Goal: Information Seeking & Learning: Learn about a topic

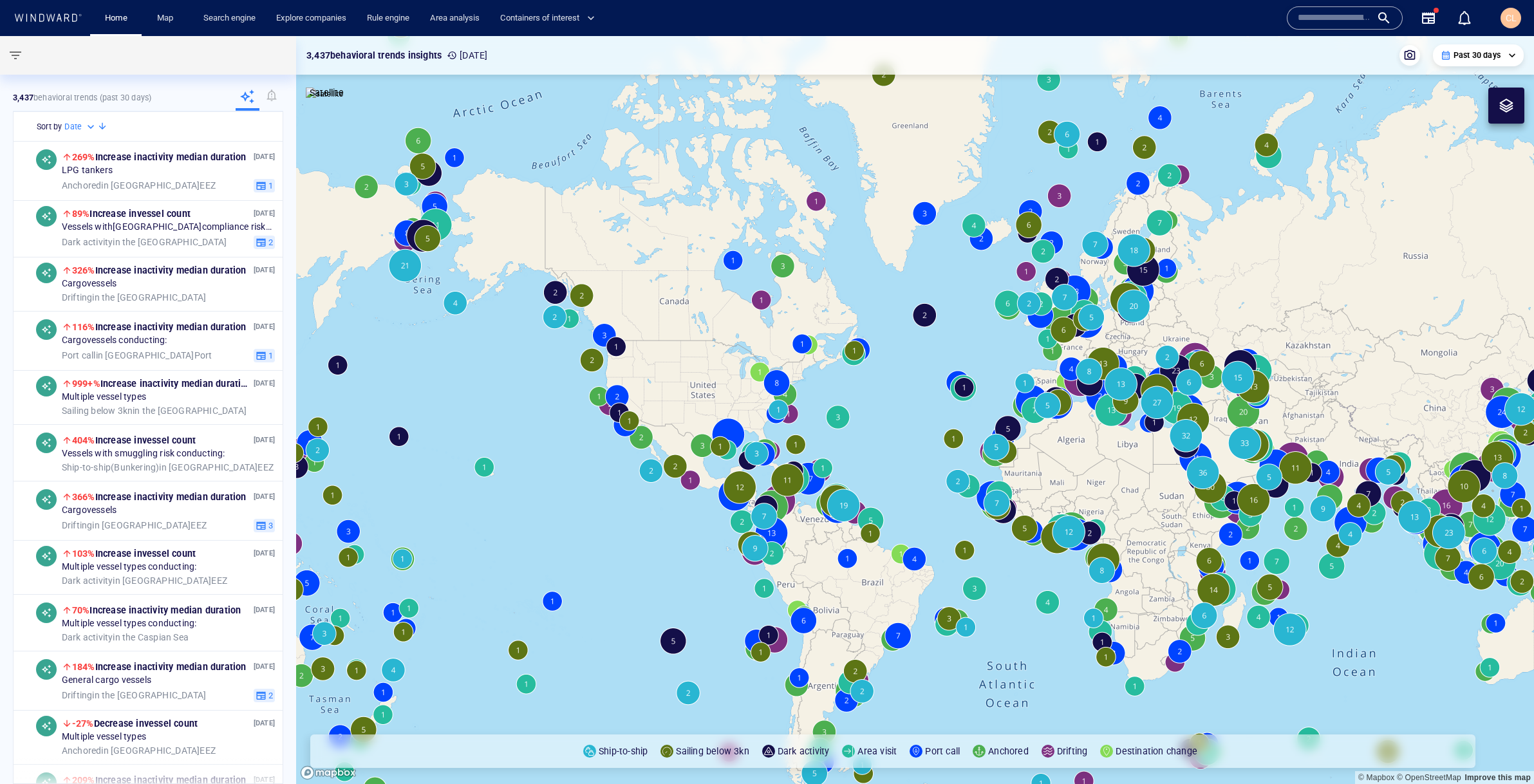
drag, startPoint x: 903, startPoint y: 390, endPoint x: 651, endPoint y: 275, distance: 277.0
click at [651, 275] on canvas "Map" at bounding box center [914, 410] width 1238 height 748
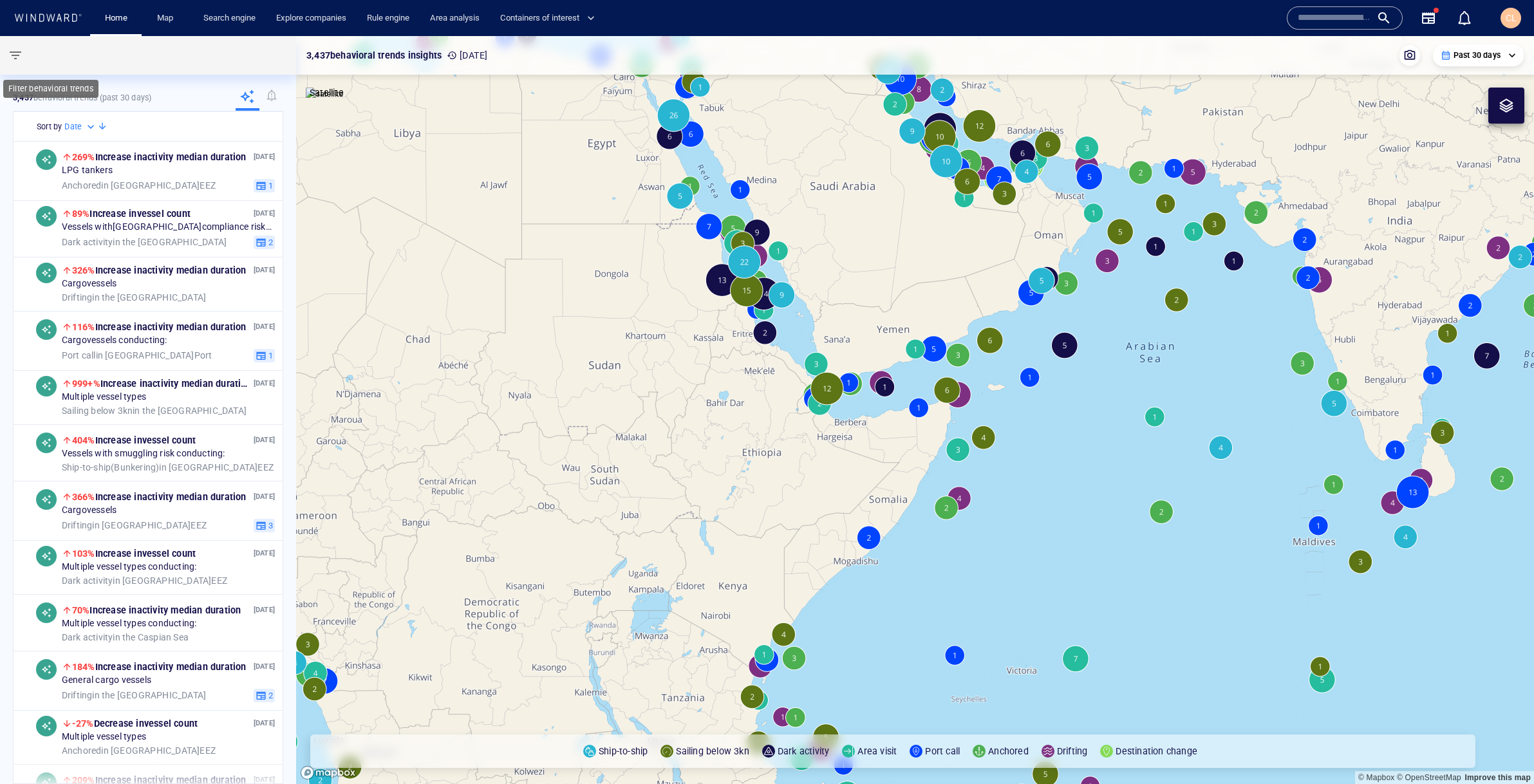
click at [18, 57] on span "button" at bounding box center [15, 55] width 16 height 16
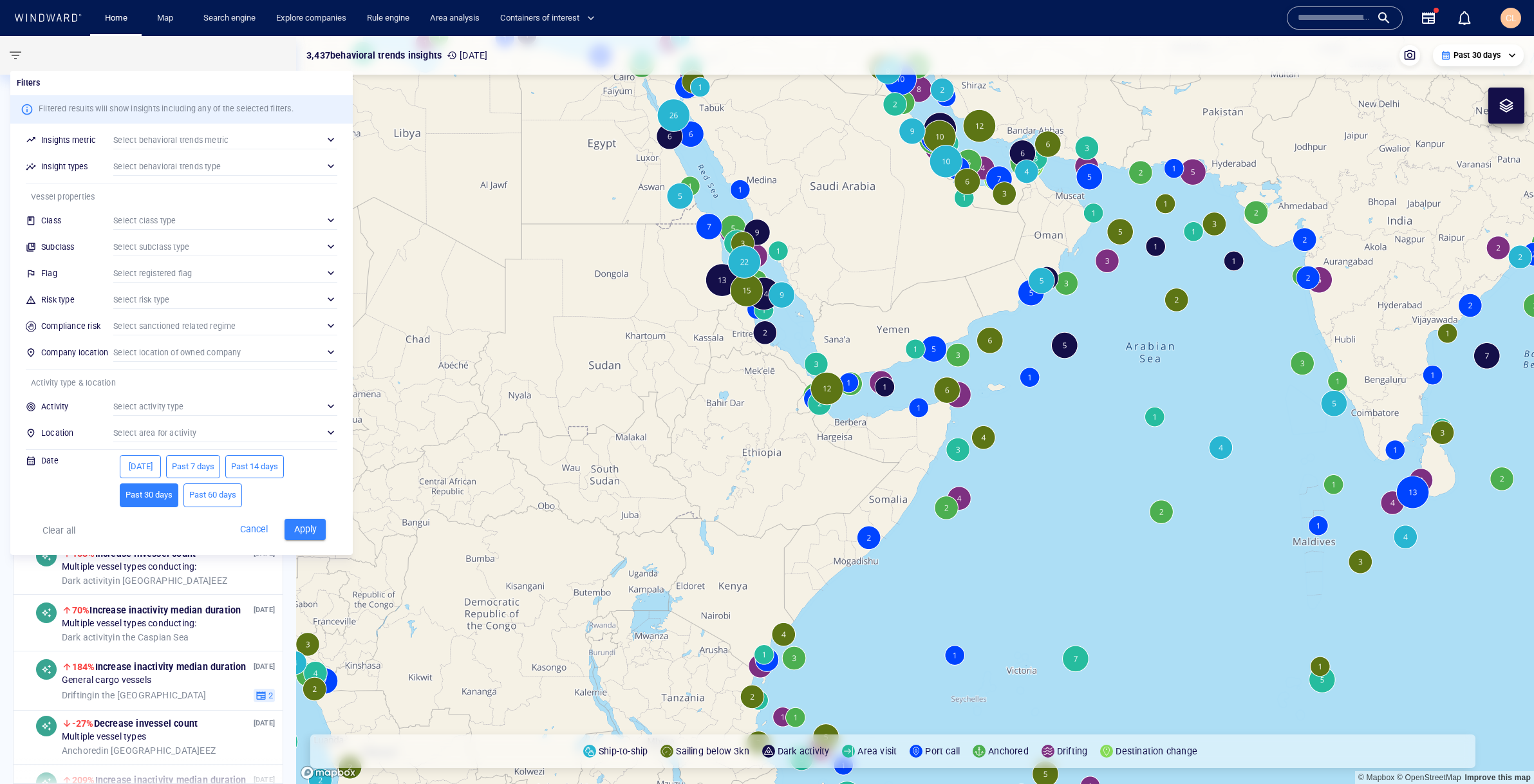
click at [137, 306] on div "​" at bounding box center [225, 299] width 224 height 20
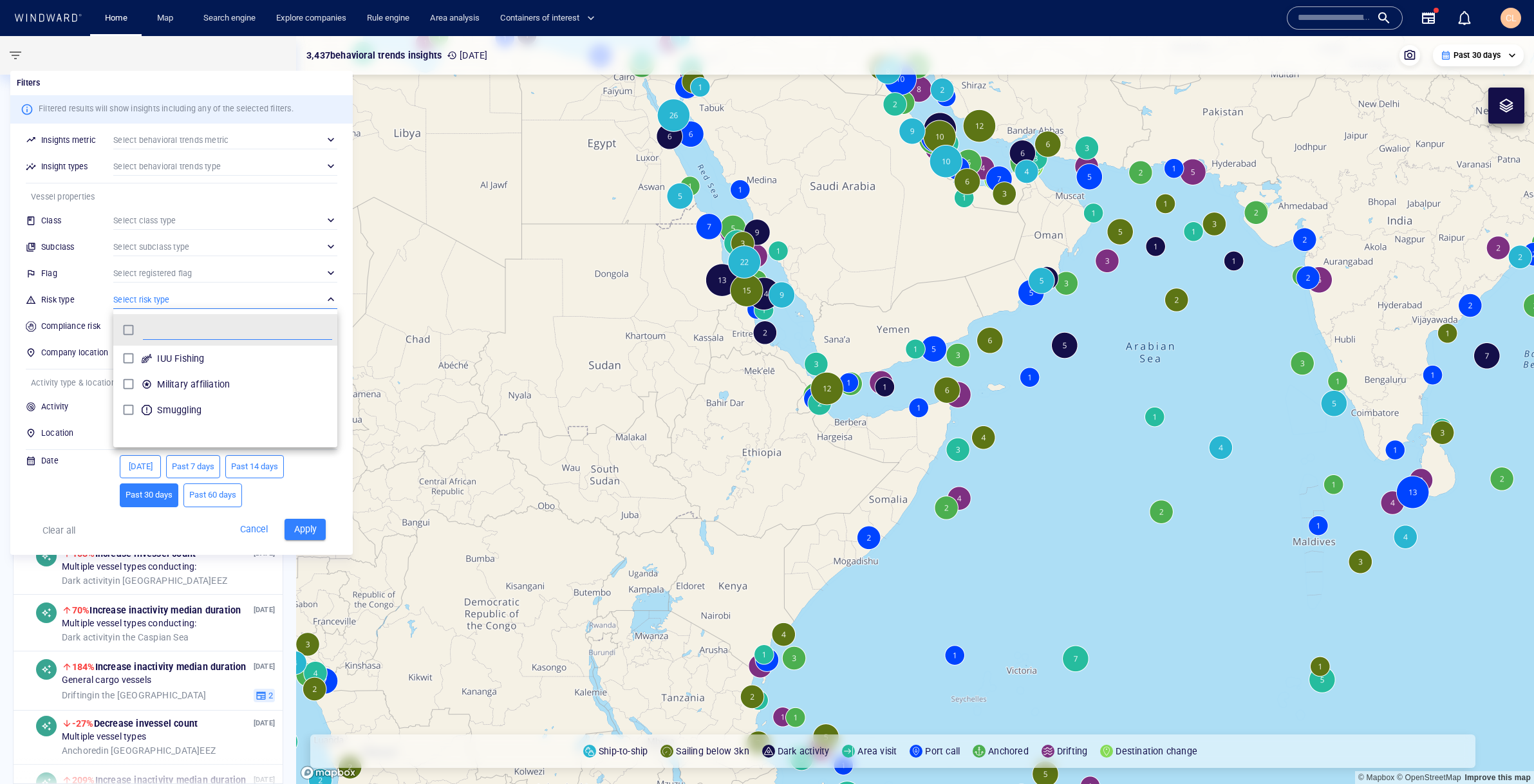
scroll to position [128, 224]
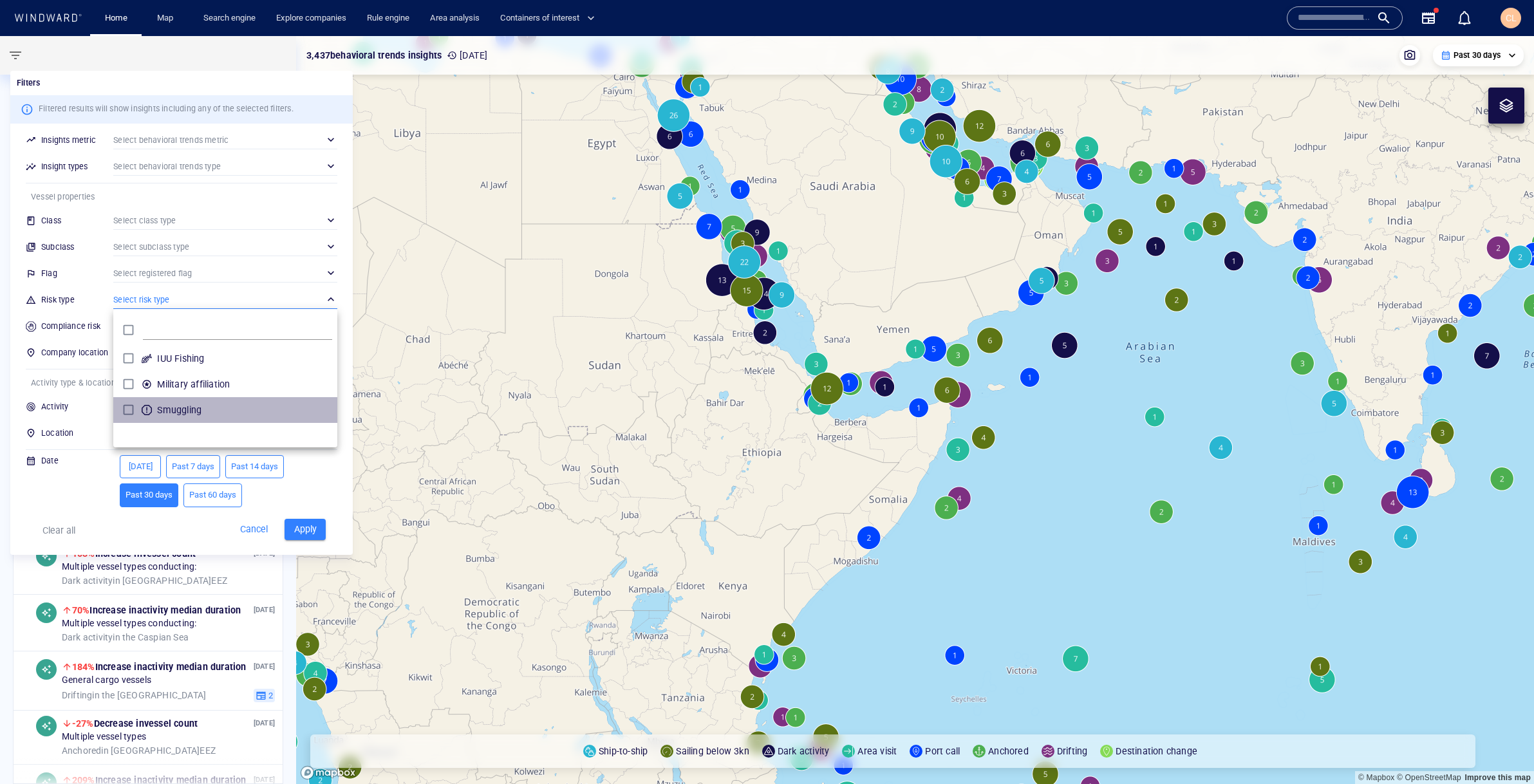
click at [148, 412] on div "grid" at bounding box center [146, 409] width 16 height 16
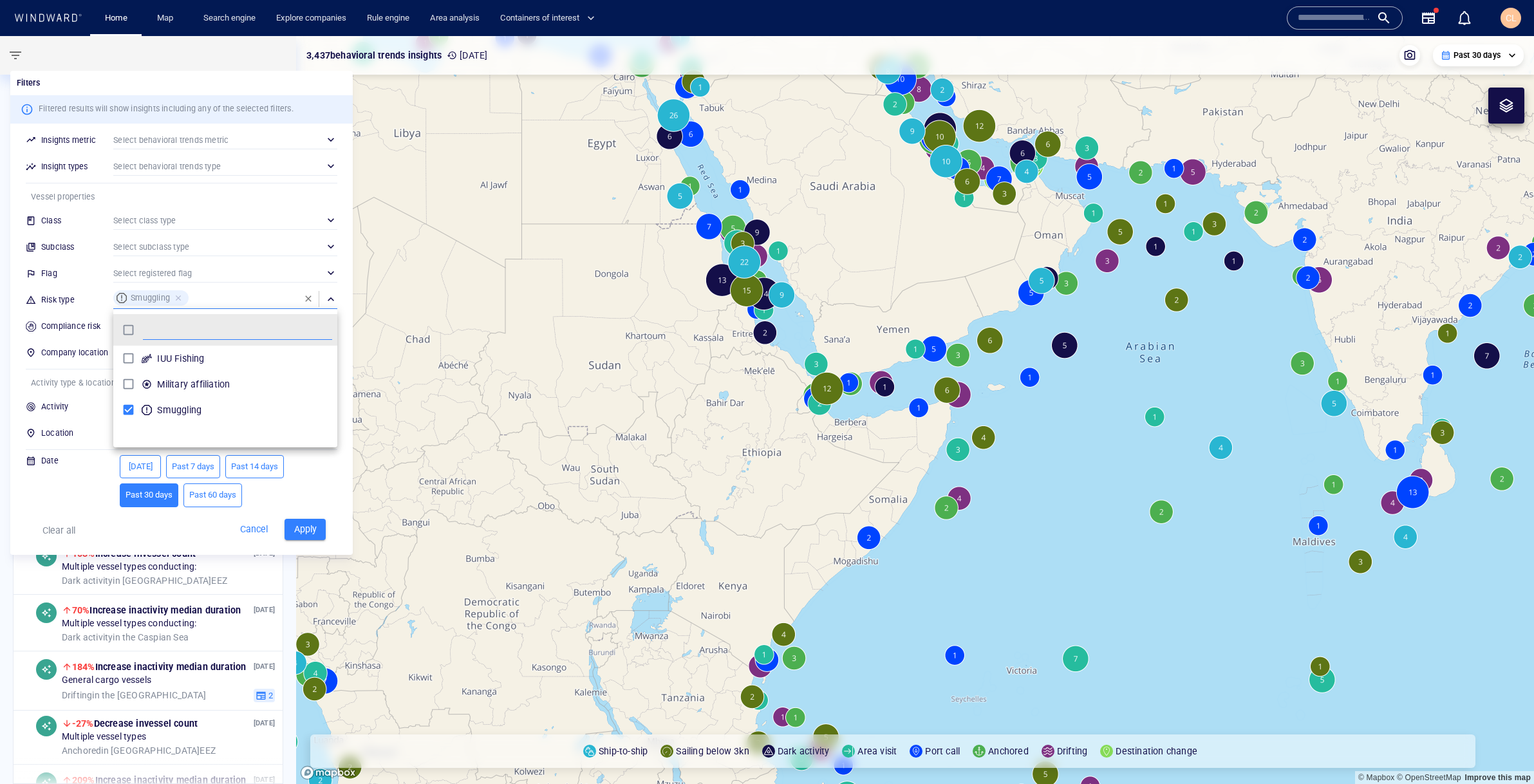
click at [64, 512] on div at bounding box center [767, 392] width 1534 height 784
click at [306, 528] on span "Apply" at bounding box center [305, 528] width 28 height 16
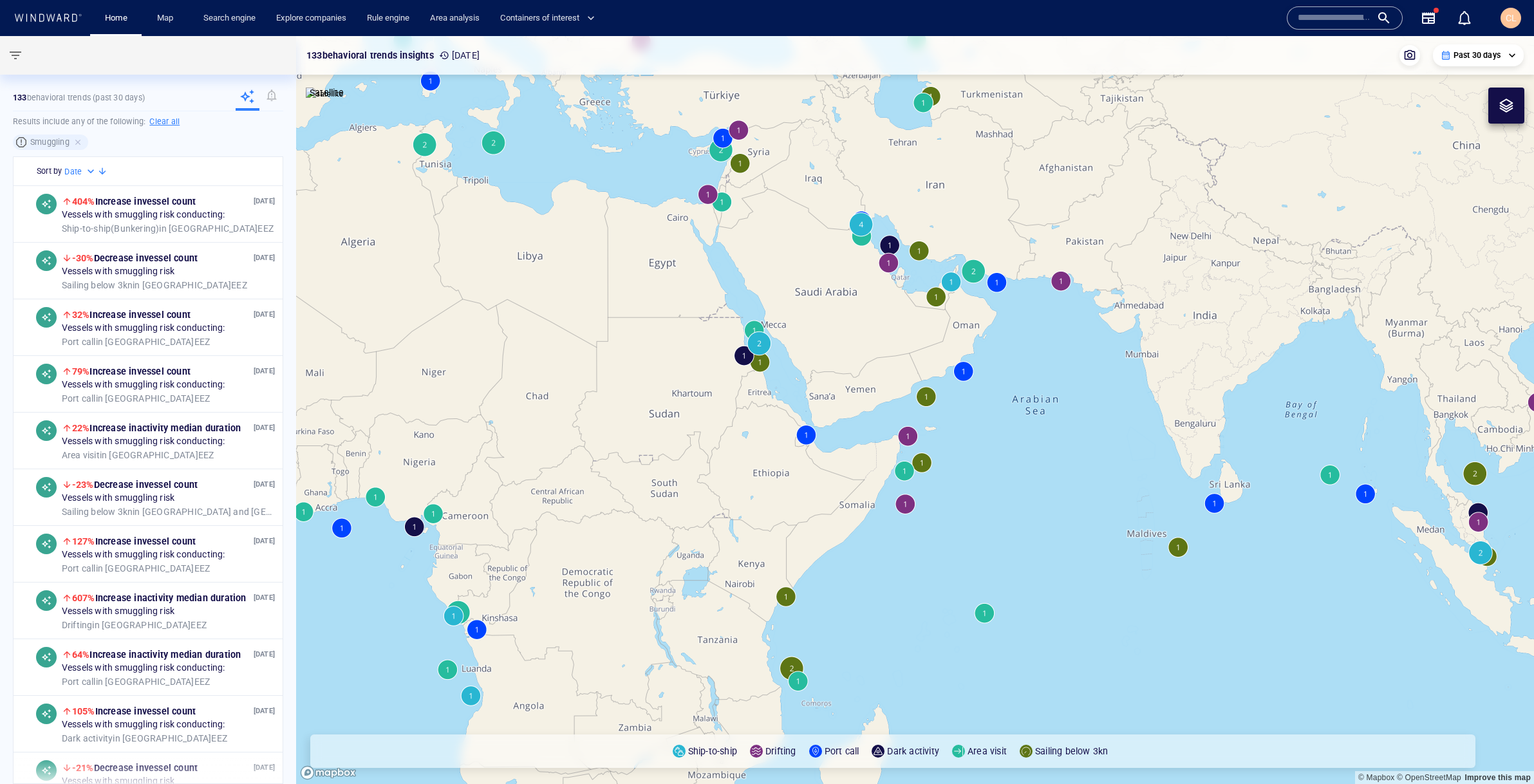
drag, startPoint x: 1102, startPoint y: 346, endPoint x: 996, endPoint y: 388, distance: 114.0
click at [995, 388] on canvas "Map" at bounding box center [914, 410] width 1238 height 748
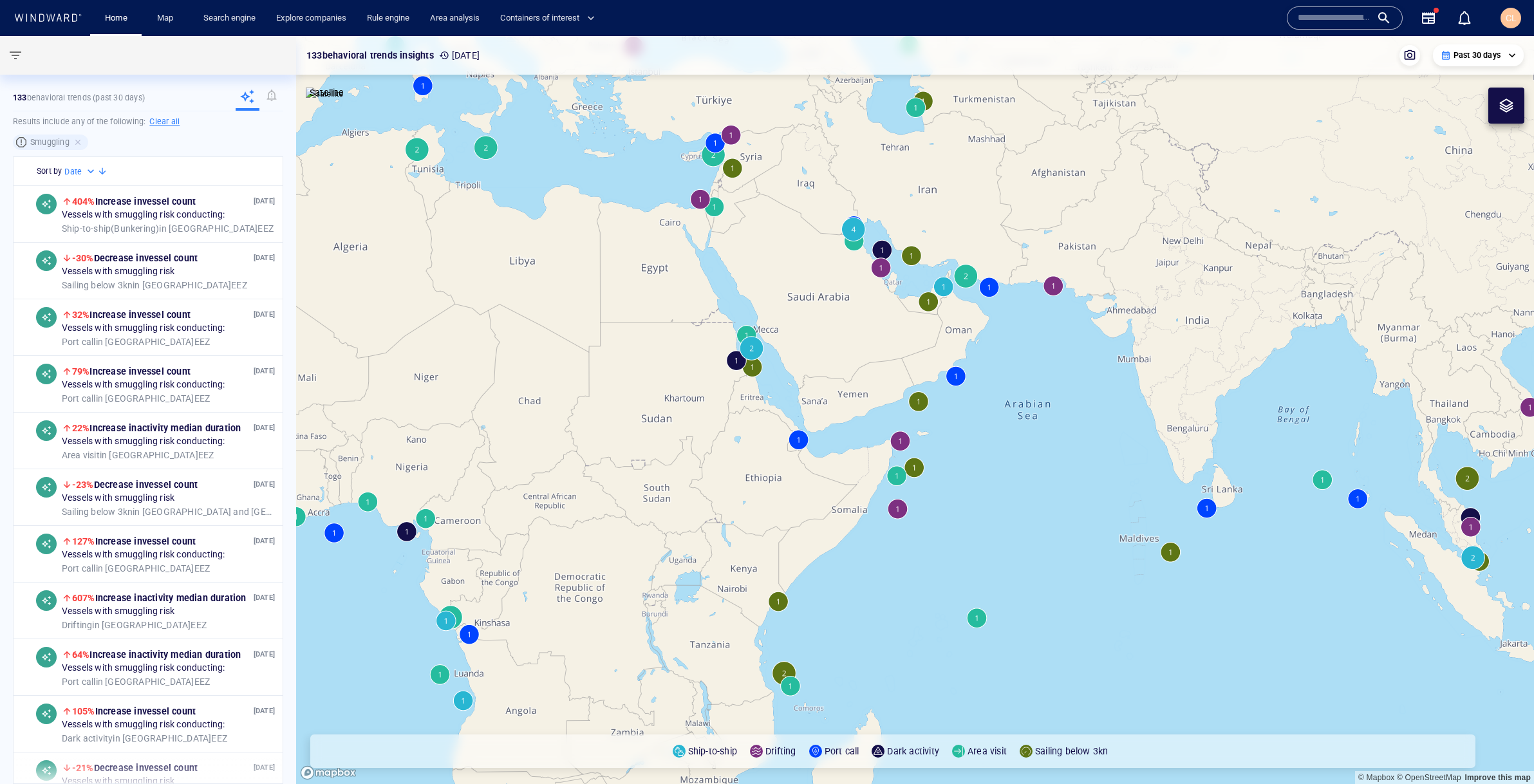
click at [918, 396] on canvas "Map" at bounding box center [914, 410] width 1238 height 748
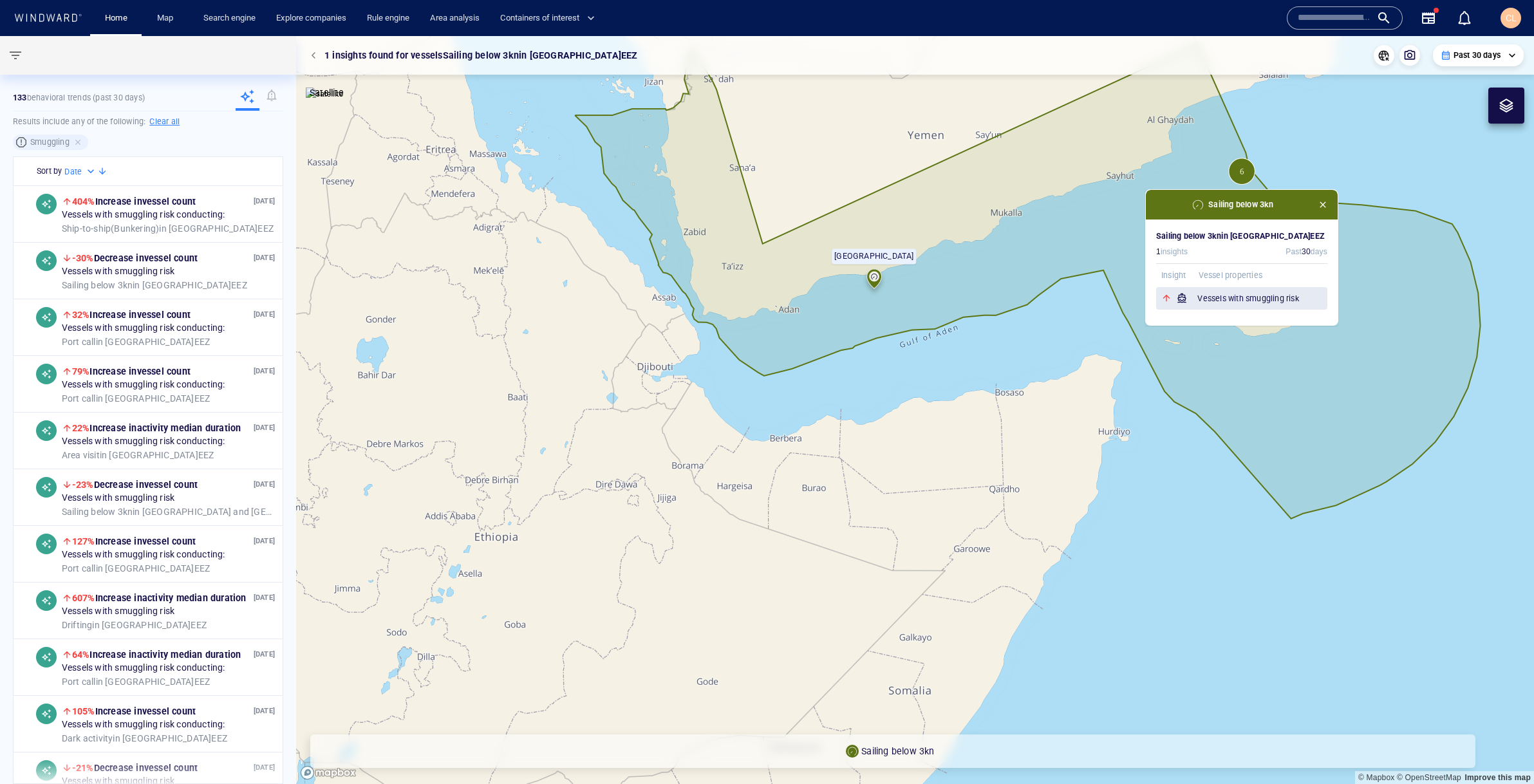
click at [1202, 299] on h6 "Vessels with smuggling risk" at bounding box center [1262, 299] width 130 height 13
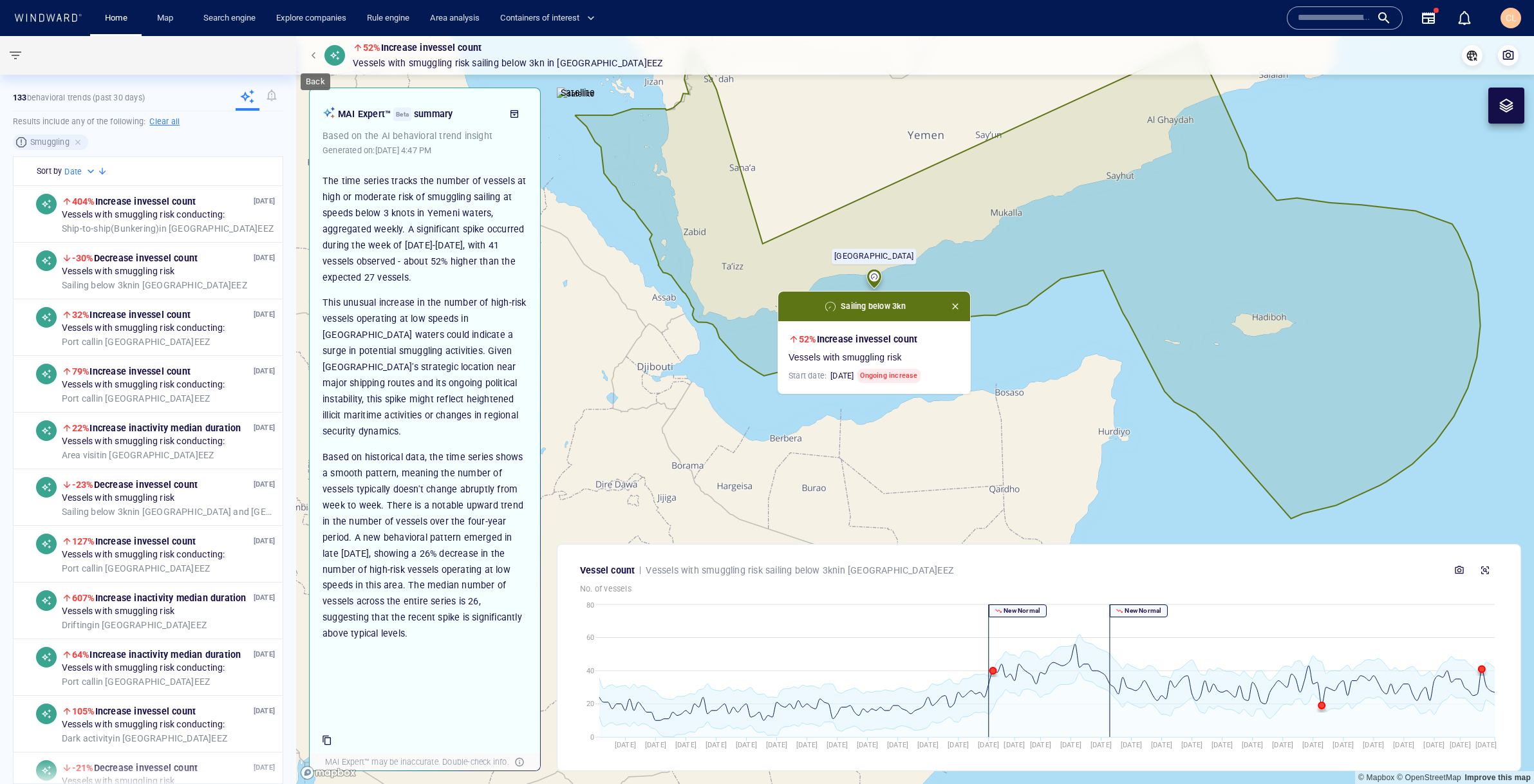
click at [315, 53] on span "button" at bounding box center [315, 55] width 7 height 7
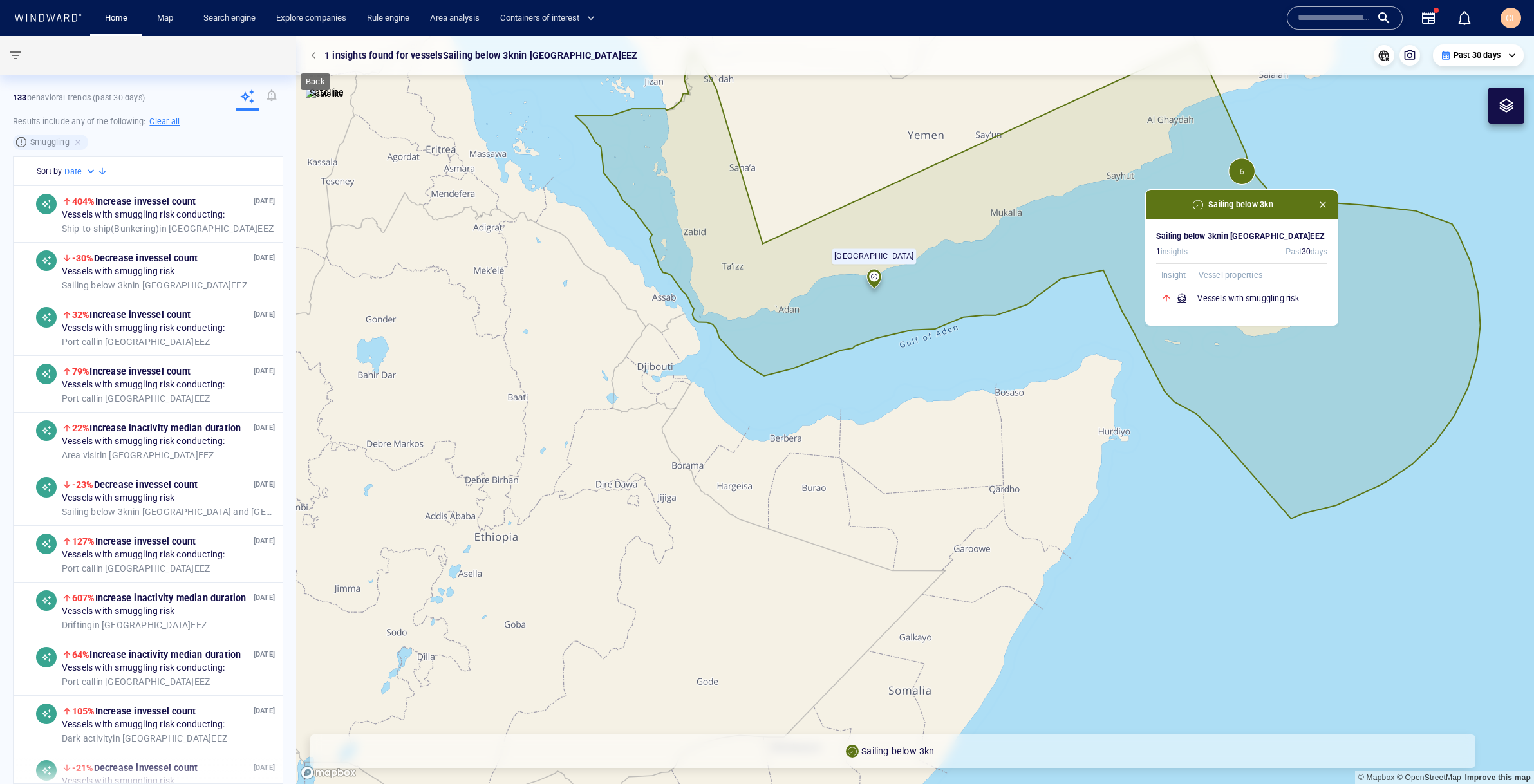
click at [313, 54] on span "button" at bounding box center [315, 55] width 7 height 7
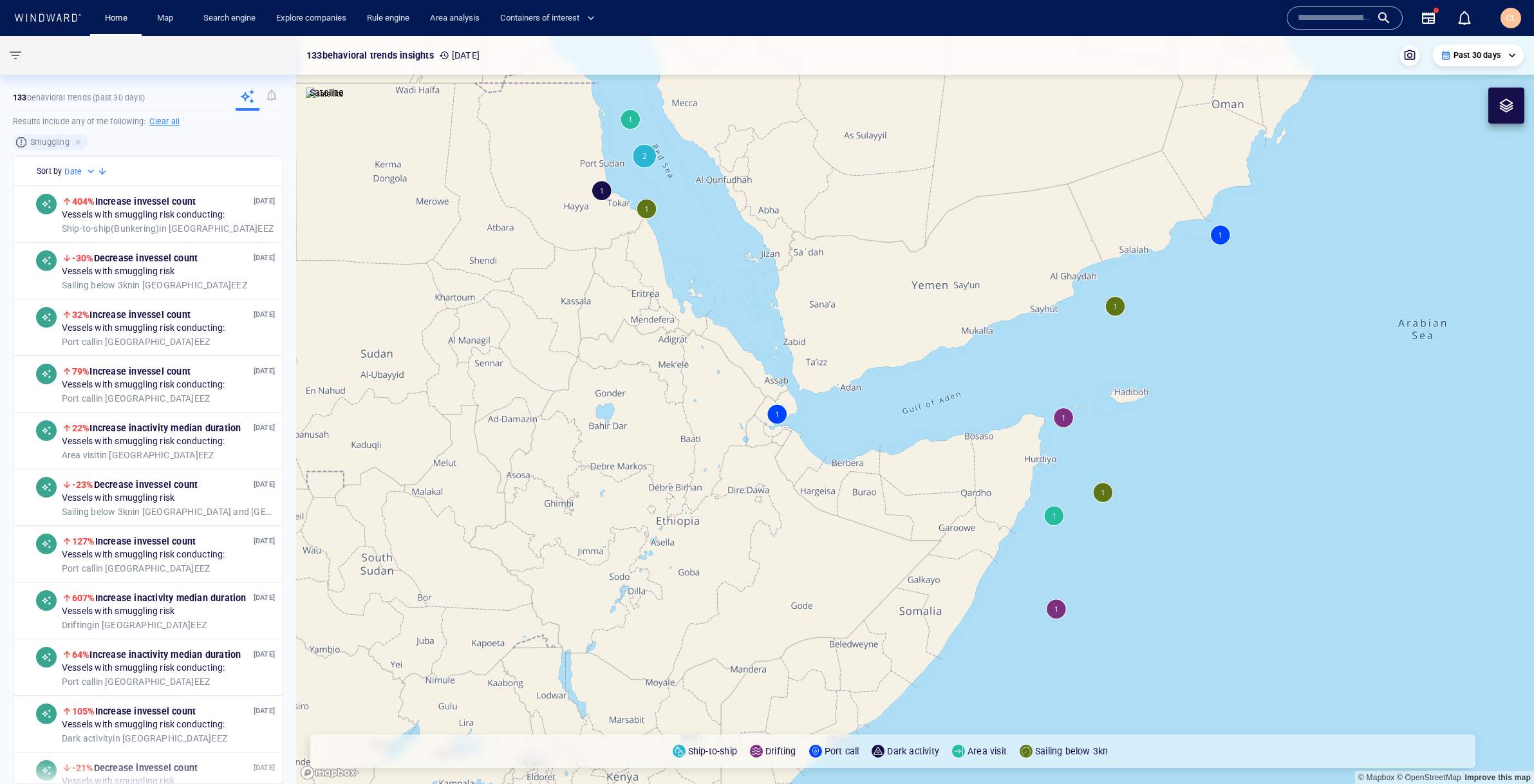
drag, startPoint x: 1331, startPoint y: 280, endPoint x: 1004, endPoint y: 454, distance: 370.4
click at [1004, 454] on canvas "Map" at bounding box center [914, 410] width 1238 height 748
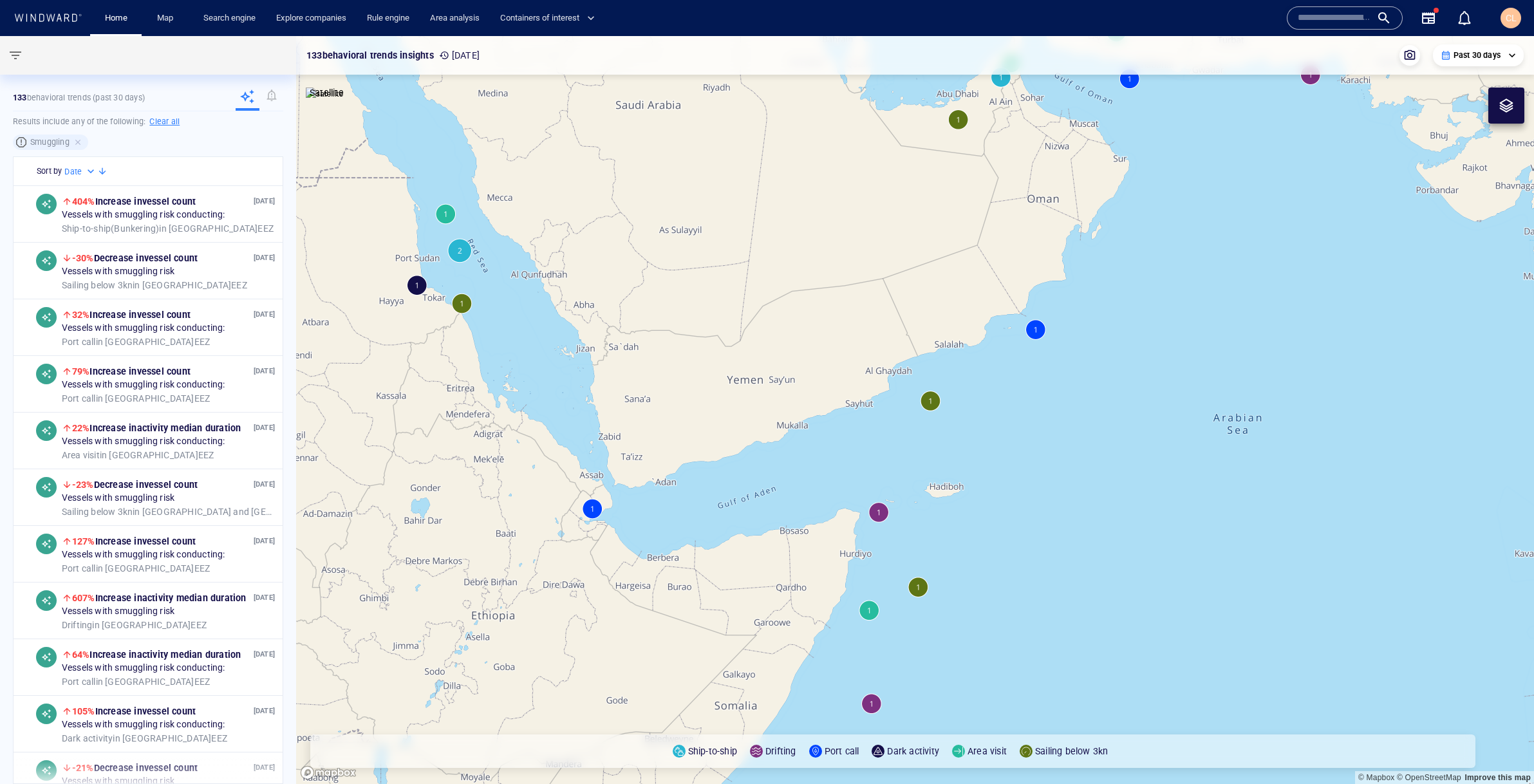
drag, startPoint x: 1194, startPoint y: 278, endPoint x: 1098, endPoint y: 399, distance: 154.5
click at [1098, 399] on canvas "Map" at bounding box center [914, 410] width 1238 height 748
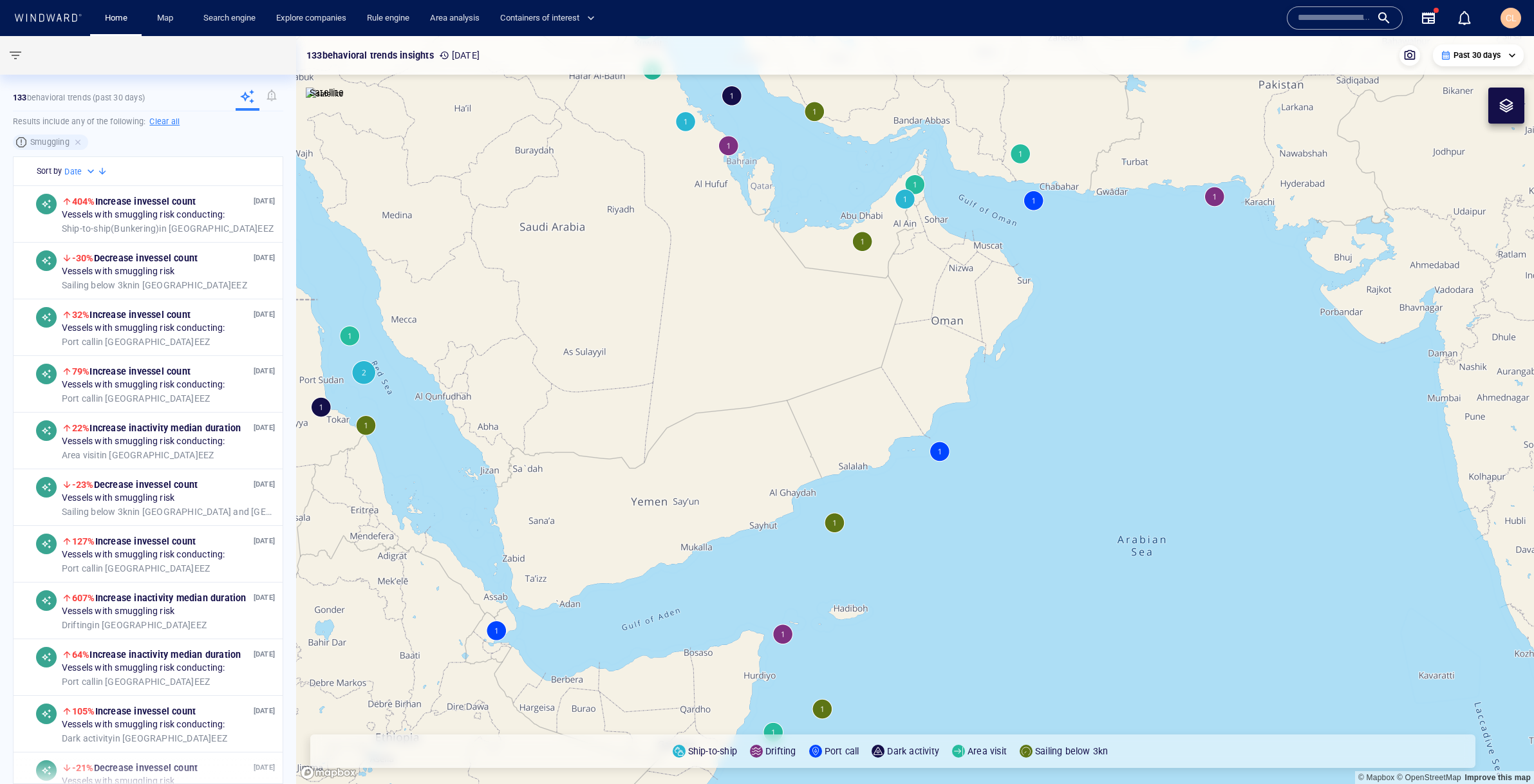
click at [732, 88] on canvas "Map" at bounding box center [914, 410] width 1238 height 748
click at [733, 100] on canvas "Map" at bounding box center [914, 410] width 1238 height 748
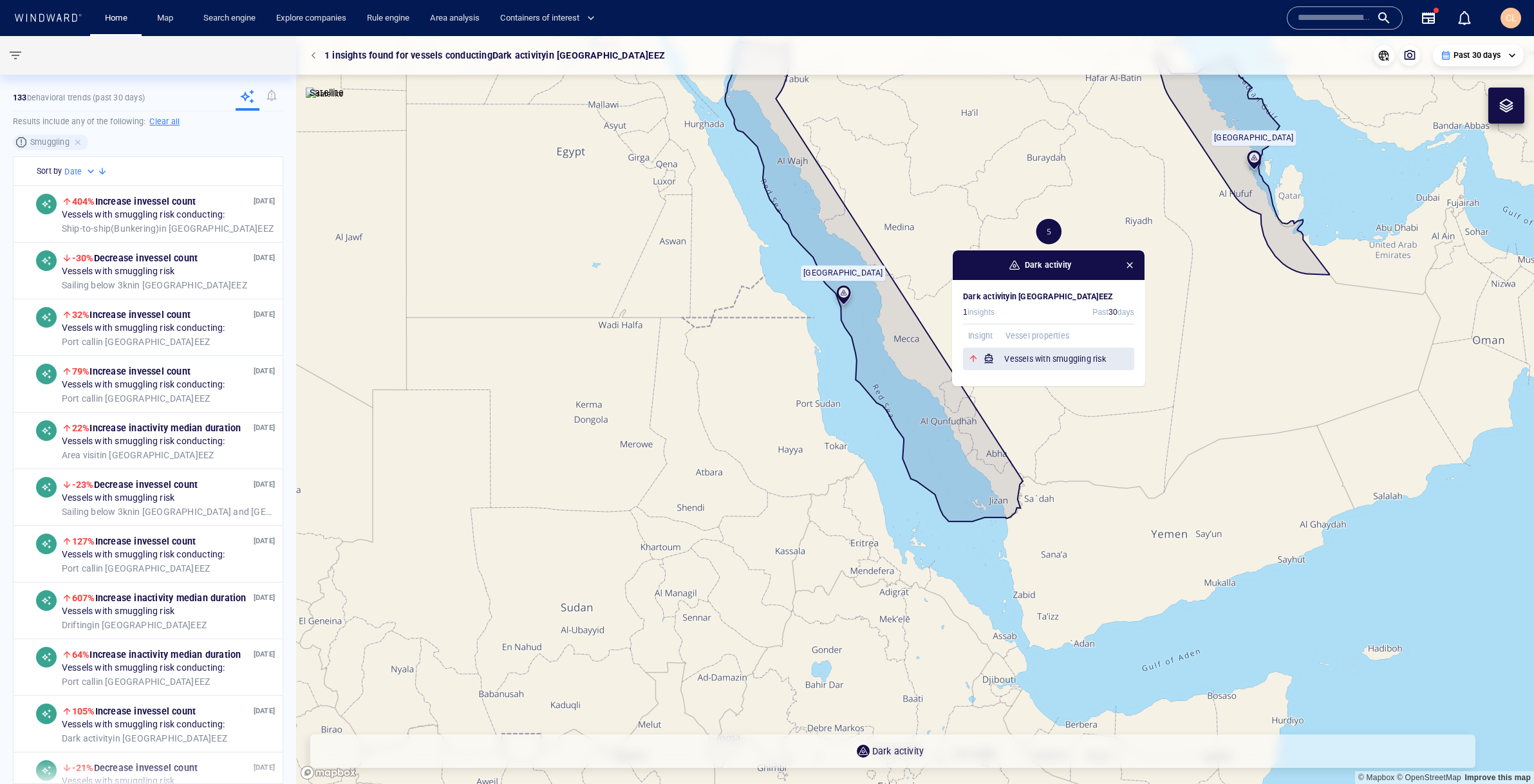
click at [1061, 362] on h6 "Vessels with smuggling risk" at bounding box center [1069, 359] width 130 height 13
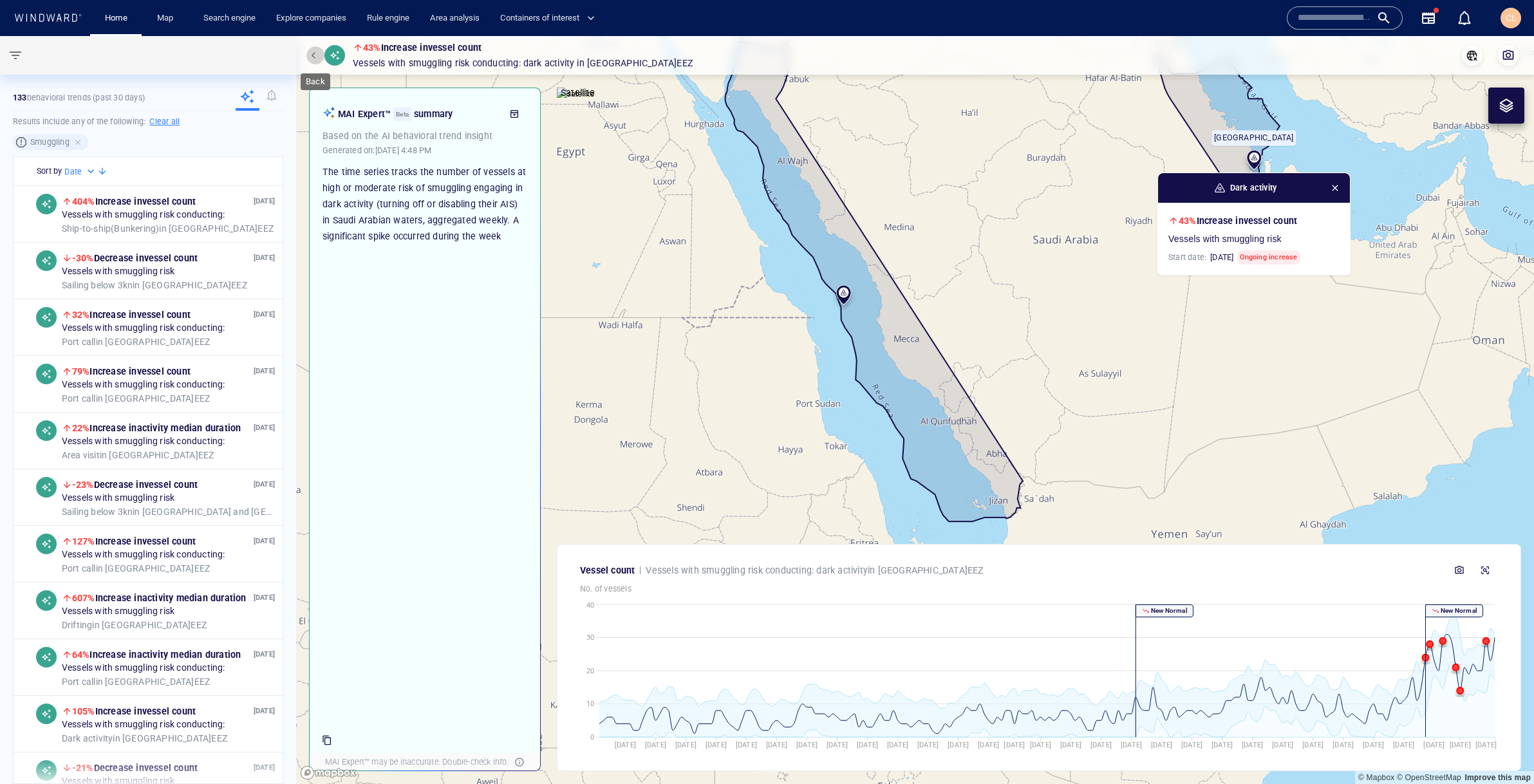
click at [313, 52] on span "button" at bounding box center [315, 55] width 7 height 7
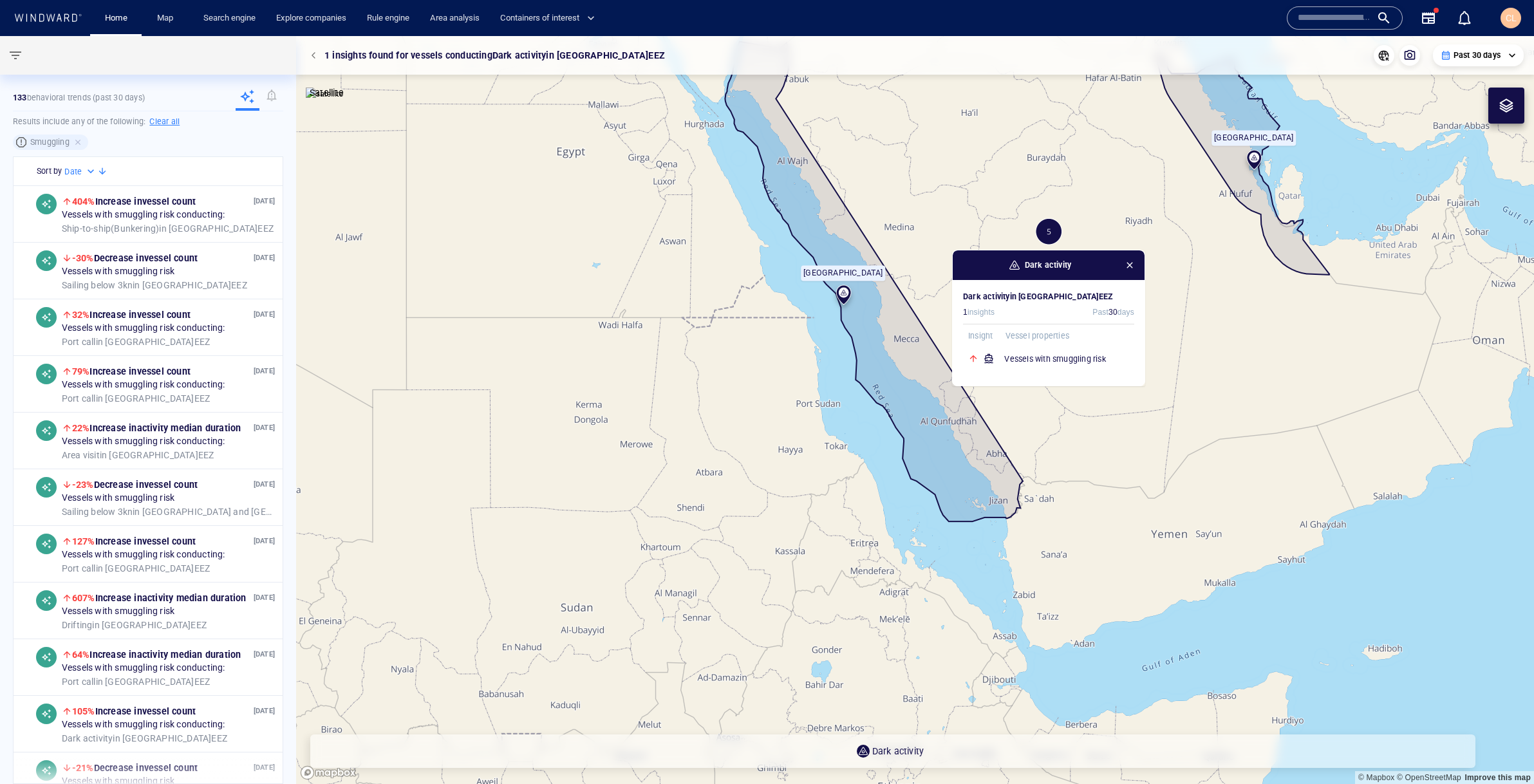
click at [314, 43] on div "**********" at bounding box center [914, 56] width 1238 height 39
click at [313, 56] on span "button" at bounding box center [315, 55] width 7 height 7
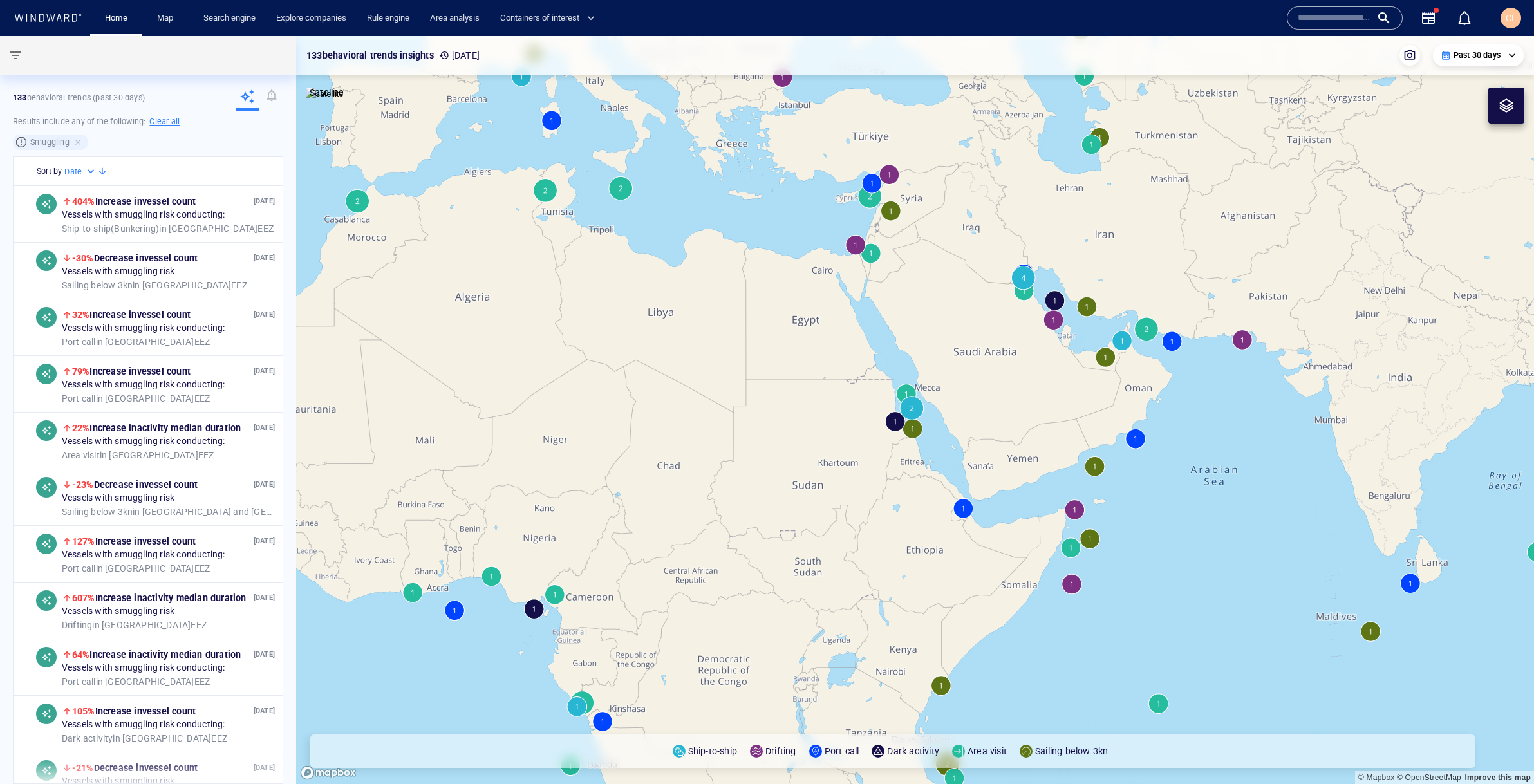
click at [906, 408] on canvas "Map" at bounding box center [914, 410] width 1238 height 748
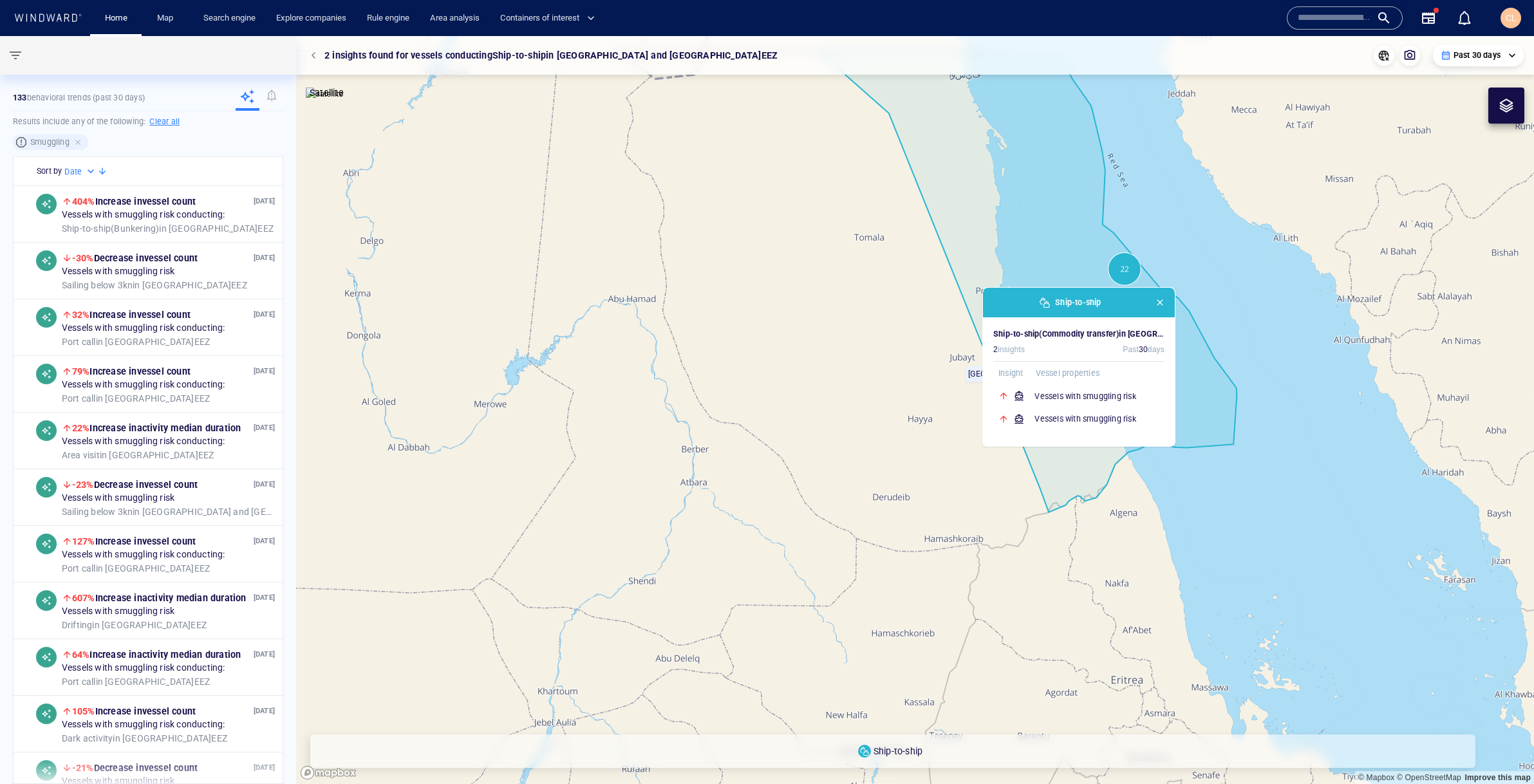
drag, startPoint x: 1381, startPoint y: 525, endPoint x: 1240, endPoint y: 517, distance: 141.2
click at [1240, 517] on canvas "Map" at bounding box center [914, 410] width 1238 height 748
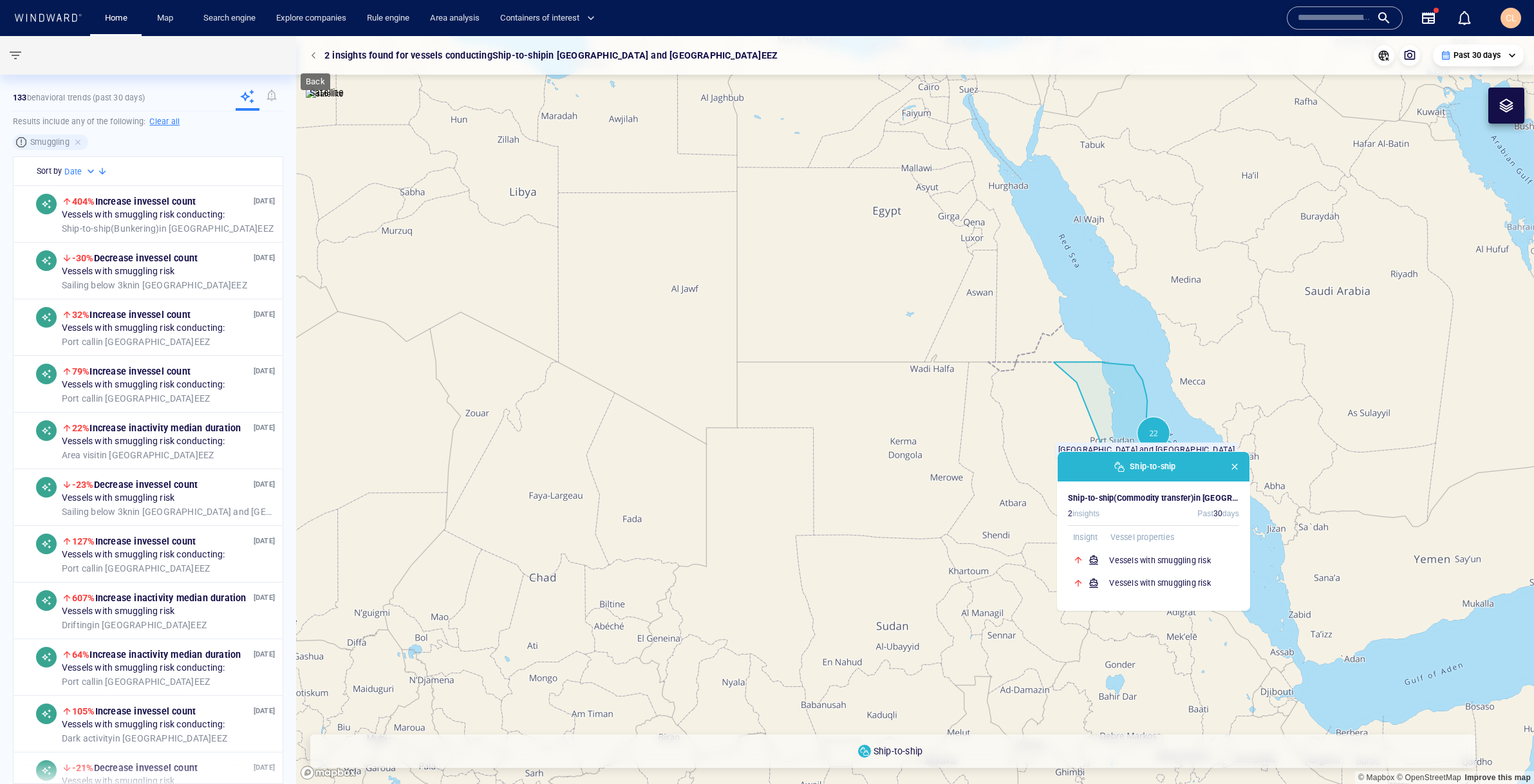
click at [315, 50] on button "button" at bounding box center [314, 55] width 18 height 18
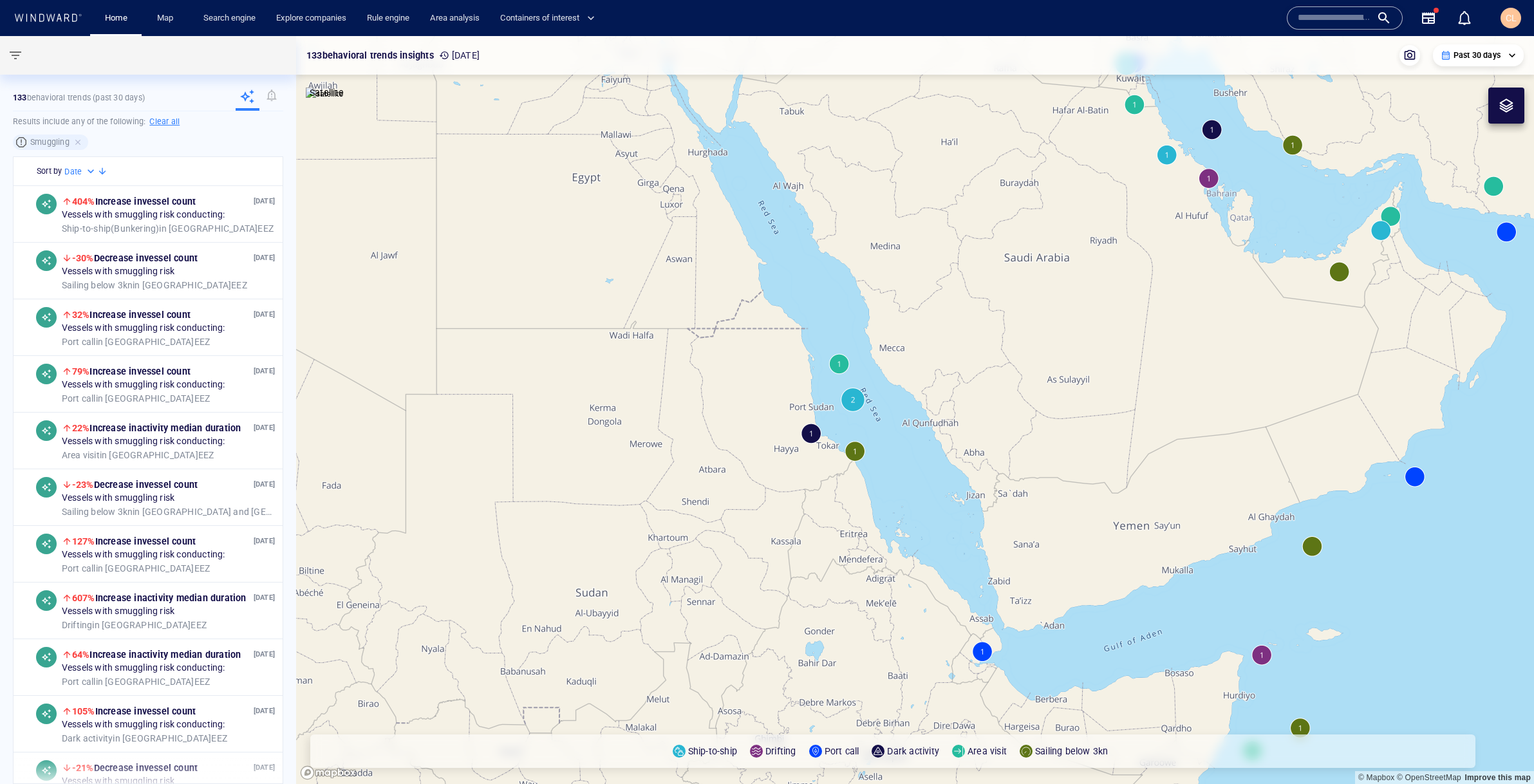
drag, startPoint x: 1258, startPoint y: 479, endPoint x: 883, endPoint y: 446, distance: 376.4
click at [883, 446] on canvas "Map" at bounding box center [914, 410] width 1238 height 748
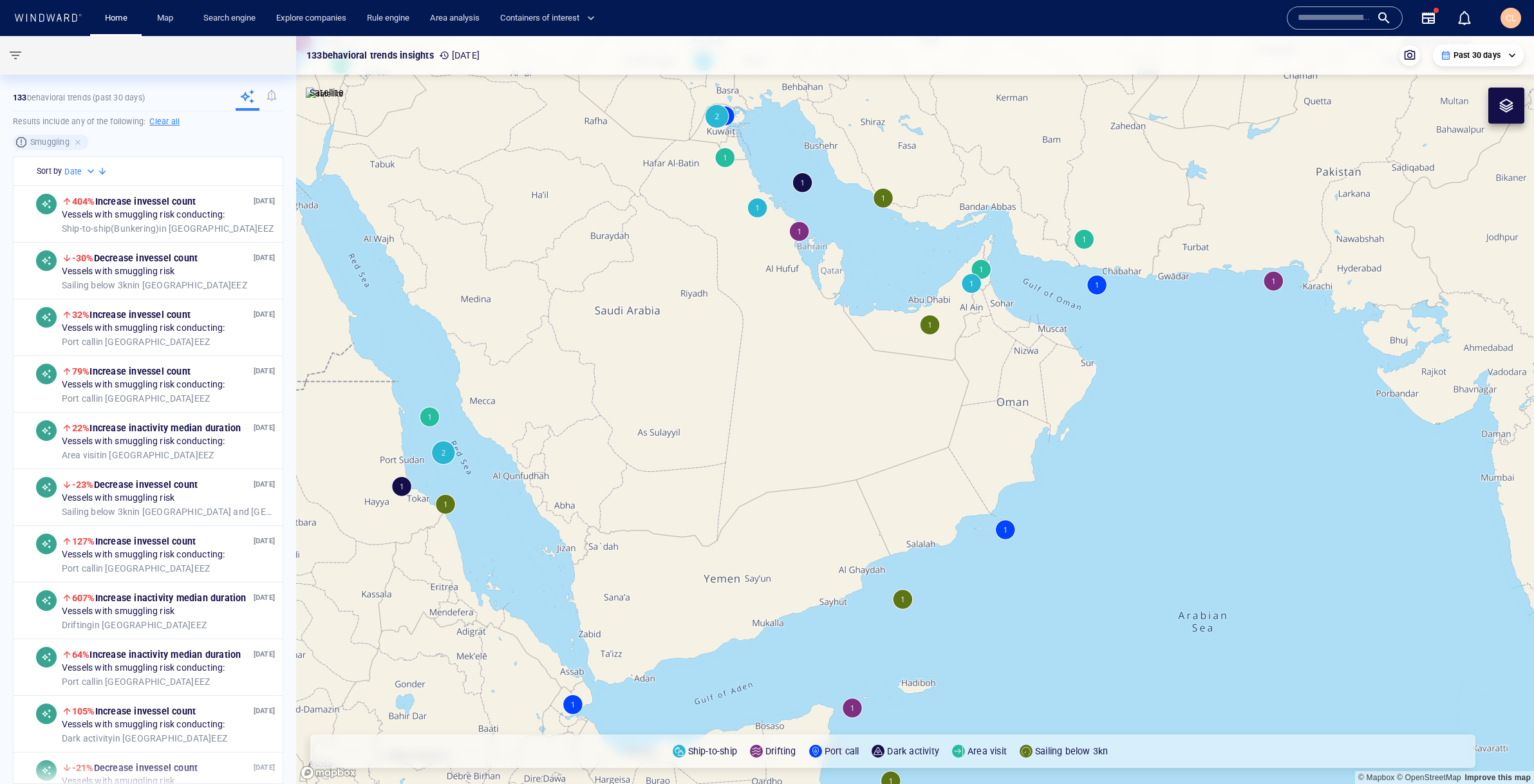
drag, startPoint x: 1295, startPoint y: 417, endPoint x: 1101, endPoint y: 596, distance: 264.0
click at [1101, 596] on canvas "Map" at bounding box center [914, 410] width 1238 height 748
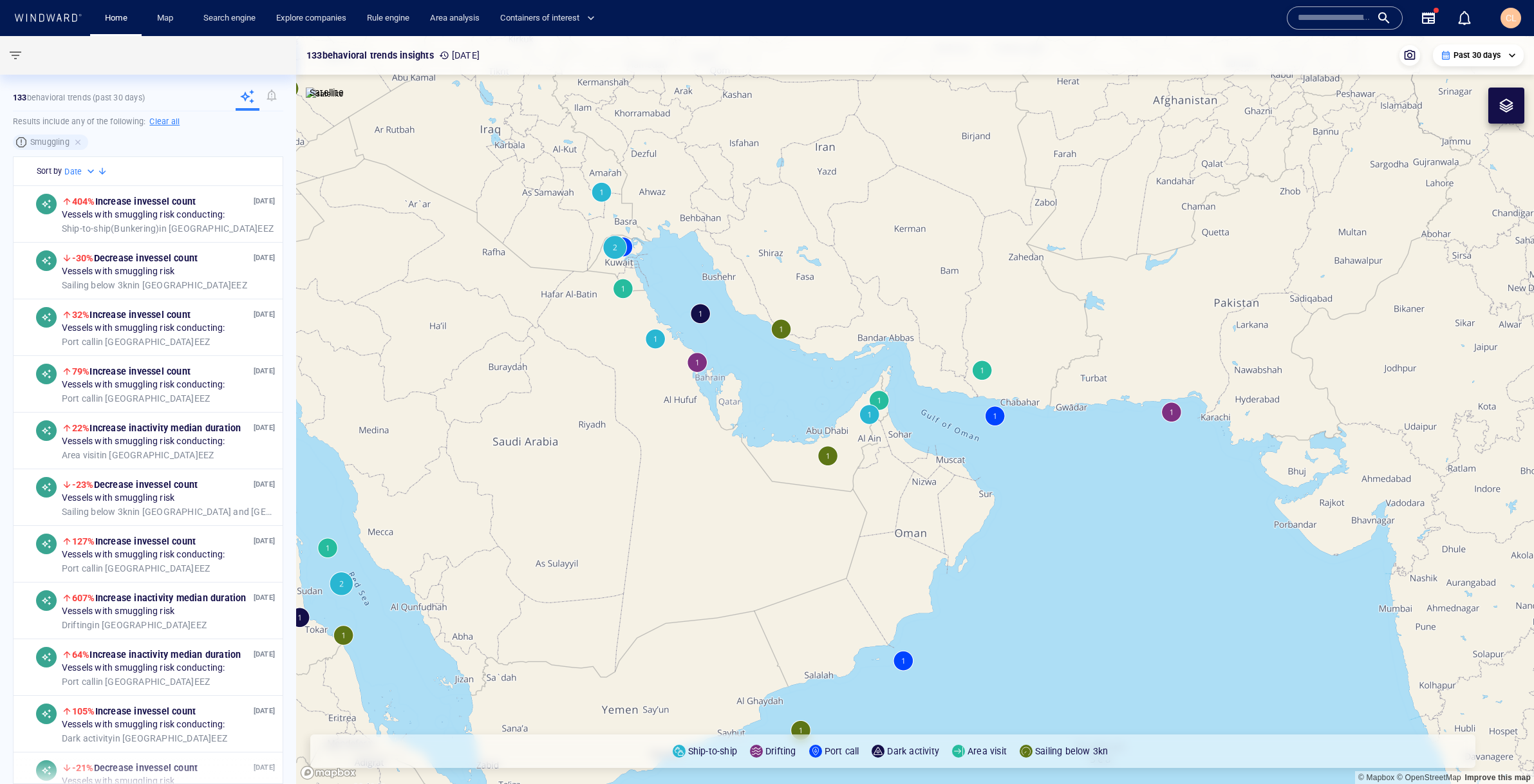
click at [658, 338] on canvas "Map" at bounding box center [914, 410] width 1238 height 748
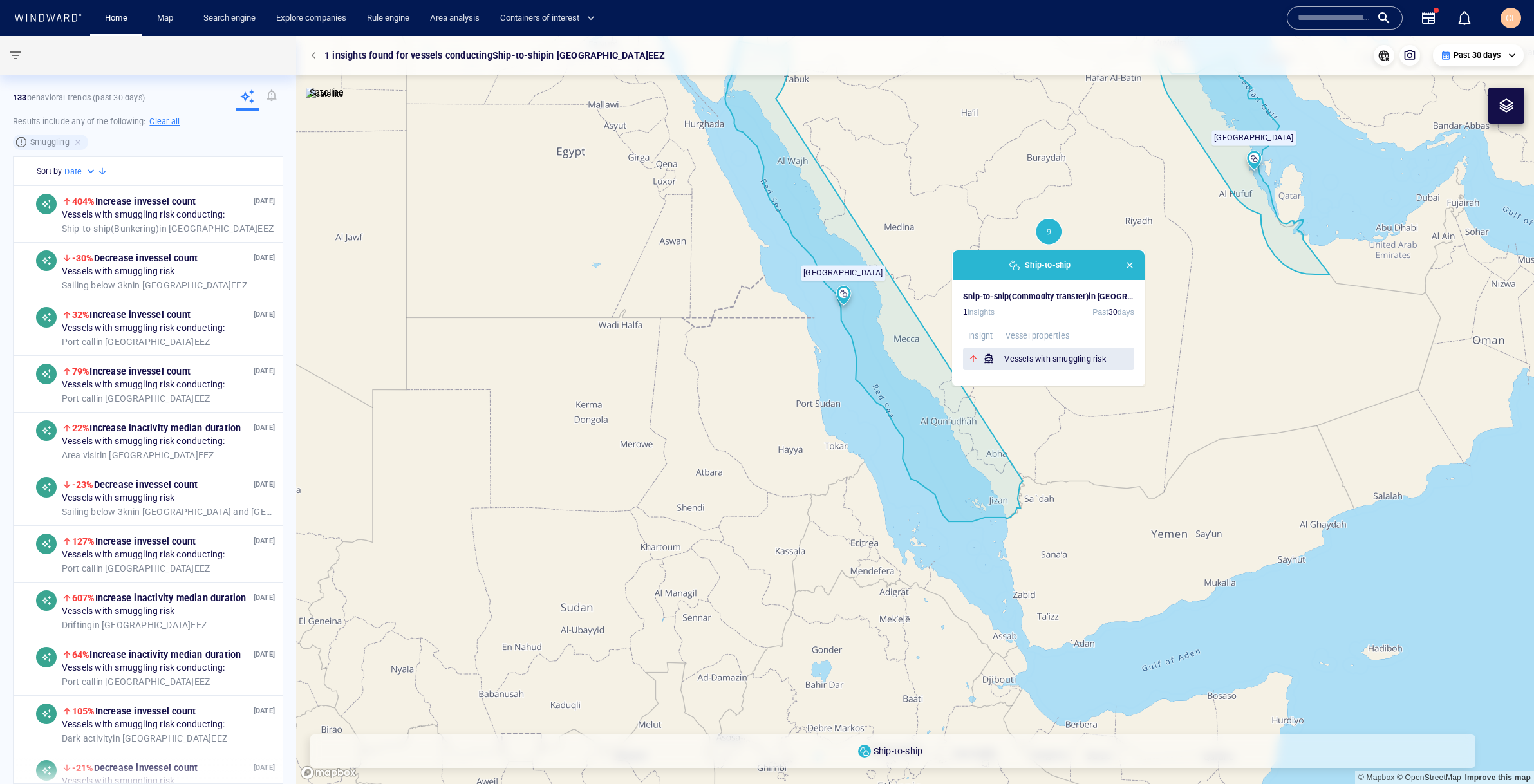
click at [1039, 363] on h6 "Vessels with smuggling risk" at bounding box center [1069, 359] width 130 height 13
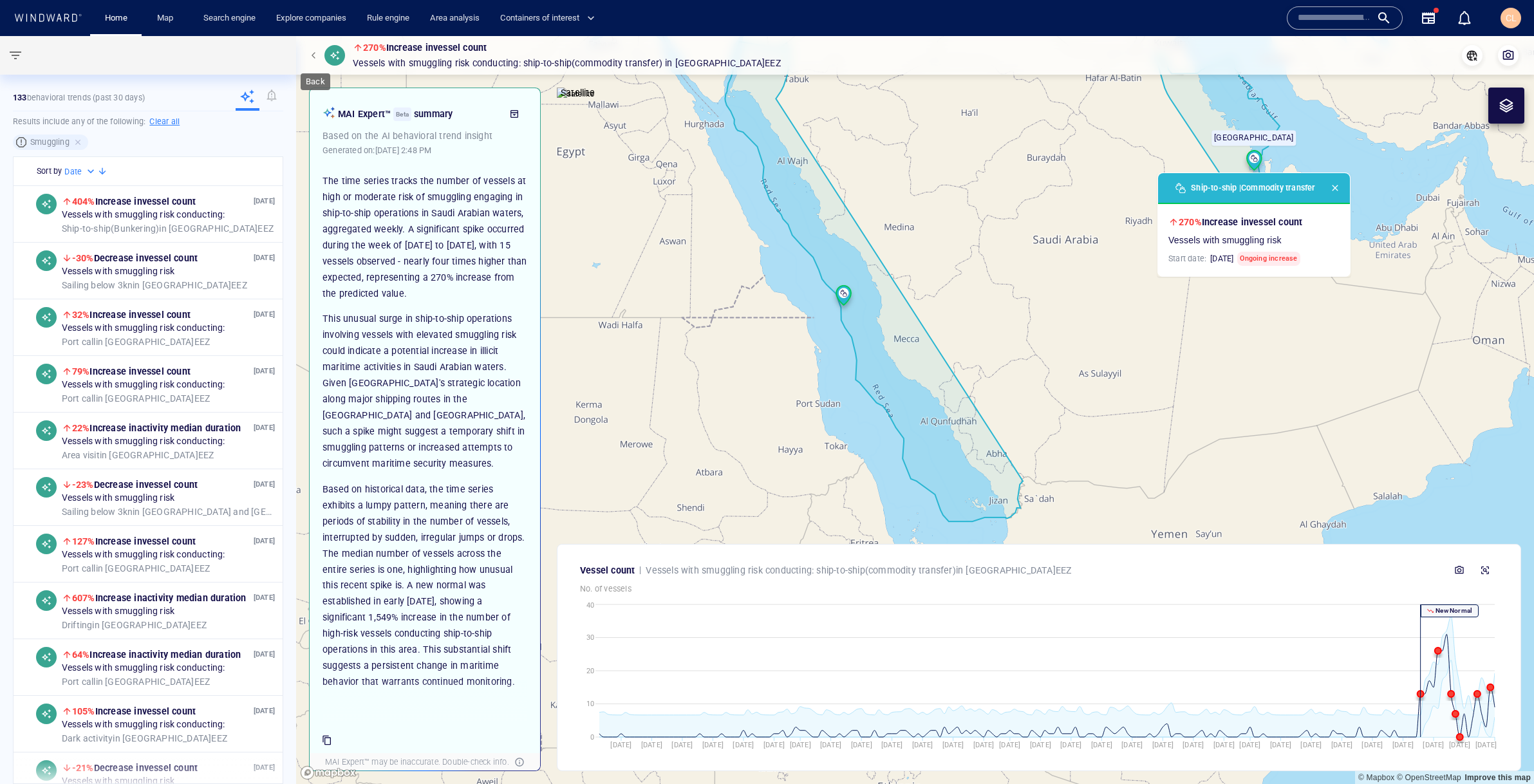
click at [316, 57] on span "button" at bounding box center [315, 55] width 7 height 7
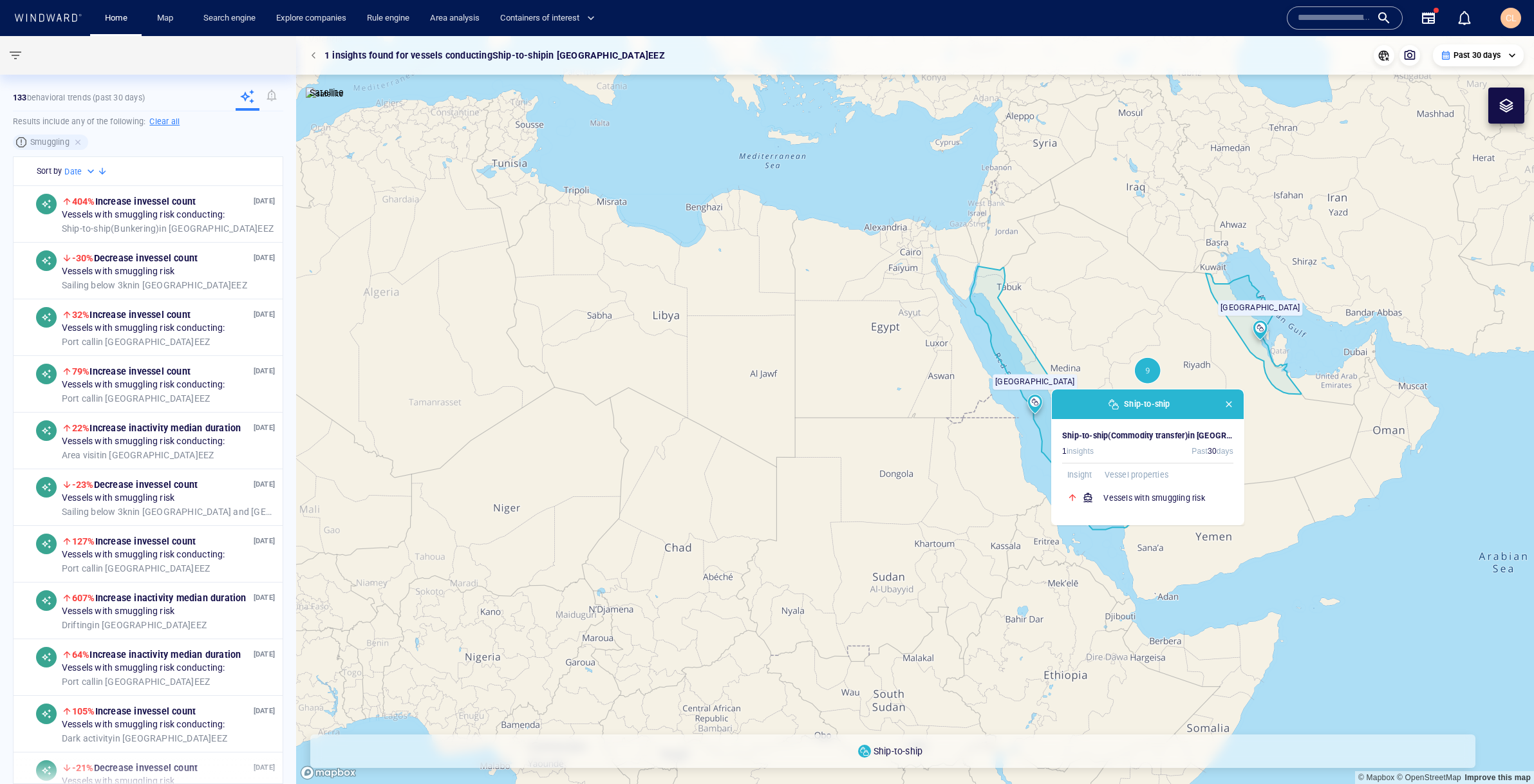
click at [1380, 543] on canvas "Map" at bounding box center [914, 410] width 1238 height 748
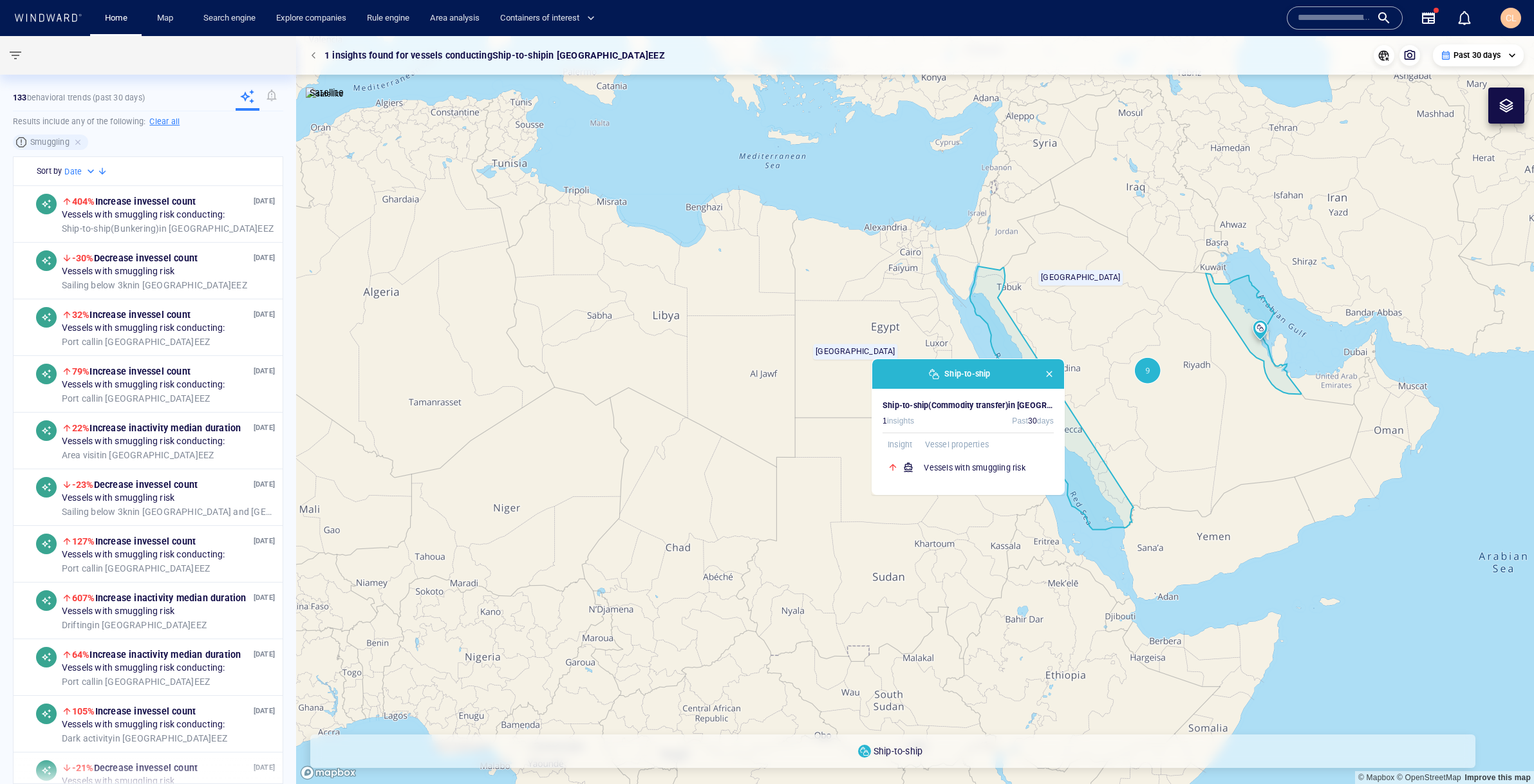
drag, startPoint x: 1380, startPoint y: 543, endPoint x: 1110, endPoint y: 512, distance: 271.8
click at [1110, 512] on canvas "Map" at bounding box center [914, 410] width 1238 height 748
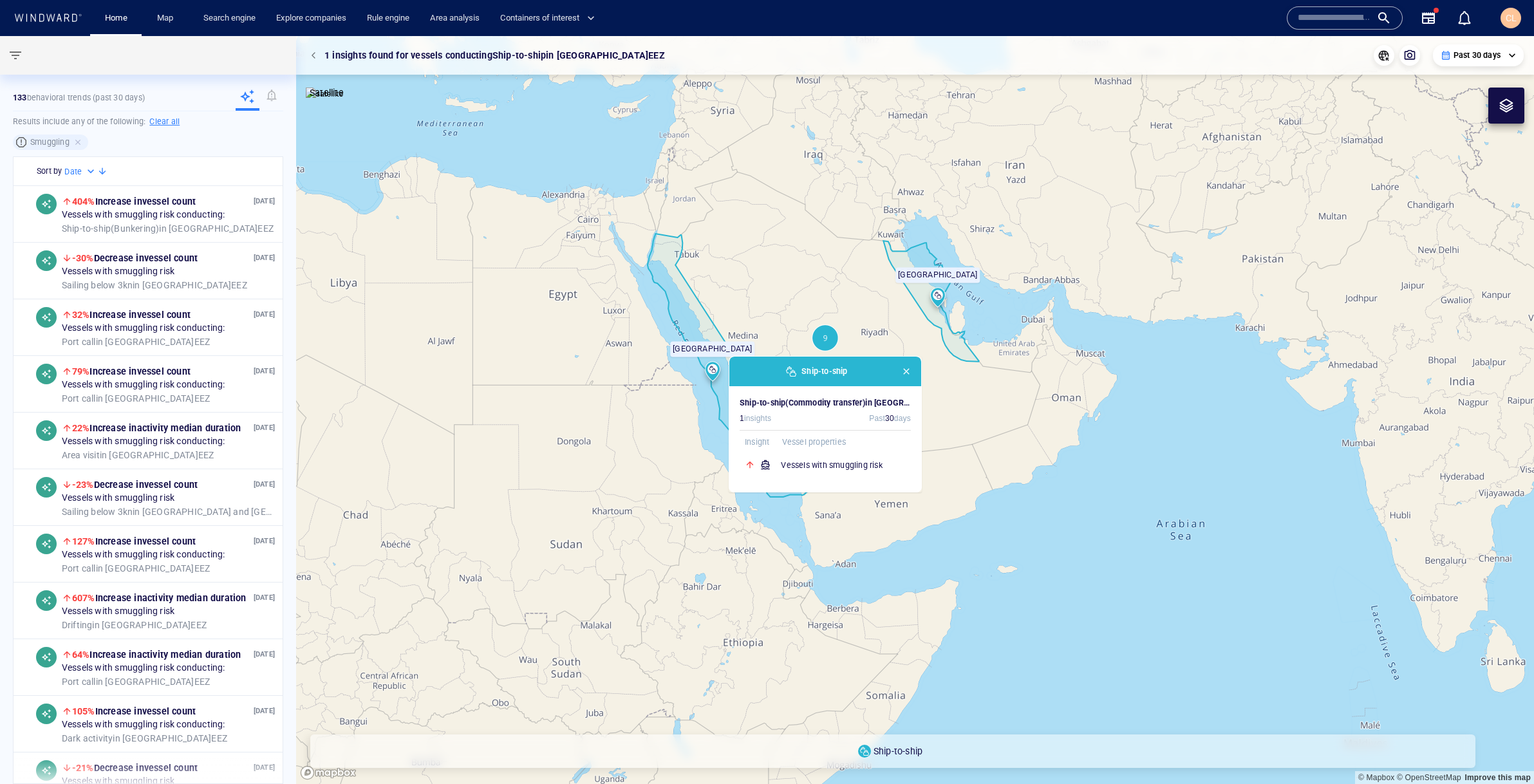
click at [314, 60] on button "button" at bounding box center [314, 55] width 18 height 18
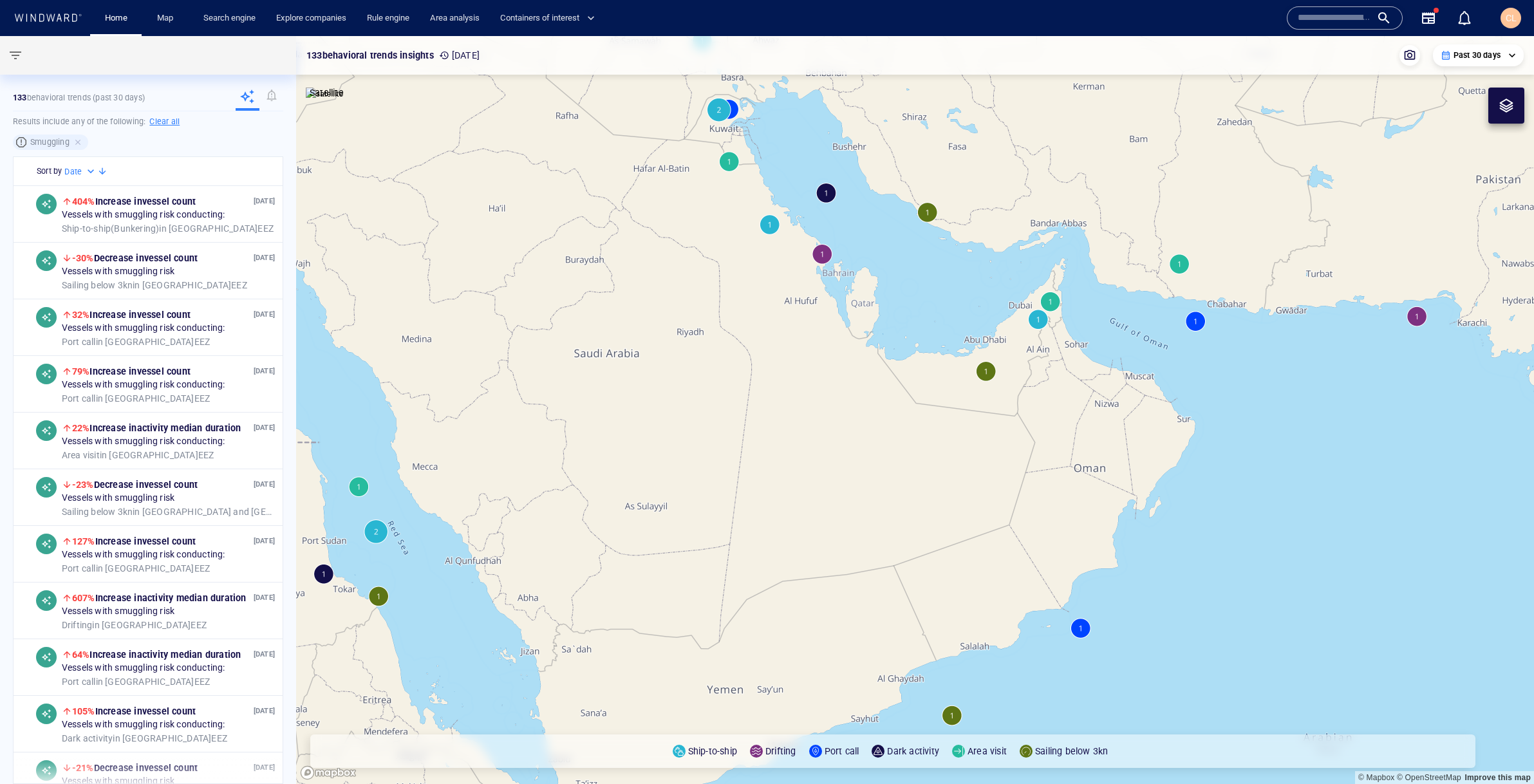
click at [1041, 324] on canvas "Map" at bounding box center [914, 410] width 1238 height 748
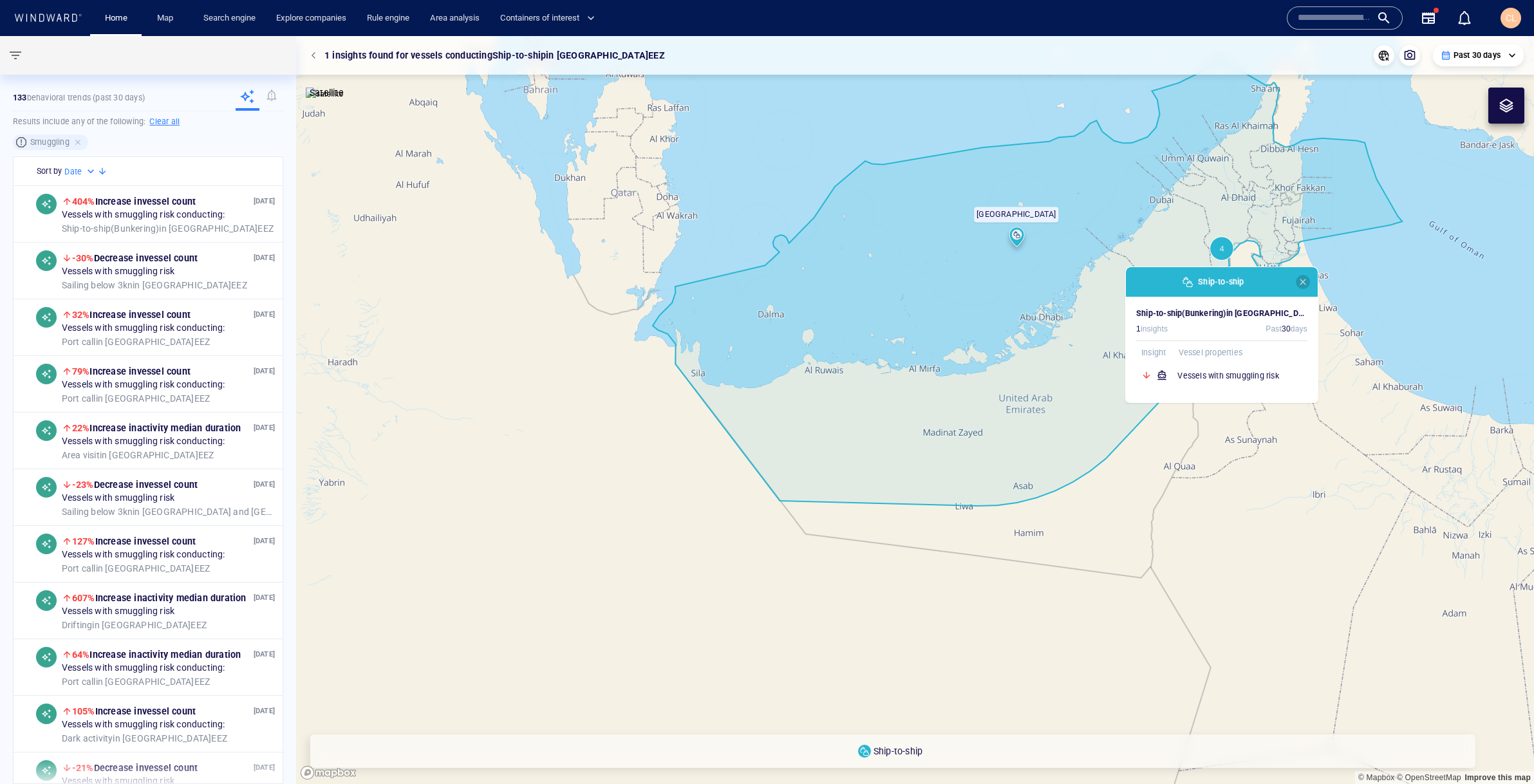
click at [1303, 282] on span "button" at bounding box center [1302, 282] width 10 height 10
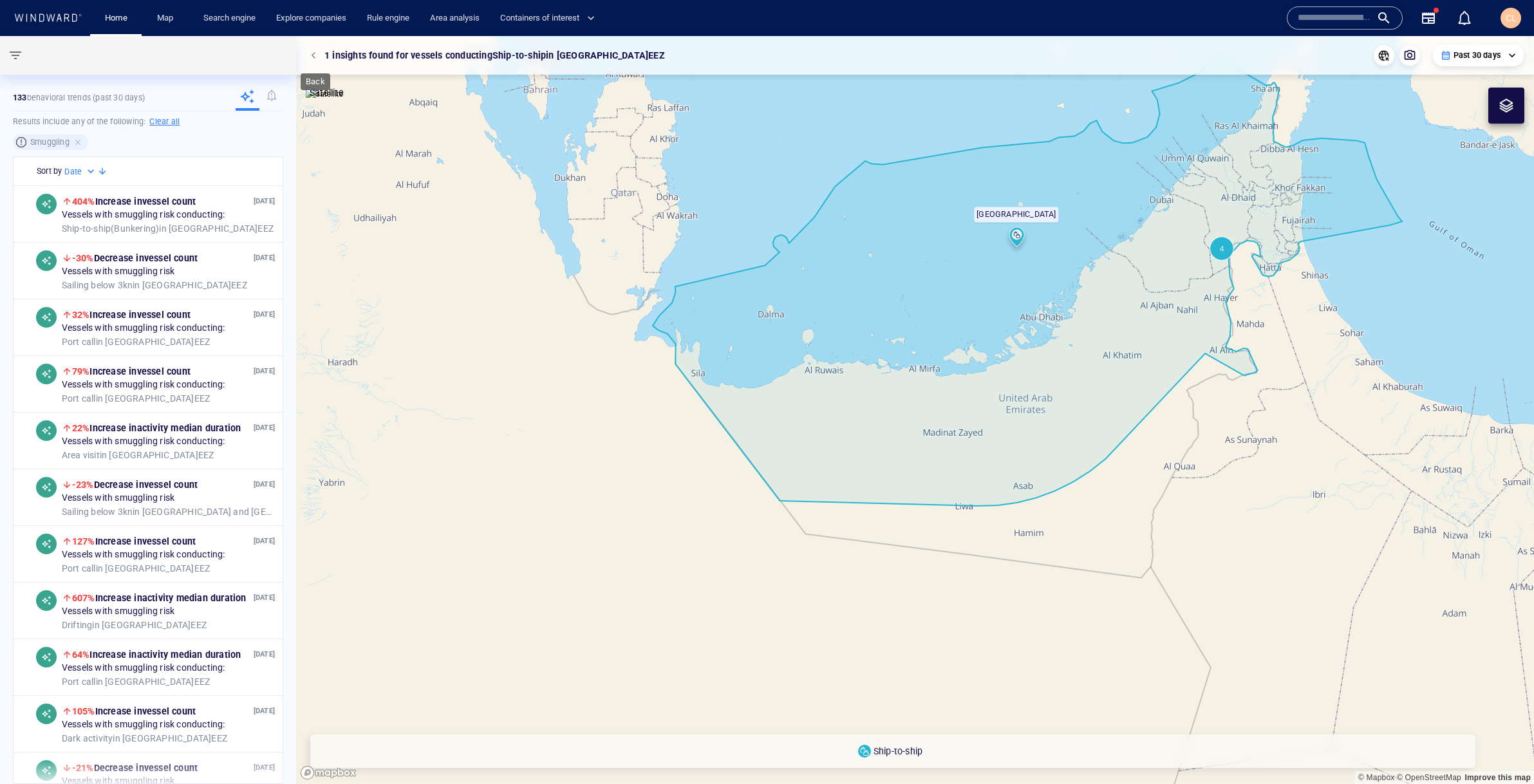
click at [313, 53] on span "button" at bounding box center [315, 55] width 7 height 7
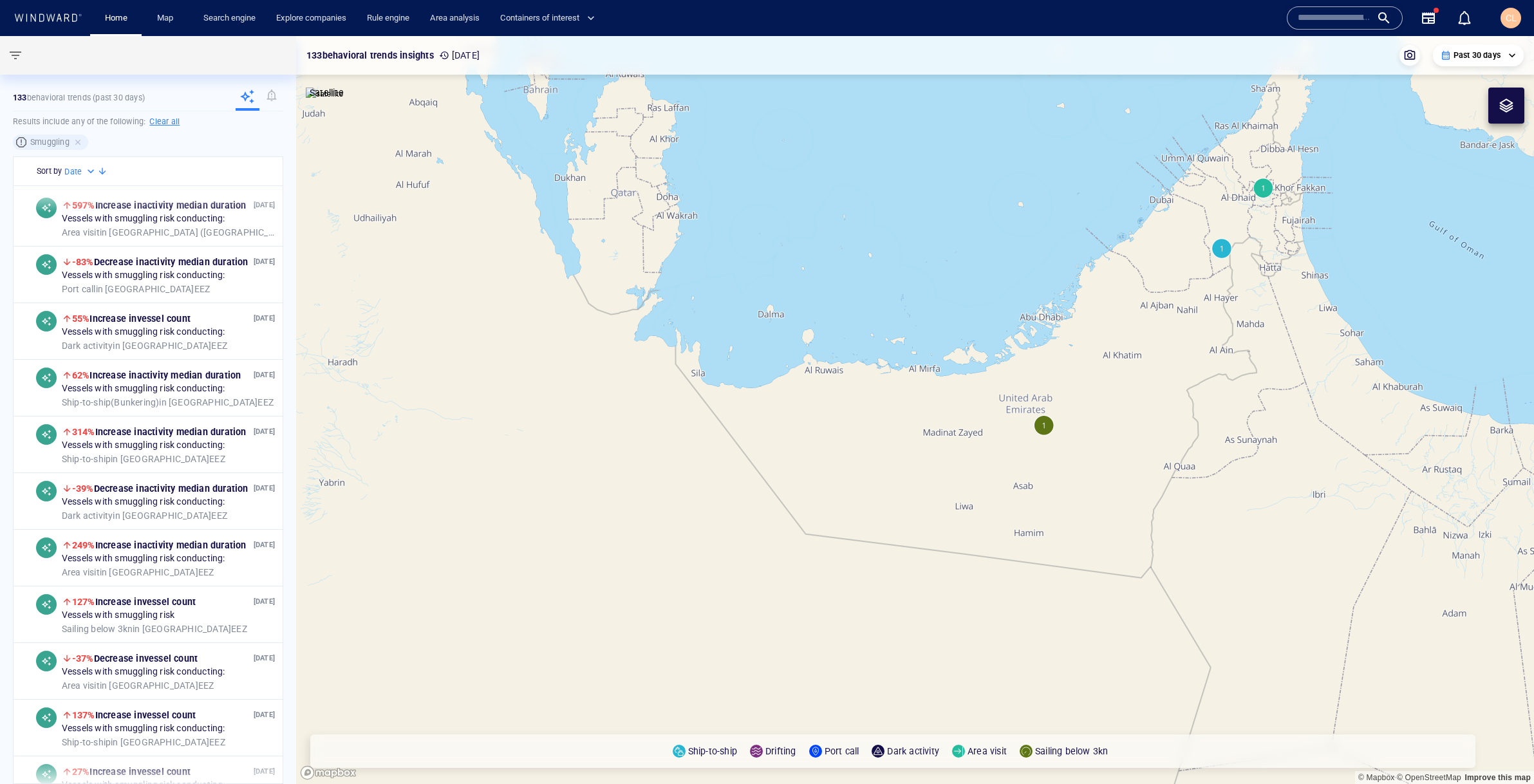
scroll to position [684, 0]
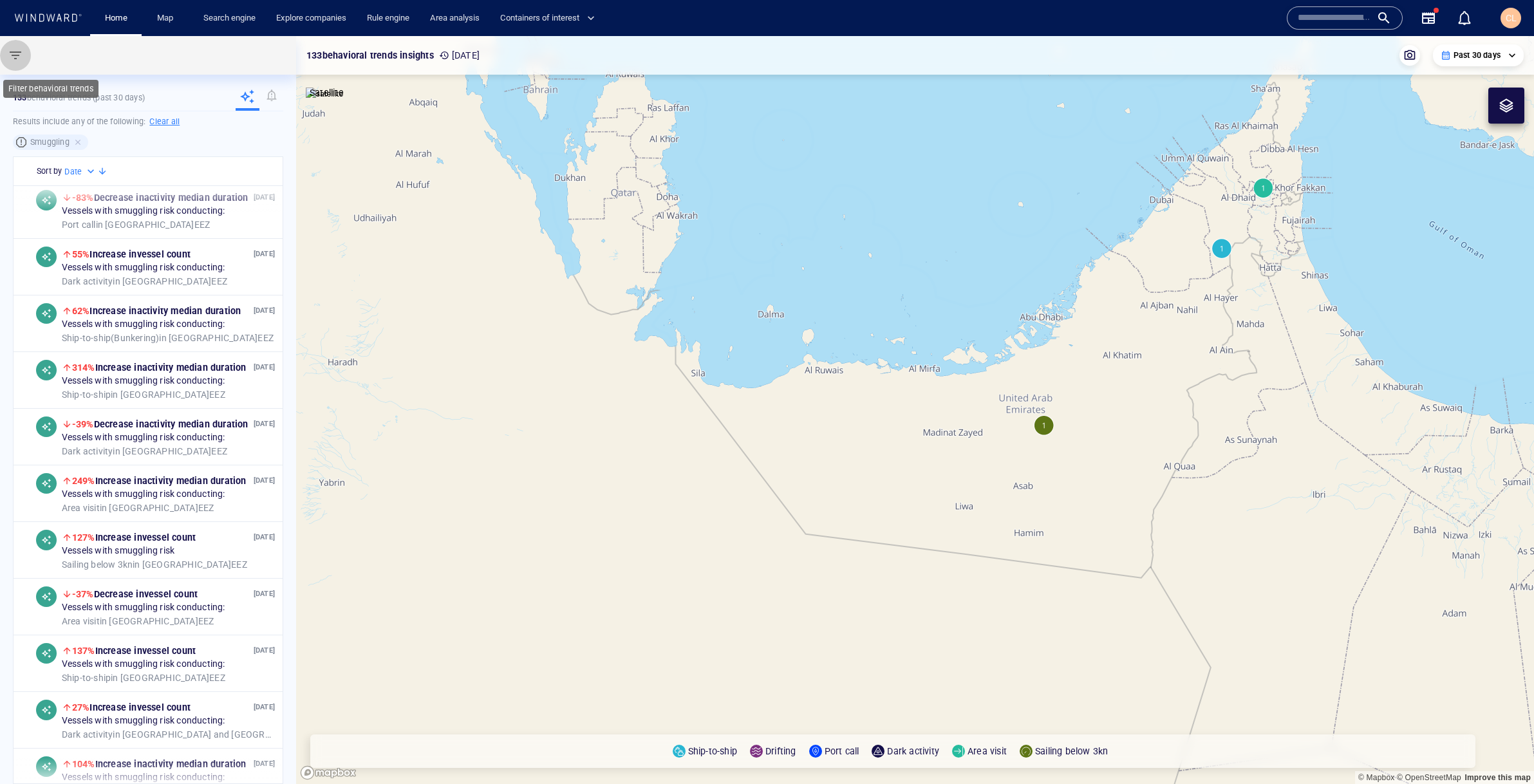
click at [11, 61] on span "button" at bounding box center [15, 55] width 16 height 16
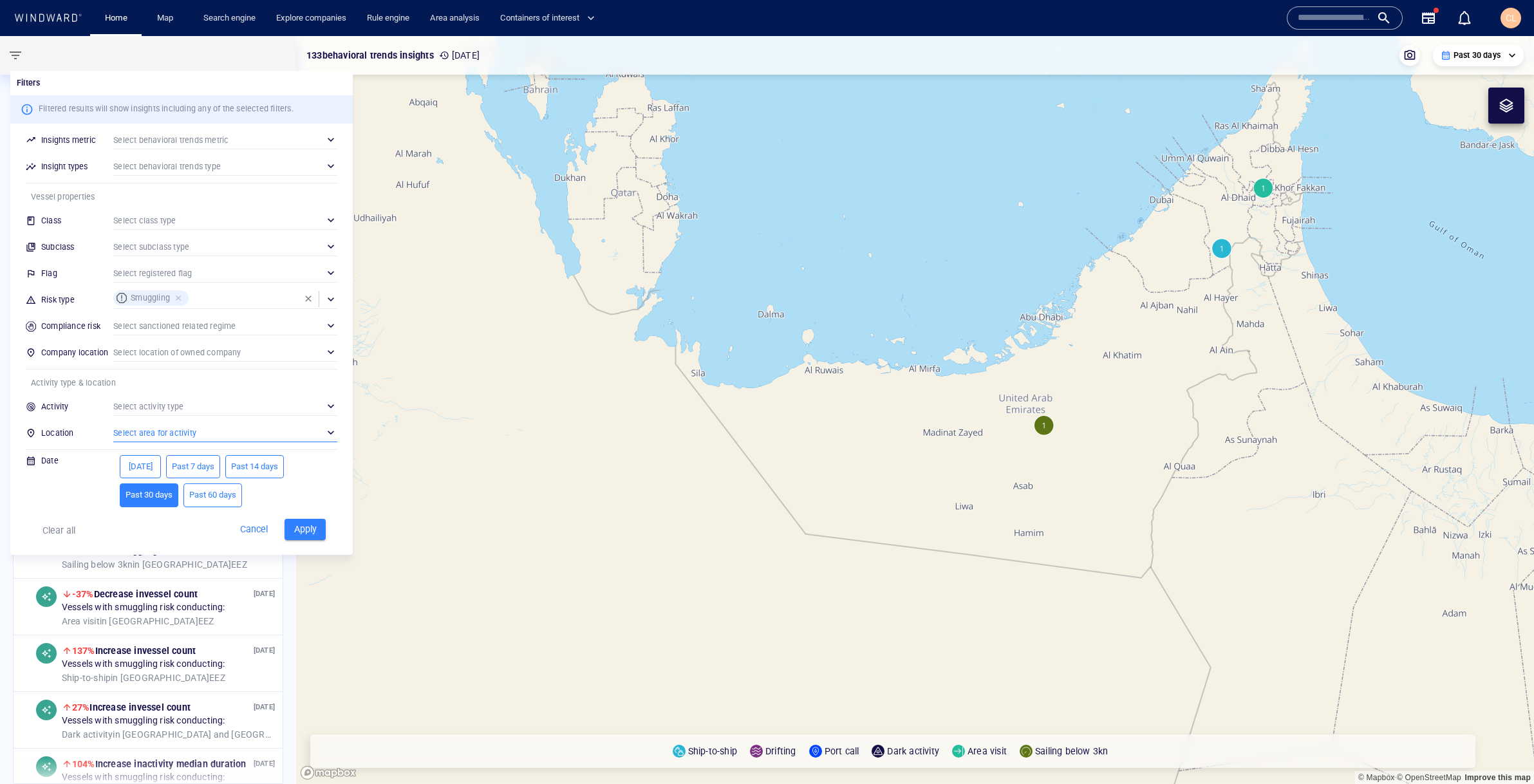
click at [131, 425] on div "​" at bounding box center [225, 432] width 224 height 20
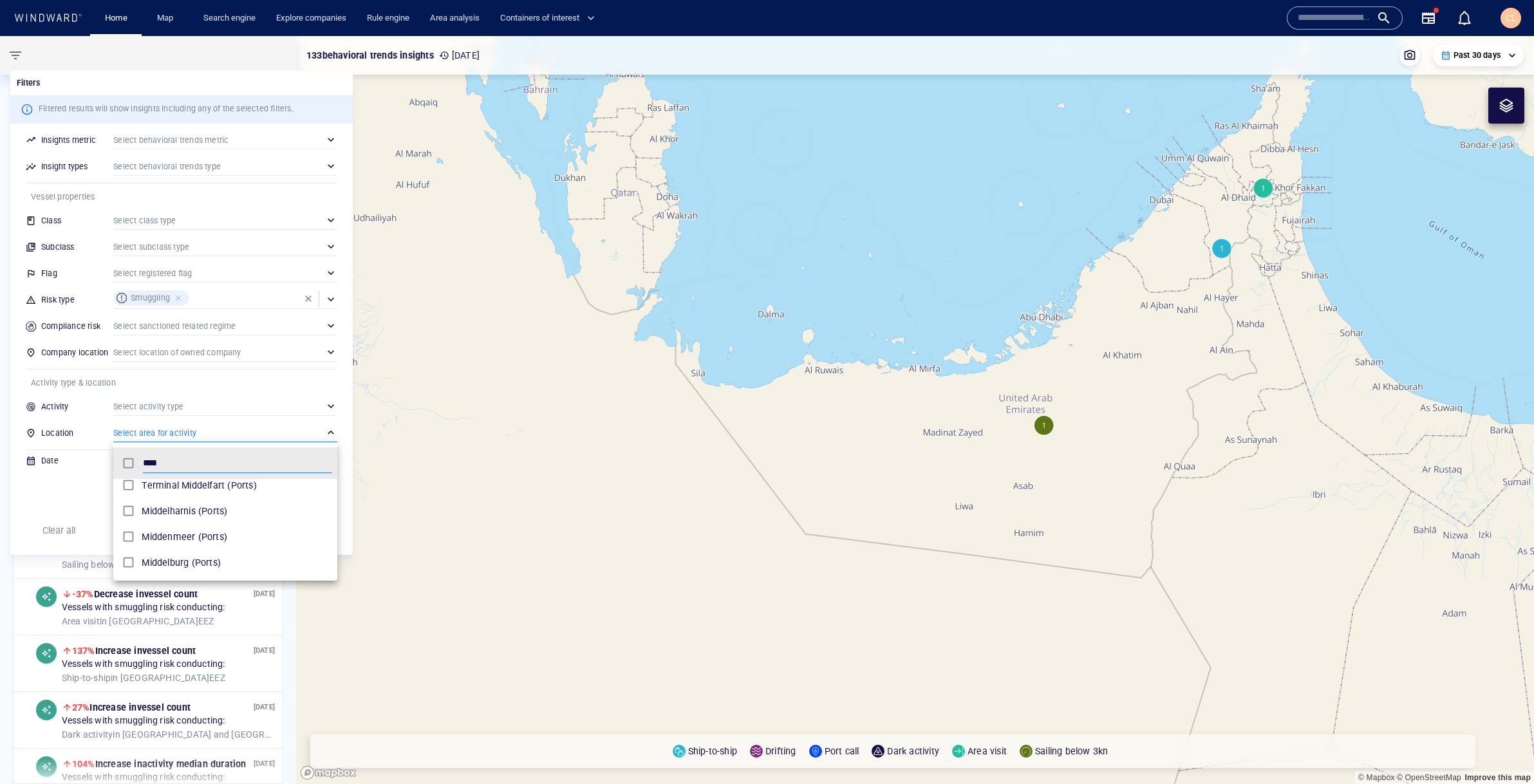
scroll to position [0, 0]
type input "*"
type input "****"
click at [500, 408] on div at bounding box center [767, 392] width 1534 height 784
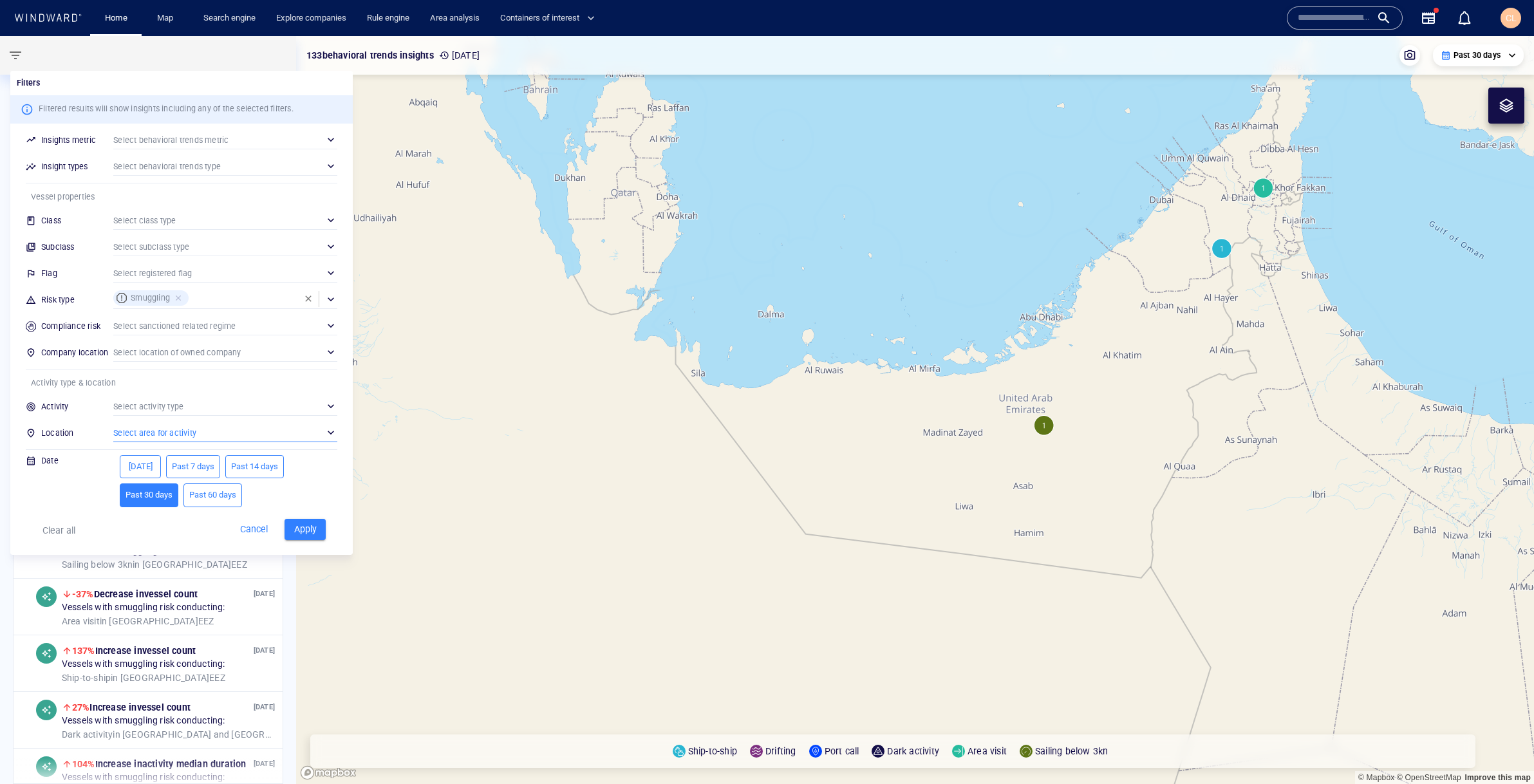
click at [921, 366] on div at bounding box center [767, 392] width 1534 height 784
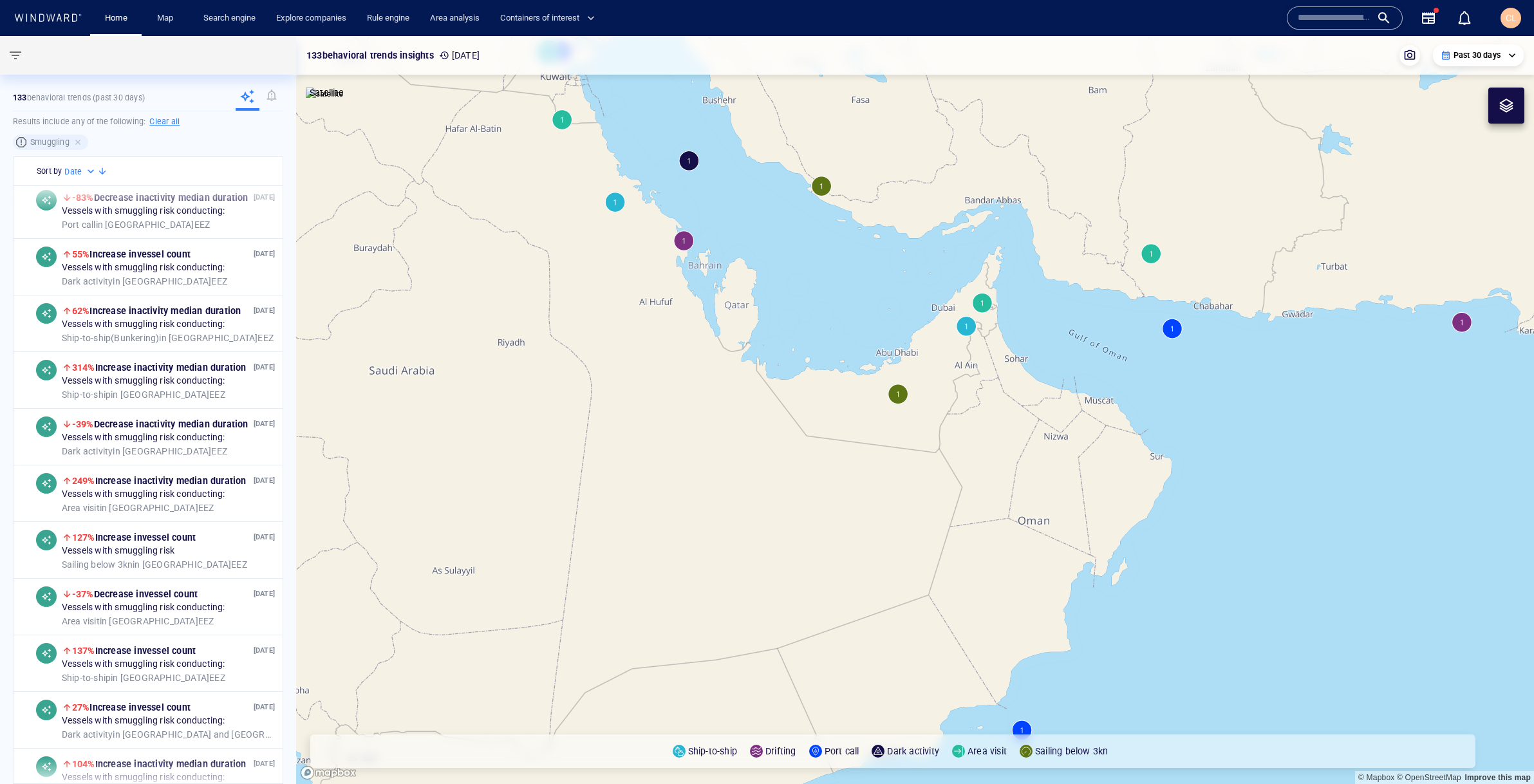
drag, startPoint x: 1280, startPoint y: 376, endPoint x: 956, endPoint y: 508, distance: 349.9
click at [956, 508] on canvas "Map" at bounding box center [914, 410] width 1238 height 748
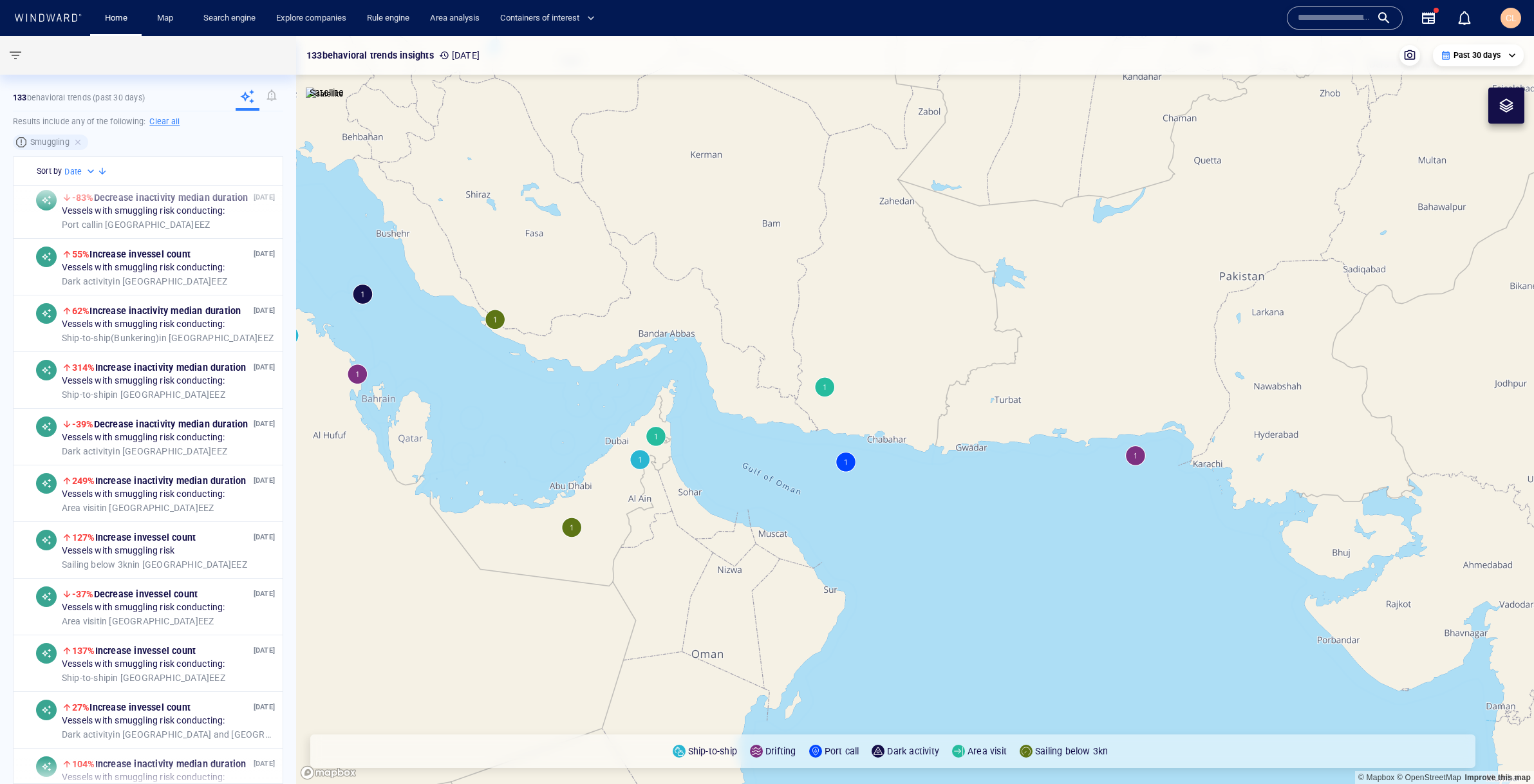
click at [825, 385] on canvas "Map" at bounding box center [914, 410] width 1238 height 748
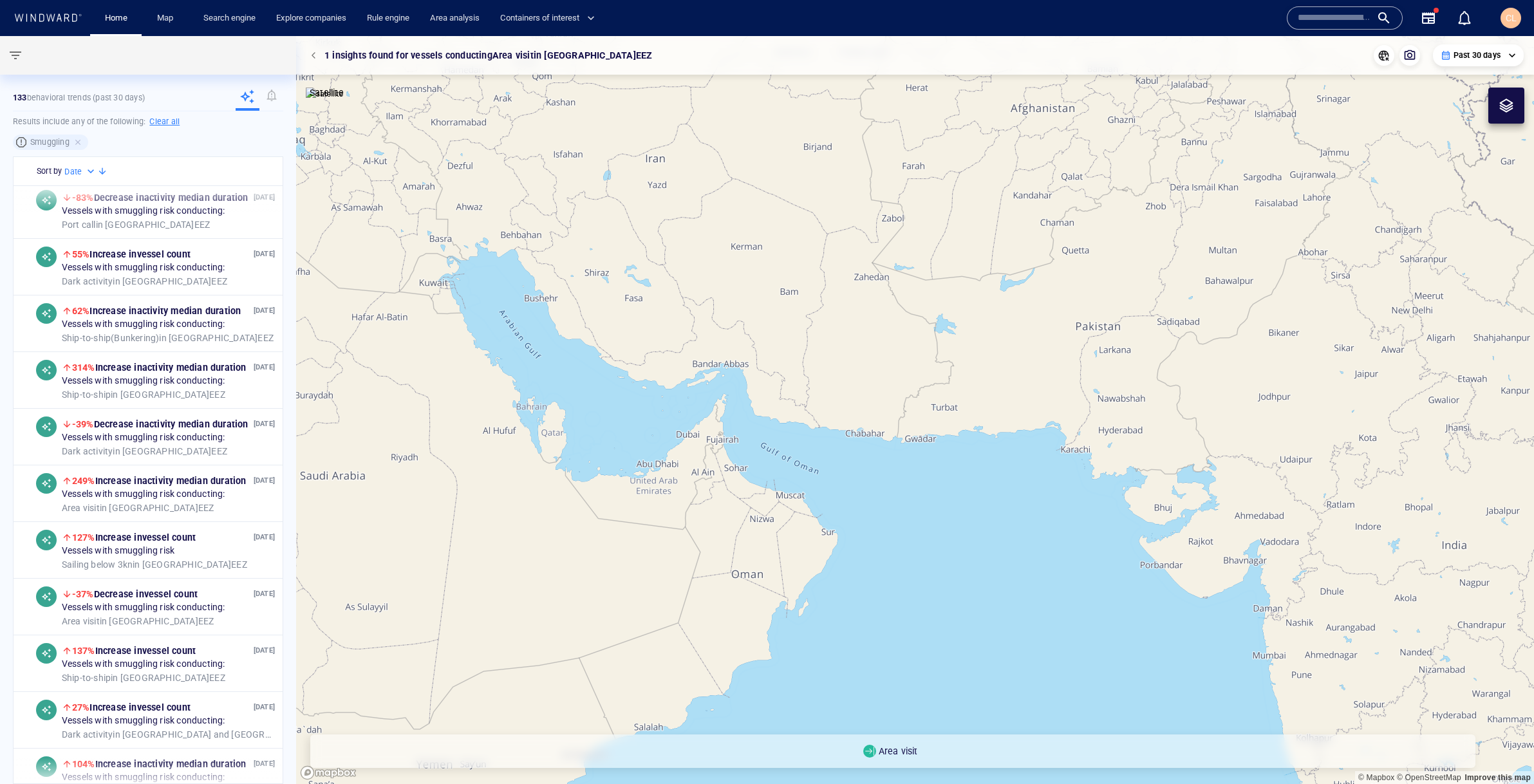
click at [808, 469] on canvas "Map" at bounding box center [914, 410] width 1238 height 748
click at [314, 53] on span "button" at bounding box center [315, 55] width 7 height 7
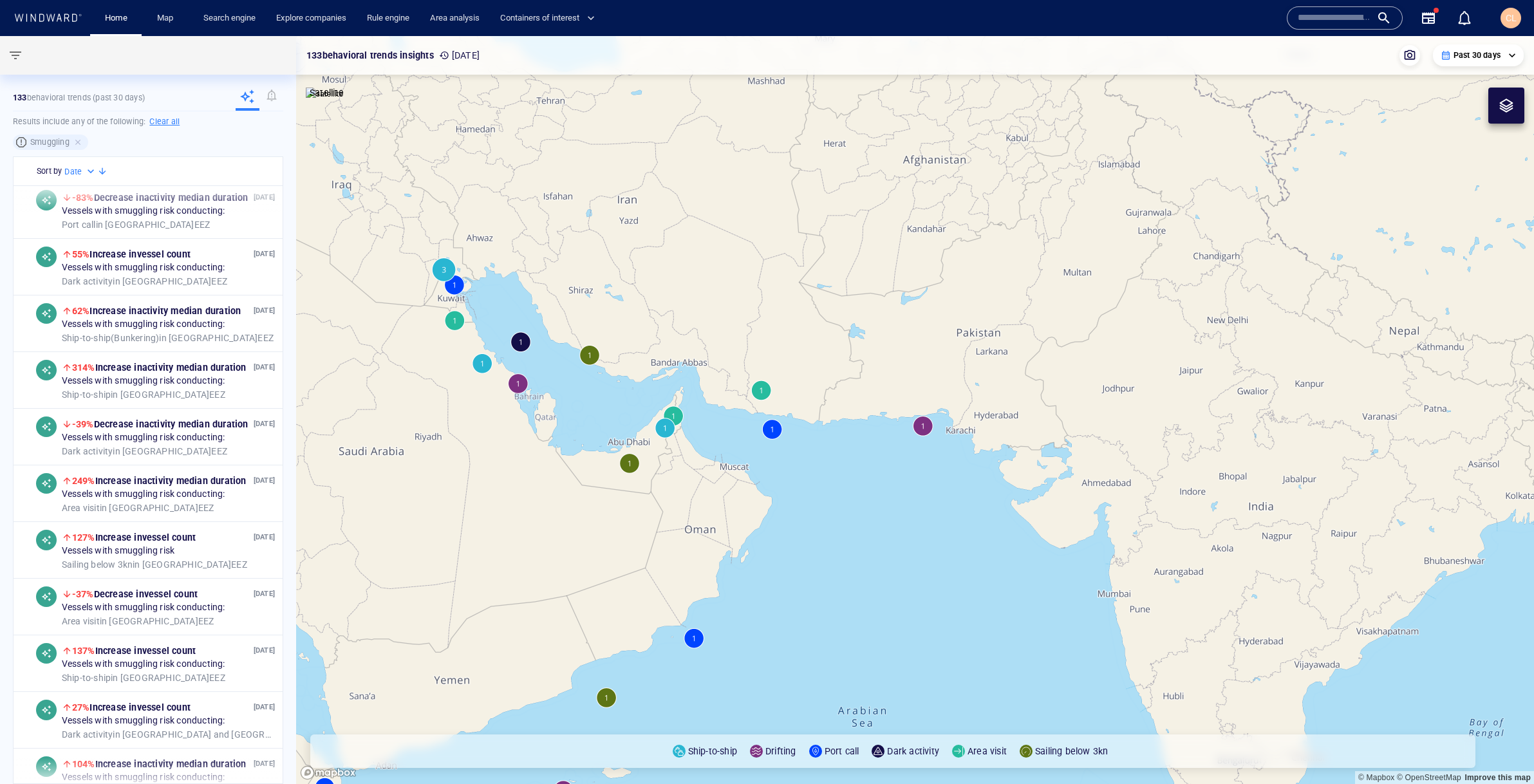
click at [760, 396] on canvas "Map" at bounding box center [914, 410] width 1238 height 748
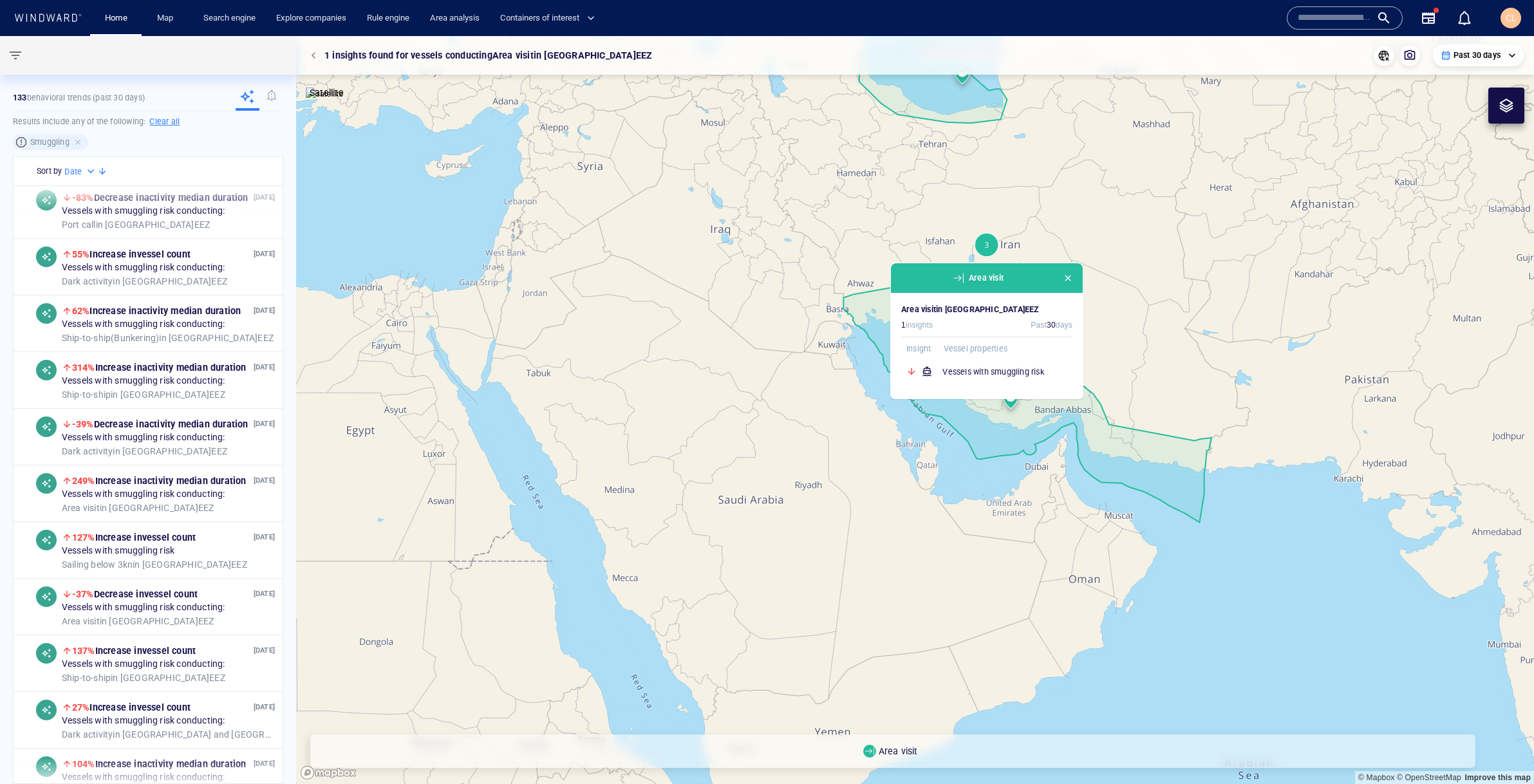
click at [1069, 280] on span "button" at bounding box center [1067, 277] width 10 height 10
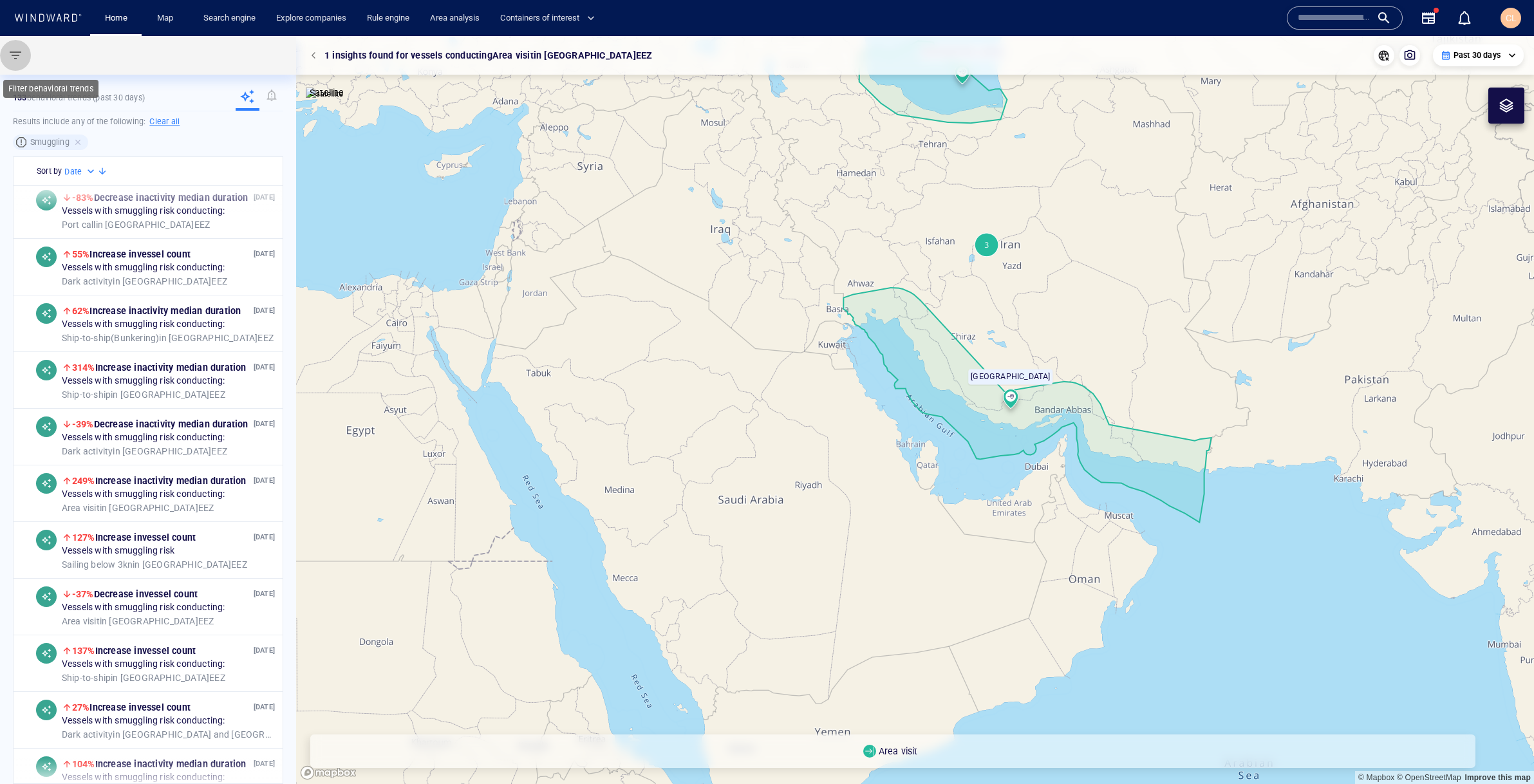
click at [9, 57] on span "button" at bounding box center [15, 55] width 16 height 16
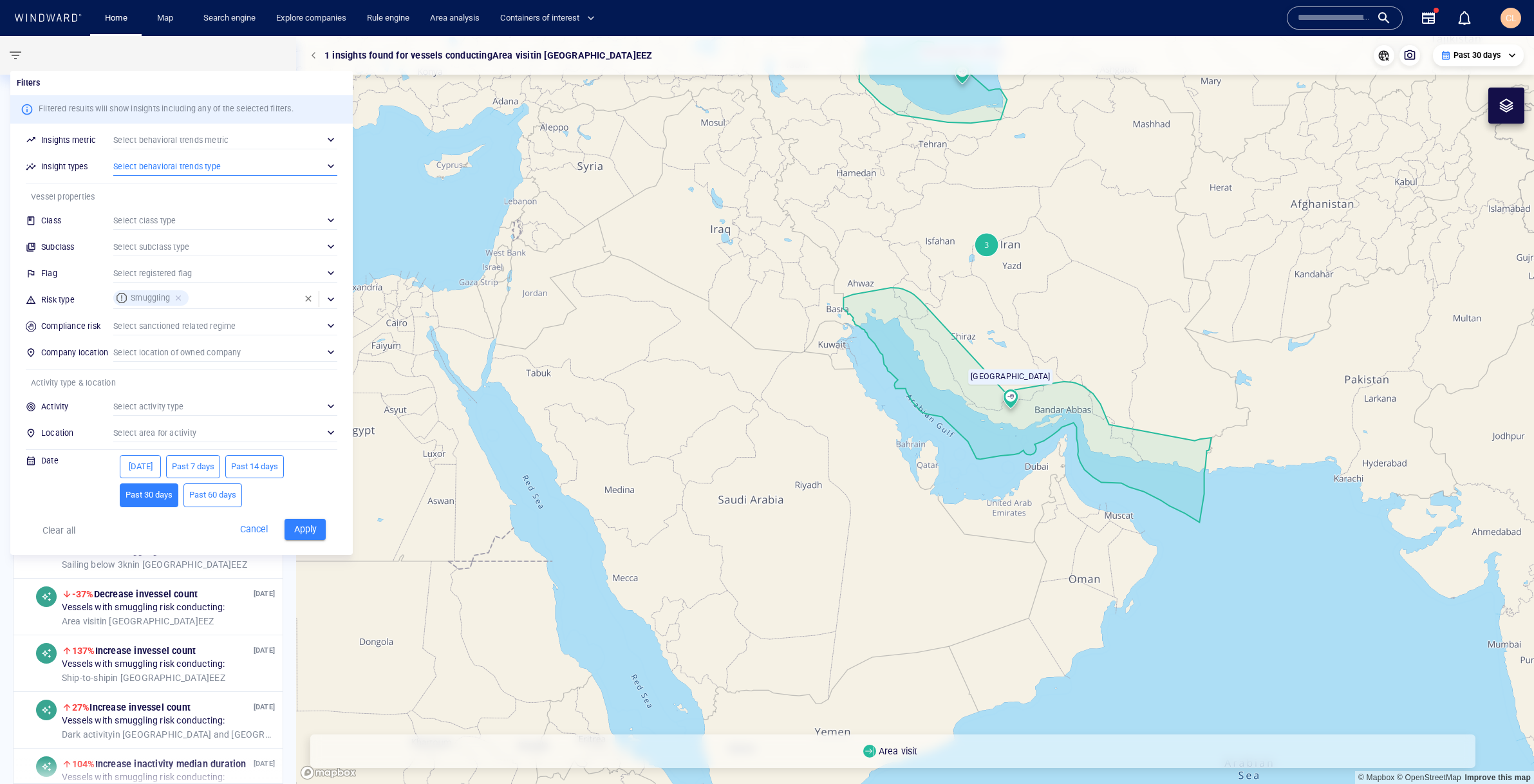
click at [133, 166] on div "​" at bounding box center [225, 166] width 224 height 20
click at [153, 221] on p "Anomaly" at bounding box center [159, 225] width 36 height 16
click at [147, 135] on div at bounding box center [767, 392] width 1534 height 784
click at [147, 135] on div "​" at bounding box center [225, 140] width 224 height 20
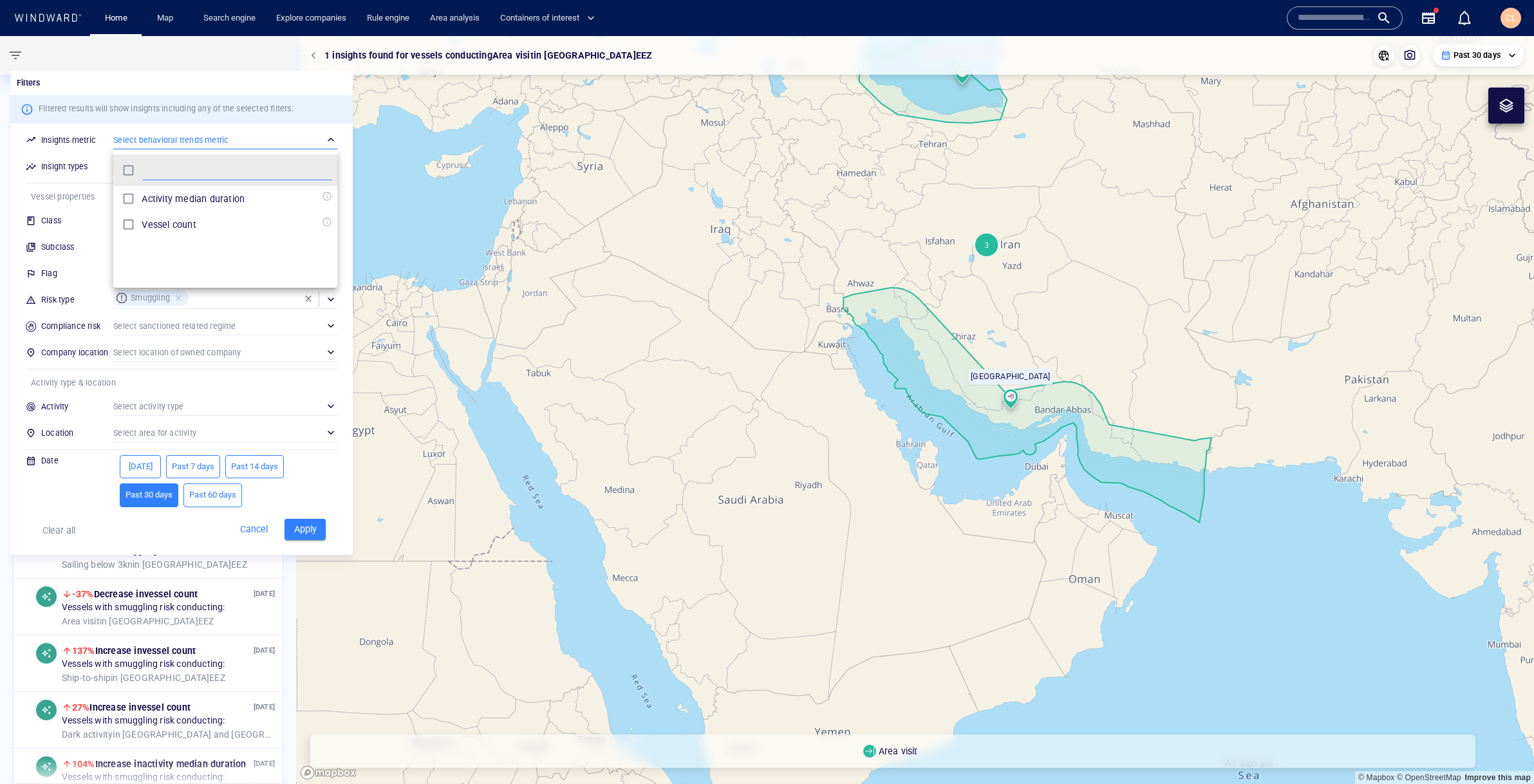
click at [307, 519] on div at bounding box center [767, 392] width 1534 height 784
click at [309, 525] on span "Apply" at bounding box center [305, 528] width 28 height 16
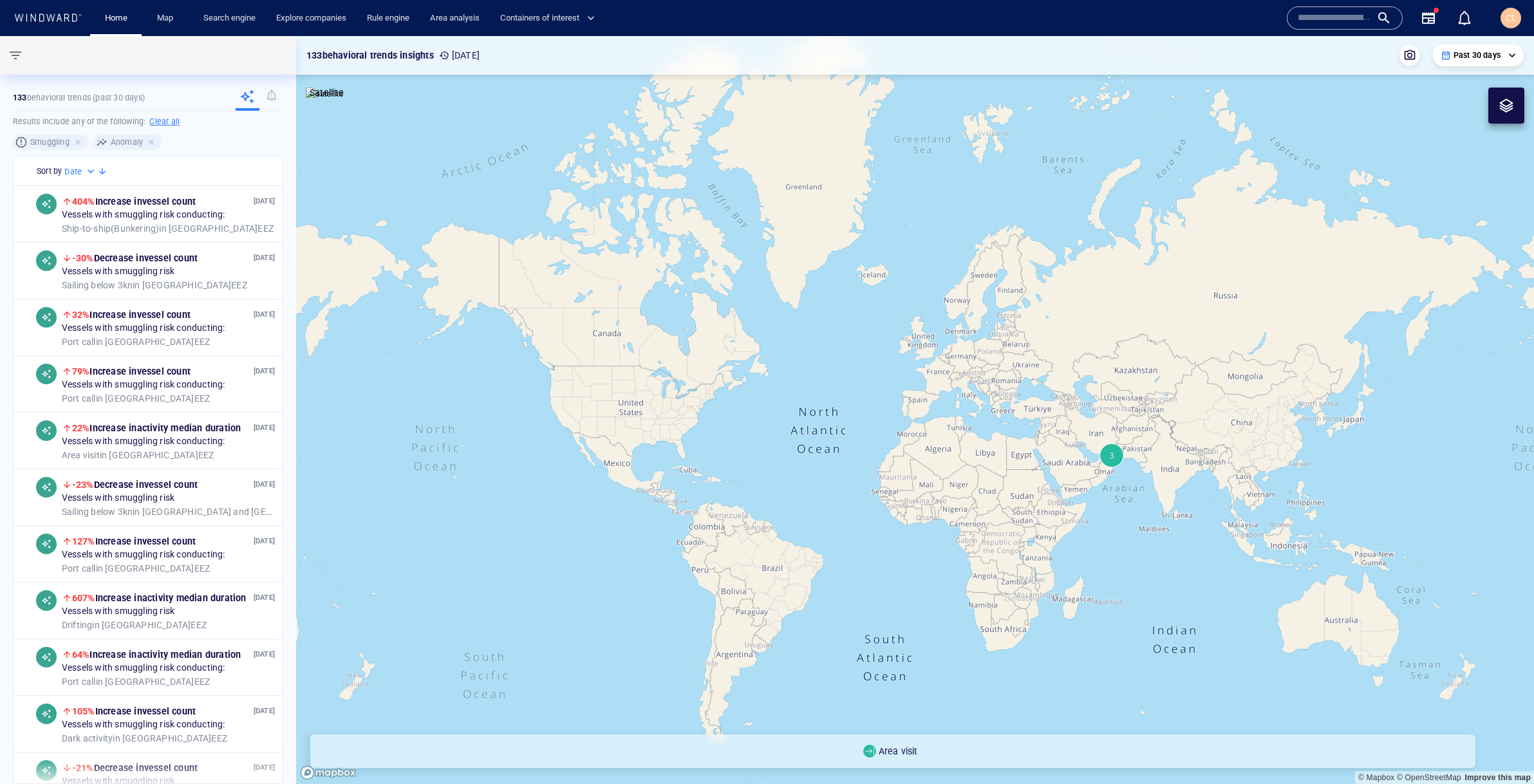
click at [1129, 525] on canvas "Map" at bounding box center [914, 410] width 1238 height 748
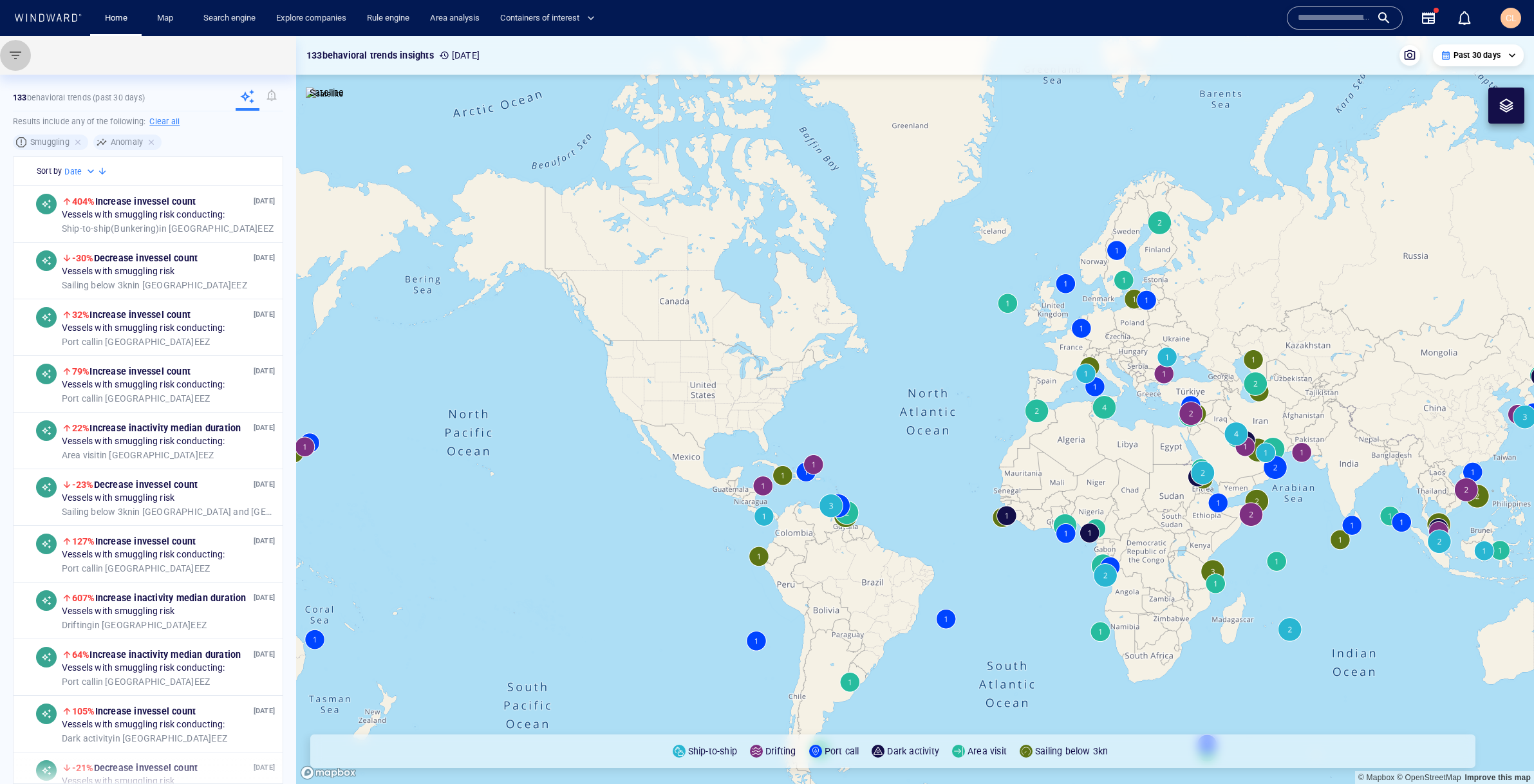
click at [20, 70] on button "button" at bounding box center [15, 55] width 31 height 31
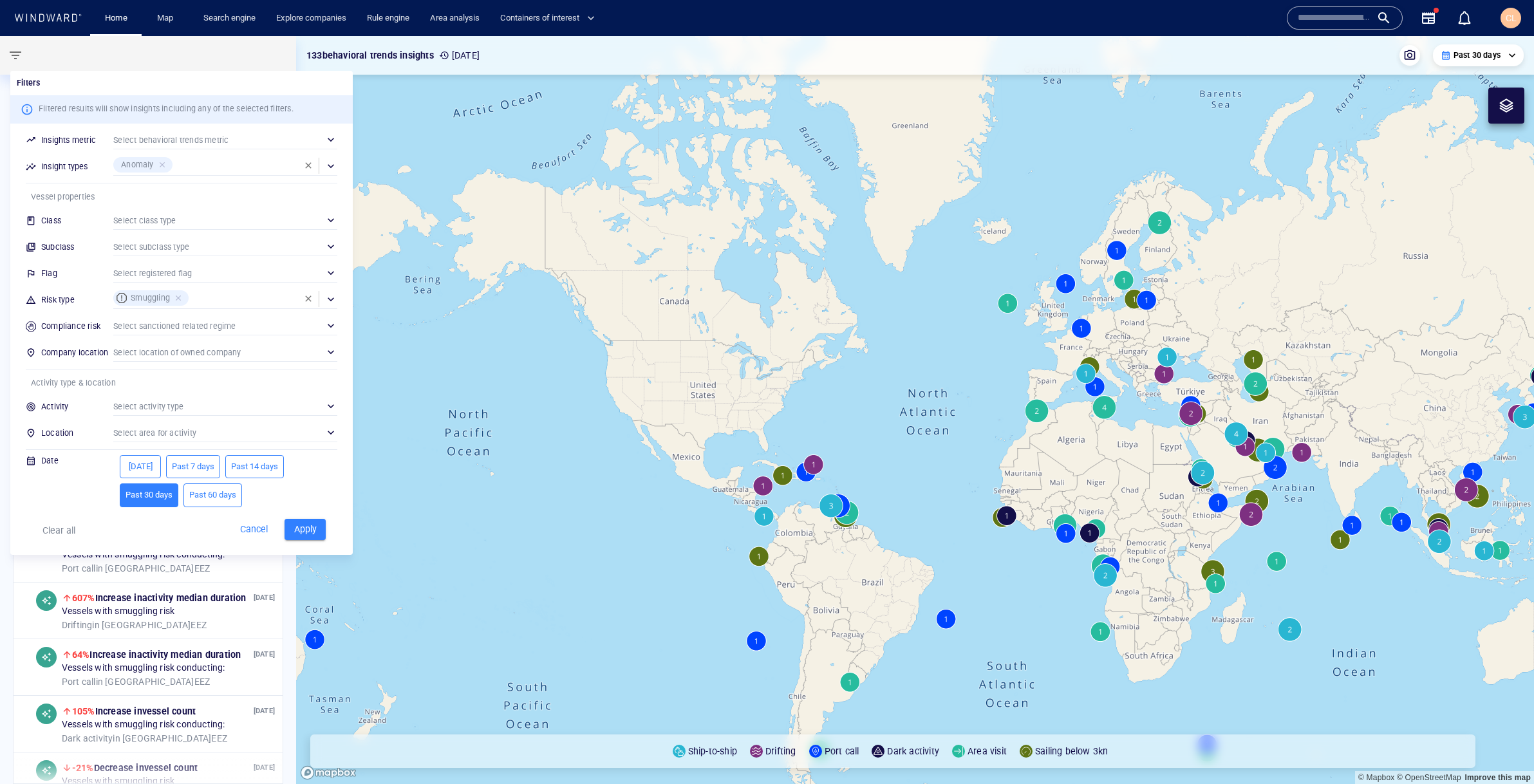
click at [202, 55] on div at bounding box center [767, 392] width 1534 height 784
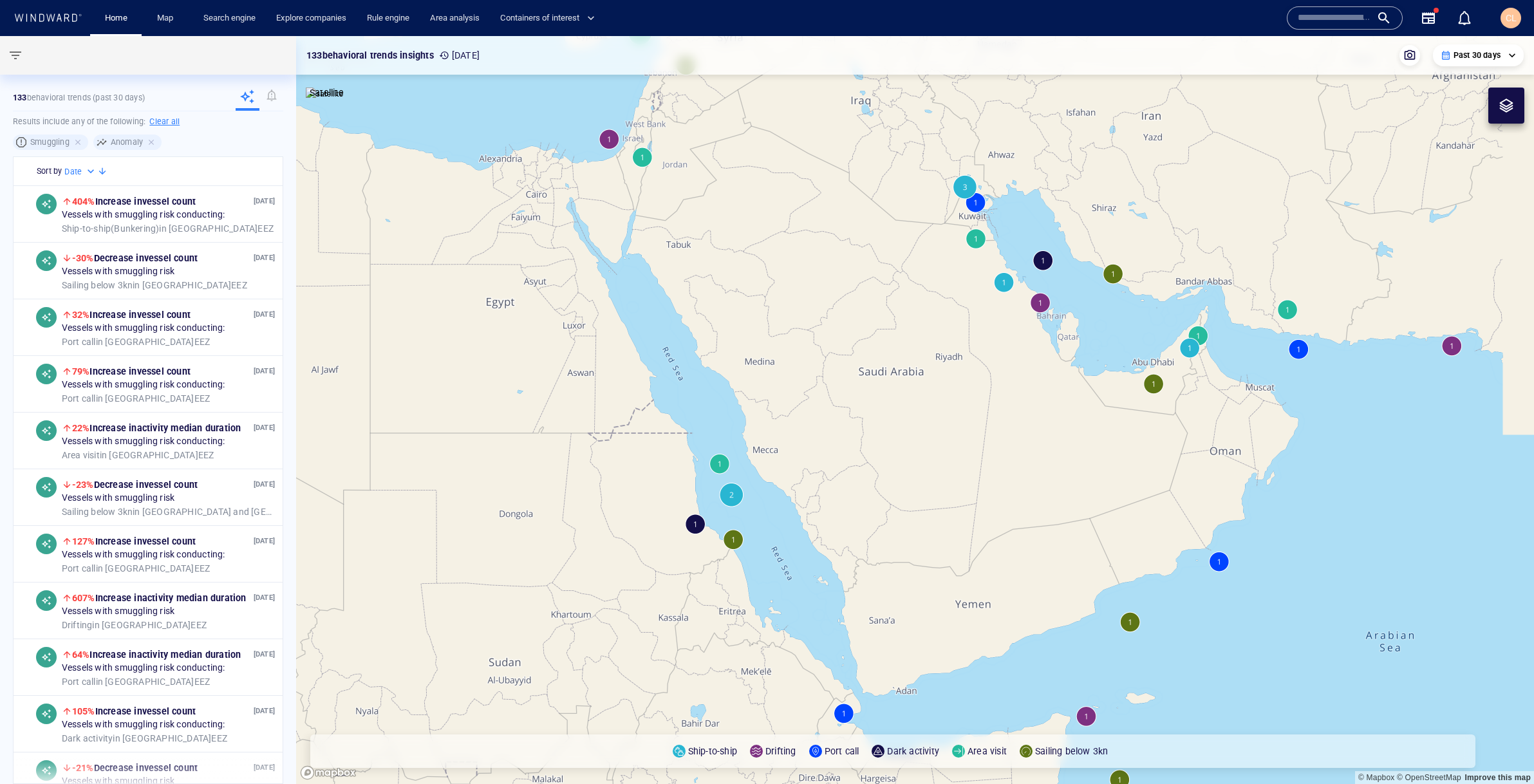
drag, startPoint x: 1394, startPoint y: 407, endPoint x: 1145, endPoint y: 400, distance: 249.1
click at [1145, 400] on canvas "Map" at bounding box center [914, 410] width 1238 height 748
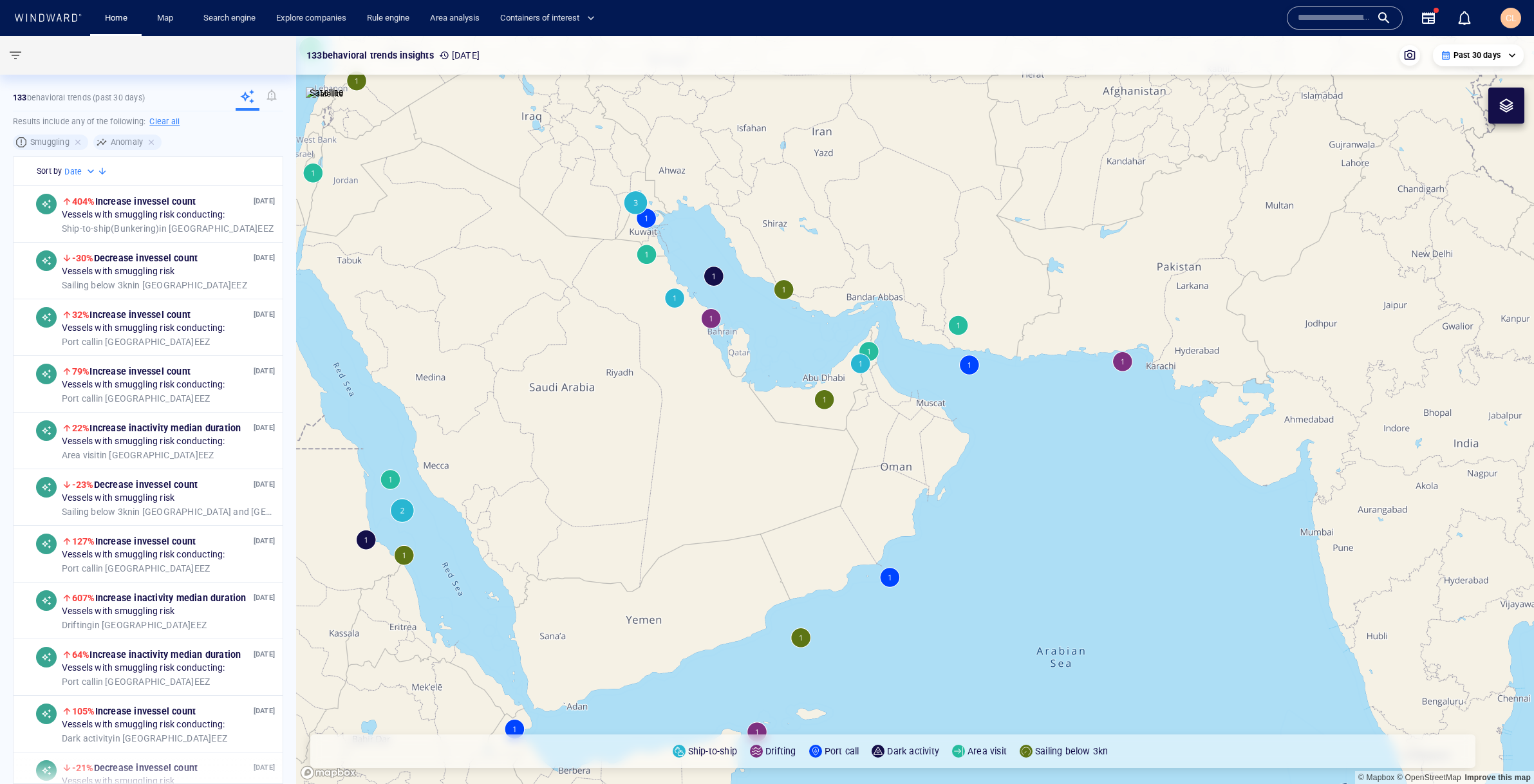
click at [794, 638] on canvas "Map" at bounding box center [914, 410] width 1238 height 748
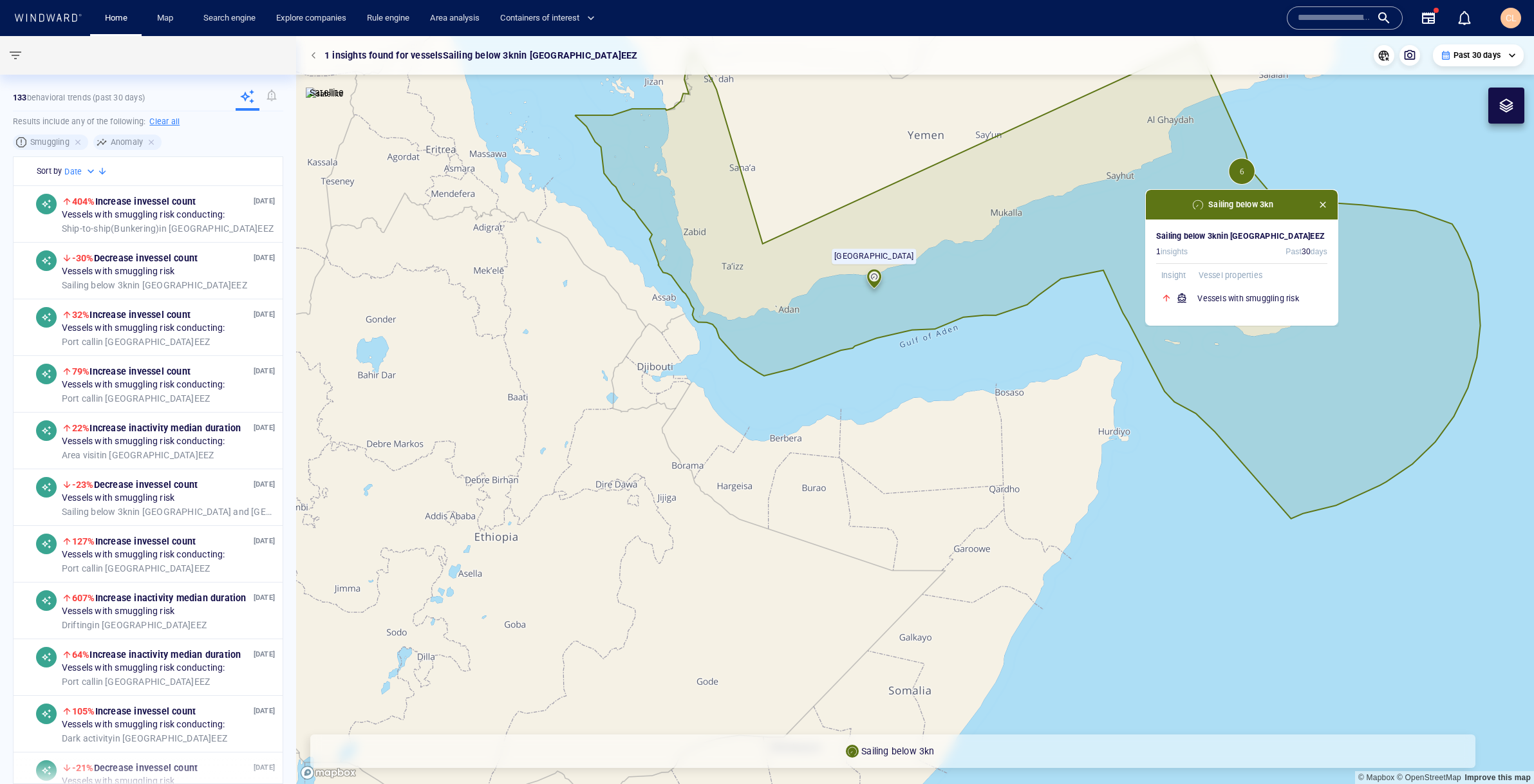
click at [1206, 429] on canvas "Map" at bounding box center [914, 410] width 1238 height 748
click at [313, 57] on span "button" at bounding box center [315, 55] width 7 height 7
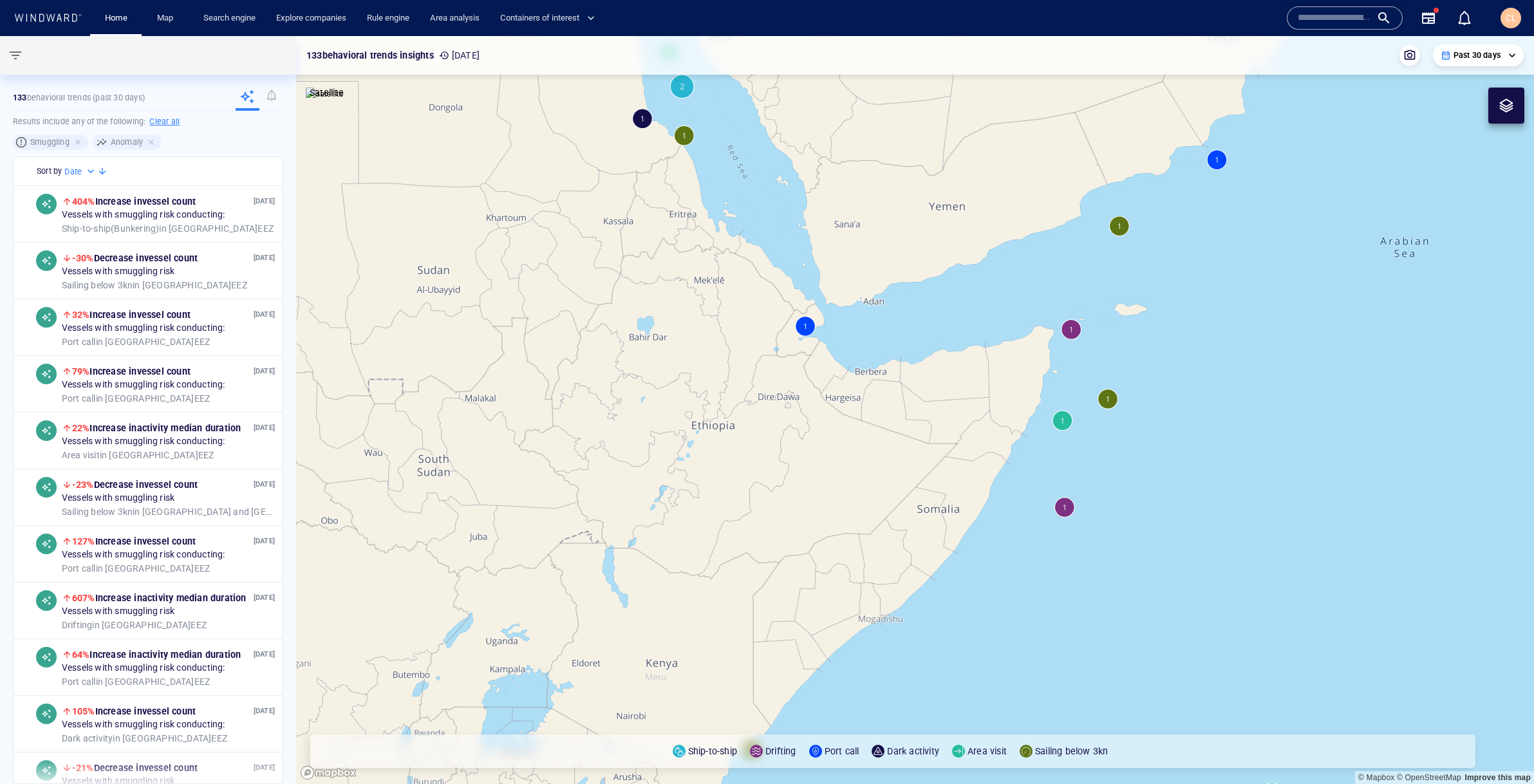
drag, startPoint x: 1251, startPoint y: 189, endPoint x: 782, endPoint y: 538, distance: 584.6
click at [782, 538] on canvas "Map" at bounding box center [914, 410] width 1238 height 748
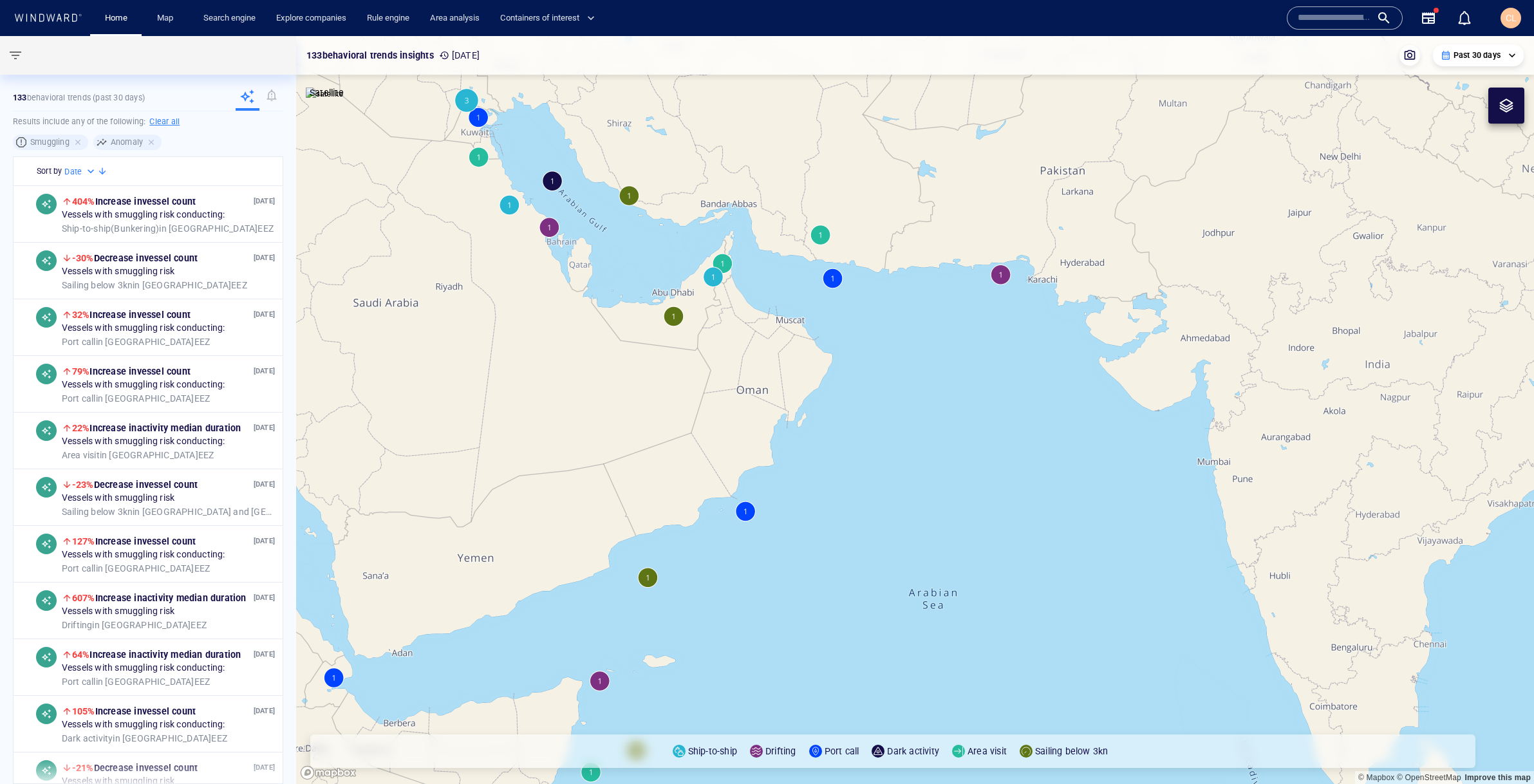
drag, startPoint x: 952, startPoint y: 341, endPoint x: 914, endPoint y: 457, distance: 122.1
click at [914, 457] on canvas "Map" at bounding box center [914, 410] width 1238 height 748
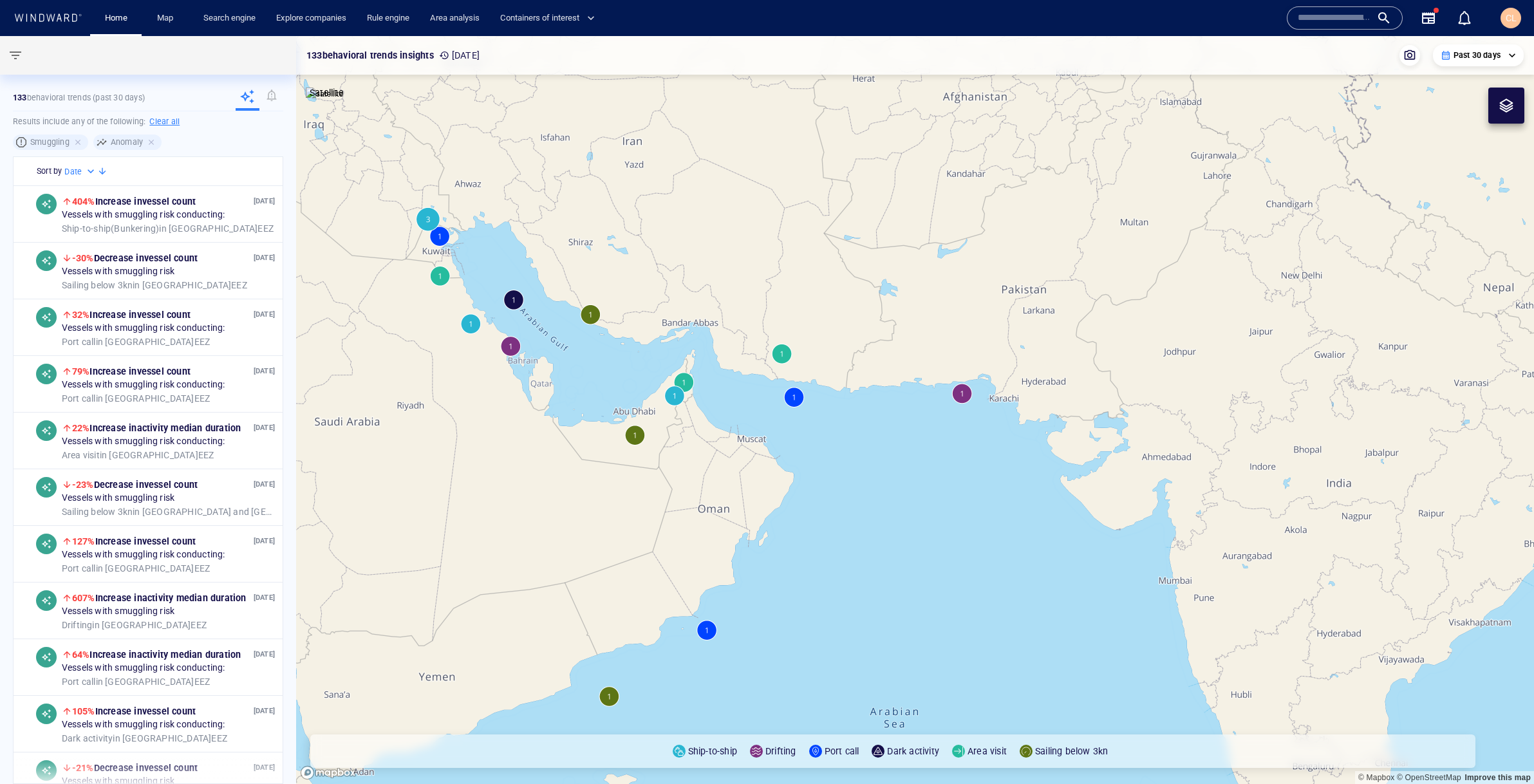
click at [472, 322] on canvas "Map" at bounding box center [914, 410] width 1238 height 748
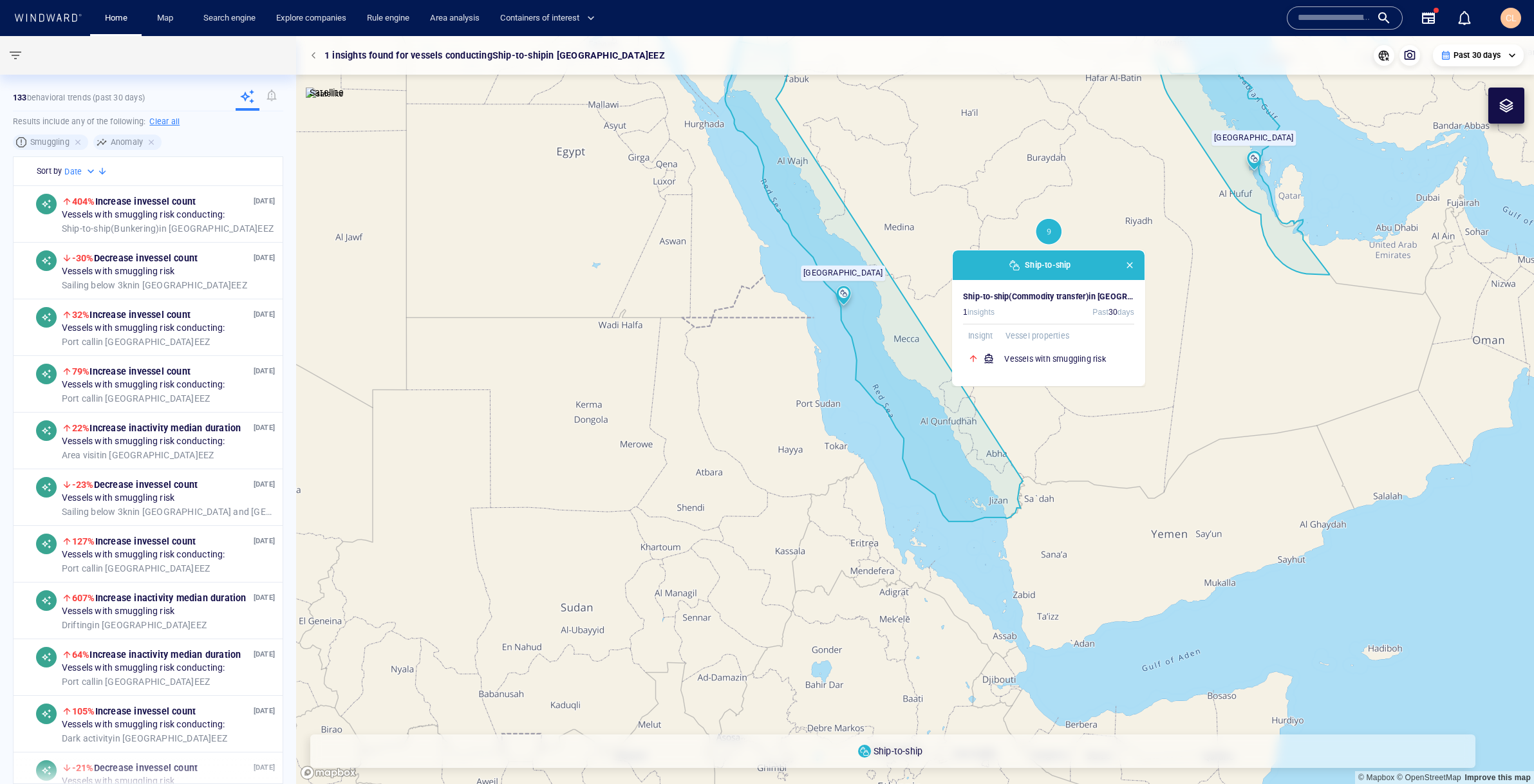
click at [323, 49] on div at bounding box center [314, 55] width 18 height 18
click at [308, 59] on button "button" at bounding box center [314, 55] width 18 height 18
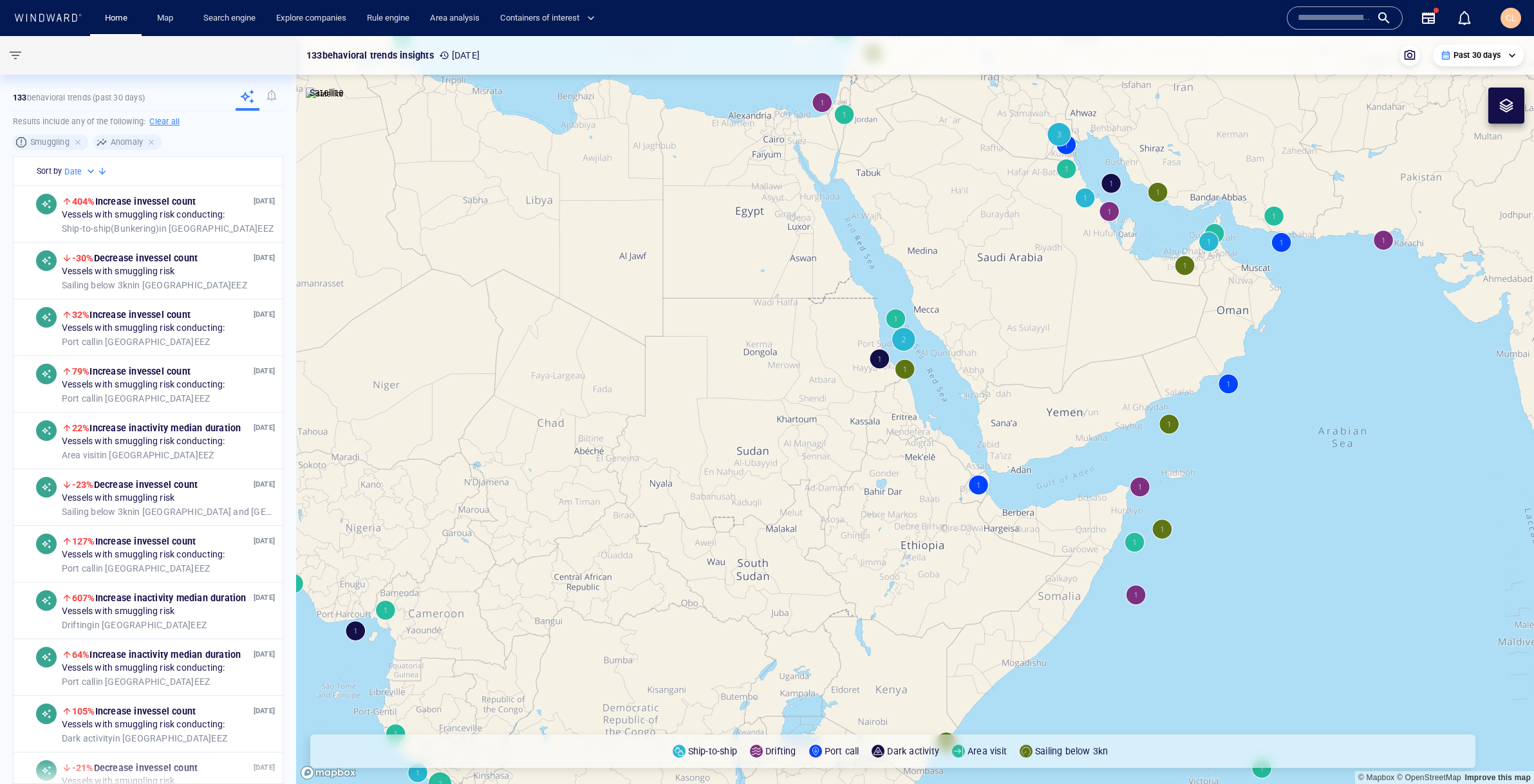
drag, startPoint x: 1058, startPoint y: 183, endPoint x: 981, endPoint y: 260, distance: 108.9
click at [981, 260] on canvas "Map" at bounding box center [914, 410] width 1238 height 748
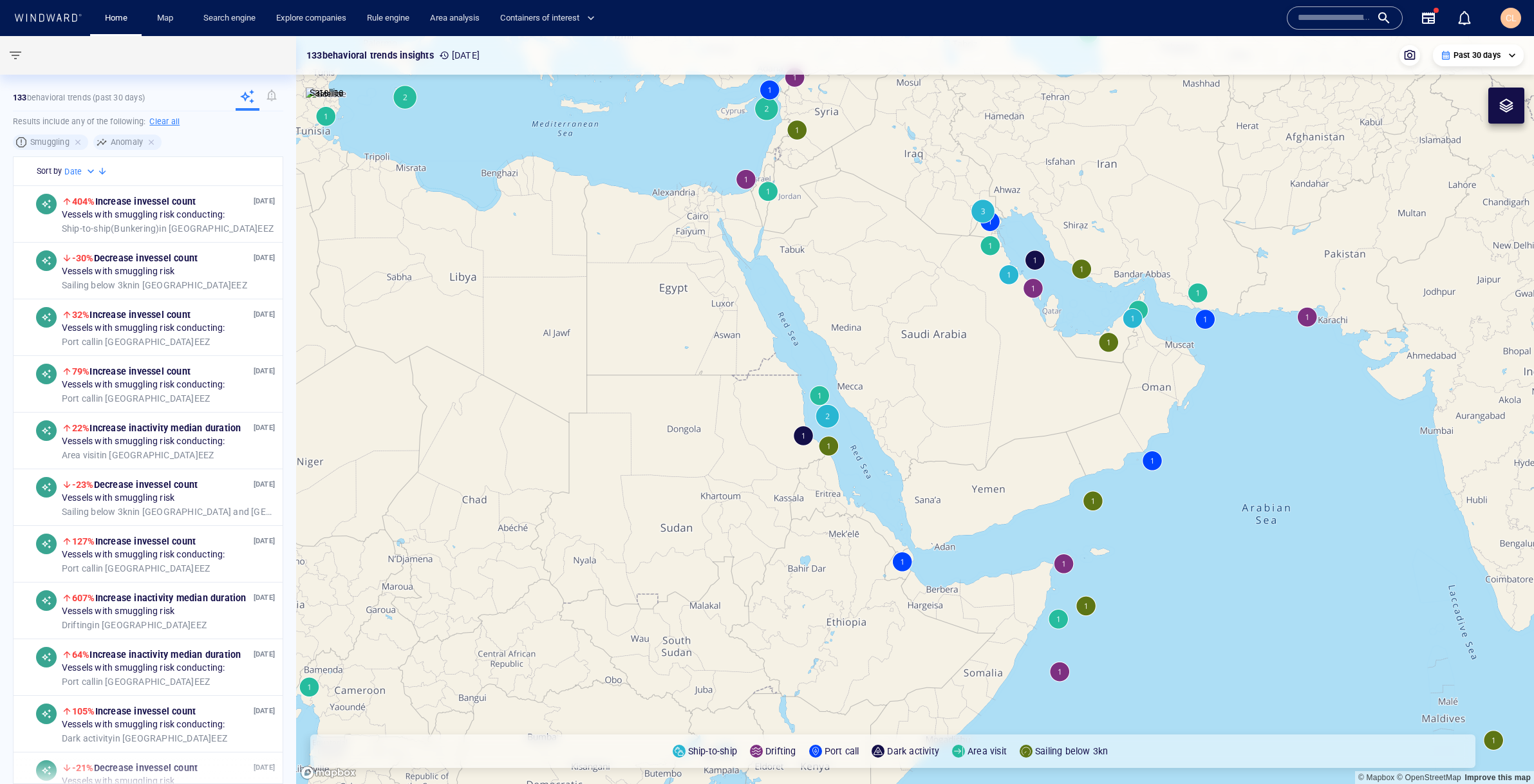
click at [990, 246] on canvas "Map" at bounding box center [914, 410] width 1238 height 748
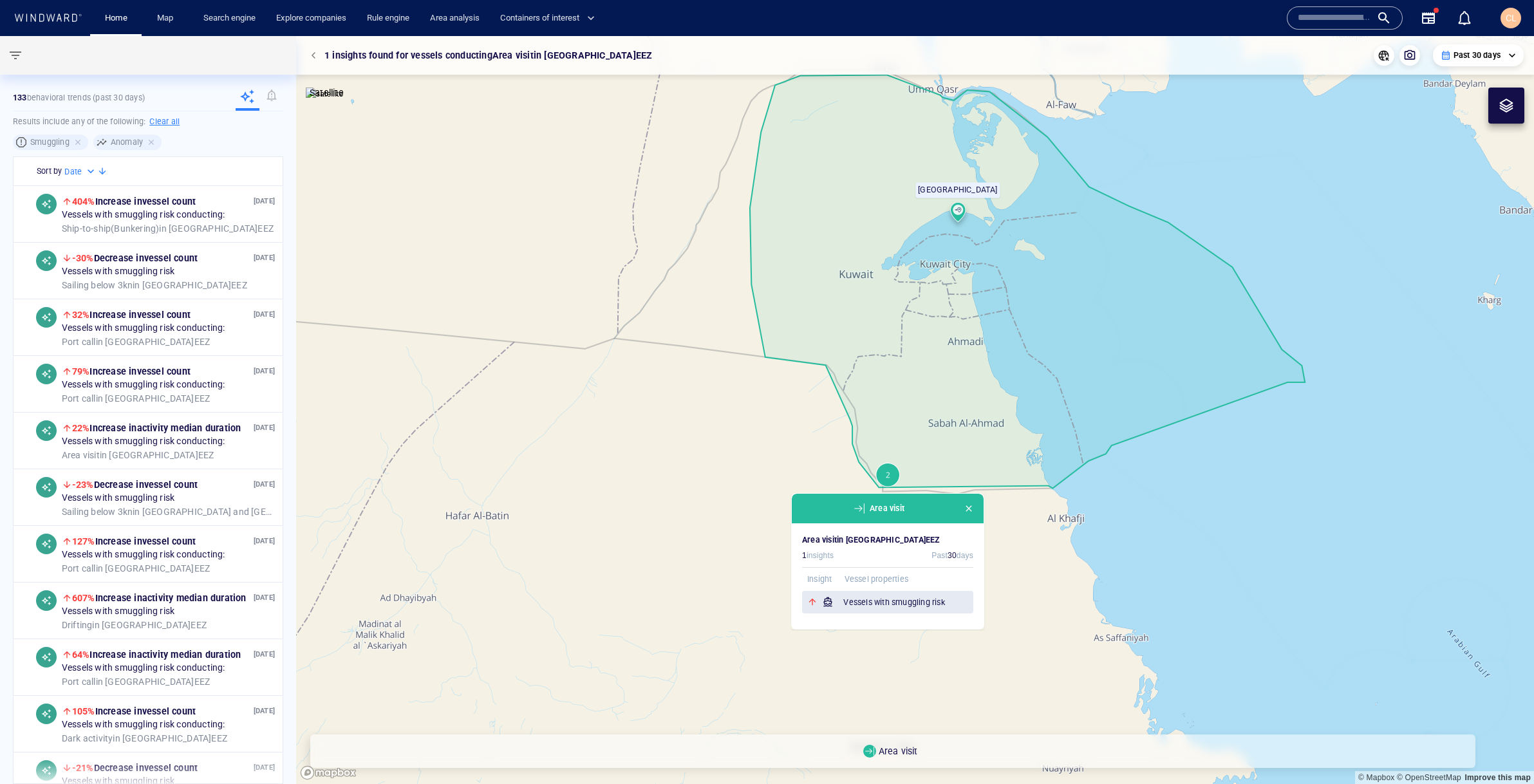
click at [865, 597] on h6 "Vessels with smuggling risk" at bounding box center [908, 603] width 130 height 13
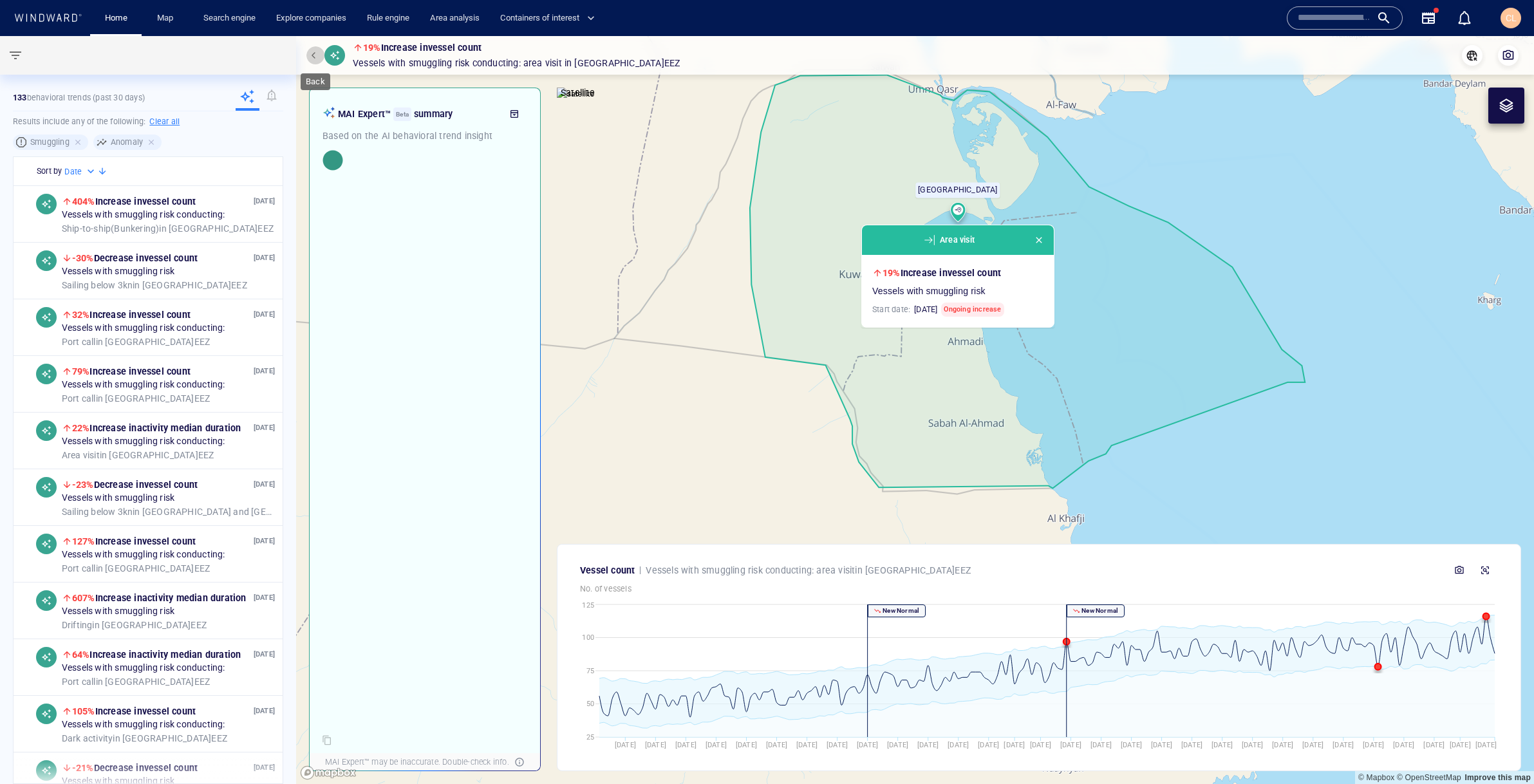
click at [320, 58] on button "button" at bounding box center [314, 55] width 18 height 18
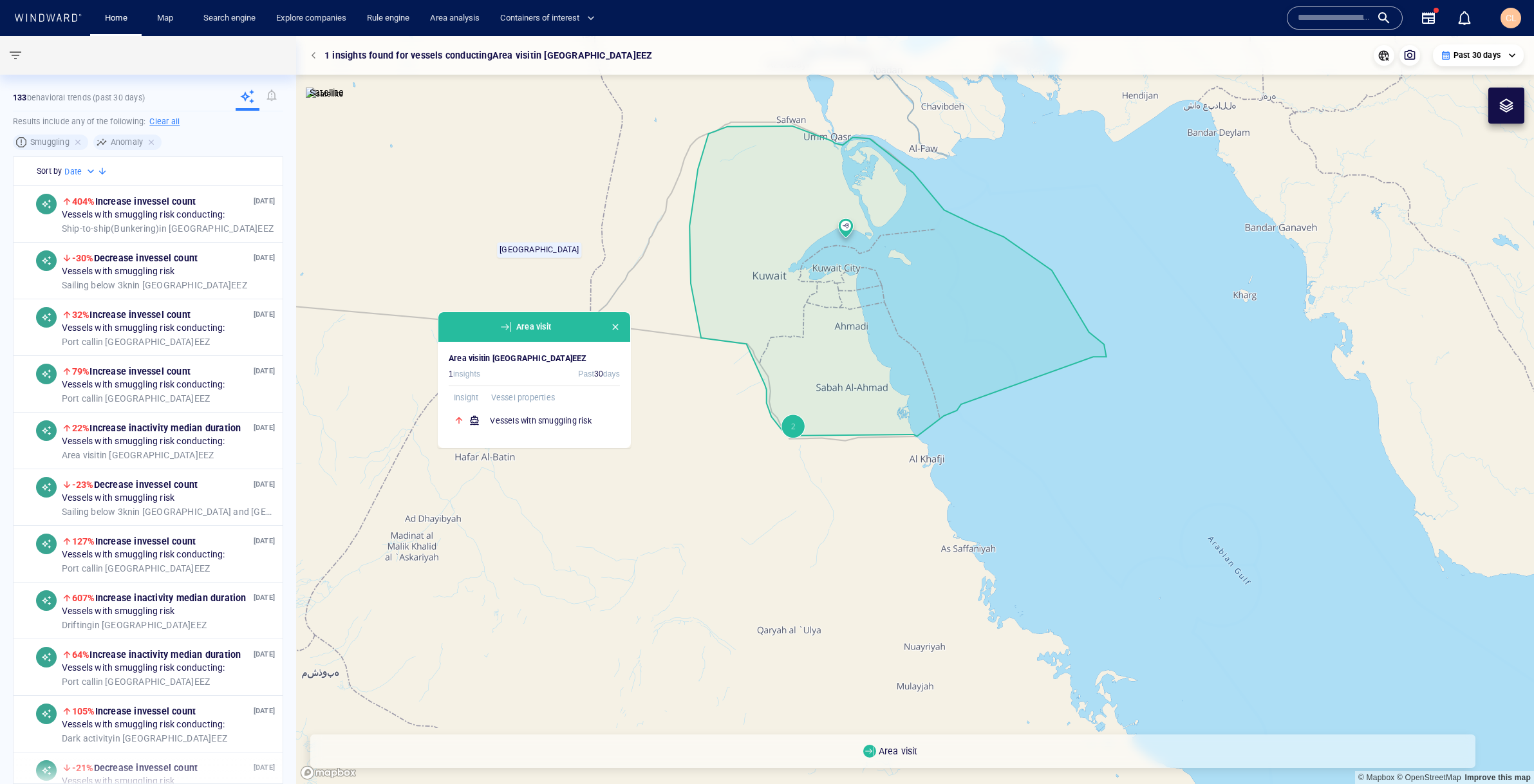
click at [643, 361] on canvas "Map" at bounding box center [914, 410] width 1238 height 748
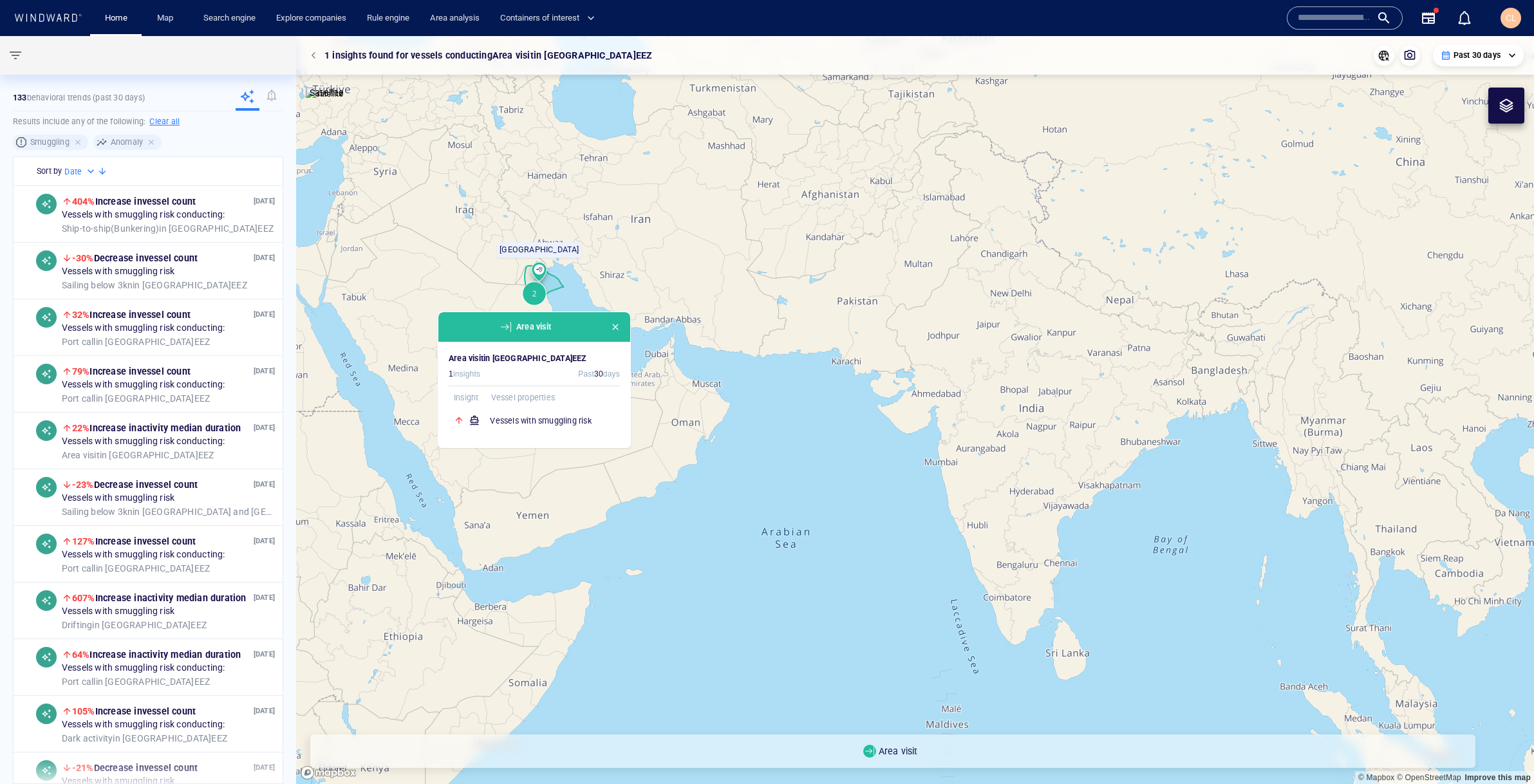
click at [306, 58] on div at bounding box center [314, 55] width 18 height 18
click at [318, 58] on span "button" at bounding box center [315, 55] width 7 height 7
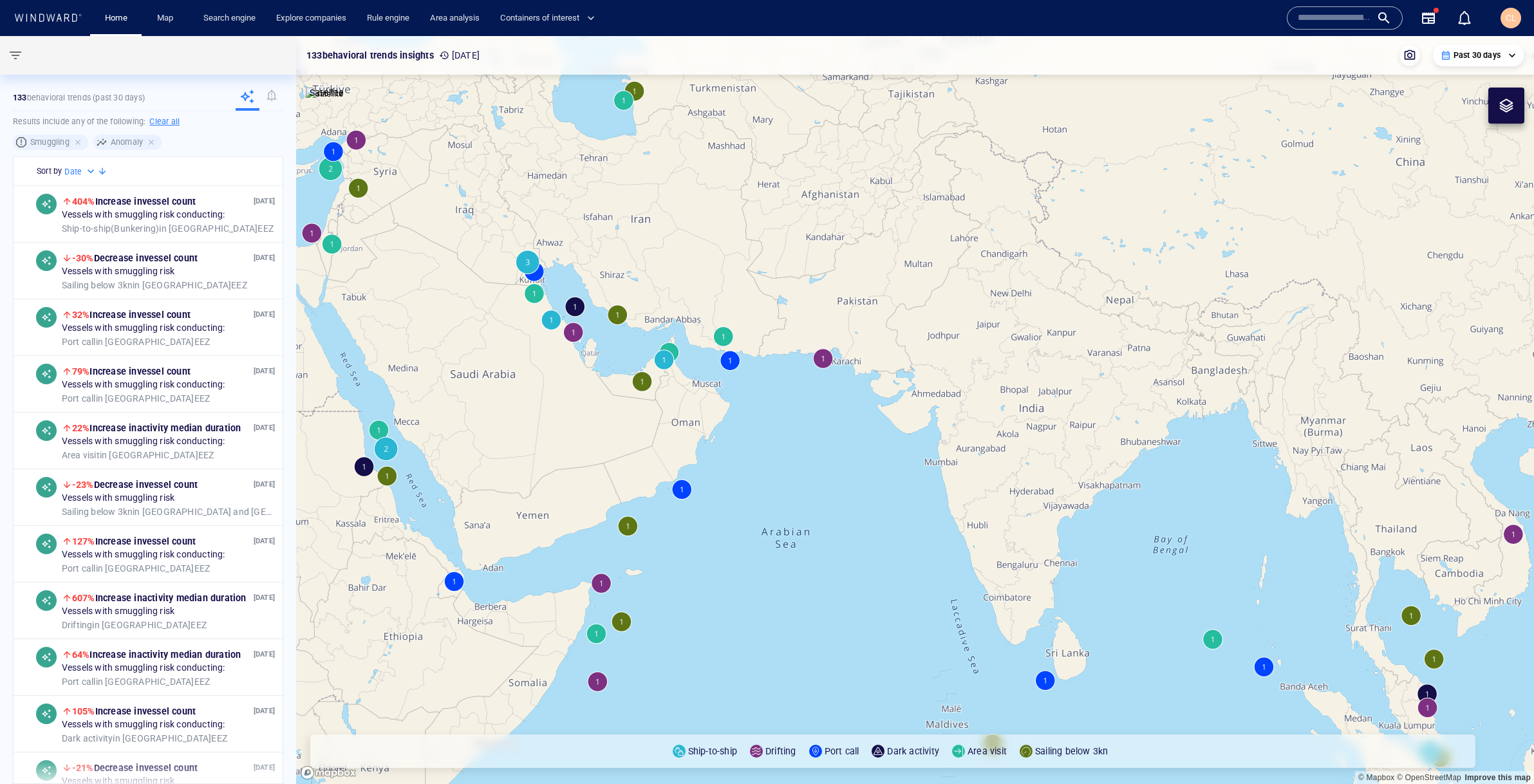
drag, startPoint x: 648, startPoint y: 460, endPoint x: 529, endPoint y: 419, distance: 125.9
click at [529, 419] on canvas "Map" at bounding box center [914, 410] width 1238 height 748
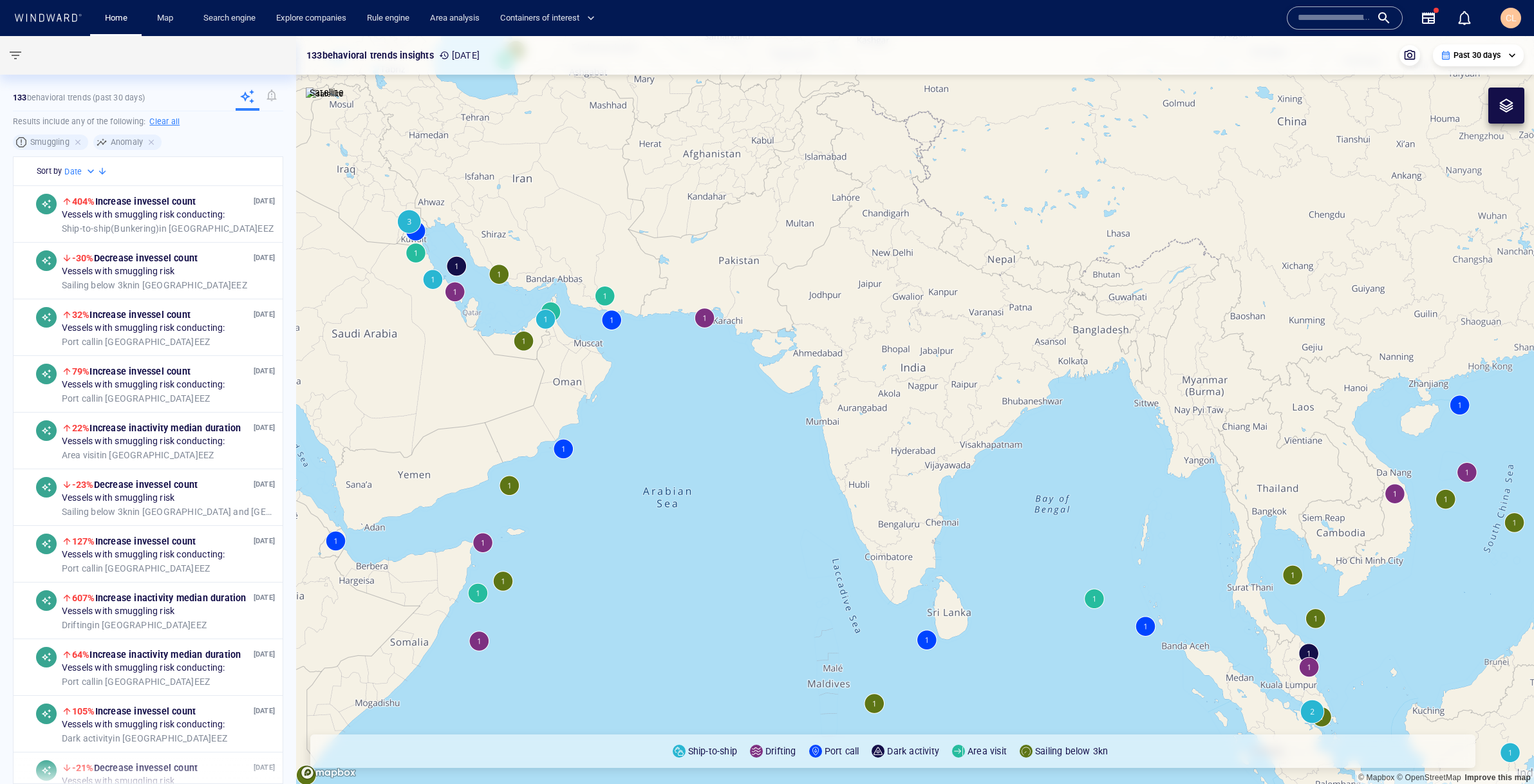
click at [503, 583] on canvas "Map" at bounding box center [914, 410] width 1238 height 748
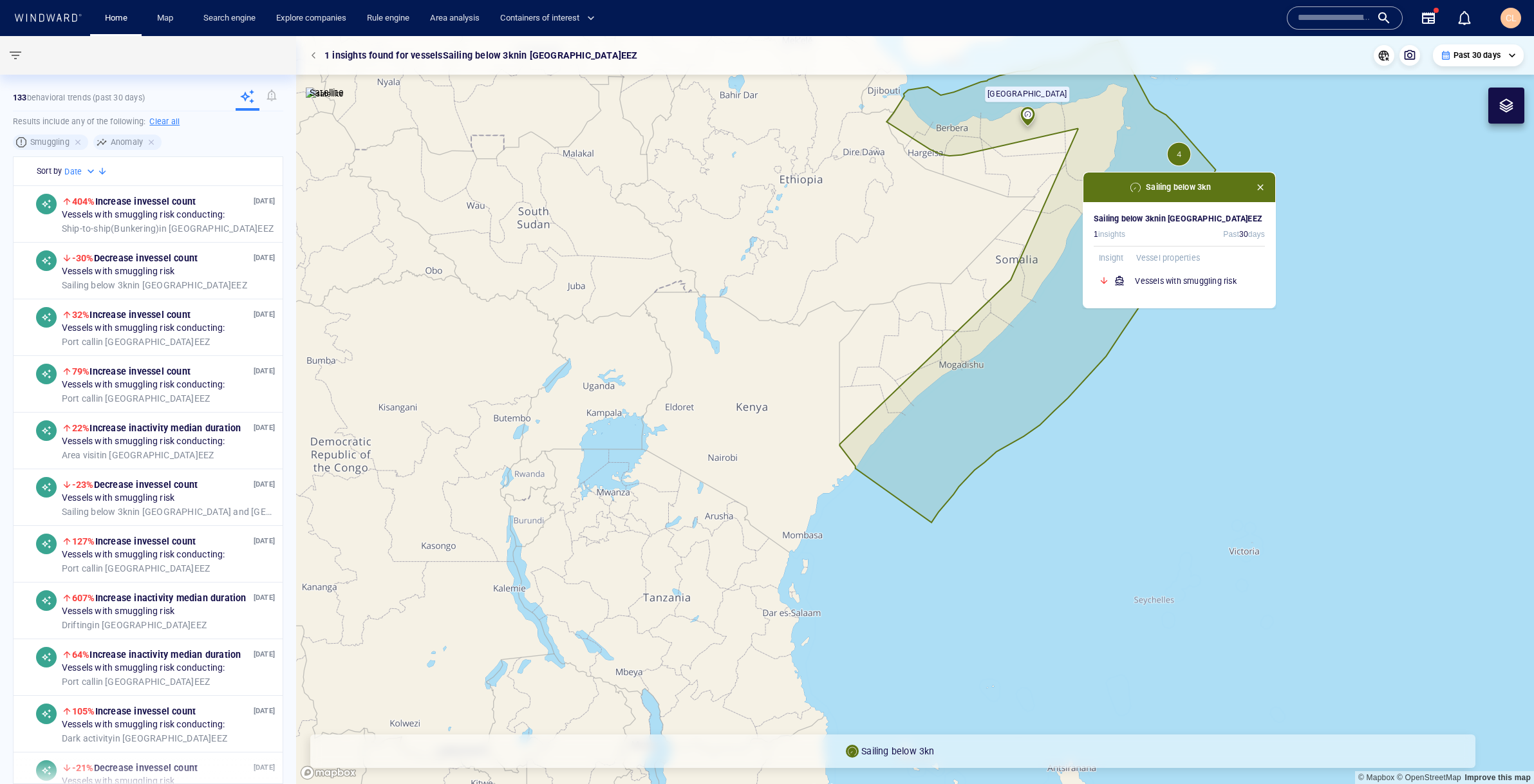
click at [1269, 182] on div "Sailing below 3kn" at bounding box center [1179, 187] width 192 height 30
click at [1479, 37] on div "**********" at bounding box center [914, 56] width 1238 height 39
click at [1474, 51] on p "Past 30 days" at bounding box center [1476, 55] width 47 height 11
click at [1463, 168] on li "Past 60 days" at bounding box center [1478, 171] width 76 height 23
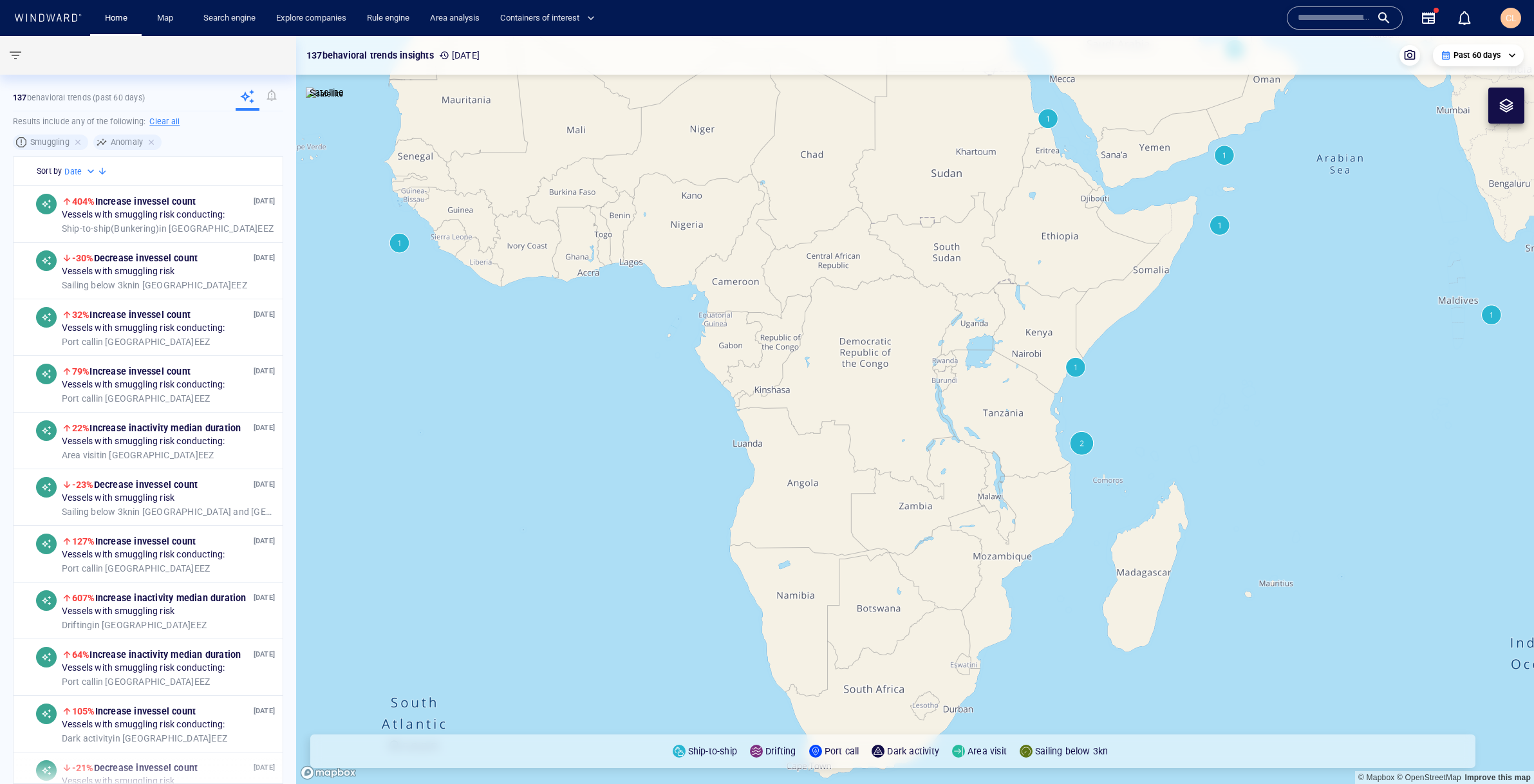
drag, startPoint x: 1272, startPoint y: 197, endPoint x: 1036, endPoint y: 388, distance: 303.6
click at [1036, 388] on canvas "Map" at bounding box center [914, 410] width 1238 height 748
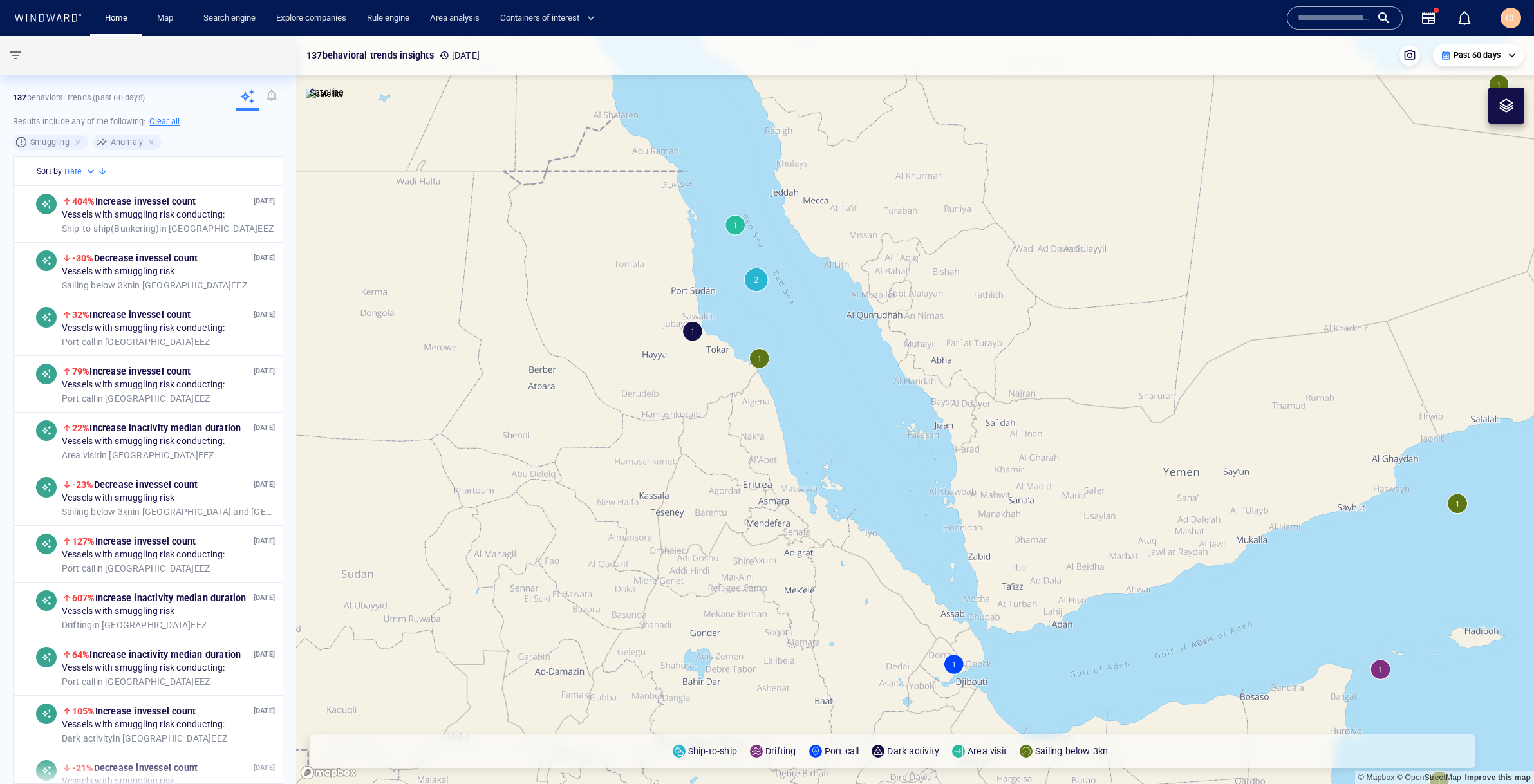
drag, startPoint x: 1293, startPoint y: 552, endPoint x: 952, endPoint y: 481, distance: 348.3
click at [878, 547] on canvas "Map" at bounding box center [914, 410] width 1238 height 748
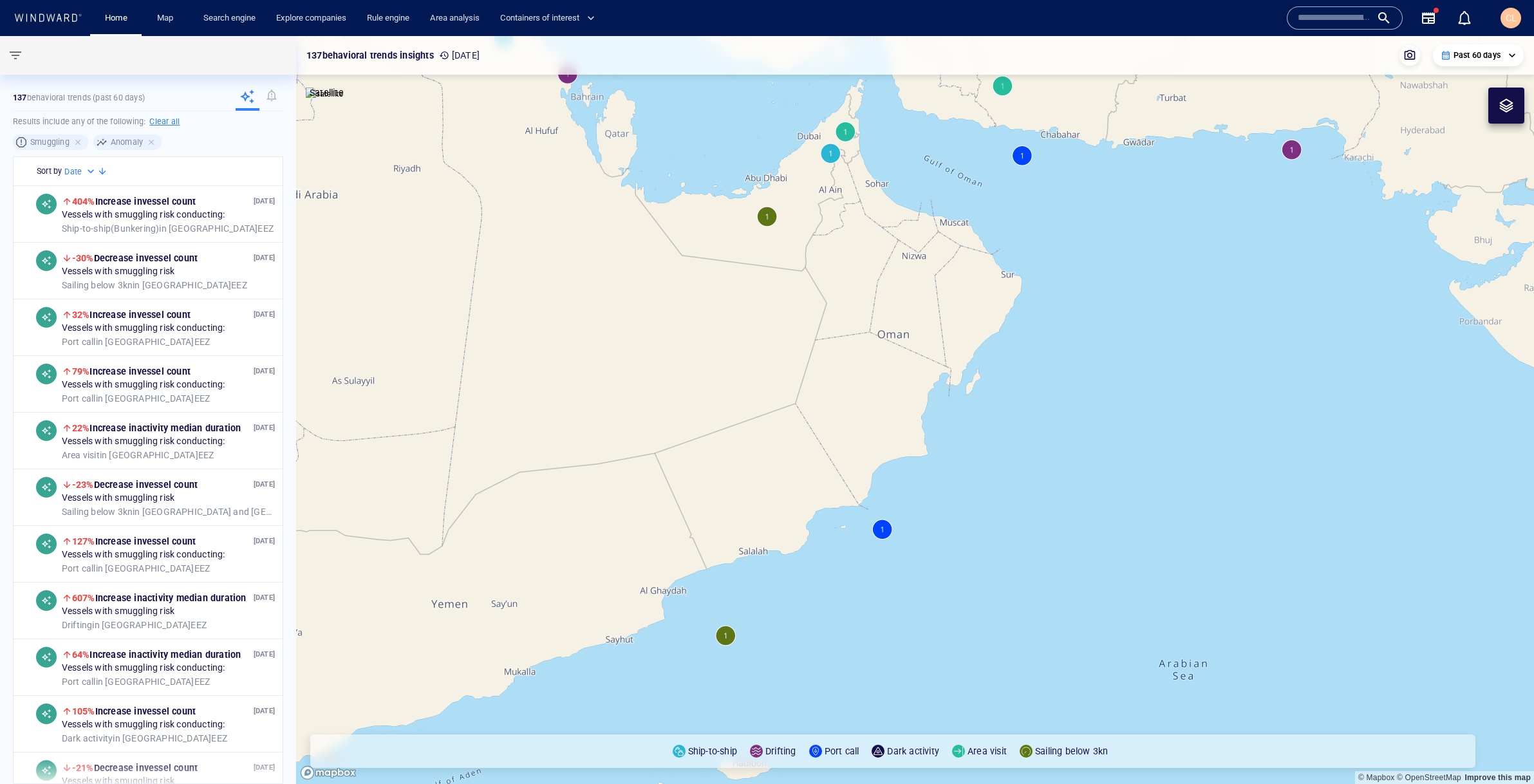
drag, startPoint x: 1111, startPoint y: 379, endPoint x: 671, endPoint y: 648, distance: 515.7
click at [671, 648] on canvas "Map" at bounding box center [914, 410] width 1238 height 748
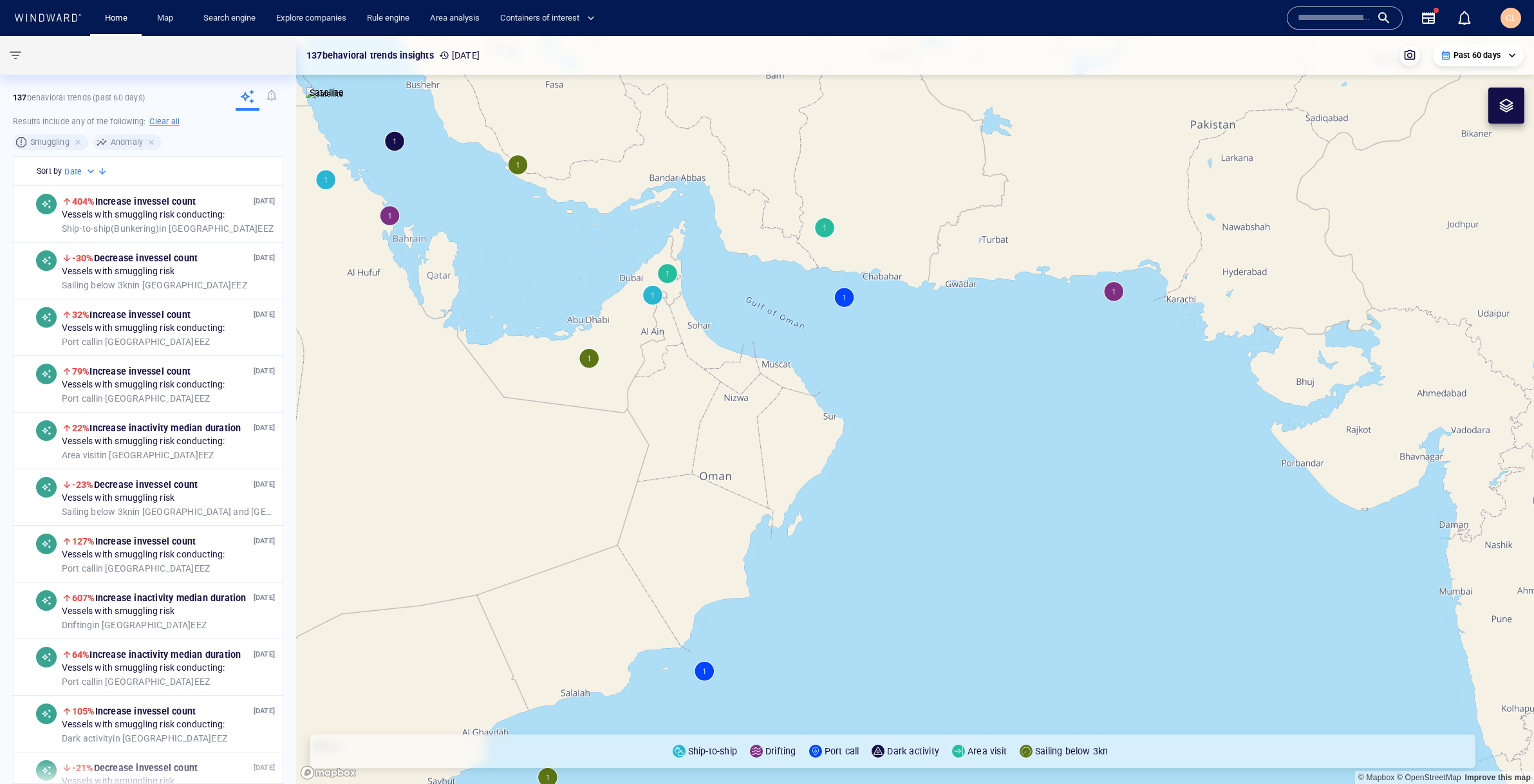
drag, startPoint x: 787, startPoint y: 413, endPoint x: 786, endPoint y: 515, distance: 102.0
click at [786, 515] on canvas "Map" at bounding box center [914, 410] width 1238 height 748
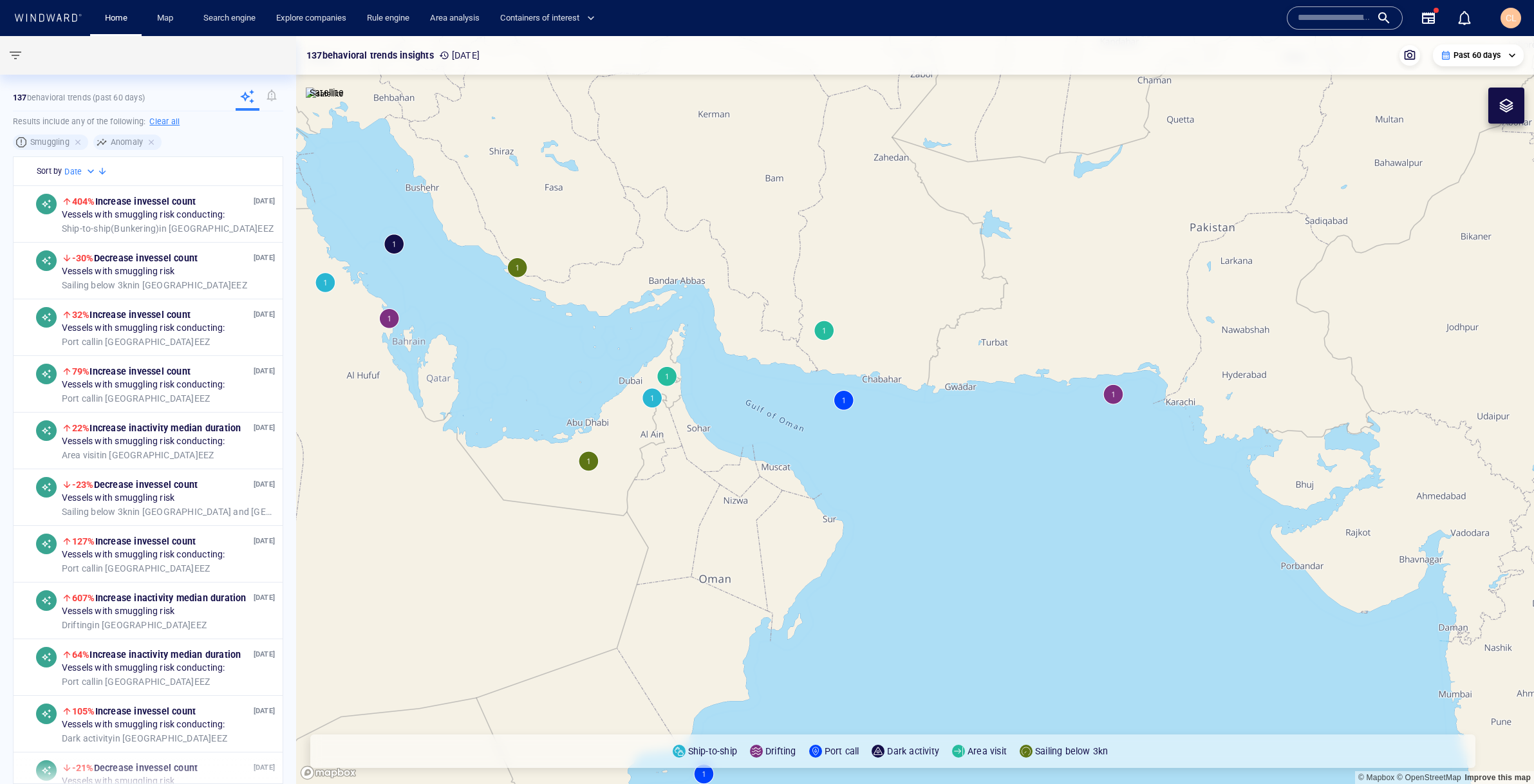
click at [1112, 398] on canvas "Map" at bounding box center [914, 410] width 1238 height 748
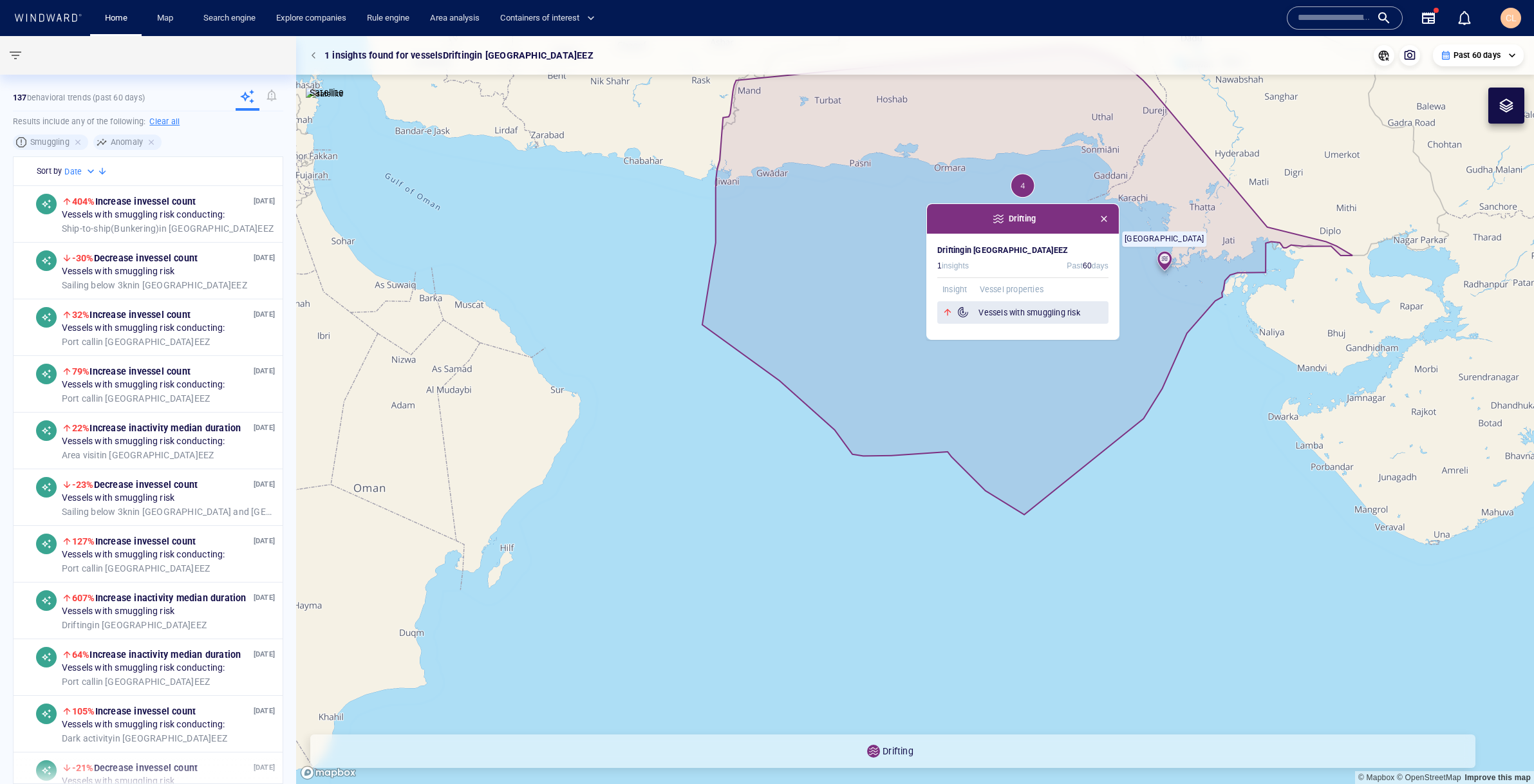
click at [1040, 308] on h6 "Vessels with smuggling risk" at bounding box center [1044, 312] width 130 height 13
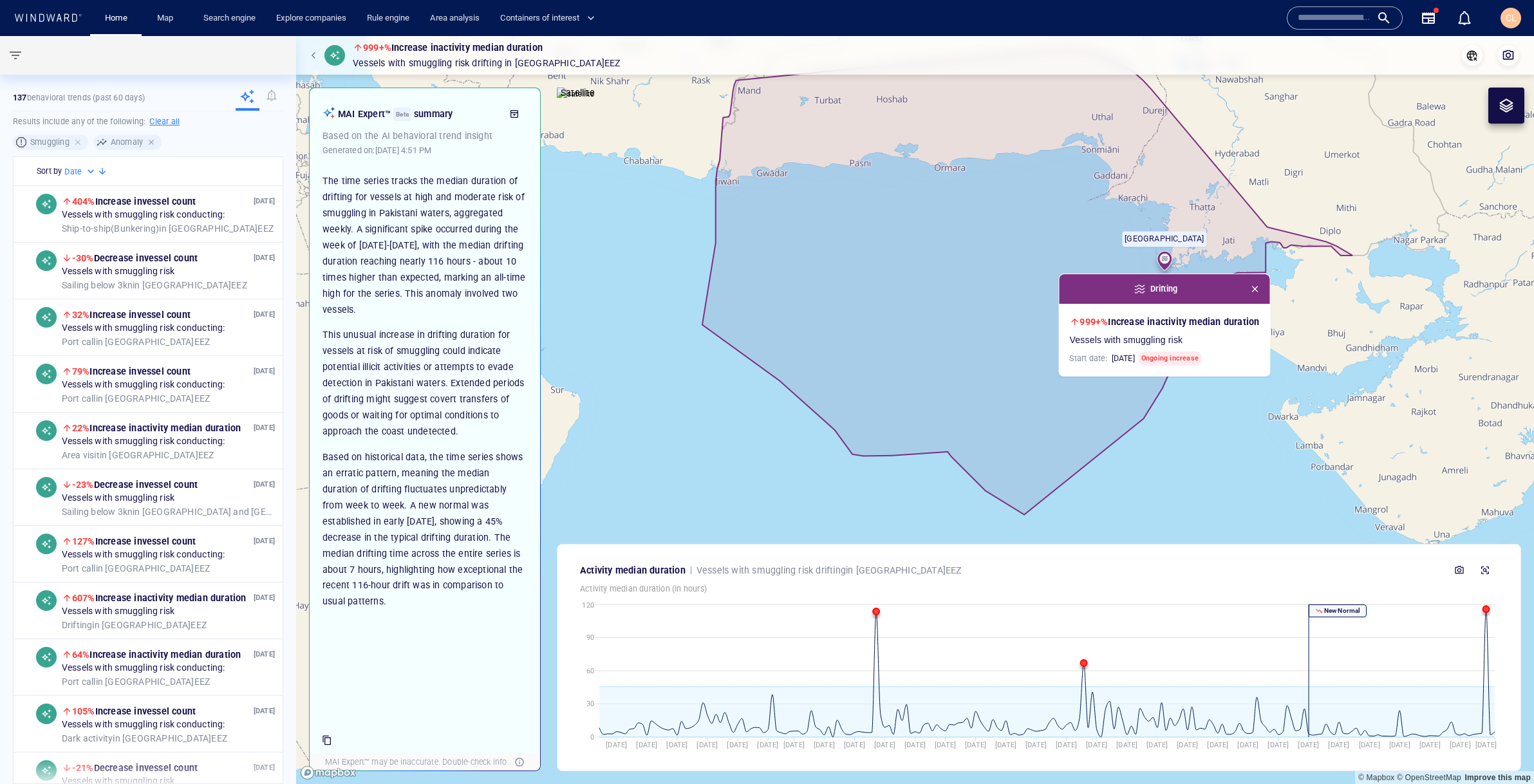
click at [148, 144] on div at bounding box center [153, 142] width 11 height 11
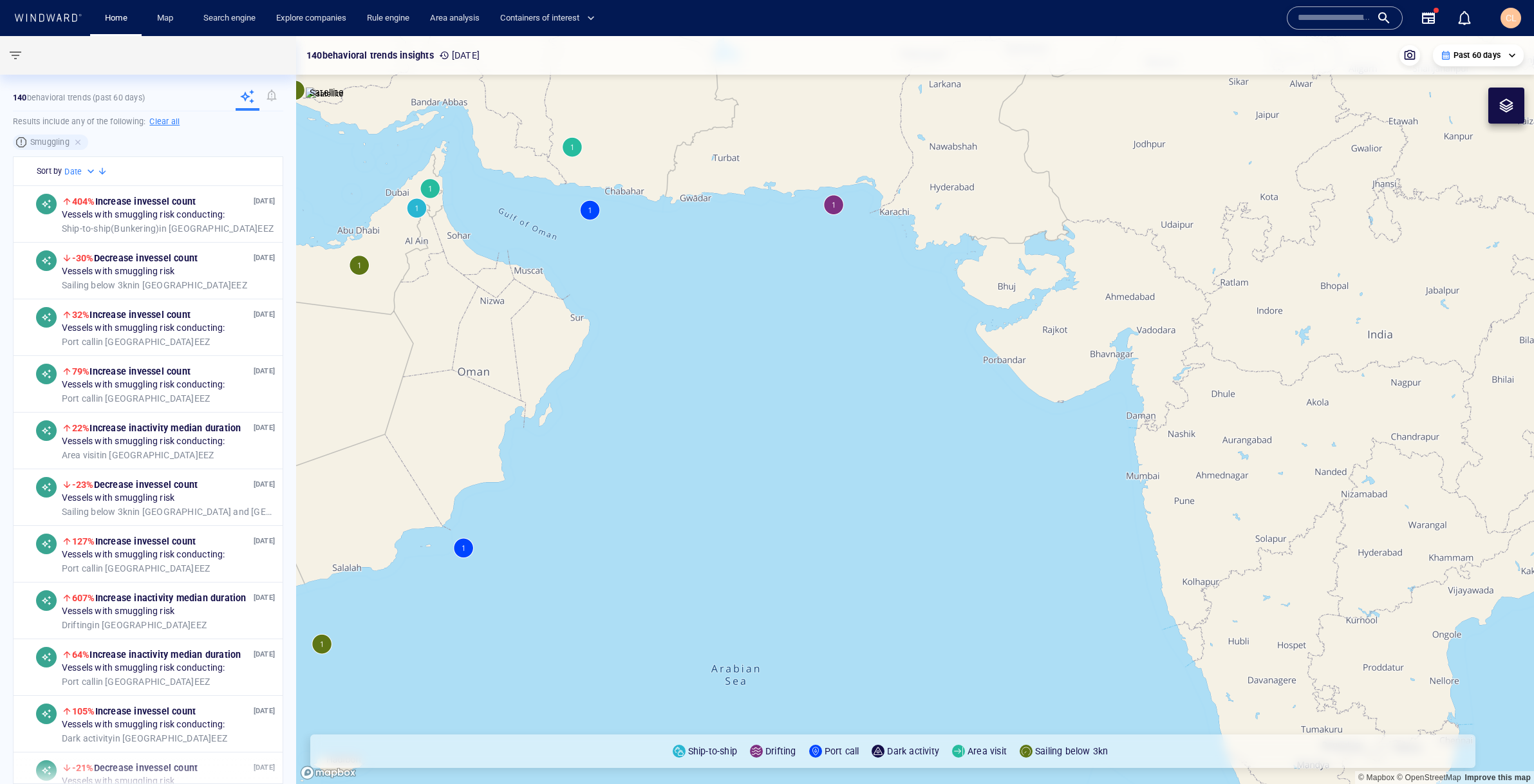
drag, startPoint x: 571, startPoint y: 358, endPoint x: 719, endPoint y: 440, distance: 169.2
click at [719, 440] on canvas "Map" at bounding box center [914, 410] width 1238 height 748
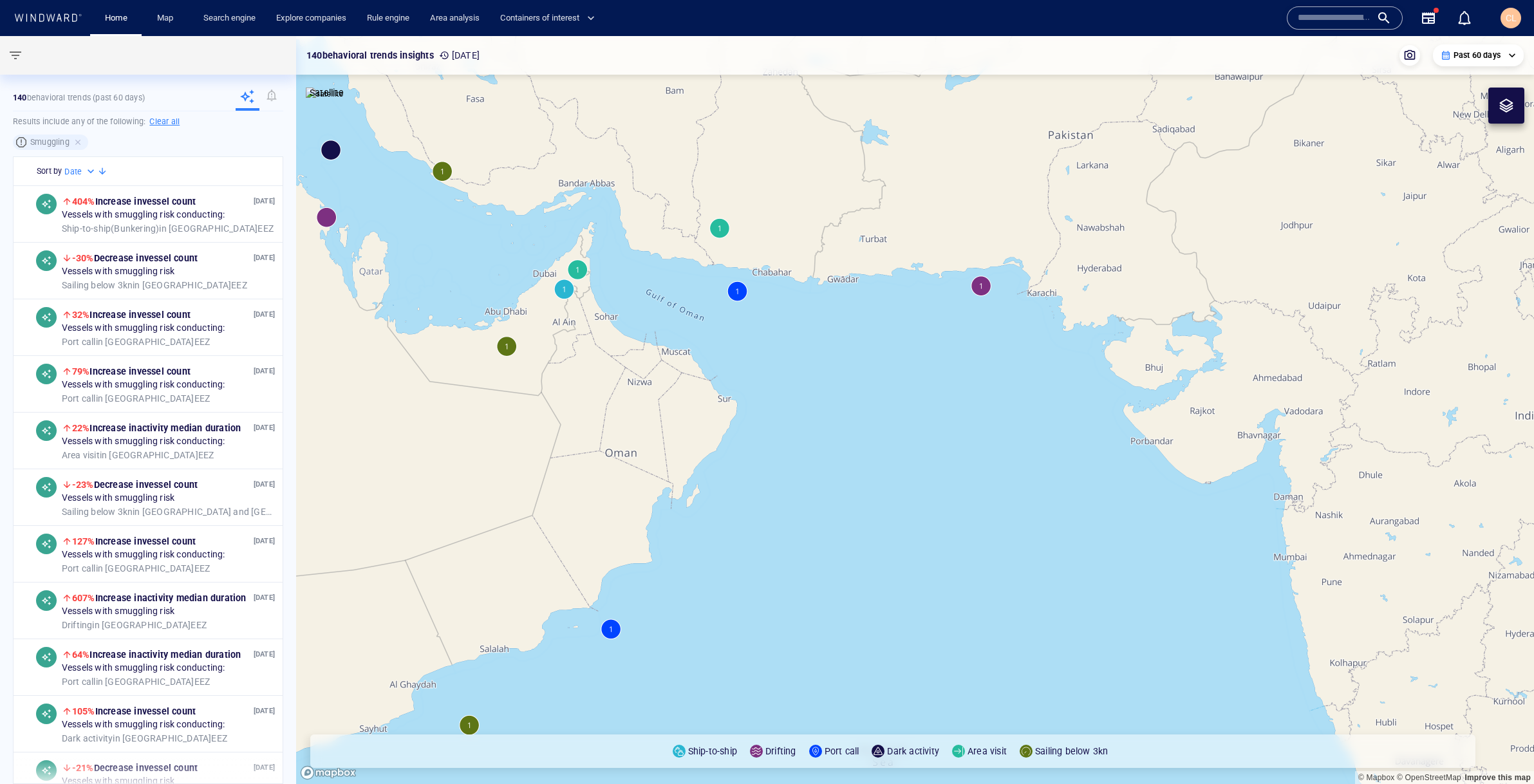
drag, startPoint x: 536, startPoint y: 352, endPoint x: 750, endPoint y: 427, distance: 226.8
click at [750, 427] on canvas "Map" at bounding box center [914, 410] width 1238 height 748
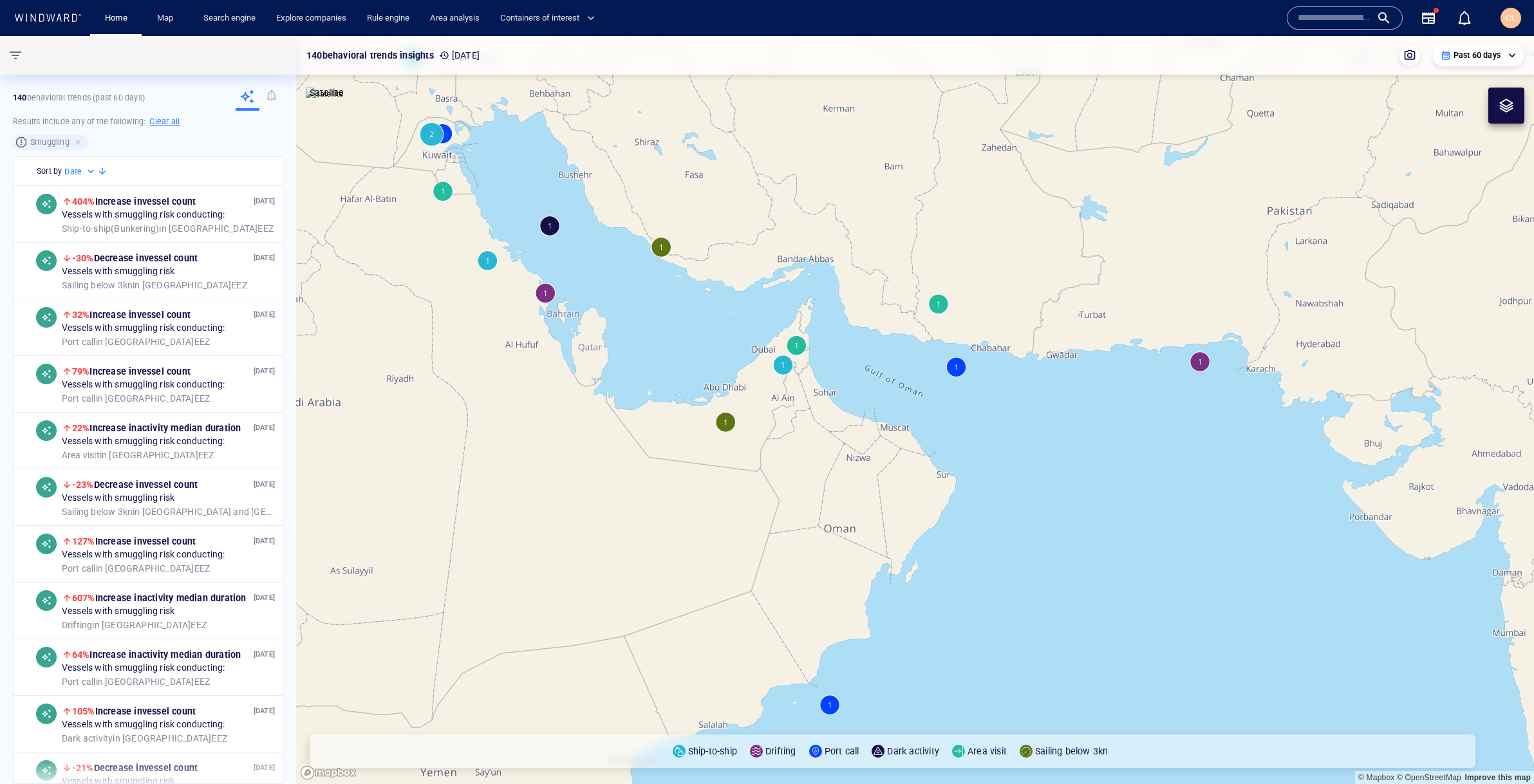
click at [446, 187] on canvas "Map" at bounding box center [914, 410] width 1238 height 748
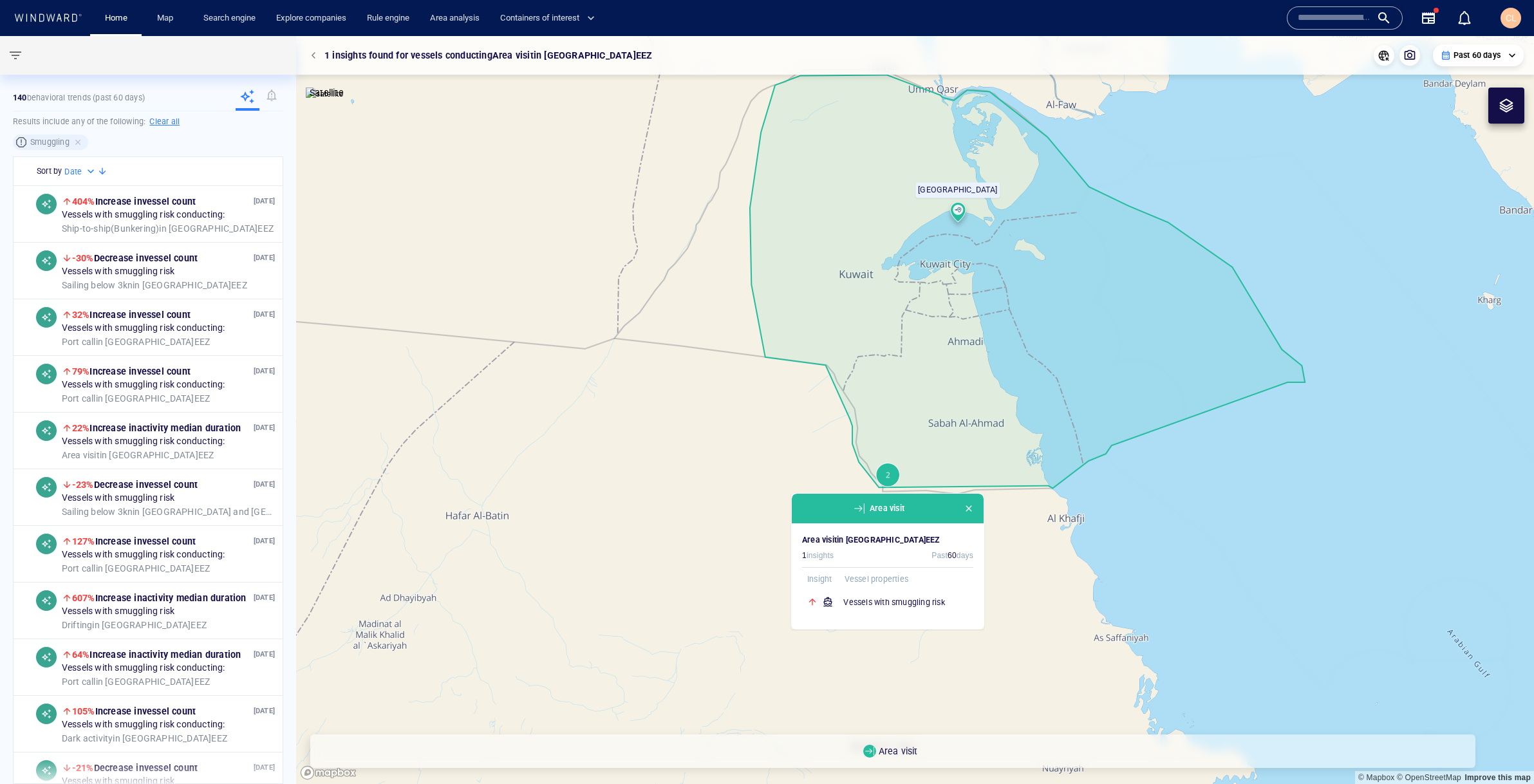
click at [961, 500] on div "Area visit" at bounding box center [887, 509] width 192 height 30
click at [314, 56] on span "button" at bounding box center [315, 55] width 7 height 7
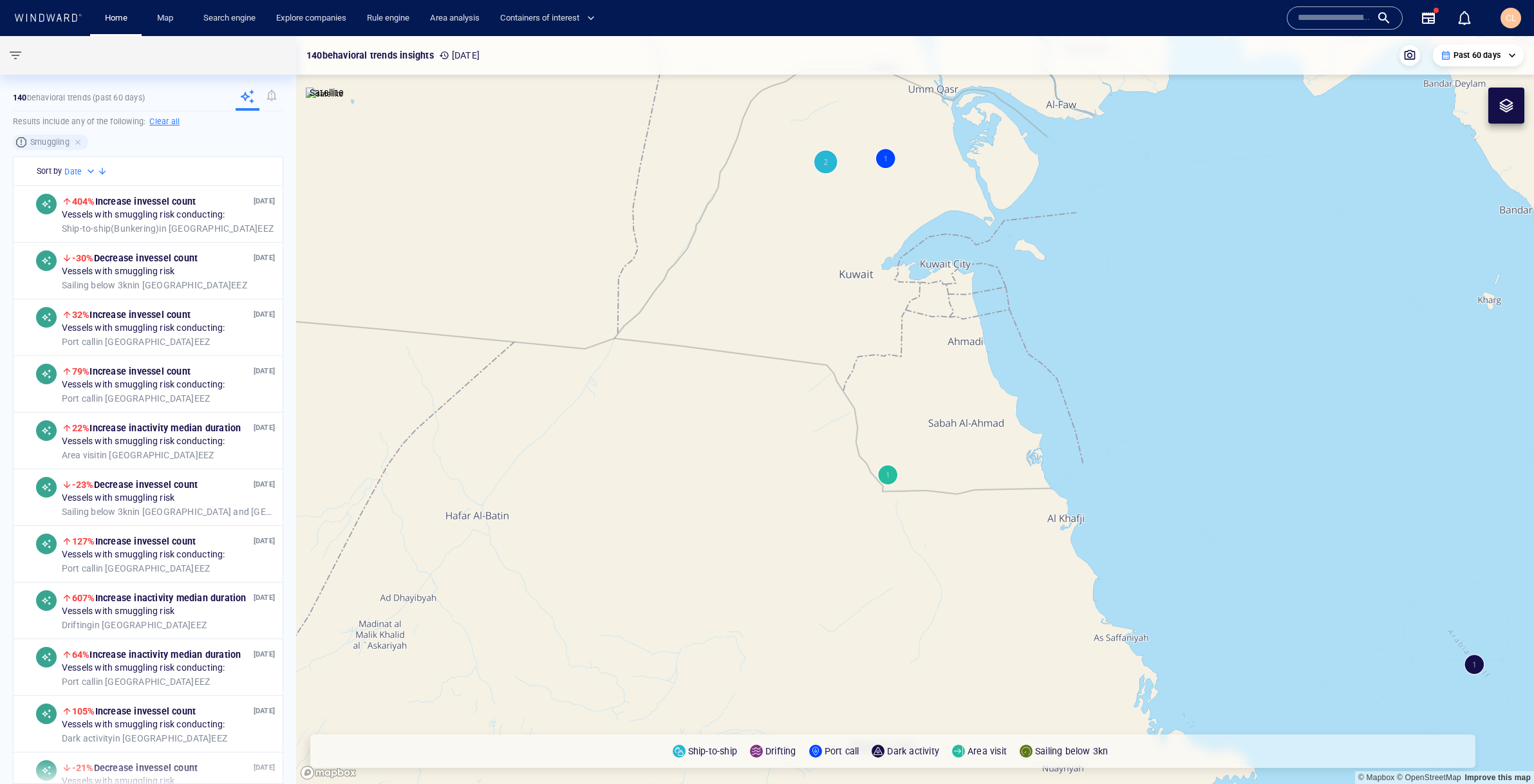
click at [832, 171] on canvas "Map" at bounding box center [914, 410] width 1238 height 748
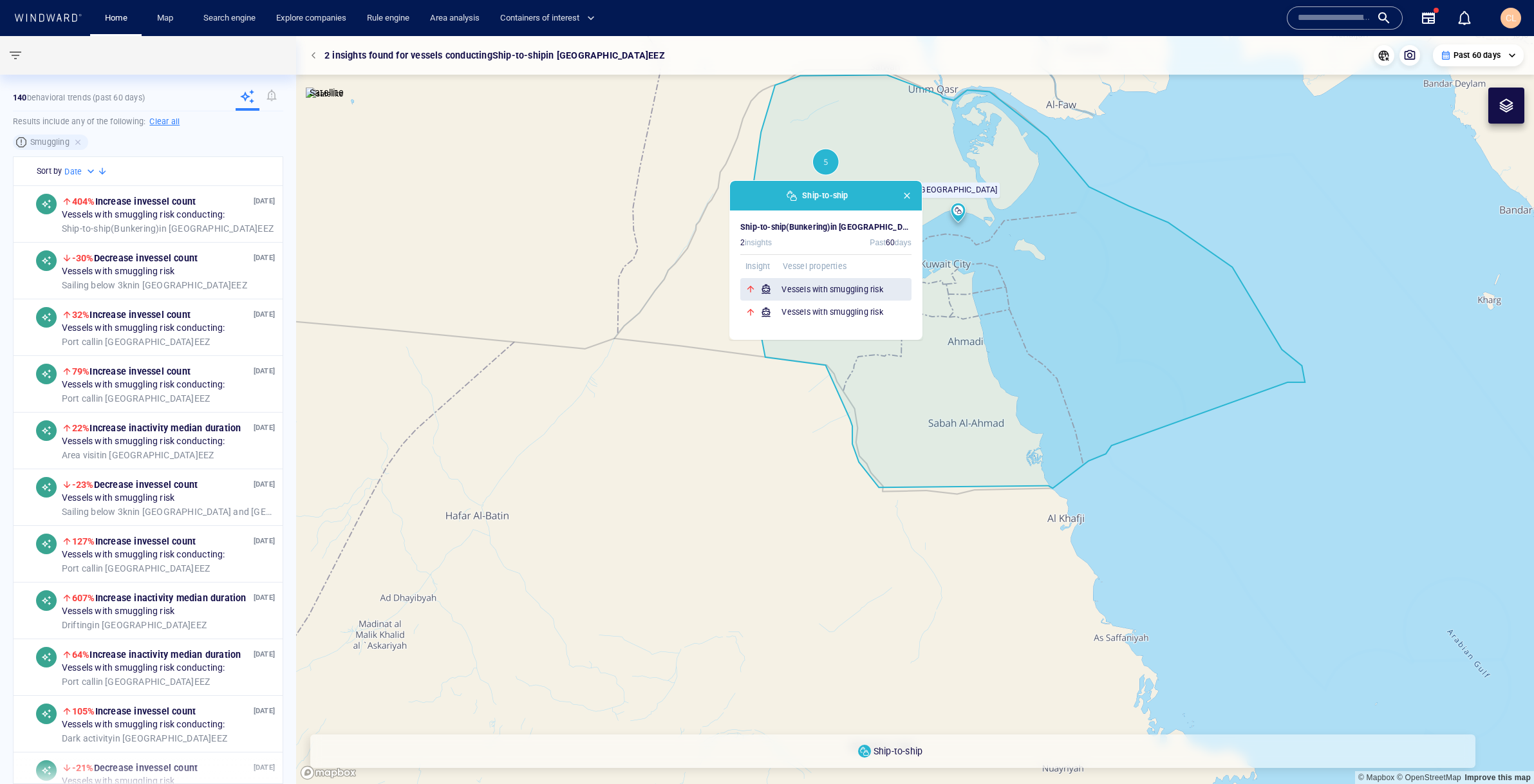
click at [898, 294] on h6 "Vessels with smuggling risk" at bounding box center [847, 289] width 130 height 13
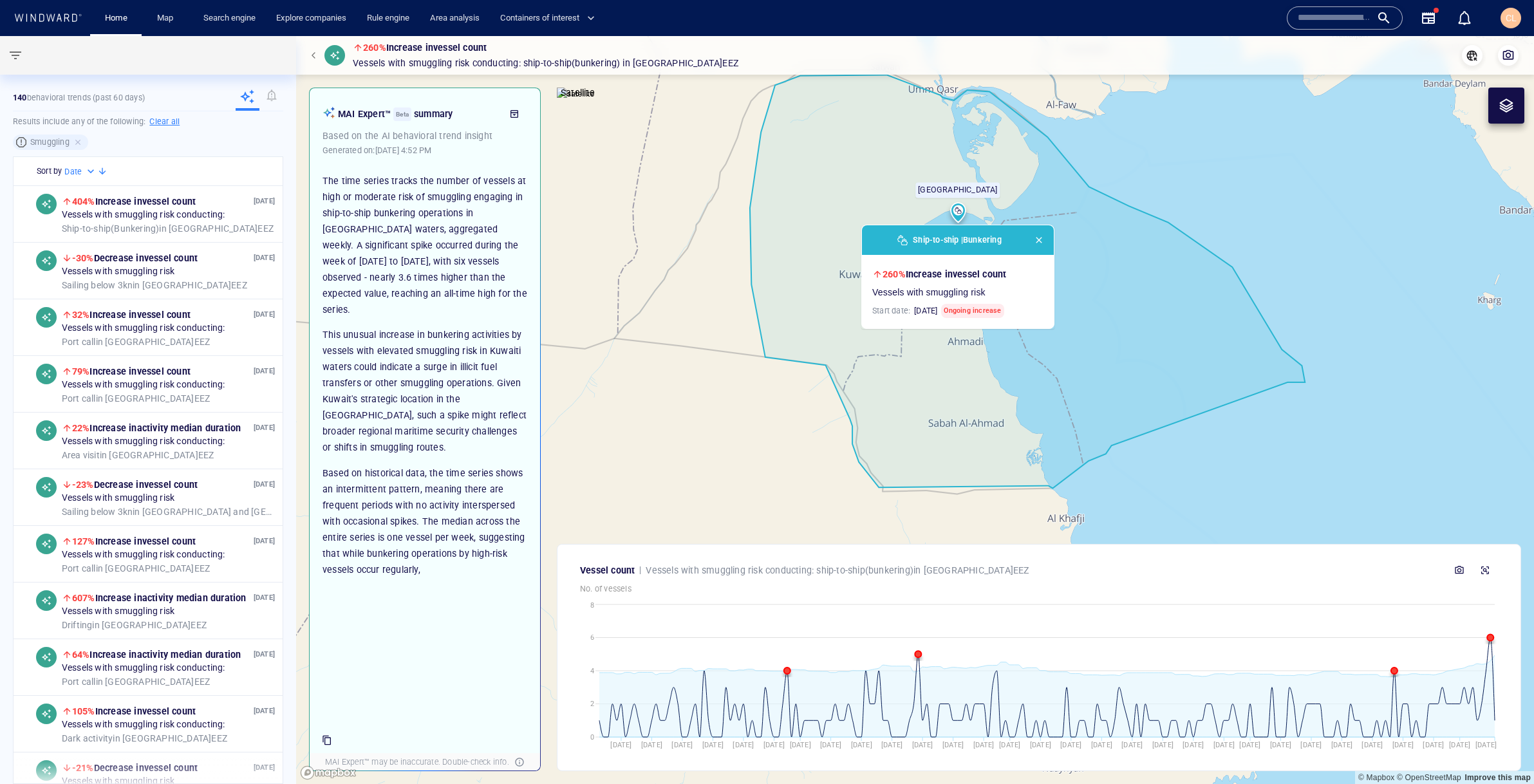
click at [314, 48] on button "button" at bounding box center [314, 55] width 18 height 18
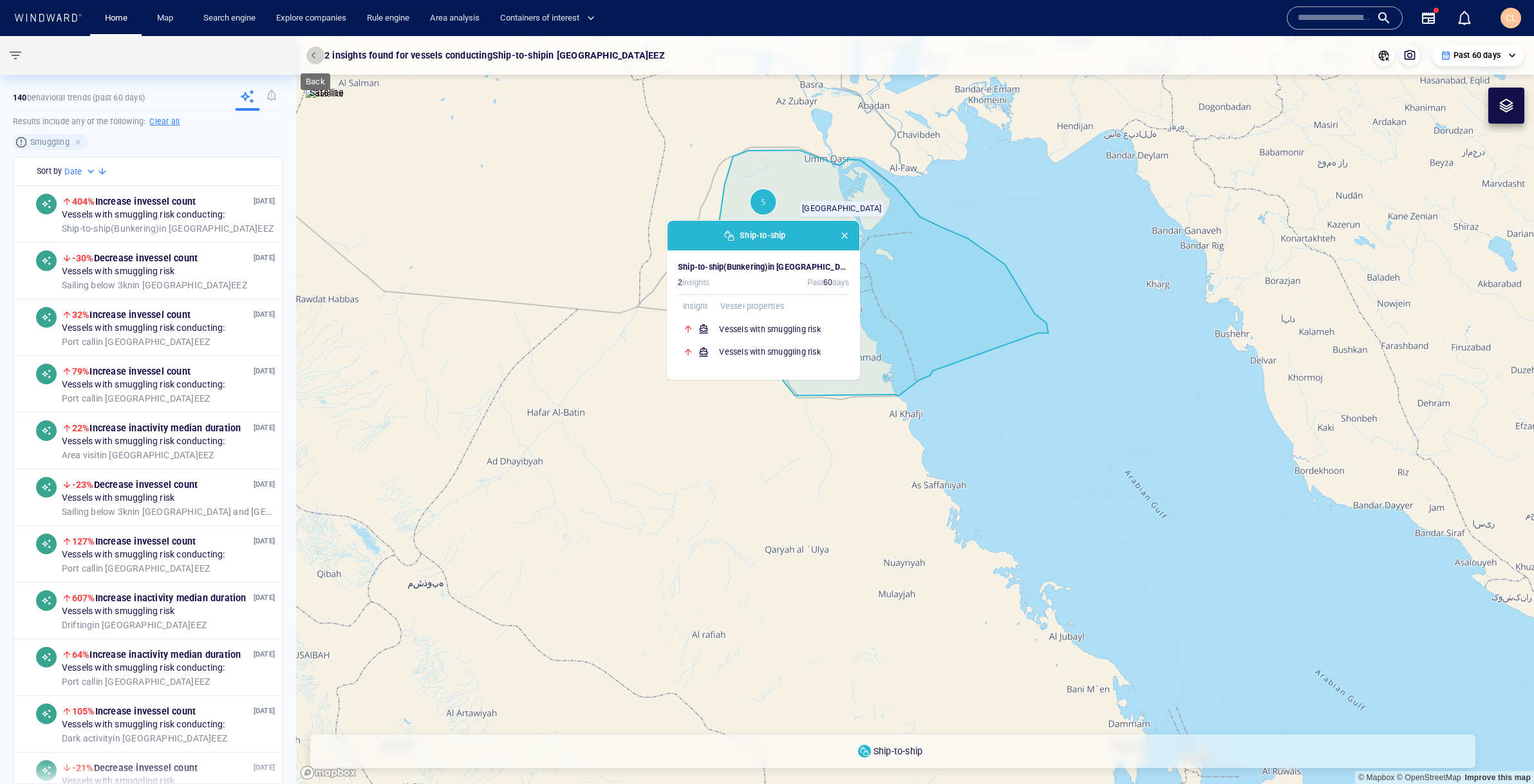
click at [317, 60] on button "button" at bounding box center [314, 55] width 18 height 18
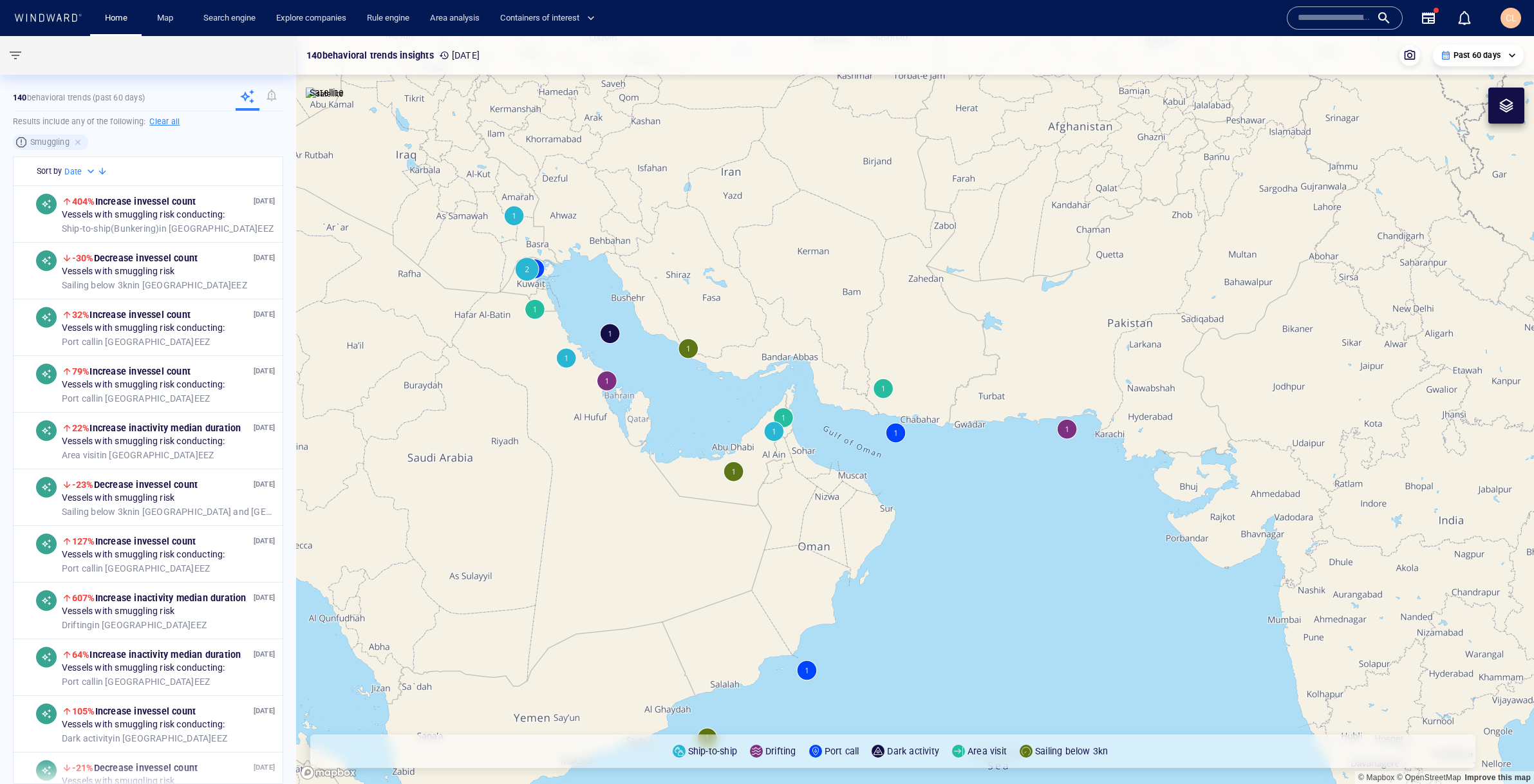
drag, startPoint x: 764, startPoint y: 475, endPoint x: 716, endPoint y: 375, distance: 110.9
click at [716, 372] on canvas "Map" at bounding box center [914, 410] width 1238 height 748
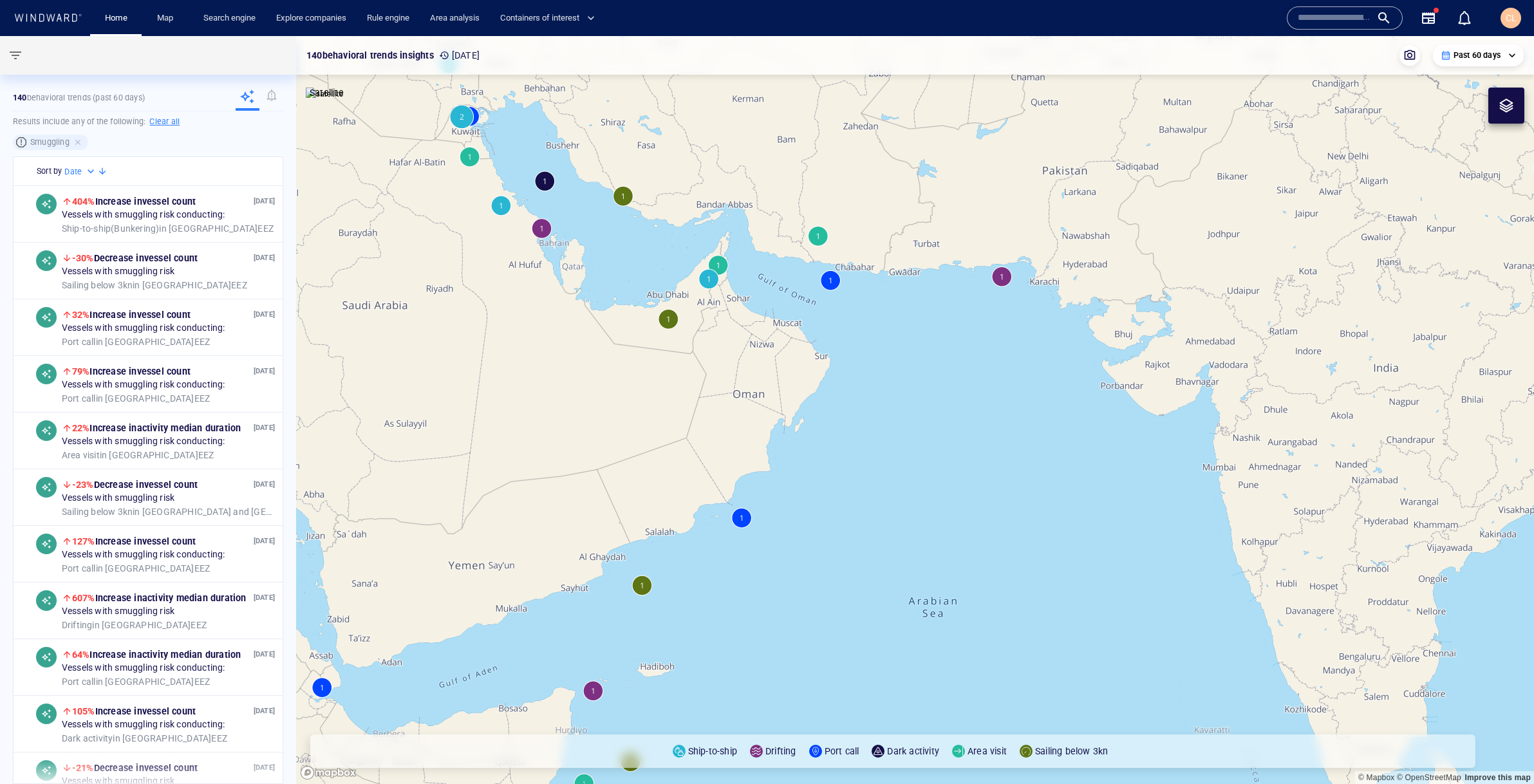
click at [675, 322] on canvas "Map" at bounding box center [914, 410] width 1238 height 748
click at [675, 320] on canvas "Map" at bounding box center [914, 410] width 1238 height 748
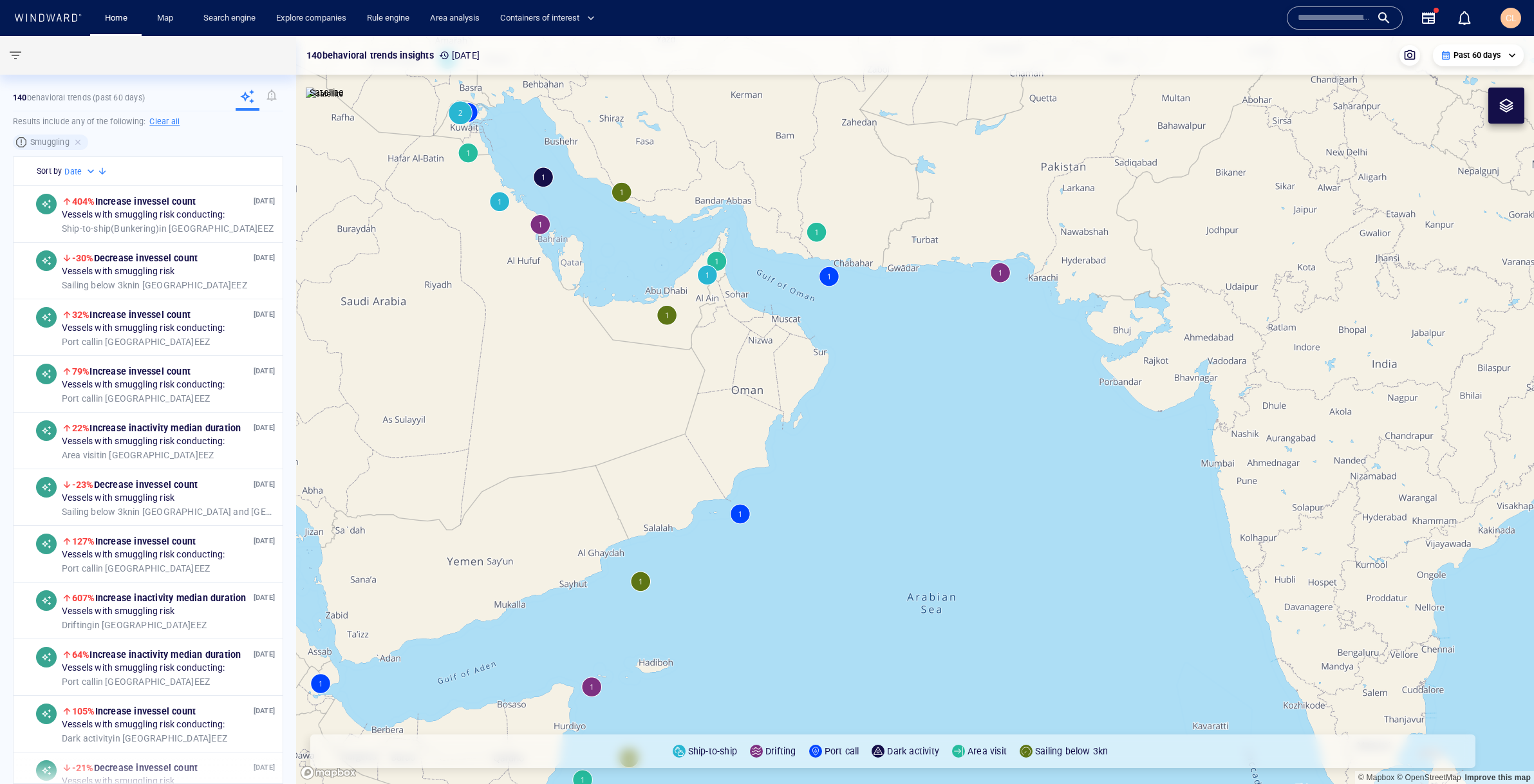
click at [669, 314] on canvas "Map" at bounding box center [914, 410] width 1238 height 748
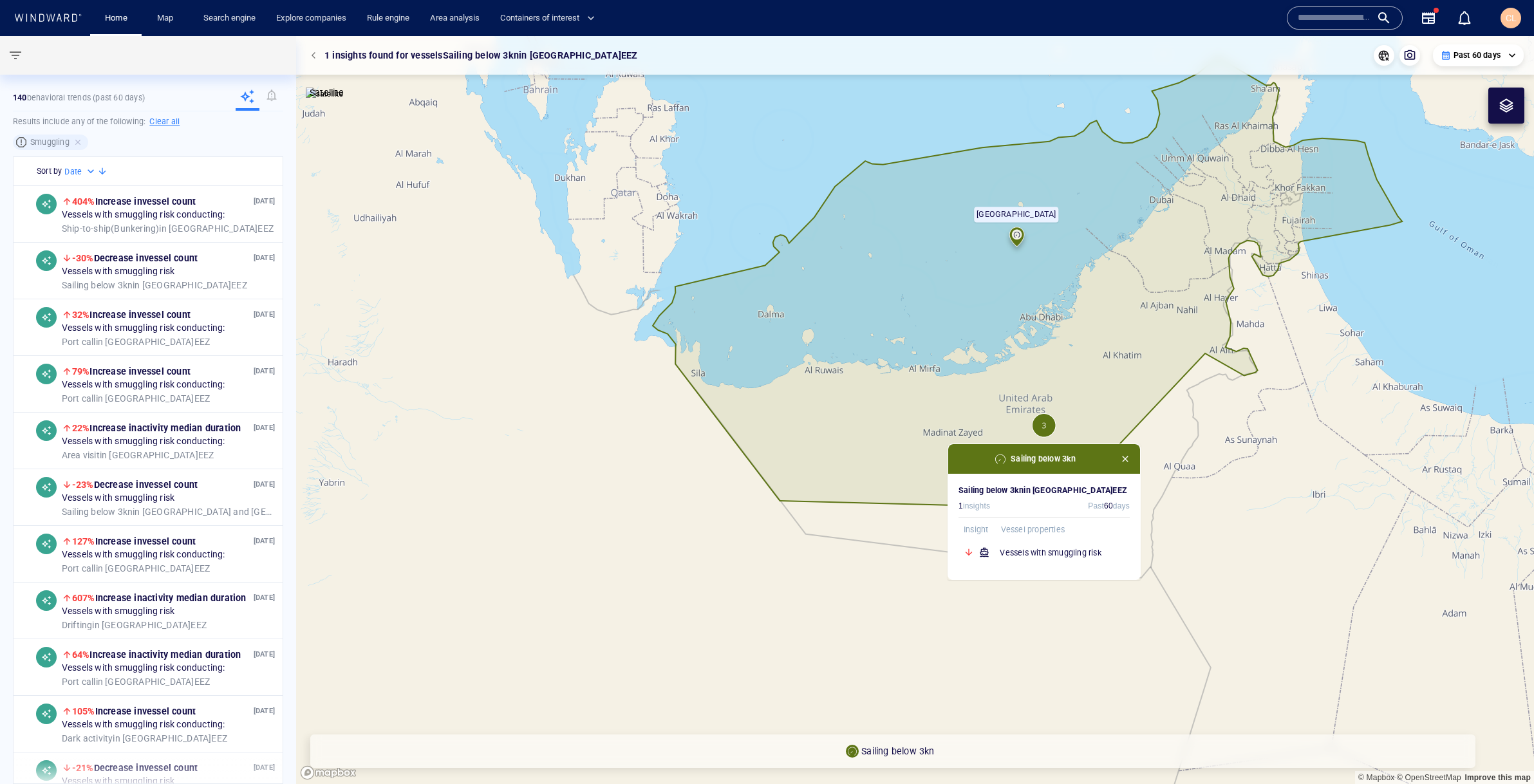
click at [1129, 459] on span "button" at bounding box center [1125, 458] width 10 height 10
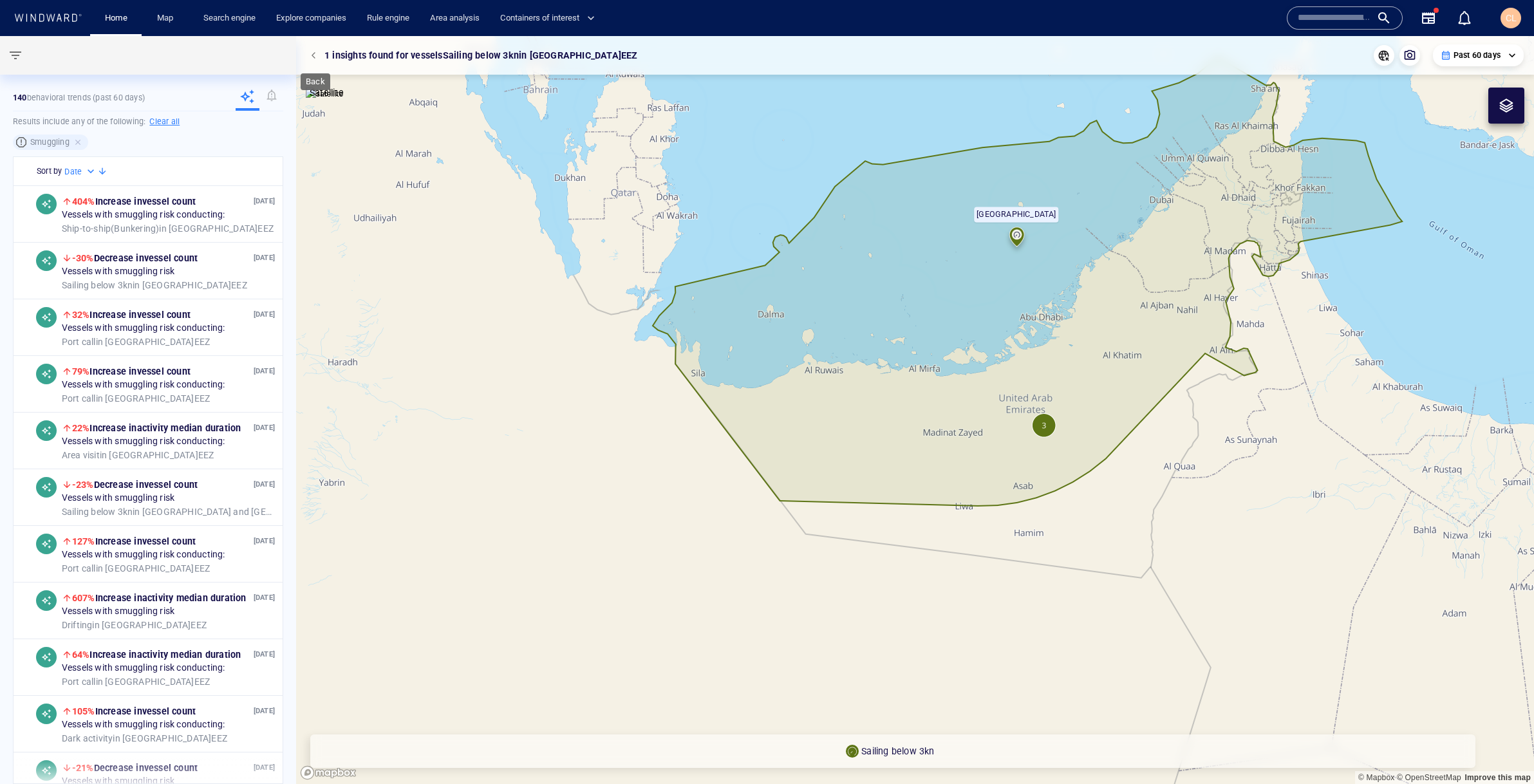
click at [313, 55] on span "button" at bounding box center [315, 55] width 7 height 7
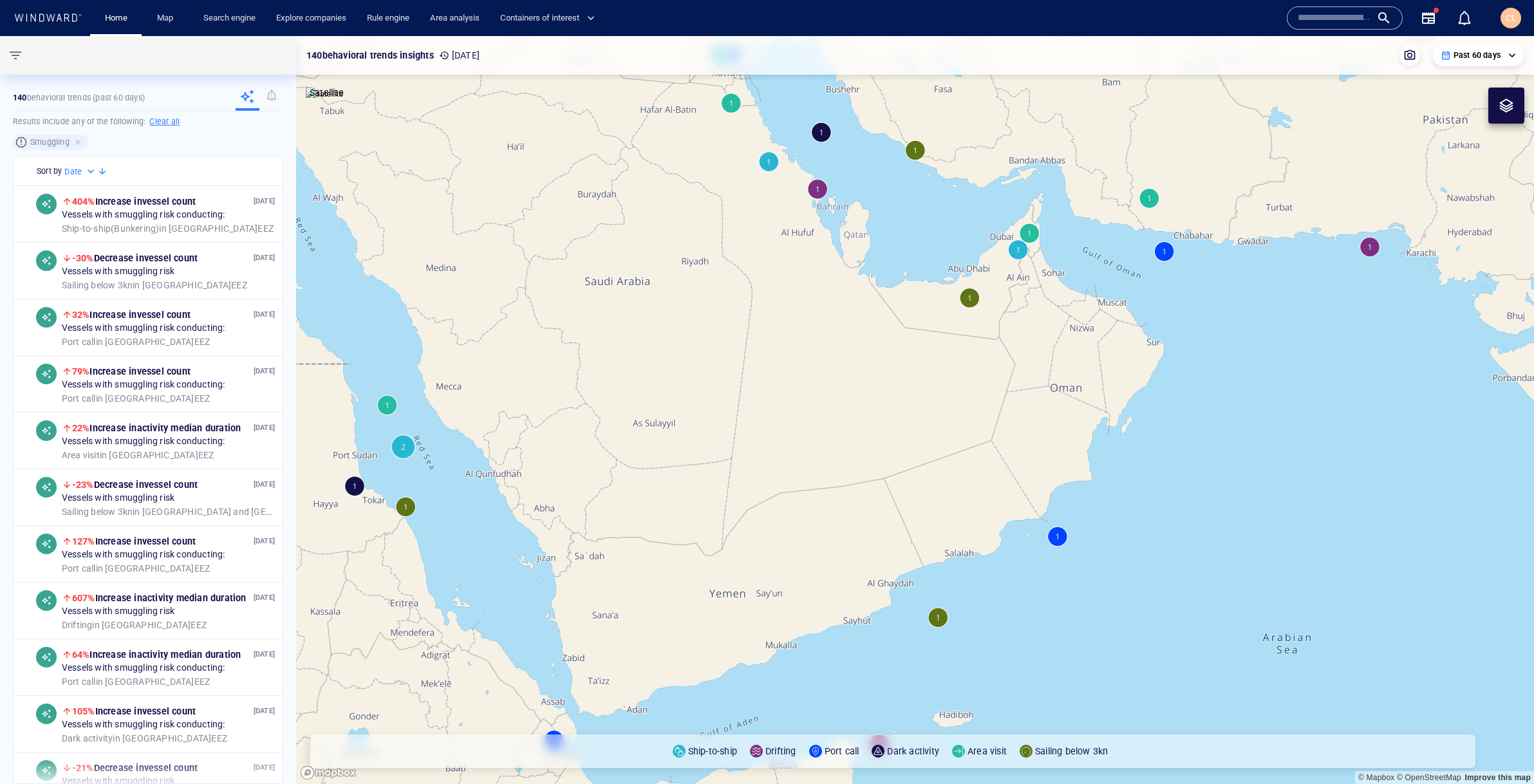
click at [914, 151] on canvas "Map" at bounding box center [914, 410] width 1238 height 748
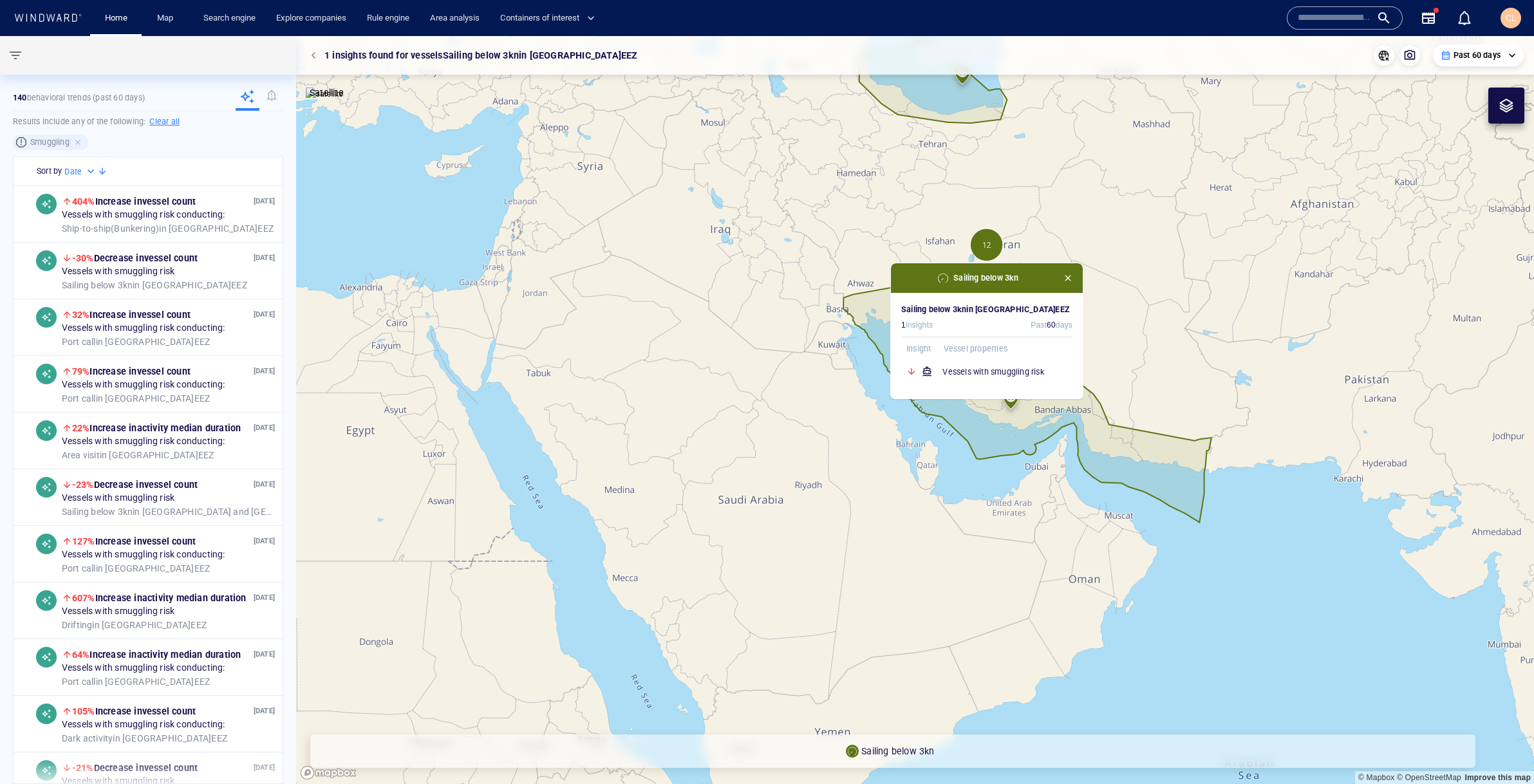
click at [1066, 277] on span "button" at bounding box center [1067, 277] width 10 height 10
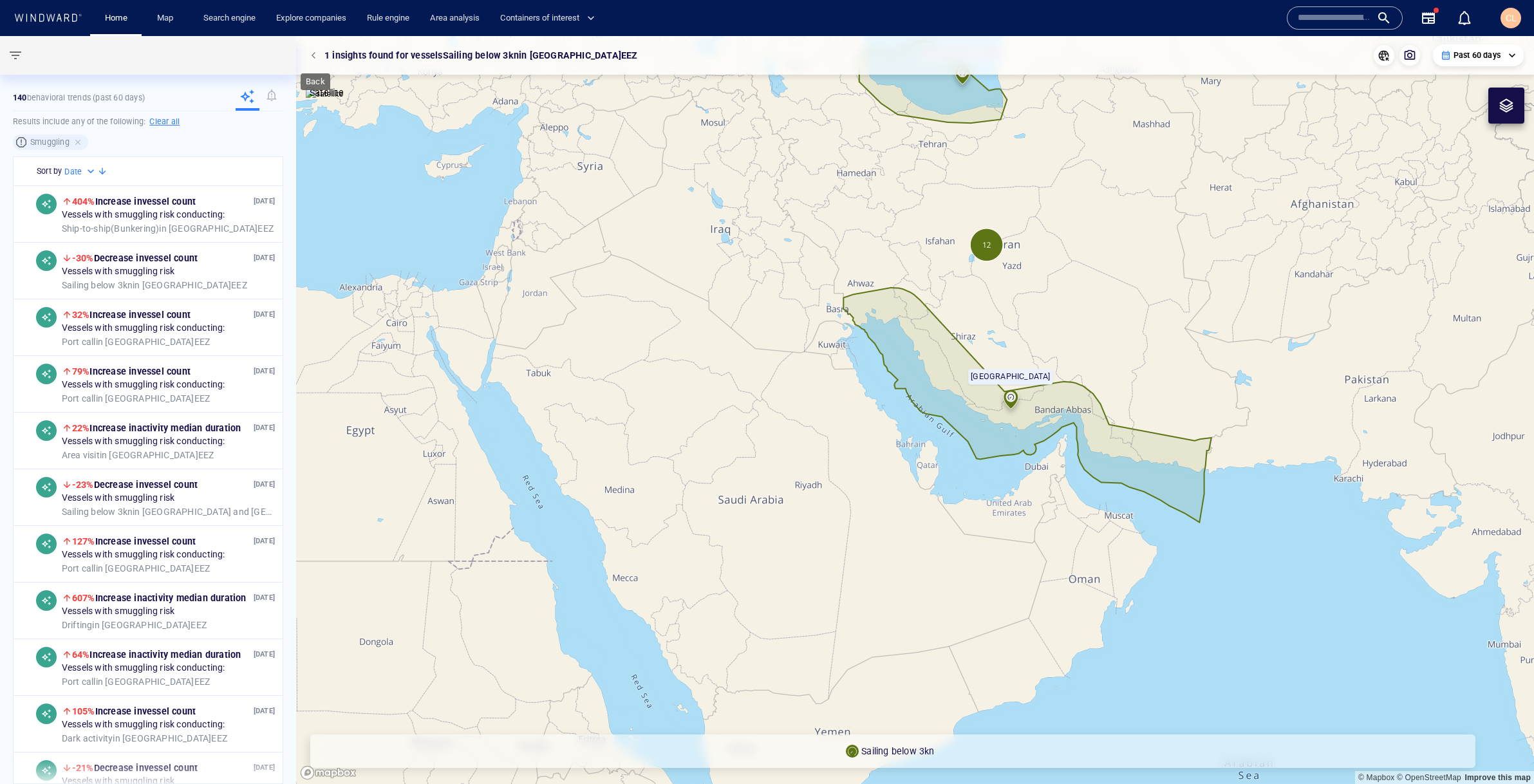
click at [308, 60] on button "button" at bounding box center [314, 55] width 18 height 18
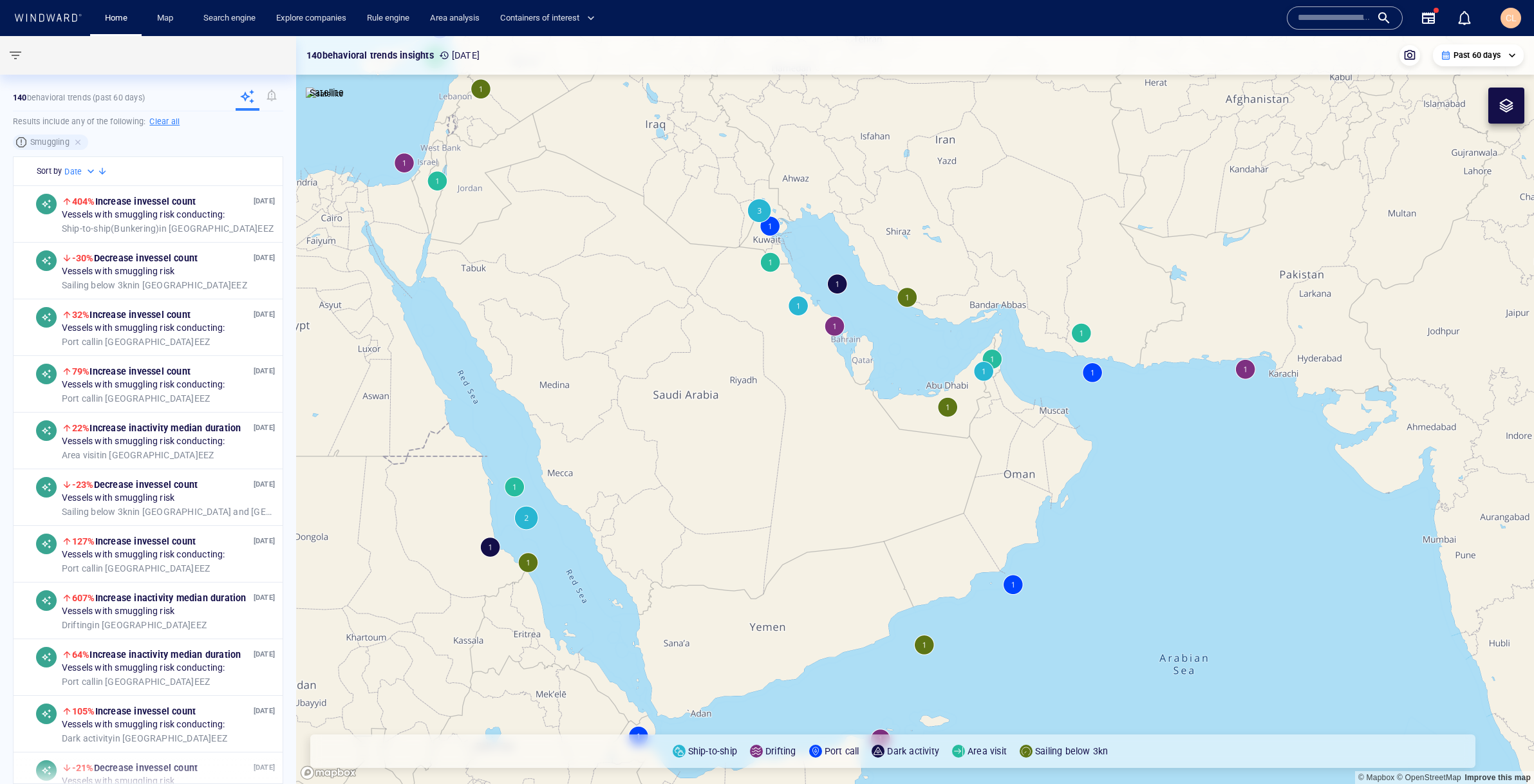
drag, startPoint x: 1012, startPoint y: 579, endPoint x: 968, endPoint y: 352, distance: 231.2
click at [968, 352] on canvas "Map" at bounding box center [914, 410] width 1238 height 748
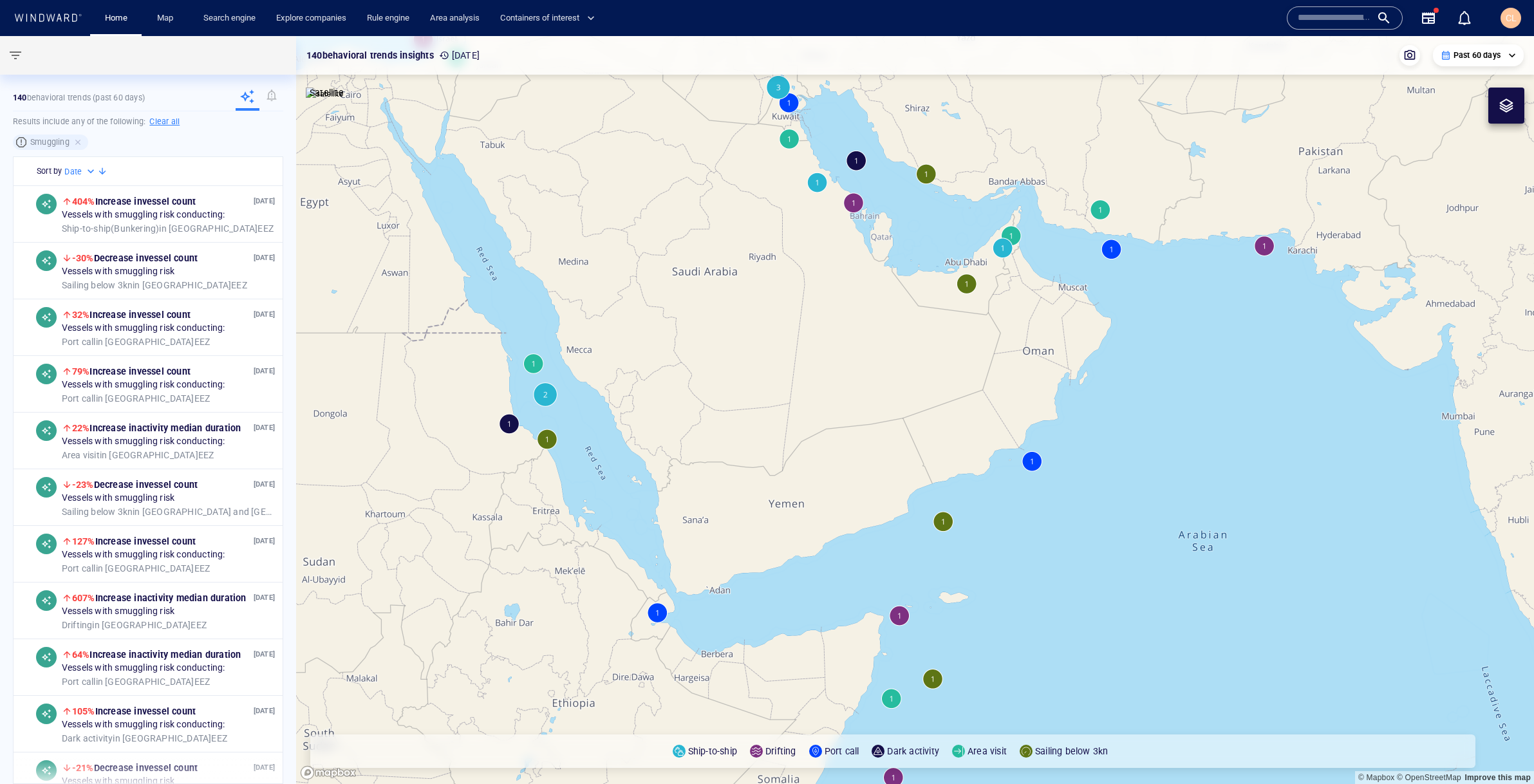
drag, startPoint x: 976, startPoint y: 560, endPoint x: 947, endPoint y: 435, distance: 128.3
click at [947, 435] on canvas "Map" at bounding box center [914, 410] width 1238 height 748
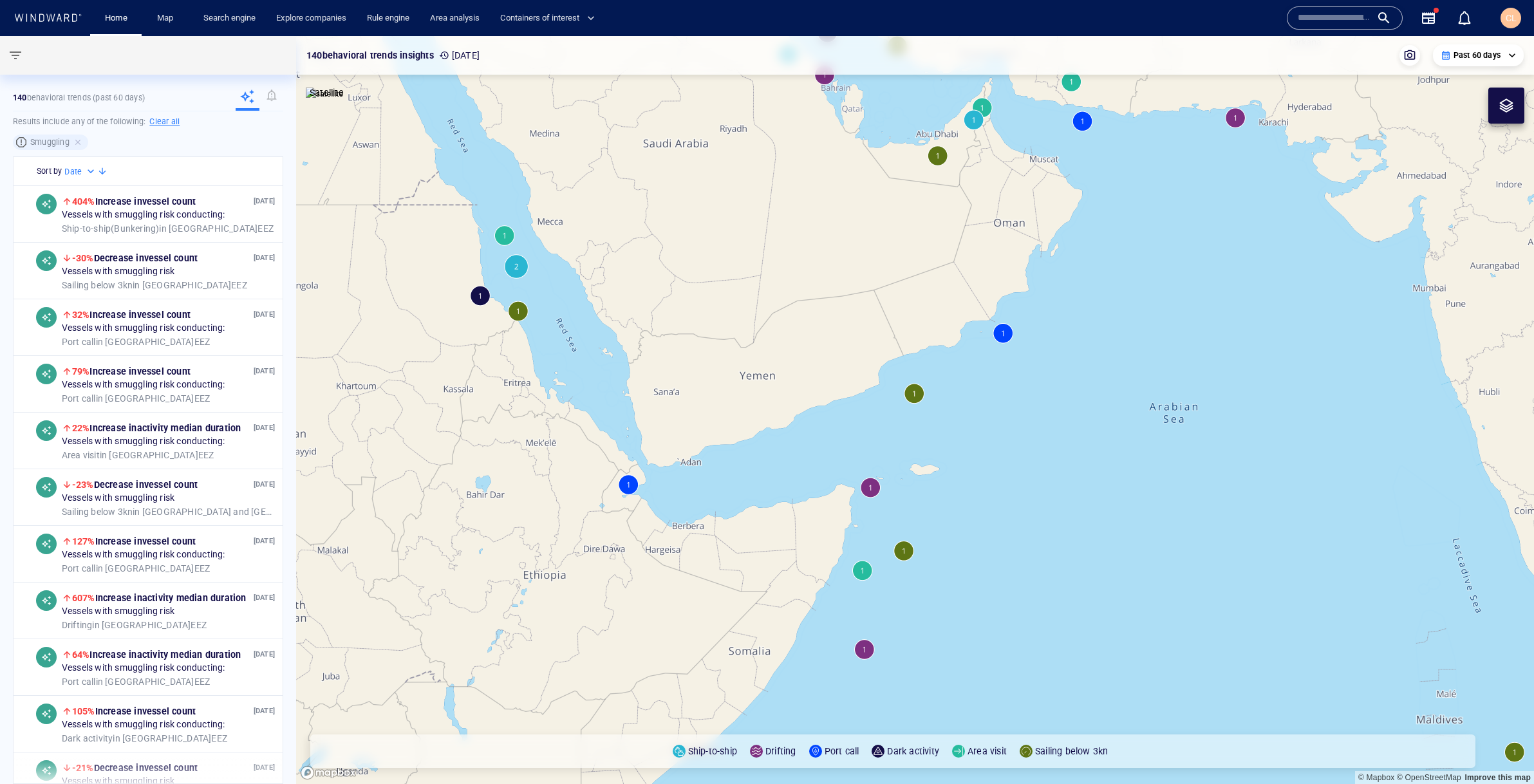
click at [510, 233] on canvas "Map" at bounding box center [914, 410] width 1238 height 748
click at [505, 233] on canvas "Map" at bounding box center [914, 410] width 1238 height 748
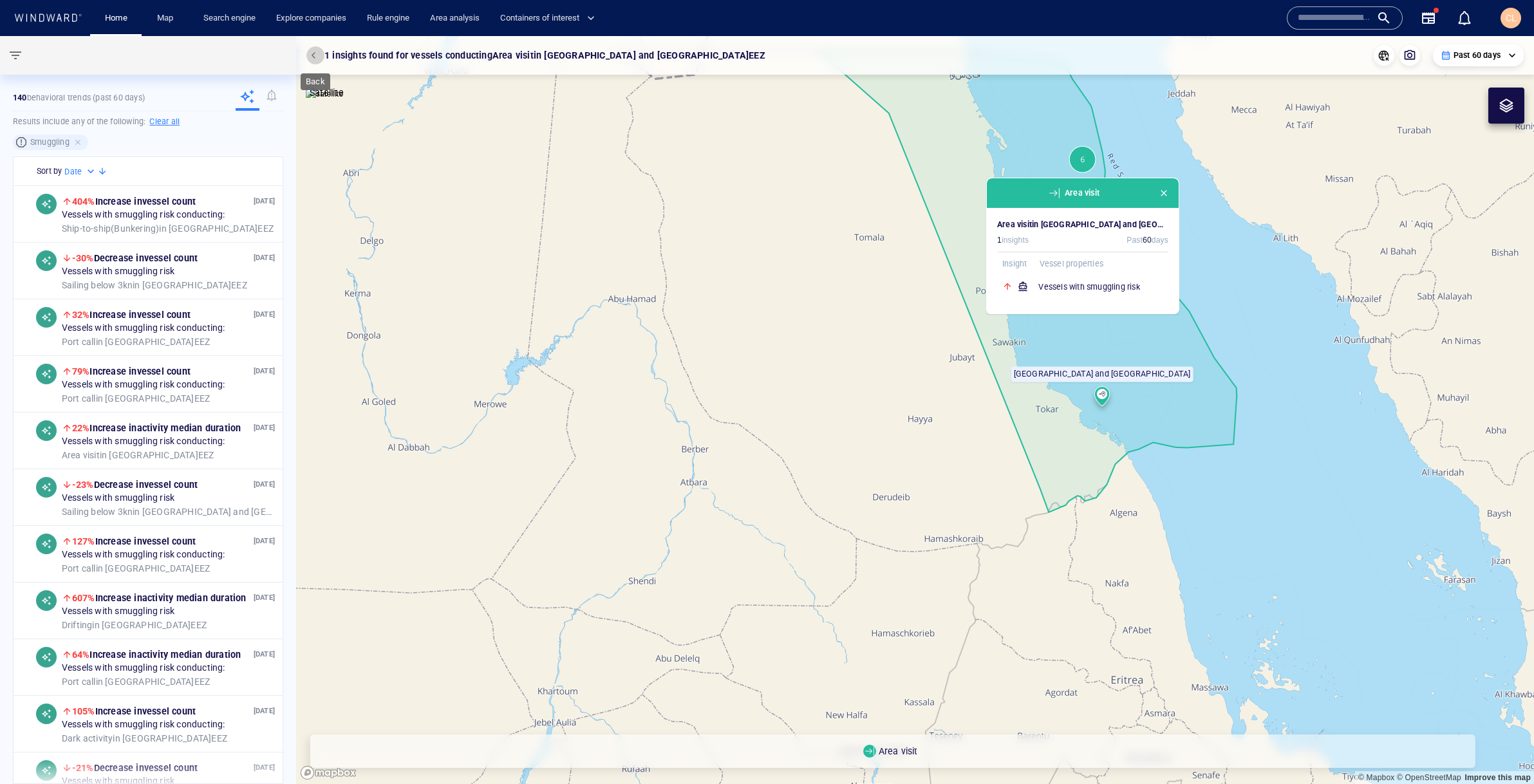
click at [313, 53] on span "button" at bounding box center [315, 55] width 7 height 7
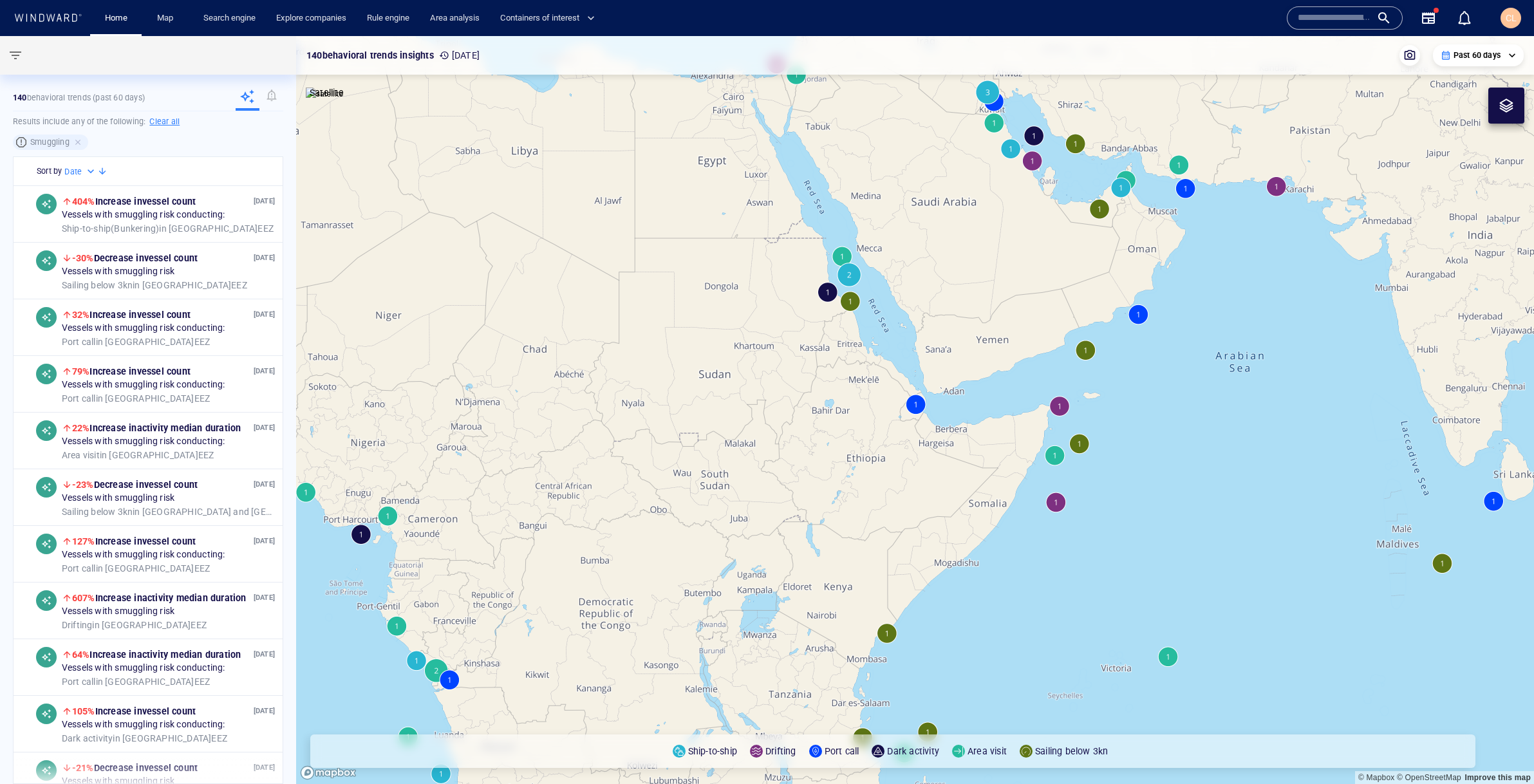
drag, startPoint x: 1062, startPoint y: 378, endPoint x: 820, endPoint y: 326, distance: 247.5
click at [820, 326] on canvas "Map" at bounding box center [914, 410] width 1238 height 748
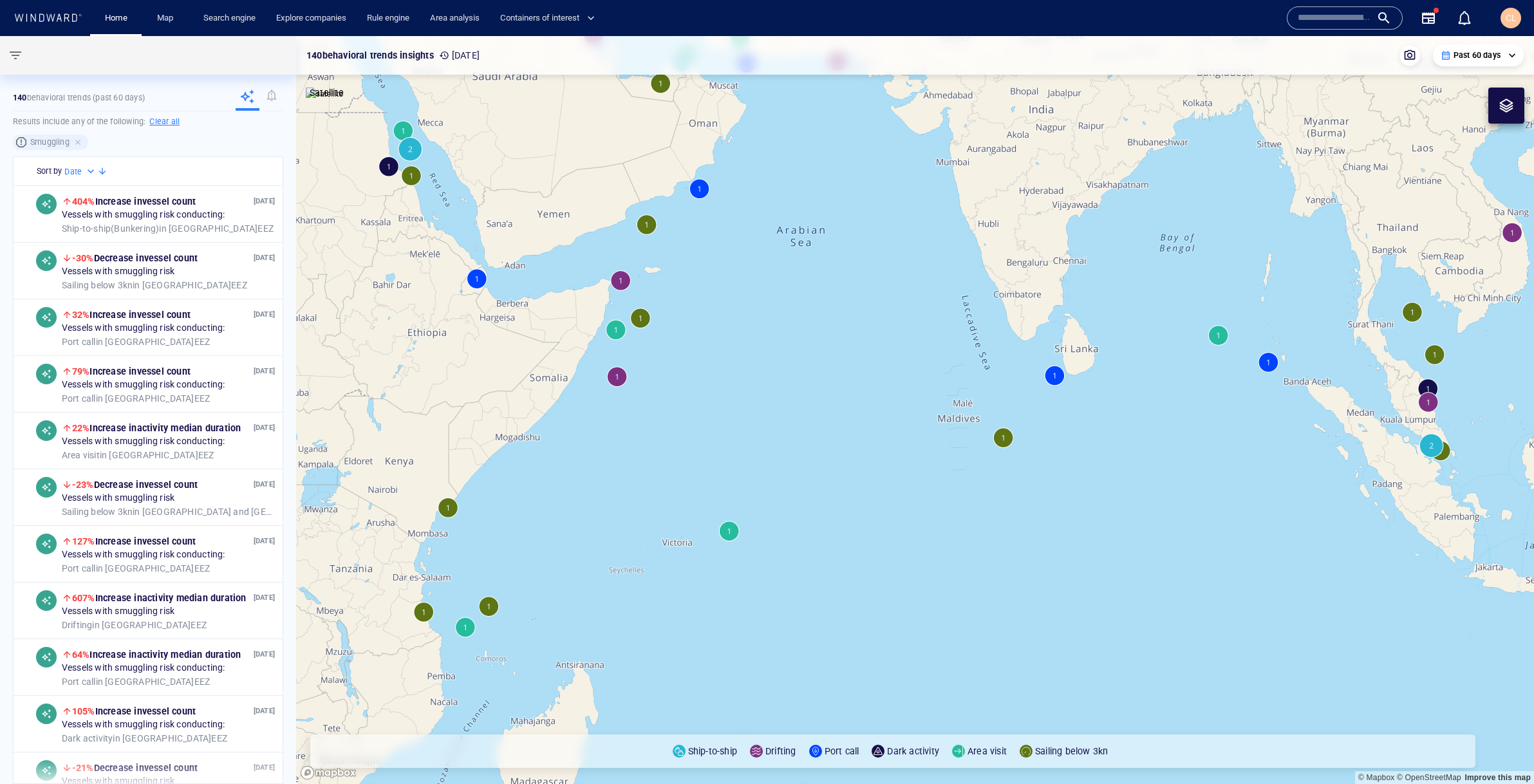
drag, startPoint x: 1221, startPoint y: 368, endPoint x: 1213, endPoint y: 474, distance: 106.3
click at [1213, 474] on canvas "Map" at bounding box center [914, 410] width 1238 height 748
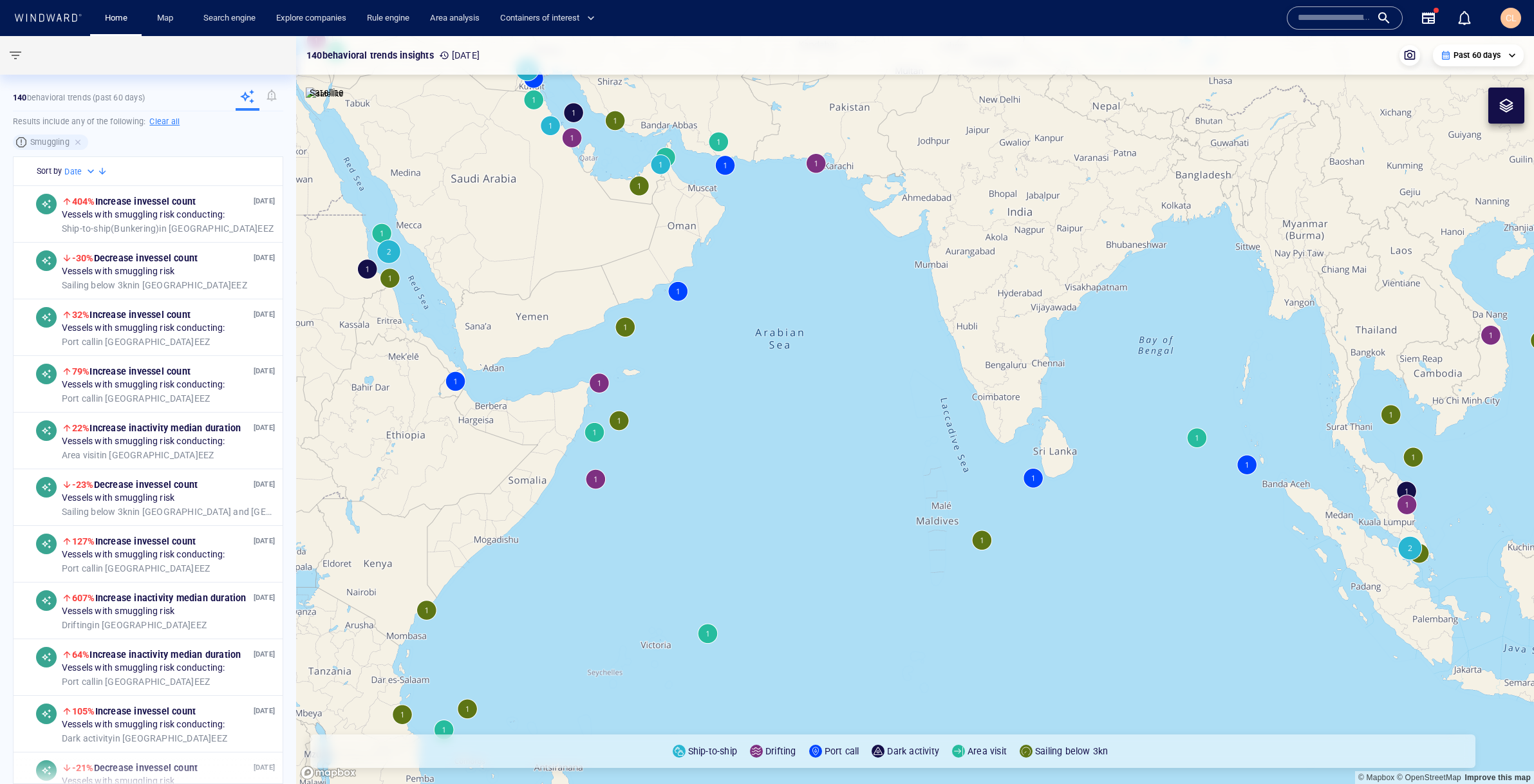
click at [620, 414] on canvas "Map" at bounding box center [914, 410] width 1238 height 748
click at [625, 328] on canvas "Map" at bounding box center [914, 410] width 1238 height 748
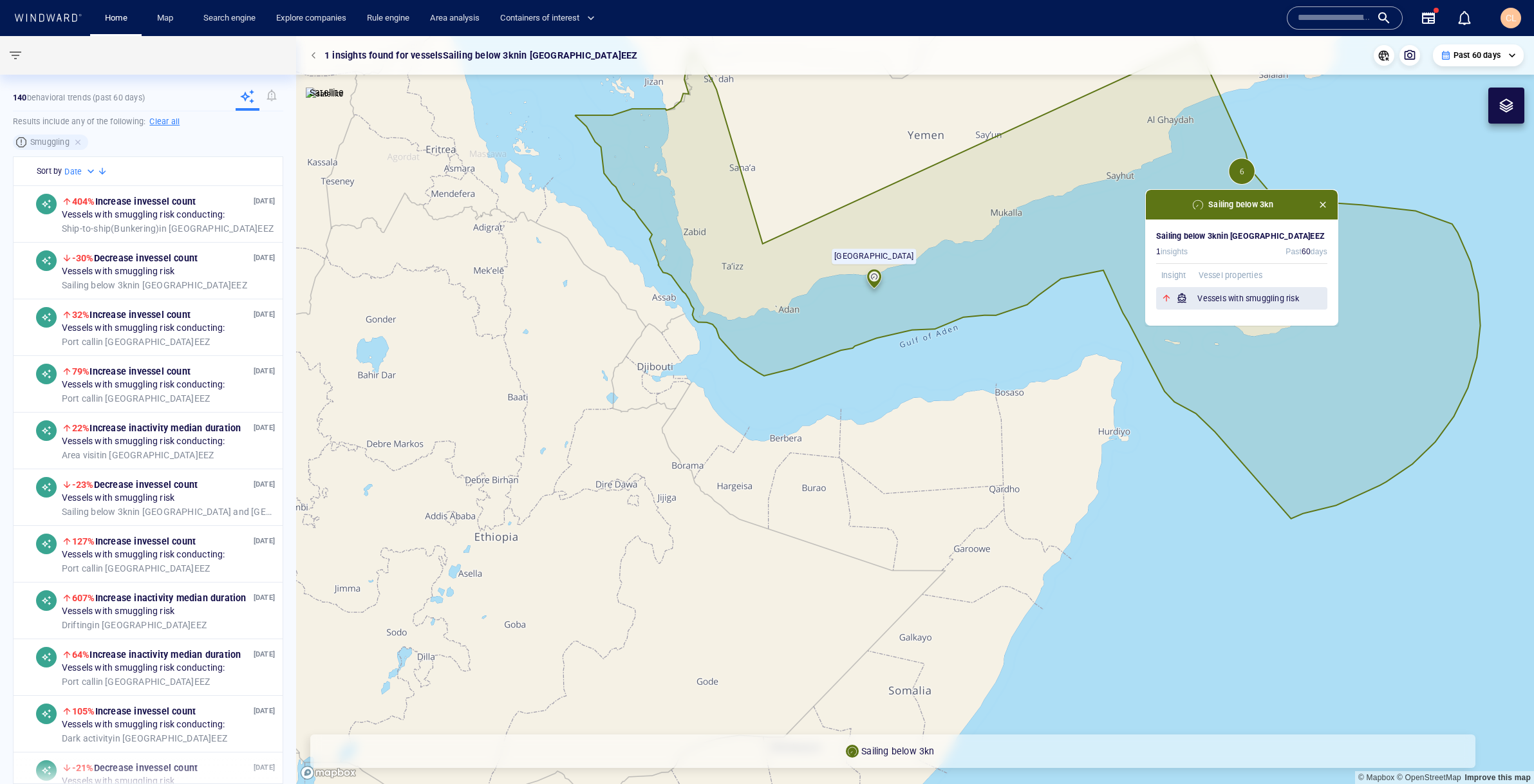
click at [1236, 297] on h6 "Vessels with smuggling risk" at bounding box center [1262, 299] width 130 height 13
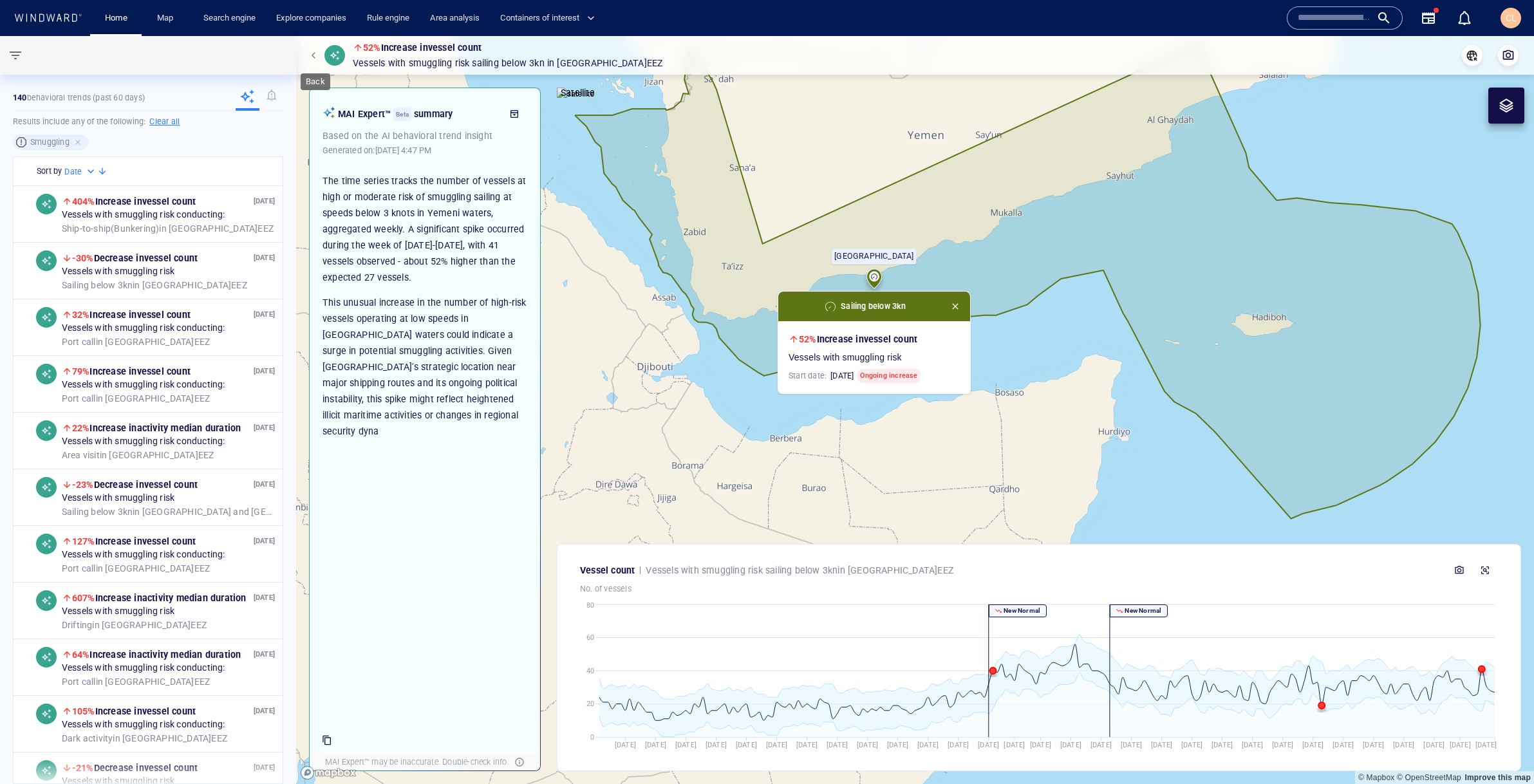
click at [317, 56] on span "button" at bounding box center [315, 55] width 7 height 7
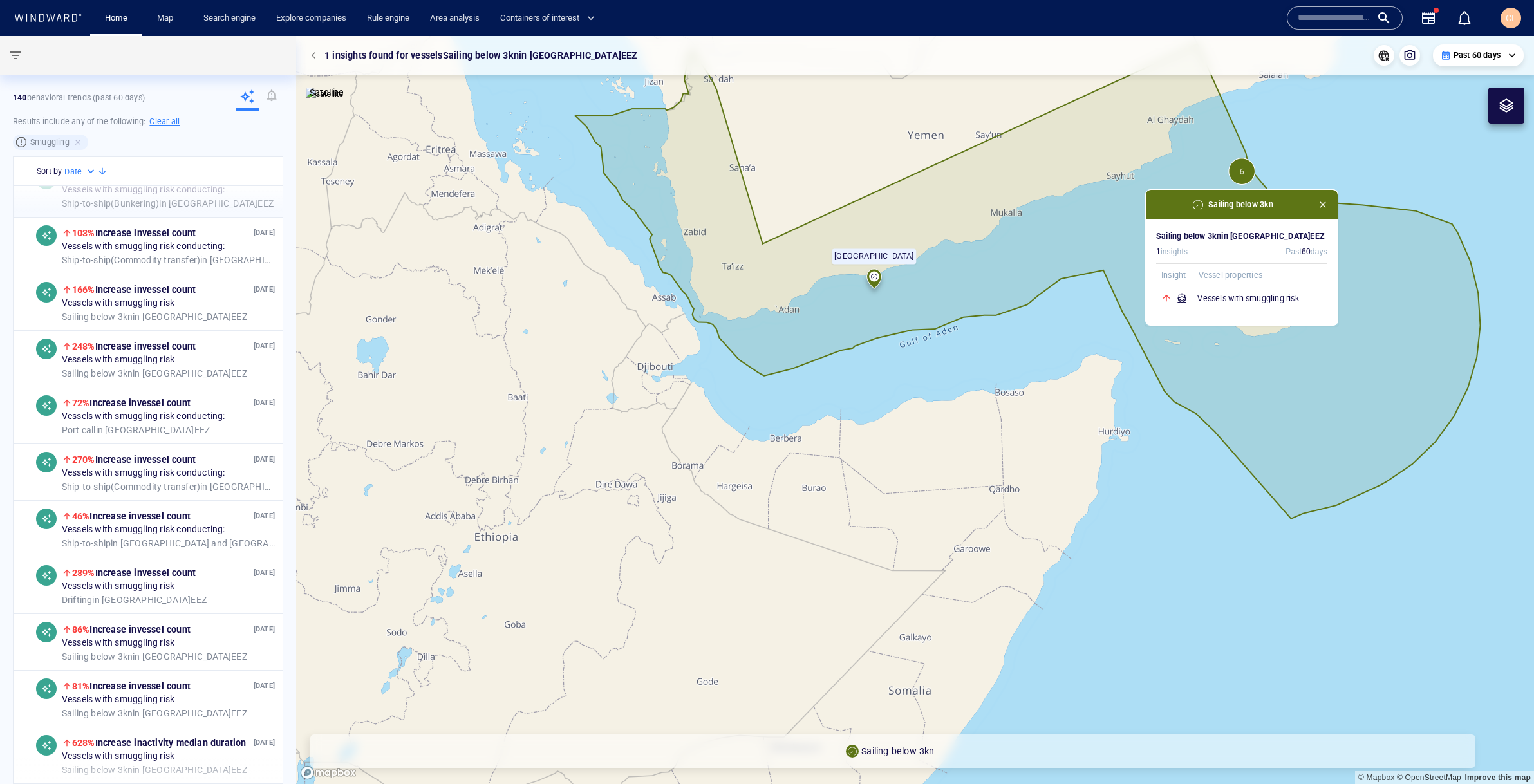
scroll to position [2066, 0]
click at [187, 428] on div "Port call in Kuwait EEZ" at bounding box center [167, 428] width 213 height 11
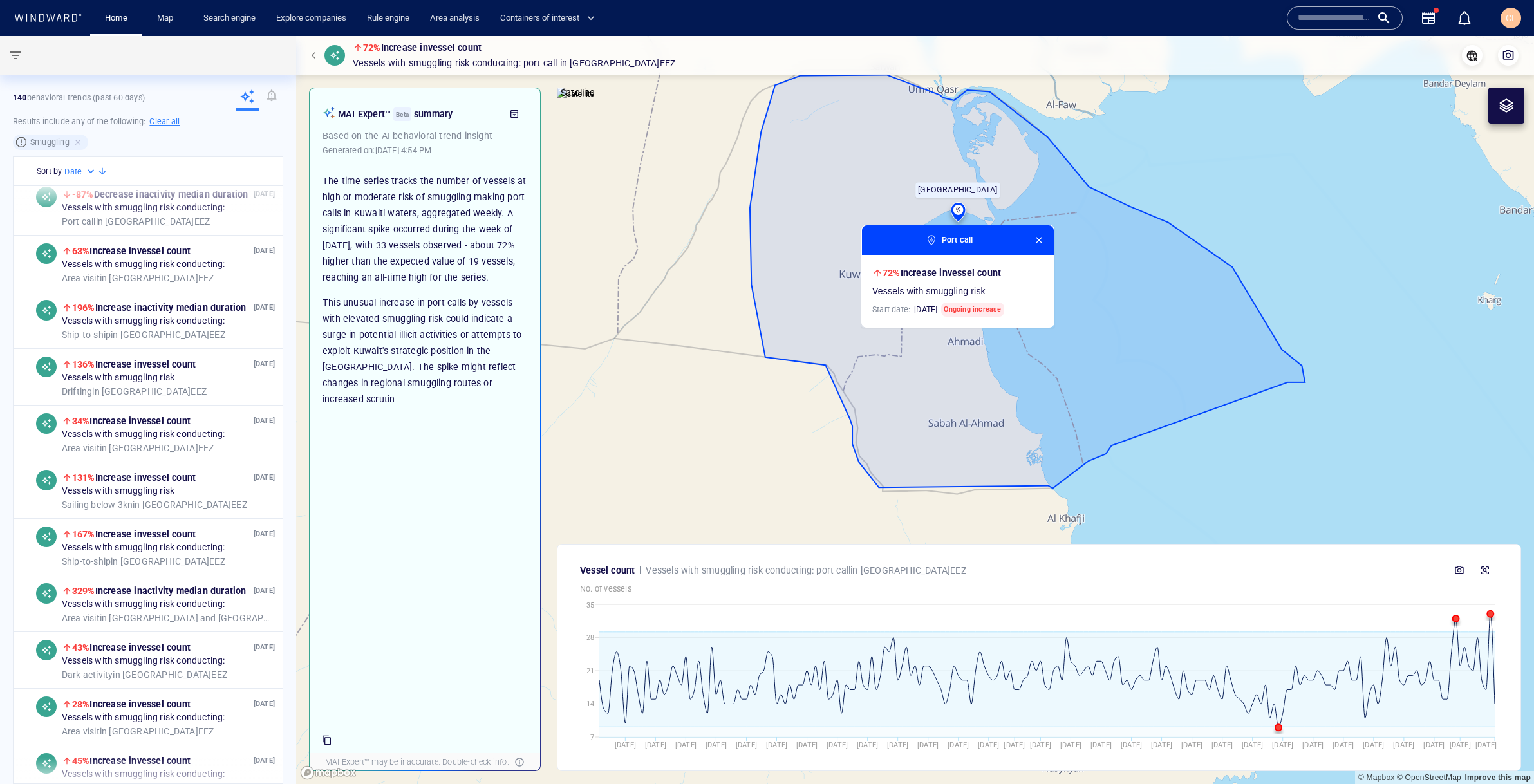
scroll to position [3287, 0]
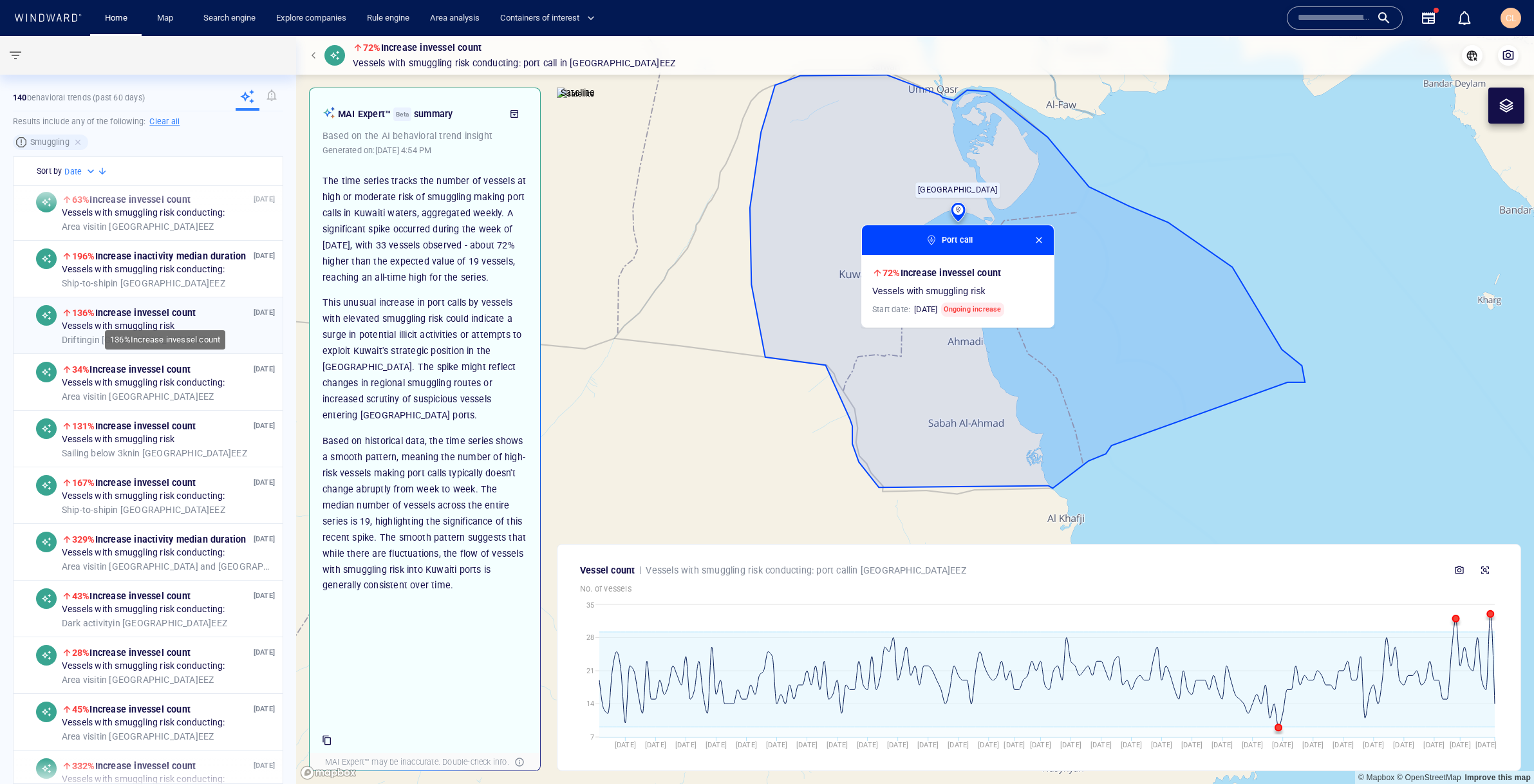
click at [212, 316] on div "136% Increase in vessel count" at bounding box center [155, 312] width 189 height 16
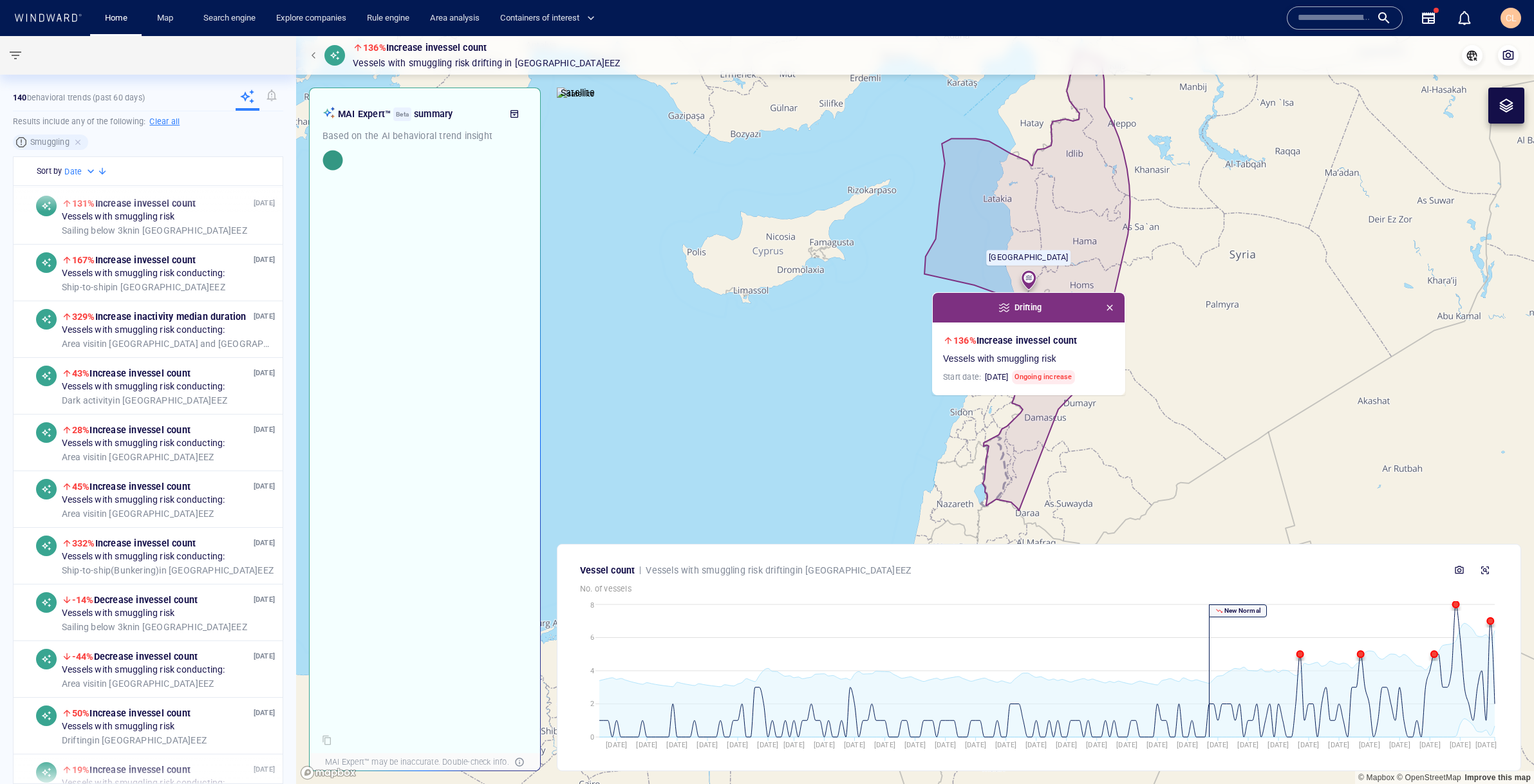
scroll to position [3515, 0]
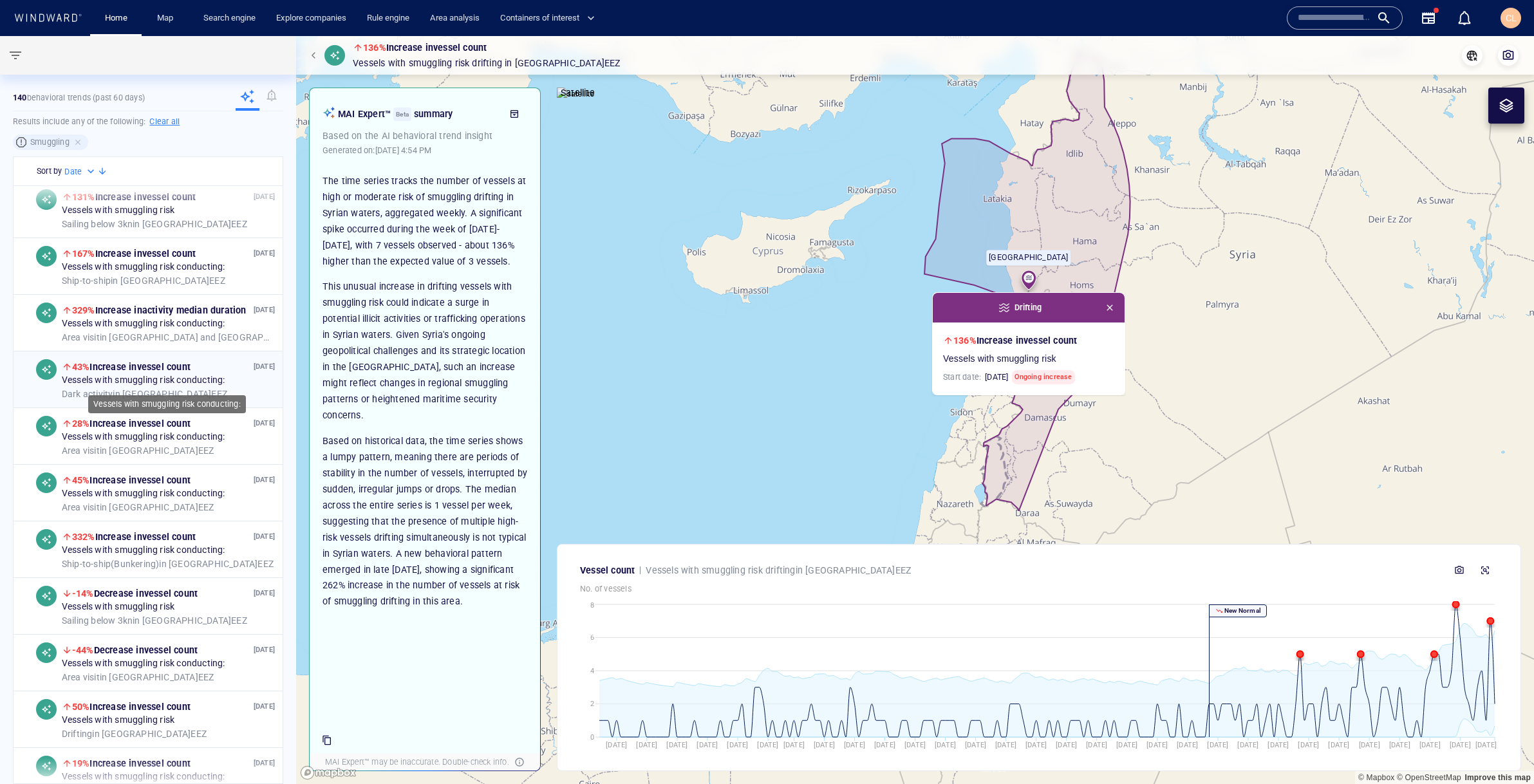
click at [231, 376] on div "Vessels with smuggling risk conducting:" at bounding box center [167, 380] width 213 height 11
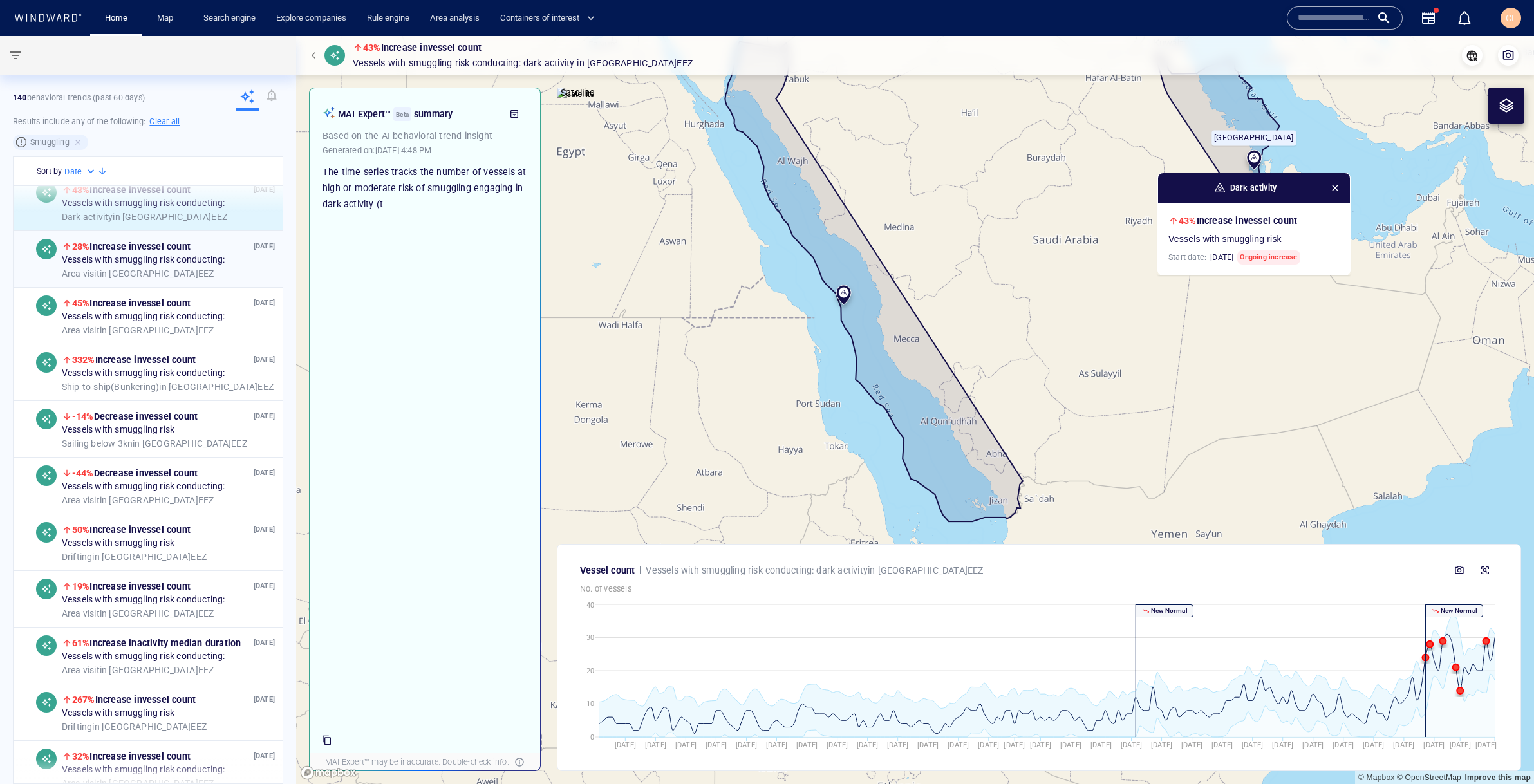
scroll to position [3700, 0]
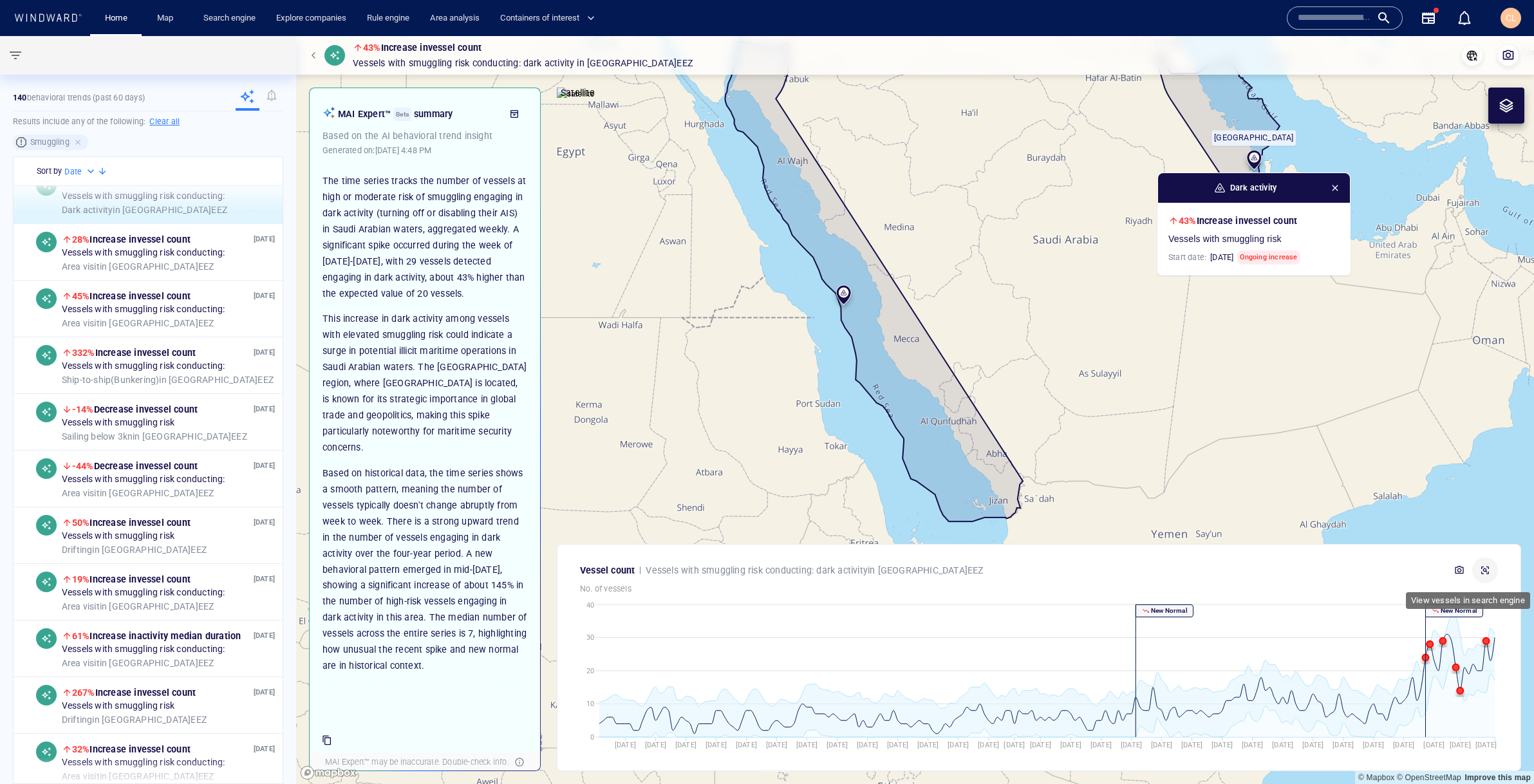
click at [1487, 573] on icon "button" at bounding box center [1485, 569] width 10 height 10
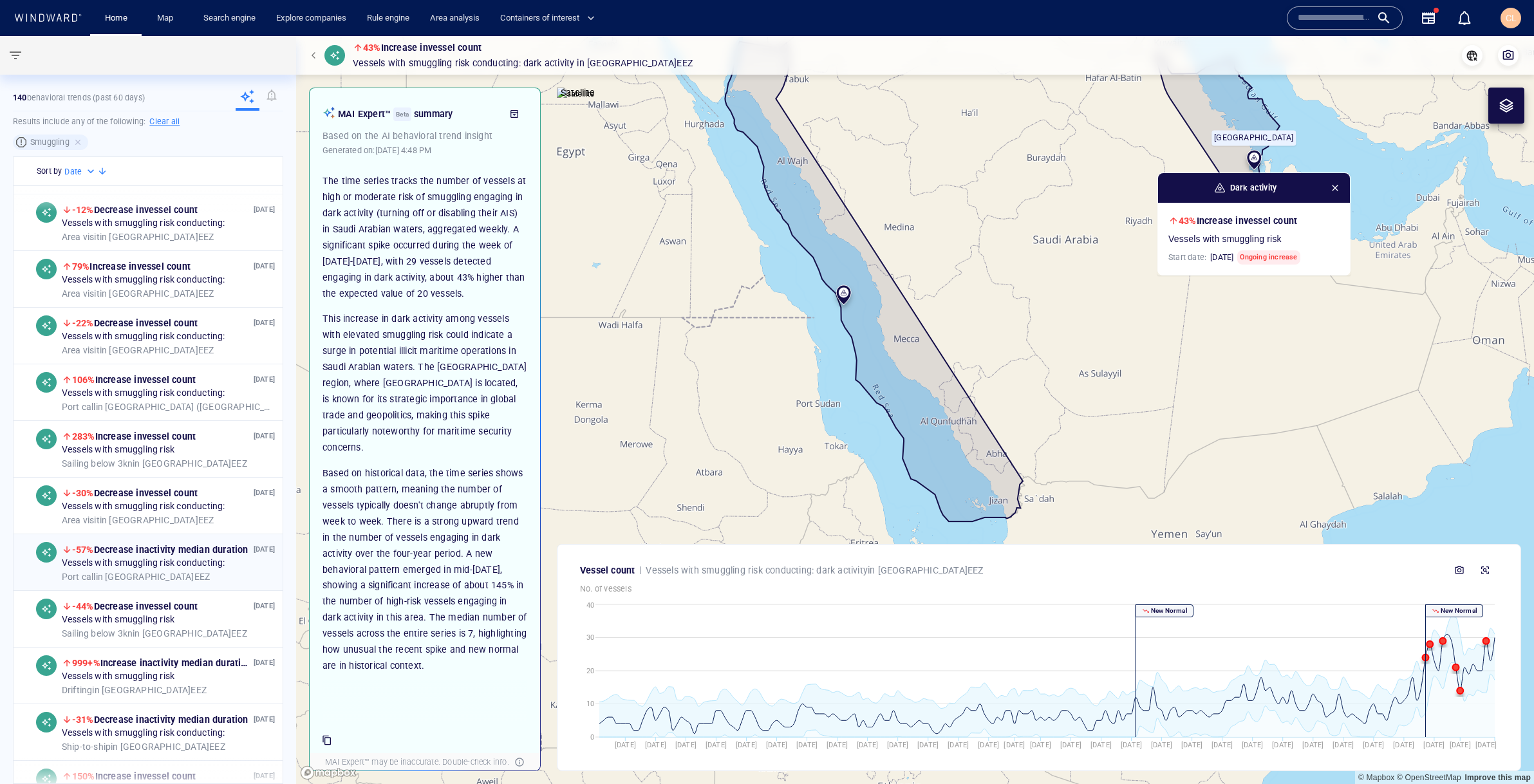
scroll to position [4580, 0]
click at [204, 670] on div "Vessels with smuggling risk" at bounding box center [167, 675] width 213 height 11
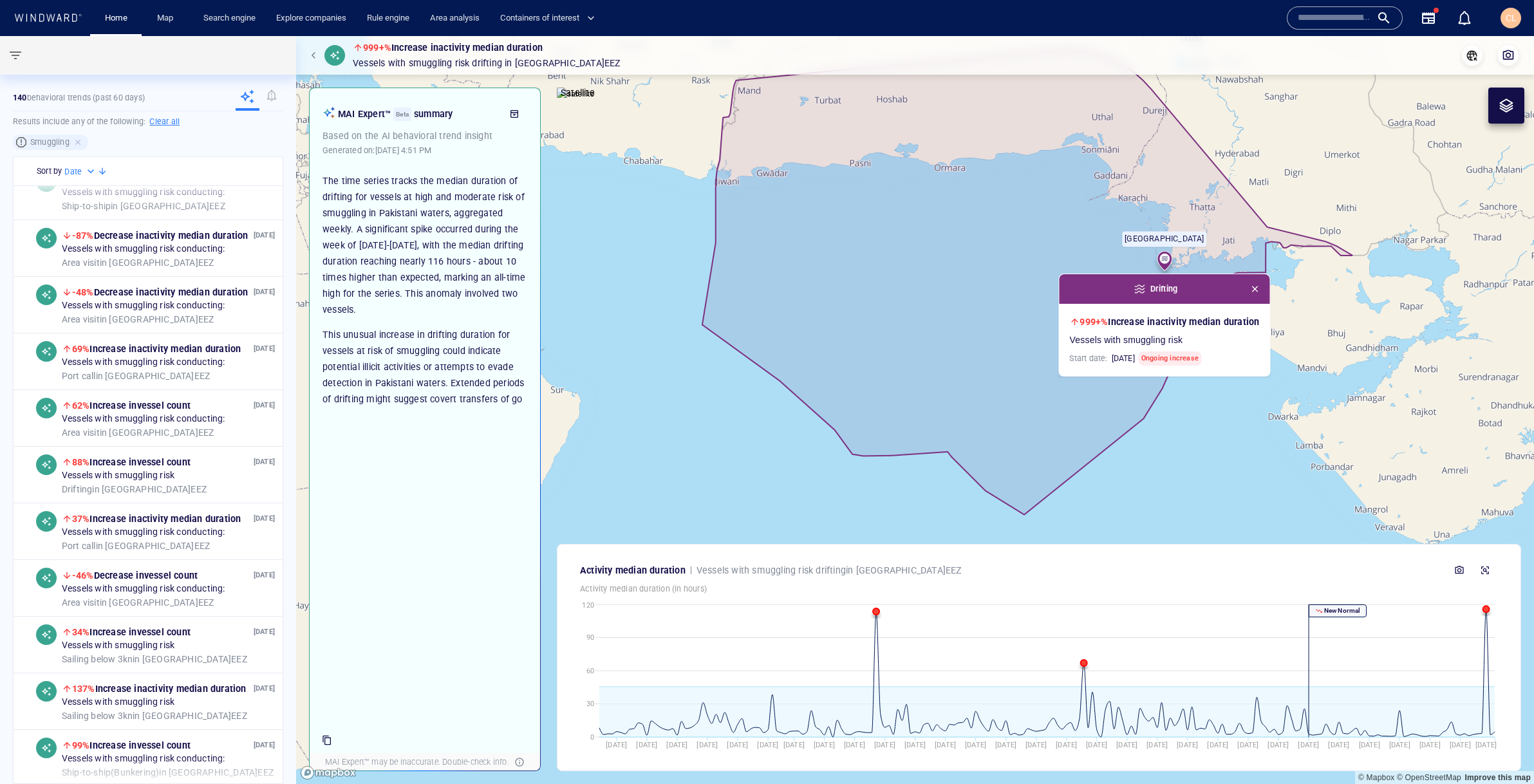
scroll to position [5348, 0]
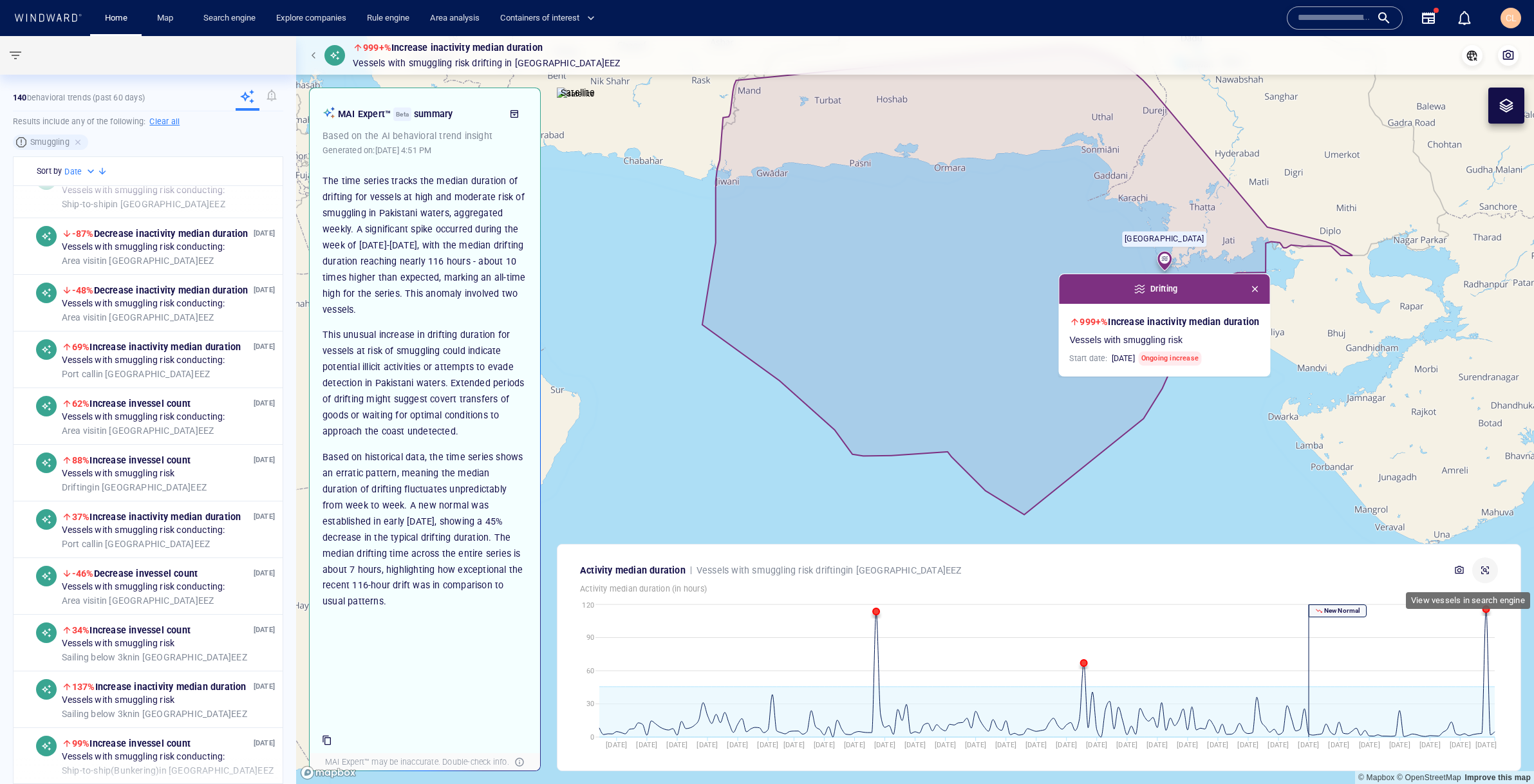
click at [1480, 567] on icon "button" at bounding box center [1485, 569] width 10 height 10
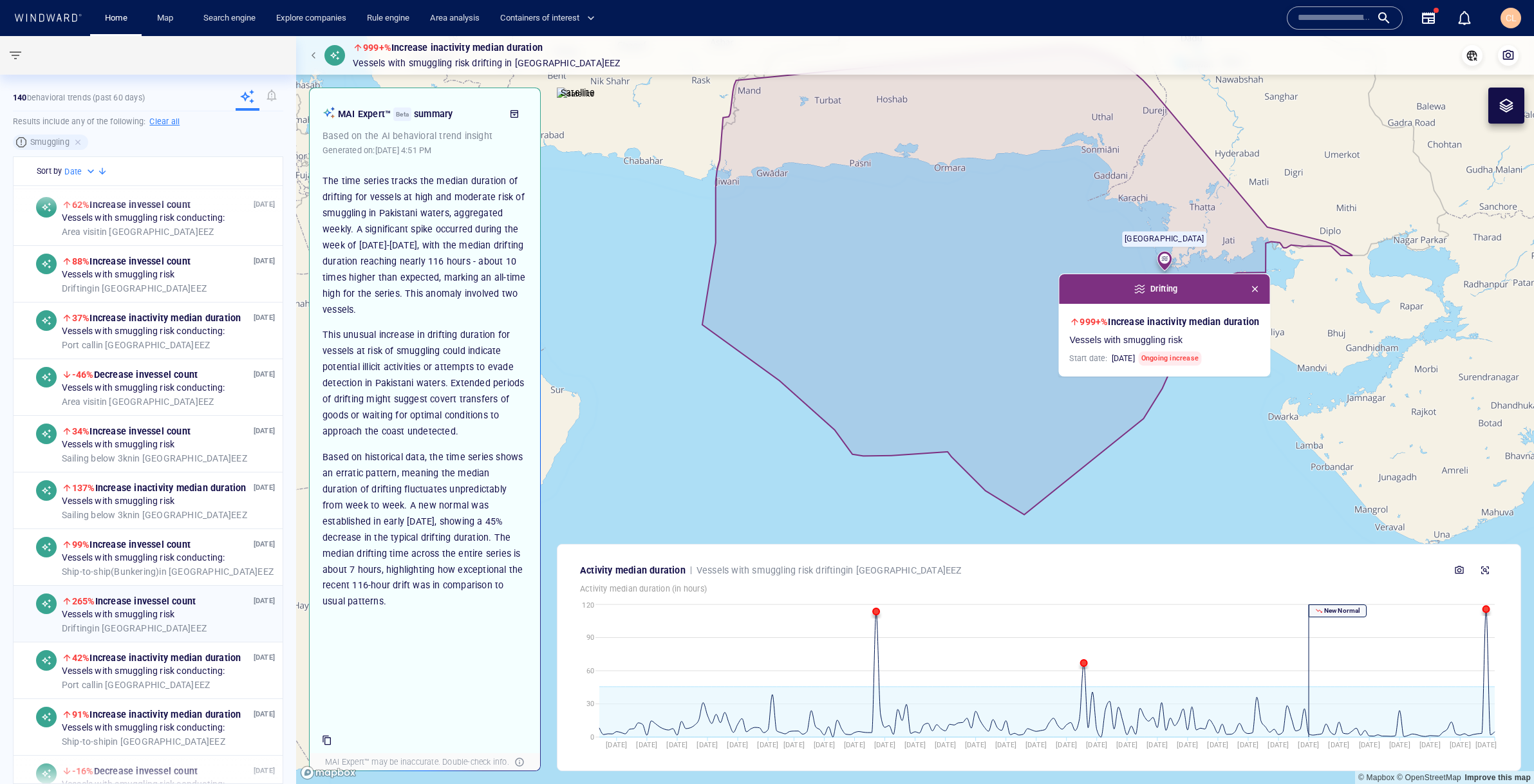
scroll to position [5546, 0]
click at [198, 269] on div "88% Increase in vessel count" at bounding box center [155, 261] width 189 height 16
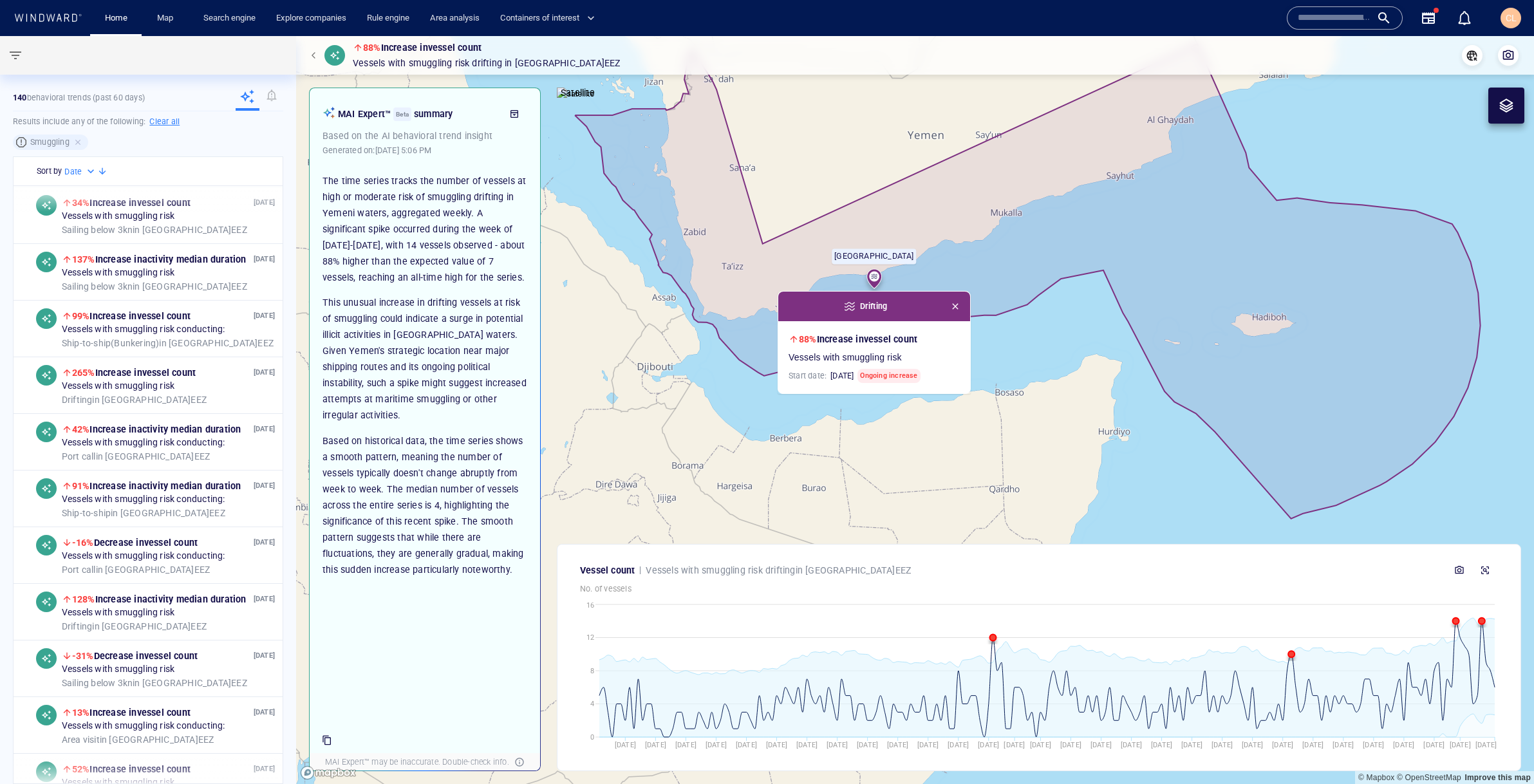
scroll to position [5737, 0]
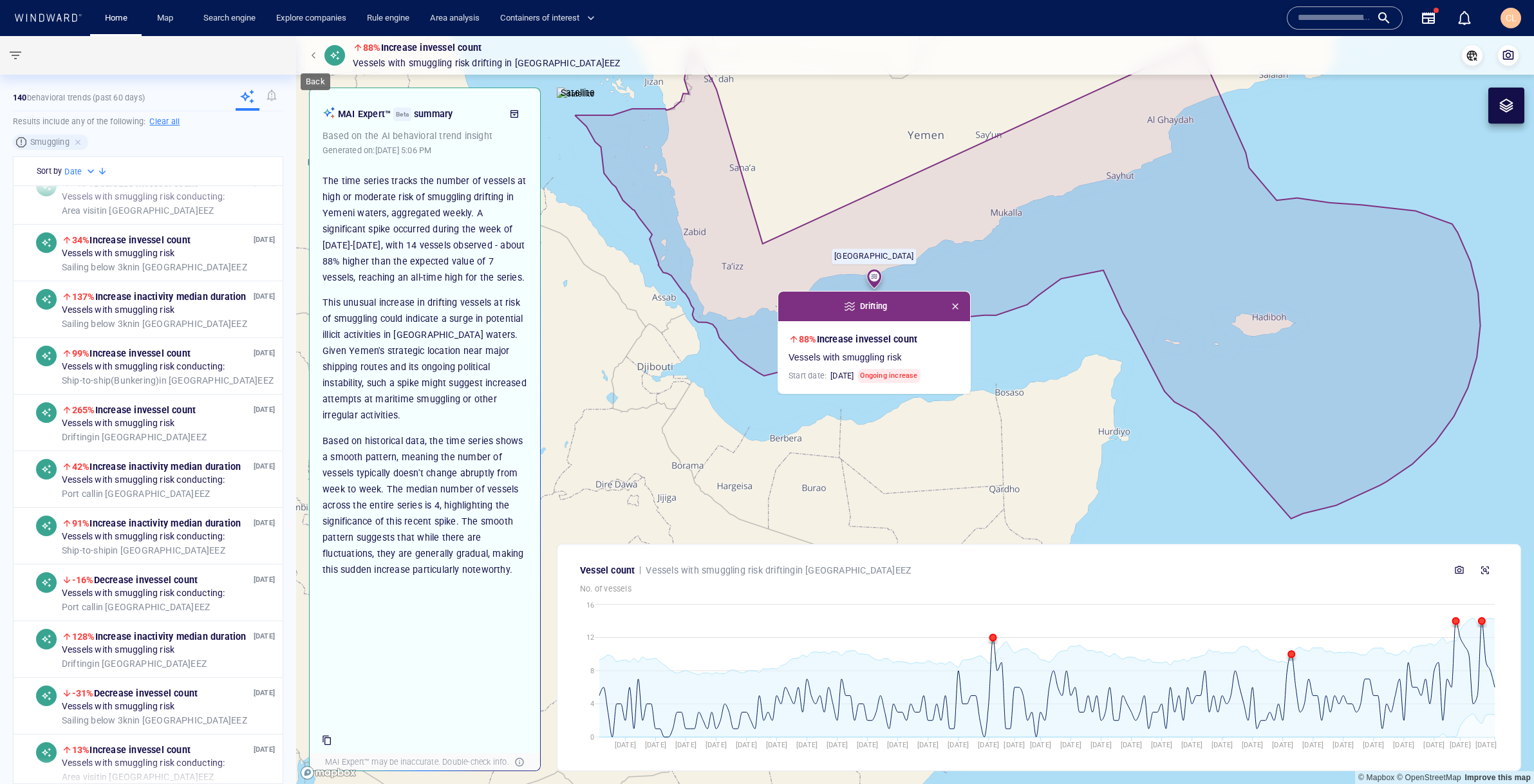
click at [314, 52] on span "button" at bounding box center [315, 55] width 7 height 7
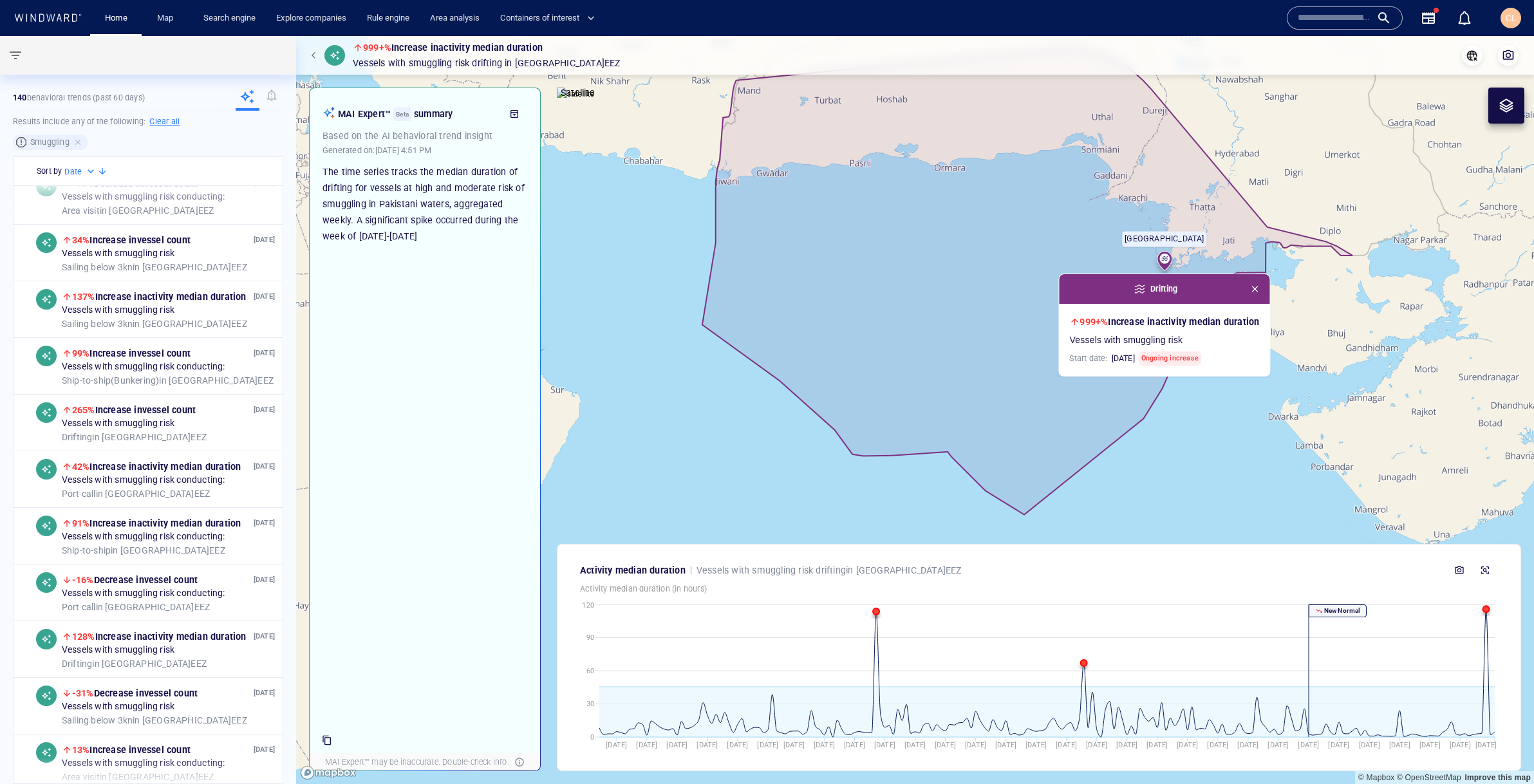
click at [316, 60] on button "button" at bounding box center [314, 55] width 18 height 18
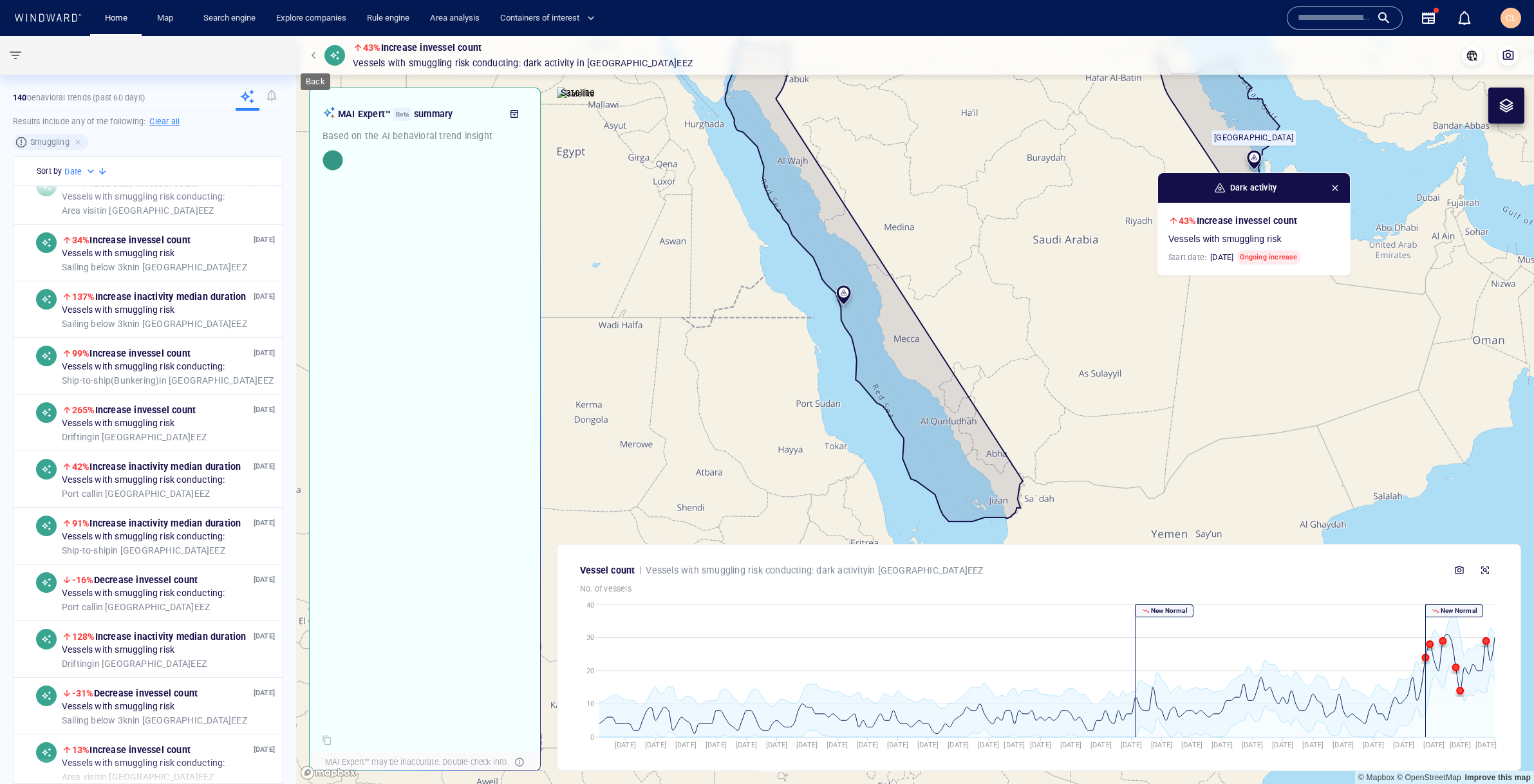
click at [313, 55] on span "button" at bounding box center [315, 55] width 7 height 7
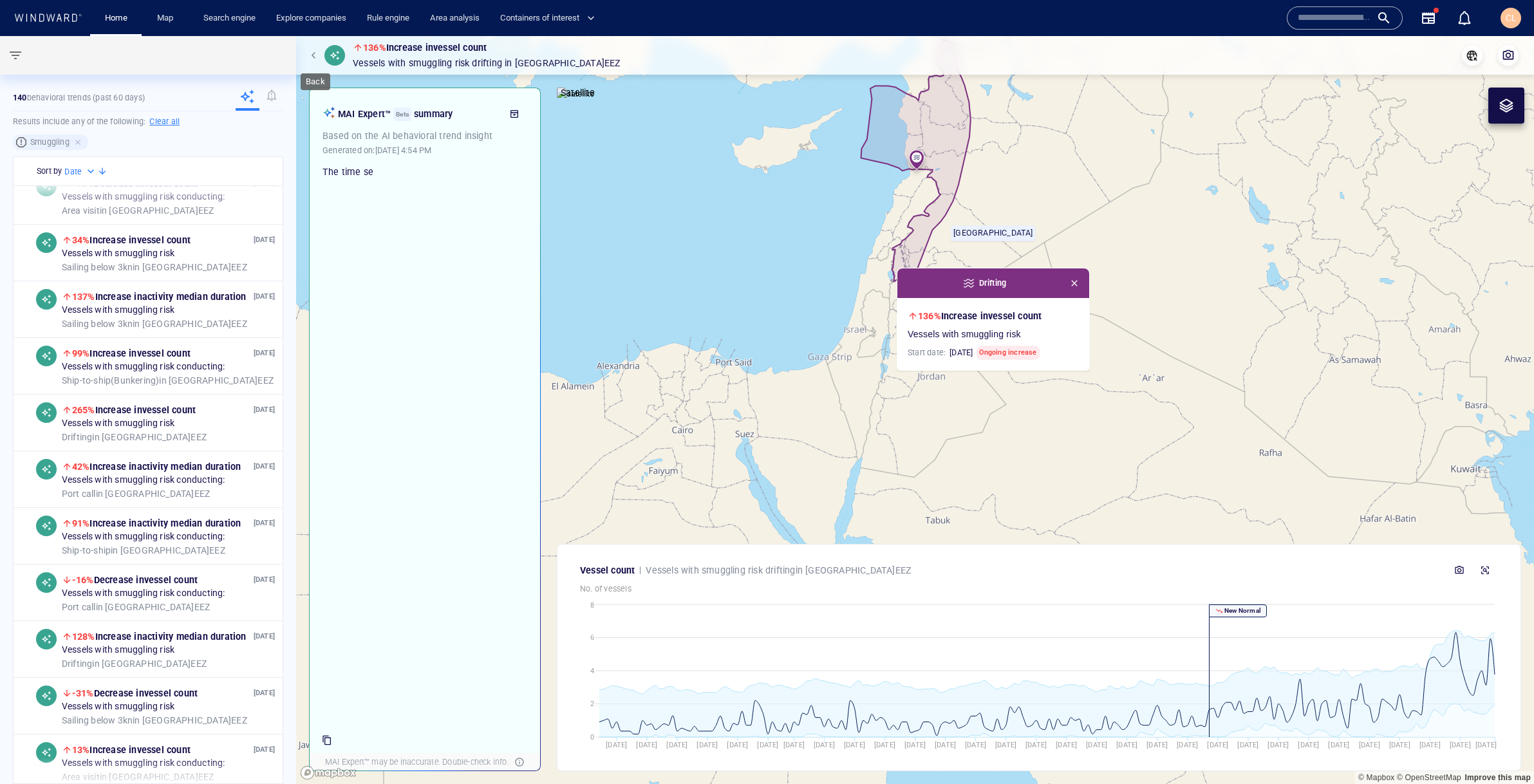
click at [313, 55] on span "button" at bounding box center [315, 55] width 7 height 7
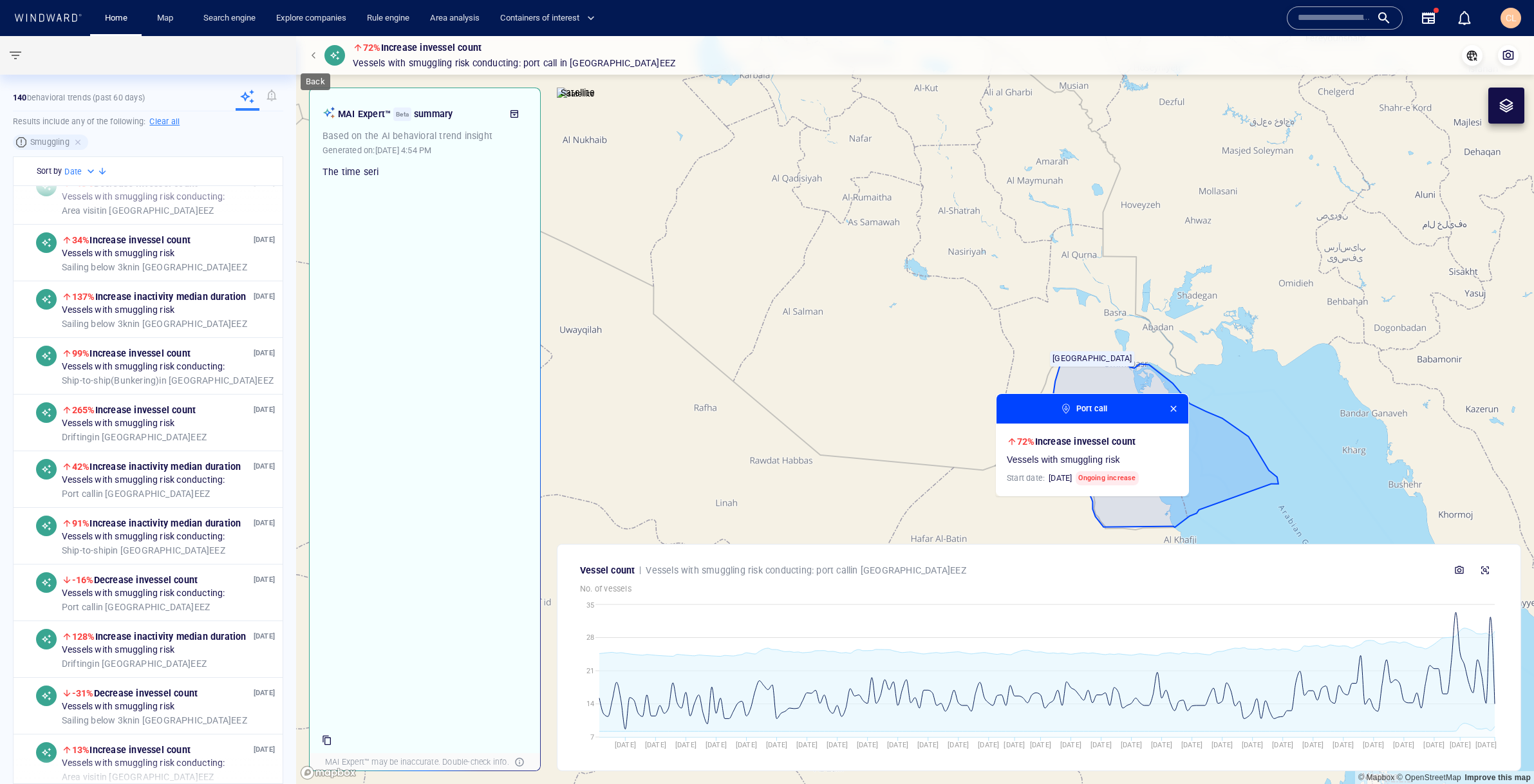
click at [313, 55] on span "button" at bounding box center [315, 55] width 7 height 7
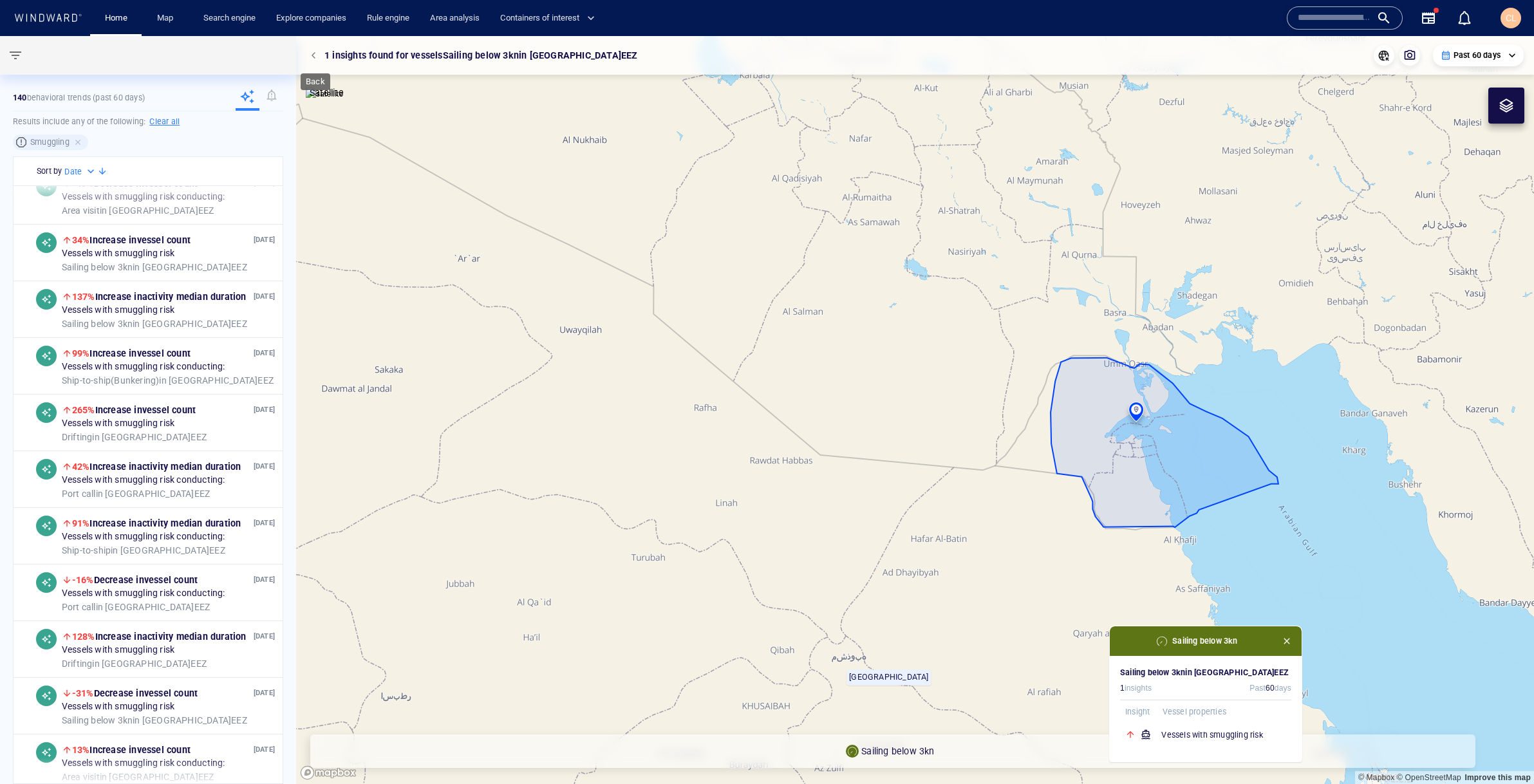
click at [313, 55] on span "button" at bounding box center [315, 55] width 7 height 7
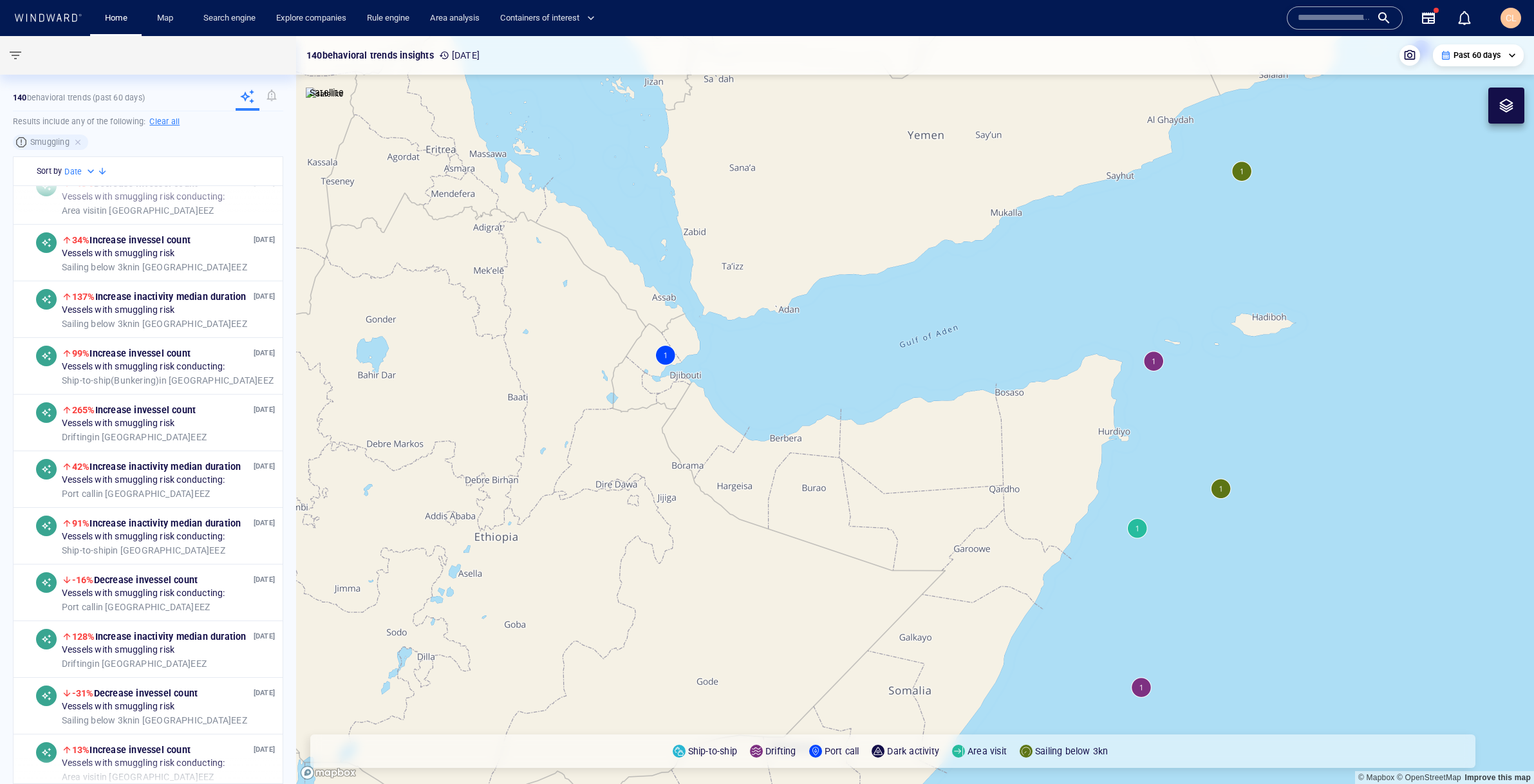
click at [1471, 54] on p "Past 60 days" at bounding box center [1476, 55] width 47 height 11
click at [1470, 110] on li "Past 7 days" at bounding box center [1478, 100] width 76 height 23
type input "**********"
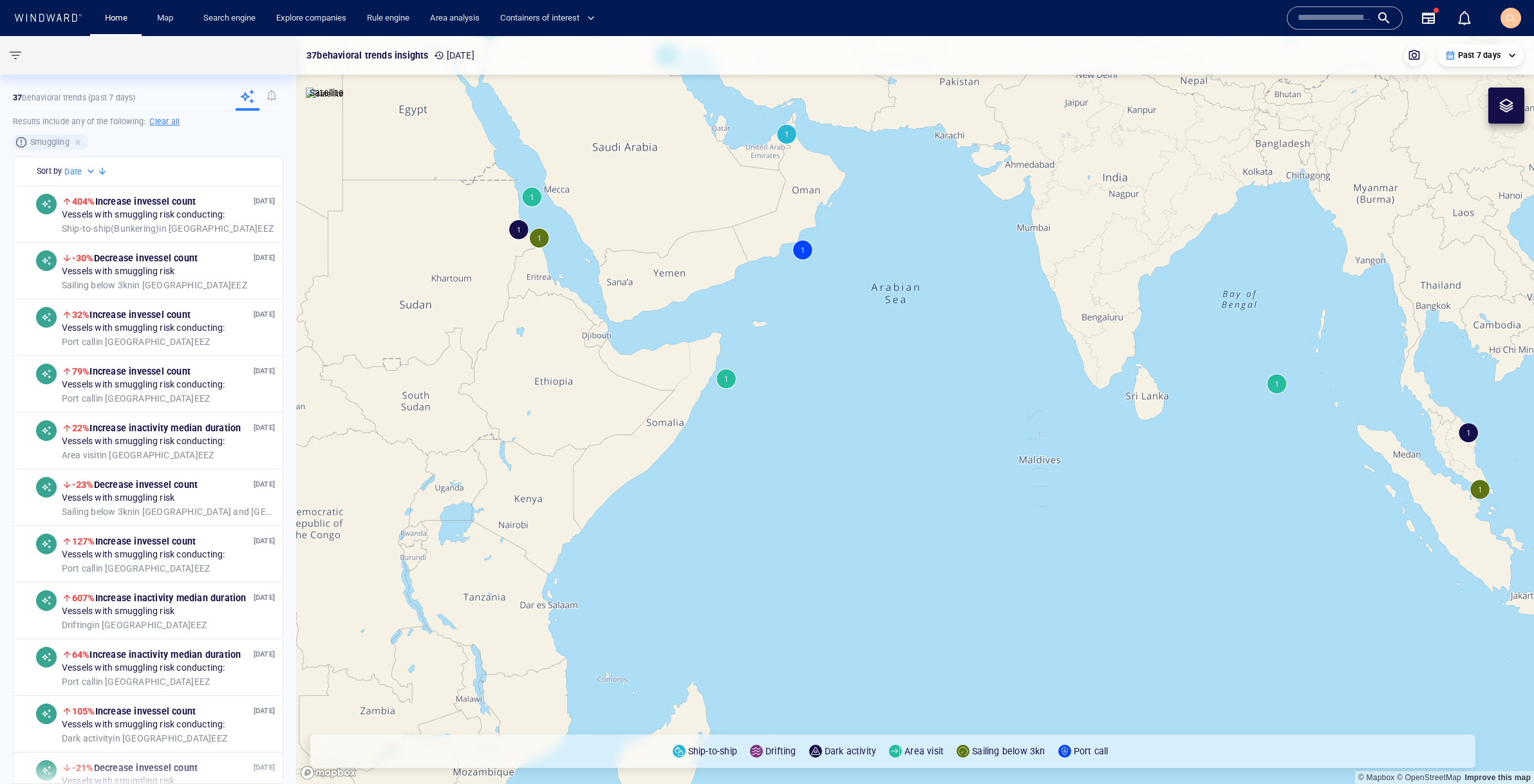
click at [542, 243] on canvas "Map" at bounding box center [914, 410] width 1238 height 748
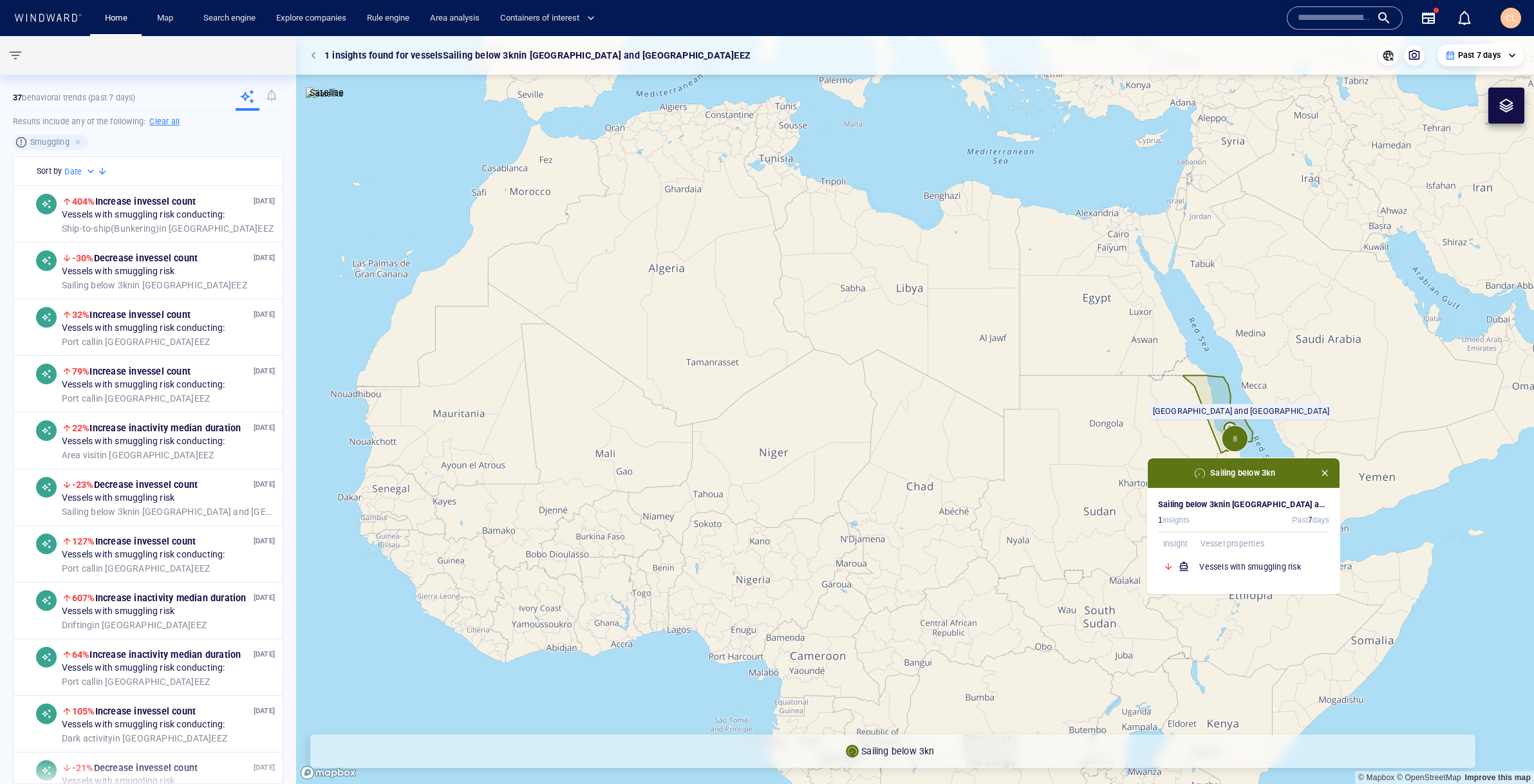
click at [1295, 401] on canvas "Map" at bounding box center [914, 410] width 1238 height 748
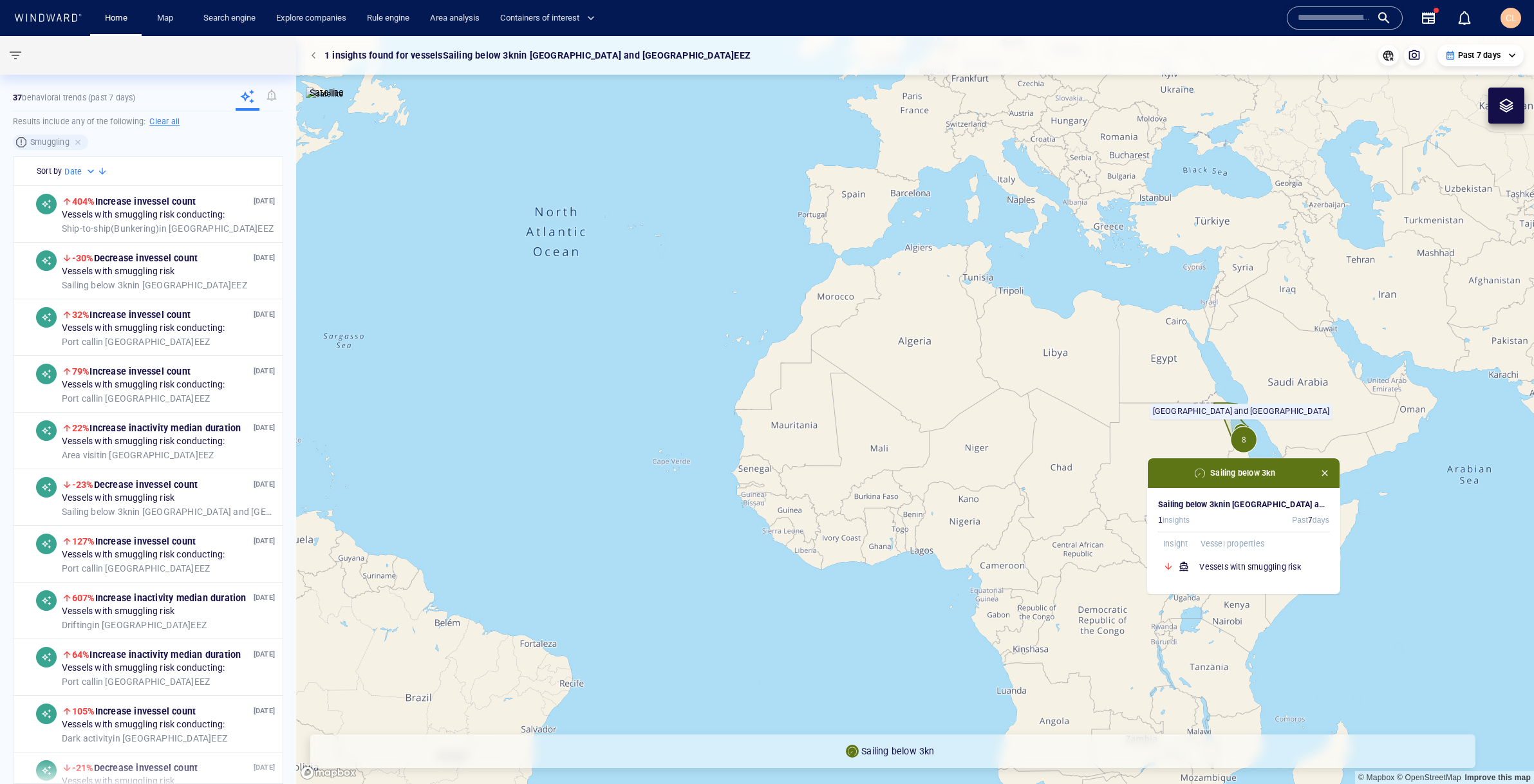
click at [314, 58] on span "button" at bounding box center [315, 55] width 7 height 7
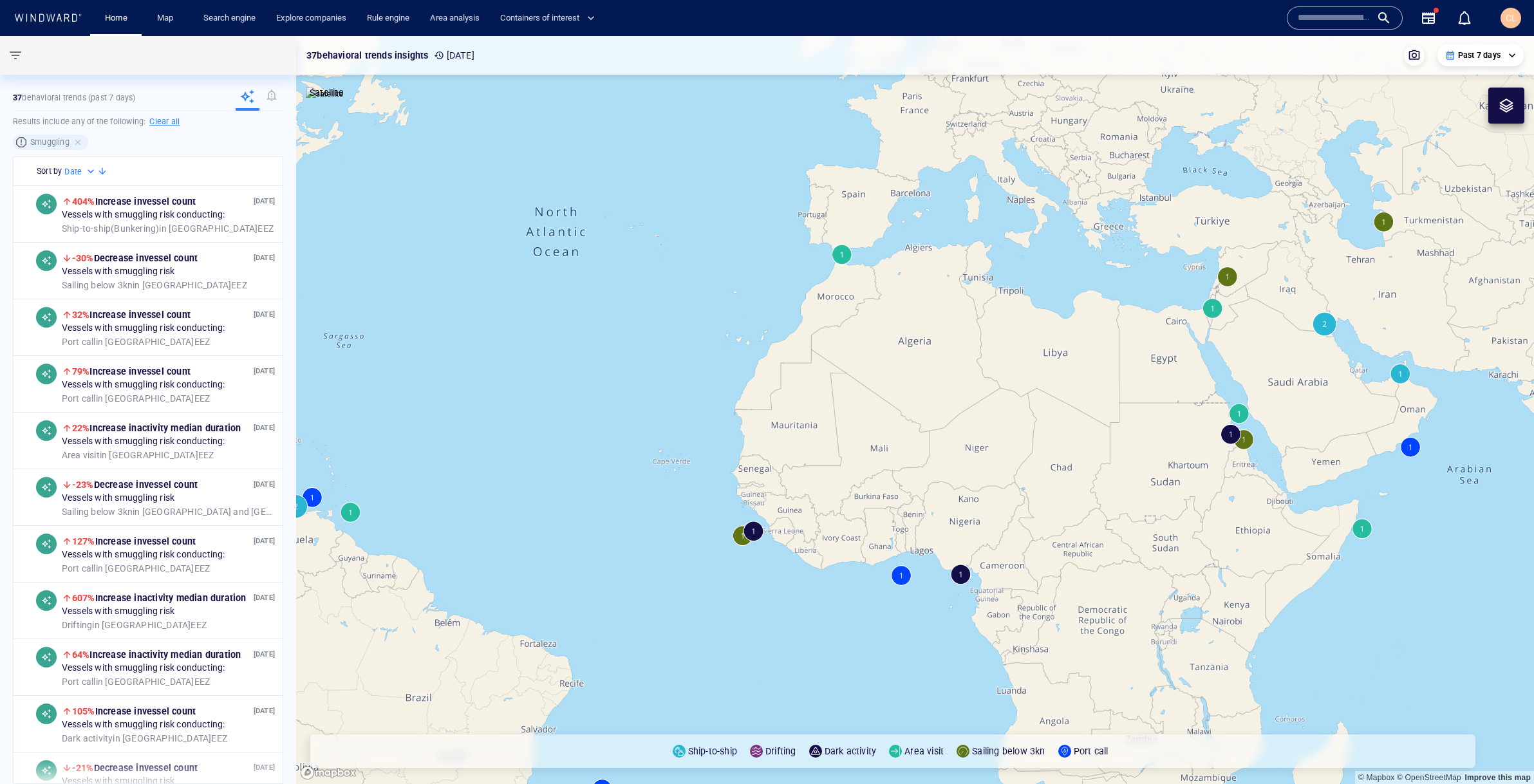
drag, startPoint x: 1292, startPoint y: 287, endPoint x: 1141, endPoint y: 299, distance: 151.5
click at [1141, 299] on canvas "Map" at bounding box center [914, 410] width 1238 height 748
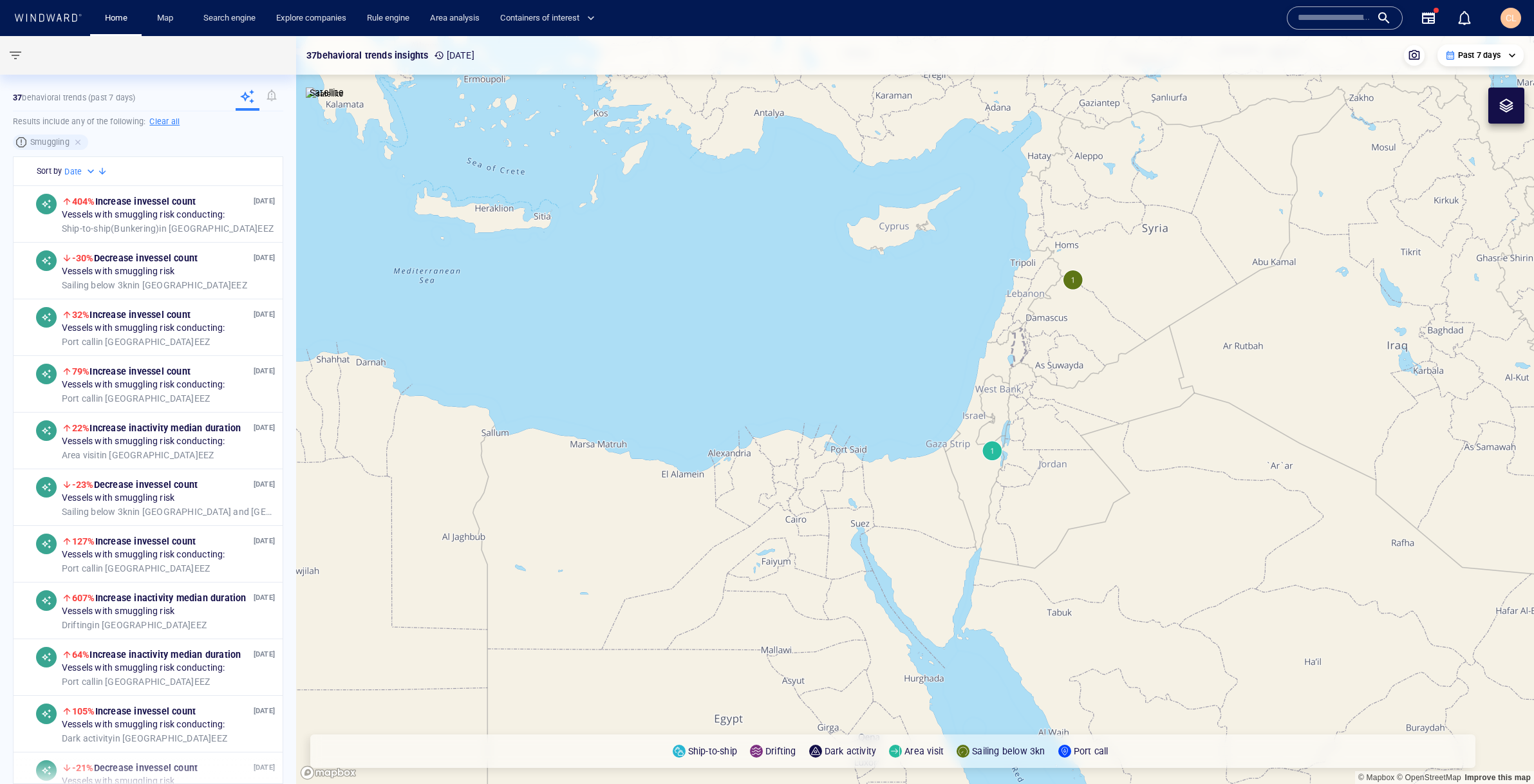
click at [987, 453] on canvas "Map" at bounding box center [914, 410] width 1238 height 748
click at [993, 452] on canvas "Map" at bounding box center [914, 410] width 1238 height 748
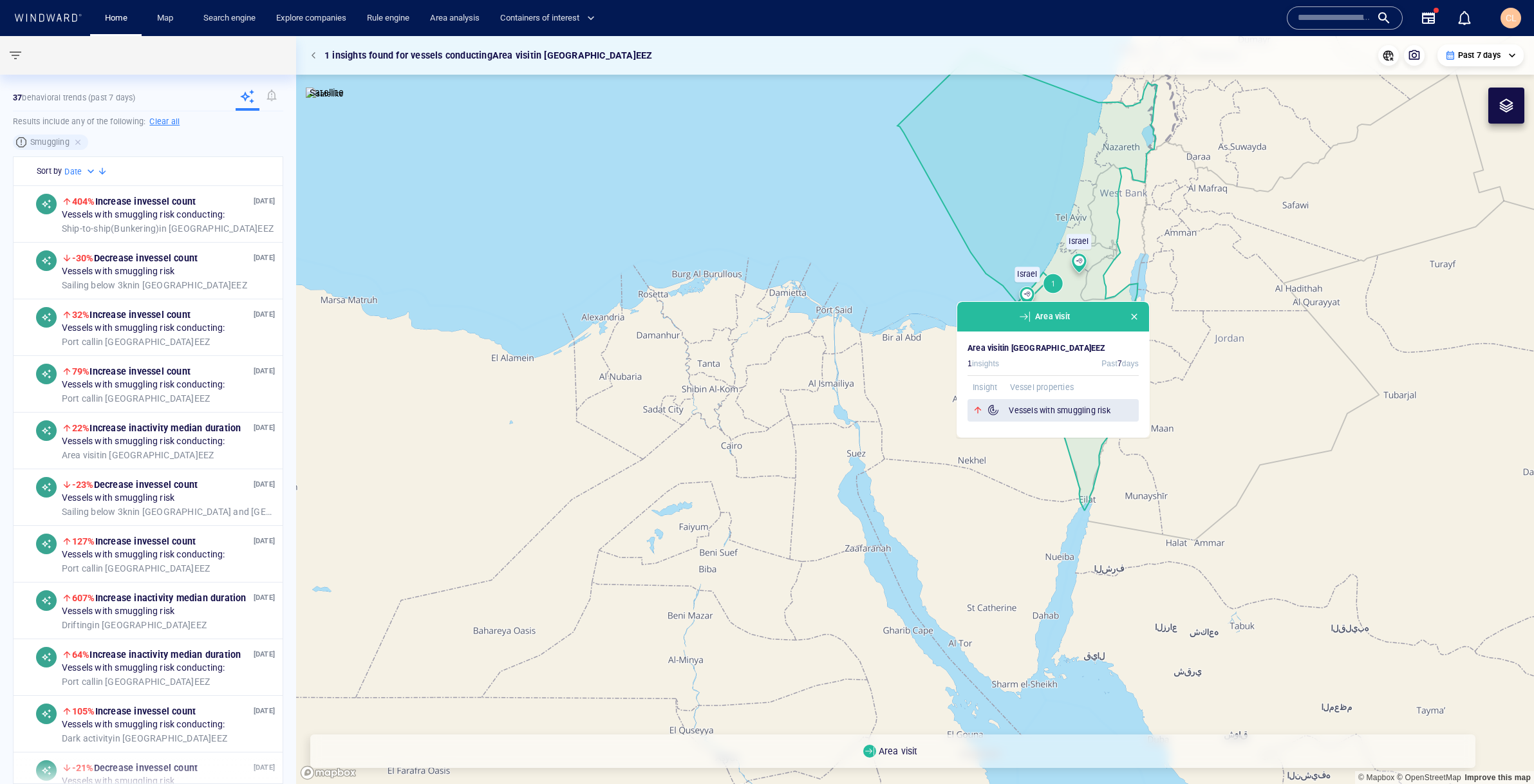
click at [1066, 415] on h6 "Vessels with smuggling risk" at bounding box center [1074, 411] width 130 height 13
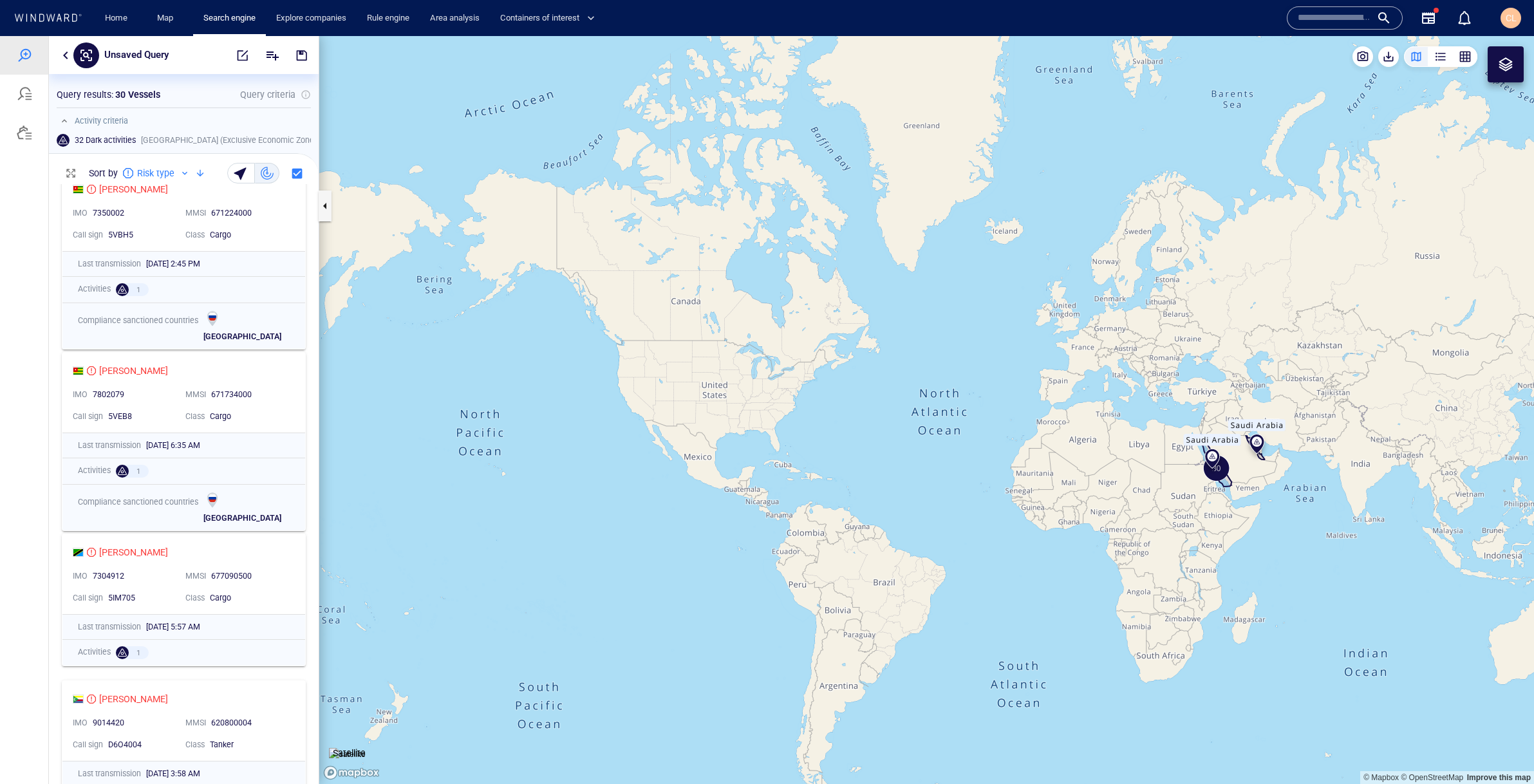
scroll to position [420, 0]
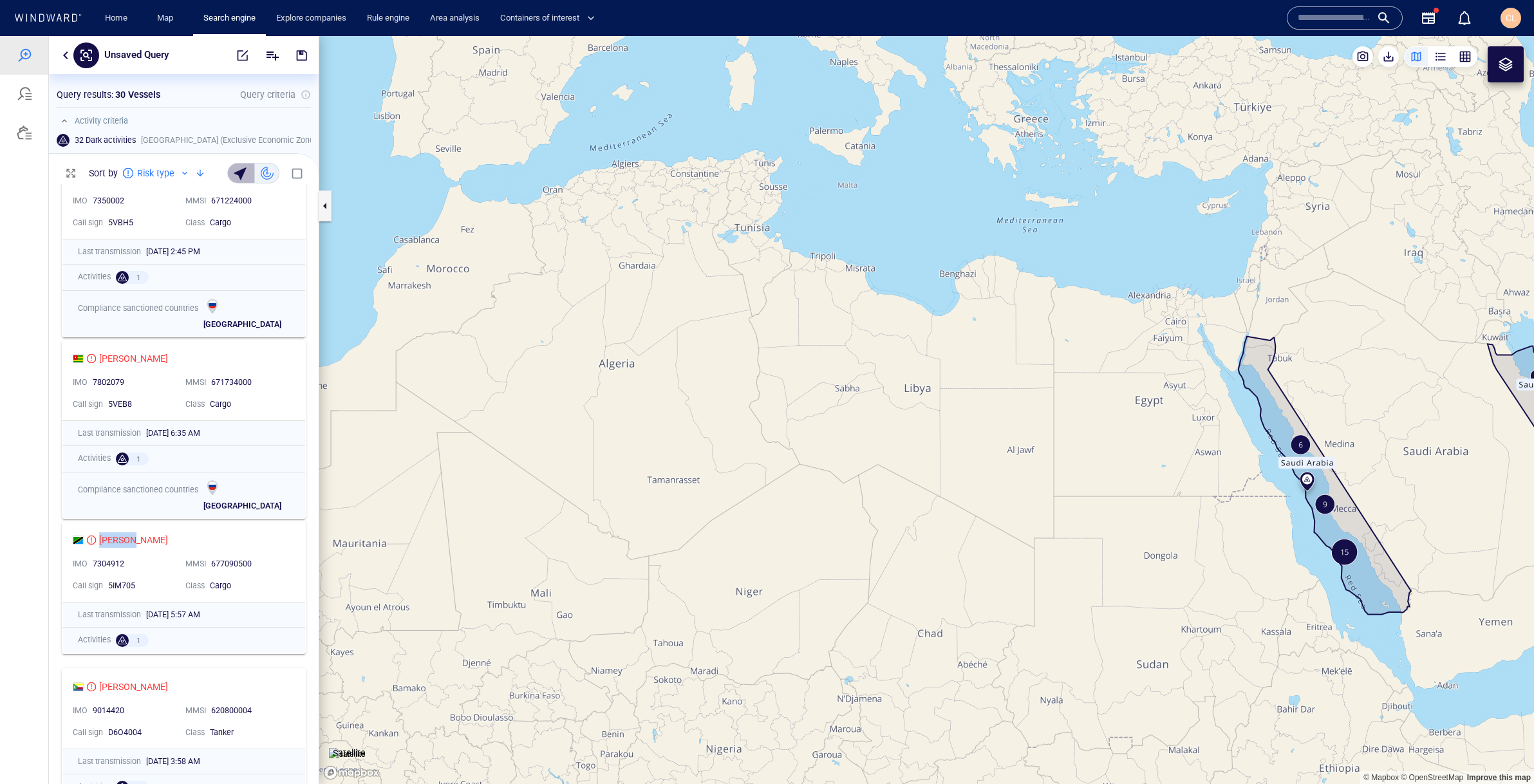
click at [252, 178] on button "button" at bounding box center [241, 173] width 28 height 20
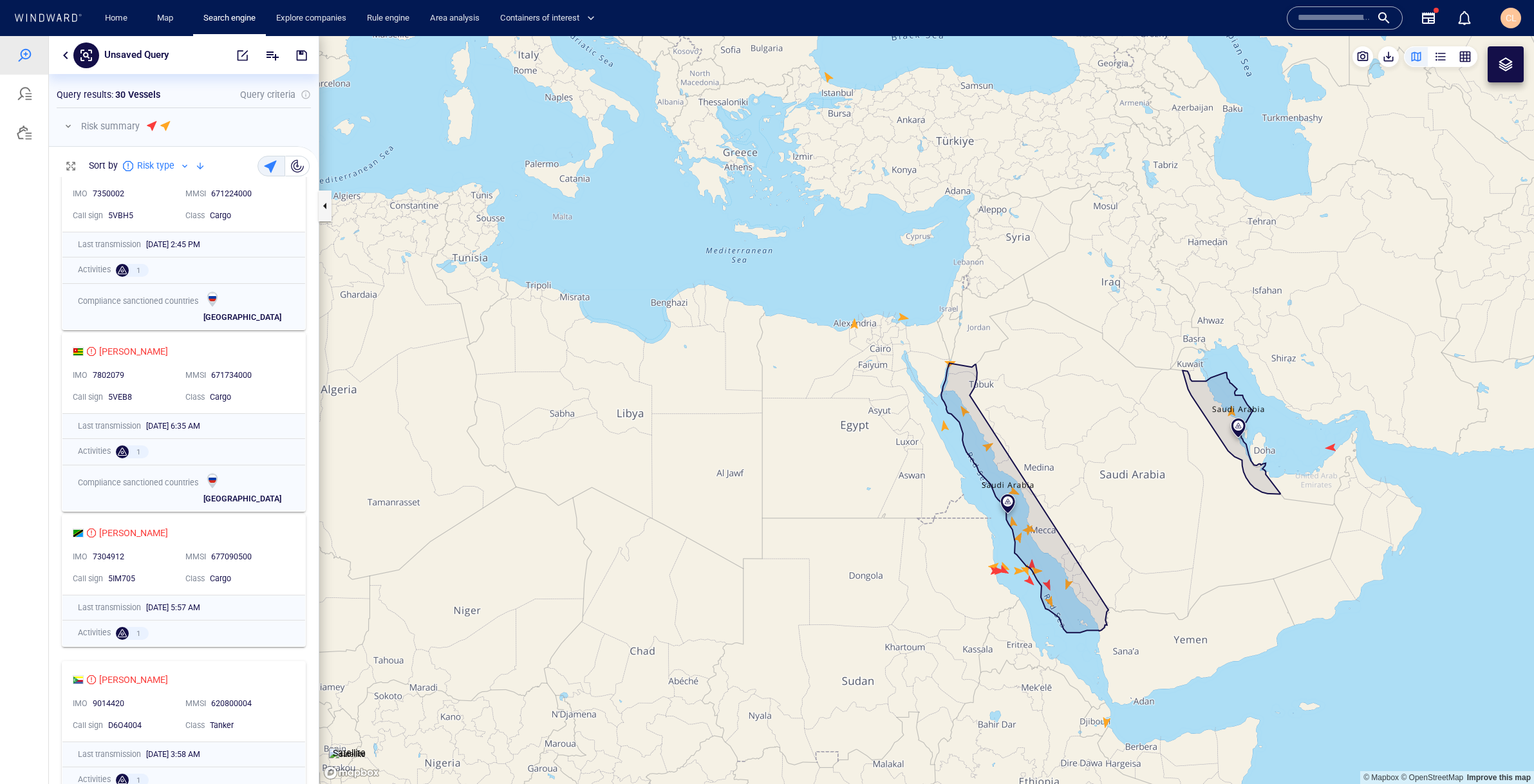
click at [291, 162] on div "button" at bounding box center [298, 166] width 13 height 13
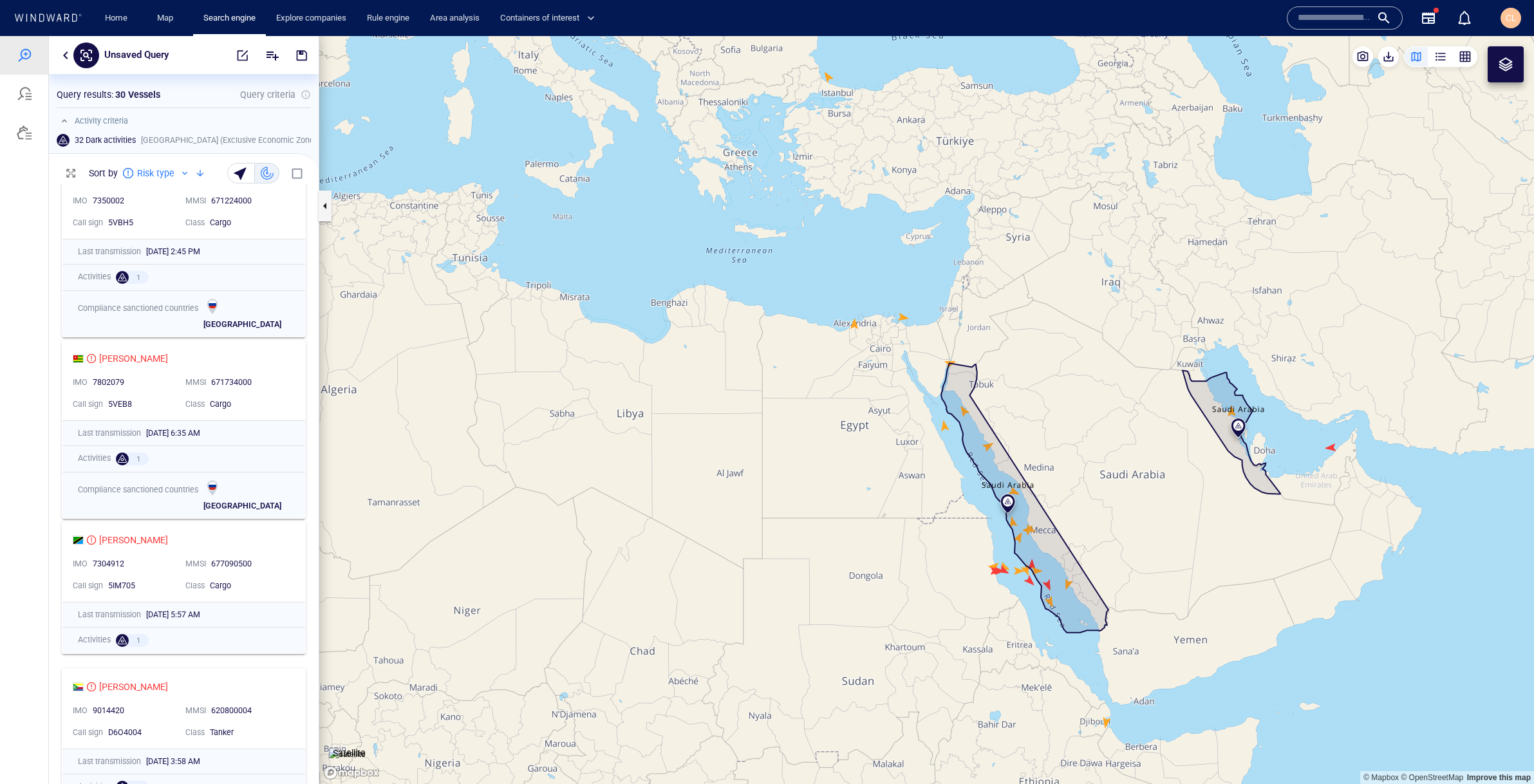
scroll to position [1, 1]
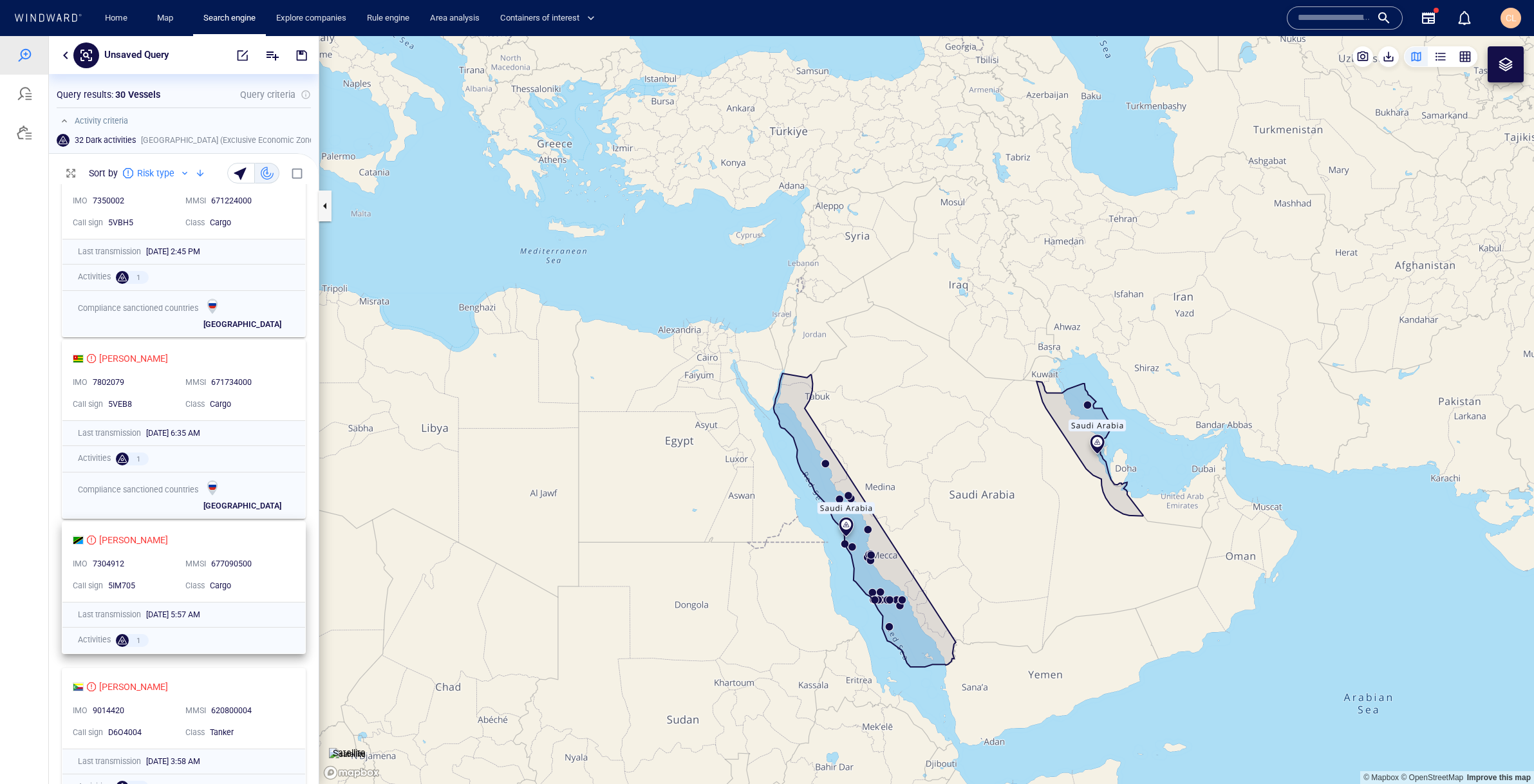
click at [273, 580] on div "Cargo" at bounding box center [249, 585] width 78 height 11
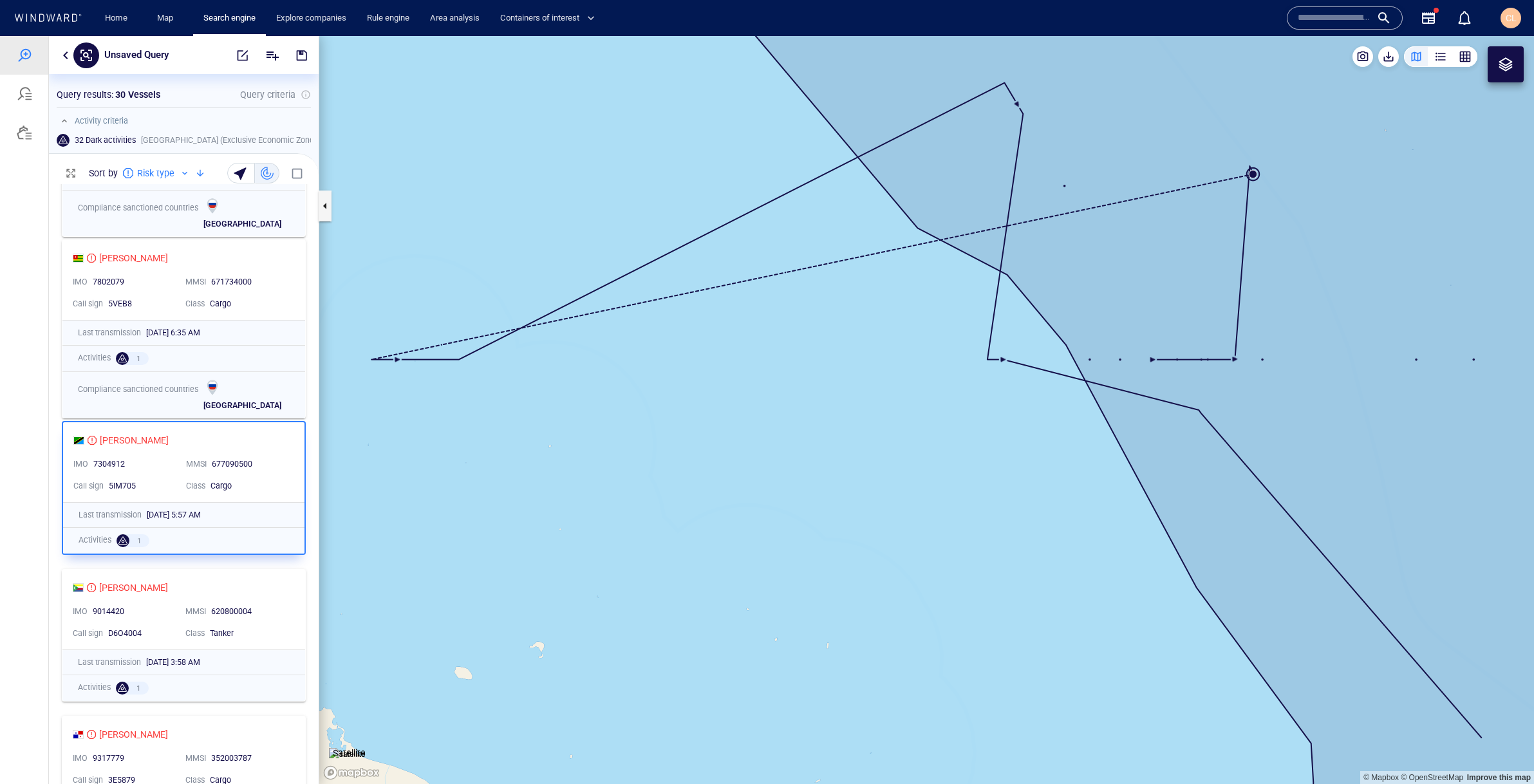
scroll to position [0, 0]
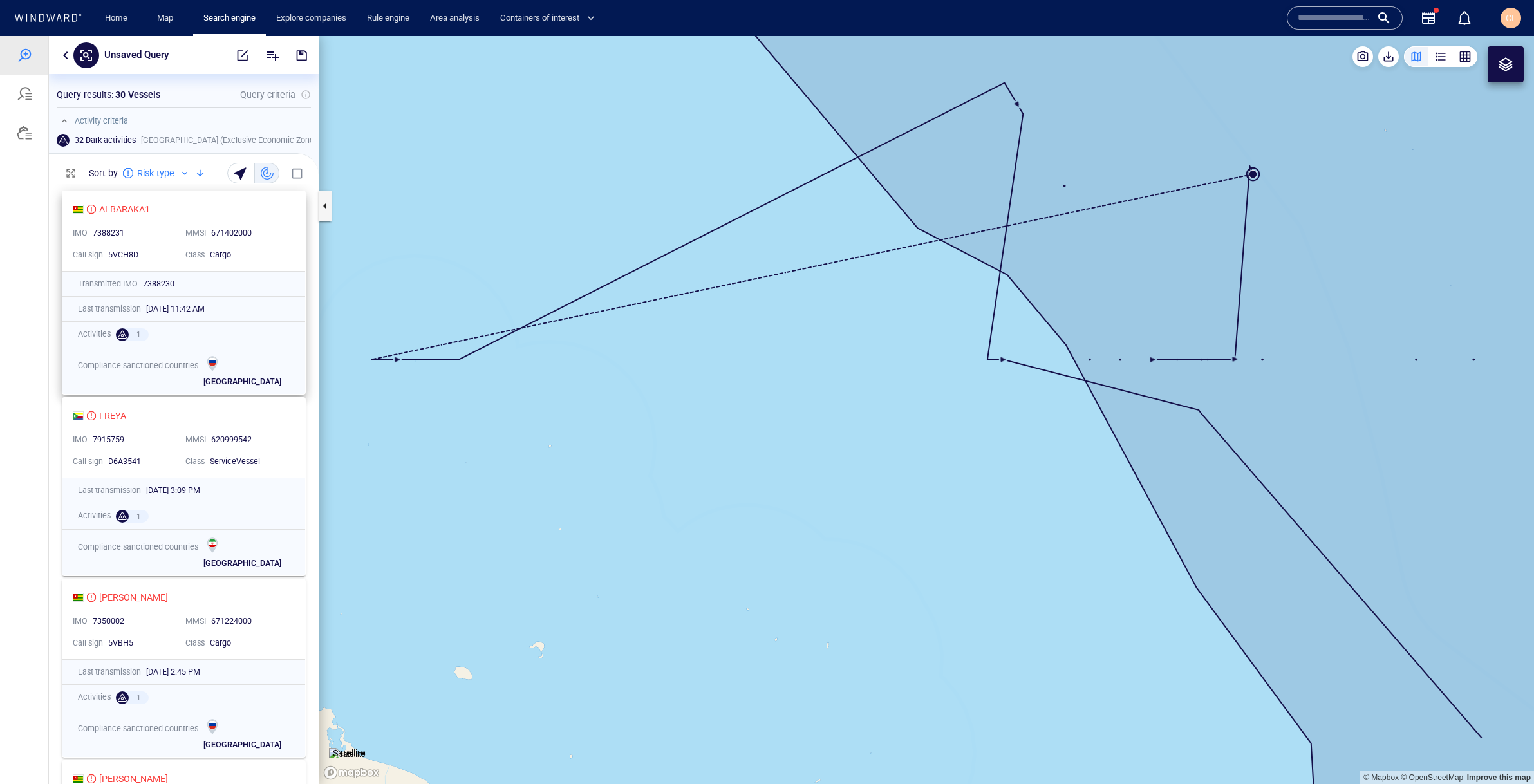
click at [269, 213] on div "ALBARAKA1" at bounding box center [179, 209] width 212 height 16
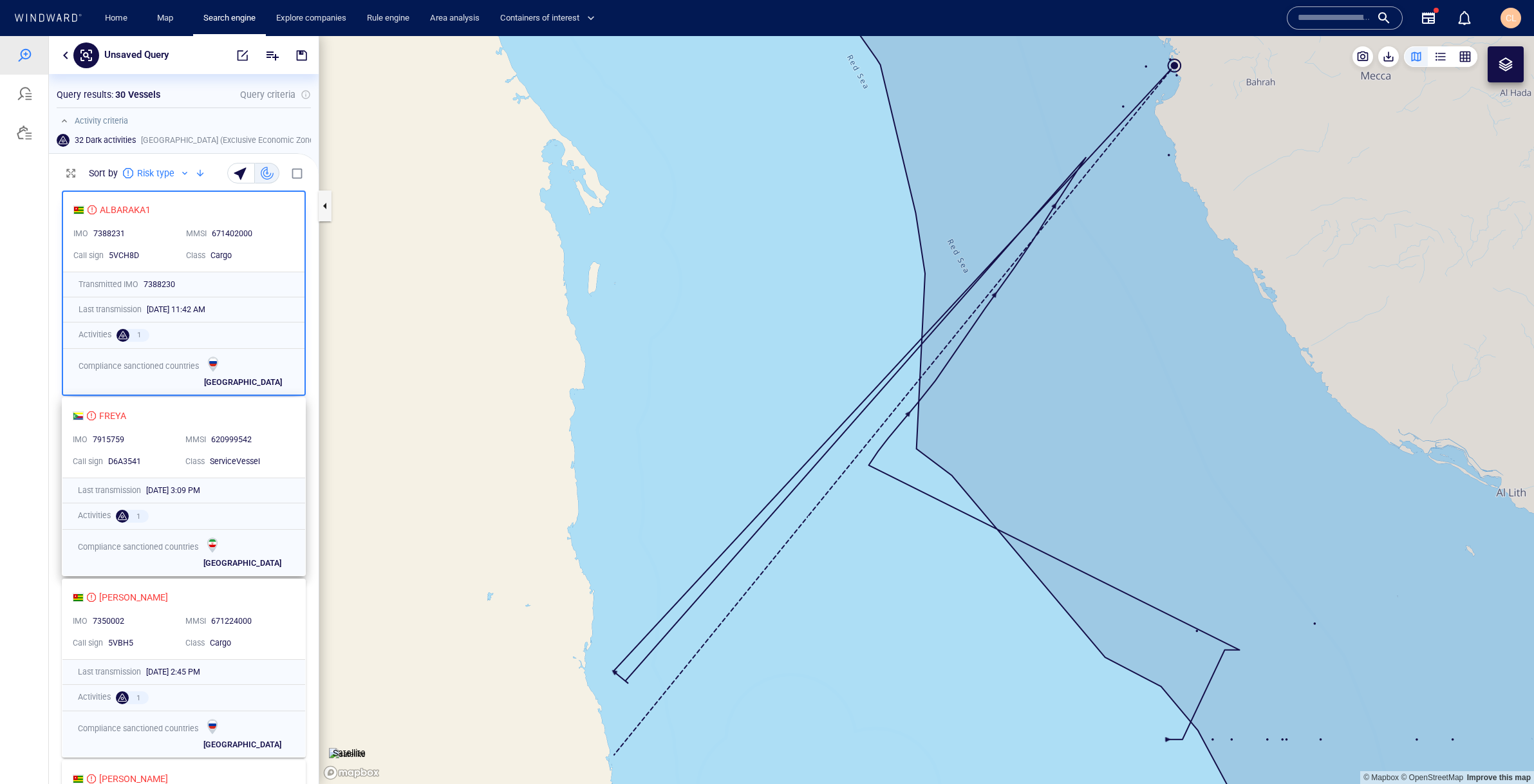
click at [268, 432] on div "620999542" at bounding box center [249, 440] width 82 height 17
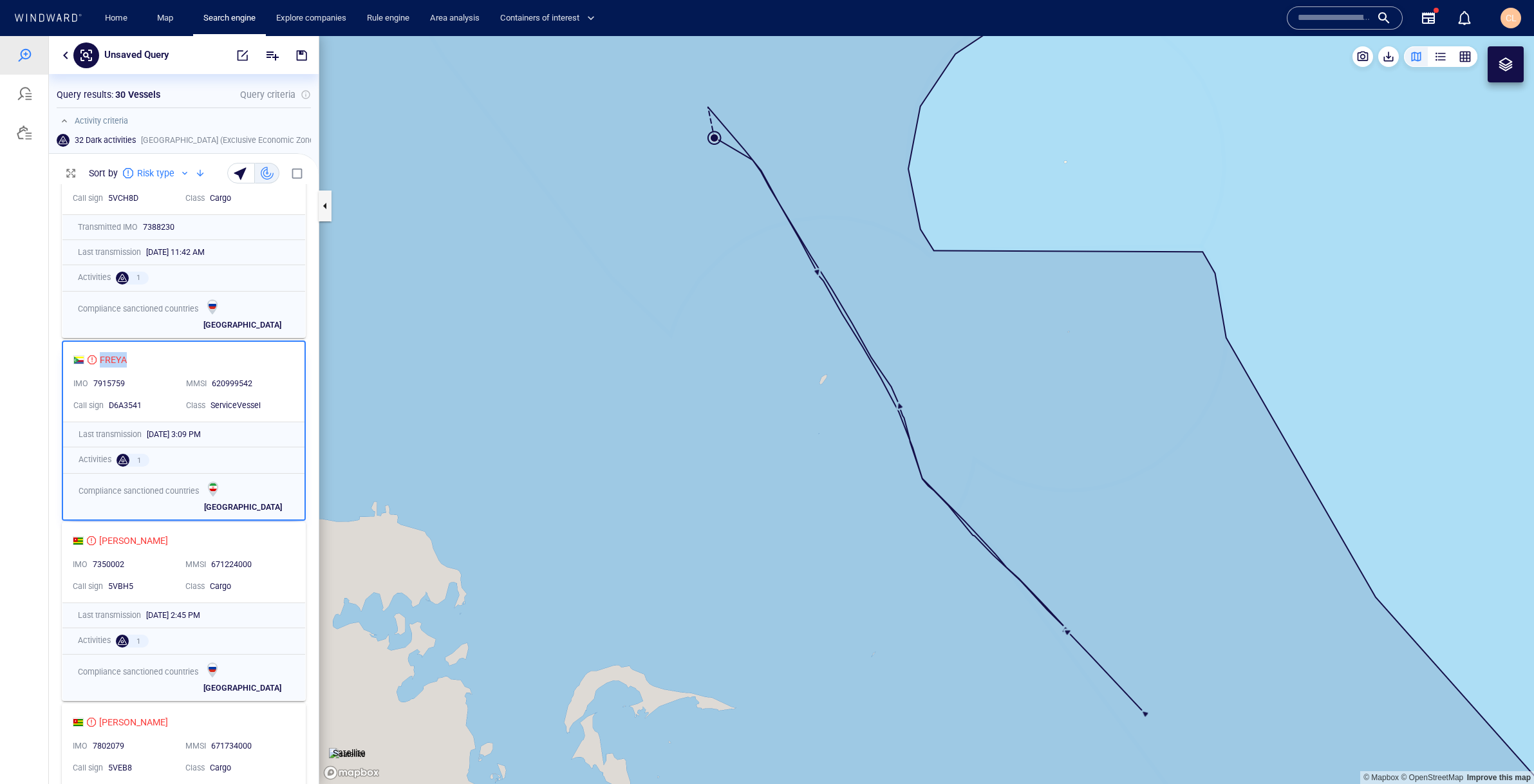
scroll to position [91, 0]
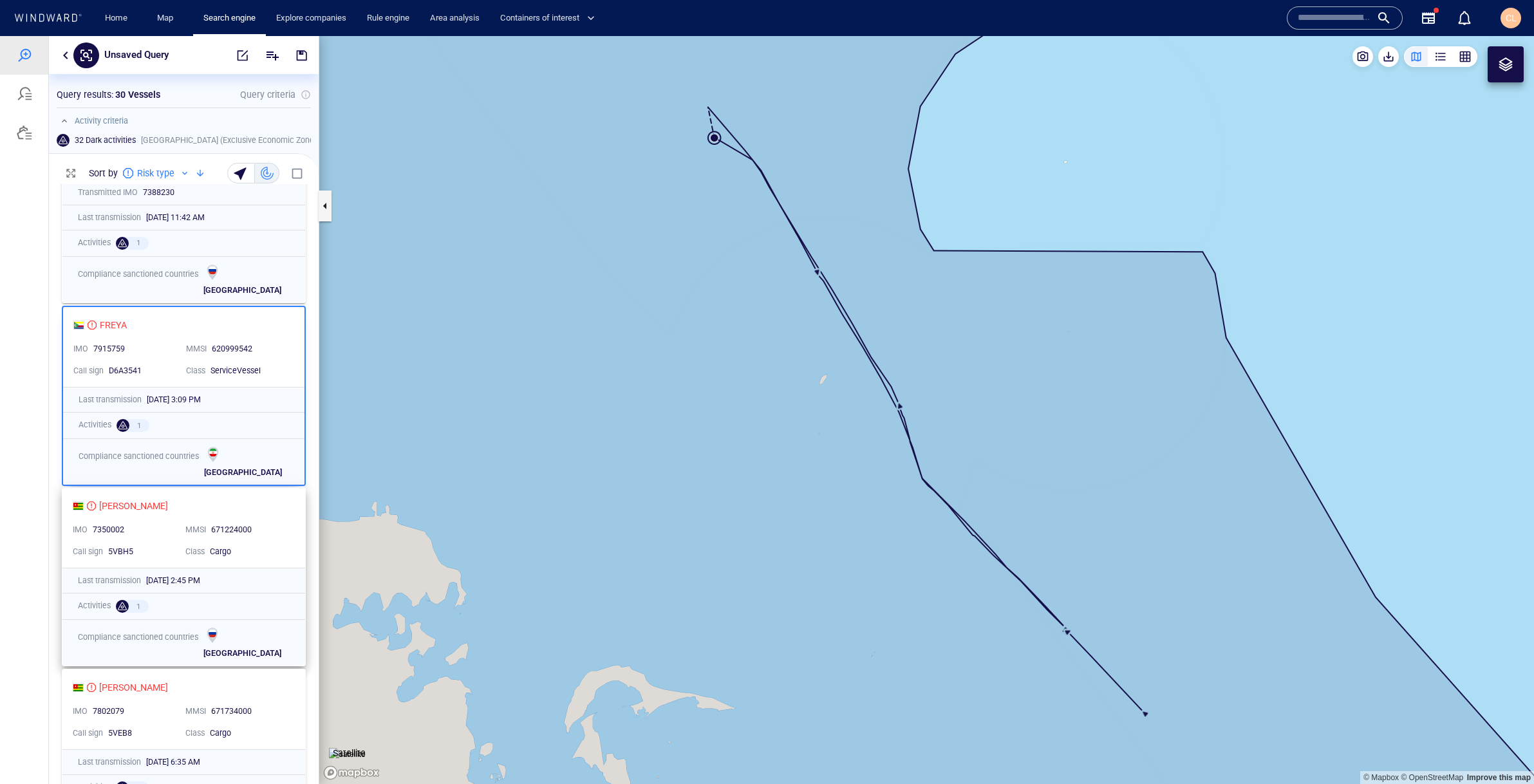
click at [164, 530] on div "7350002" at bounding box center [134, 530] width 83 height 11
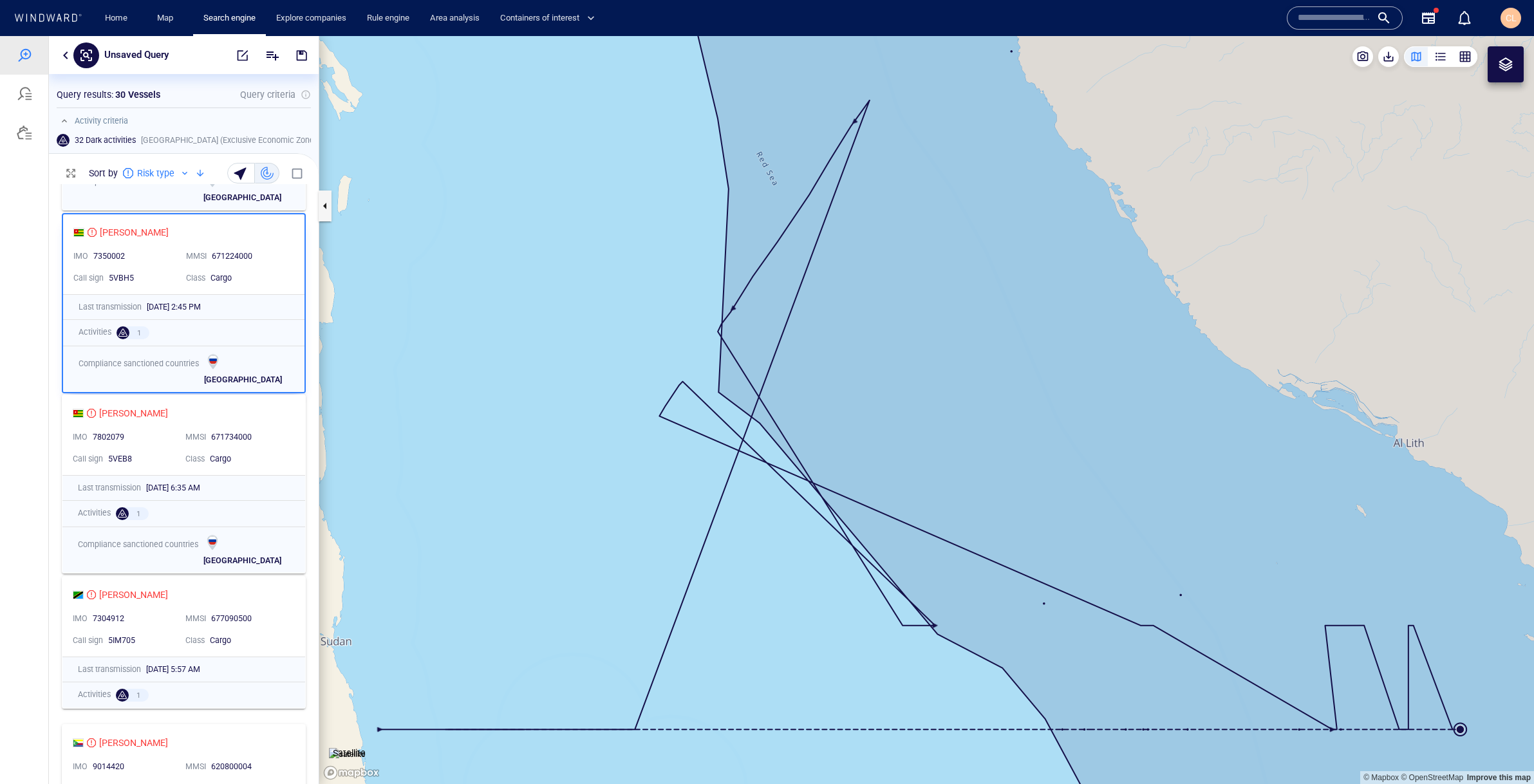
scroll to position [371, 0]
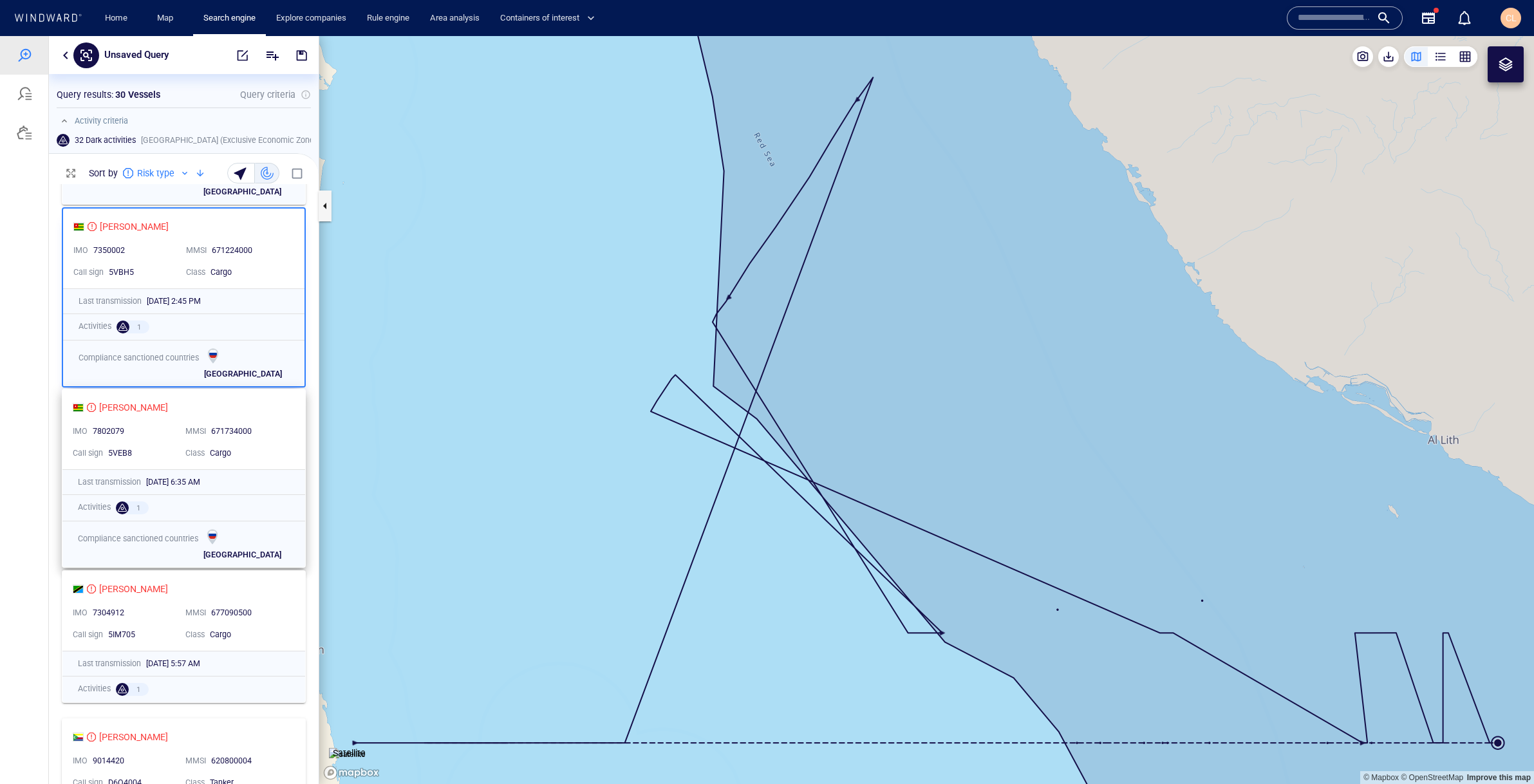
click at [155, 418] on div "LILY J IMO 7802079 MMSI 671734000 Call sign 5VEB8 Class Cargo" at bounding box center [183, 430] width 243 height 80
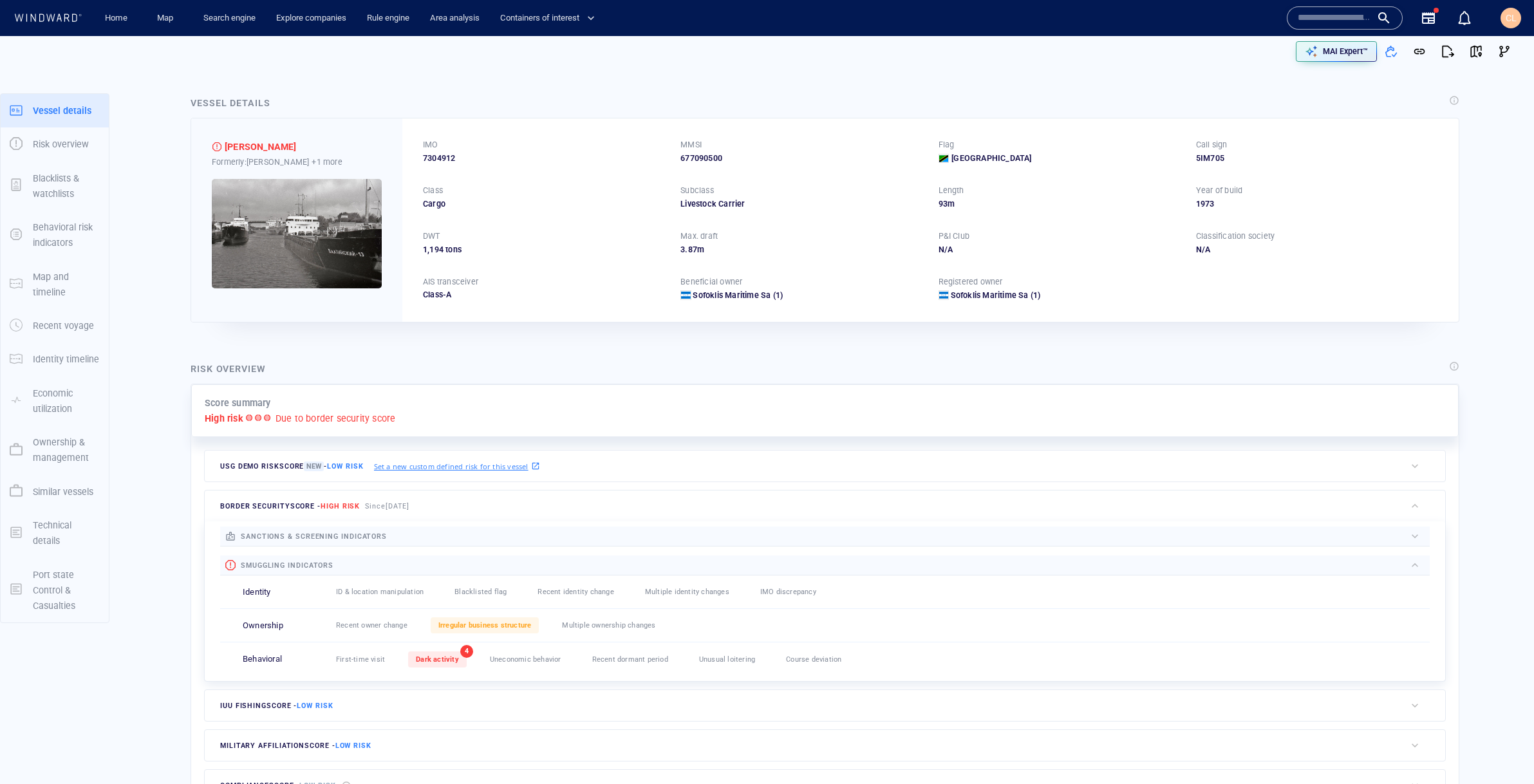
click at [339, 285] on img at bounding box center [297, 233] width 170 height 110
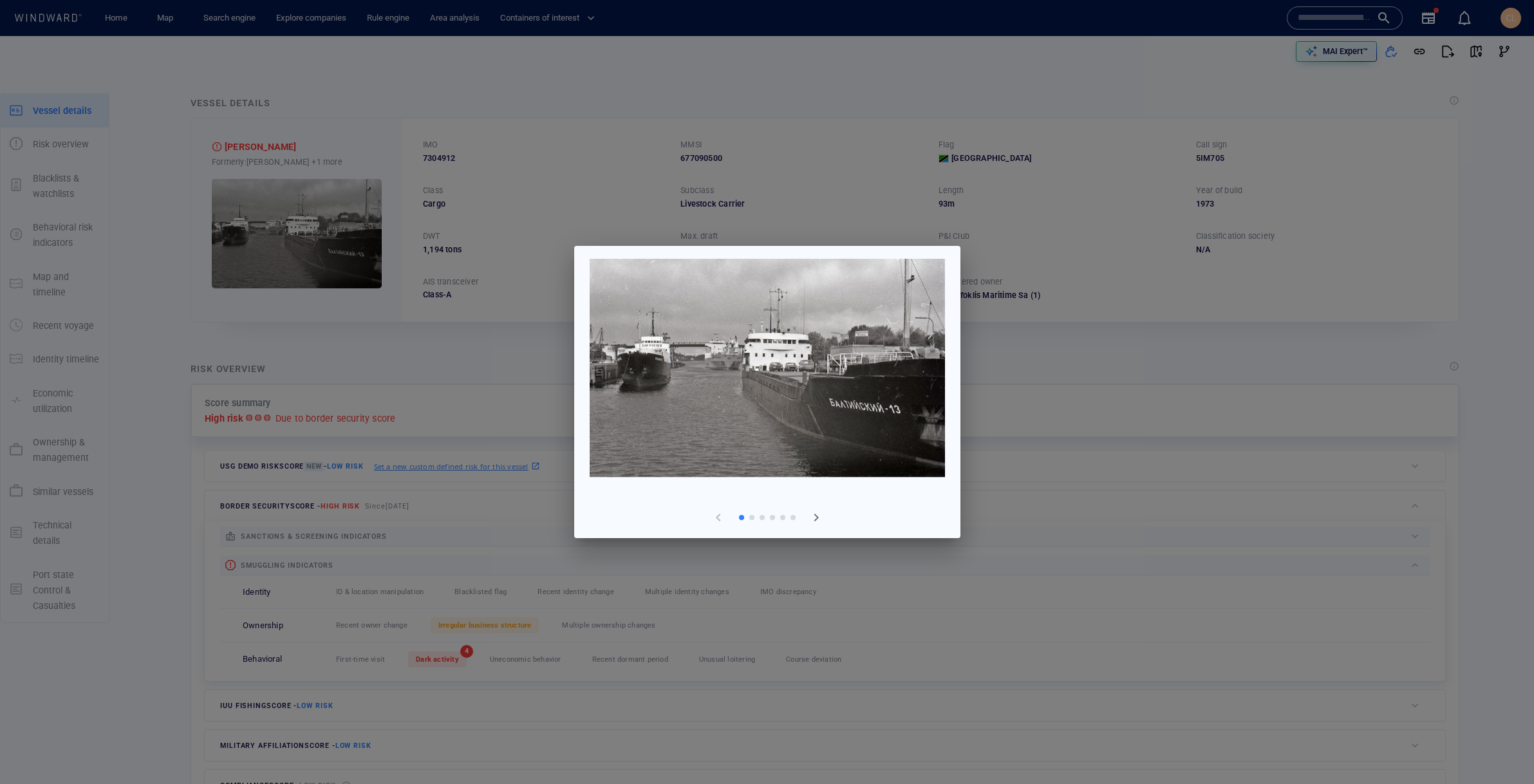
click at [793, 516] on div at bounding box center [794, 518] width 6 height 6
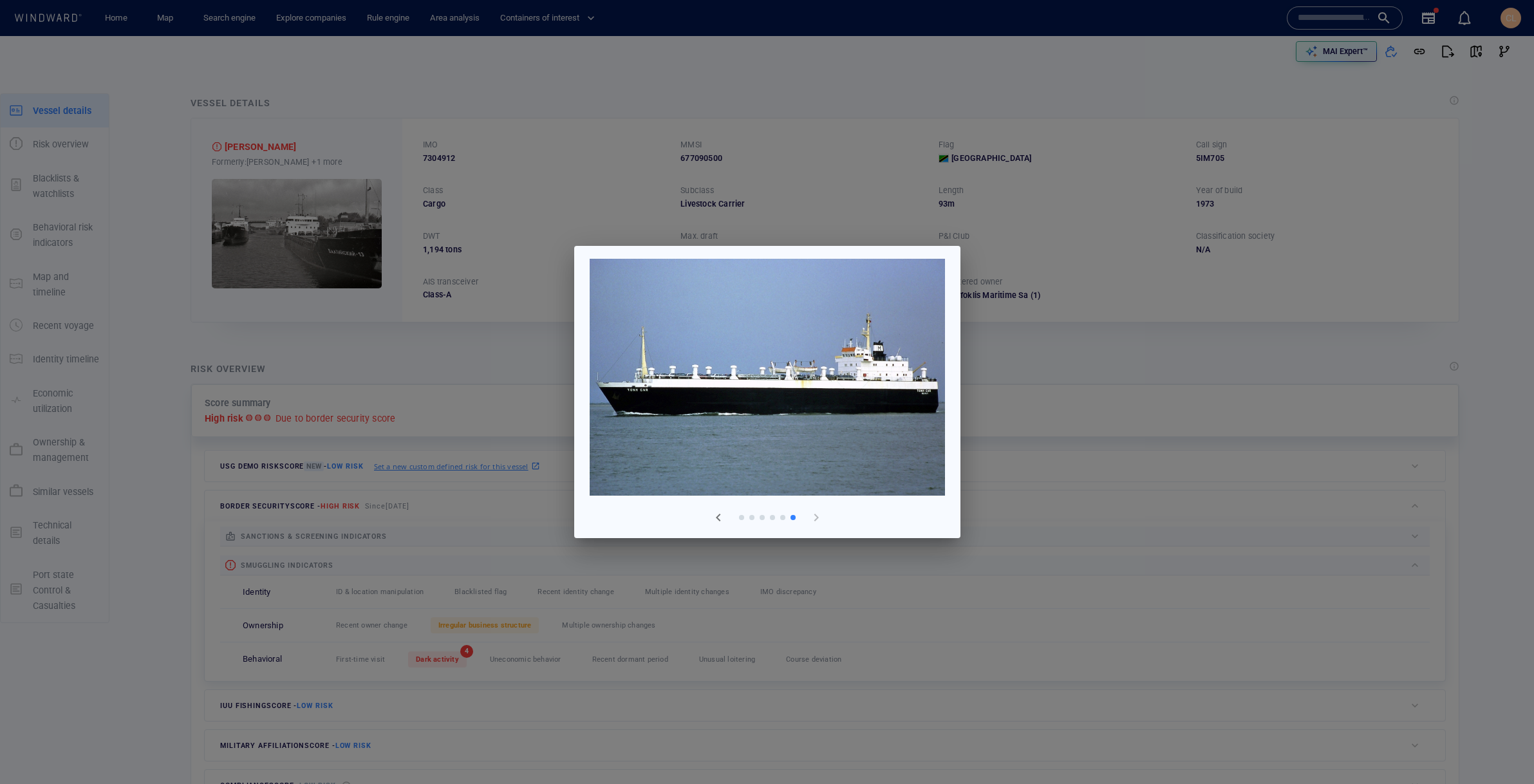
click at [741, 520] on div at bounding box center [741, 517] width 10 height 10
click at [745, 517] on div at bounding box center [741, 517] width 10 height 10
click at [742, 517] on div at bounding box center [741, 518] width 6 height 6
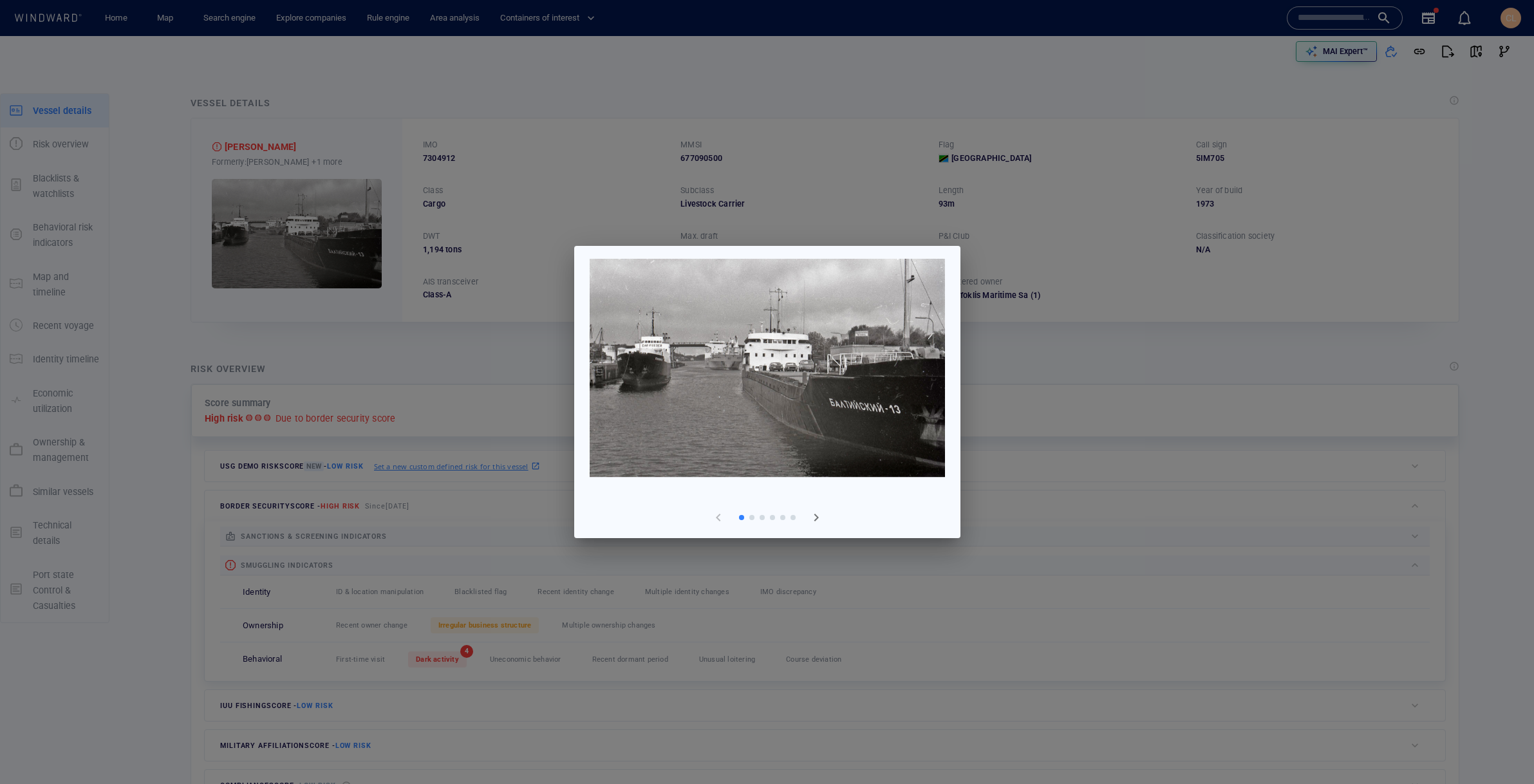
click at [755, 518] on div at bounding box center [752, 517] width 10 height 10
click at [817, 517] on span "button" at bounding box center [816, 517] width 16 height 16
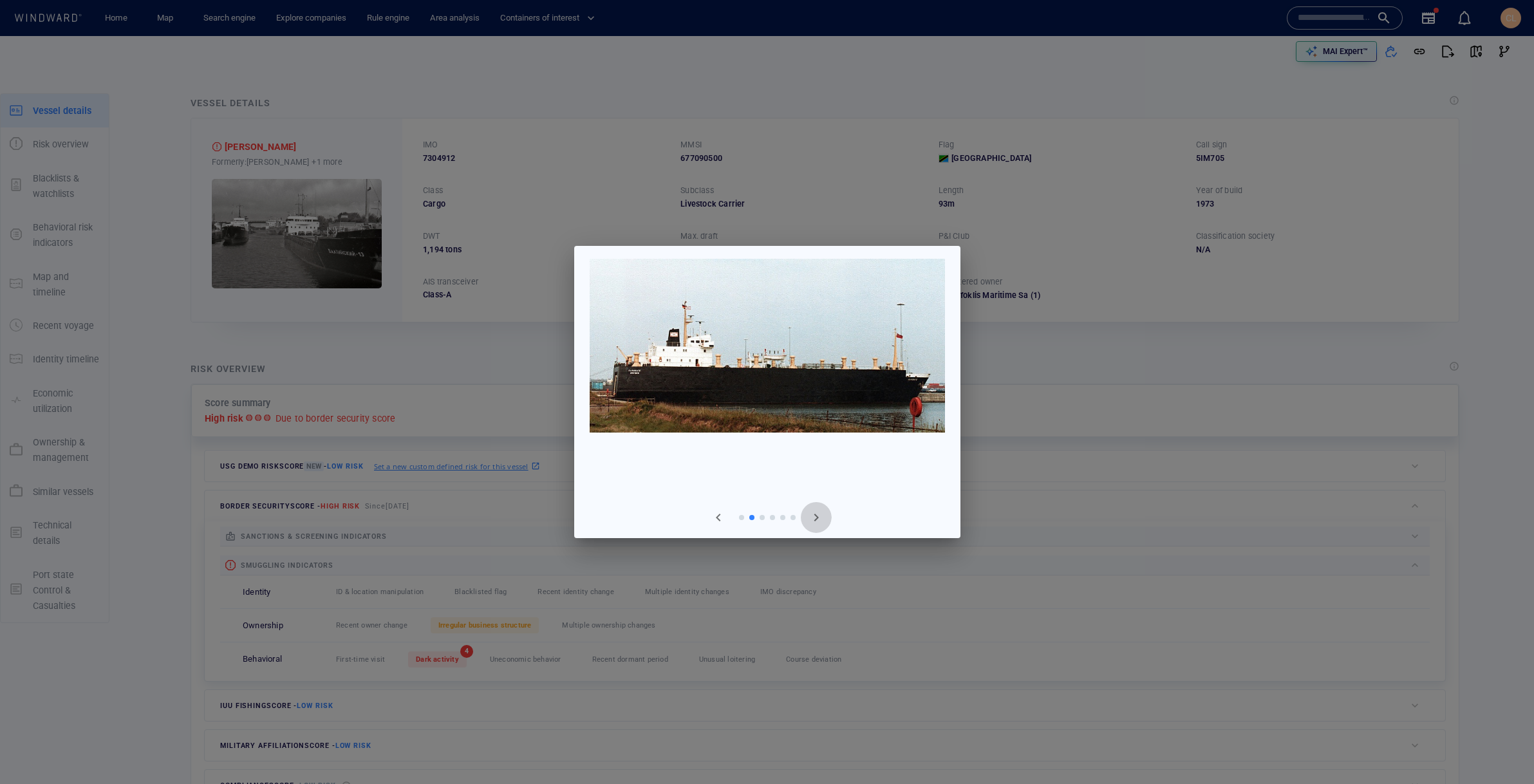
click at [817, 517] on span "button" at bounding box center [816, 517] width 16 height 16
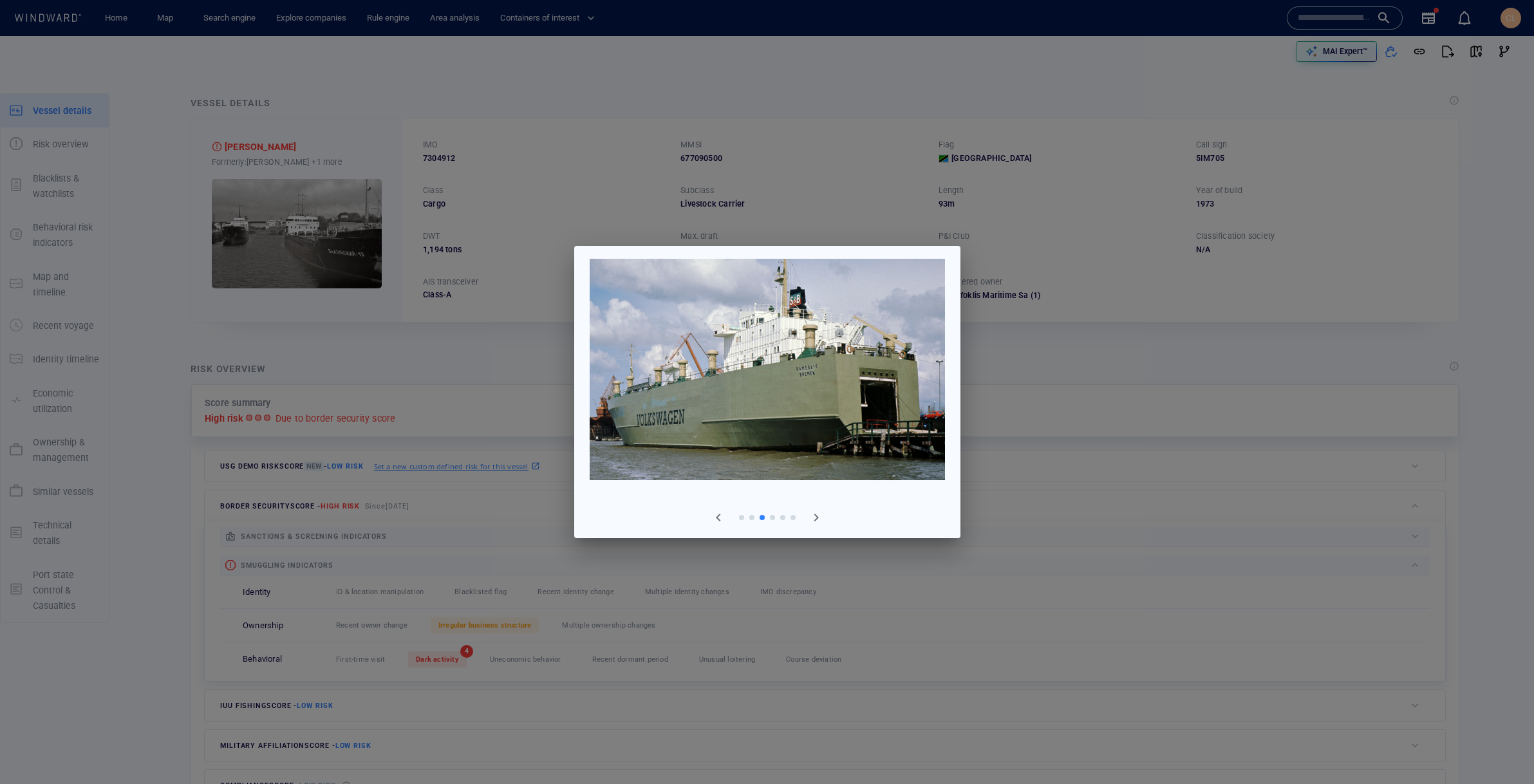
click at [377, 391] on div at bounding box center [767, 392] width 1534 height 784
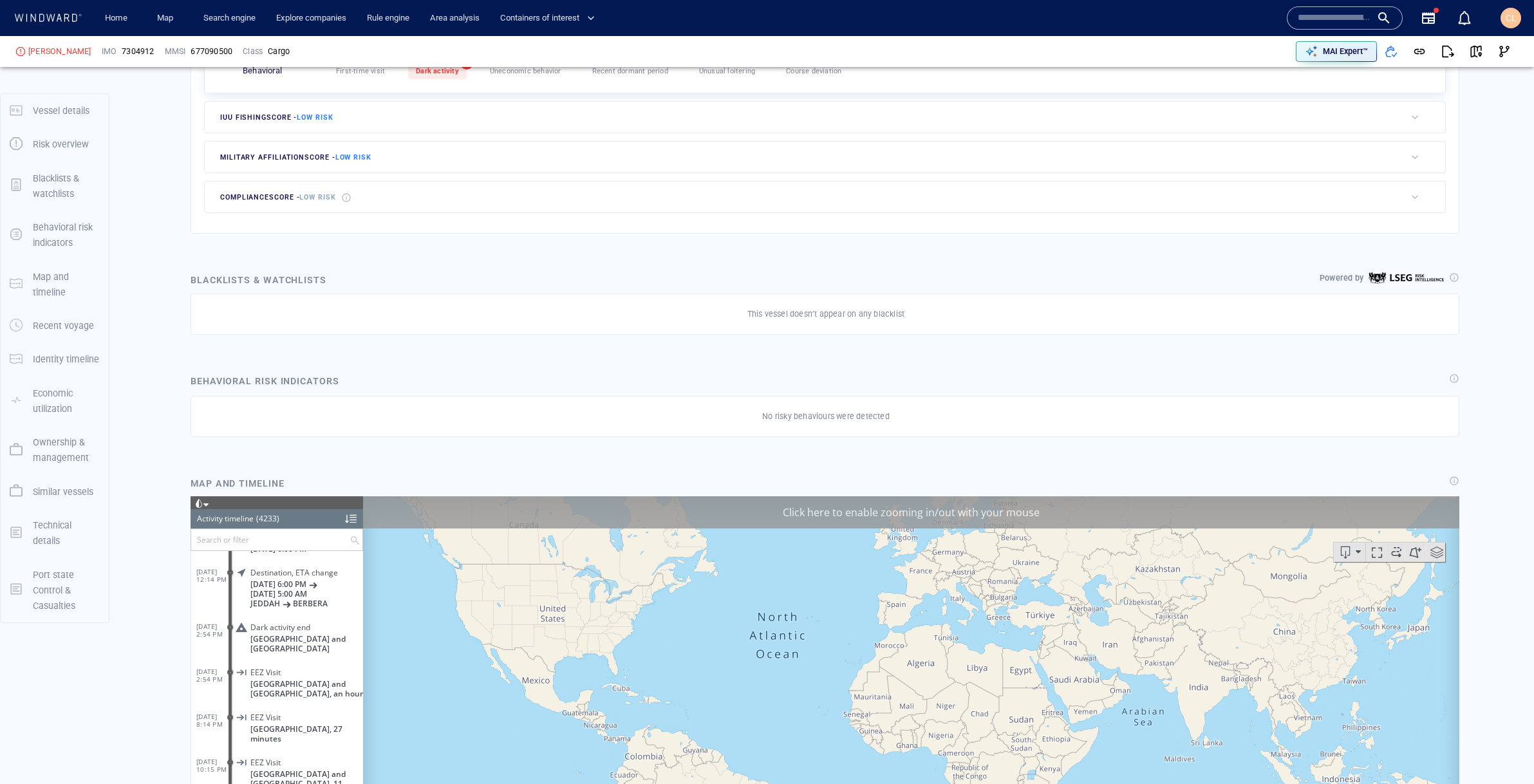
scroll to position [619, 0]
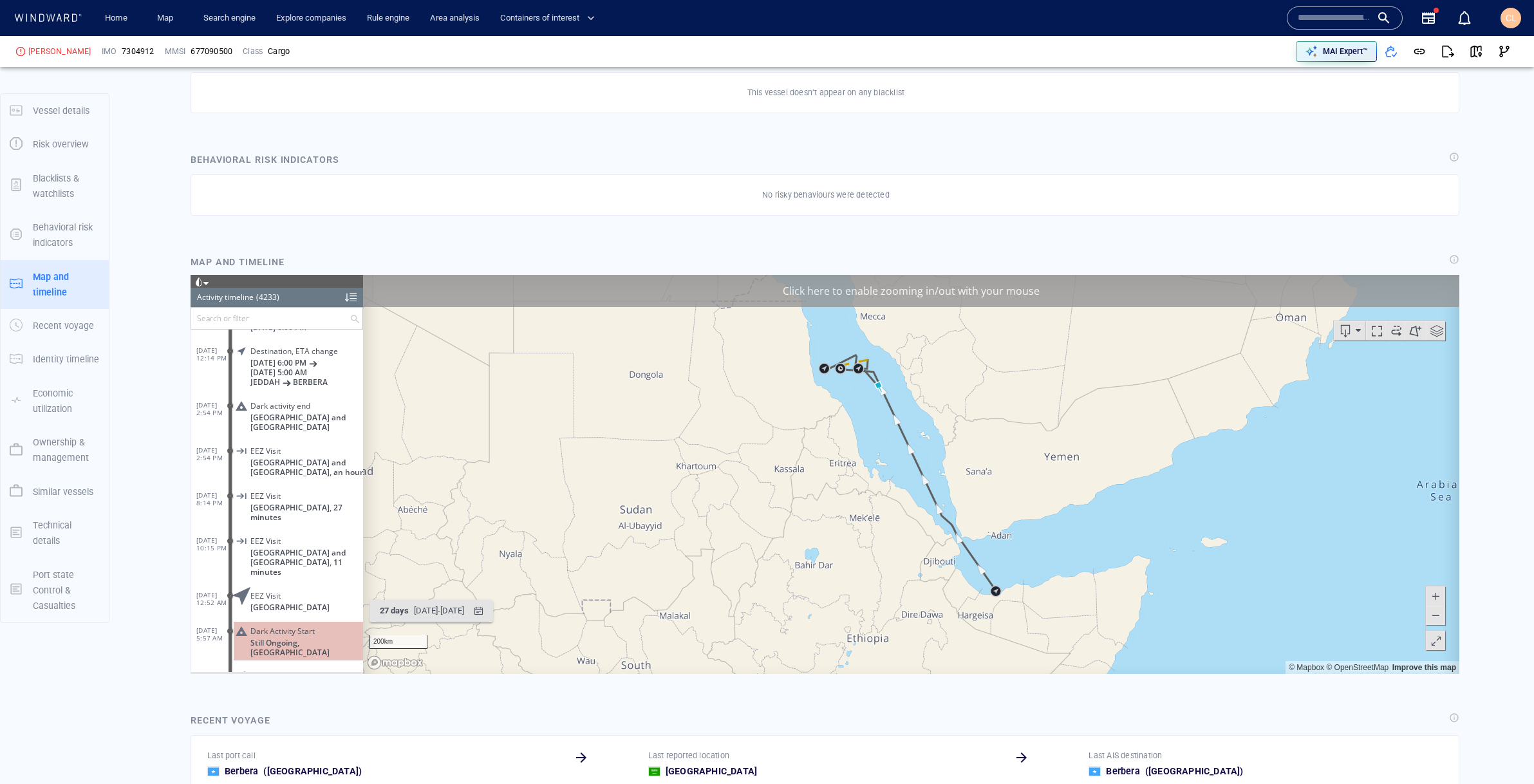
scroll to position [814, 0]
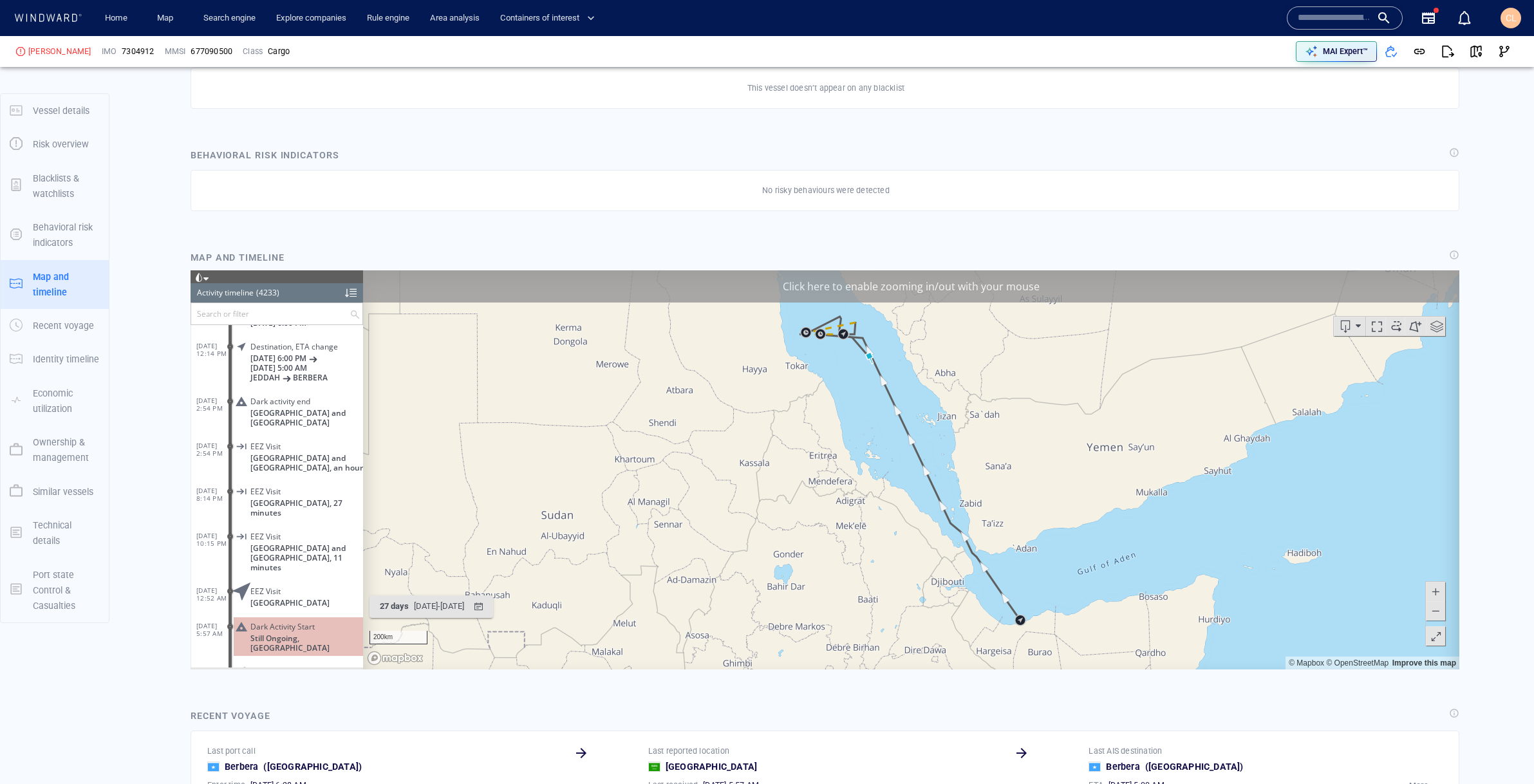
click at [349, 293] on div at bounding box center [351, 292] width 11 height 20
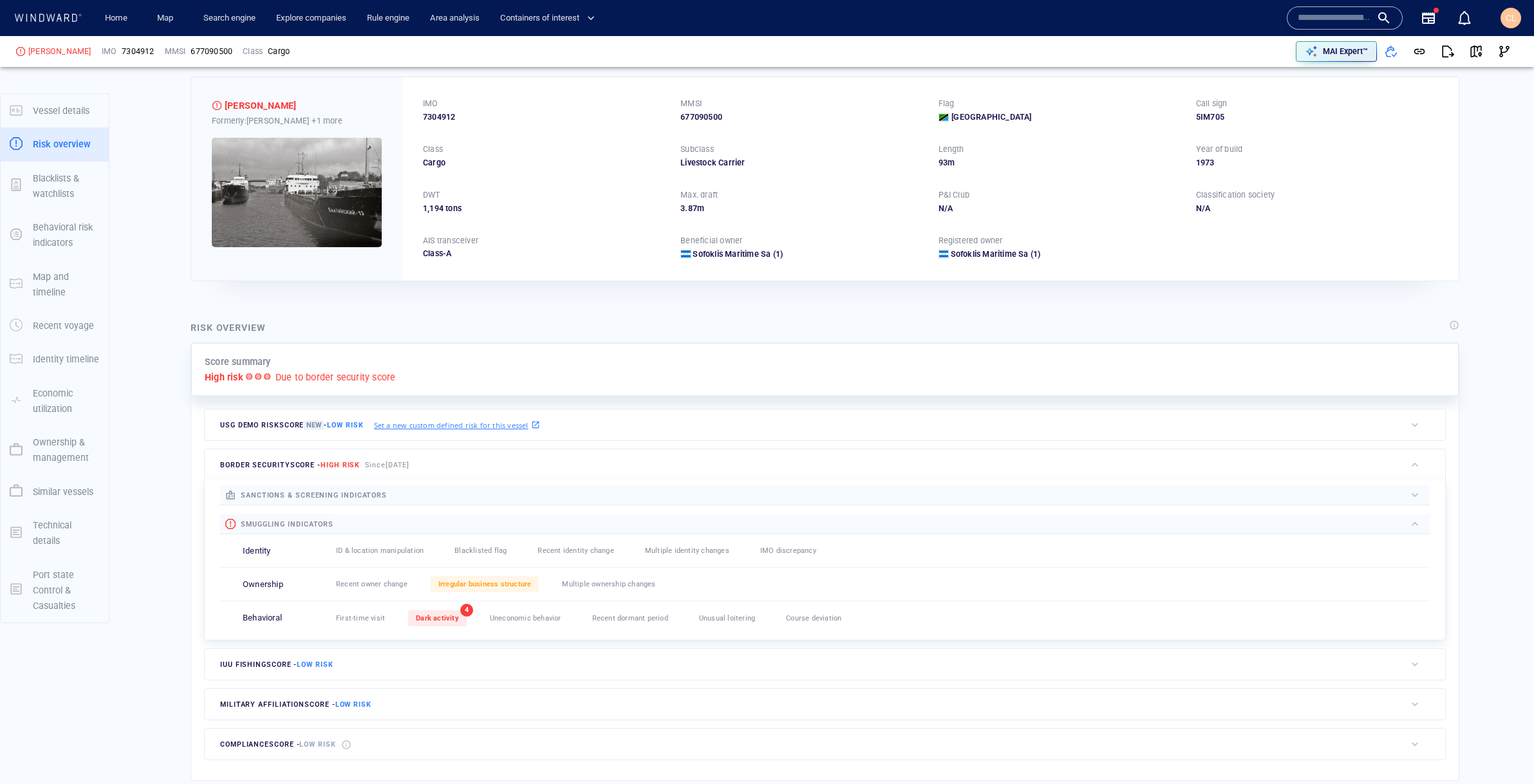
scroll to position [176, 0]
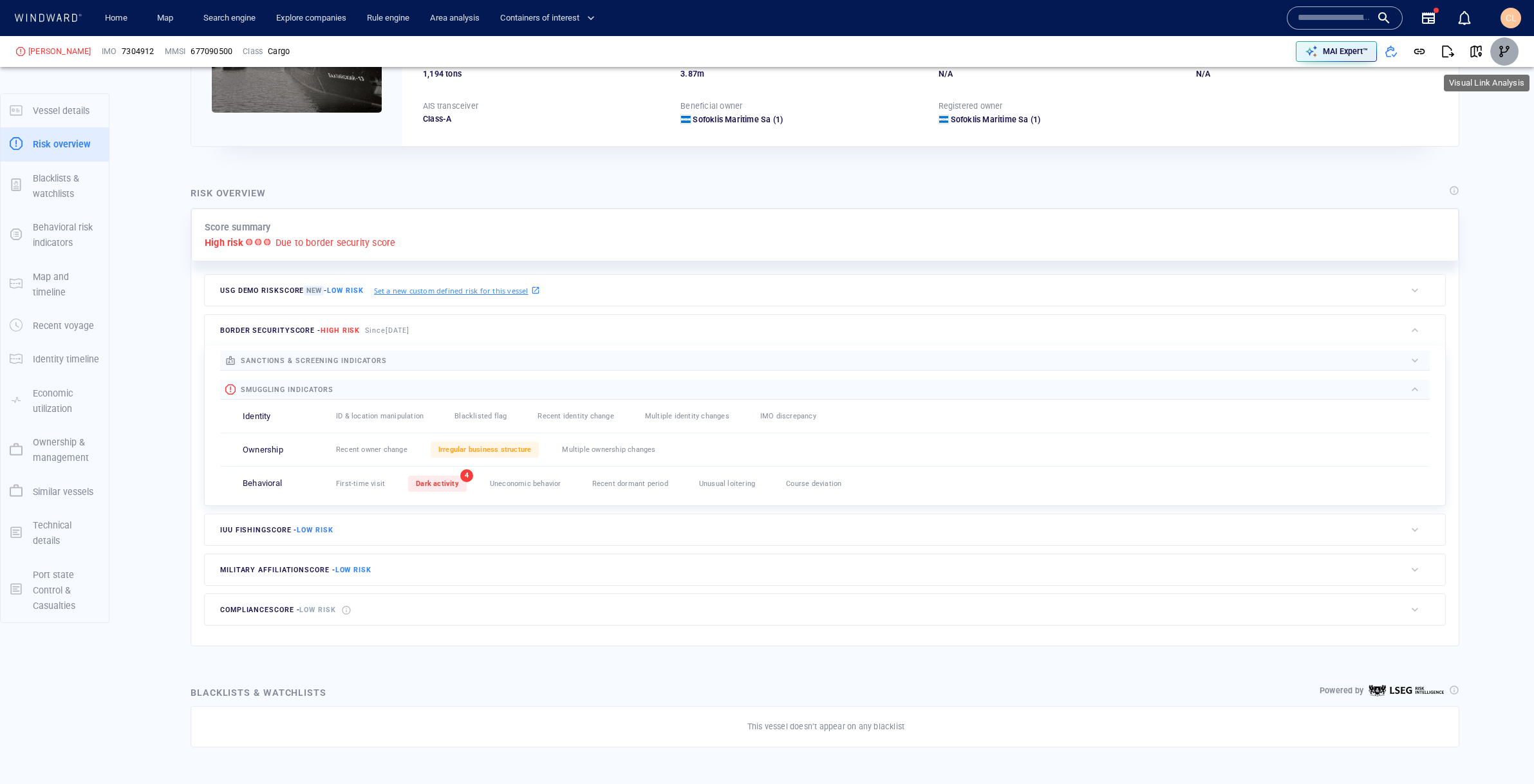
click at [1505, 47] on span "button" at bounding box center [1504, 51] width 13 height 13
click at [1348, 56] on p "MAI Expert™" at bounding box center [1345, 51] width 45 height 11
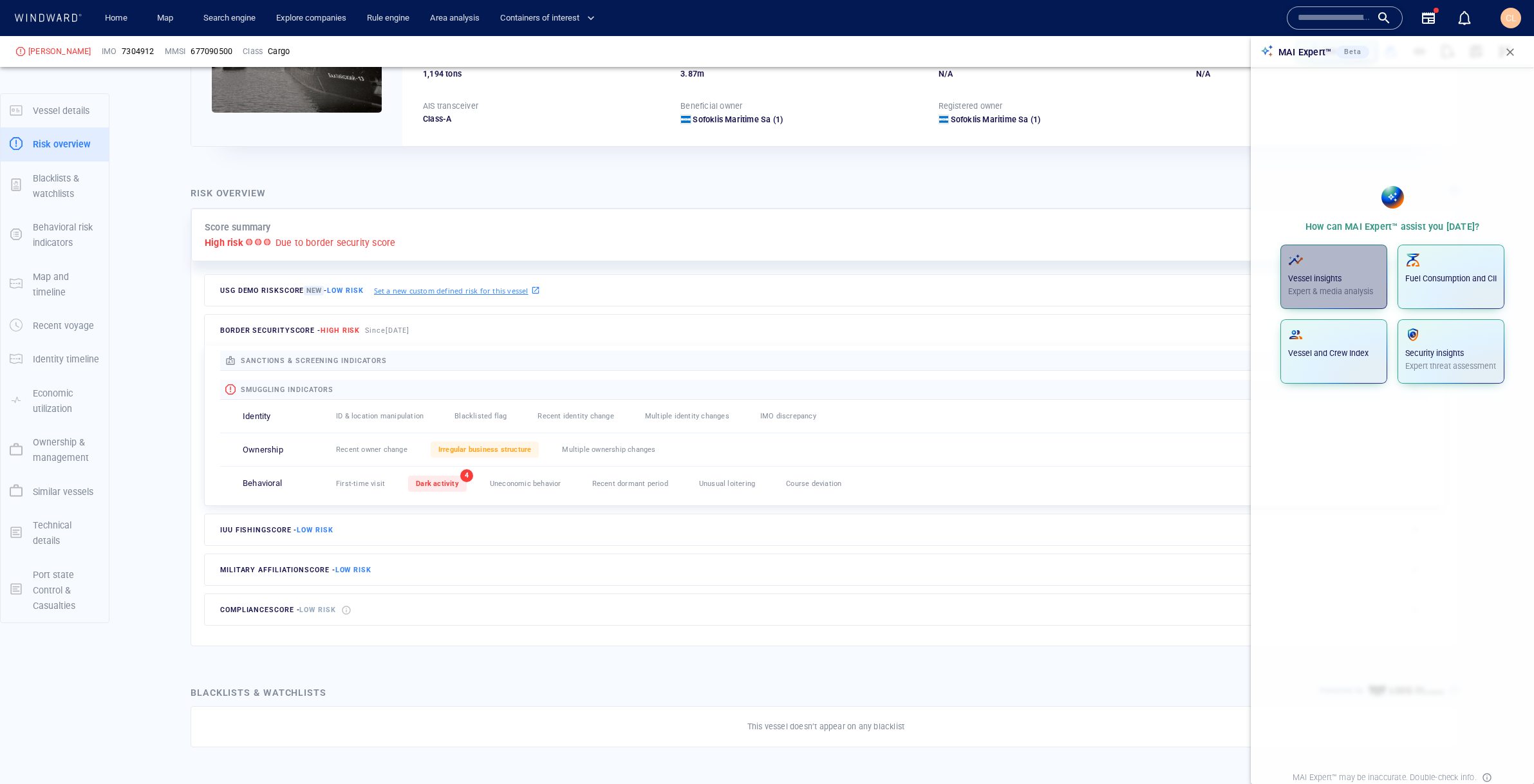
click at [1311, 261] on span "button" at bounding box center [1333, 259] width 91 height 16
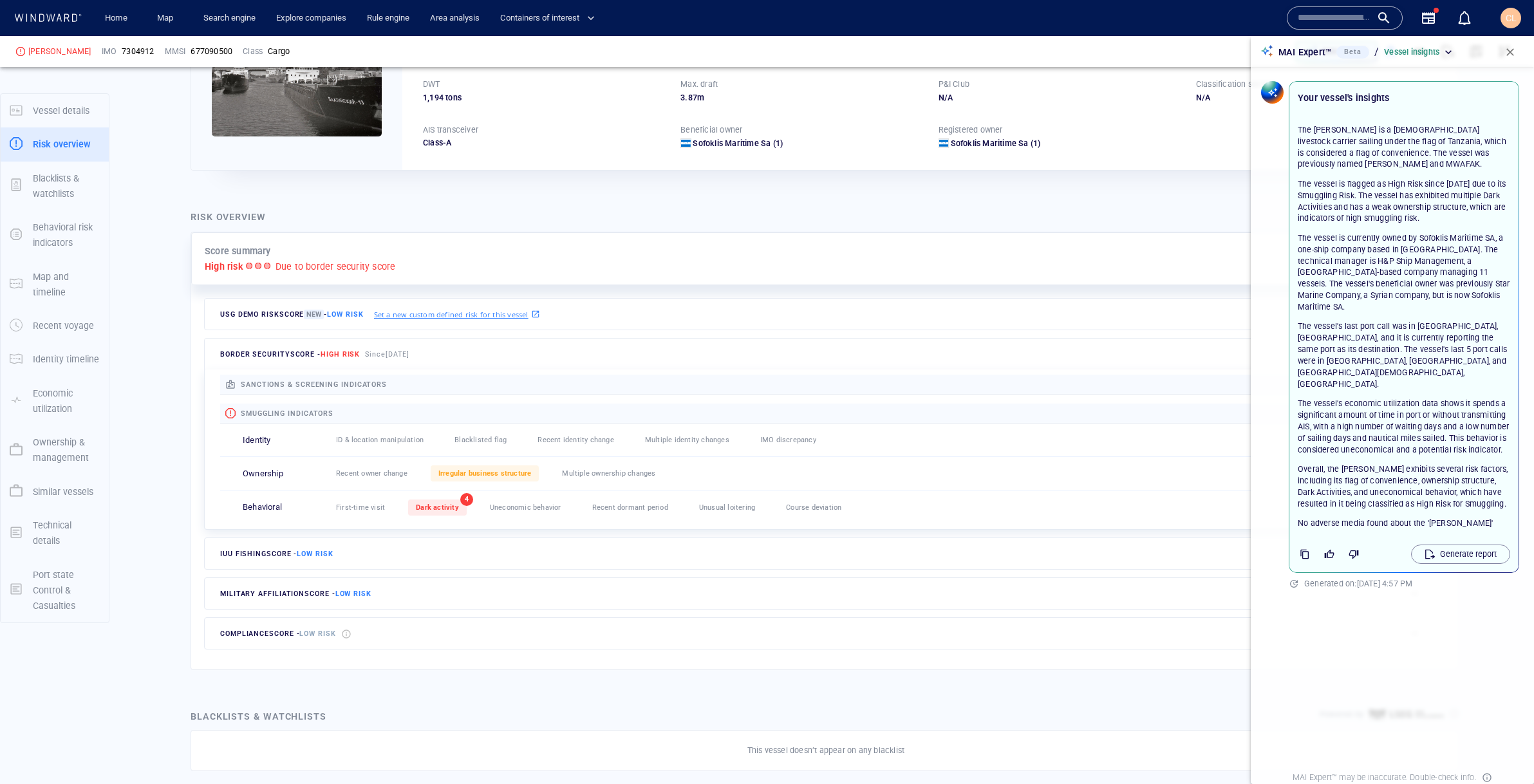
scroll to position [0, 0]
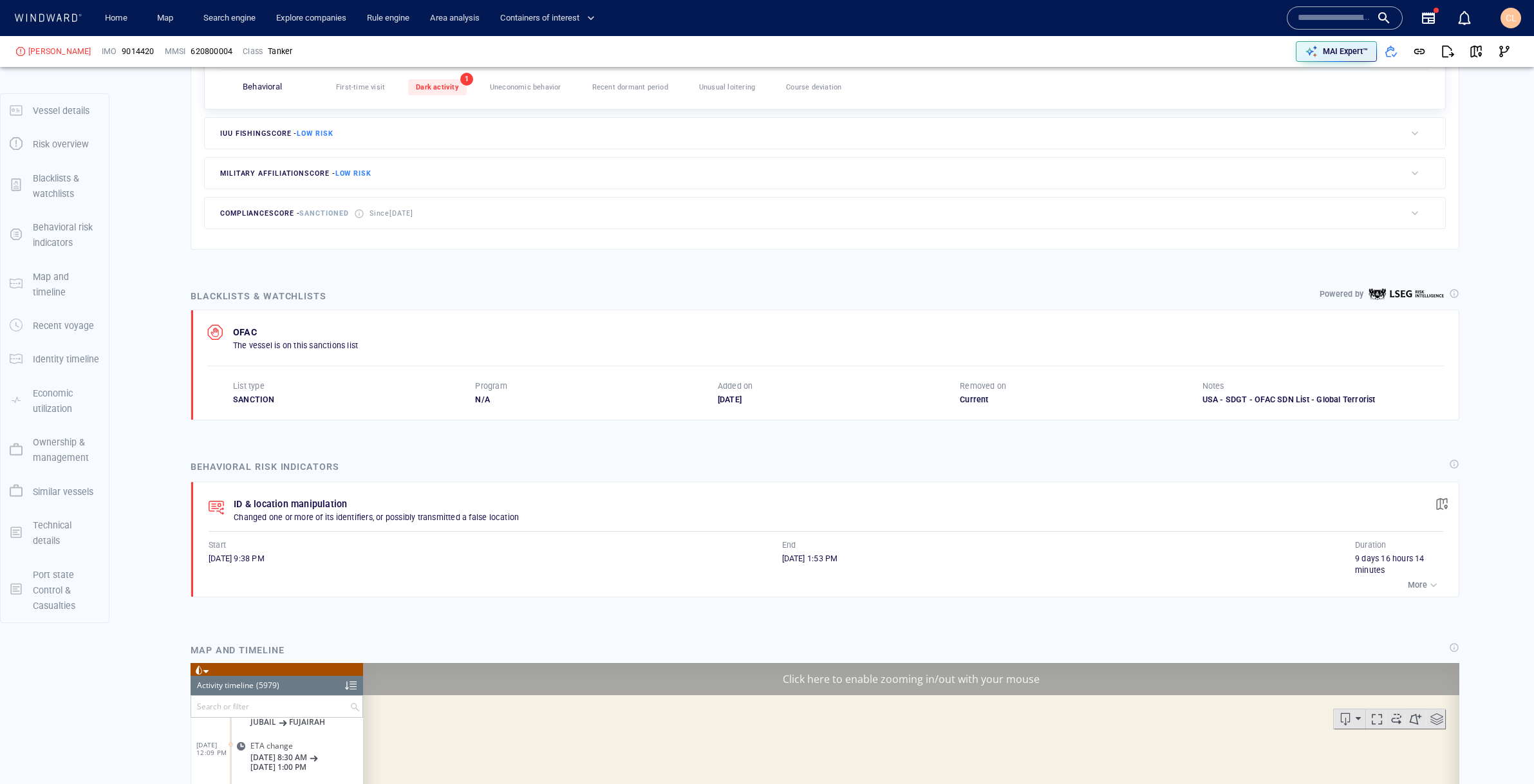
scroll to position [619, 0]
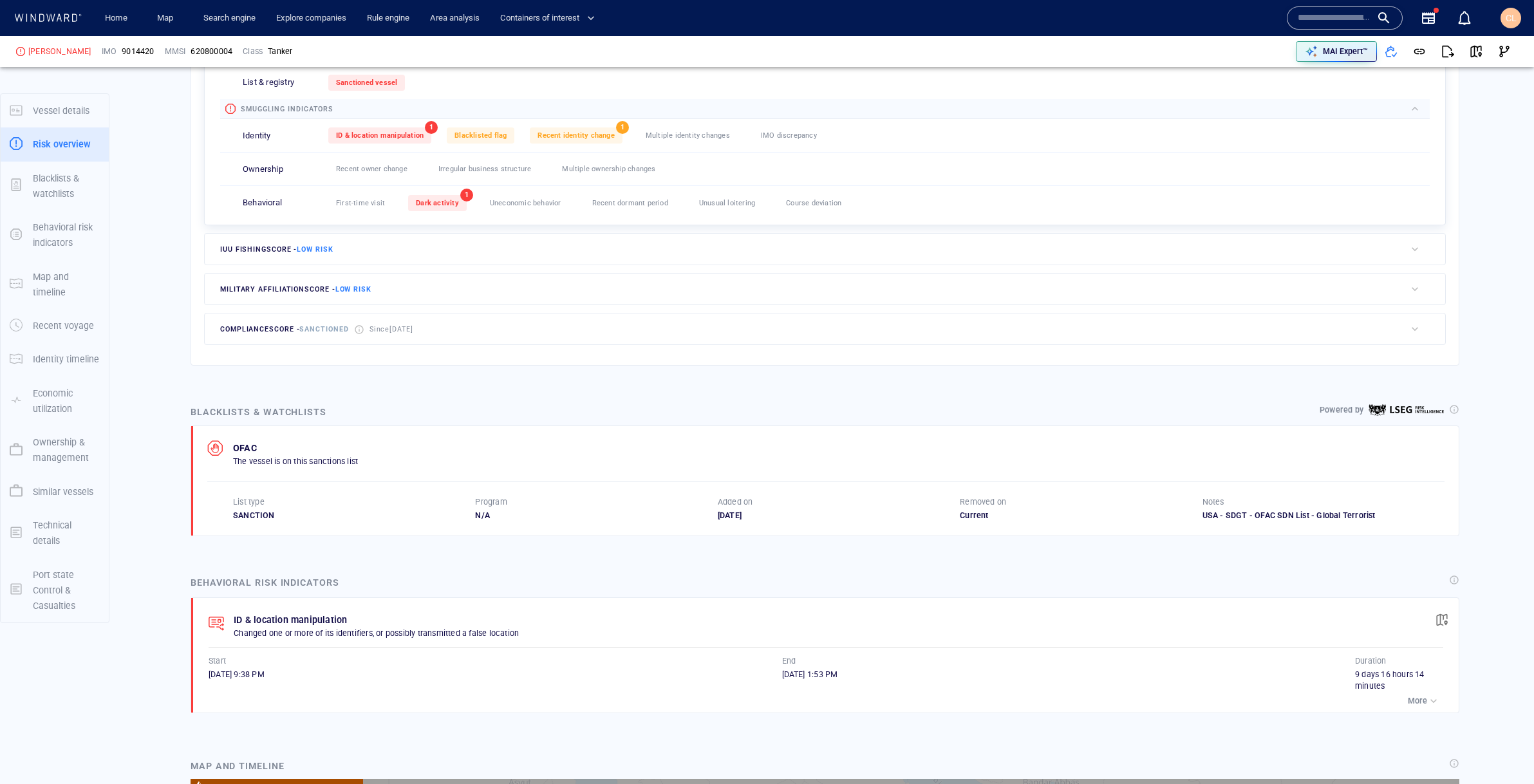
scroll to position [527, 0]
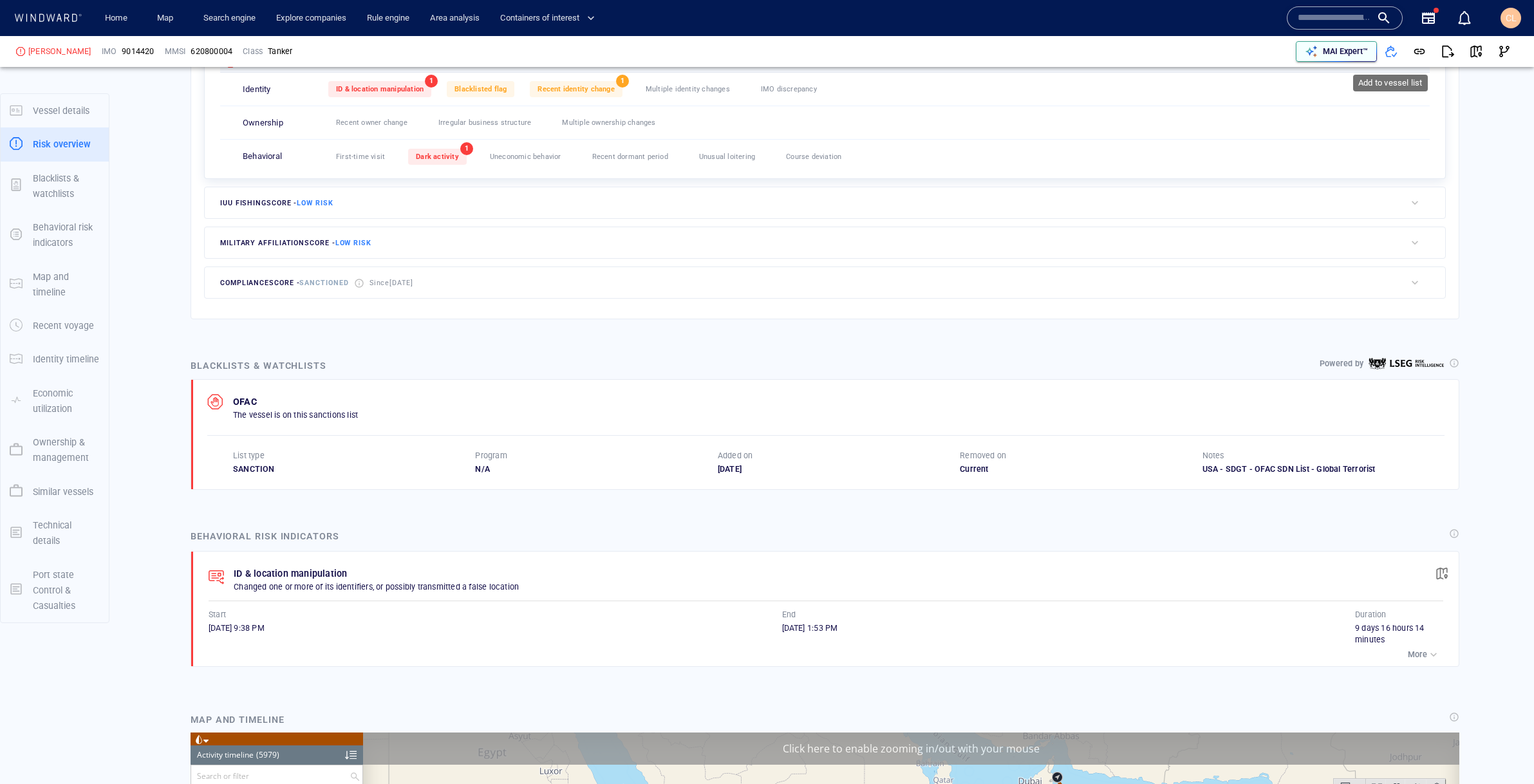
click at [1354, 47] on p "MAI Expert™" at bounding box center [1345, 51] width 45 height 11
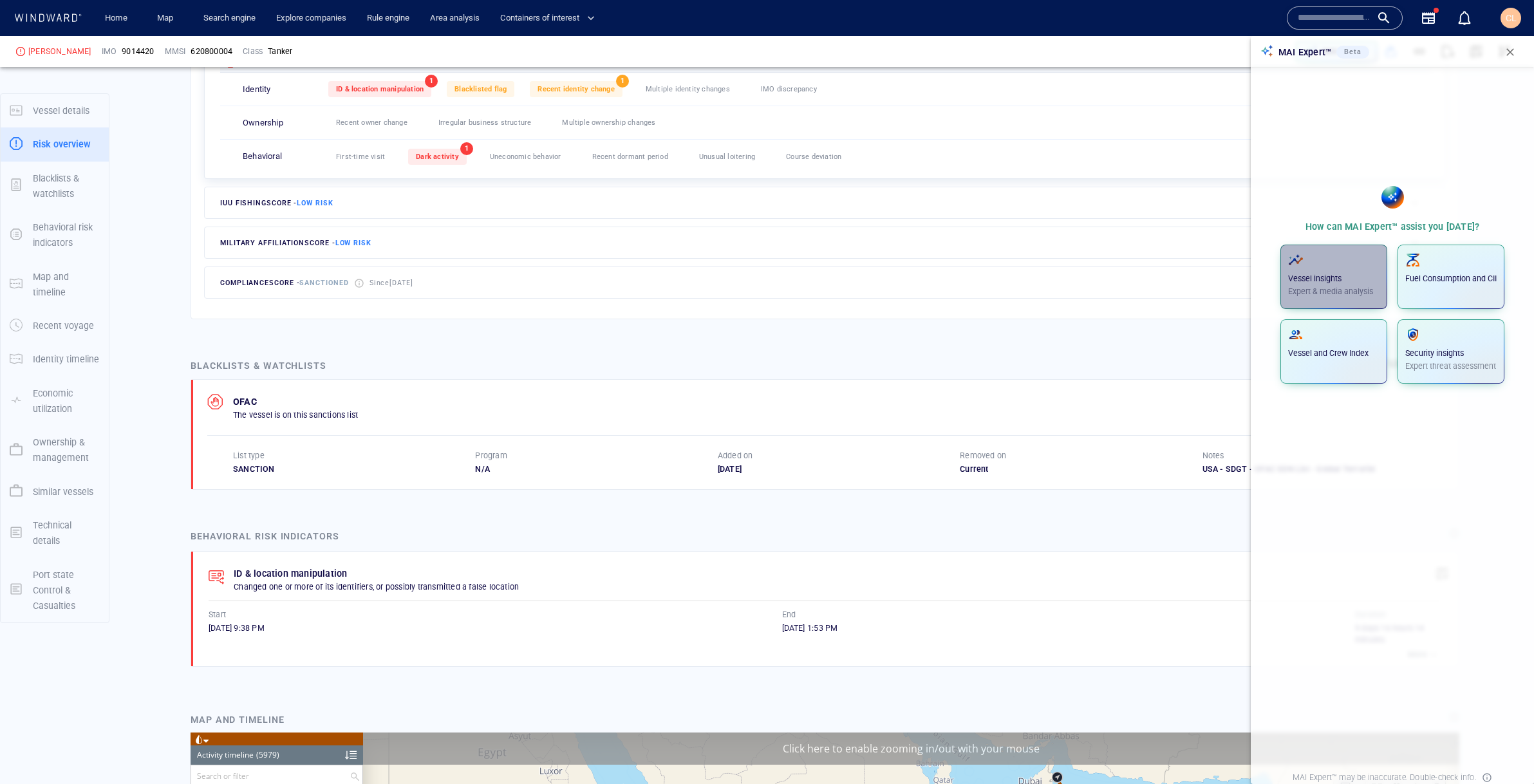
click at [1357, 246] on button "Vessel insights Expert & media analysis" at bounding box center [1333, 276] width 107 height 64
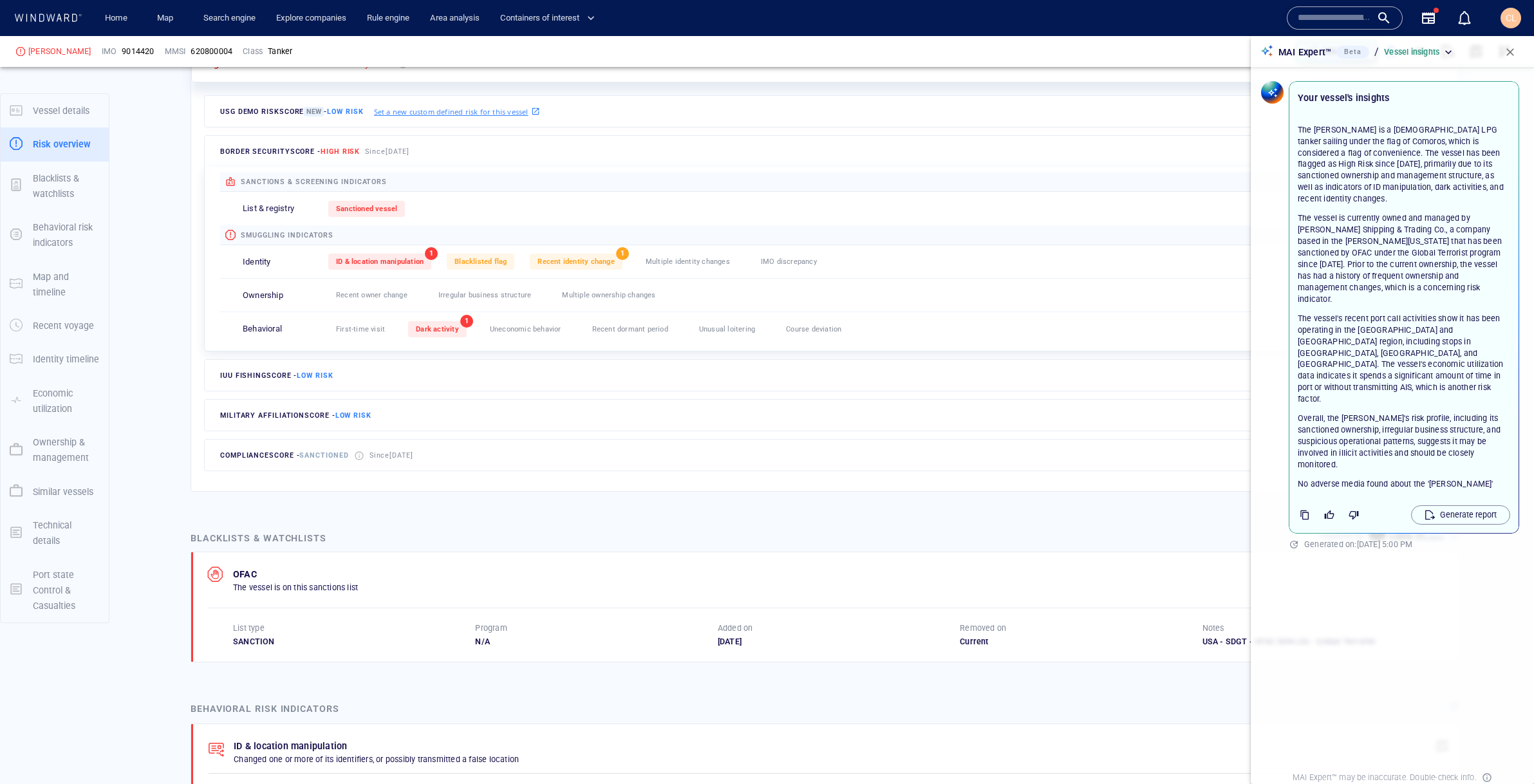
scroll to position [0, 0]
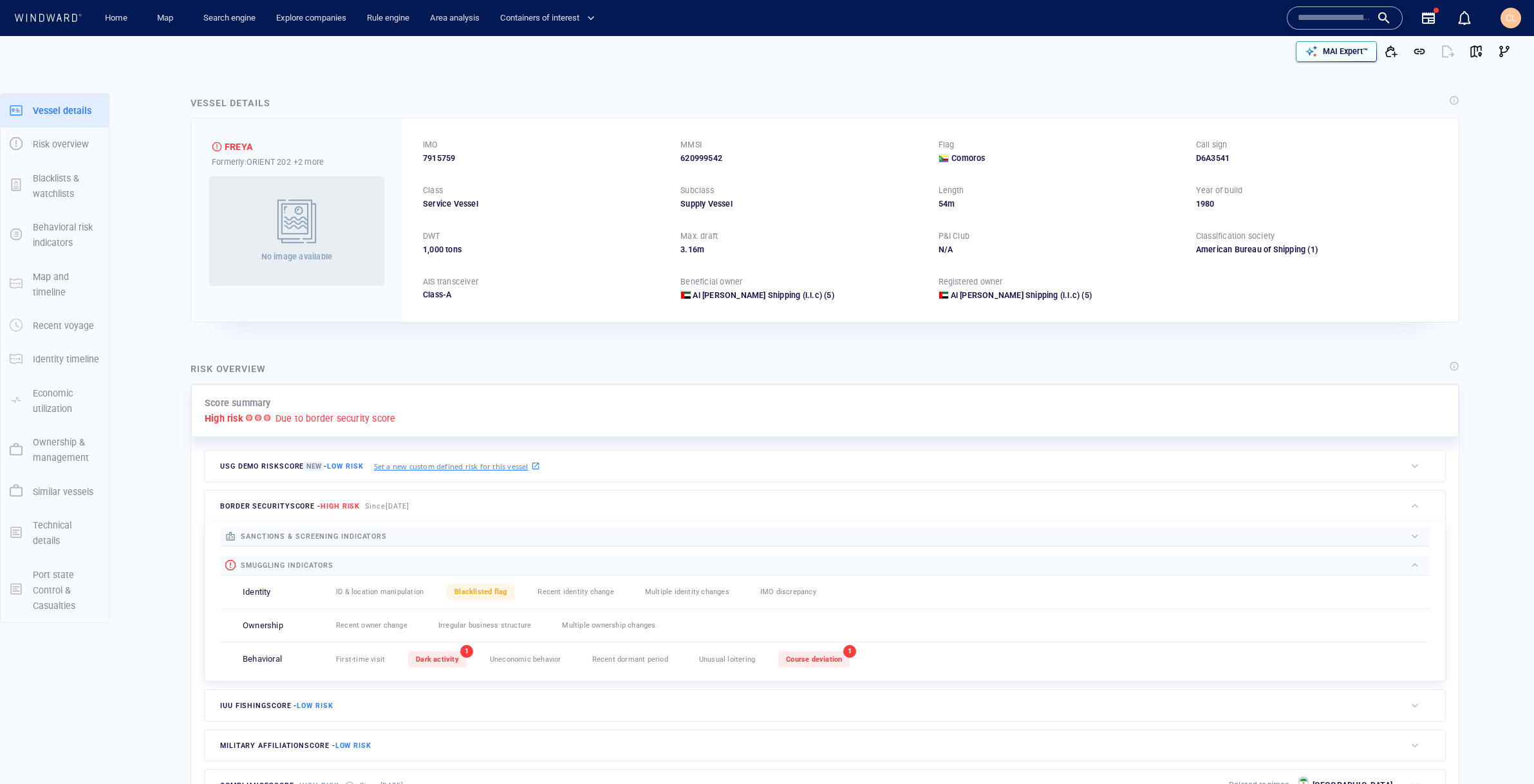
click at [1333, 52] on p "MAI Expert™" at bounding box center [1345, 51] width 45 height 11
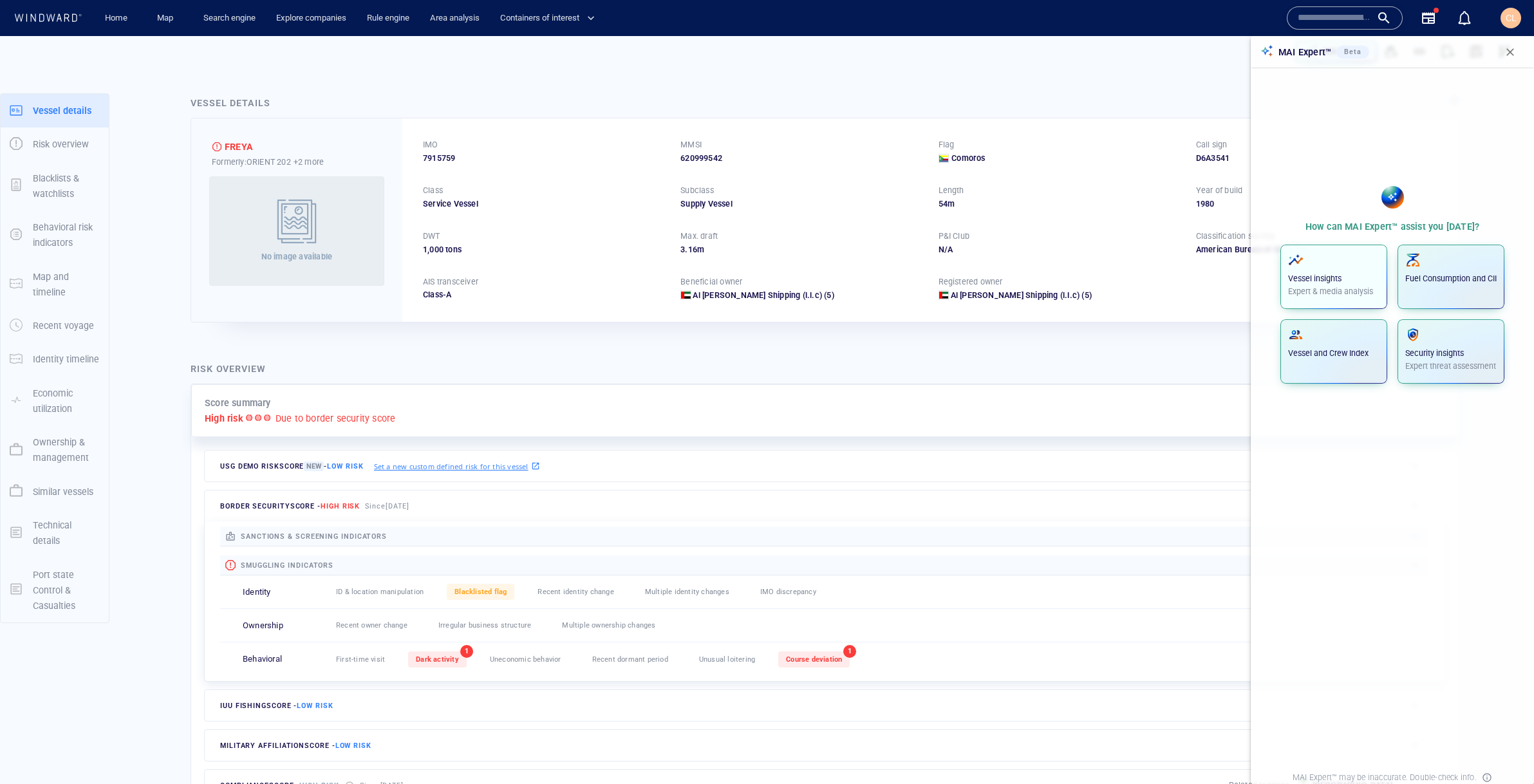
click at [1338, 259] on span "button" at bounding box center [1333, 259] width 91 height 16
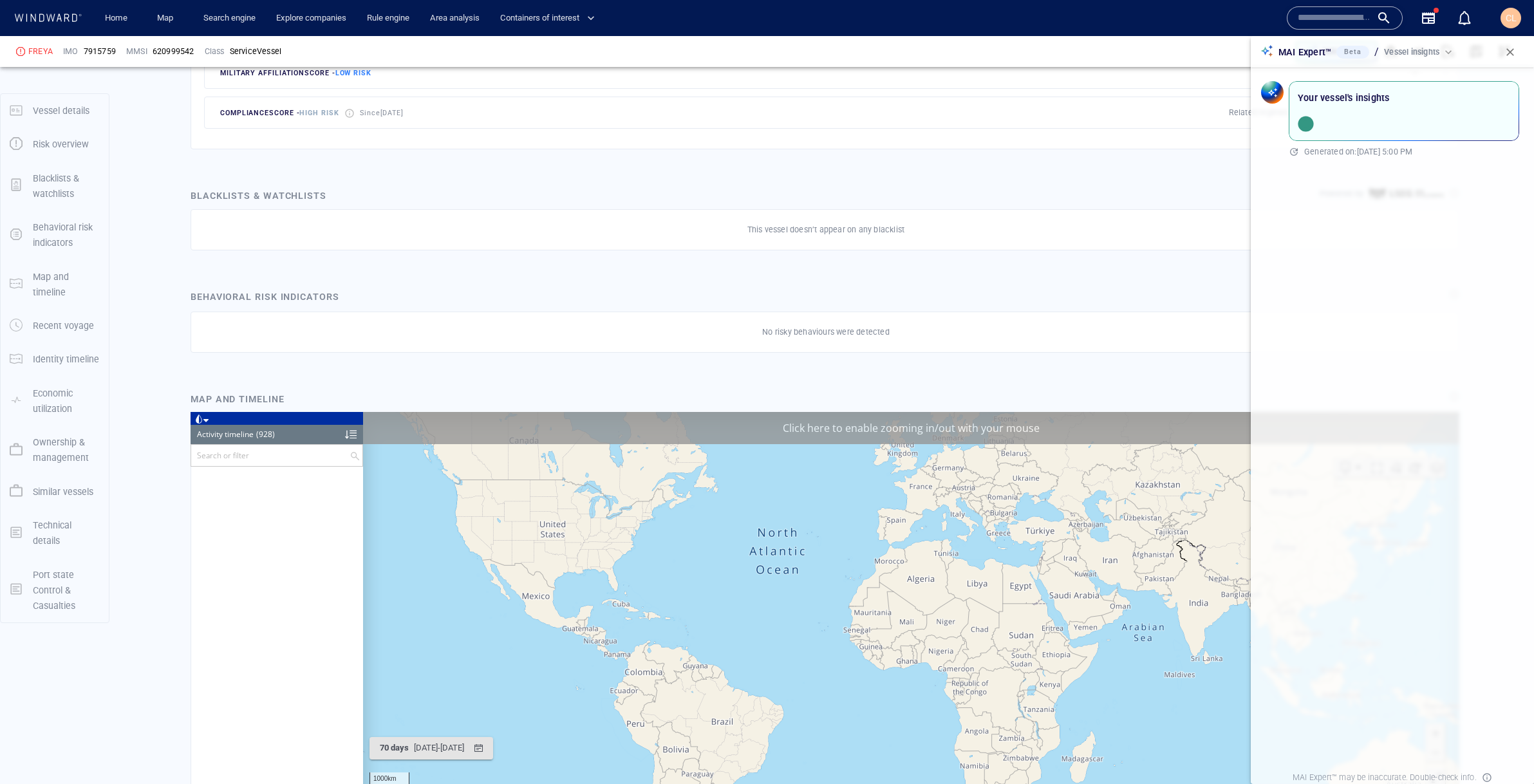
scroll to position [32500, 0]
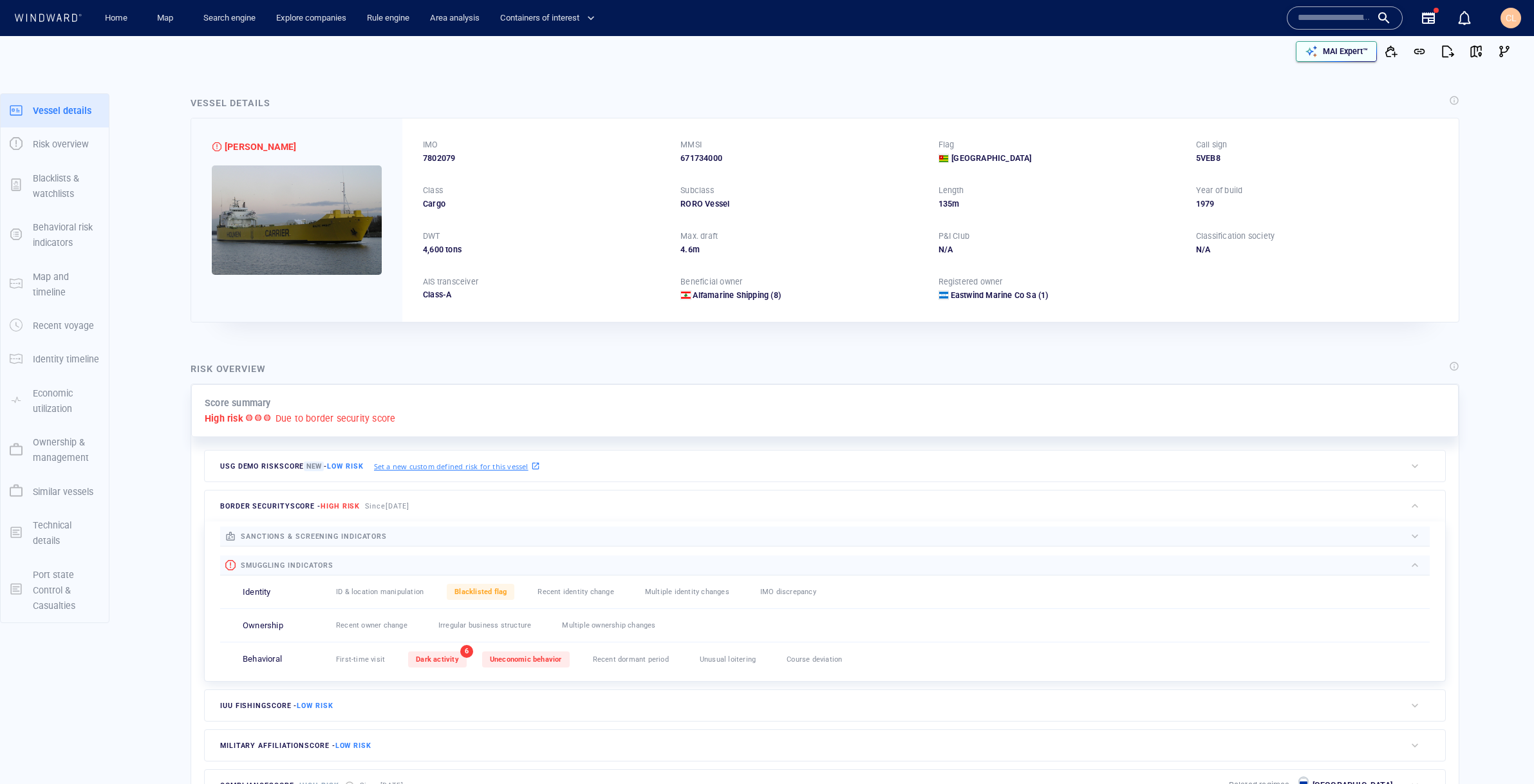
click at [1318, 50] on div "button" at bounding box center [1311, 51] width 18 height 18
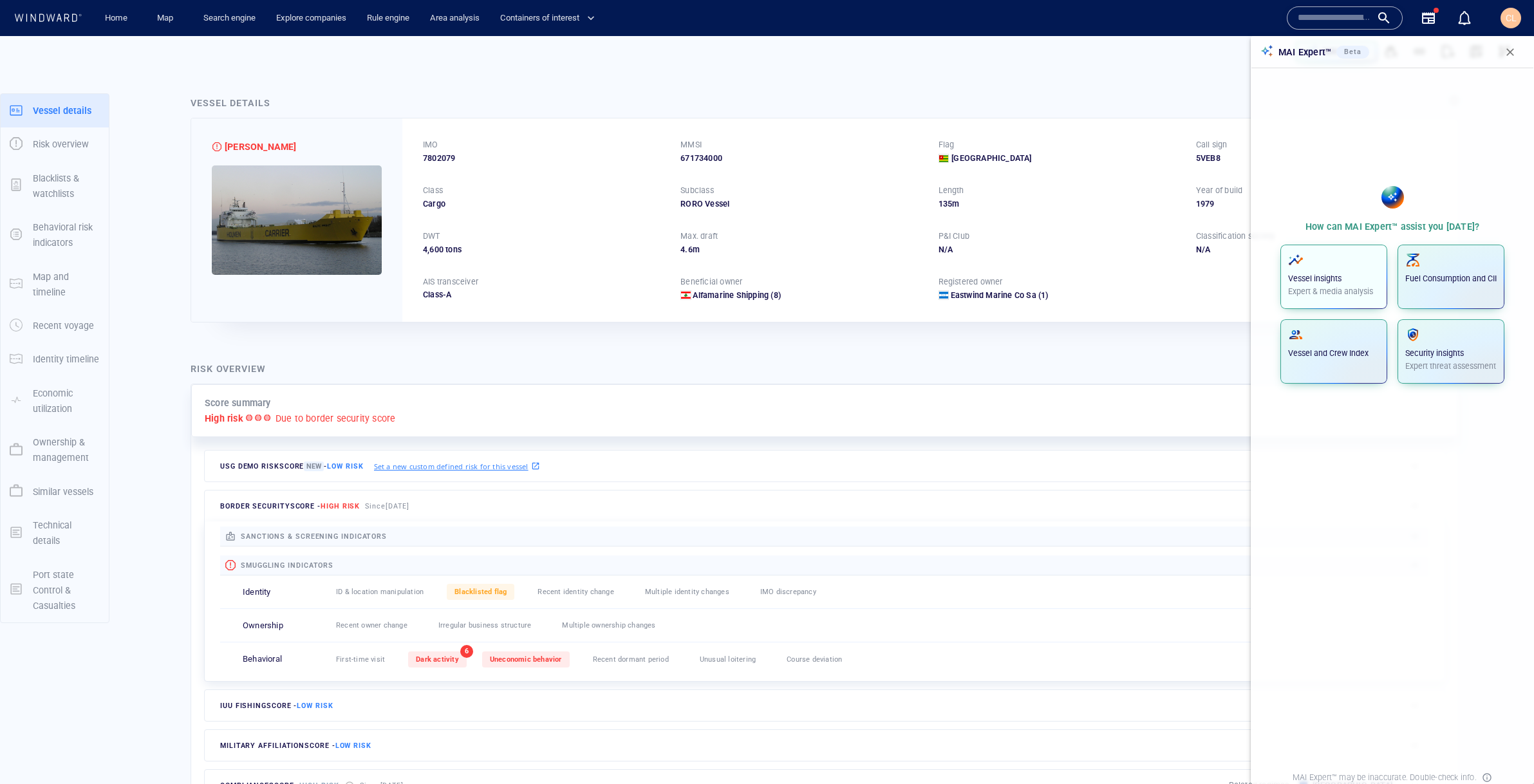
click at [1315, 267] on span "button" at bounding box center [1333, 259] width 91 height 16
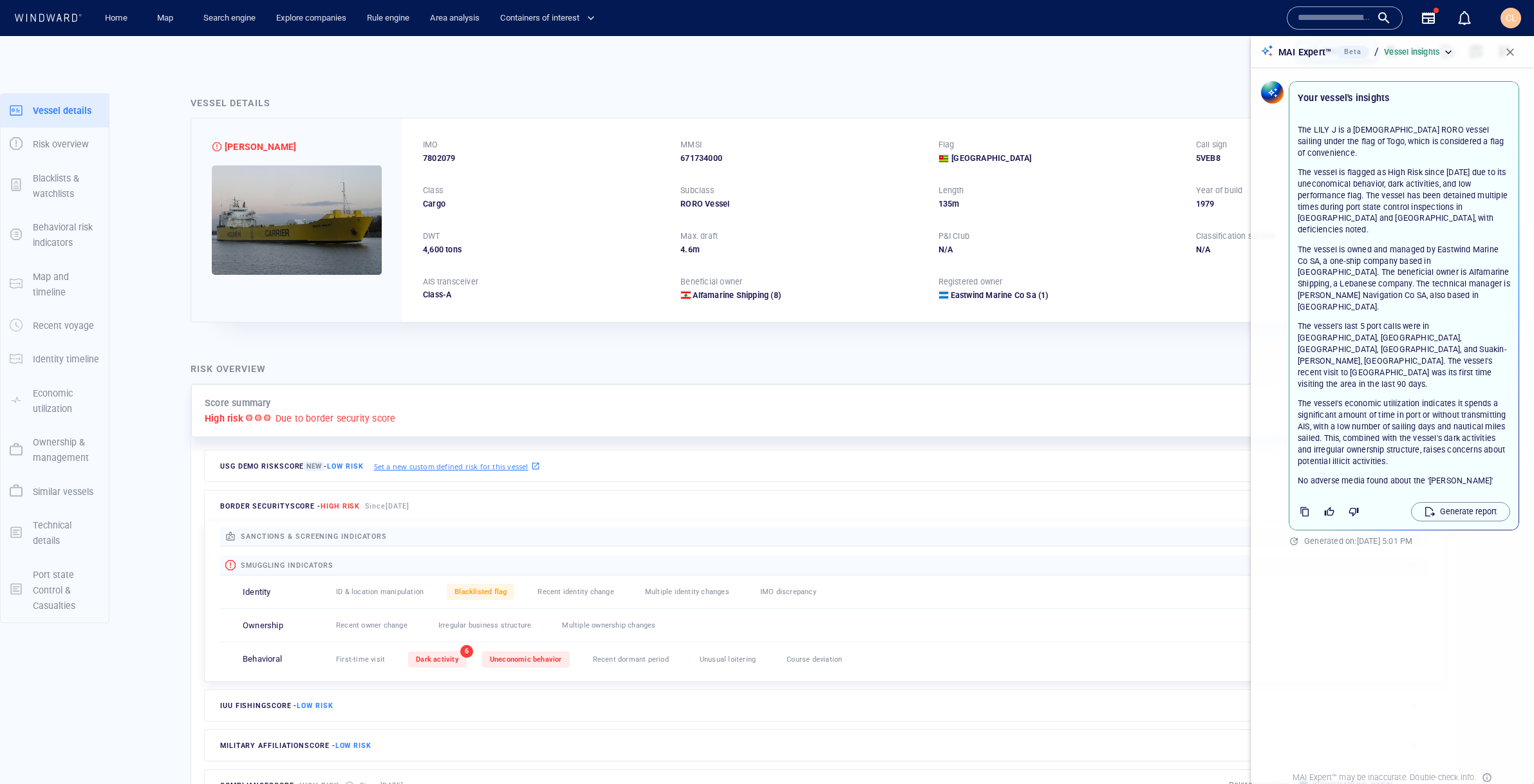
click at [1509, 47] on span "button" at bounding box center [1510, 52] width 13 height 13
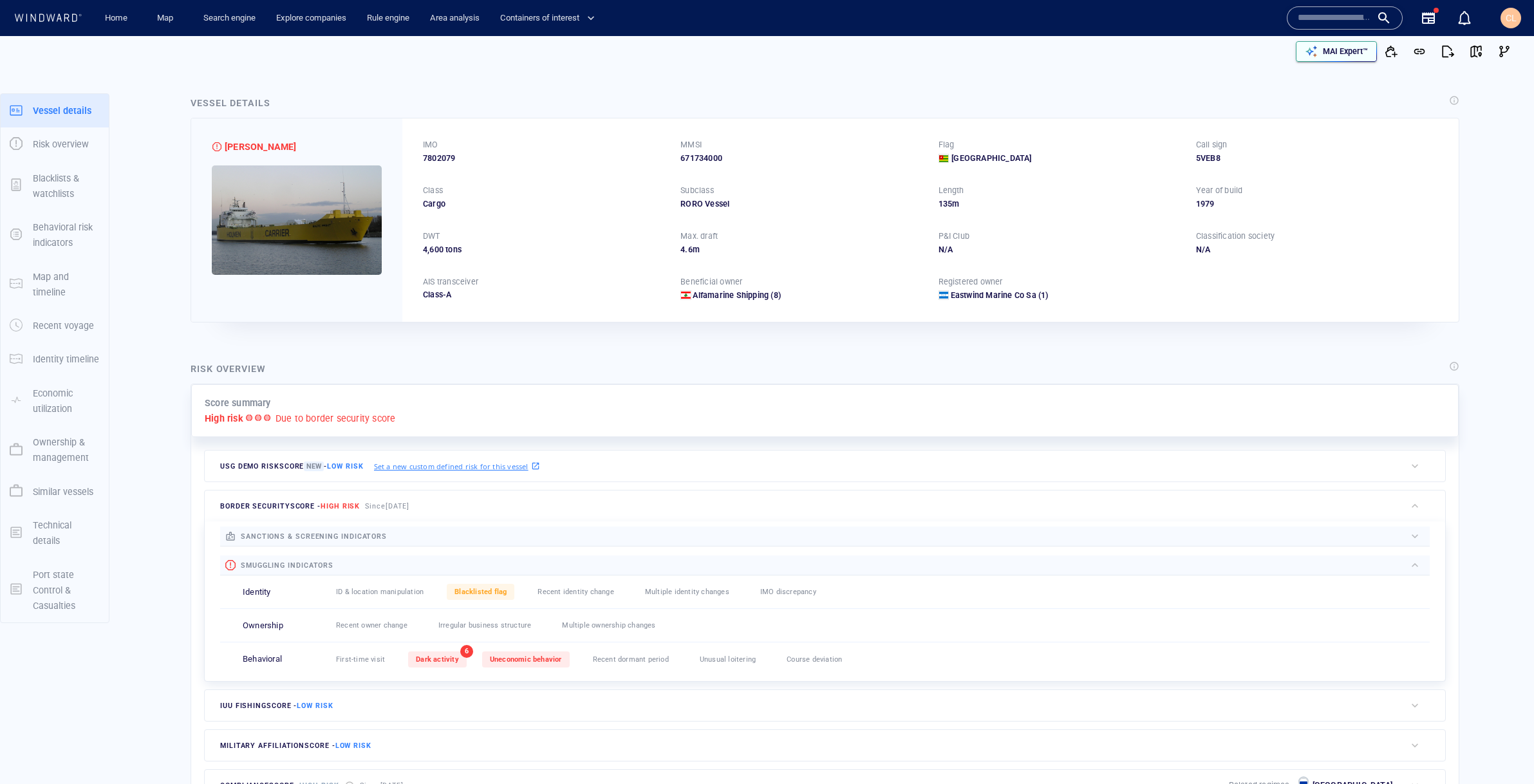
click at [1321, 52] on div "MAI Expert™" at bounding box center [1345, 51] width 50 height 17
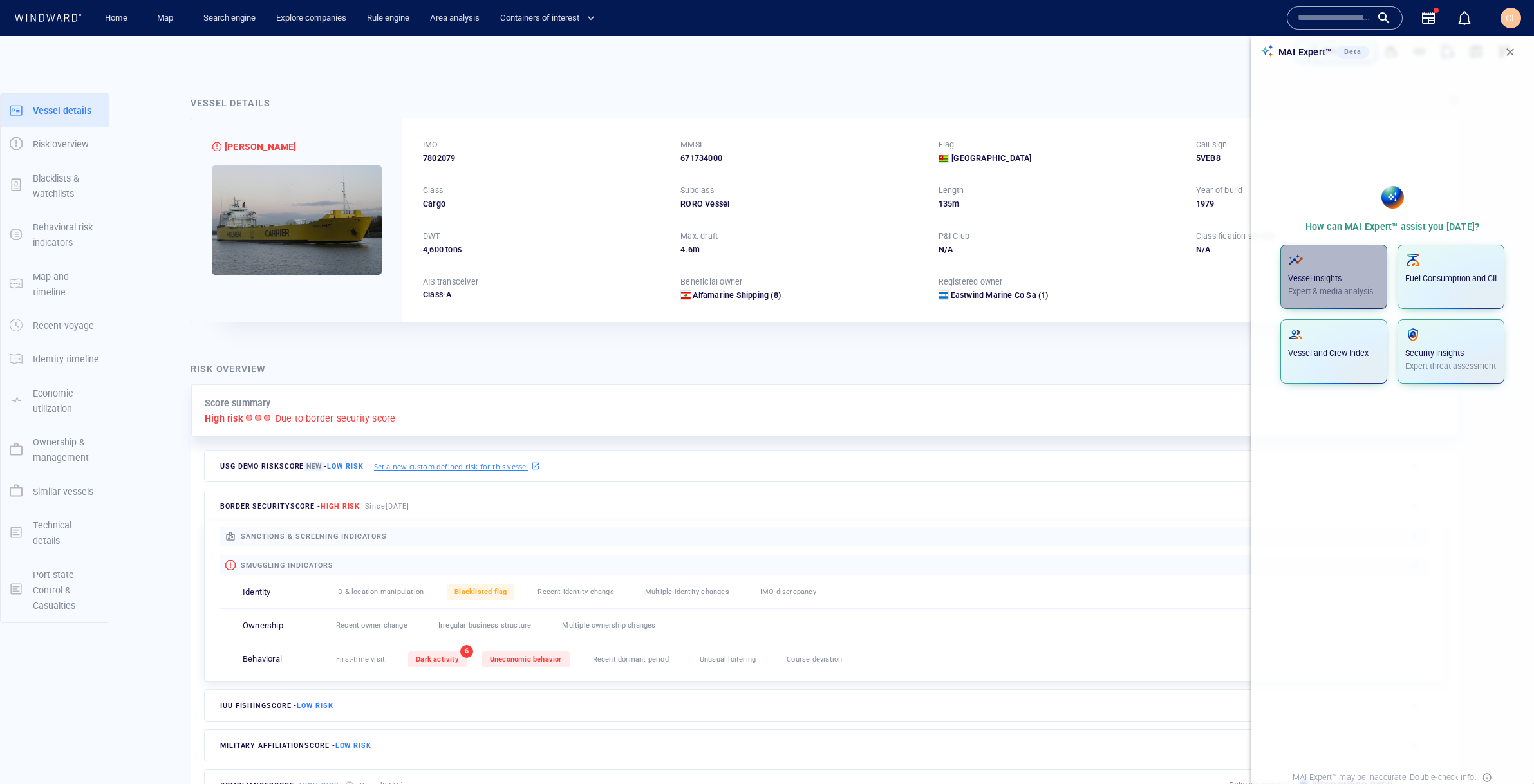
click at [1316, 252] on span "button" at bounding box center [1333, 259] width 91 height 16
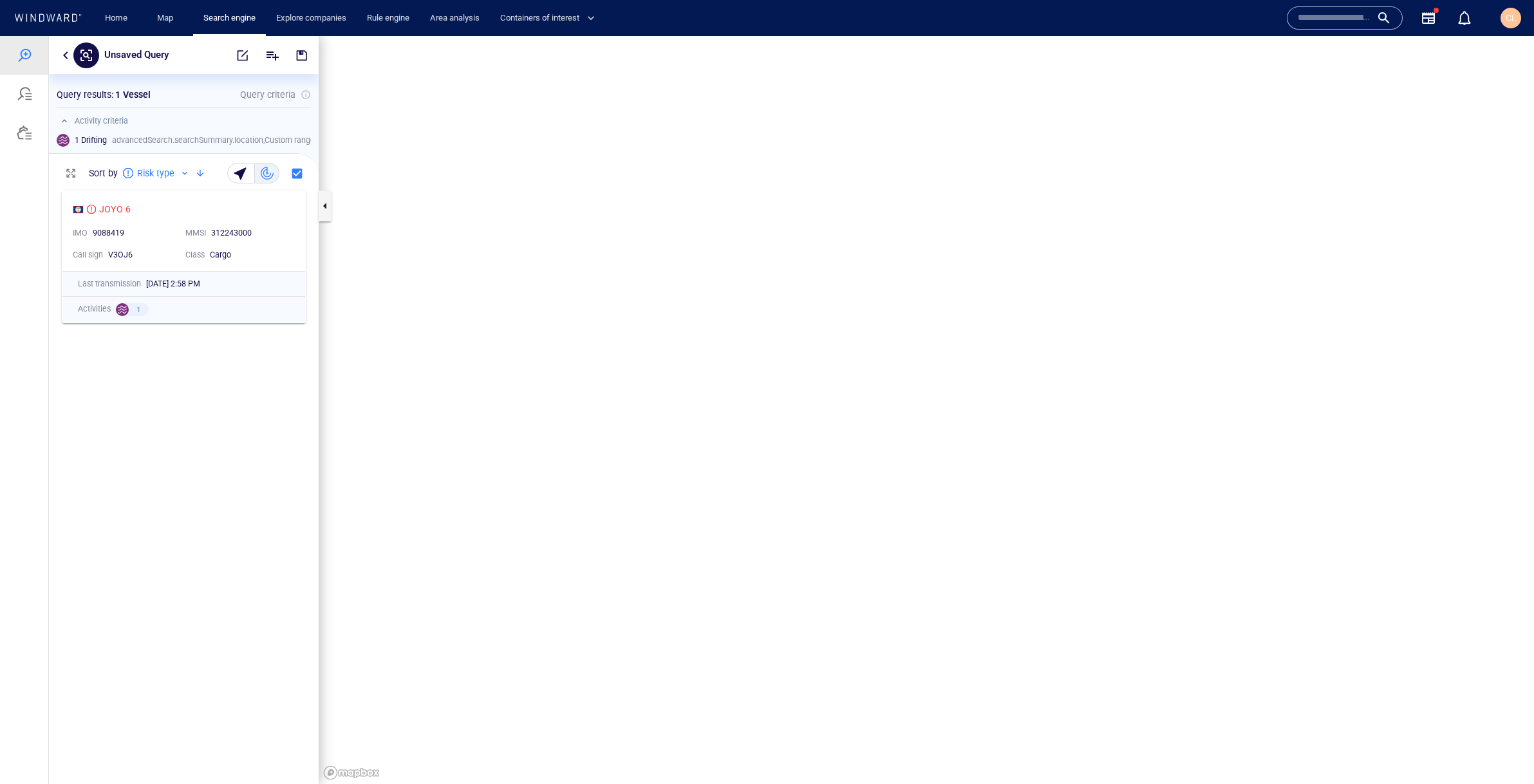
scroll to position [1, 1]
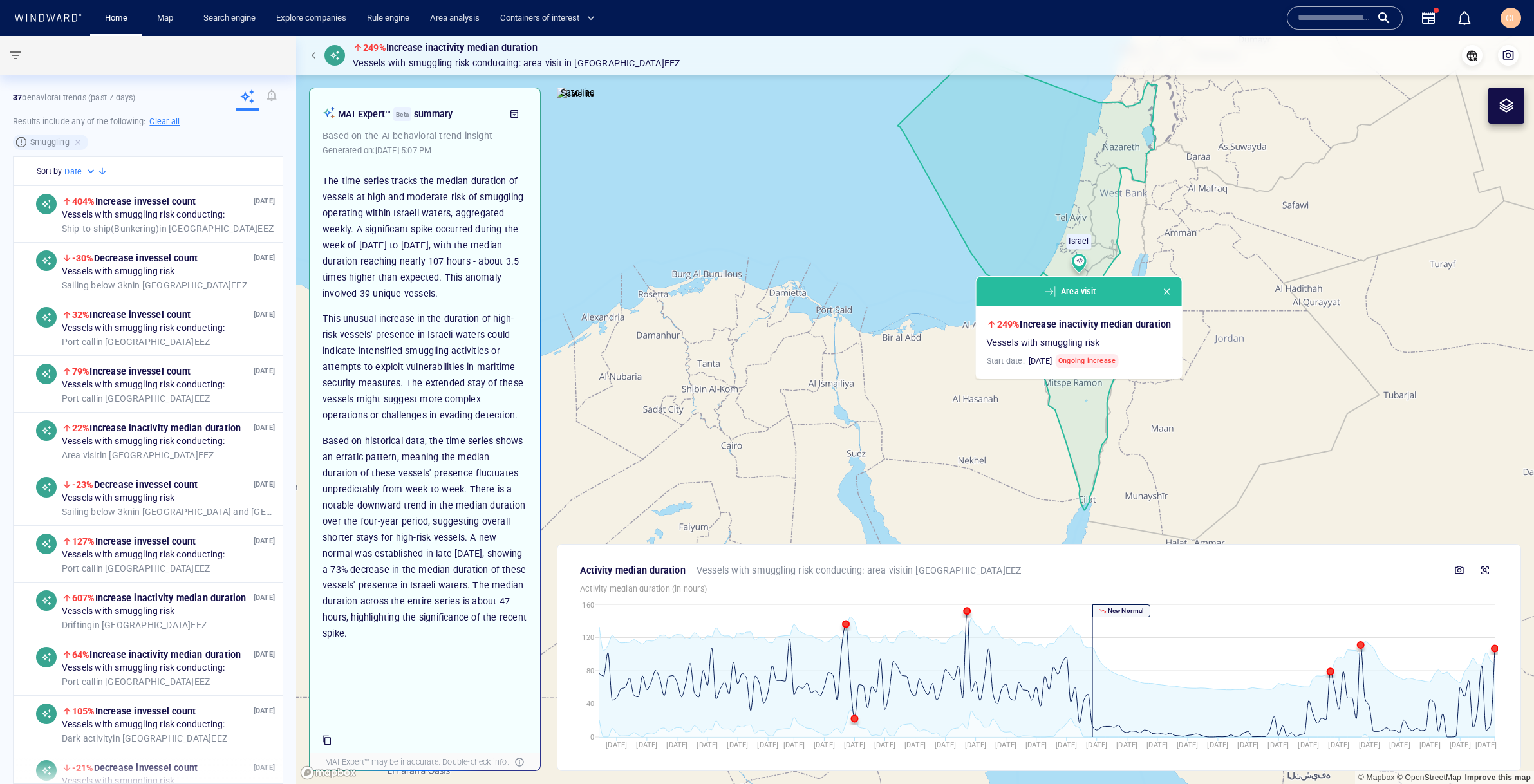
click at [314, 57] on span "button" at bounding box center [315, 55] width 7 height 7
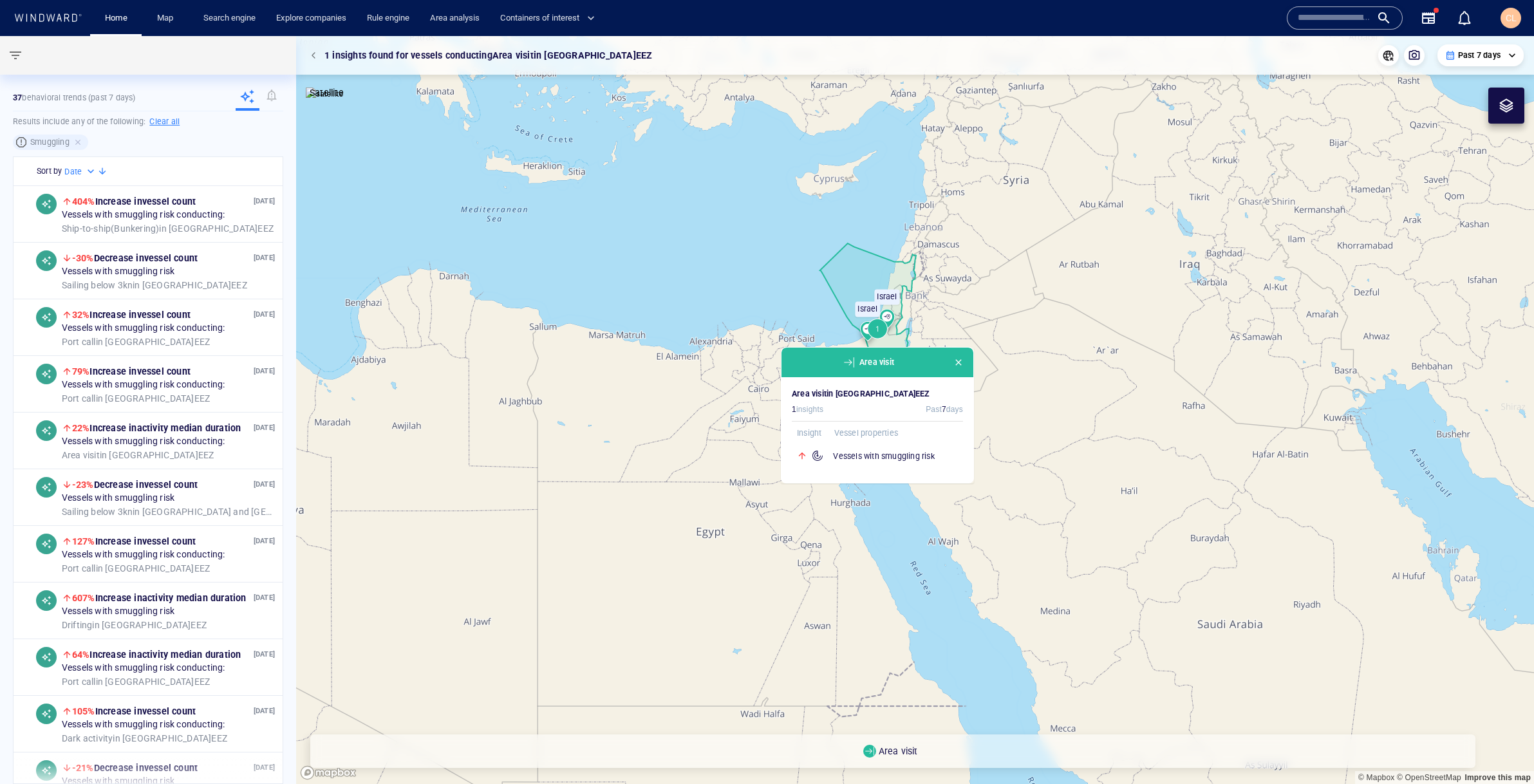
click at [962, 358] on span "button" at bounding box center [958, 362] width 10 height 10
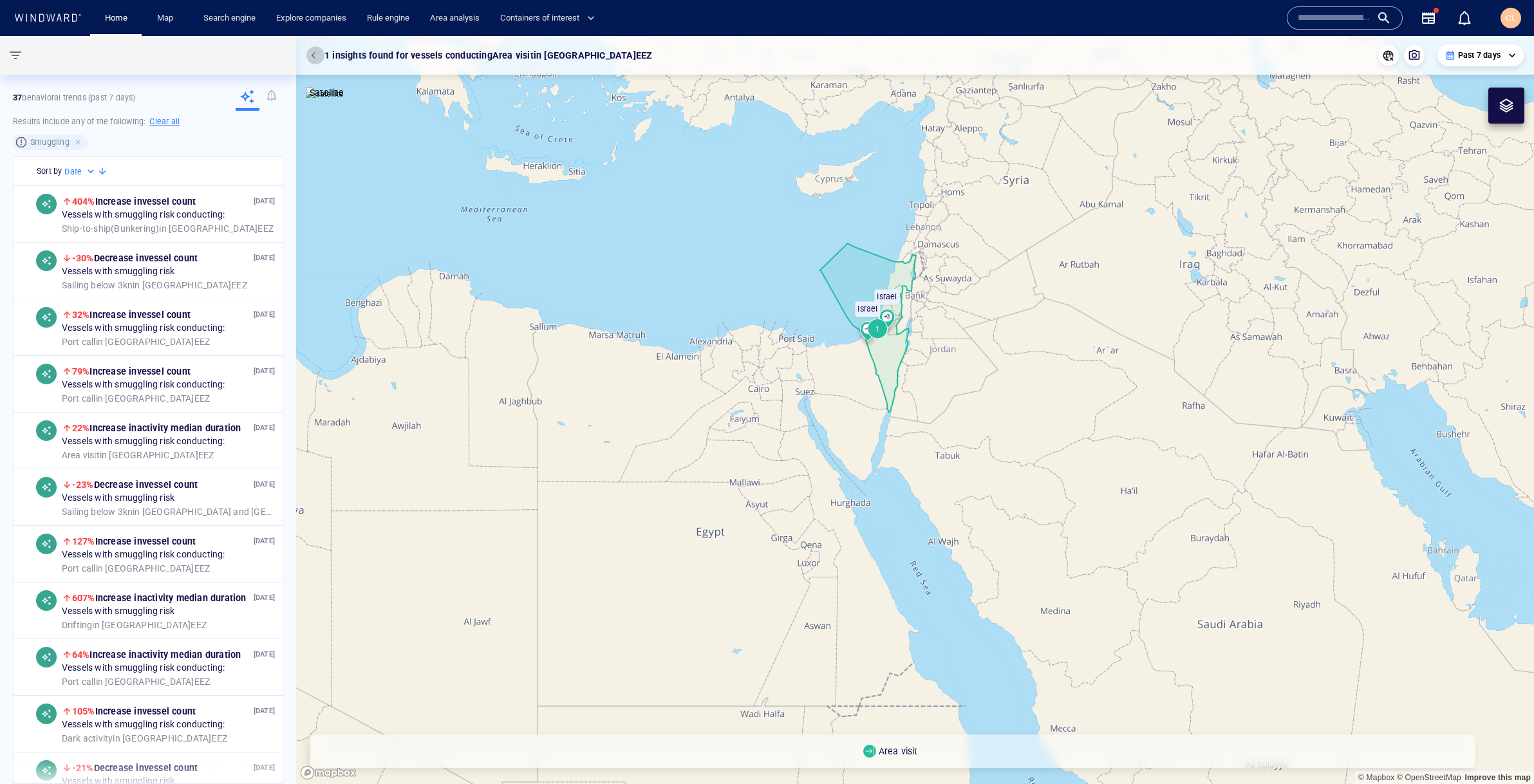
click at [315, 54] on span "button" at bounding box center [315, 55] width 7 height 7
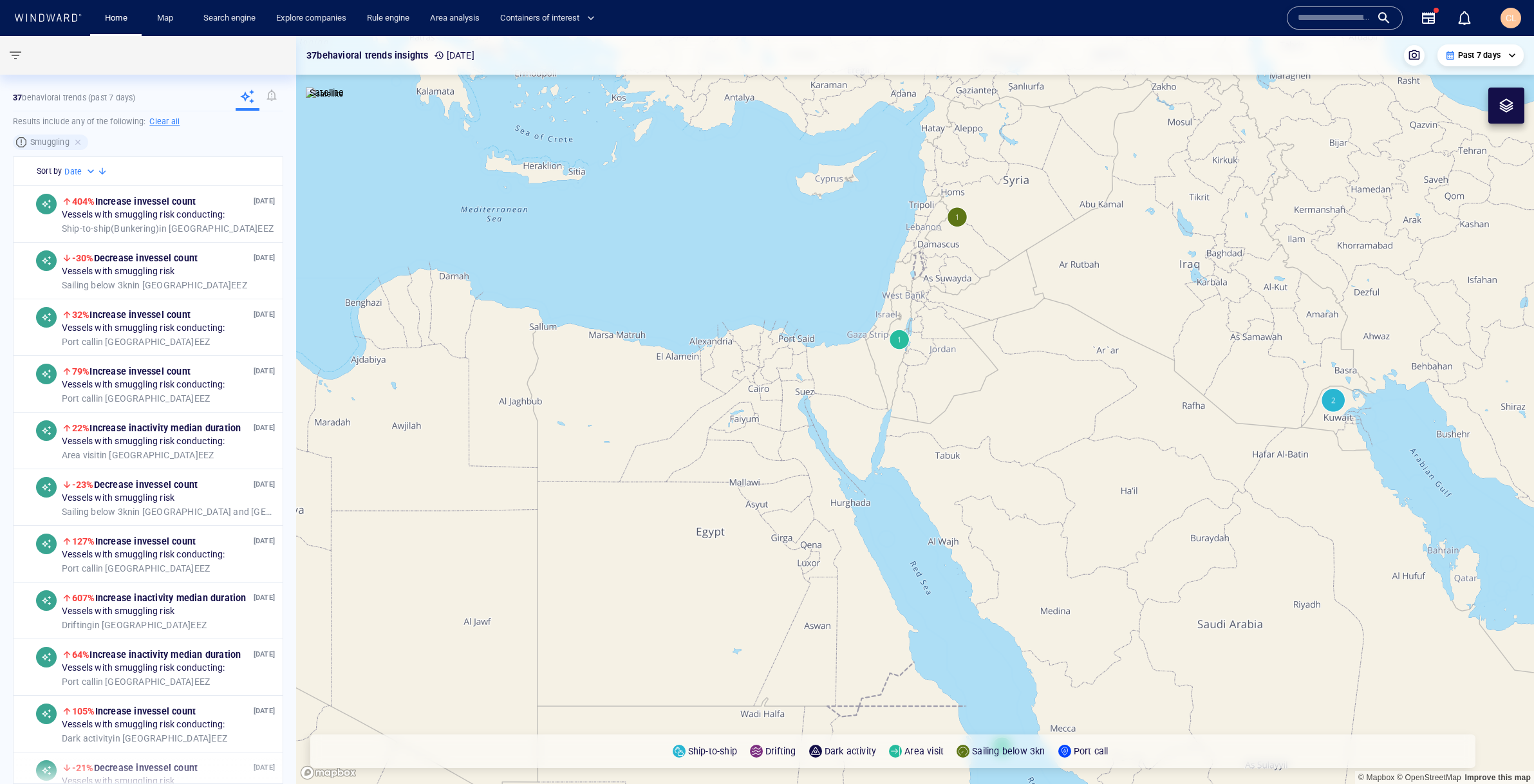
click at [955, 210] on canvas "Map" at bounding box center [914, 410] width 1238 height 748
click at [960, 220] on canvas "Map" at bounding box center [914, 410] width 1238 height 748
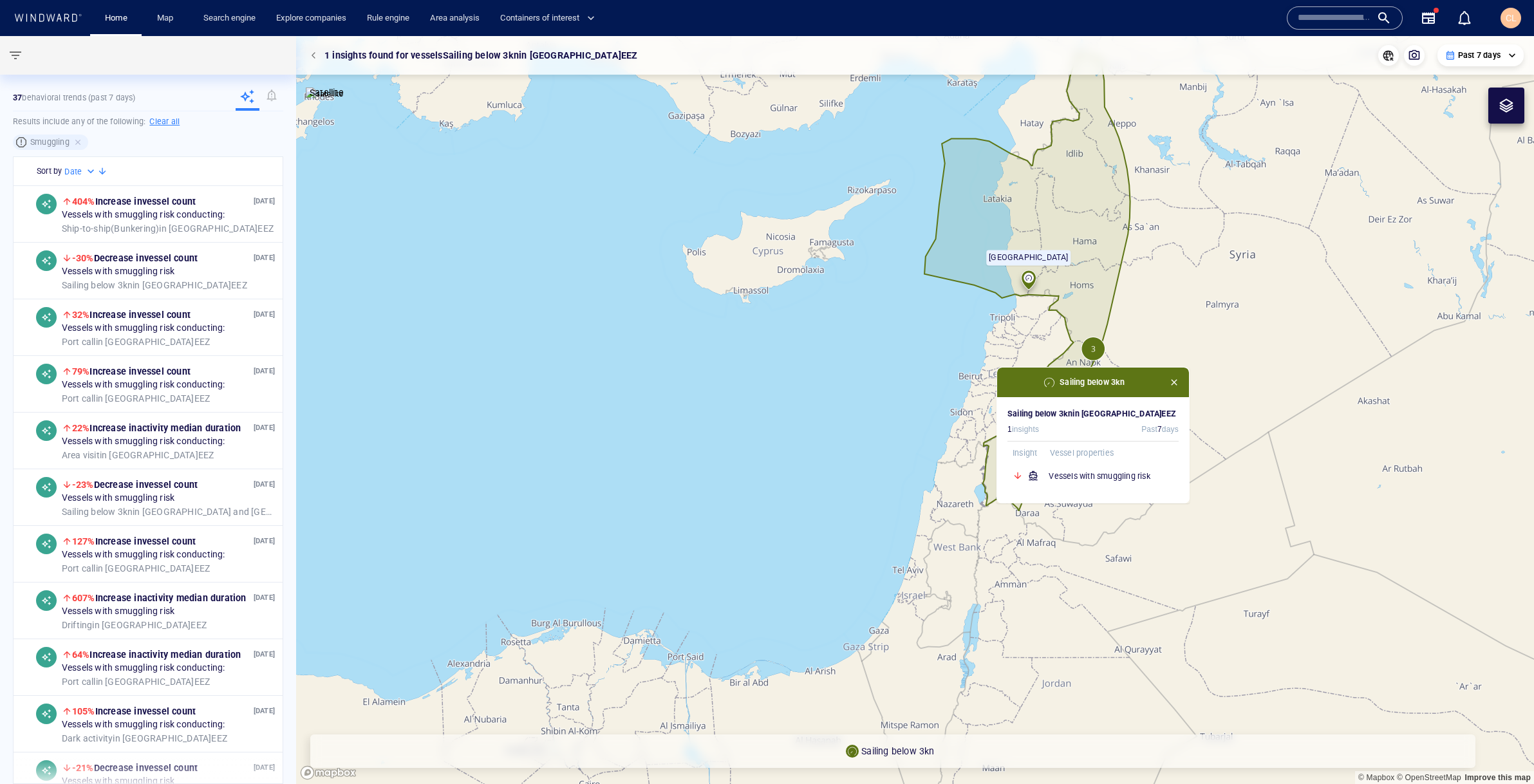
click at [310, 64] on div "**********" at bounding box center [914, 56] width 1217 height 22
click at [309, 60] on button "button" at bounding box center [314, 55] width 18 height 18
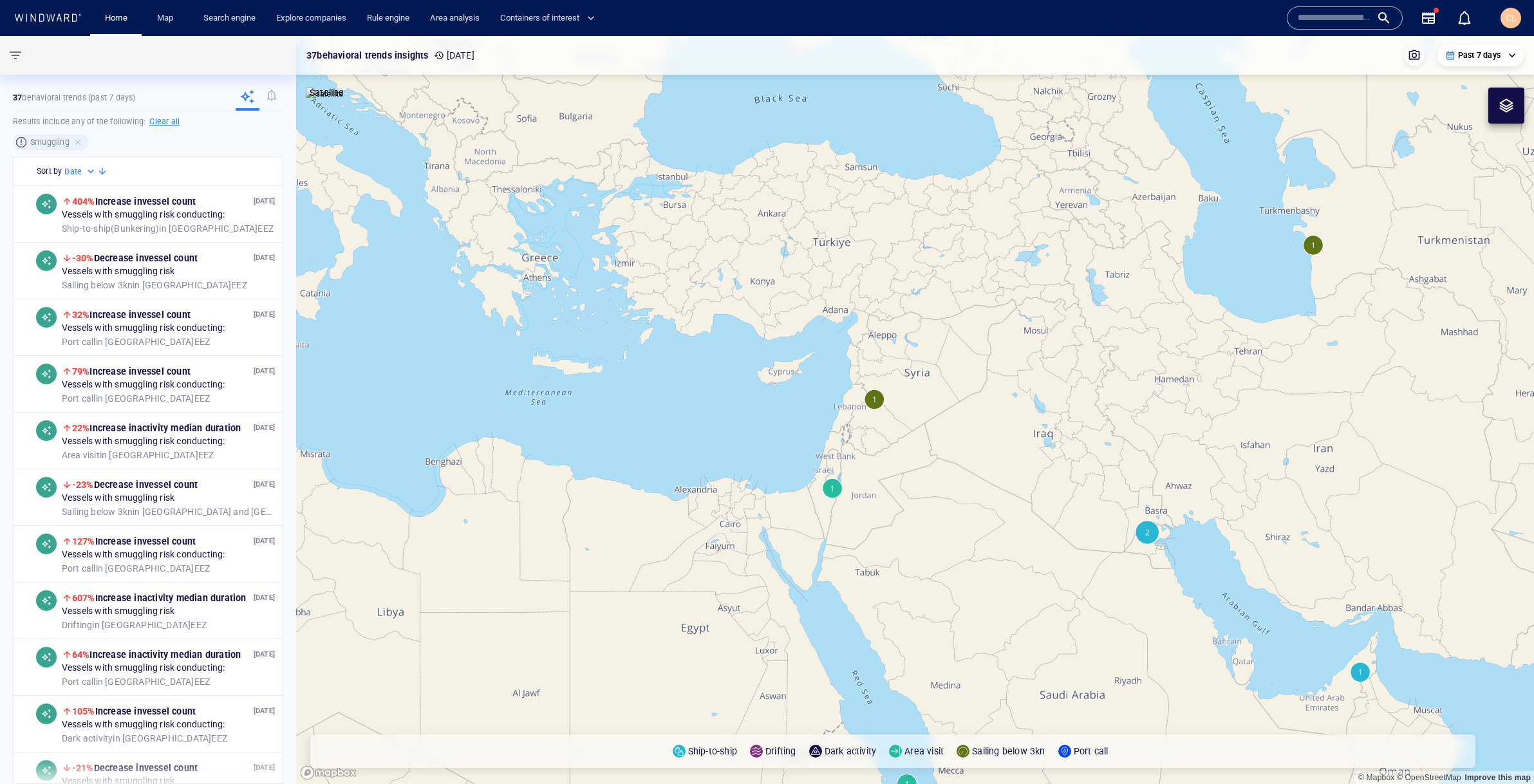
drag, startPoint x: 1181, startPoint y: 549, endPoint x: 1031, endPoint y: 477, distance: 166.4
click at [1031, 477] on canvas "Map" at bounding box center [914, 410] width 1238 height 748
click at [986, 451] on canvas "Map" at bounding box center [914, 410] width 1238 height 748
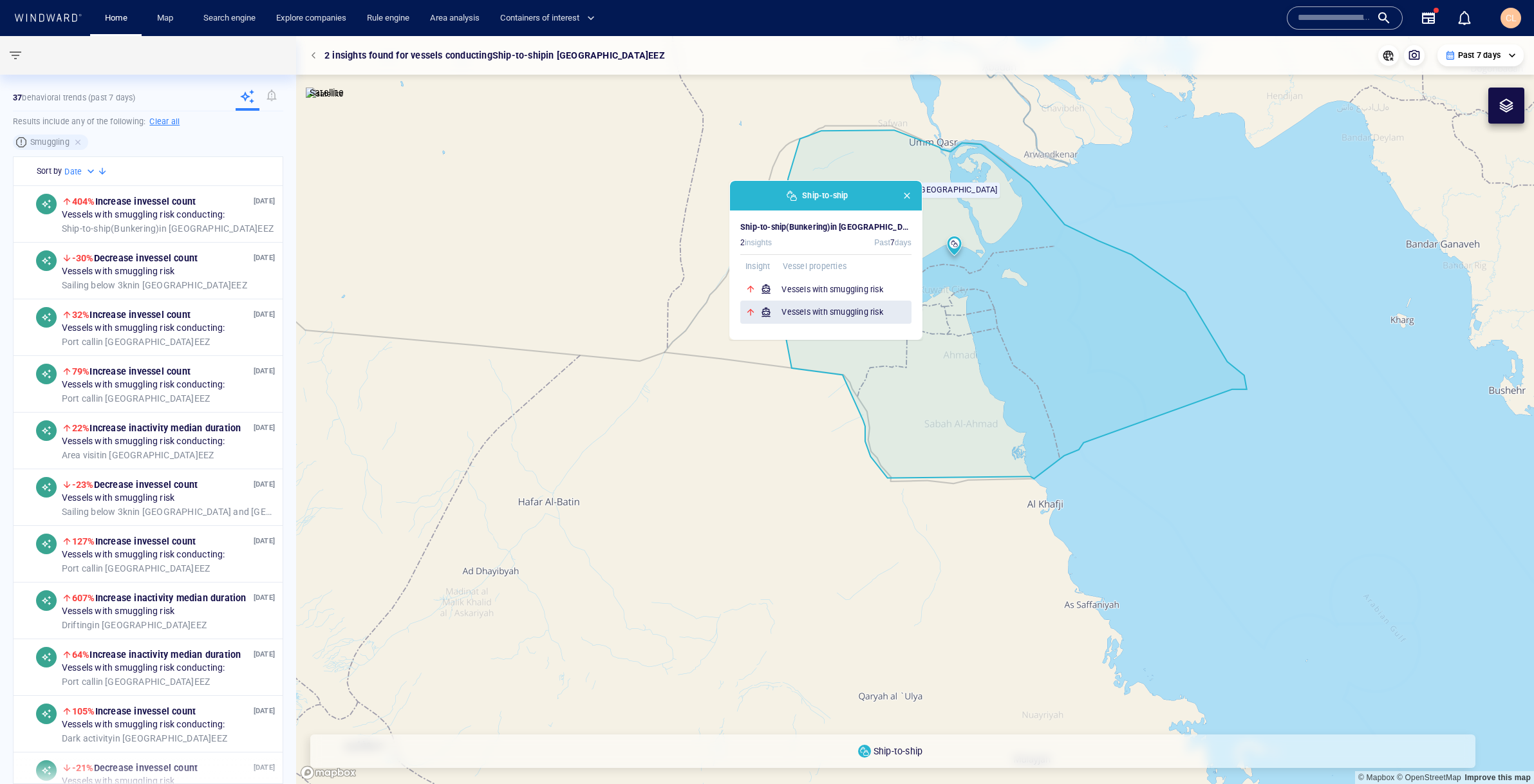
click at [866, 318] on h6 "Vessels with smuggling risk" at bounding box center [847, 312] width 130 height 13
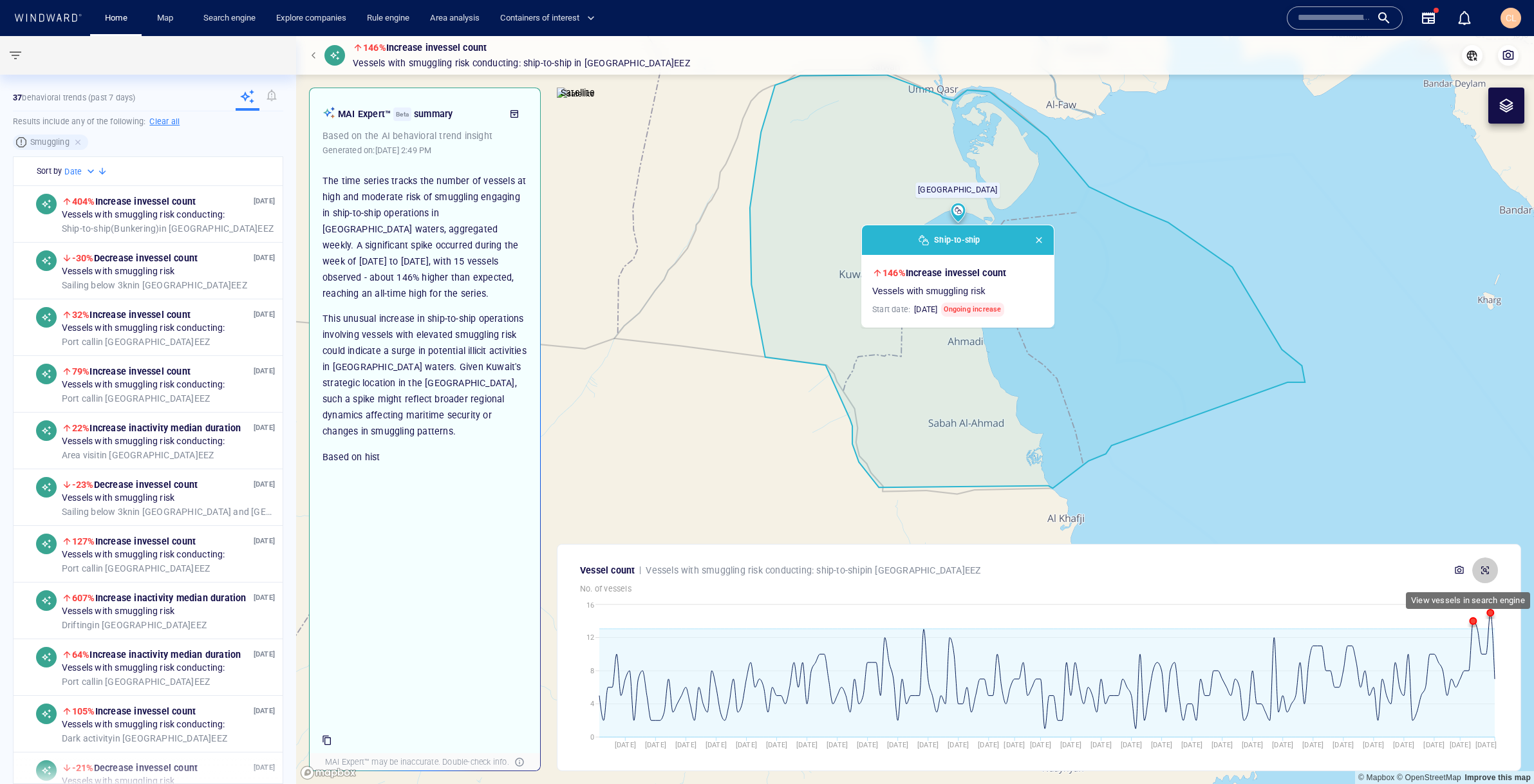
click at [1490, 574] on button "button" at bounding box center [1485, 570] width 26 height 26
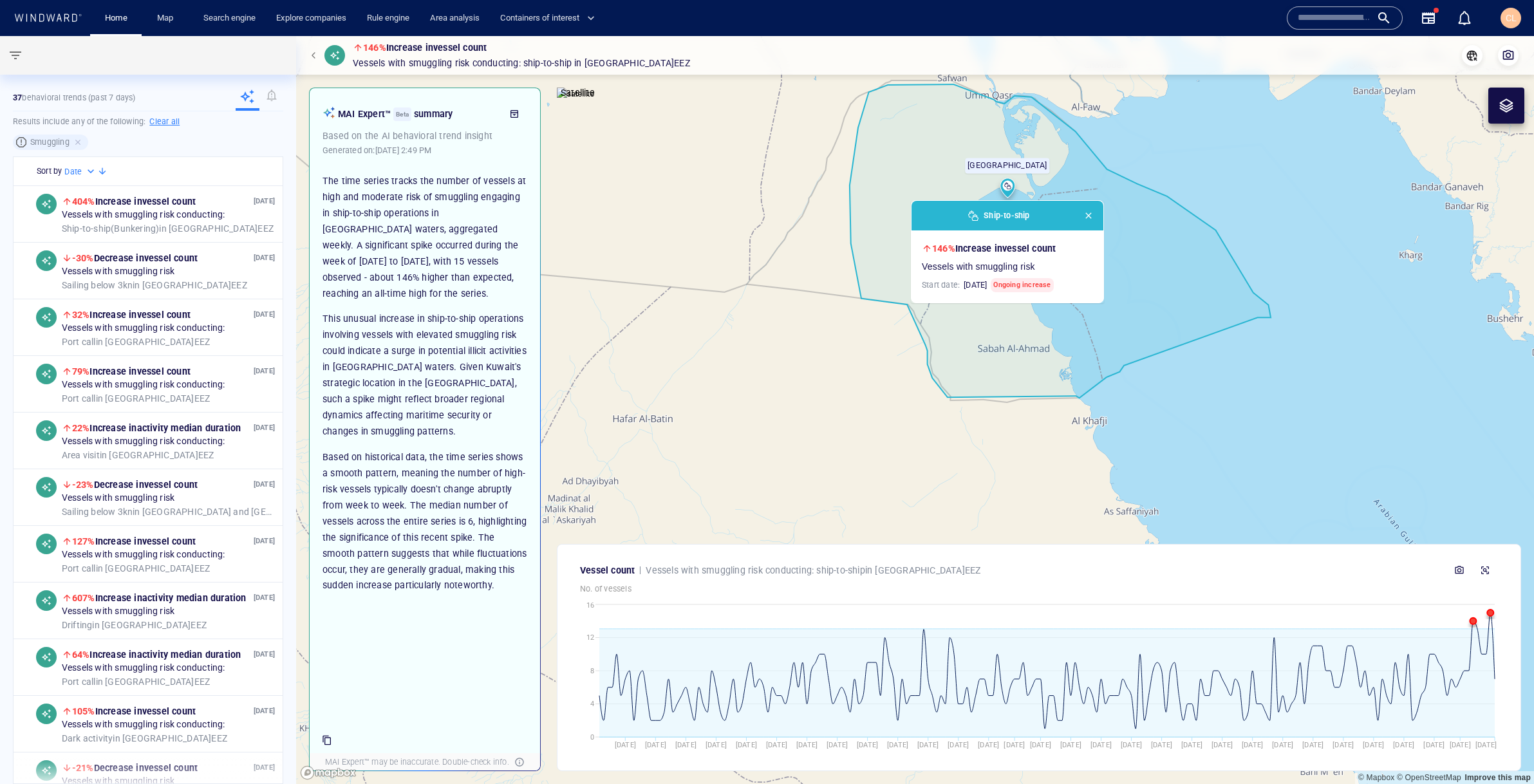
click at [314, 58] on span "button" at bounding box center [315, 55] width 7 height 7
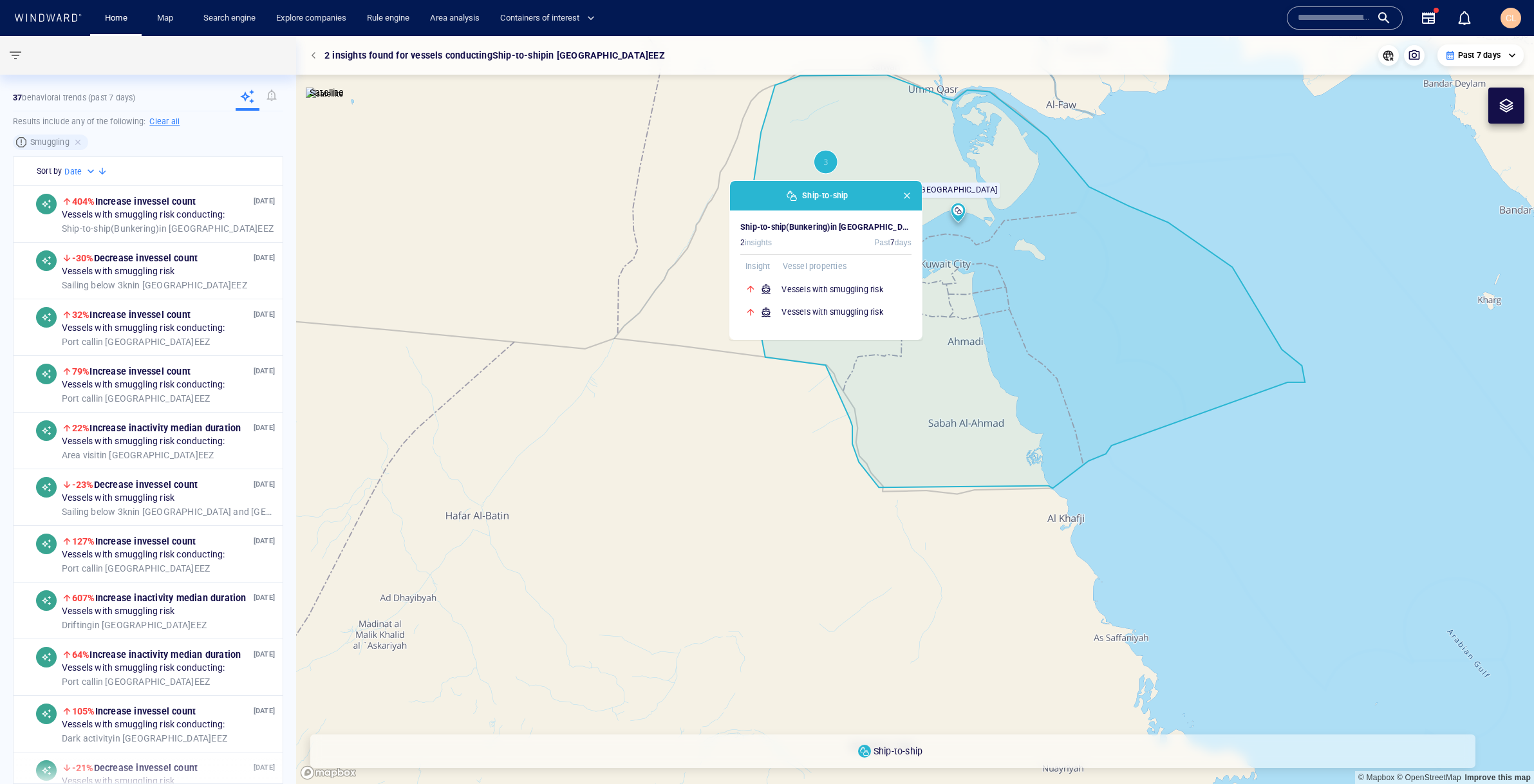
click at [1467, 56] on p "Past 7 days" at bounding box center [1479, 55] width 43 height 11
click at [1461, 128] on li "Past 14 days" at bounding box center [1482, 125] width 75 height 23
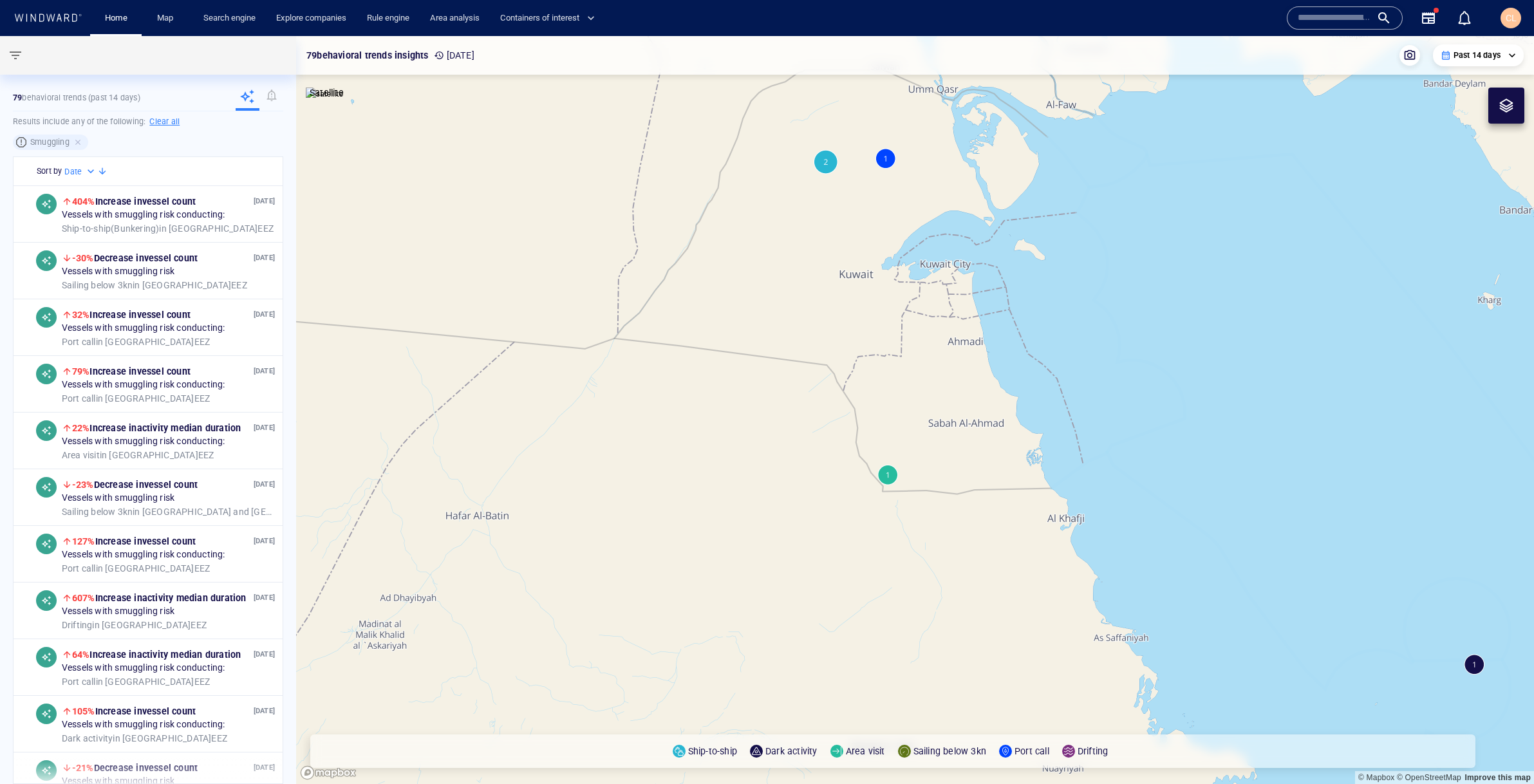
click at [829, 166] on canvas "Map" at bounding box center [914, 410] width 1238 height 748
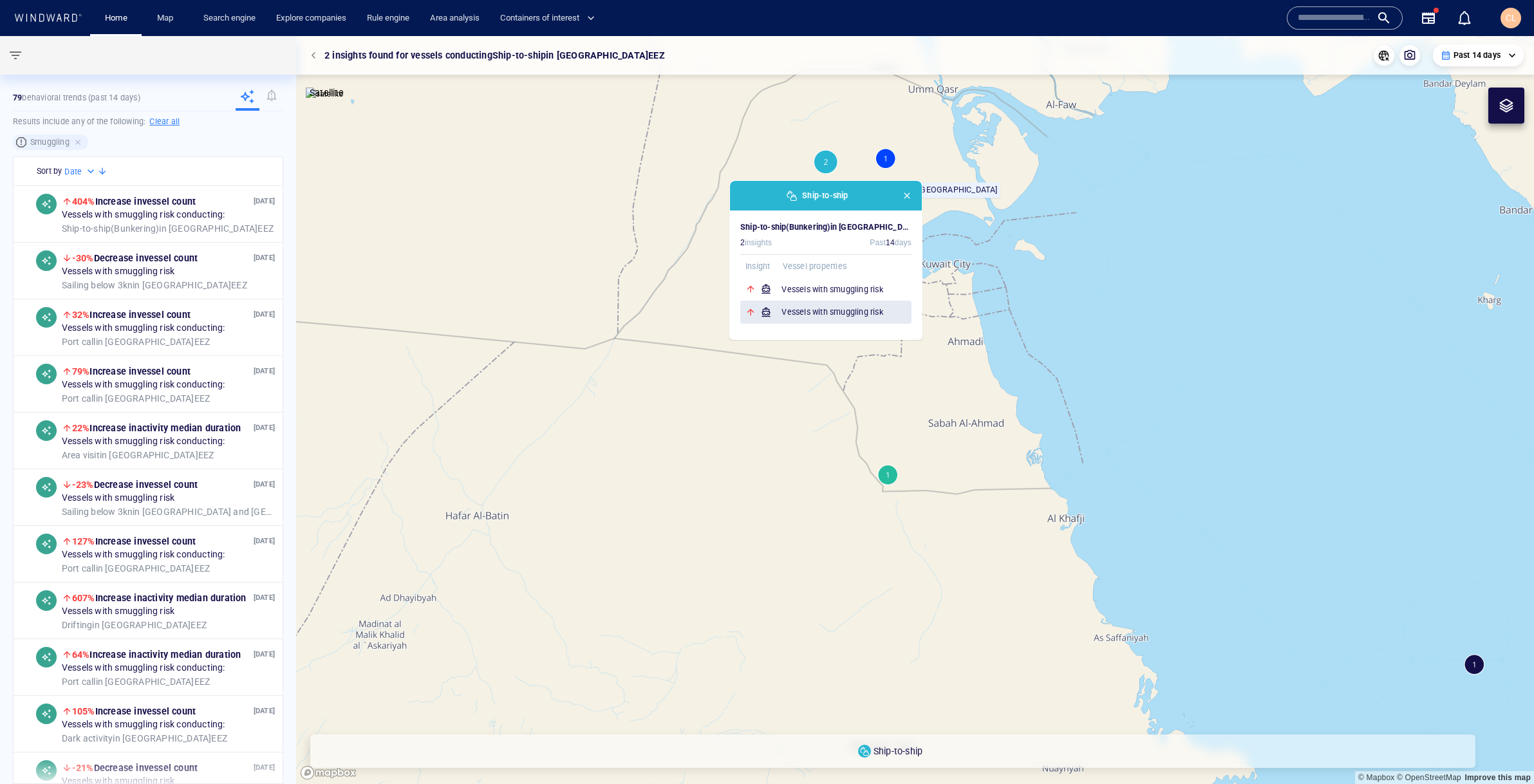
click at [856, 310] on h6 "Vessels with smuggling risk" at bounding box center [847, 312] width 130 height 13
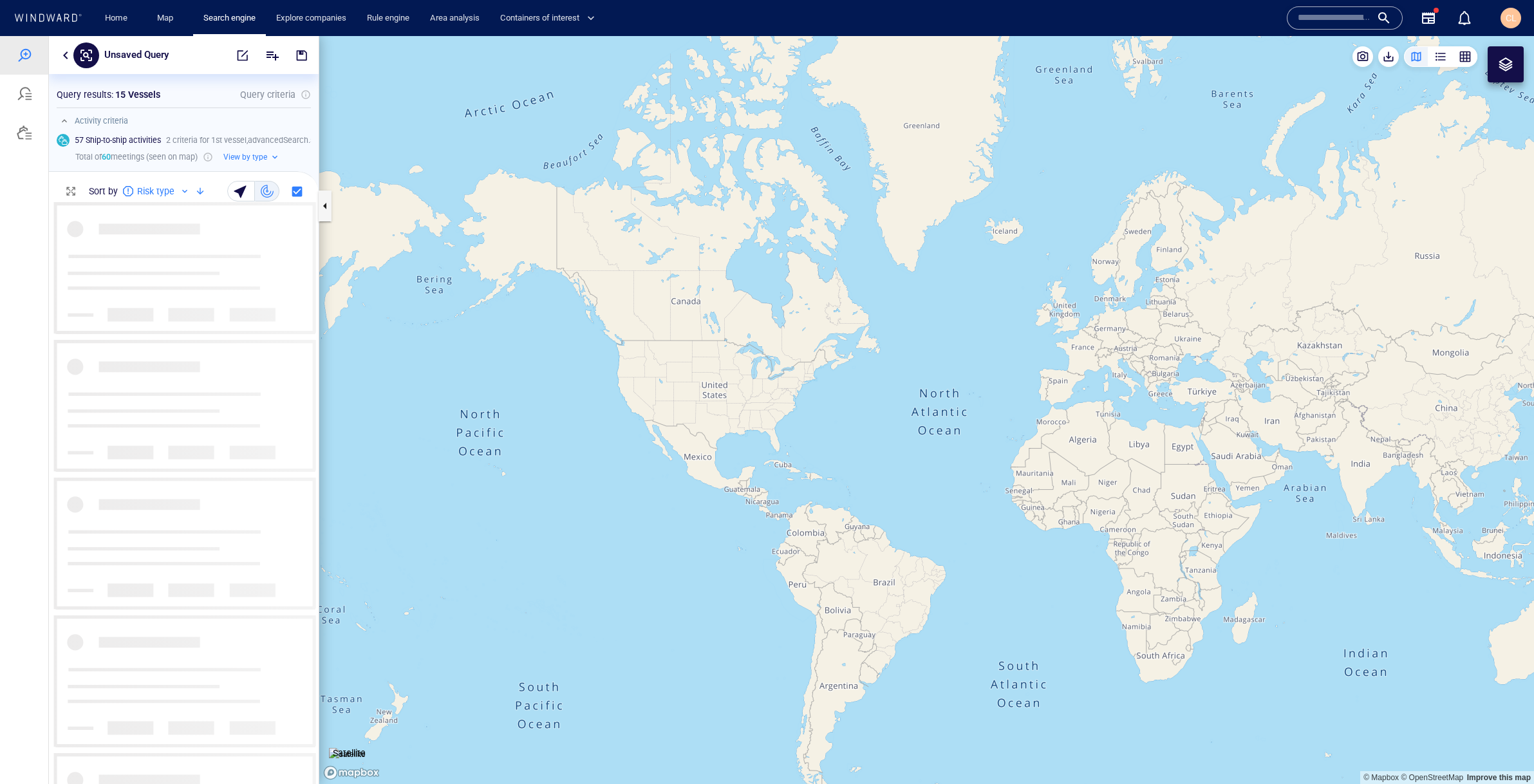
scroll to position [1, 1]
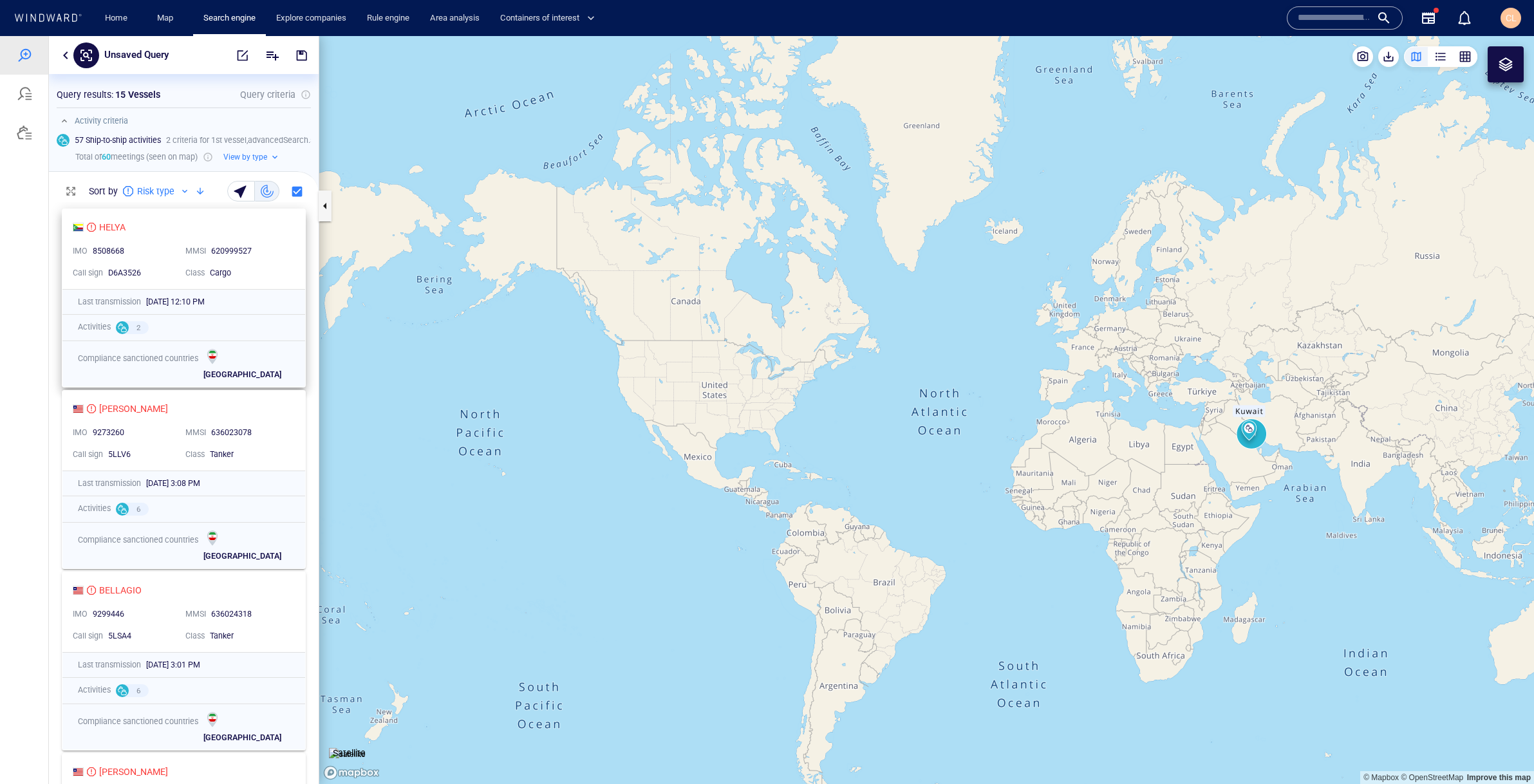
click at [266, 256] on div "620999527" at bounding box center [249, 251] width 76 height 11
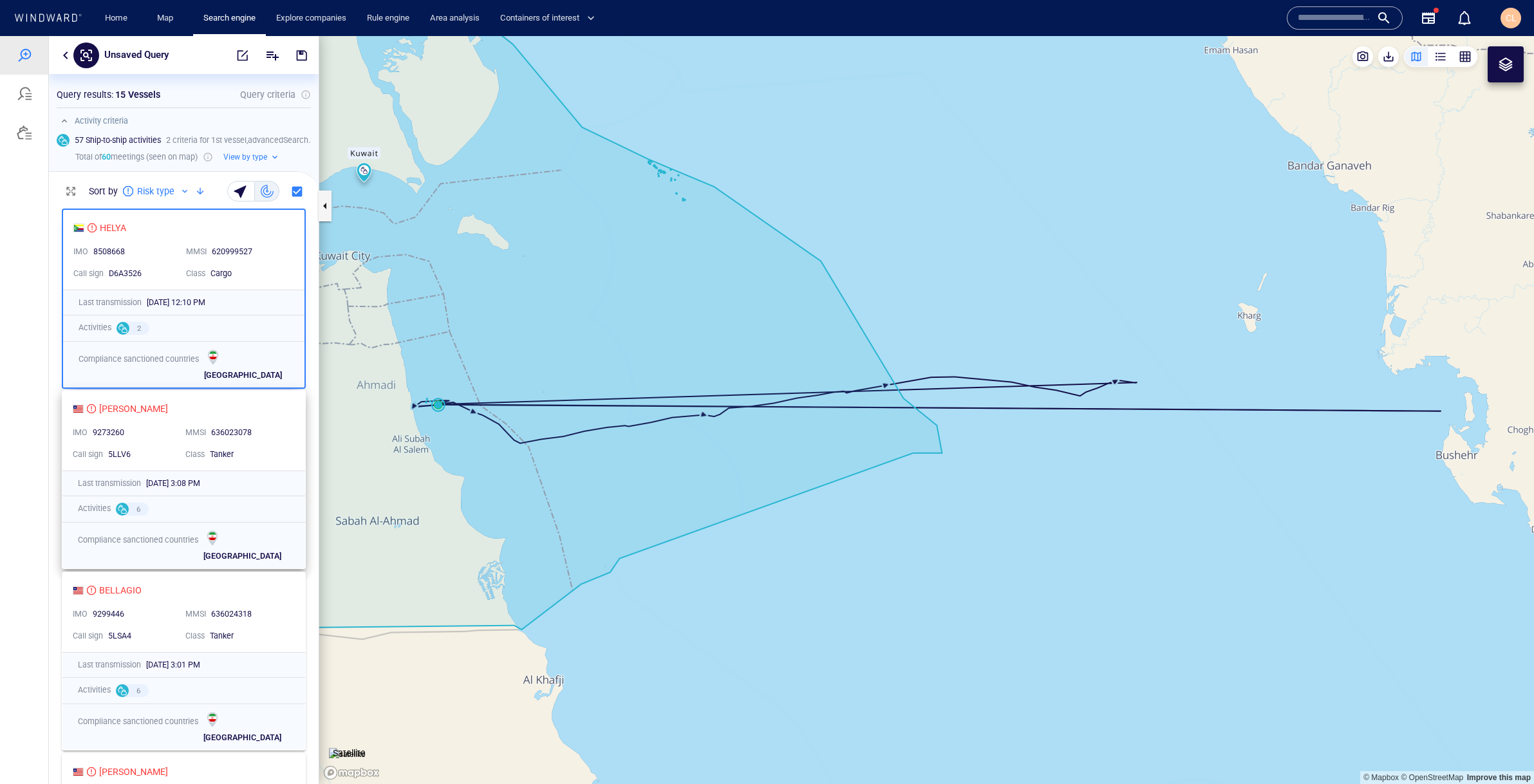
click at [160, 423] on div "IMO 9273260" at bounding box center [124, 433] width 113 height 22
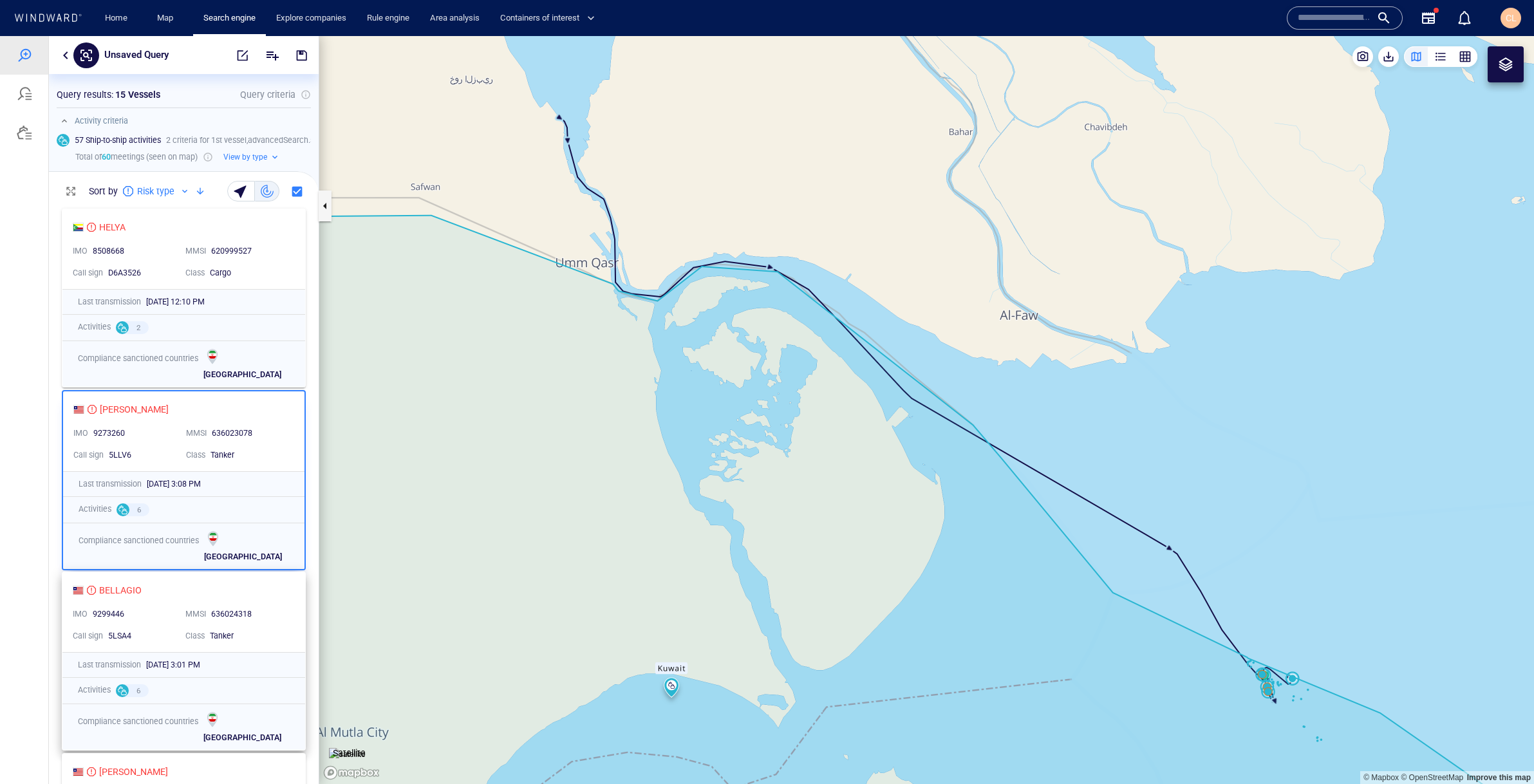
click at [173, 594] on div "BELLAGIO" at bounding box center [179, 590] width 212 height 16
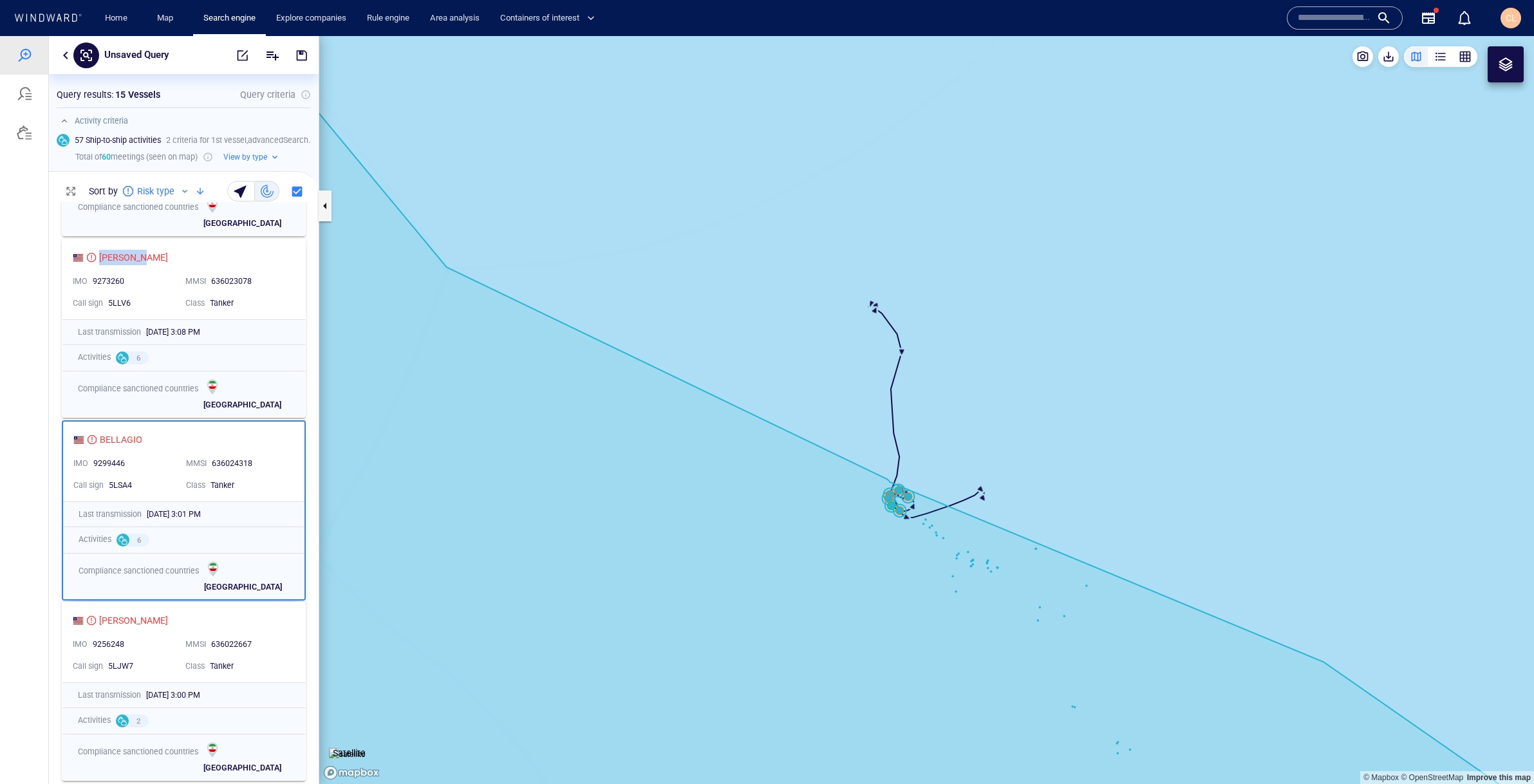
scroll to position [261, 0]
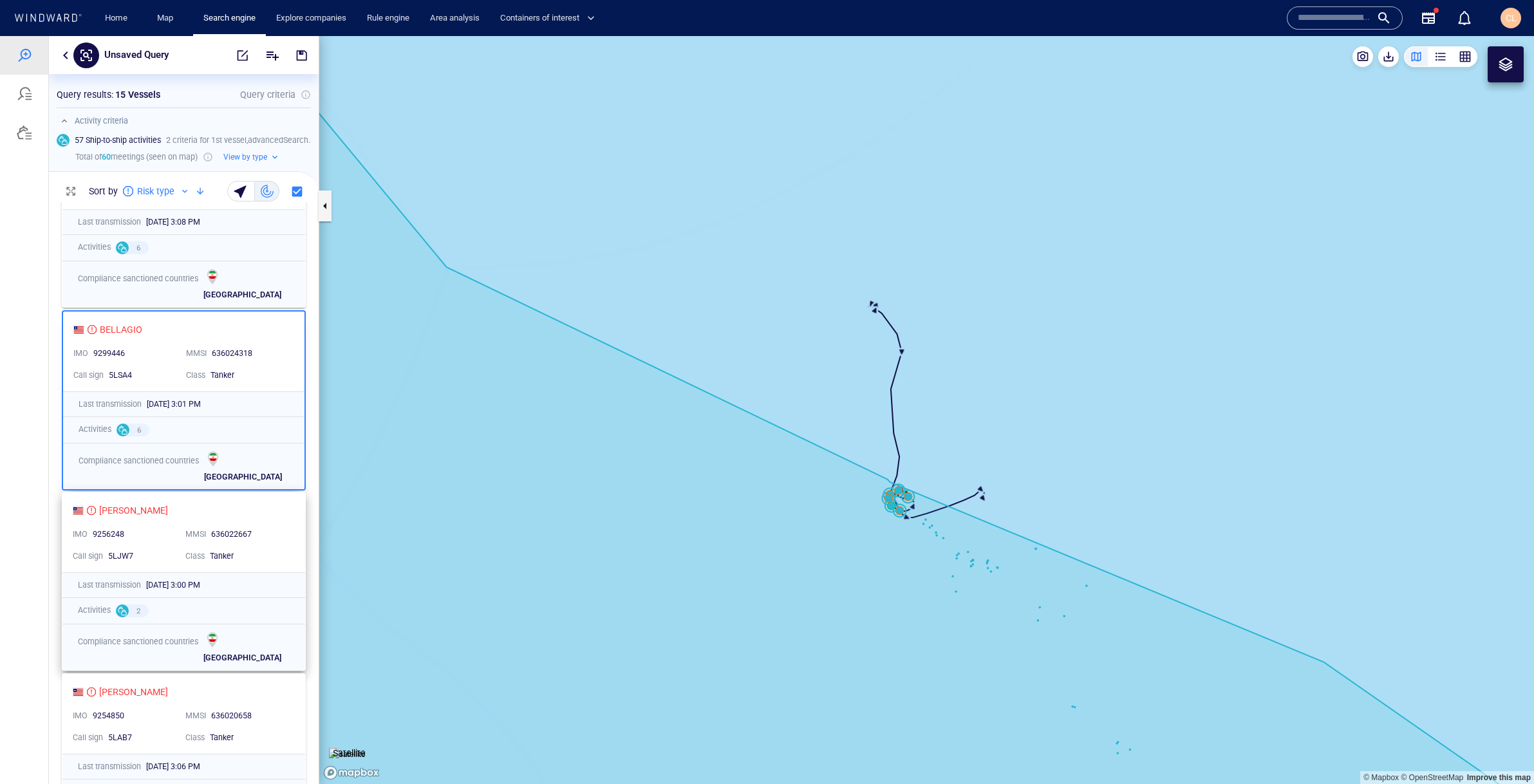
click at [162, 504] on div "DELFINA" at bounding box center [179, 510] width 212 height 16
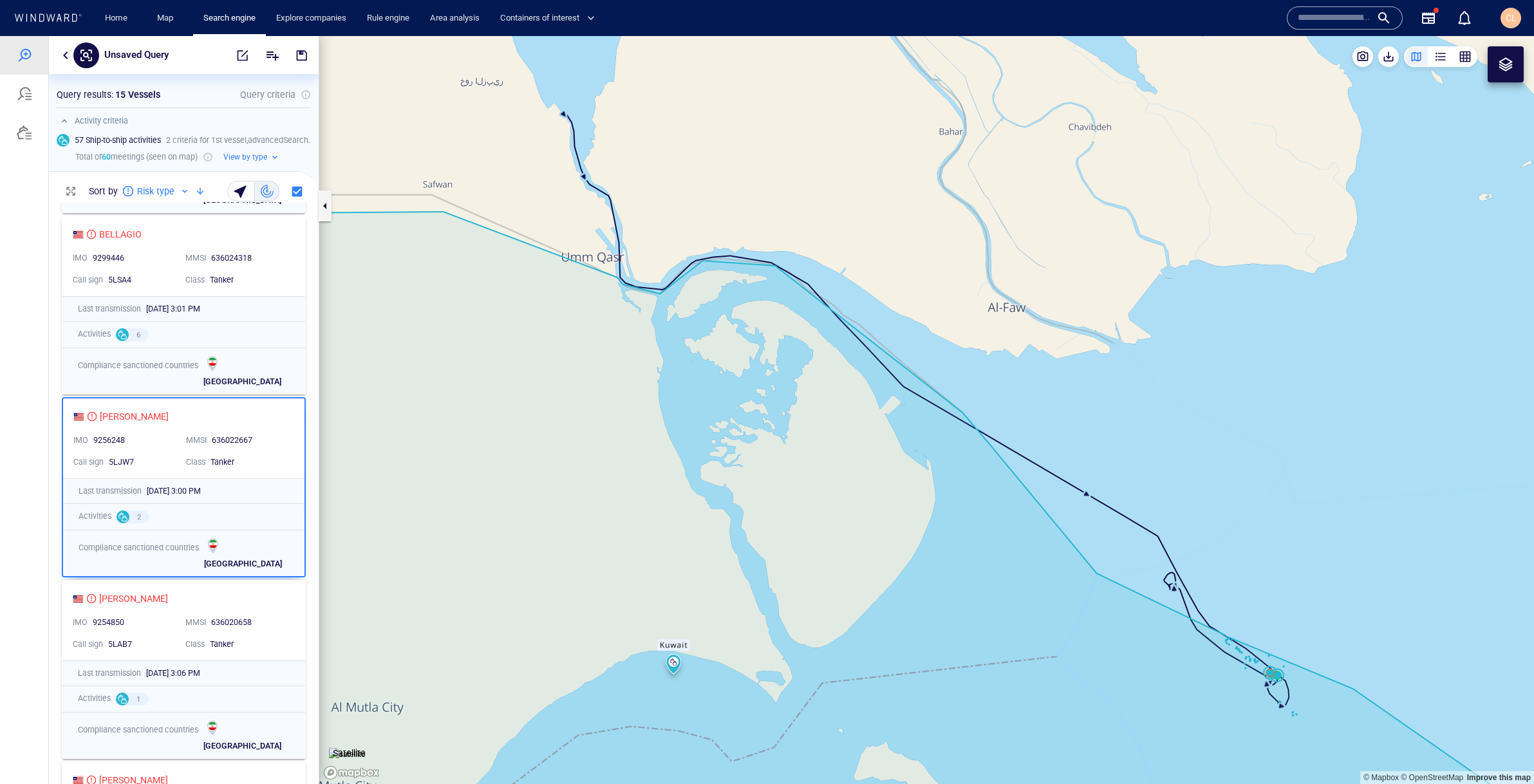
scroll to position [361, 0]
click at [168, 596] on div "CAMILLA" at bounding box center [179, 593] width 212 height 16
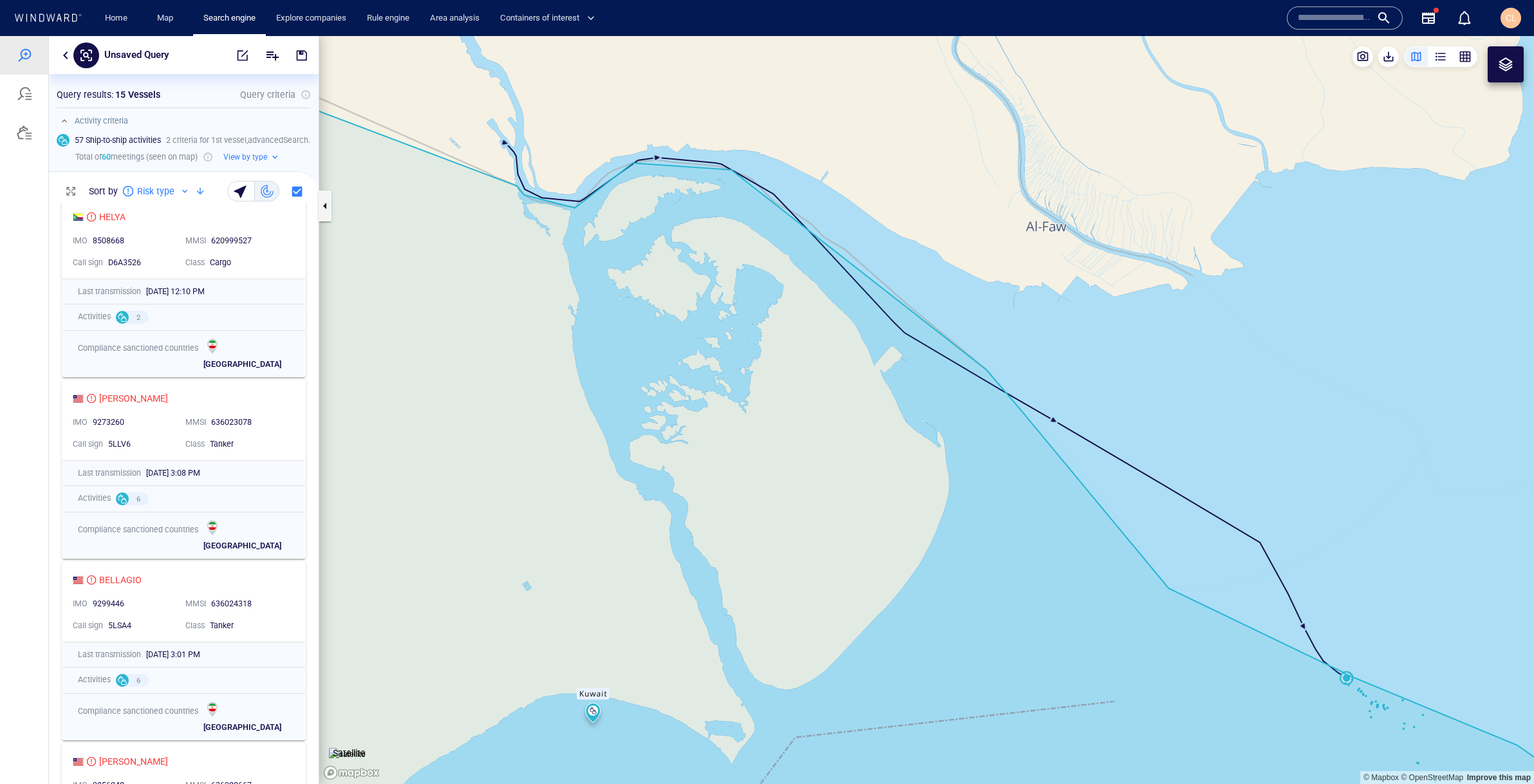
scroll to position [0, 0]
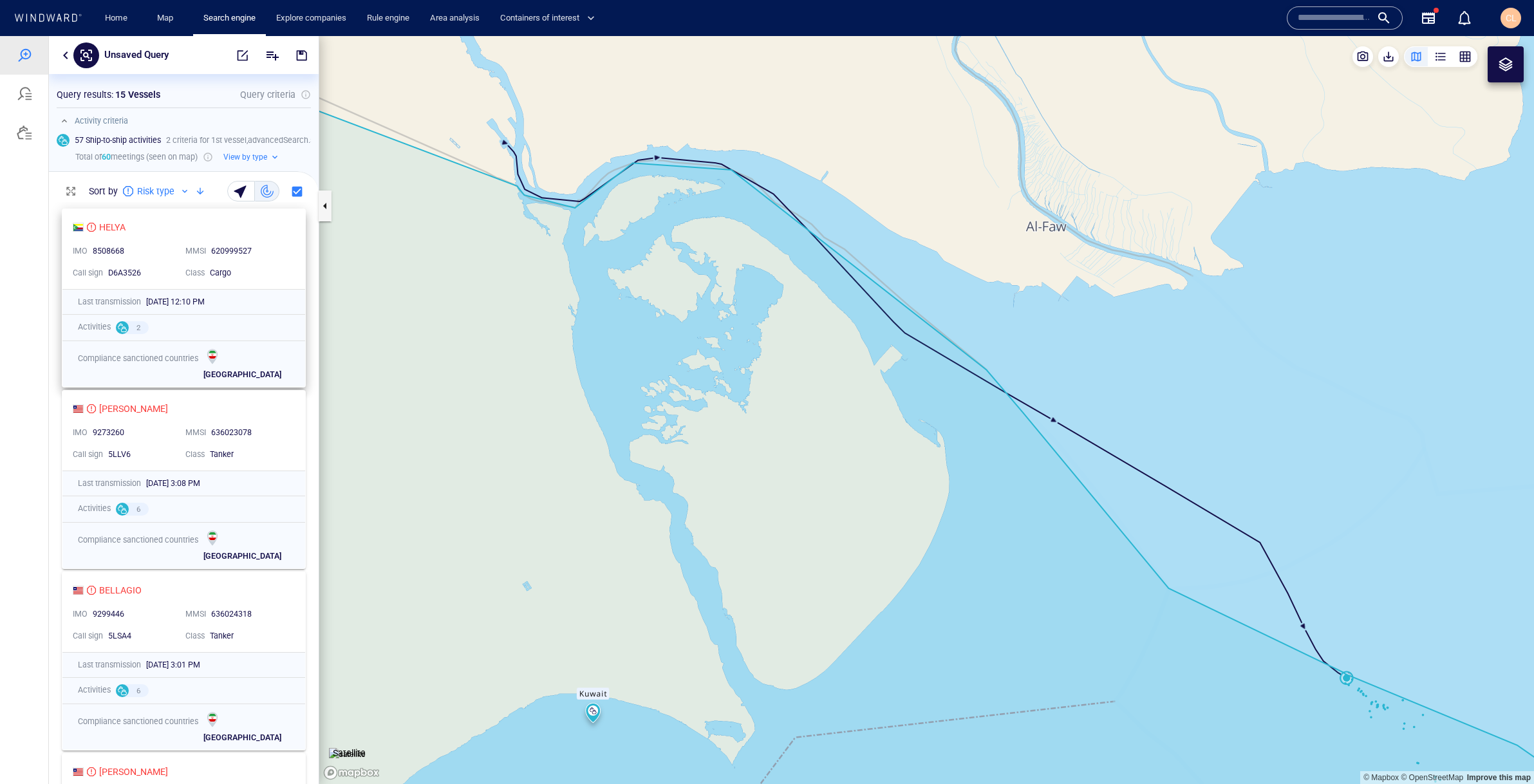
click at [261, 239] on div "HELYA IMO 8508668 MMSI 620999527 Call sign D6A3526 Class Cargo" at bounding box center [183, 249] width 243 height 80
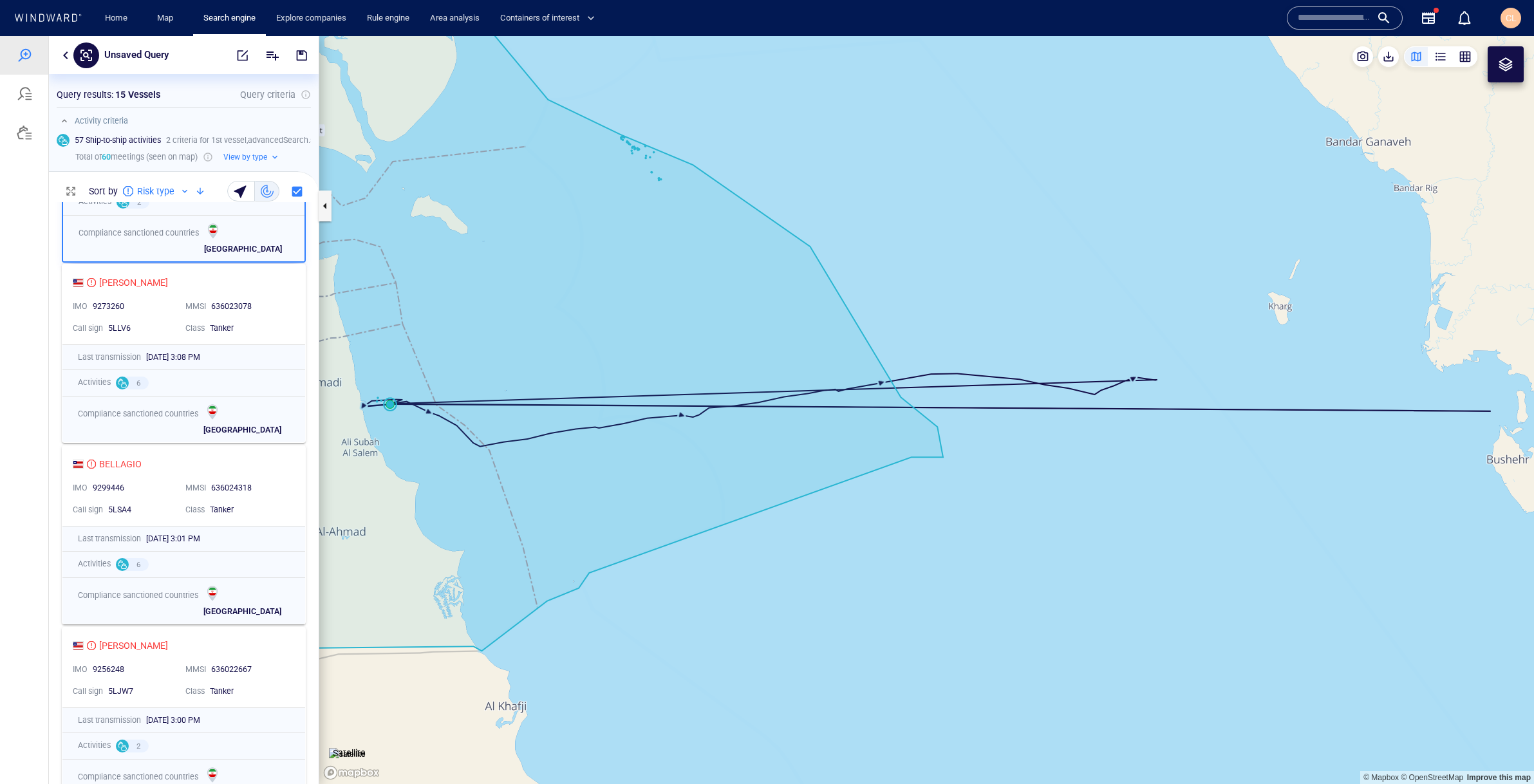
scroll to position [127, 0]
click at [271, 623] on div "DELFINA IMO 9256248 MMSI 636022667 Call sign 5LJW7 Class Tanker Last transmissi…" at bounding box center [184, 716] width 270 height 193
click at [271, 657] on div "DELFINA IMO 9256248 MMSI 636022667 Call sign 5LJW7 Class Tanker" at bounding box center [183, 666] width 243 height 80
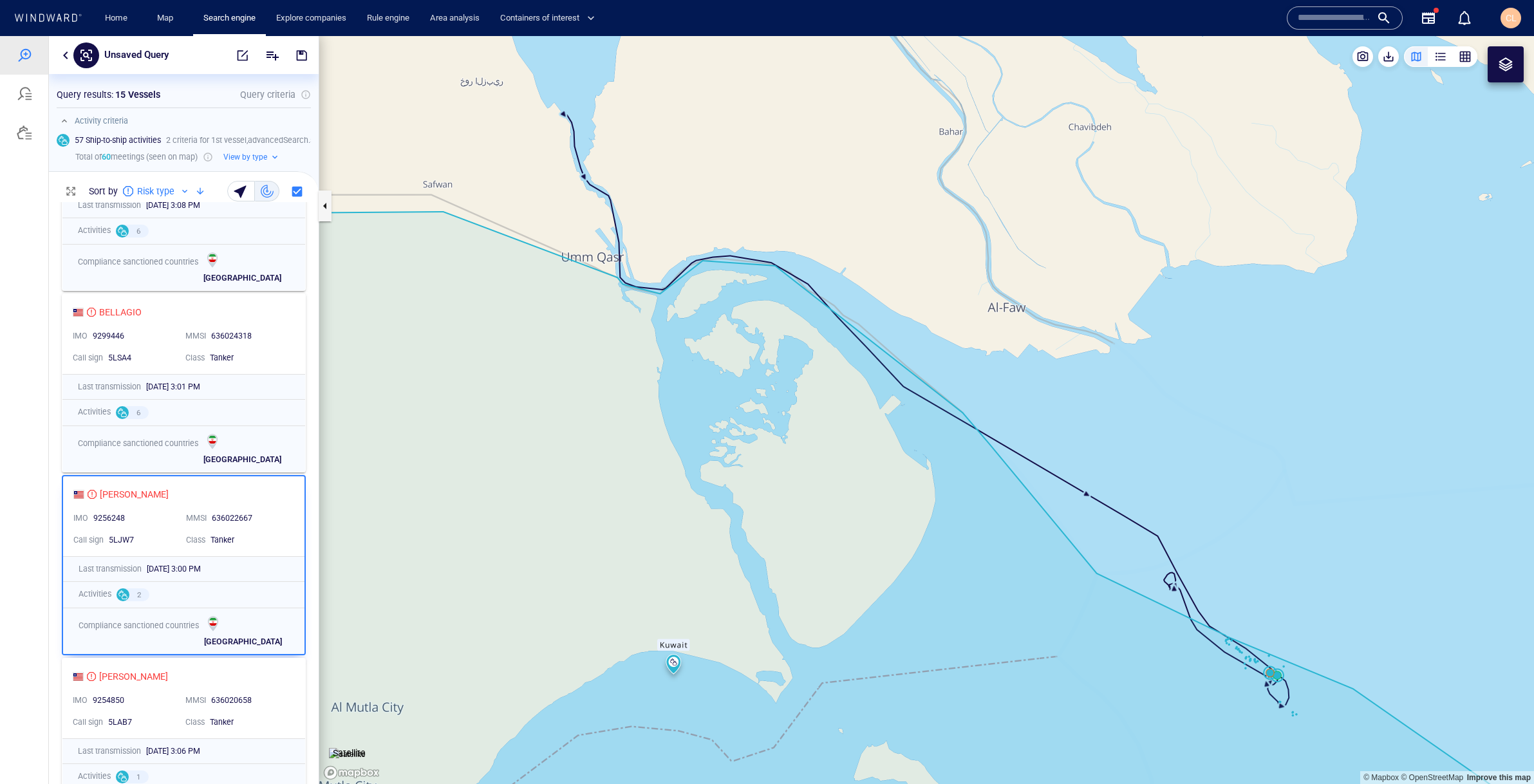
scroll to position [305, 0]
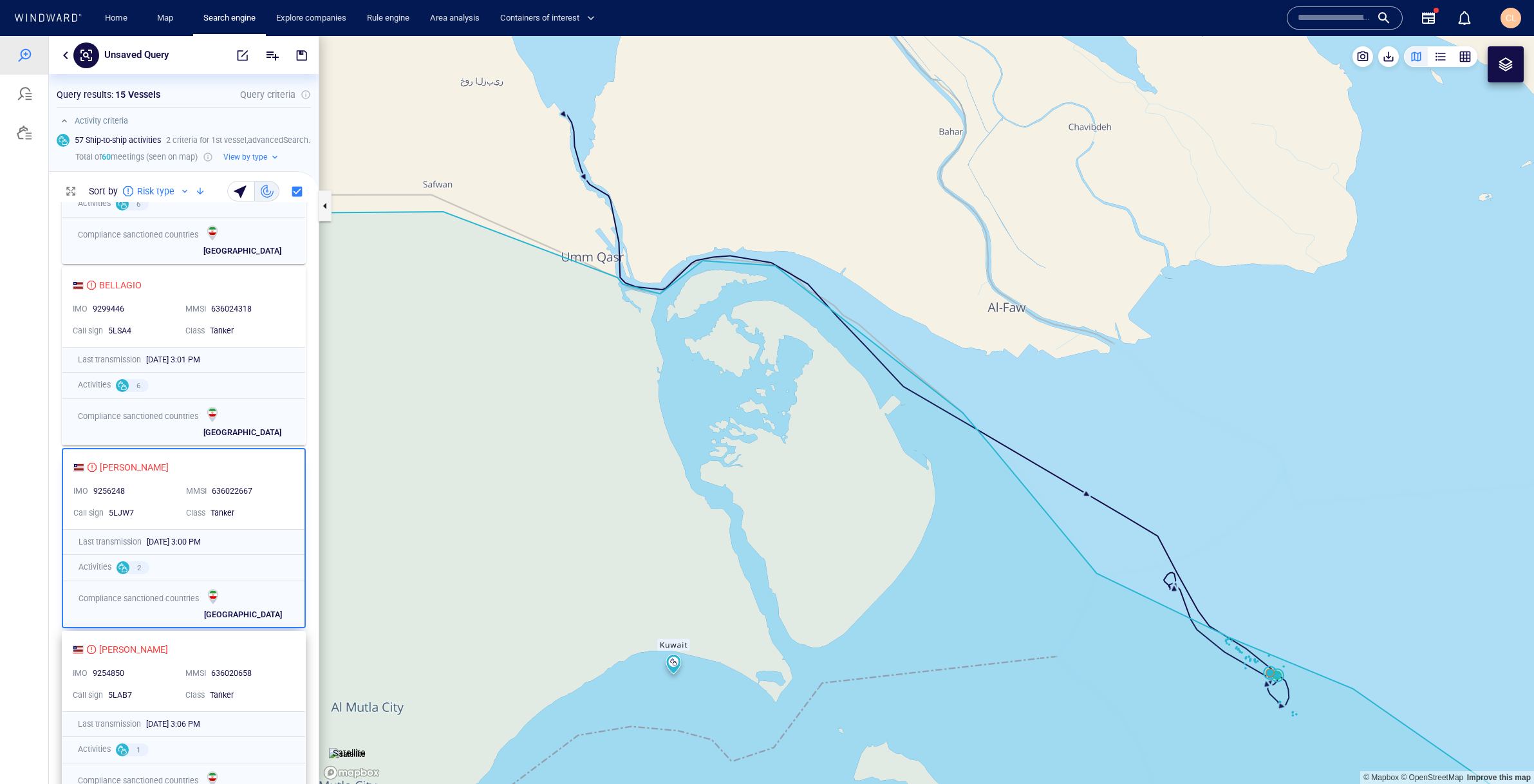
click at [271, 657] on div "CAMILLA" at bounding box center [179, 649] width 212 height 16
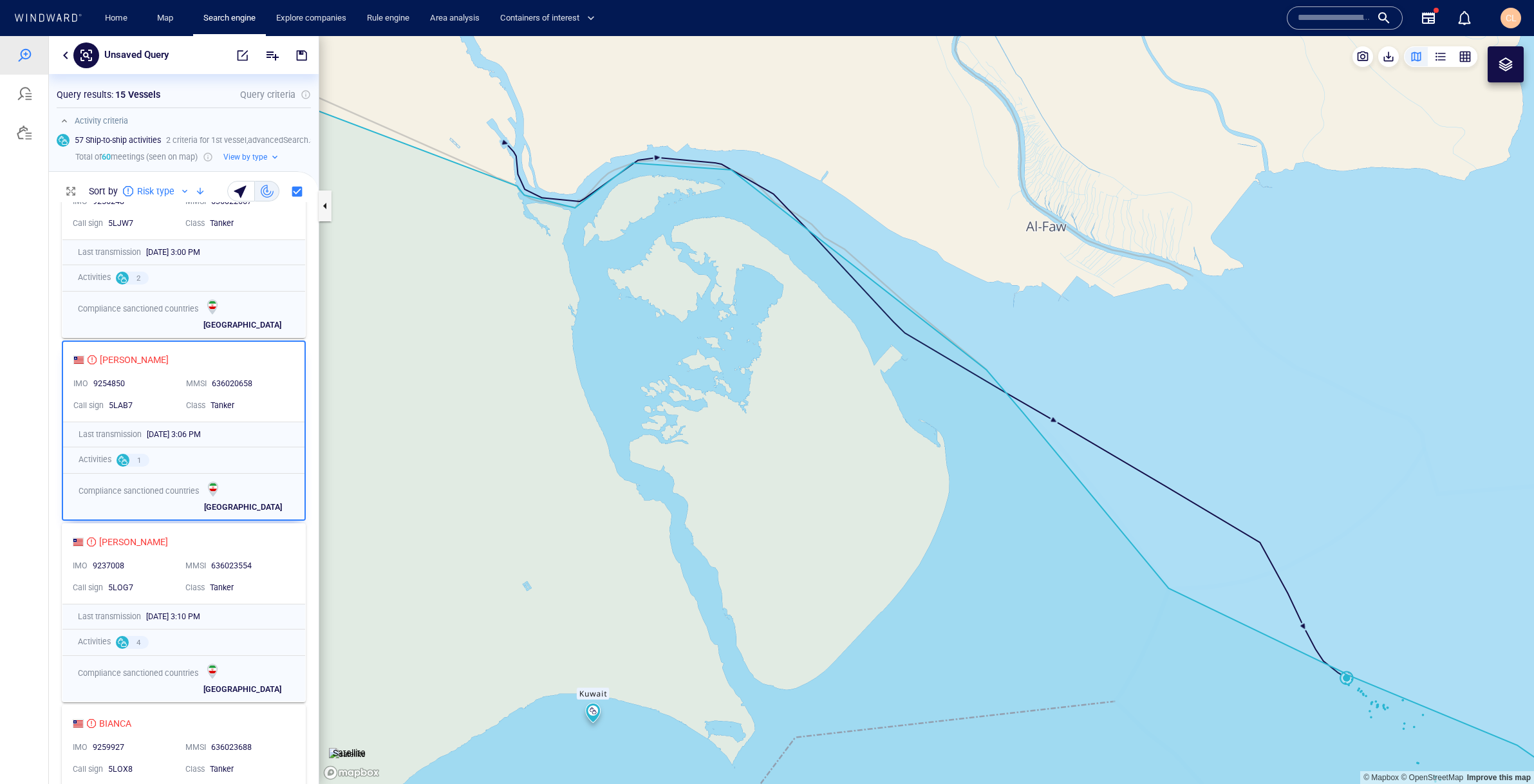
scroll to position [596, 0]
click at [256, 568] on div "636023554" at bounding box center [249, 565] width 76 height 11
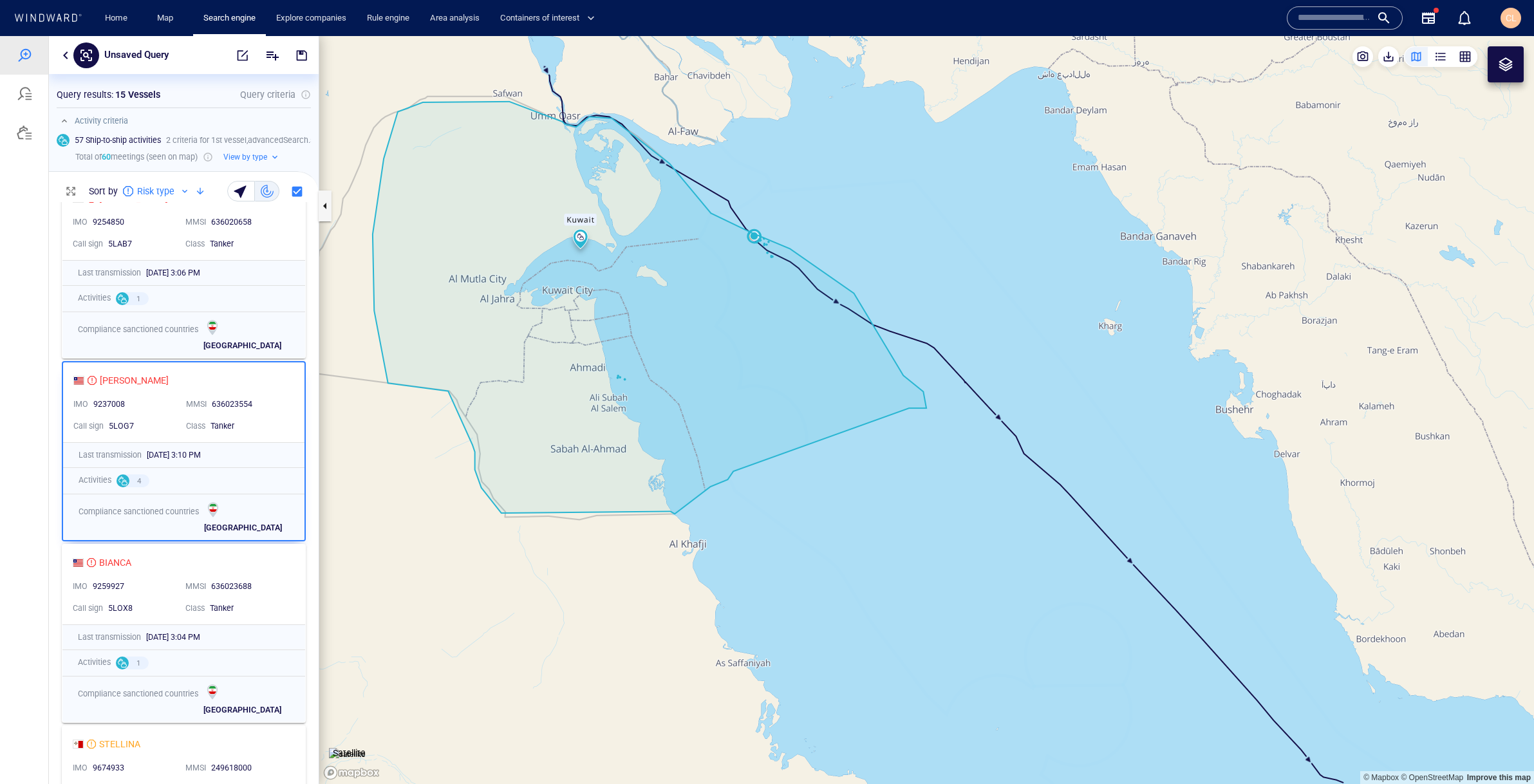
scroll to position [782, 0]
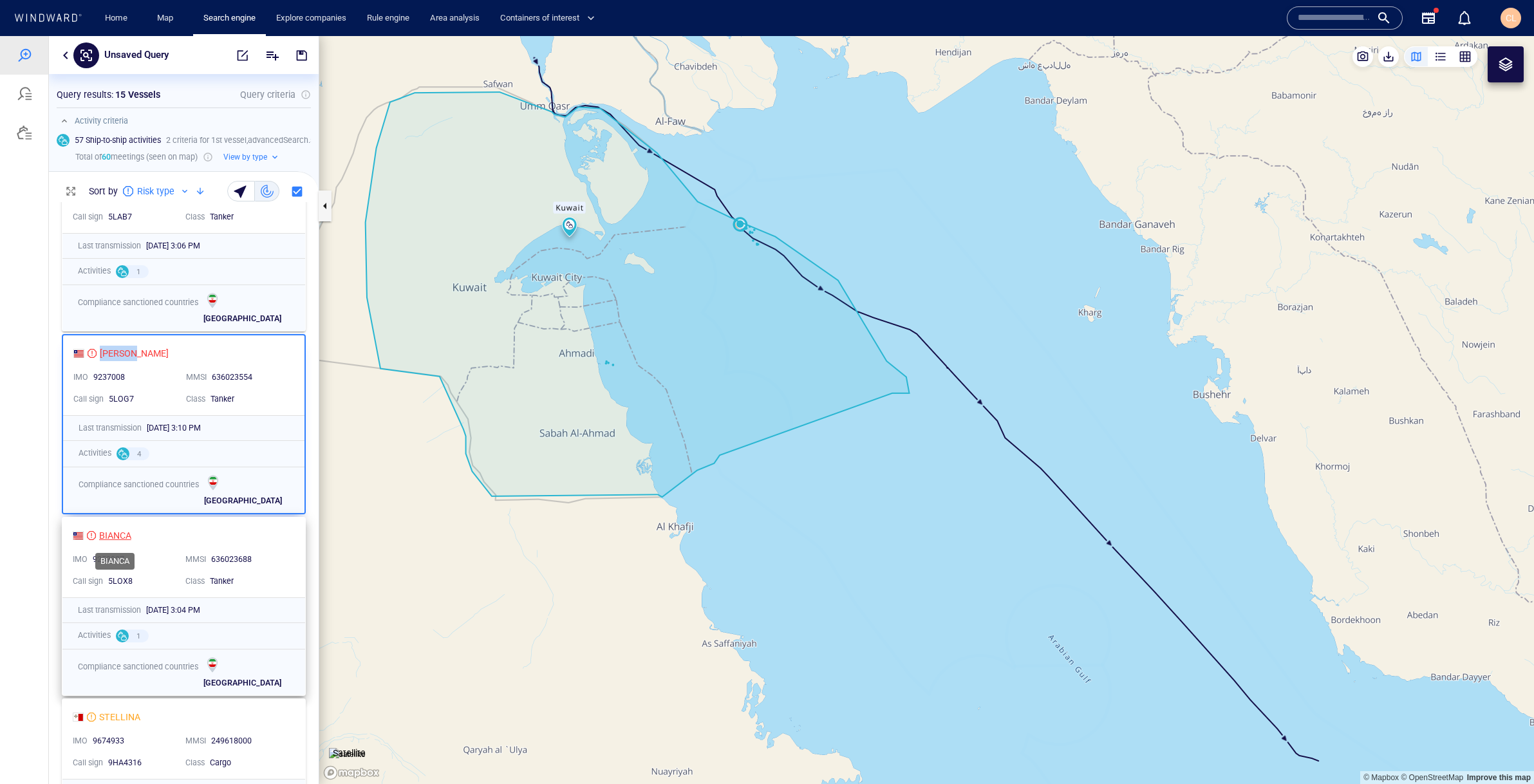
click at [117, 538] on div "BIANCA" at bounding box center [115, 535] width 33 height 16
click at [185, 534] on div "BIANCA" at bounding box center [179, 535] width 212 height 16
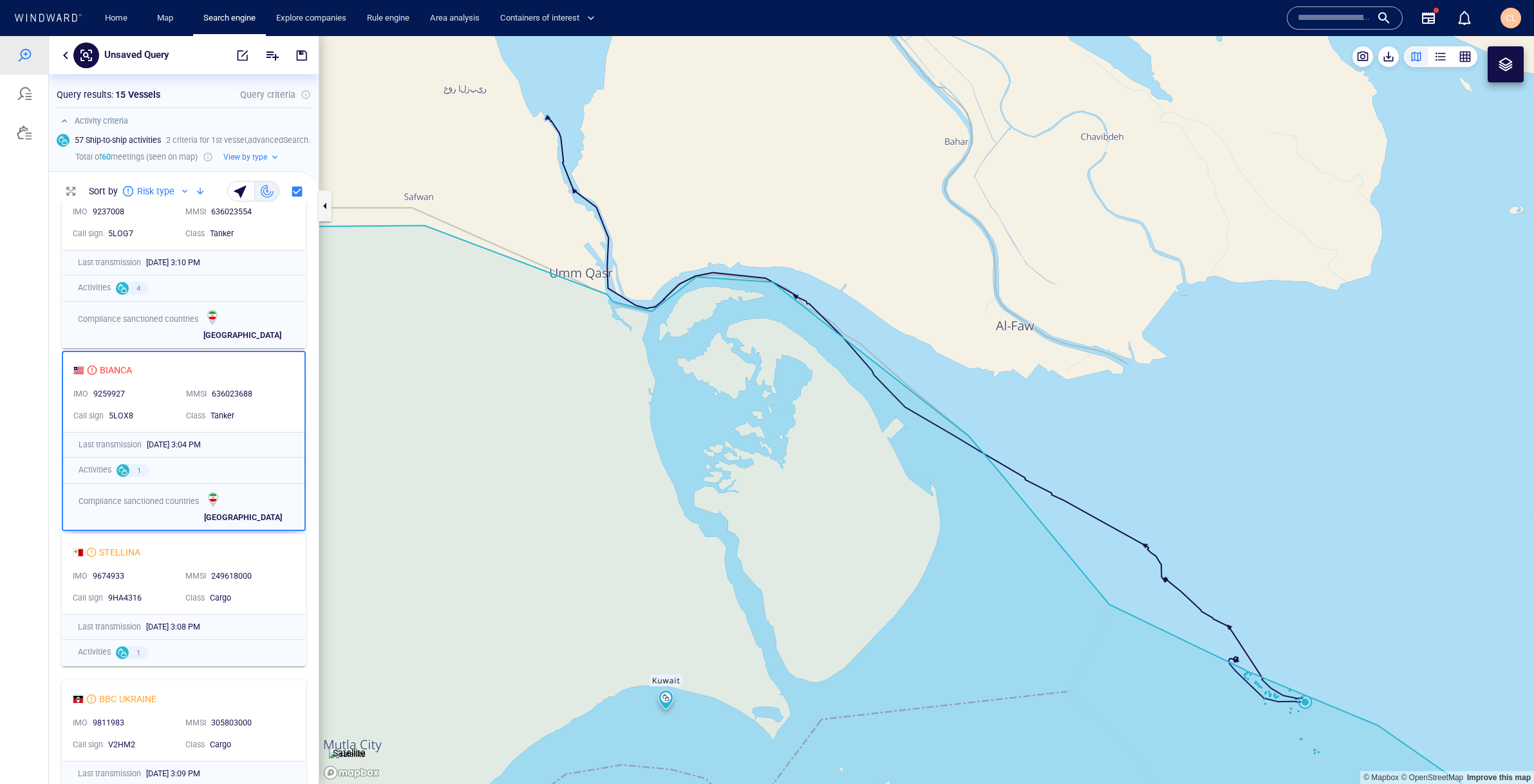
scroll to position [977, 0]
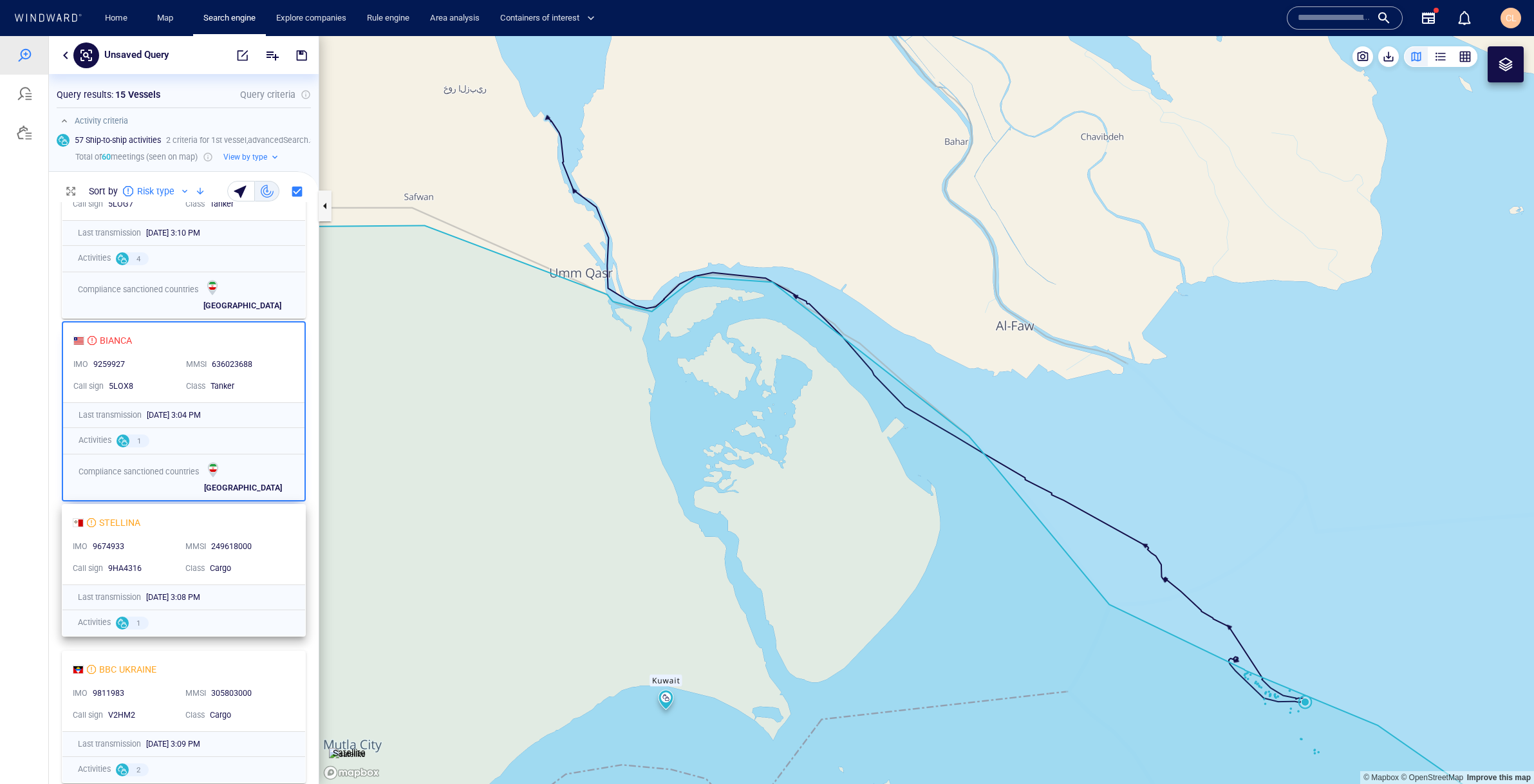
click at [260, 560] on div "Cargo" at bounding box center [248, 568] width 83 height 17
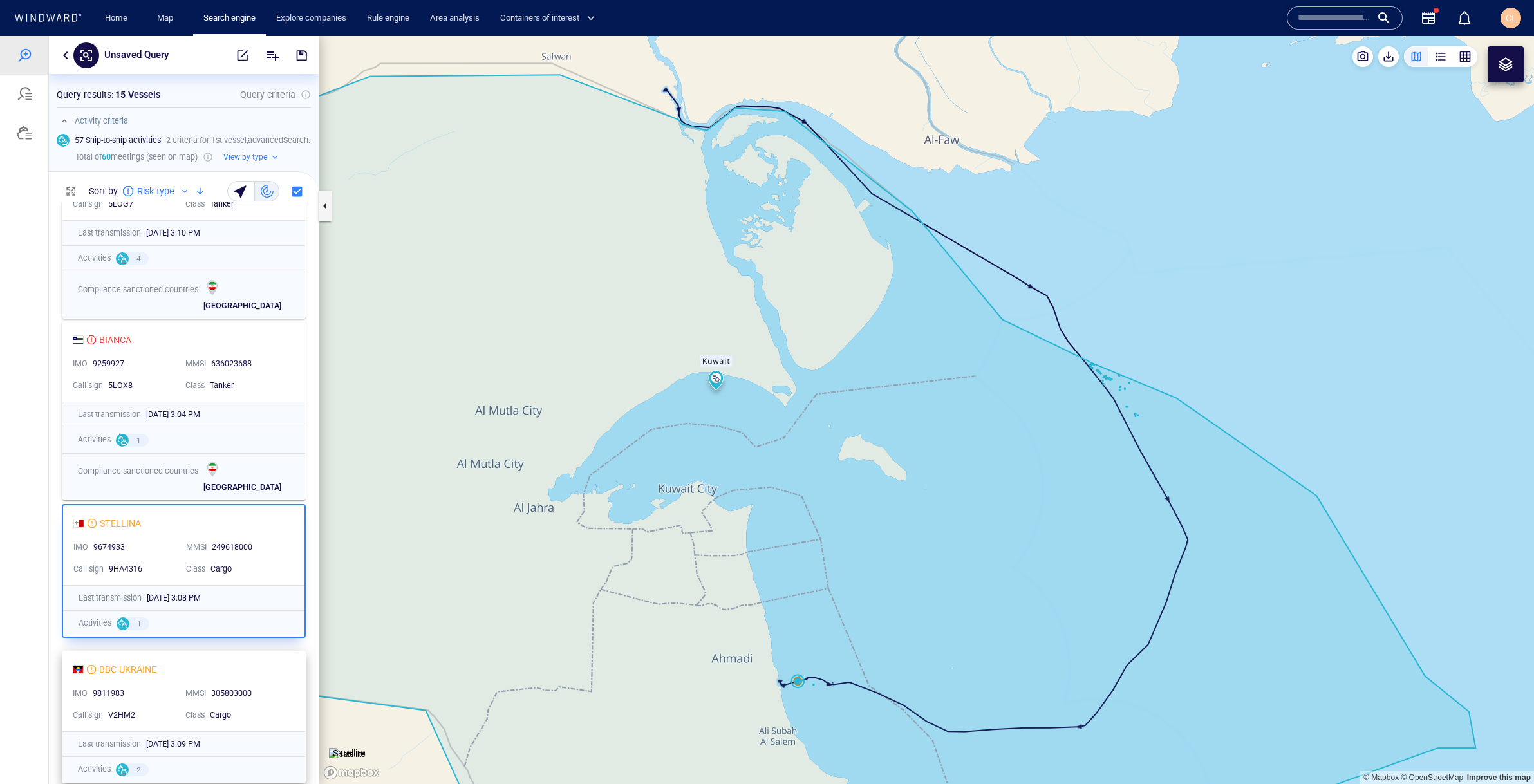
click at [258, 688] on div "305803000" at bounding box center [249, 694] width 76 height 11
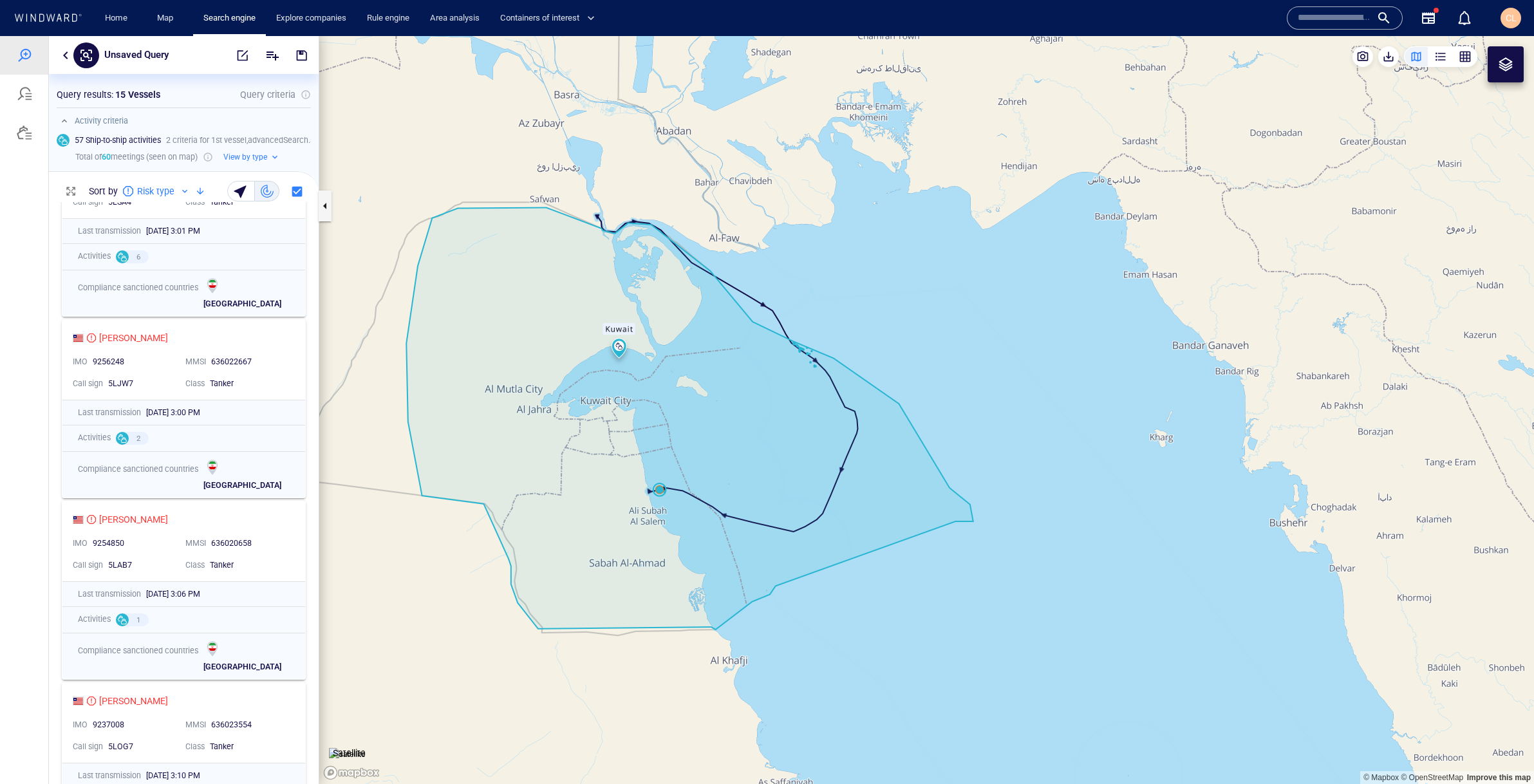
scroll to position [433, 0]
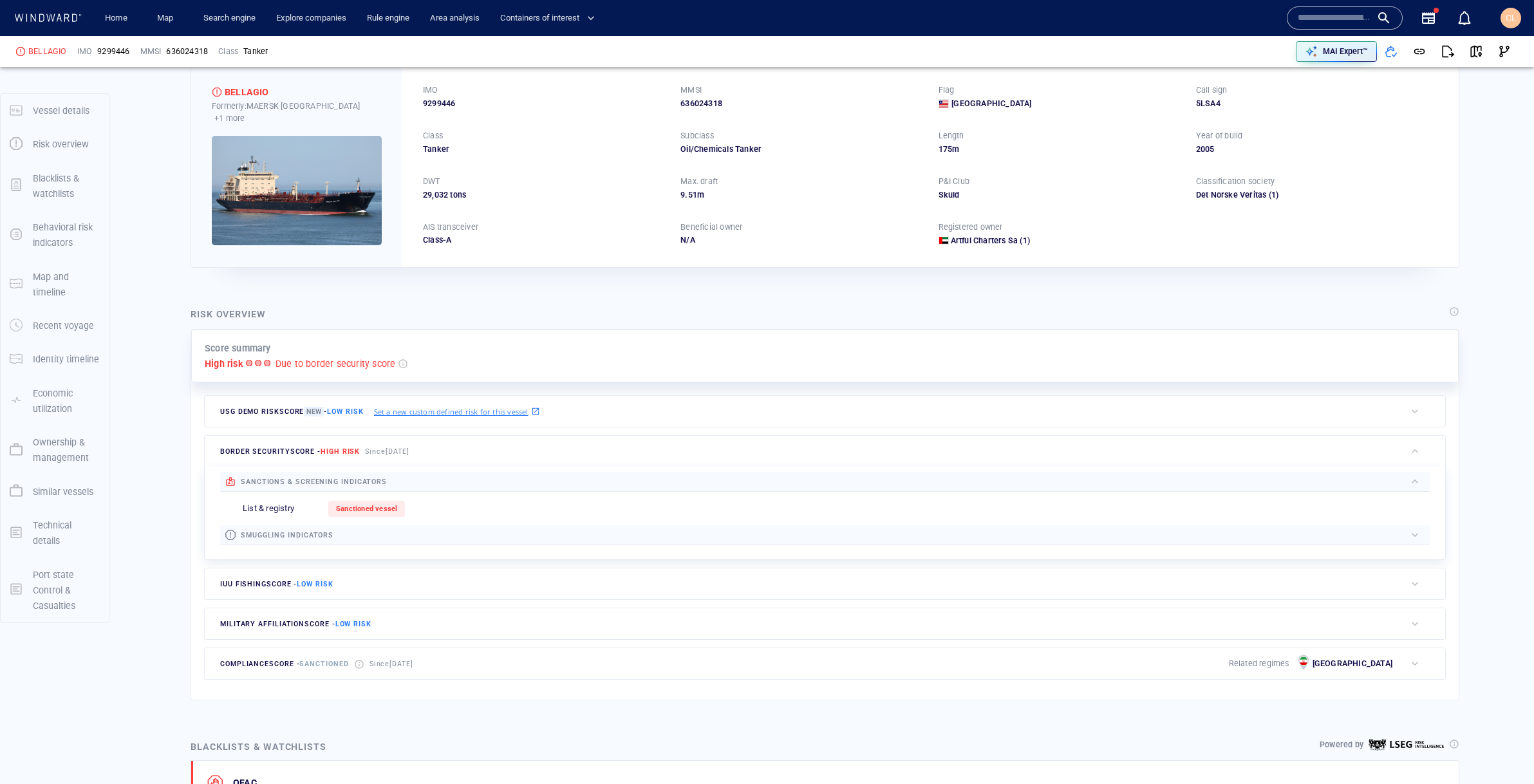
scroll to position [66, 0]
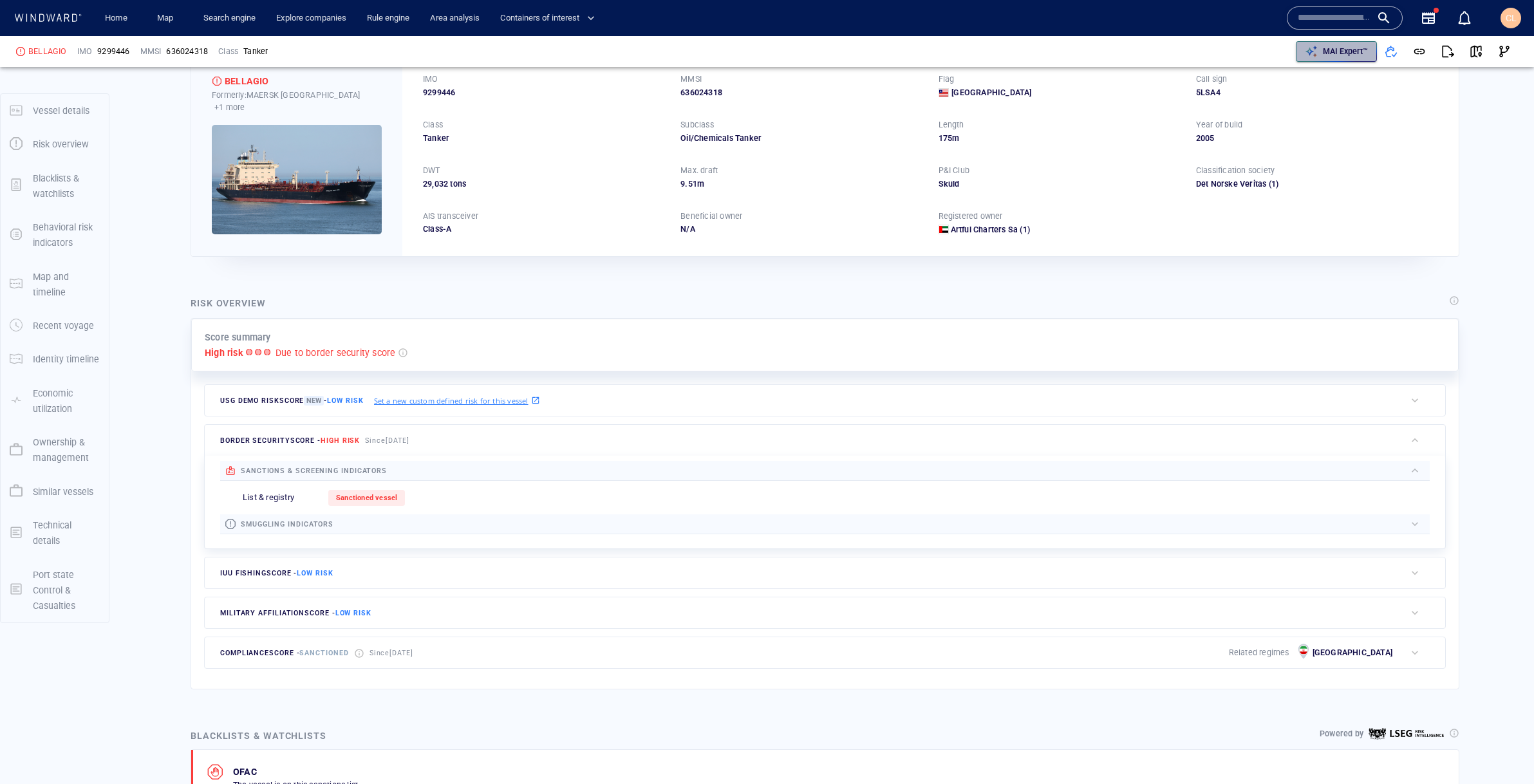
click at [1317, 47] on div "button" at bounding box center [1311, 51] width 18 height 18
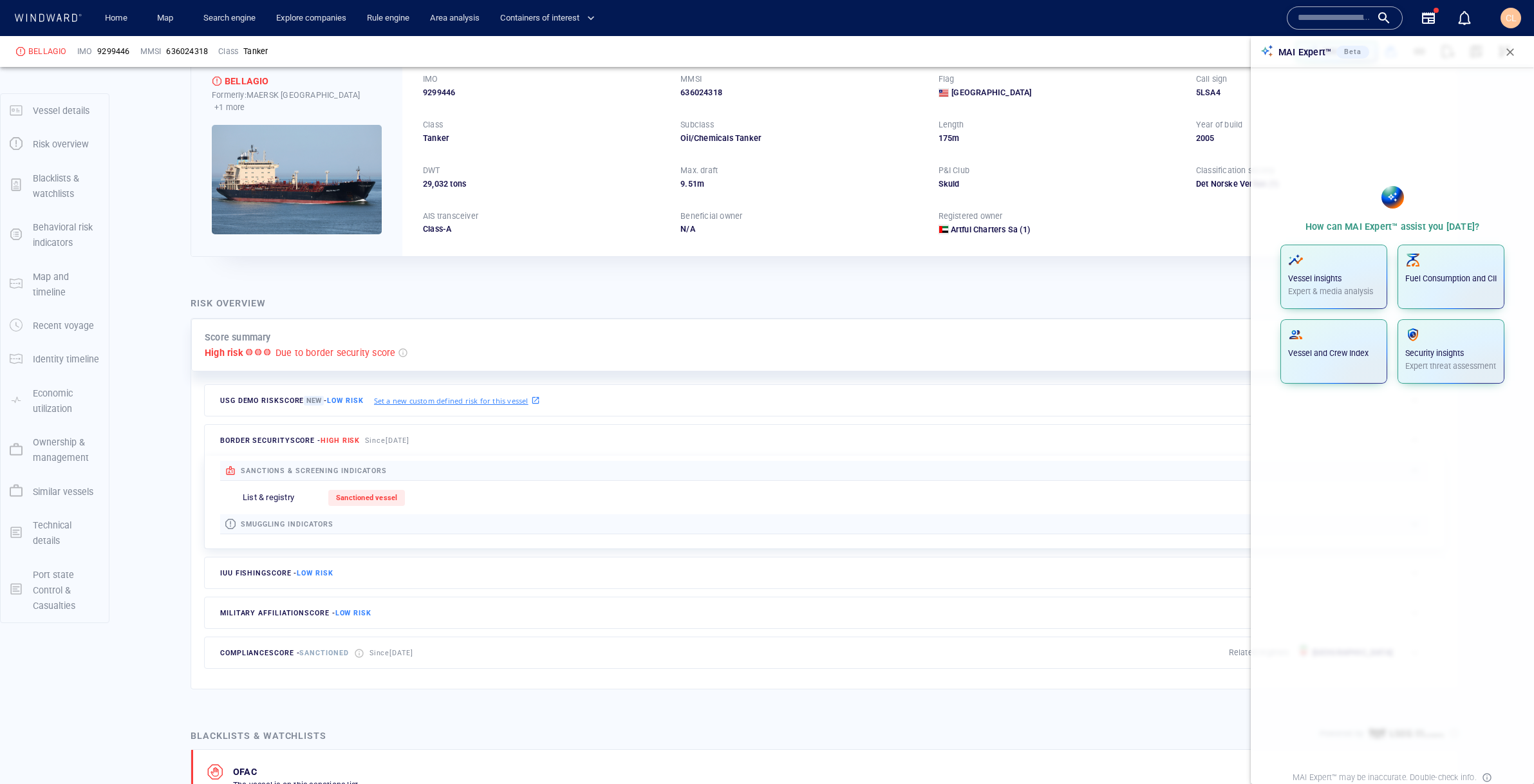
click at [1338, 244] on div "Vessel insights Expert & media analysis Fuel Consumption and CII Vessel and Cre…" at bounding box center [1392, 313] width 271 height 150
click at [1341, 270] on div "Vessel insights Expert & media analysis" at bounding box center [1333, 274] width 91 height 45
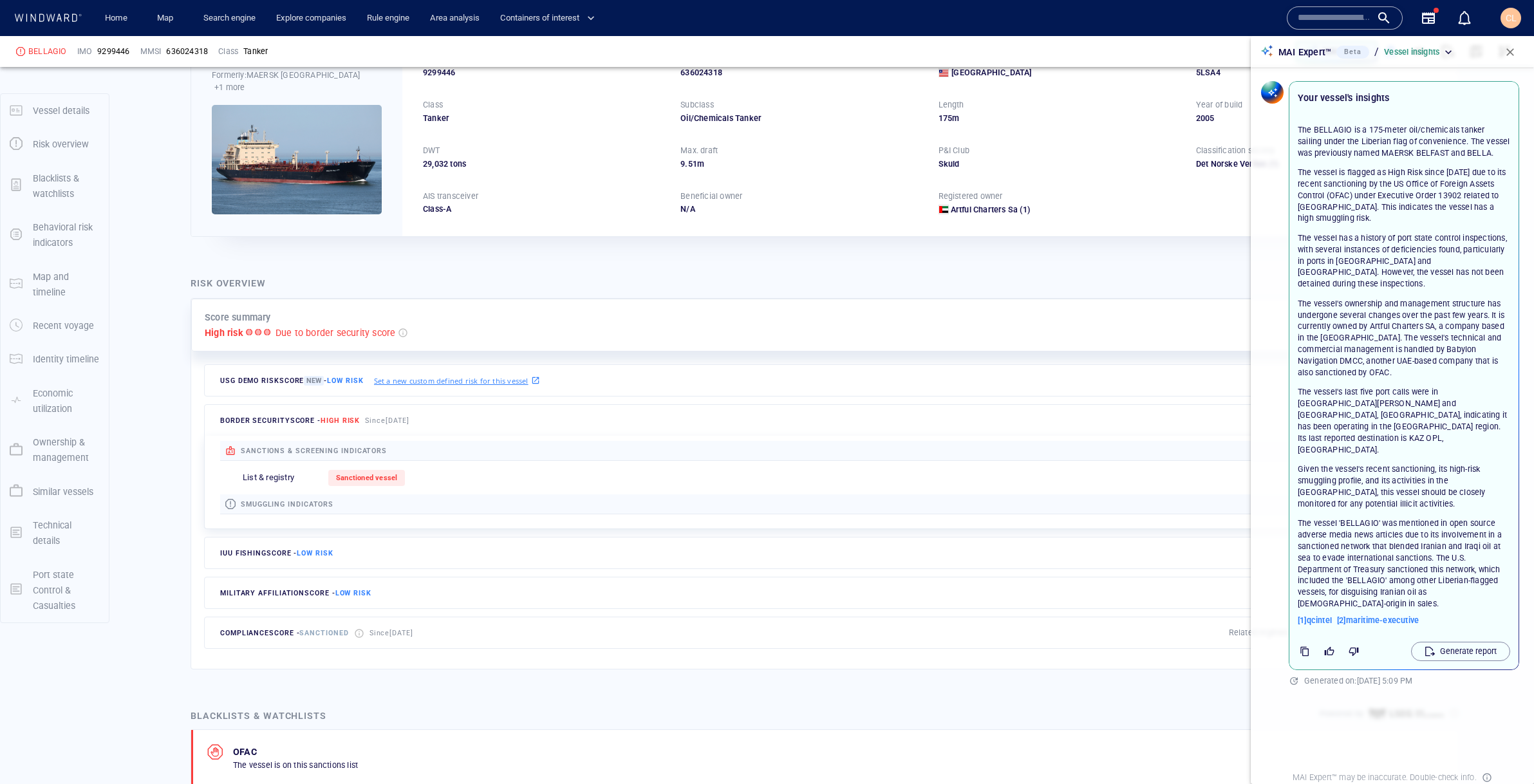
scroll to position [93, 0]
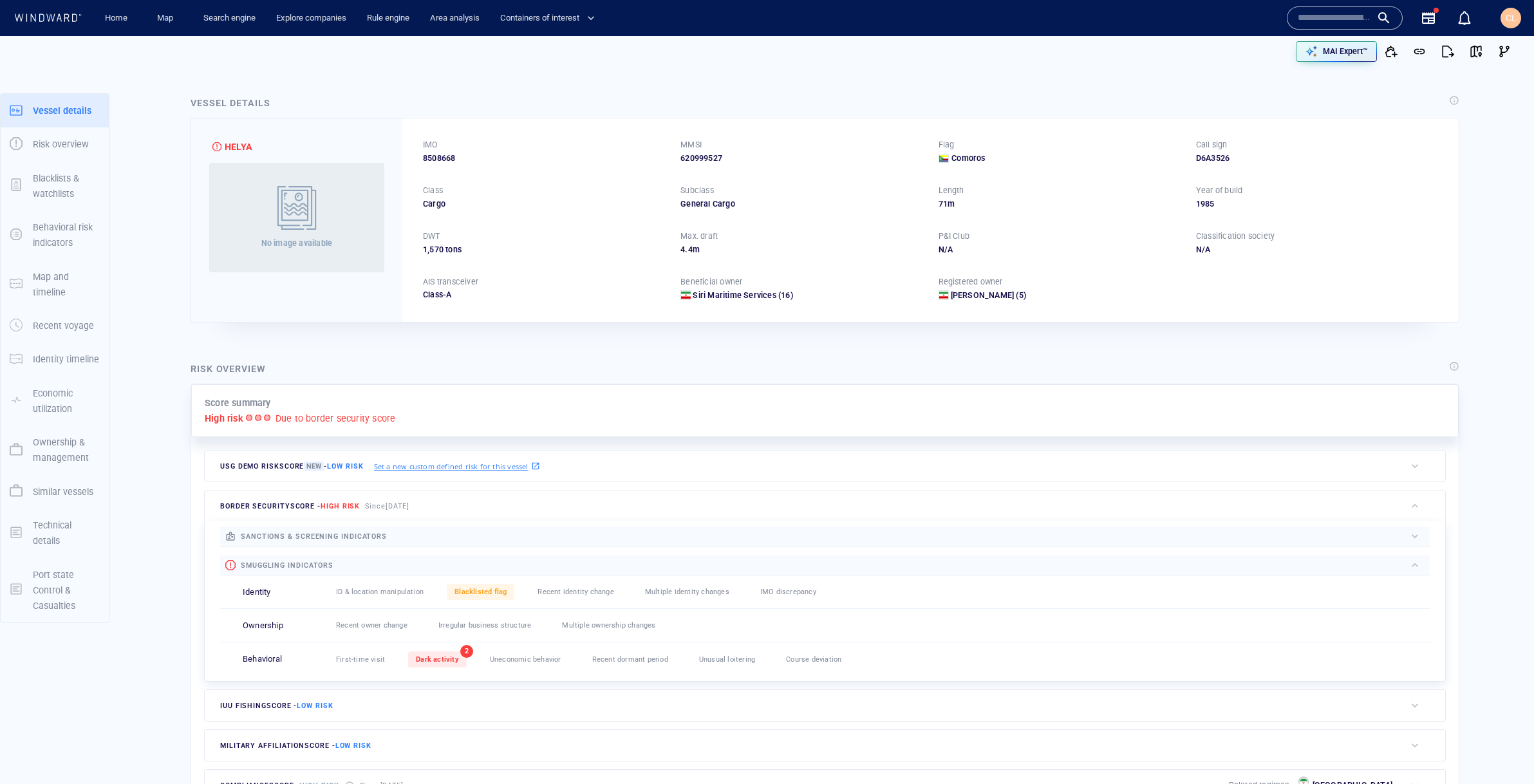
click at [1336, 63] on div "MAI Expert™" at bounding box center [1141, 51] width 754 height 28
click at [1327, 52] on p "MAI Expert™" at bounding box center [1345, 51] width 45 height 11
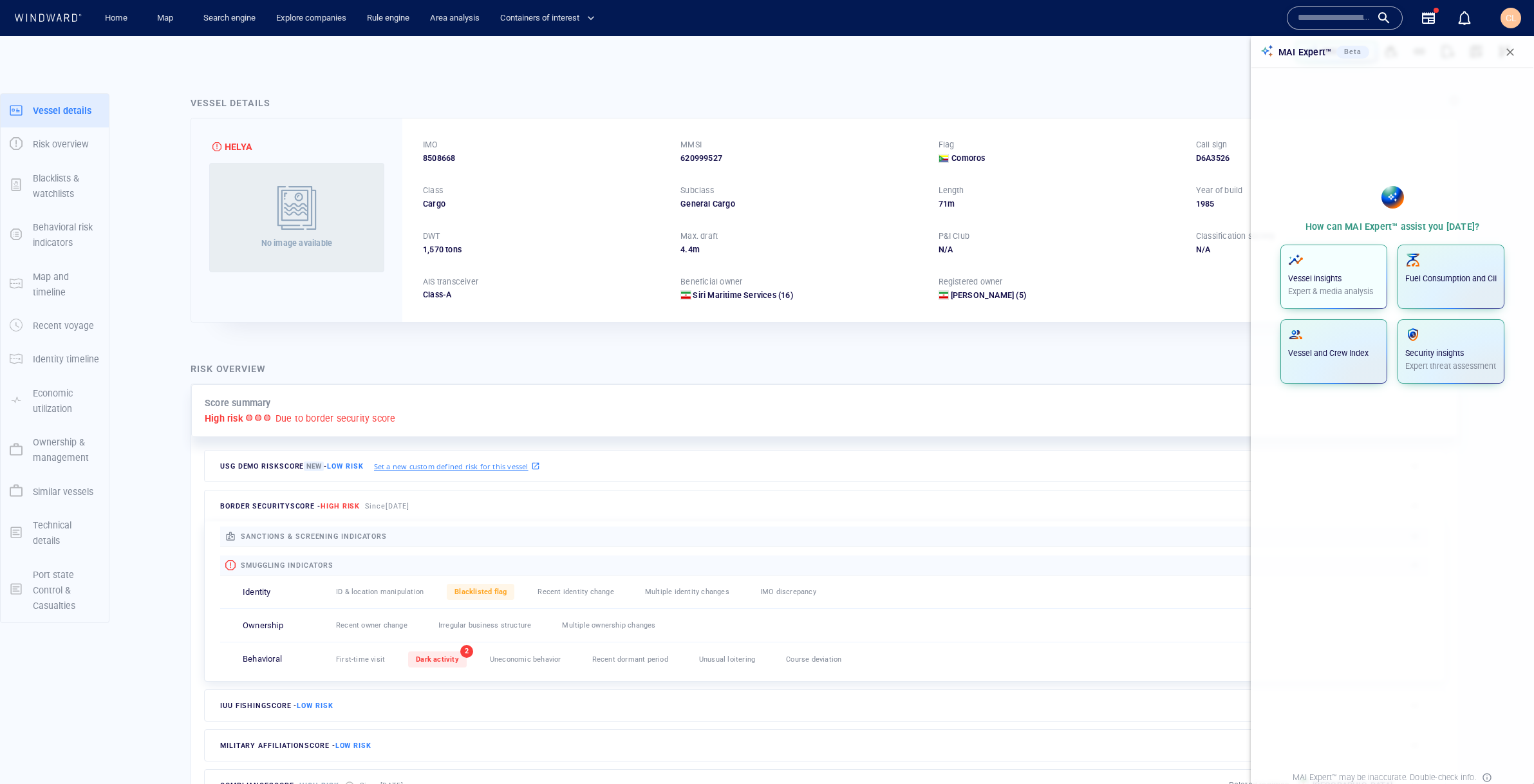
click at [1322, 273] on p "Vessel insights" at bounding box center [1333, 278] width 91 height 11
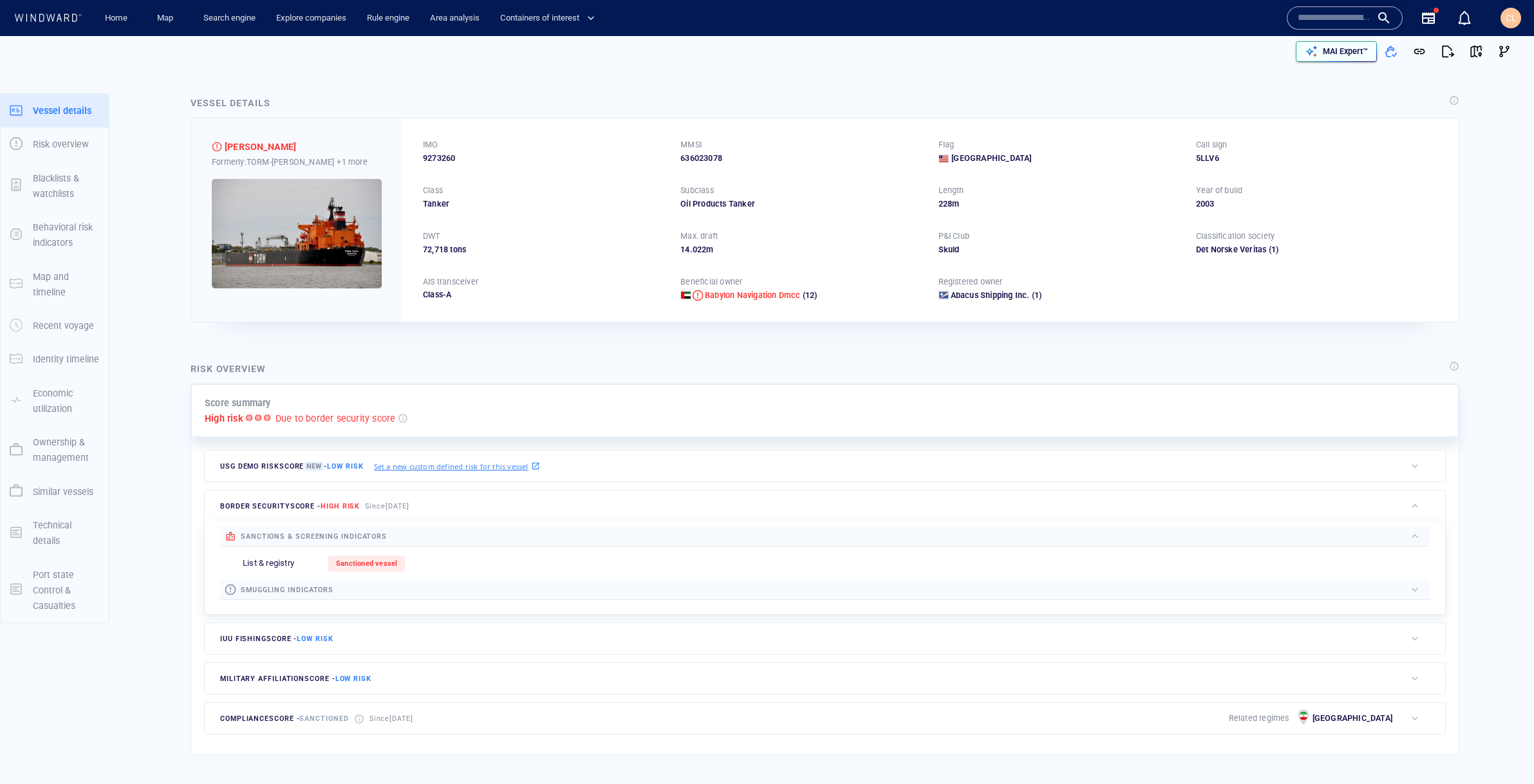
click at [1365, 47] on p "MAI Expert™" at bounding box center [1345, 51] width 45 height 11
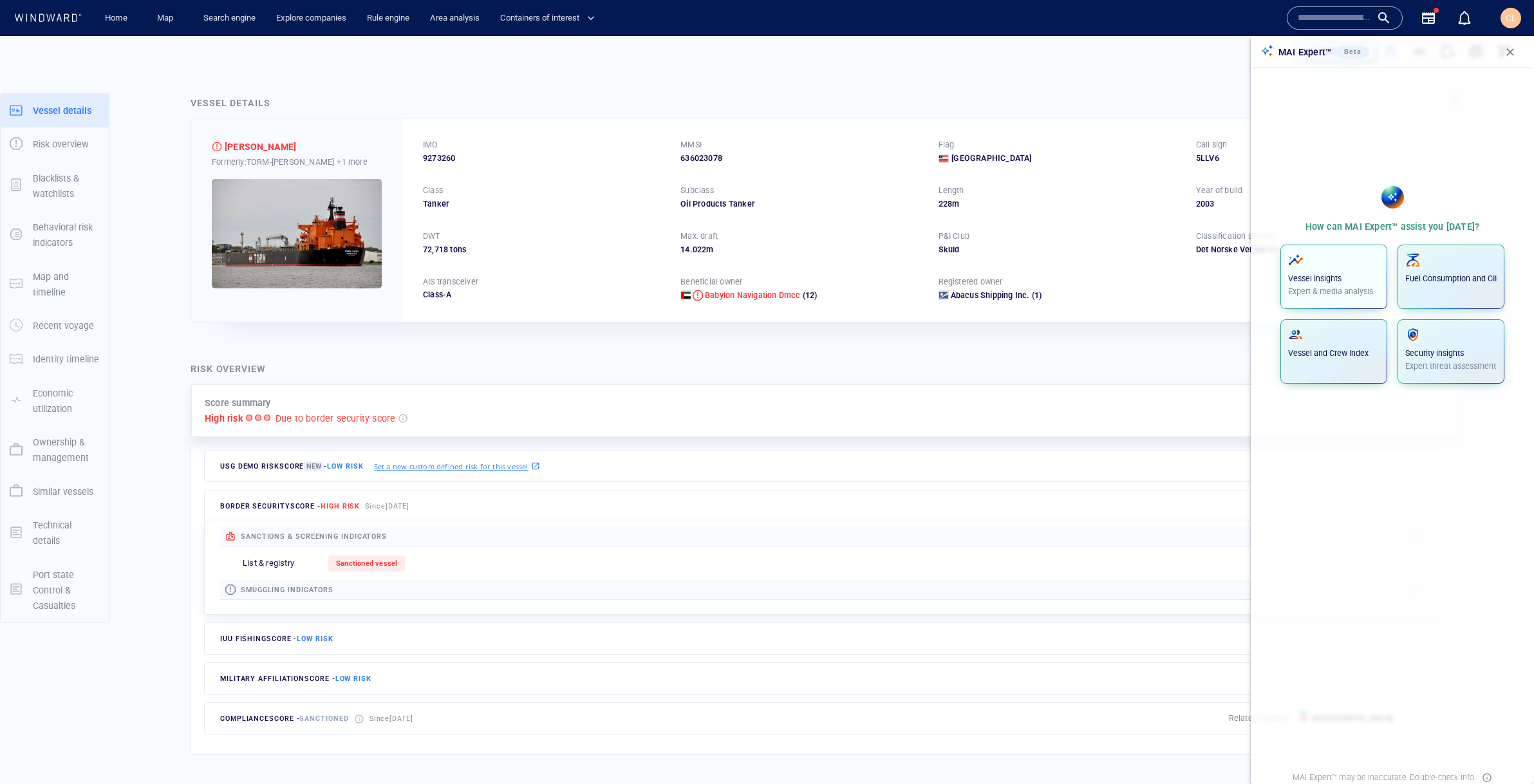
click at [1302, 264] on icon "button" at bounding box center [1295, 259] width 16 height 16
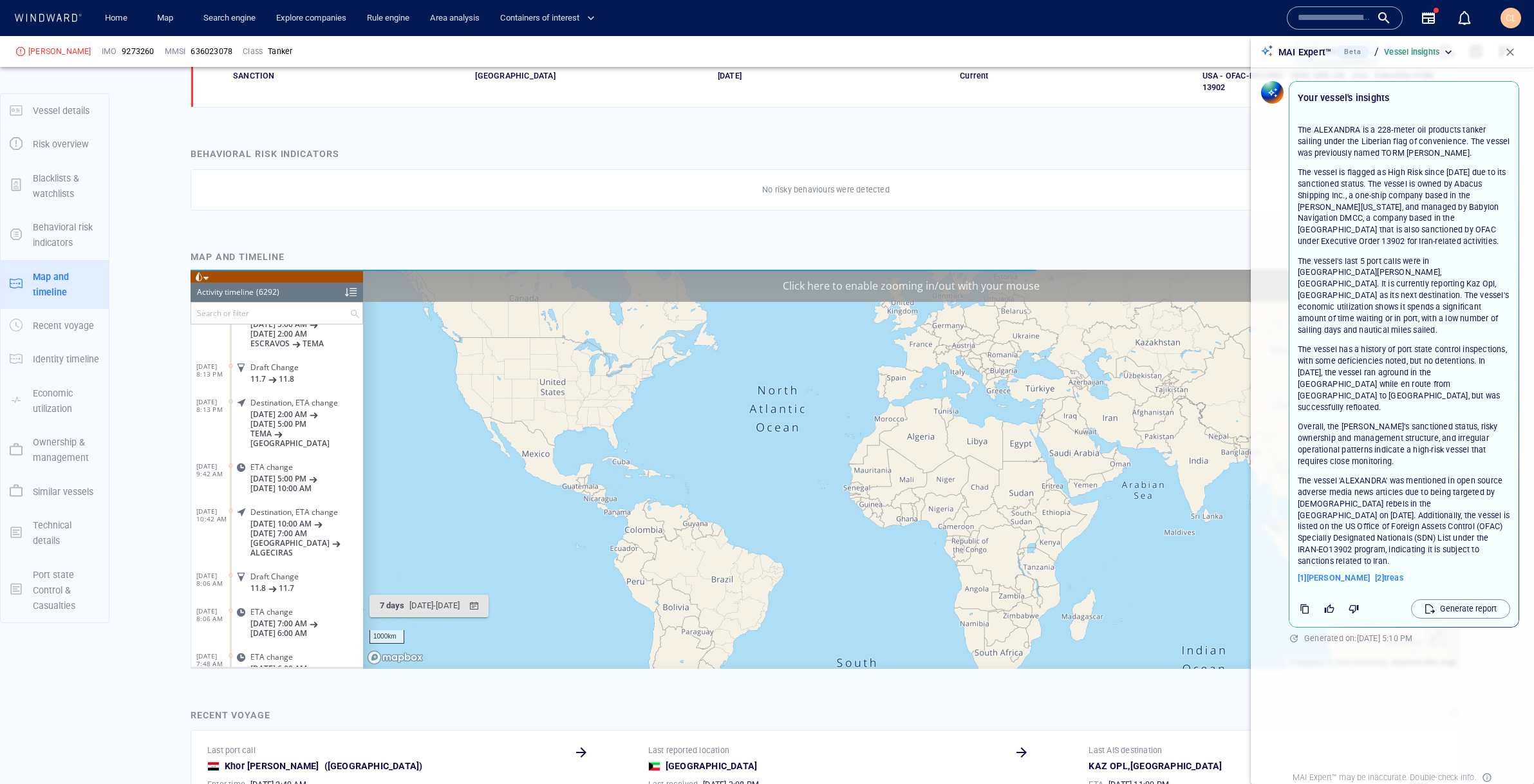
scroll to position [856, 0]
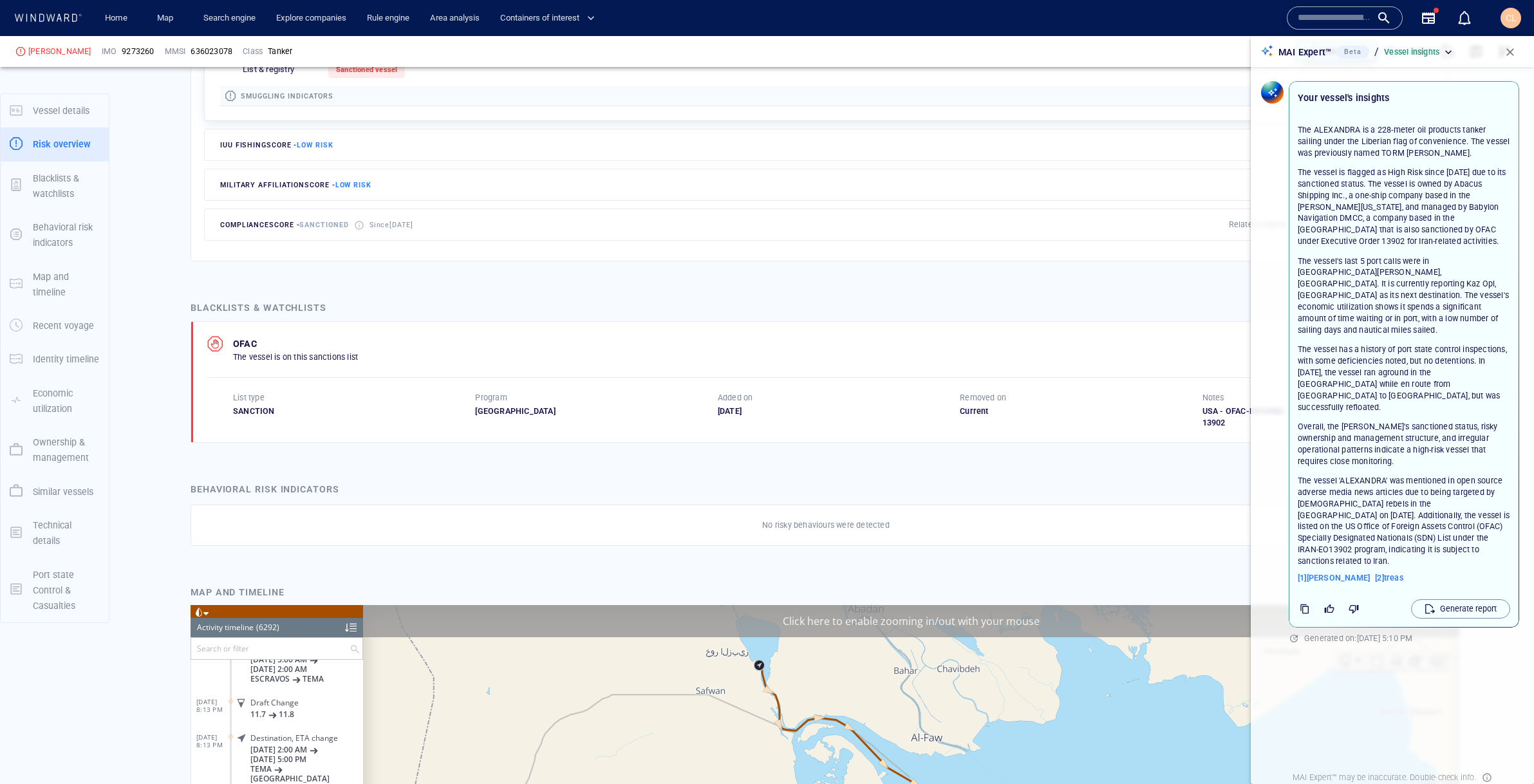
scroll to position [487, 0]
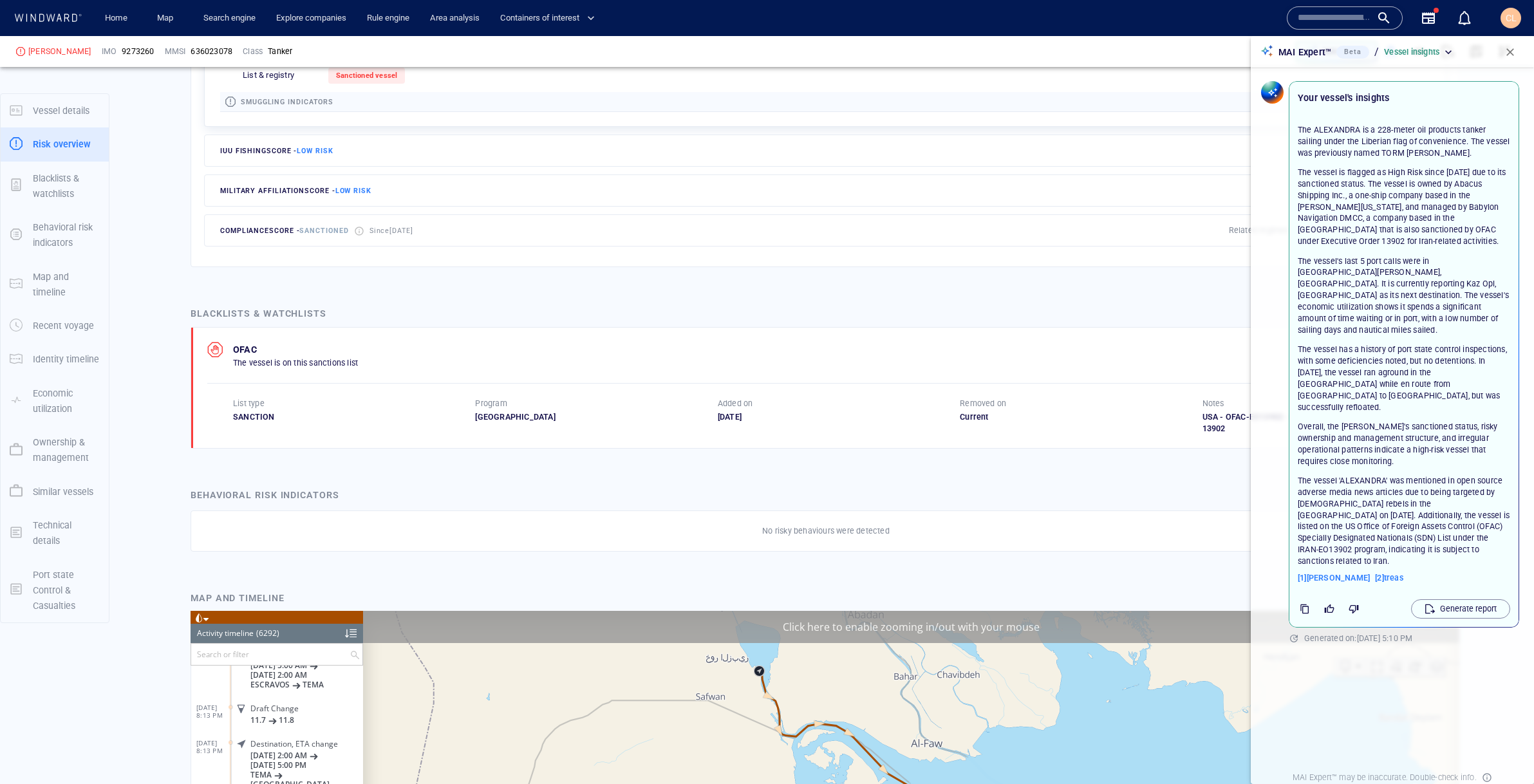
click at [1507, 57] on span "button" at bounding box center [1510, 52] width 13 height 13
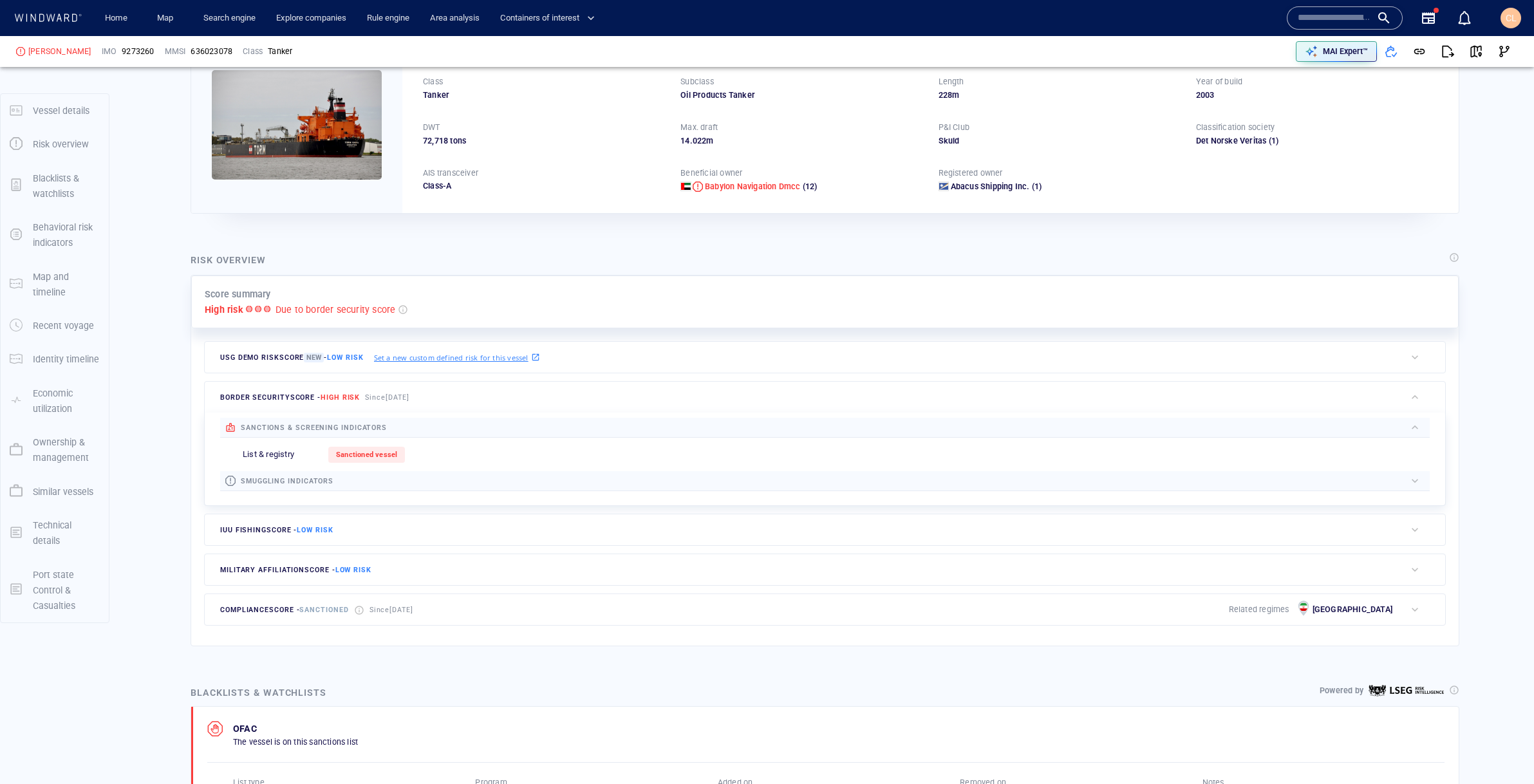
scroll to position [0, 0]
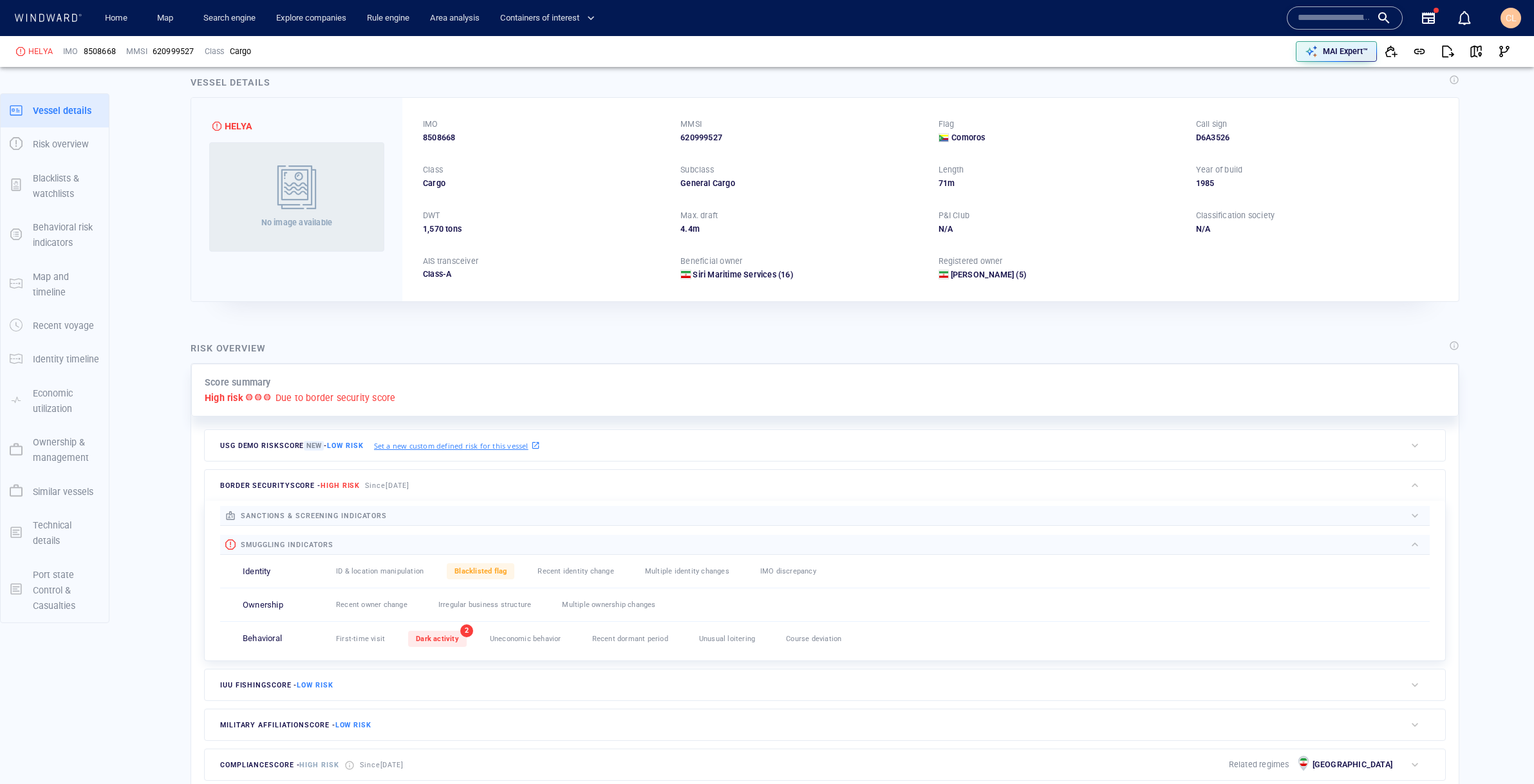
scroll to position [25, 0]
click at [1321, 53] on div "MAI Expert™" at bounding box center [1345, 51] width 50 height 17
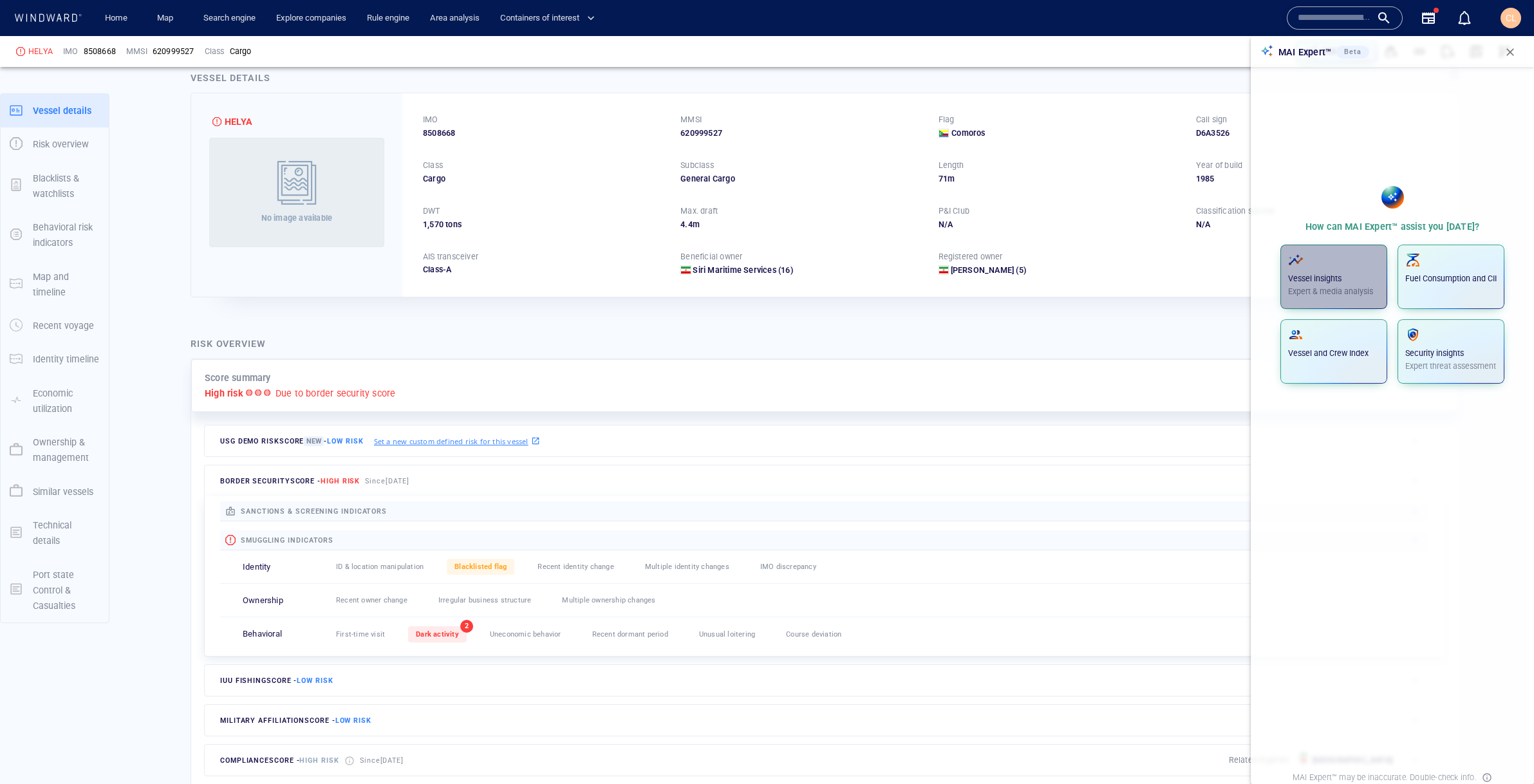
click at [1341, 272] on p "Vessel insights" at bounding box center [1333, 278] width 91 height 11
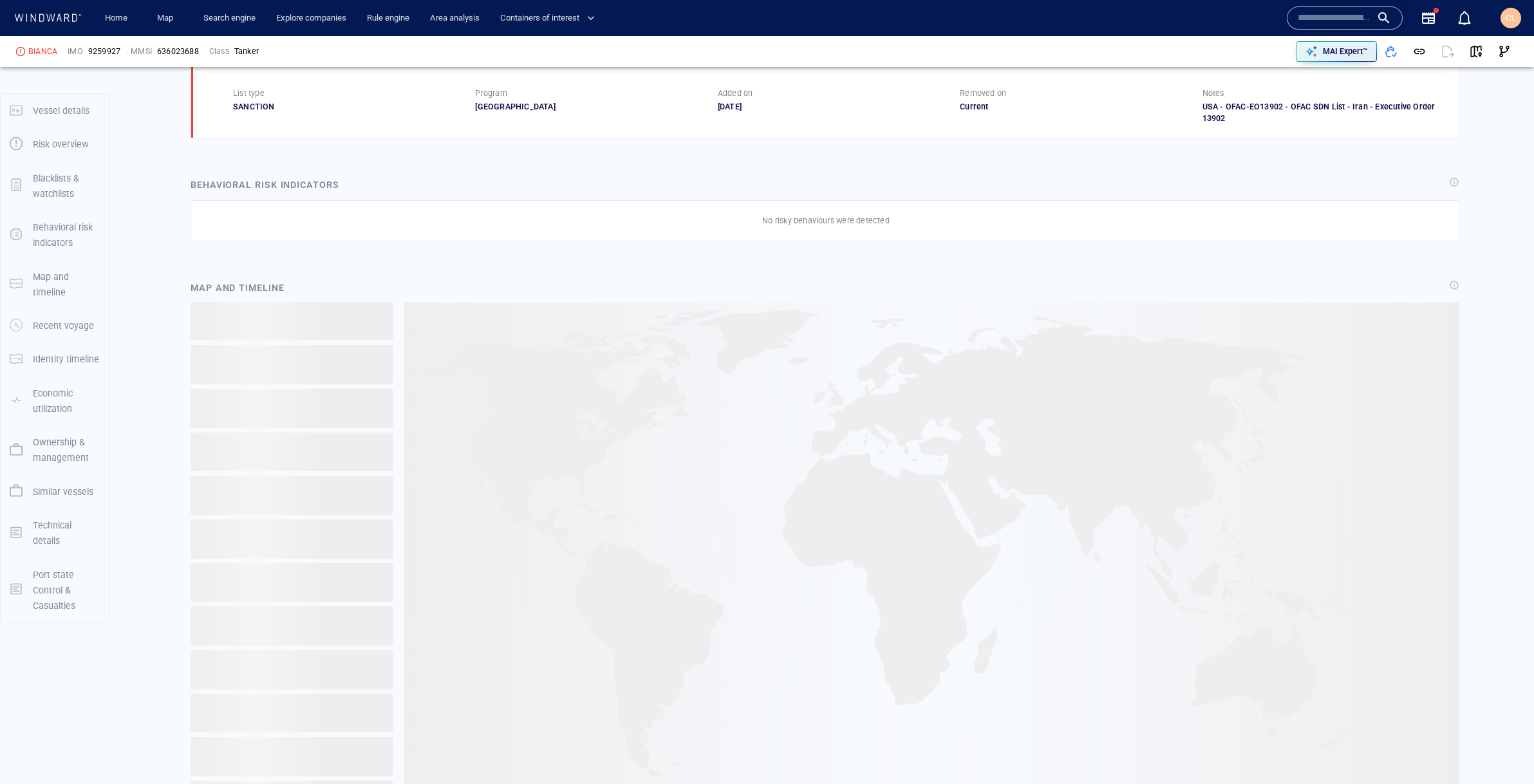
scroll to position [899, 0]
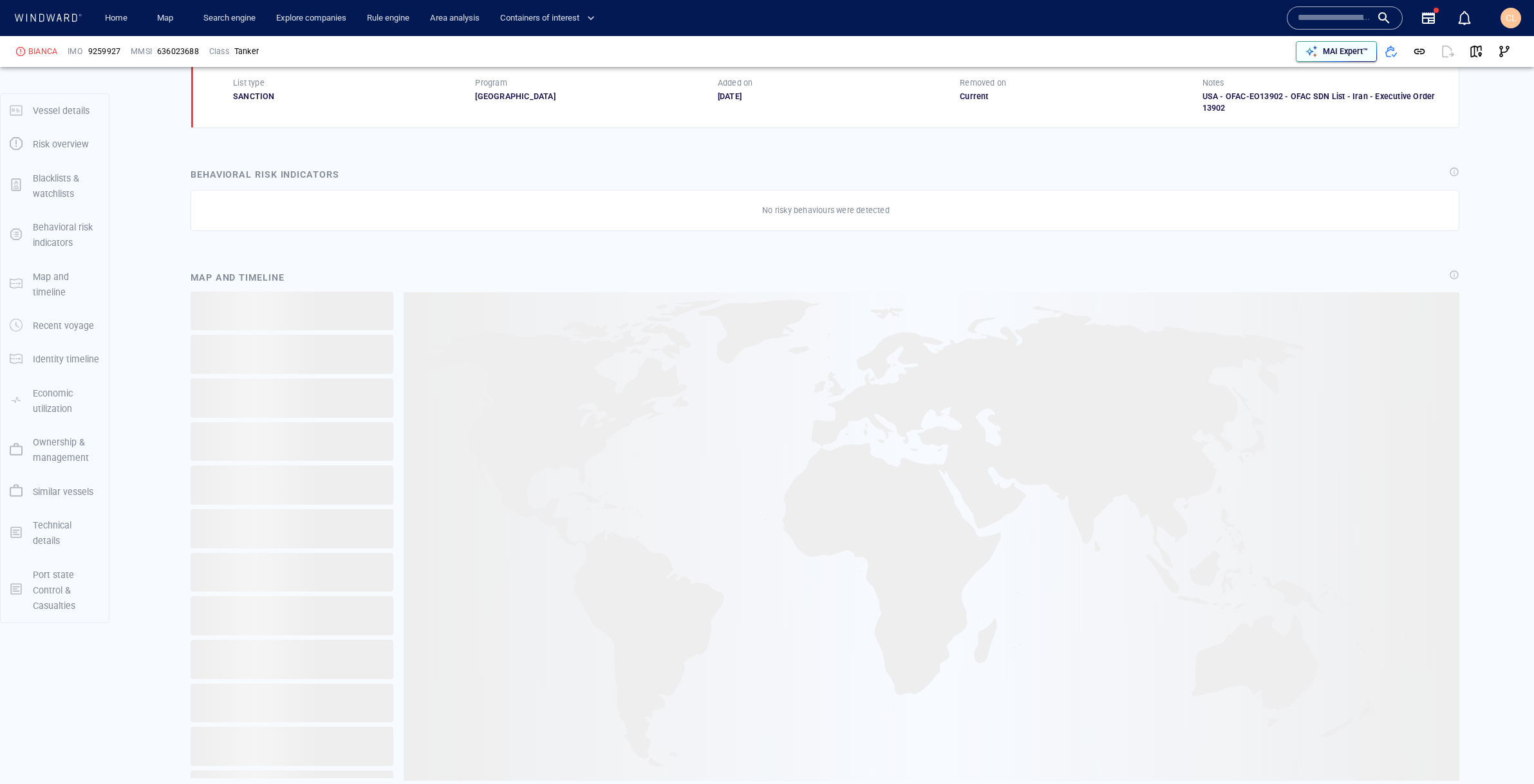
click at [1329, 59] on div "MAI Expert™" at bounding box center [1345, 51] width 50 height 17
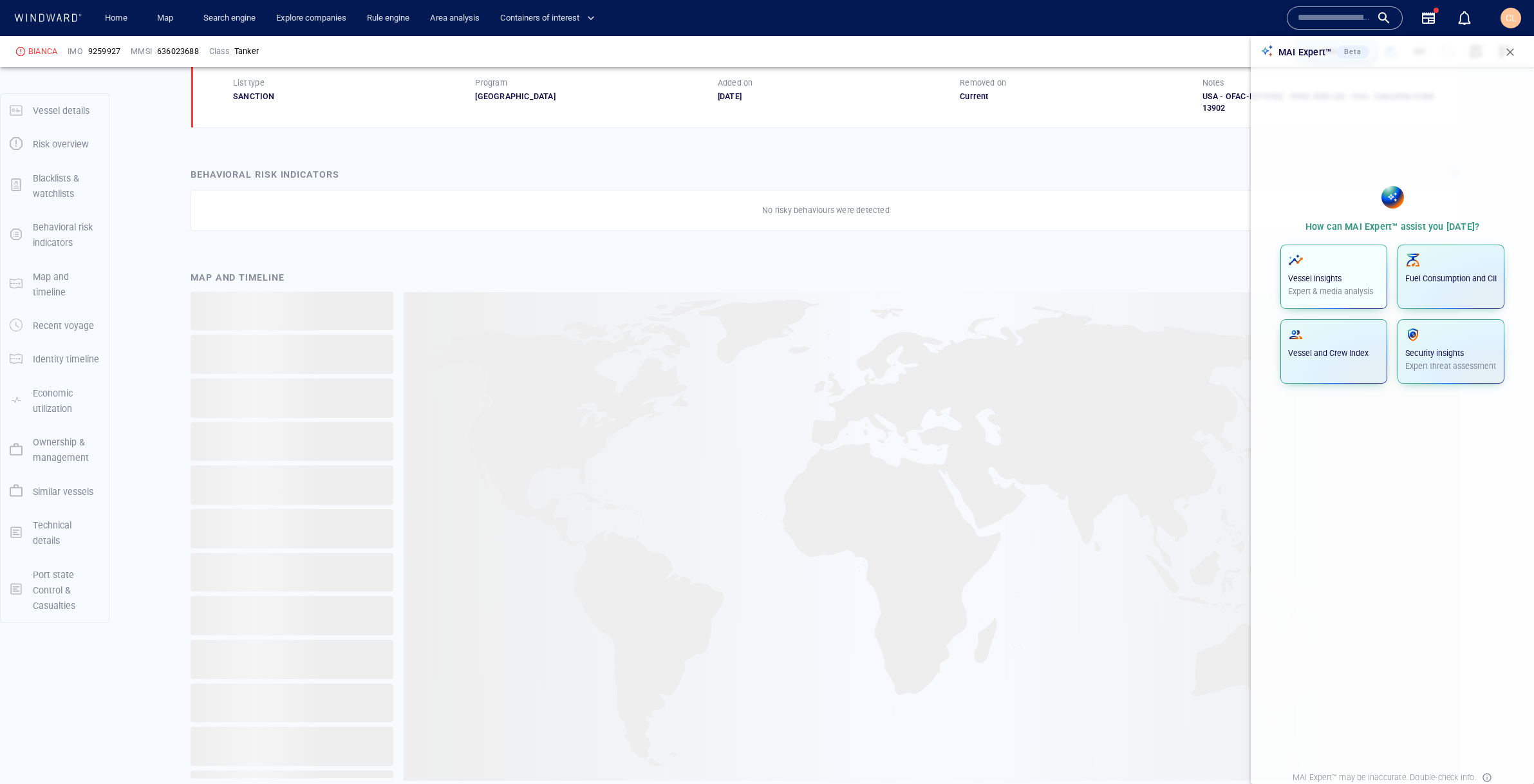
click at [1315, 268] on div "Vessel insights Expert & media analysis" at bounding box center [1333, 274] width 91 height 45
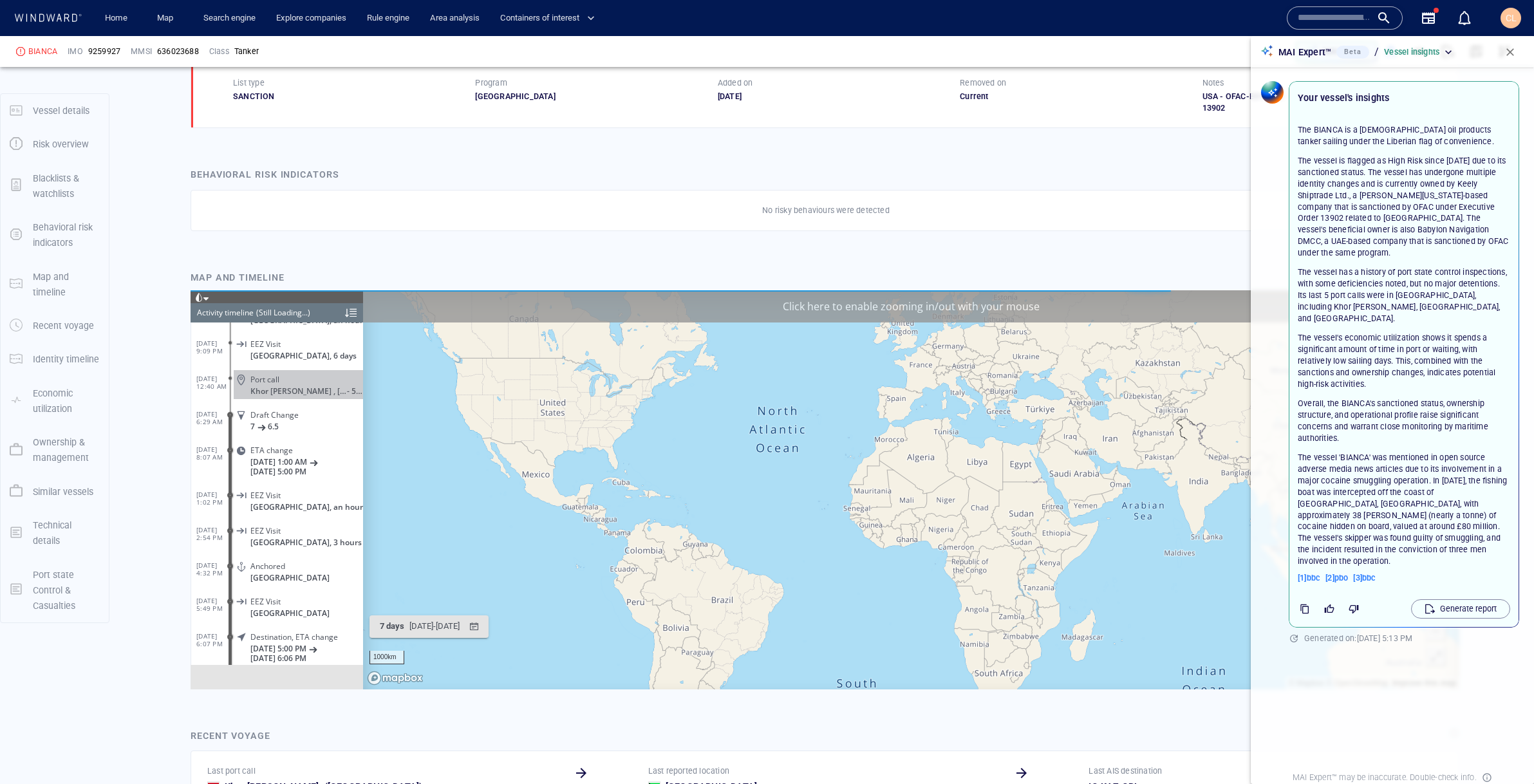
scroll to position [10320, 0]
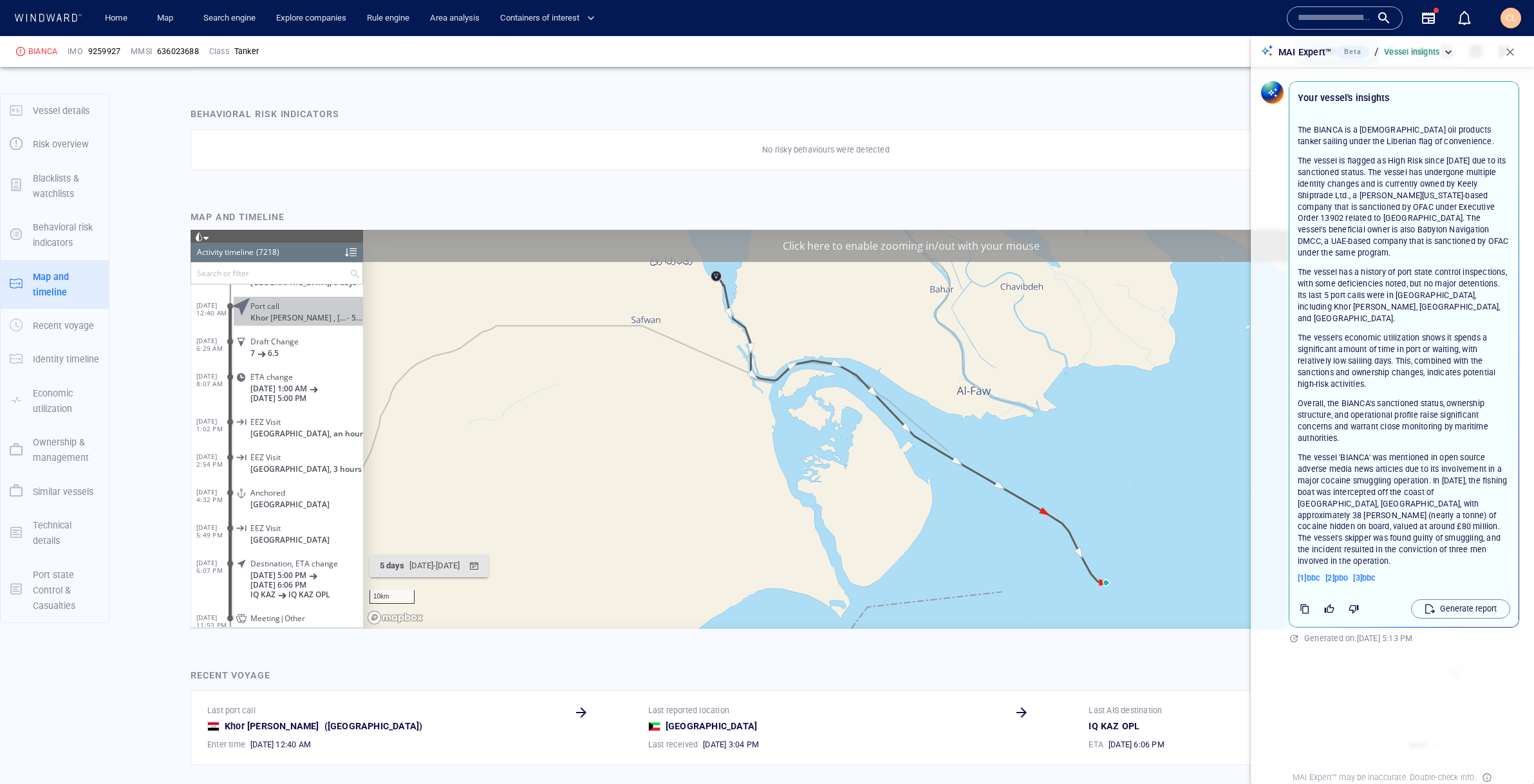
scroll to position [961, 0]
click at [1051, 247] on div "Click here to enable zooming in/out with your mouse" at bounding box center [911, 245] width 1096 height 33
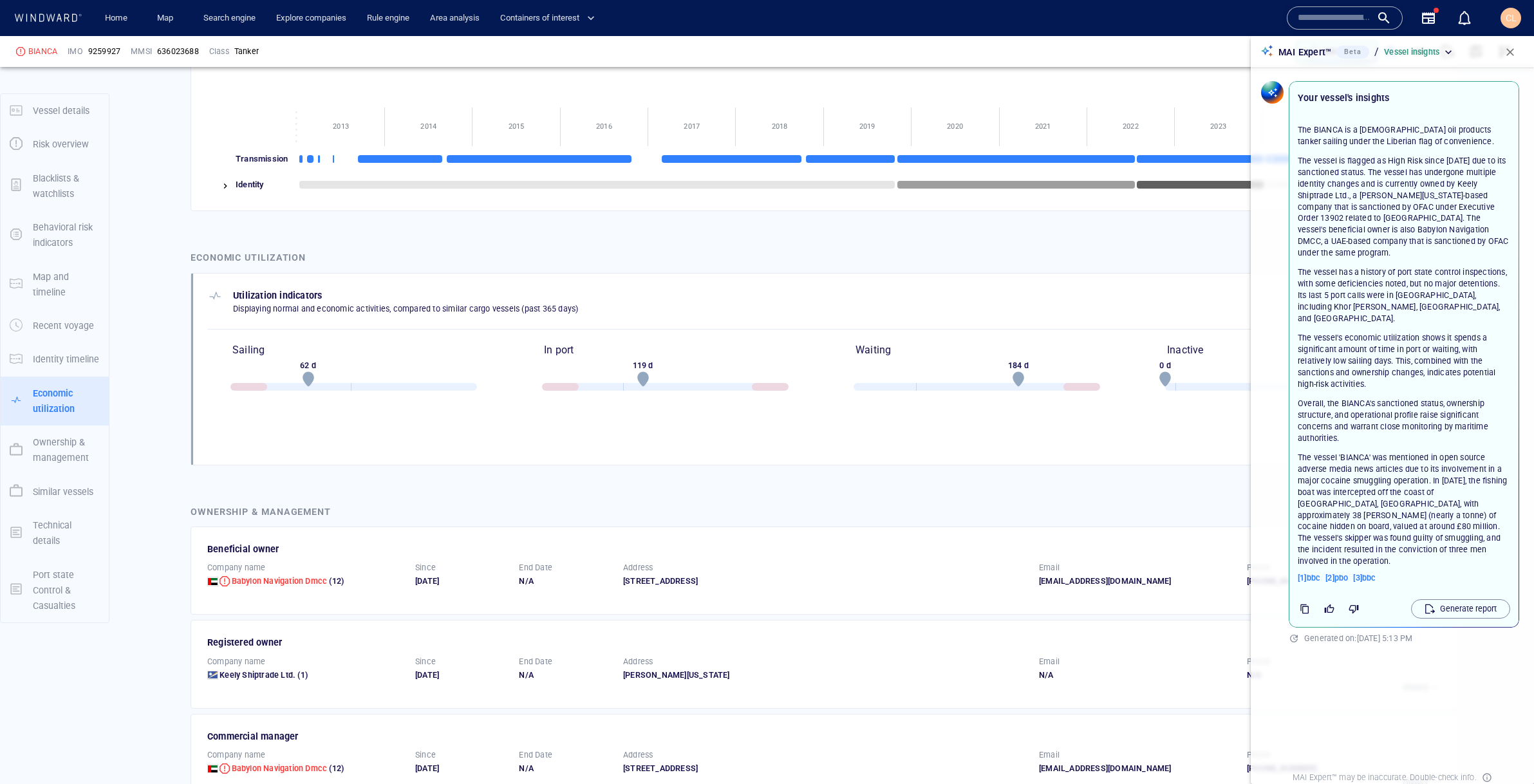
scroll to position [1726, 0]
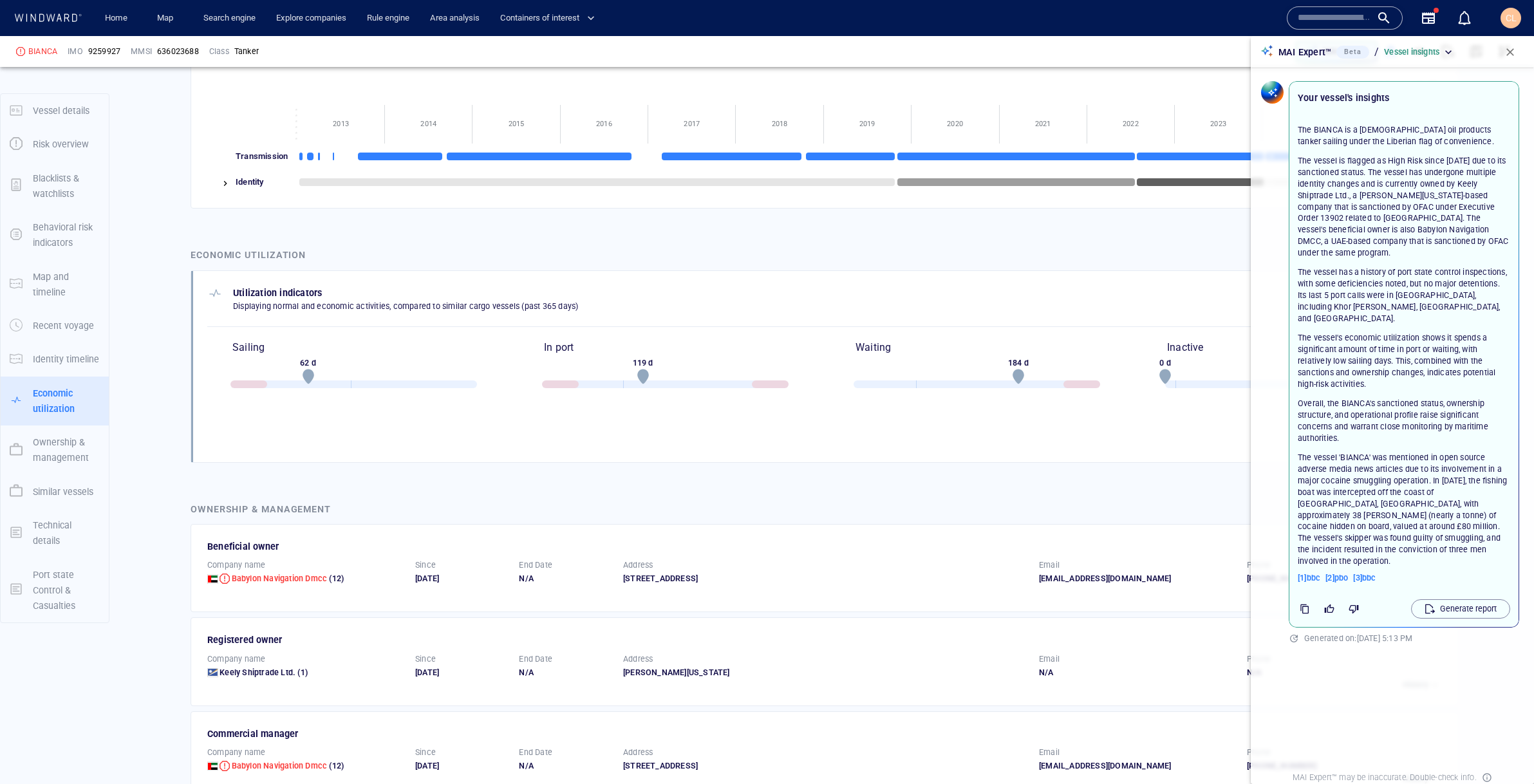
click at [224, 180] on img at bounding box center [225, 183] width 10 height 10
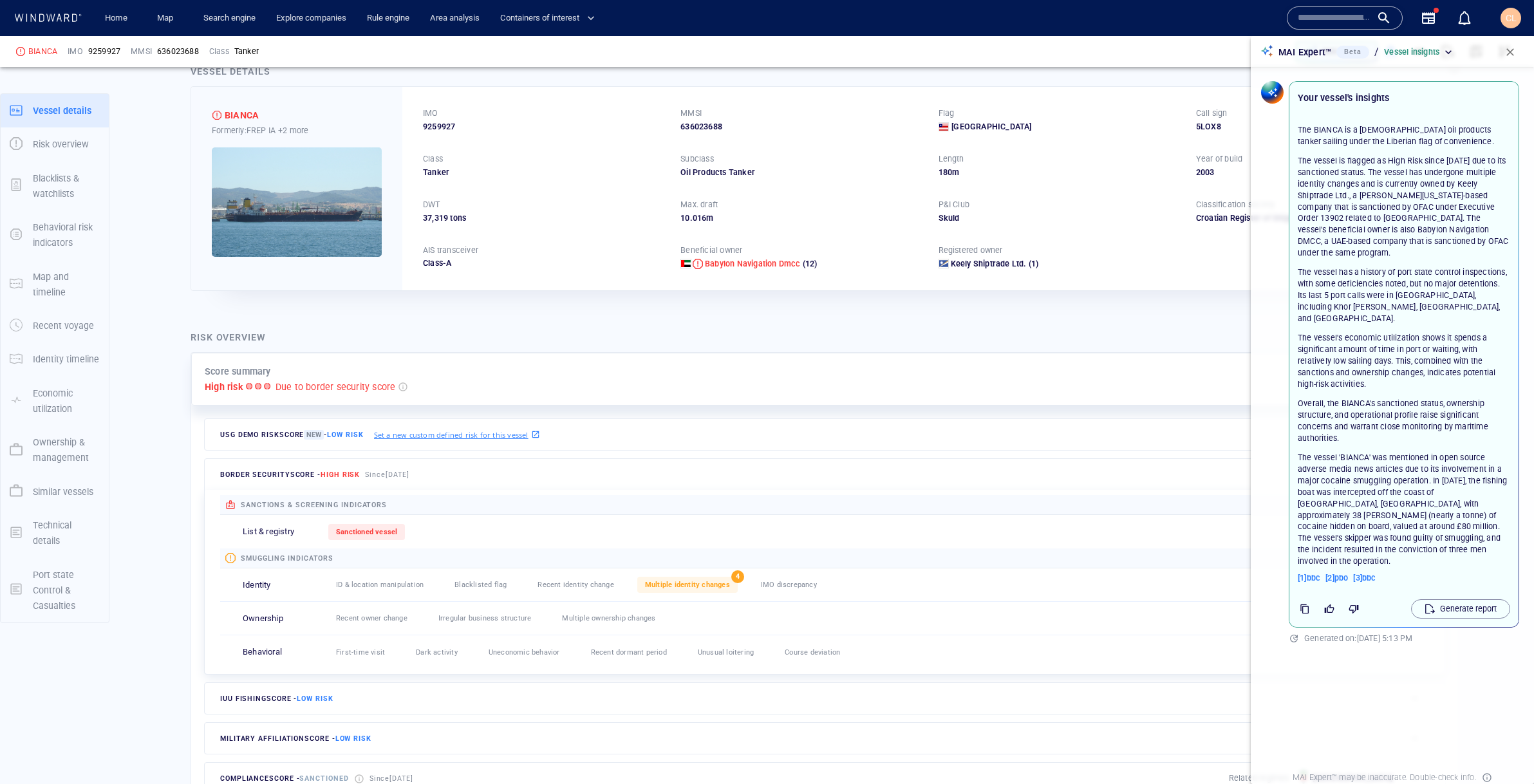
scroll to position [0, 0]
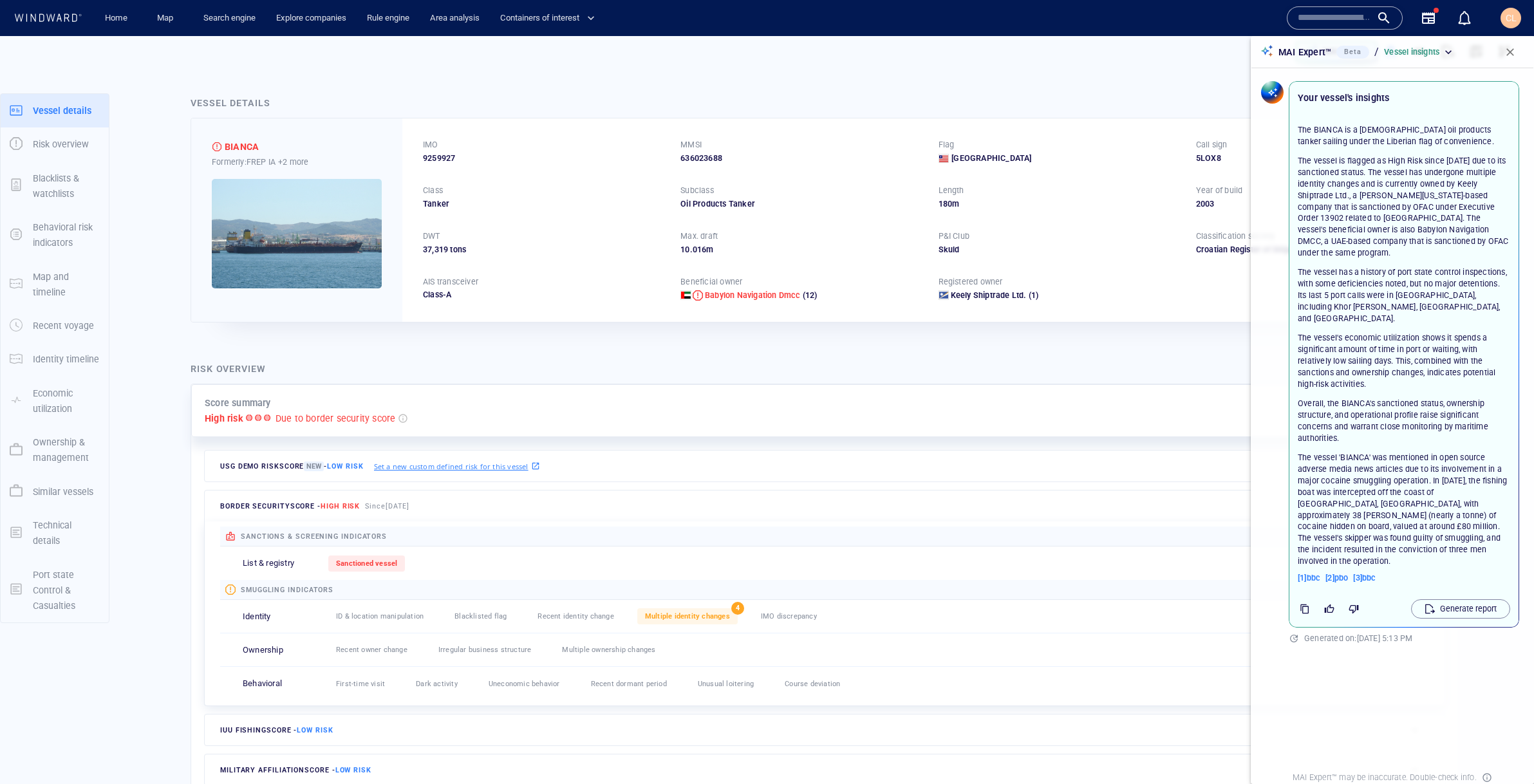
click at [1515, 45] on button "button" at bounding box center [1510, 52] width 28 height 28
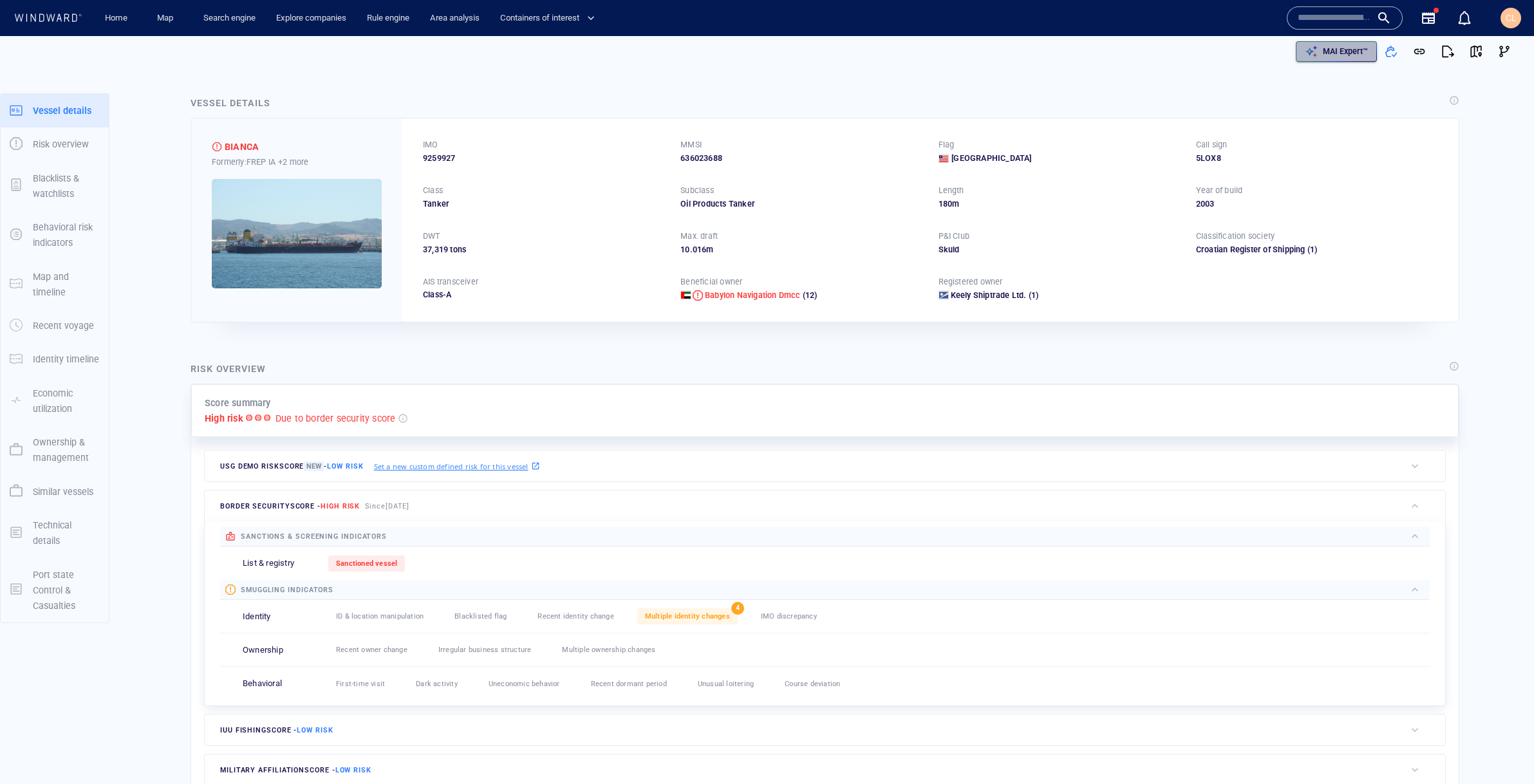
click at [1354, 47] on p "MAI Expert™" at bounding box center [1345, 51] width 45 height 11
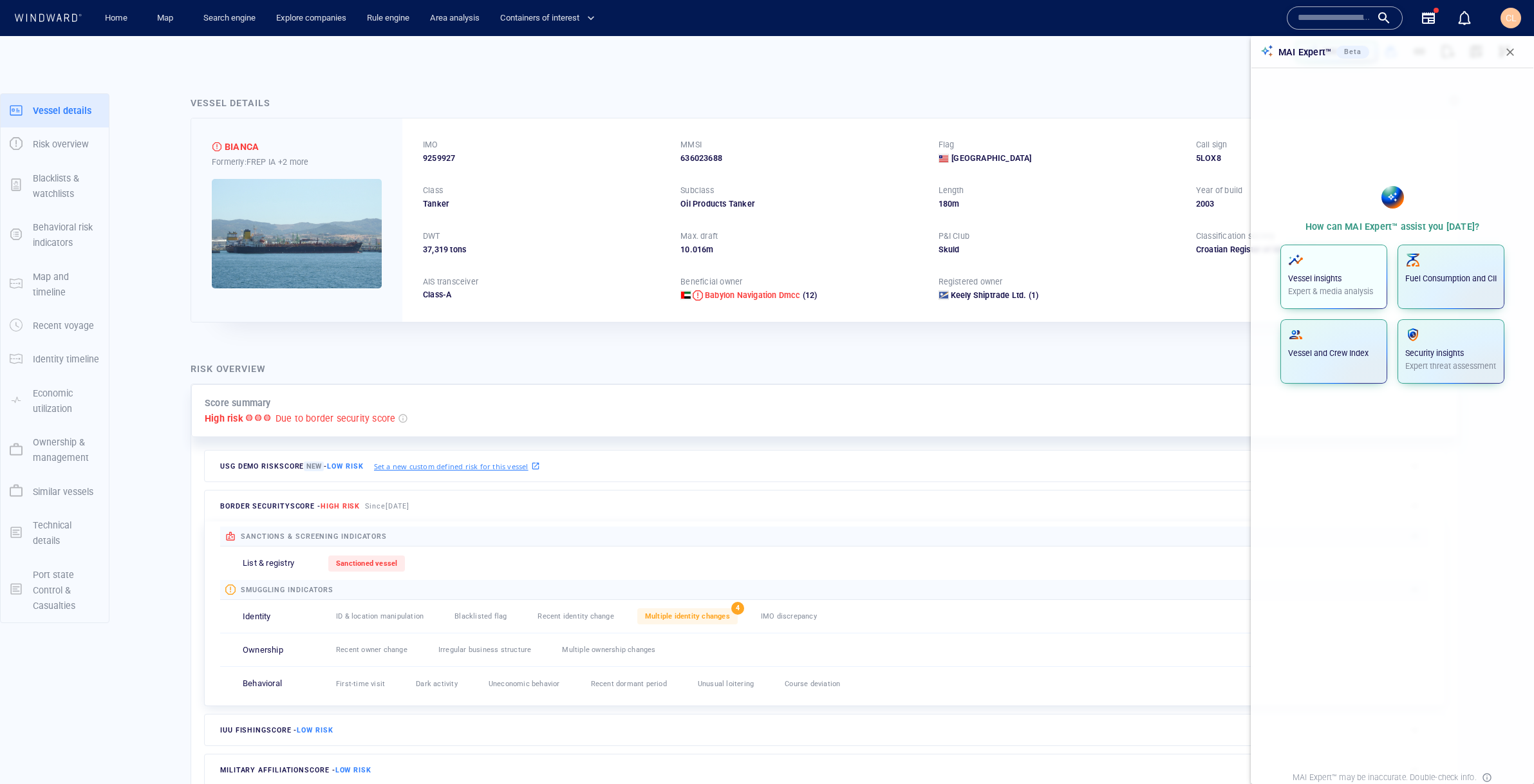
click at [1337, 286] on p "Expert & media analysis" at bounding box center [1333, 291] width 91 height 11
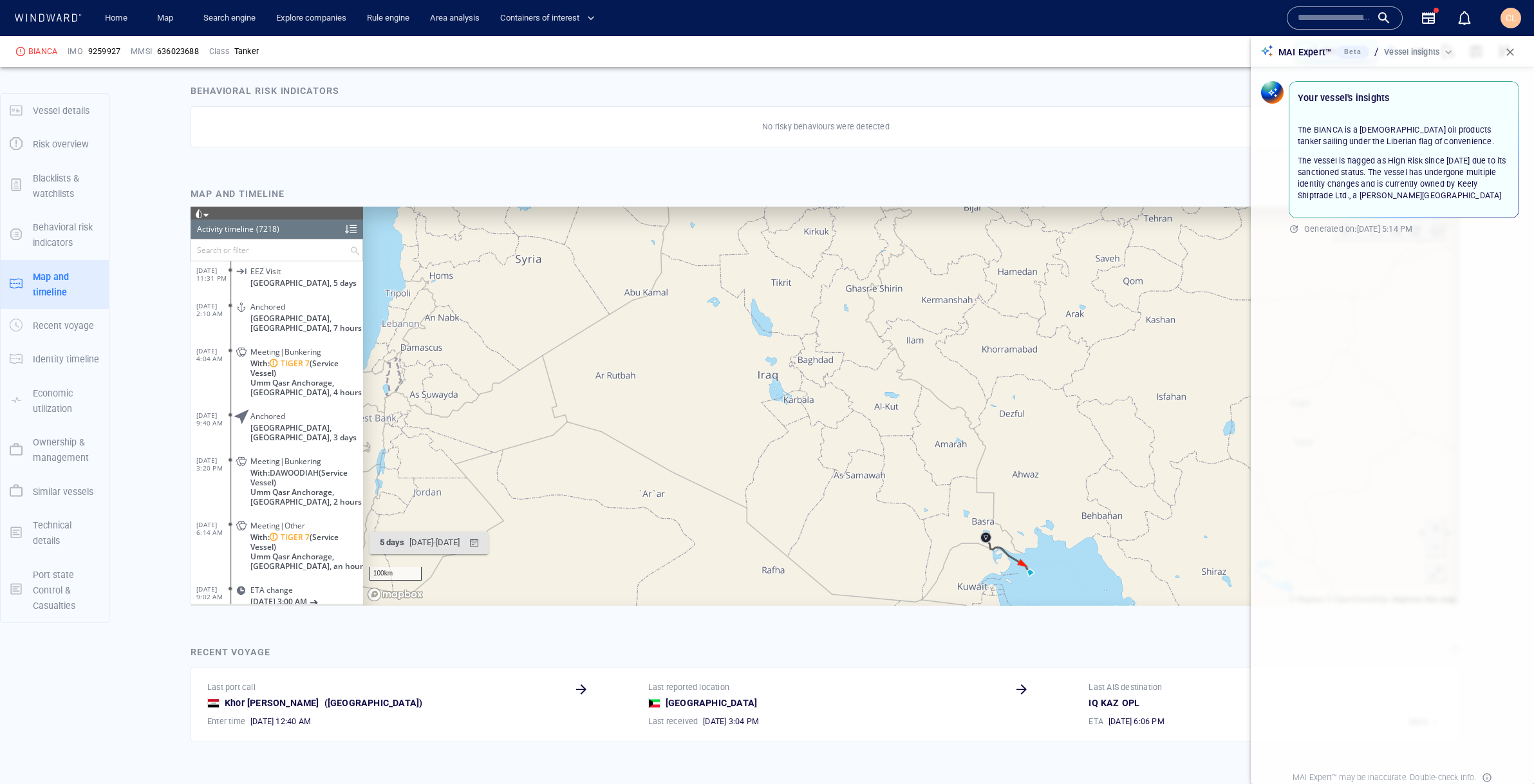
scroll to position [907, 0]
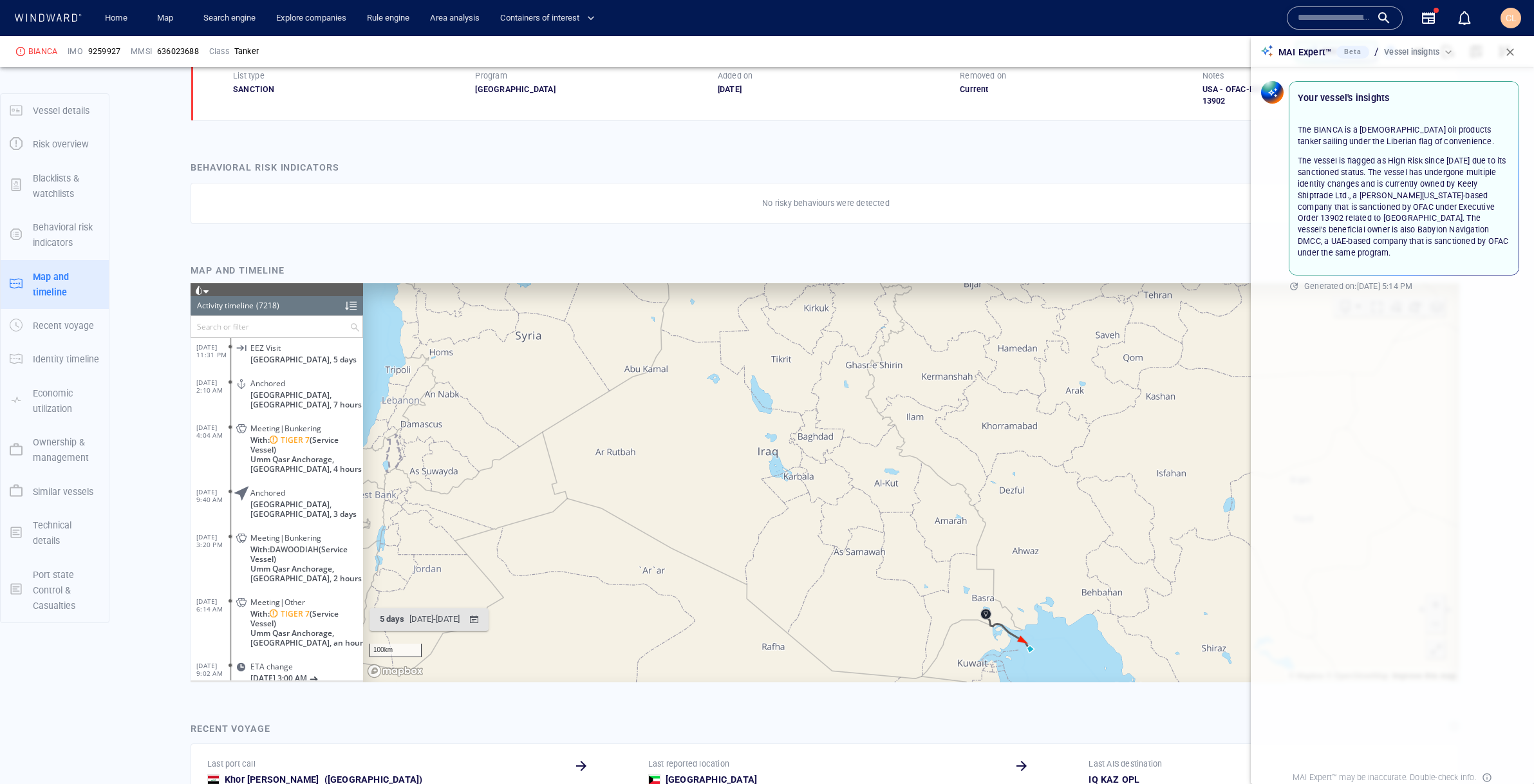
click at [1508, 47] on span "button" at bounding box center [1510, 52] width 13 height 13
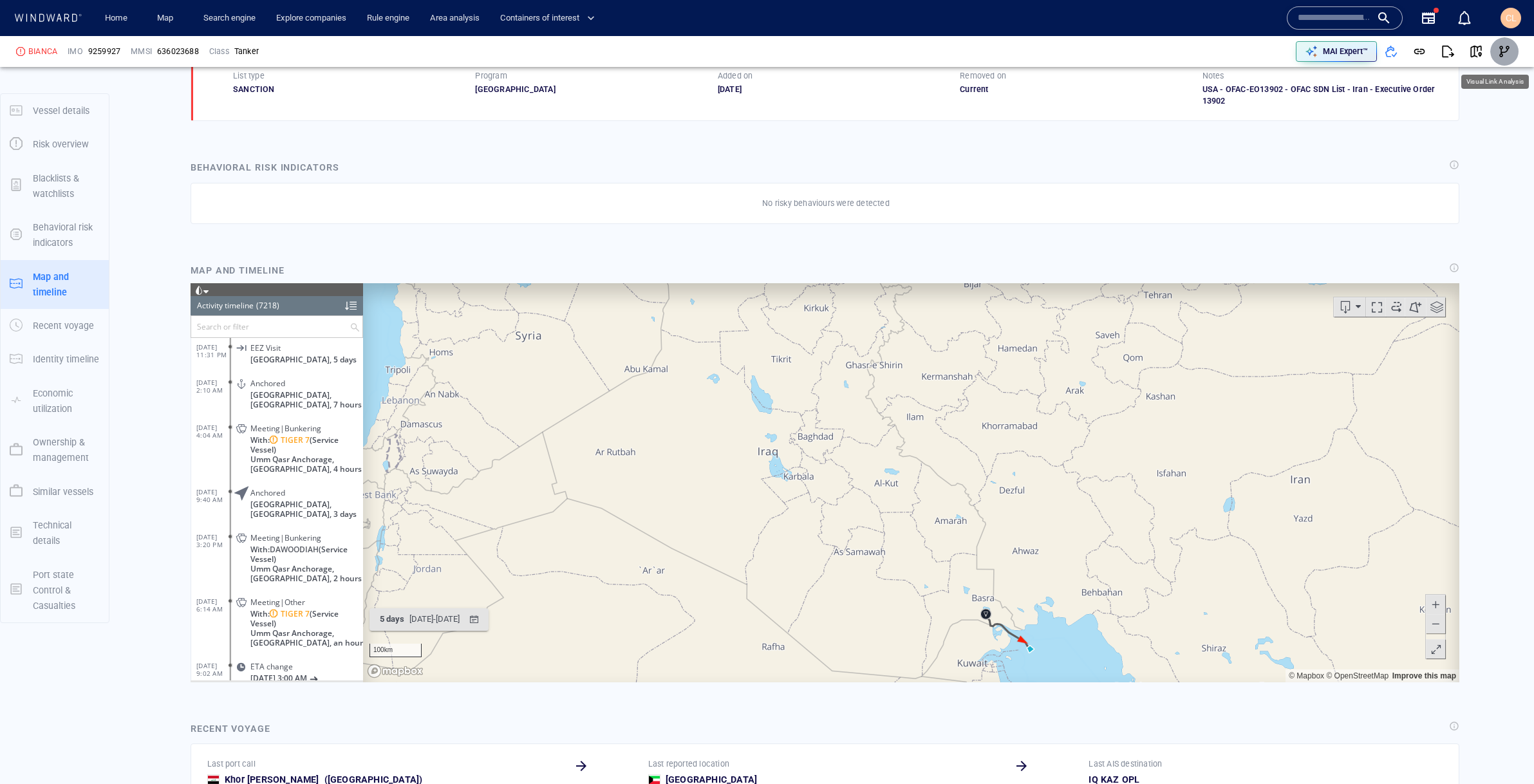
click at [1507, 60] on button "button" at bounding box center [1504, 51] width 28 height 28
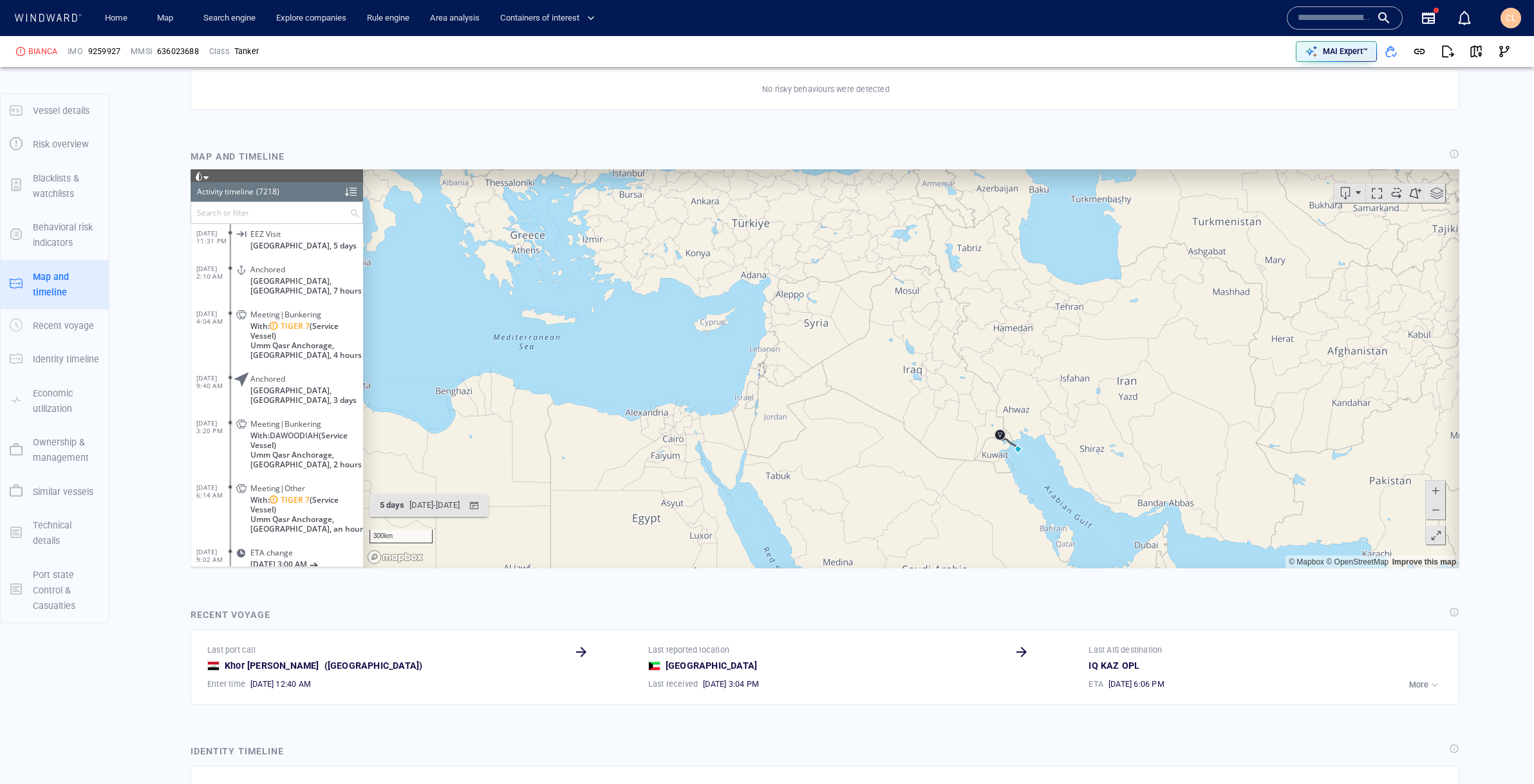
scroll to position [1016, 0]
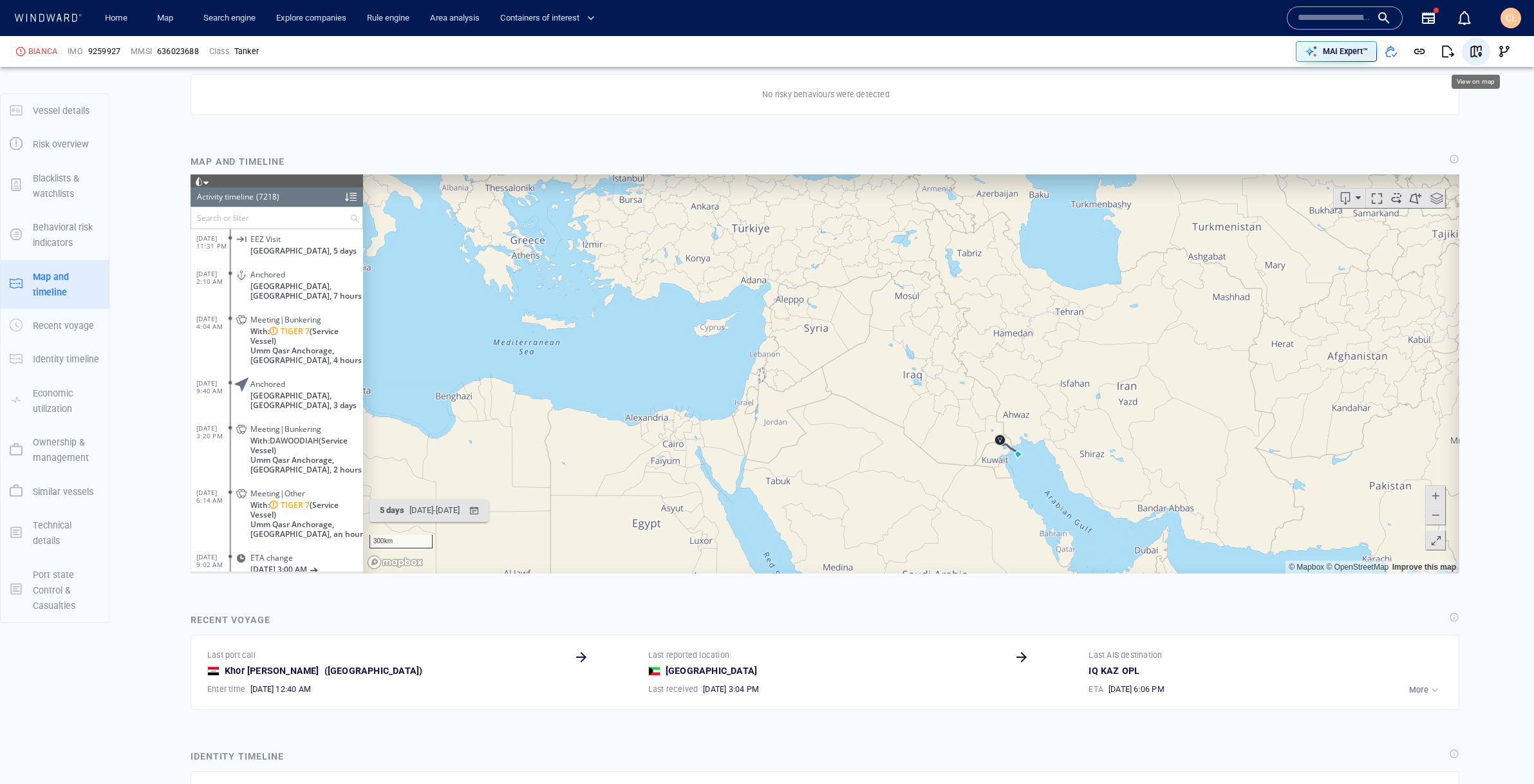
click at [1483, 53] on button "button" at bounding box center [1475, 51] width 28 height 28
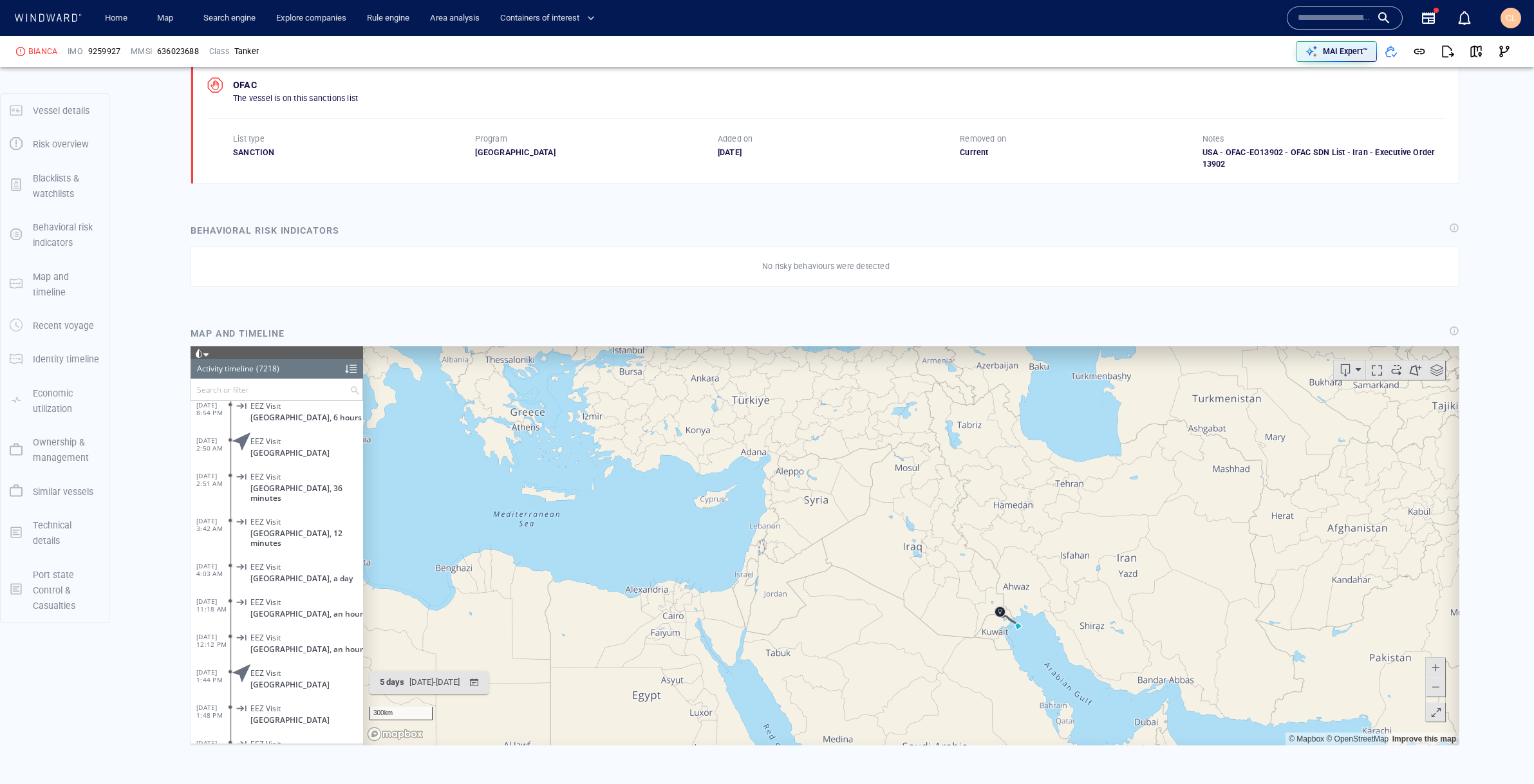
scroll to position [799, 0]
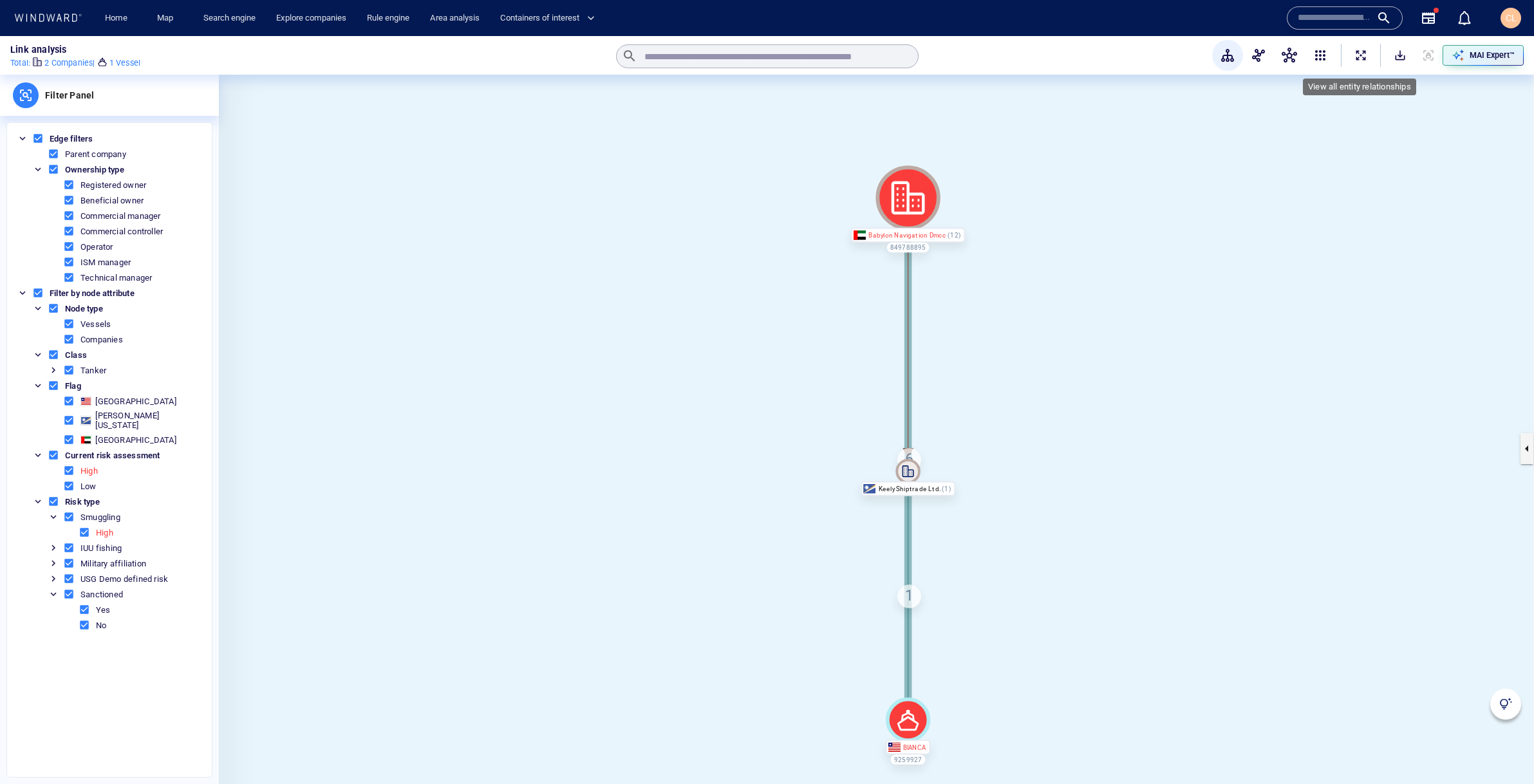
click at [1359, 59] on span "ExpandAllNodes" at bounding box center [1361, 56] width 13 height 13
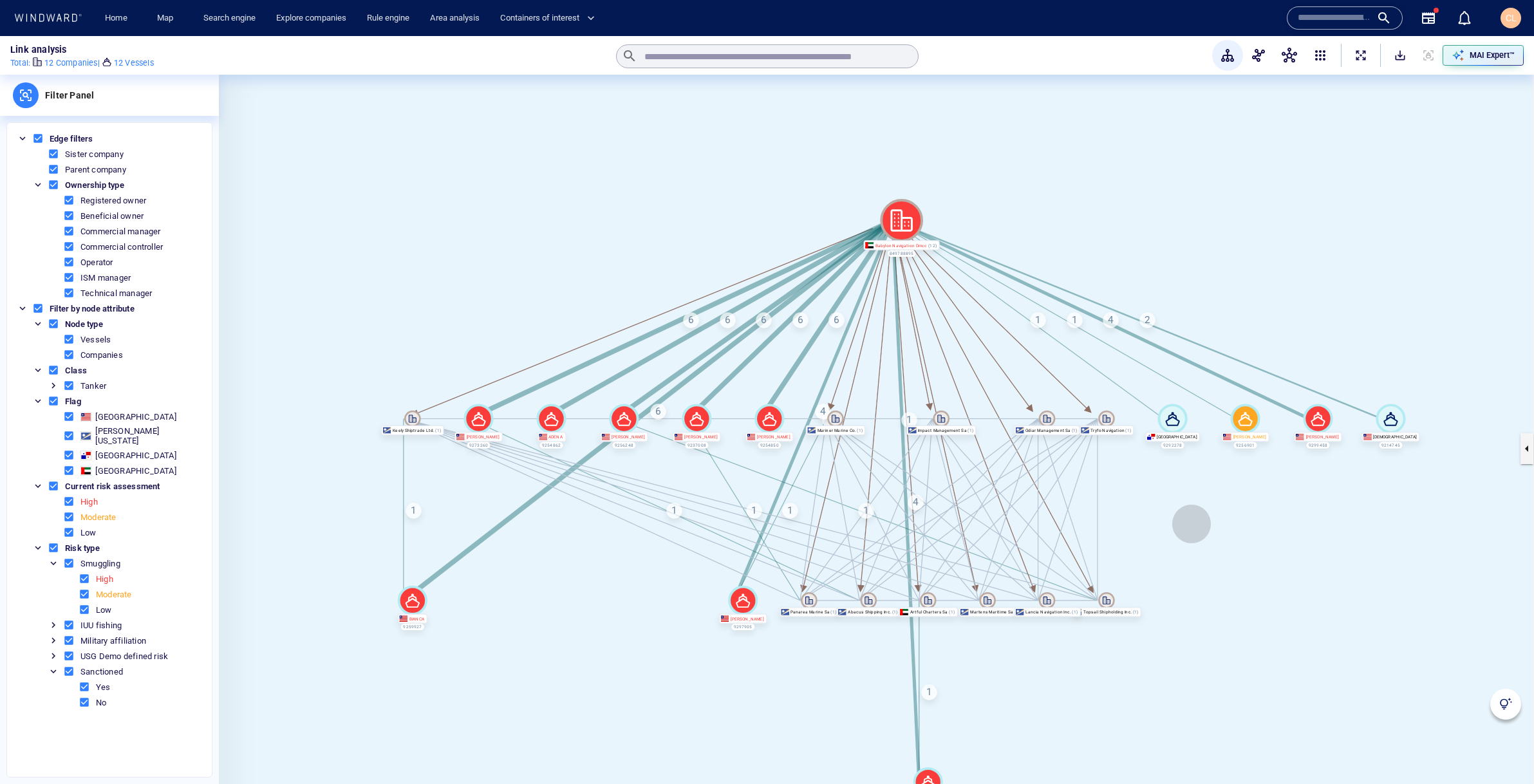
drag, startPoint x: 1454, startPoint y: 618, endPoint x: 1186, endPoint y: 512, distance: 288.2
click at [1186, 512] on canvas at bounding box center [876, 448] width 1315 height 748
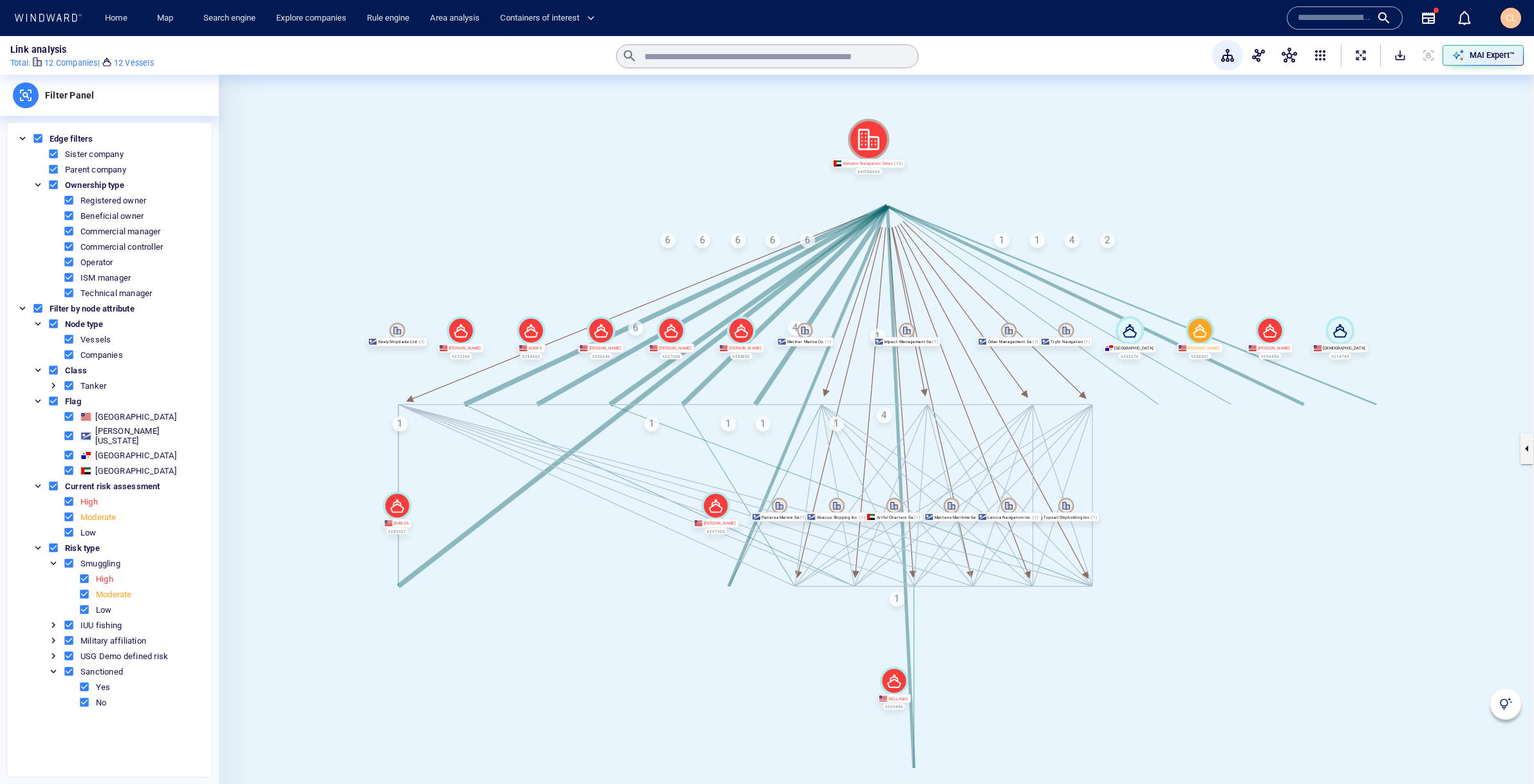
drag, startPoint x: 1186, startPoint y: 512, endPoint x: 1152, endPoint y: 425, distance: 93.4
click at [1152, 425] on canvas at bounding box center [876, 448] width 1315 height 748
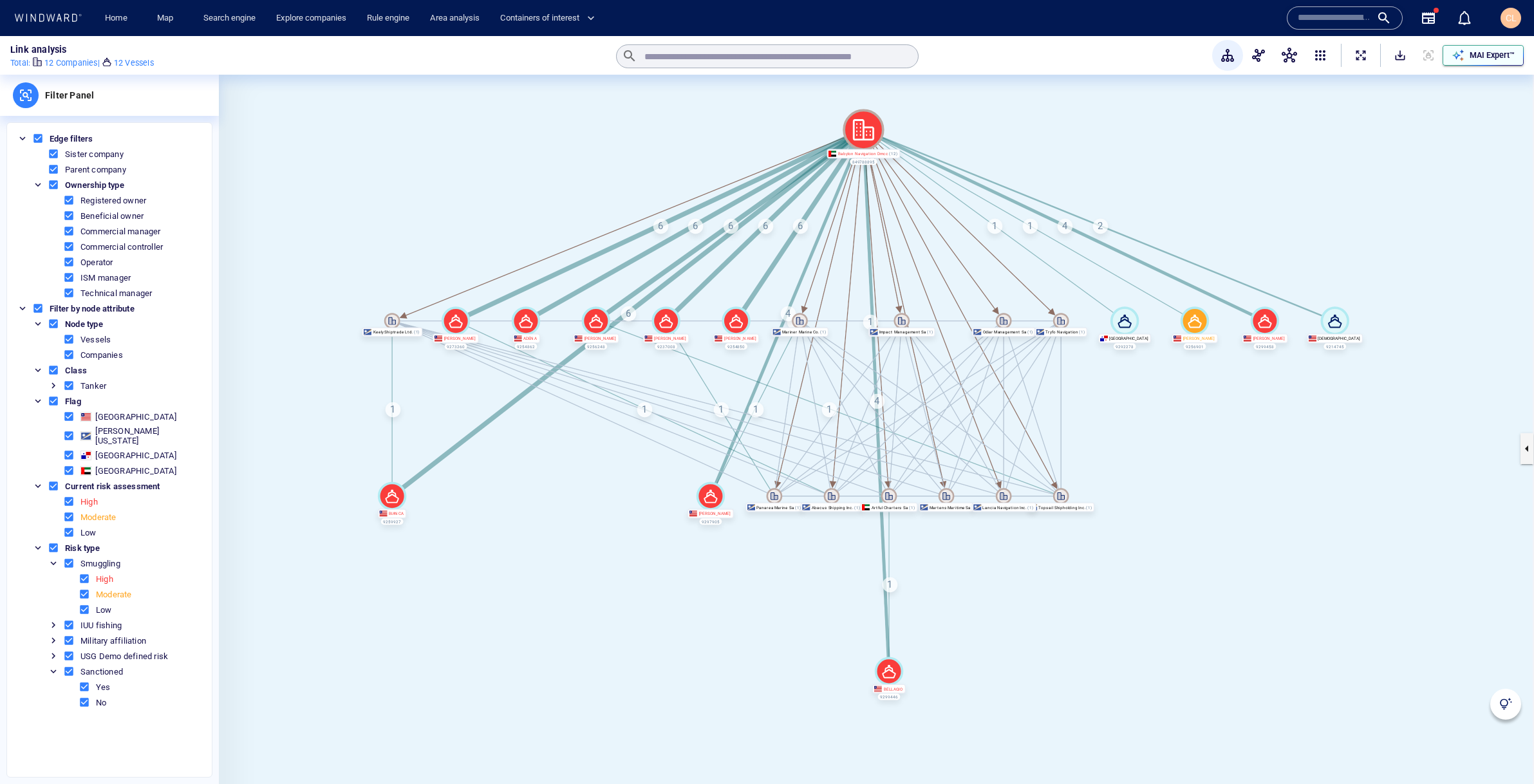
click at [1465, 51] on div "button" at bounding box center [1457, 55] width 18 height 18
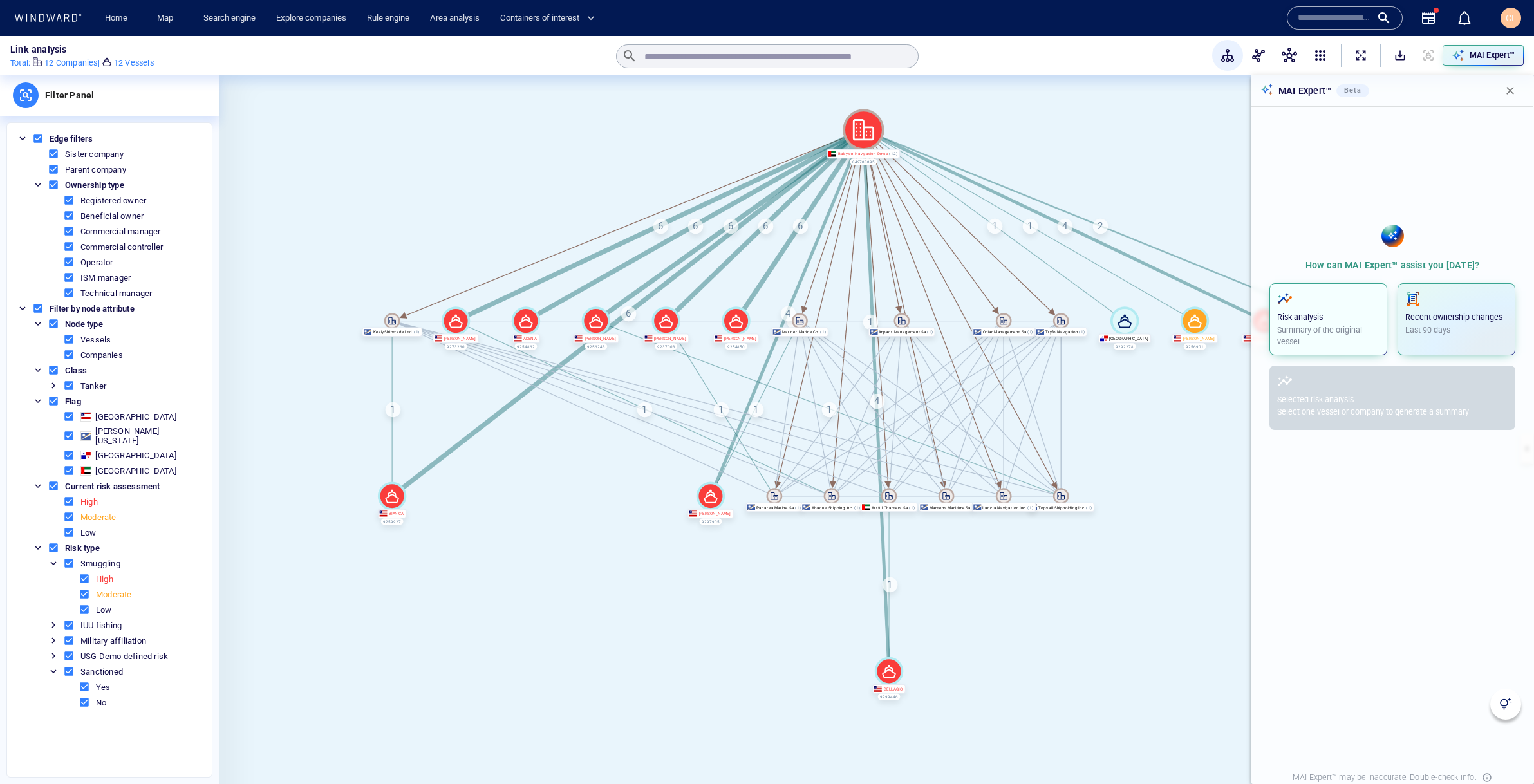
click at [1336, 286] on button "Risk analysis Summary of the original vessel" at bounding box center [1327, 318] width 118 height 72
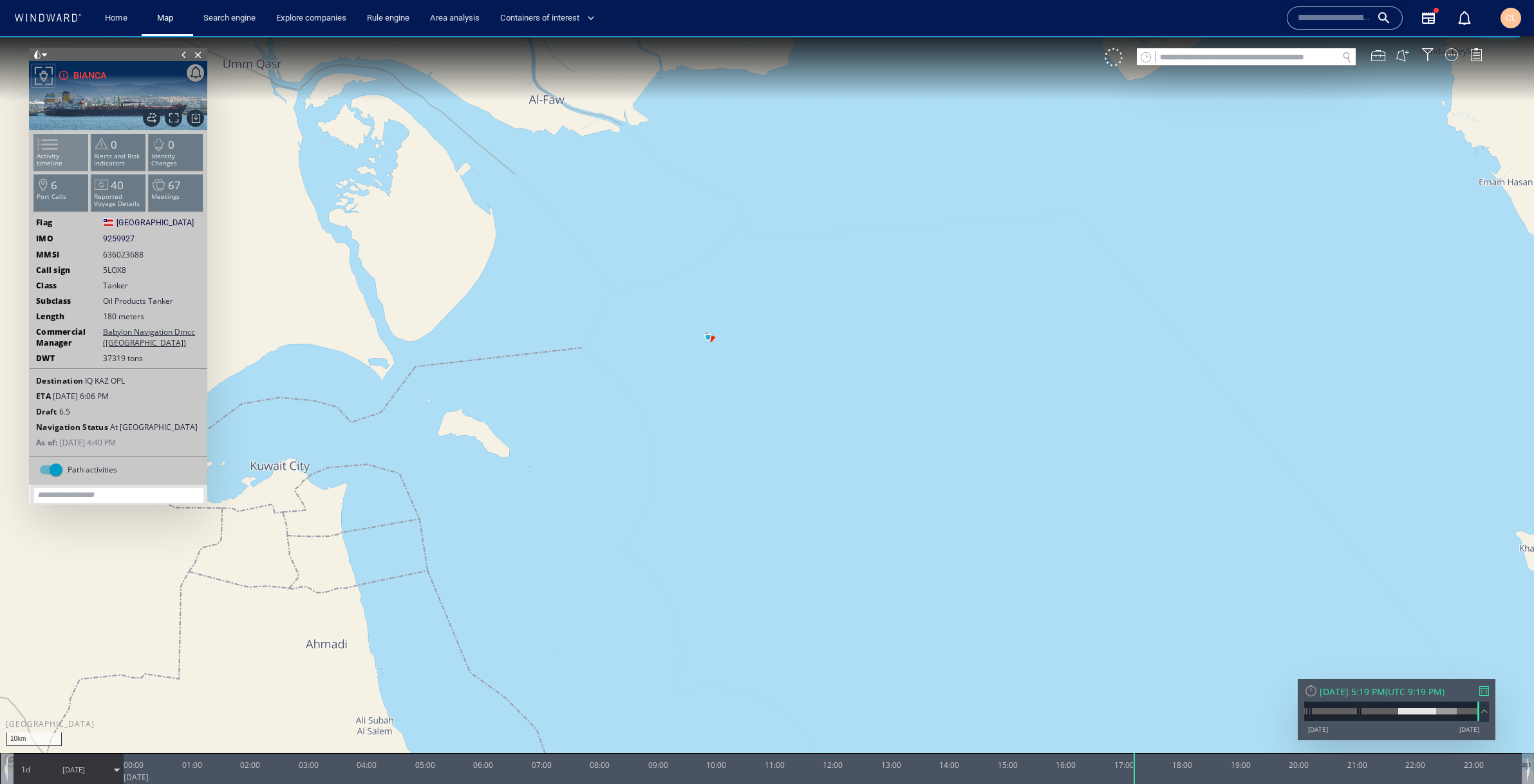
click at [49, 144] on span at bounding box center [40, 144] width 20 height 19
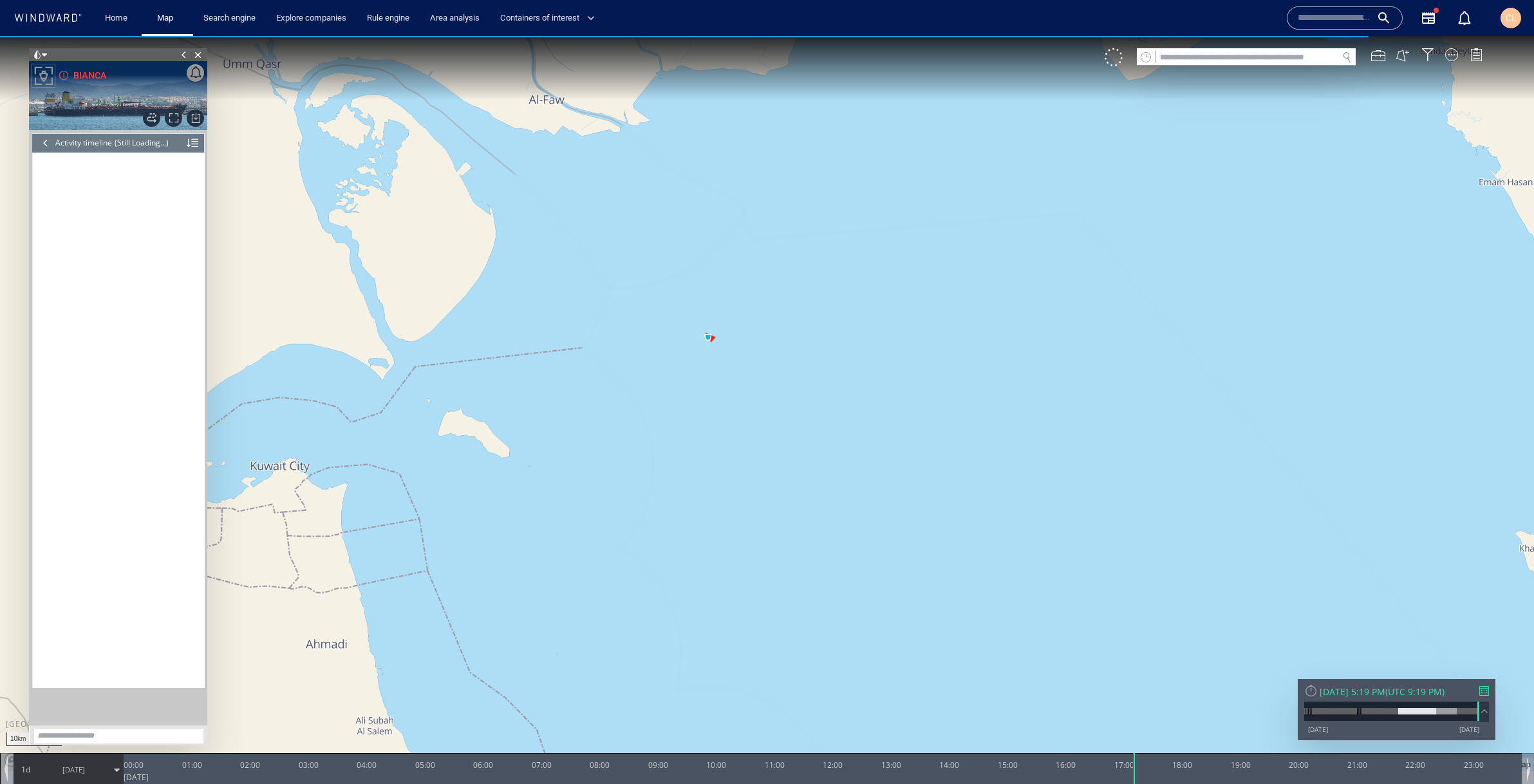
scroll to position [10047, 0]
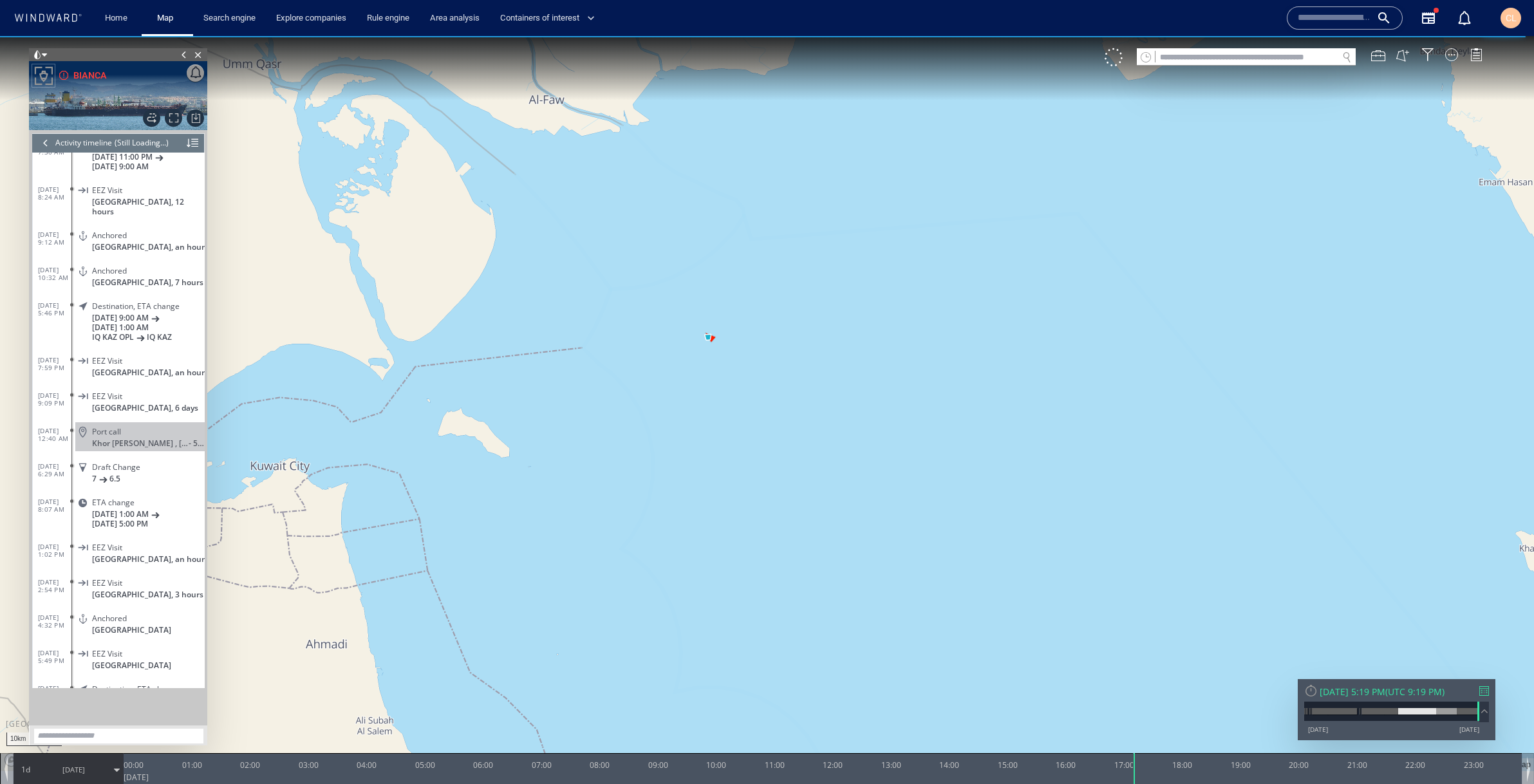
click at [189, 144] on div at bounding box center [193, 142] width 11 height 20
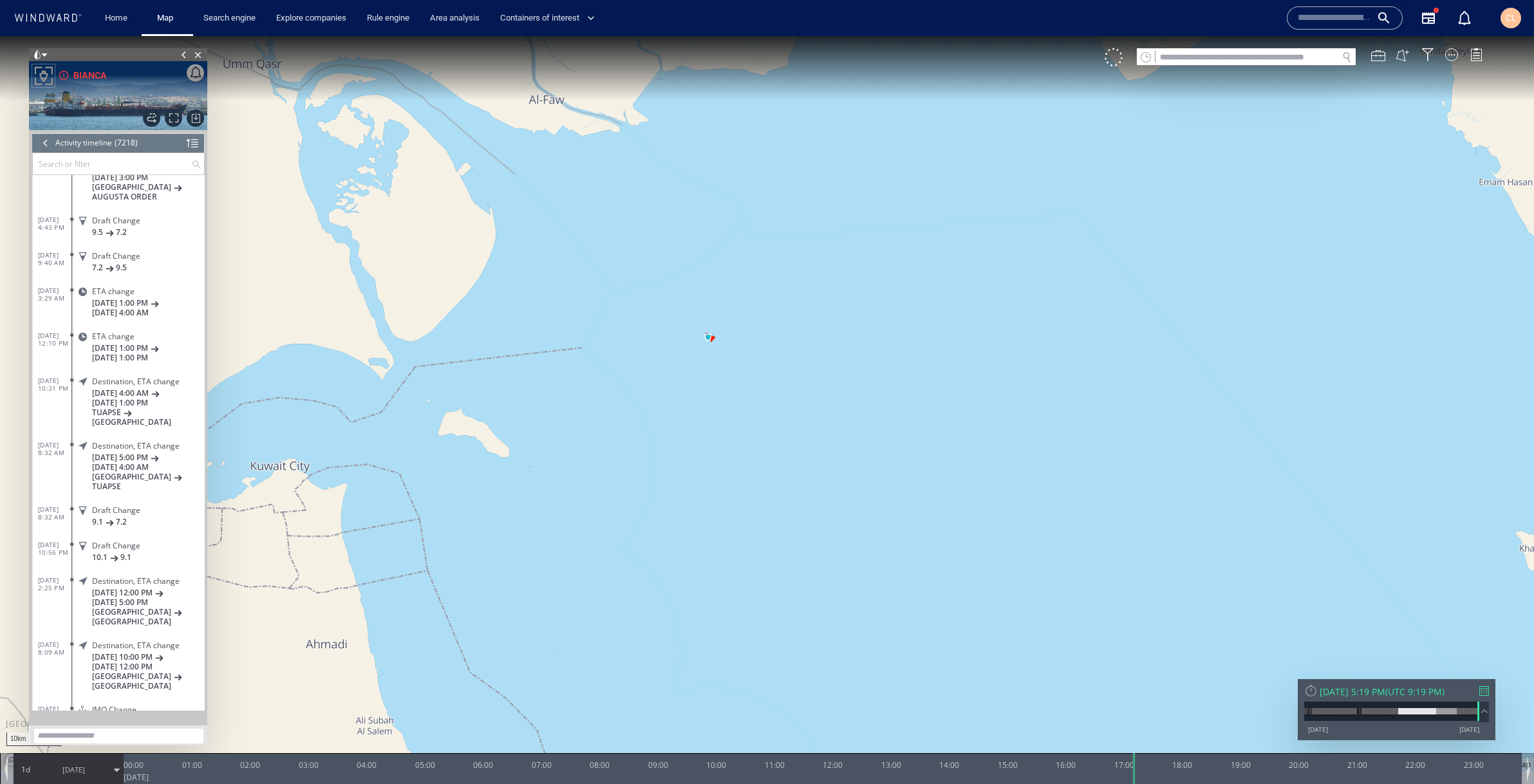
scroll to position [255102, 0]
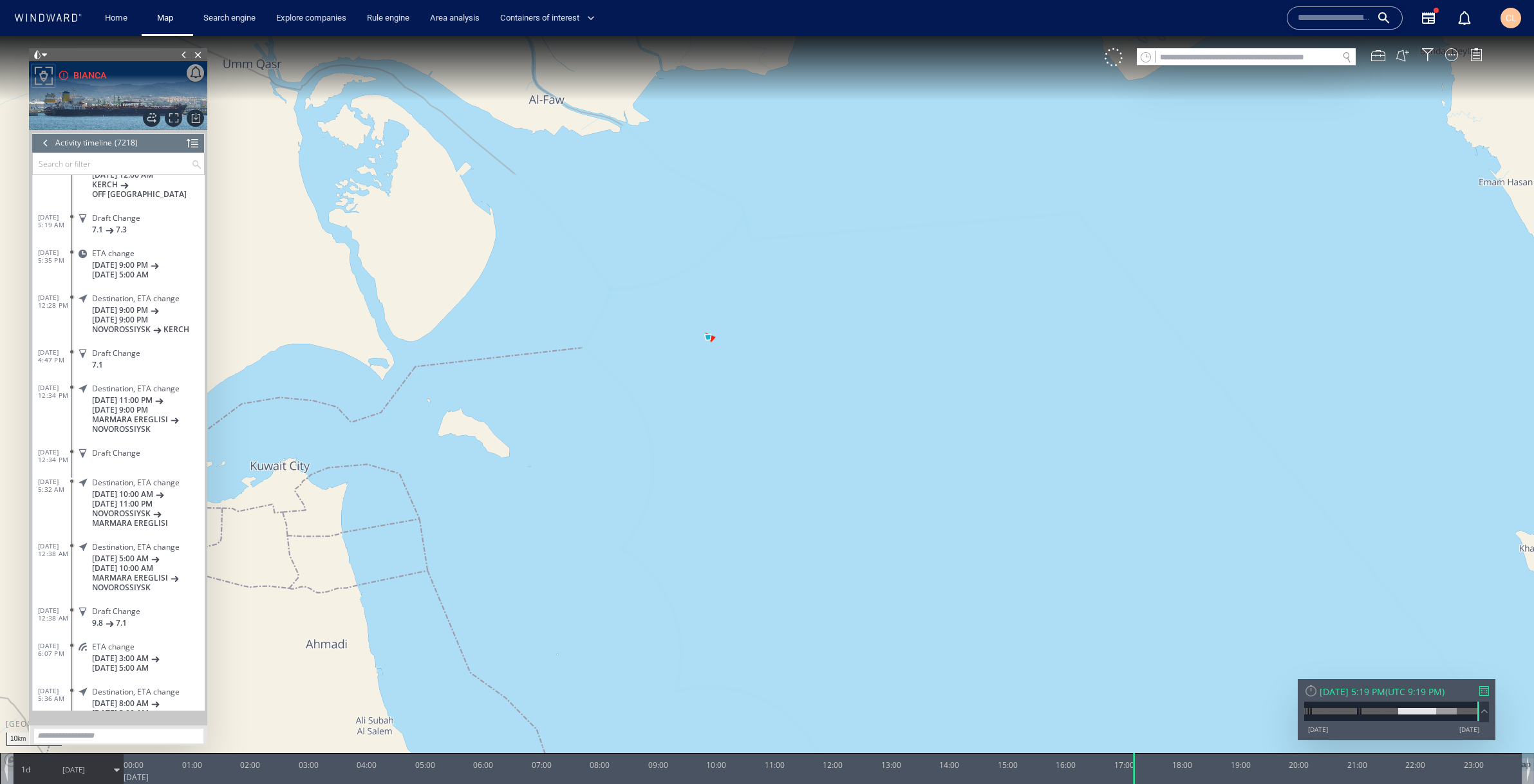
click at [193, 142] on div at bounding box center [193, 142] width 11 height 20
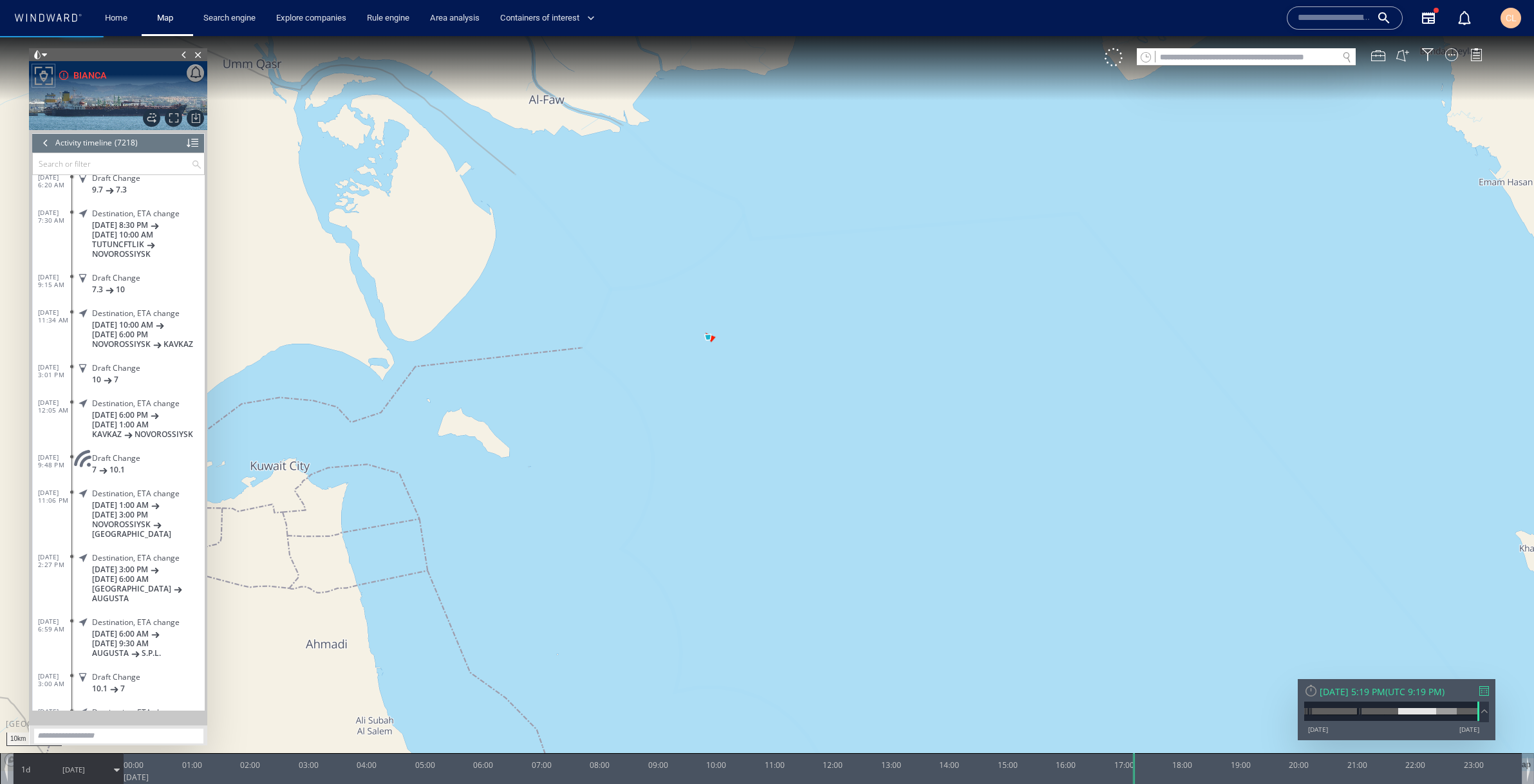
scroll to position [0, 0]
click at [188, 147] on div at bounding box center [193, 142] width 11 height 20
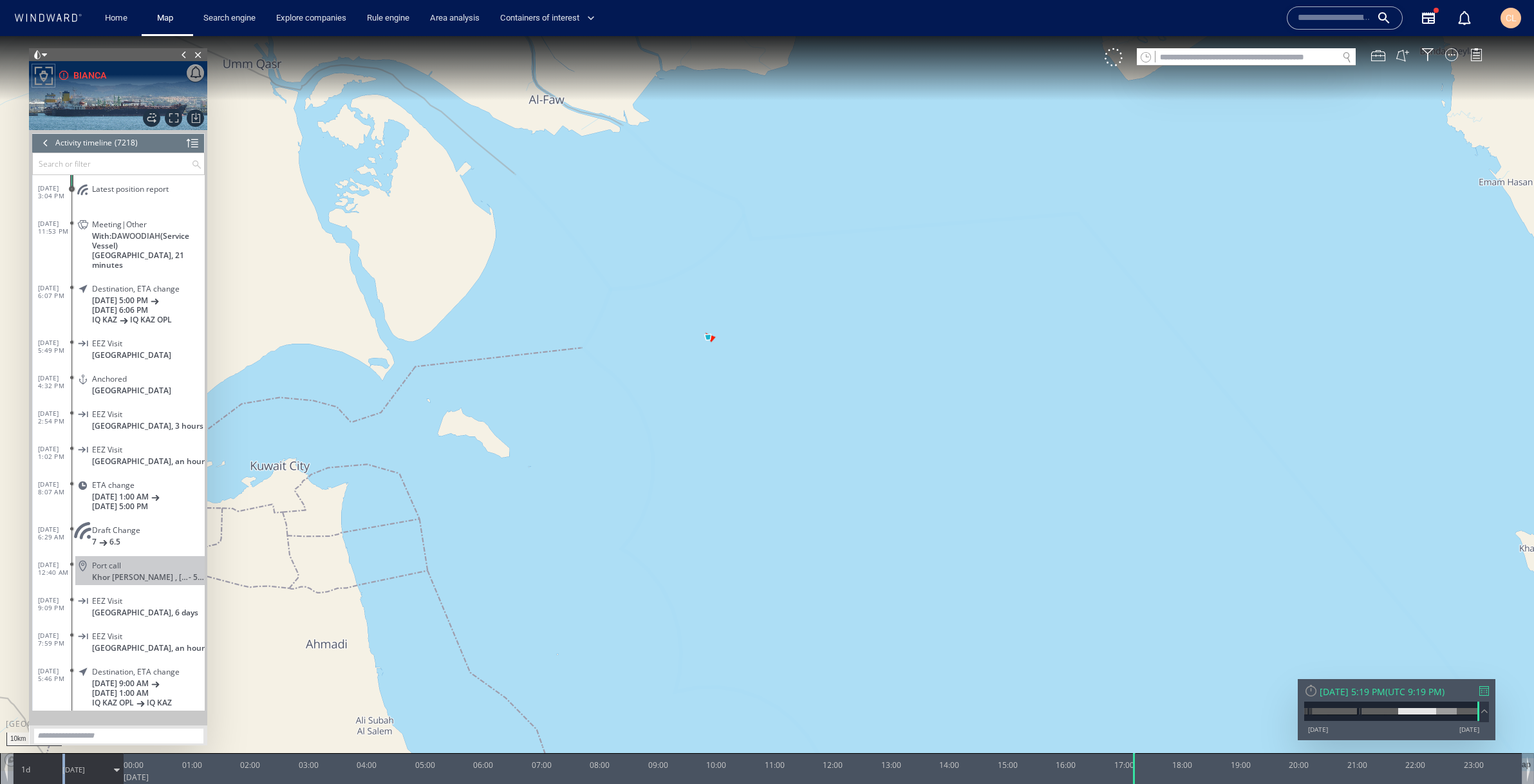
click at [65, 773] on span "[DATE]" at bounding box center [73, 769] width 22 height 9
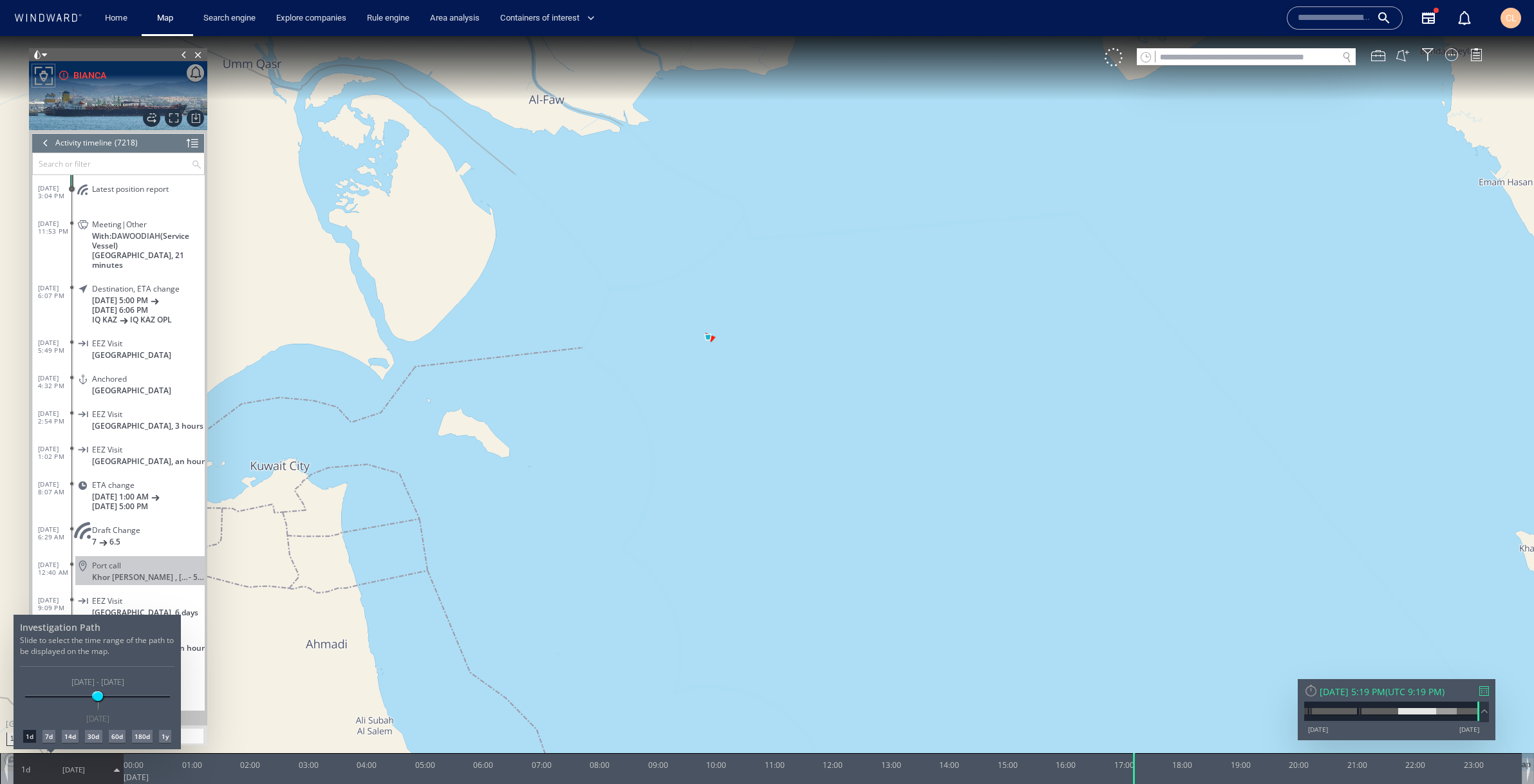
click at [48, 737] on div "7d" at bounding box center [49, 737] width 13 height 13
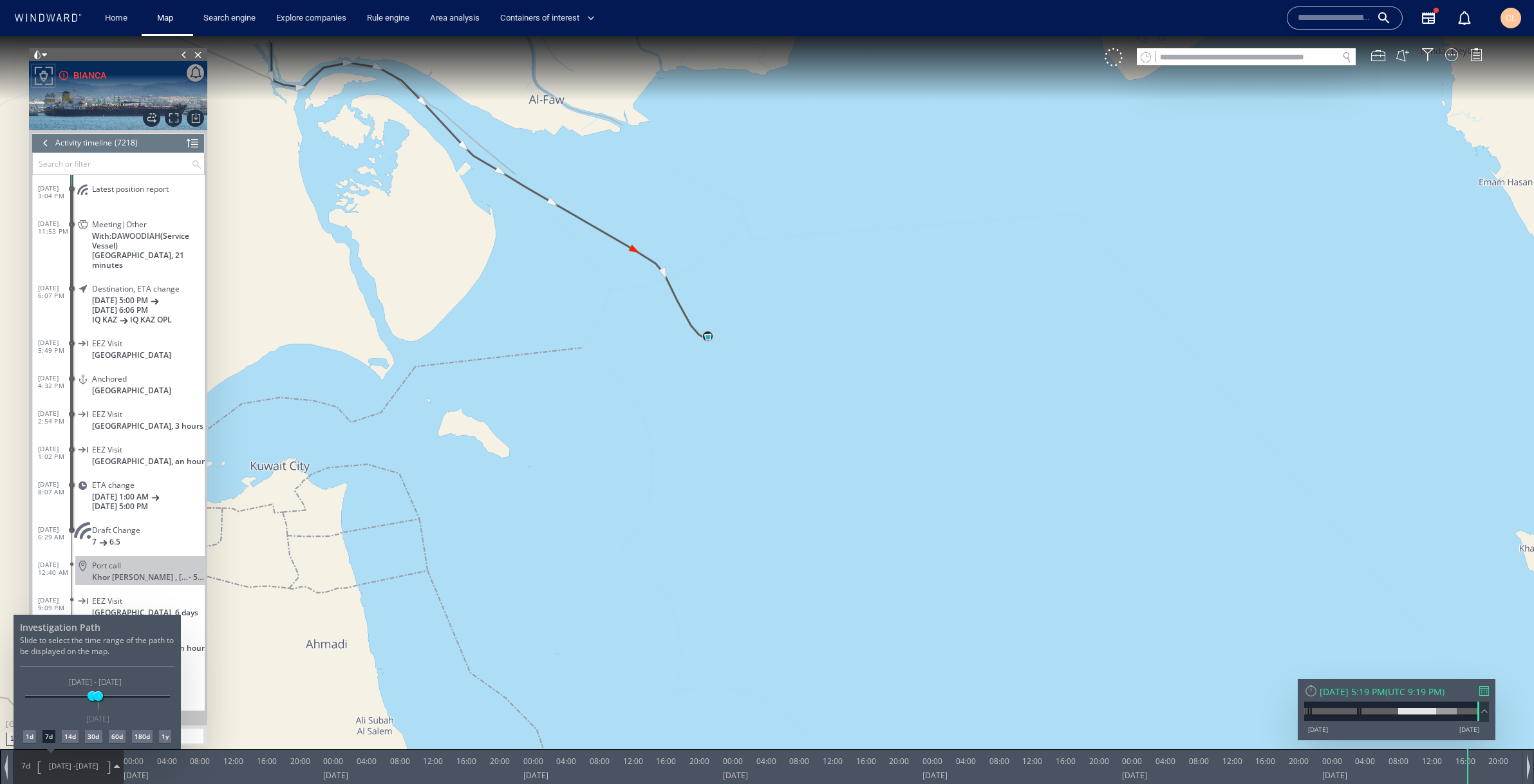
click at [45, 55] on div at bounding box center [767, 410] width 1534 height 748
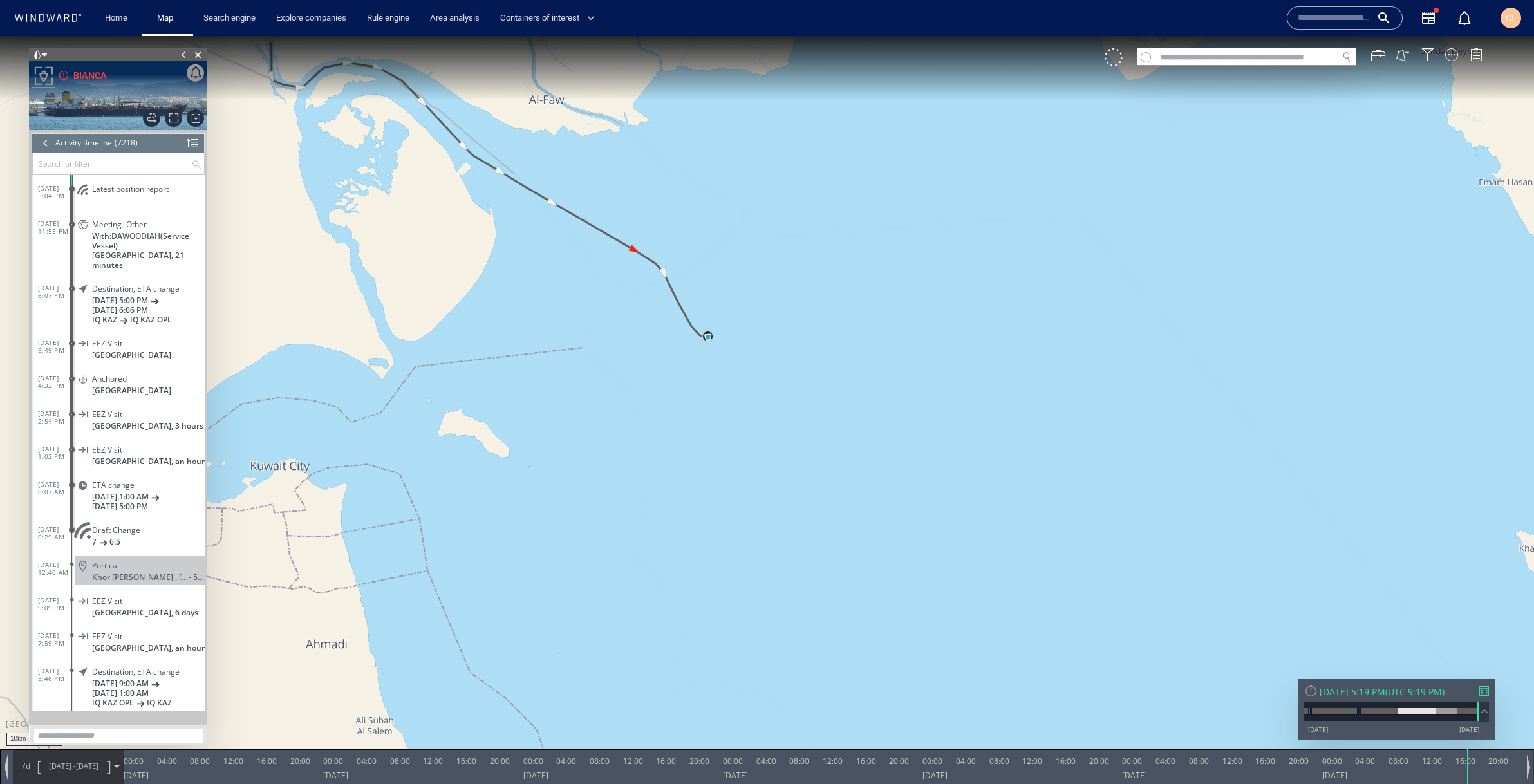
click at [39, 56] on span at bounding box center [37, 55] width 9 height 13
click at [113, 100] on li at bounding box center [109, 101] width 11 height 11
click at [87, 177] on dd "Latest position report" at bounding box center [138, 193] width 133 height 35
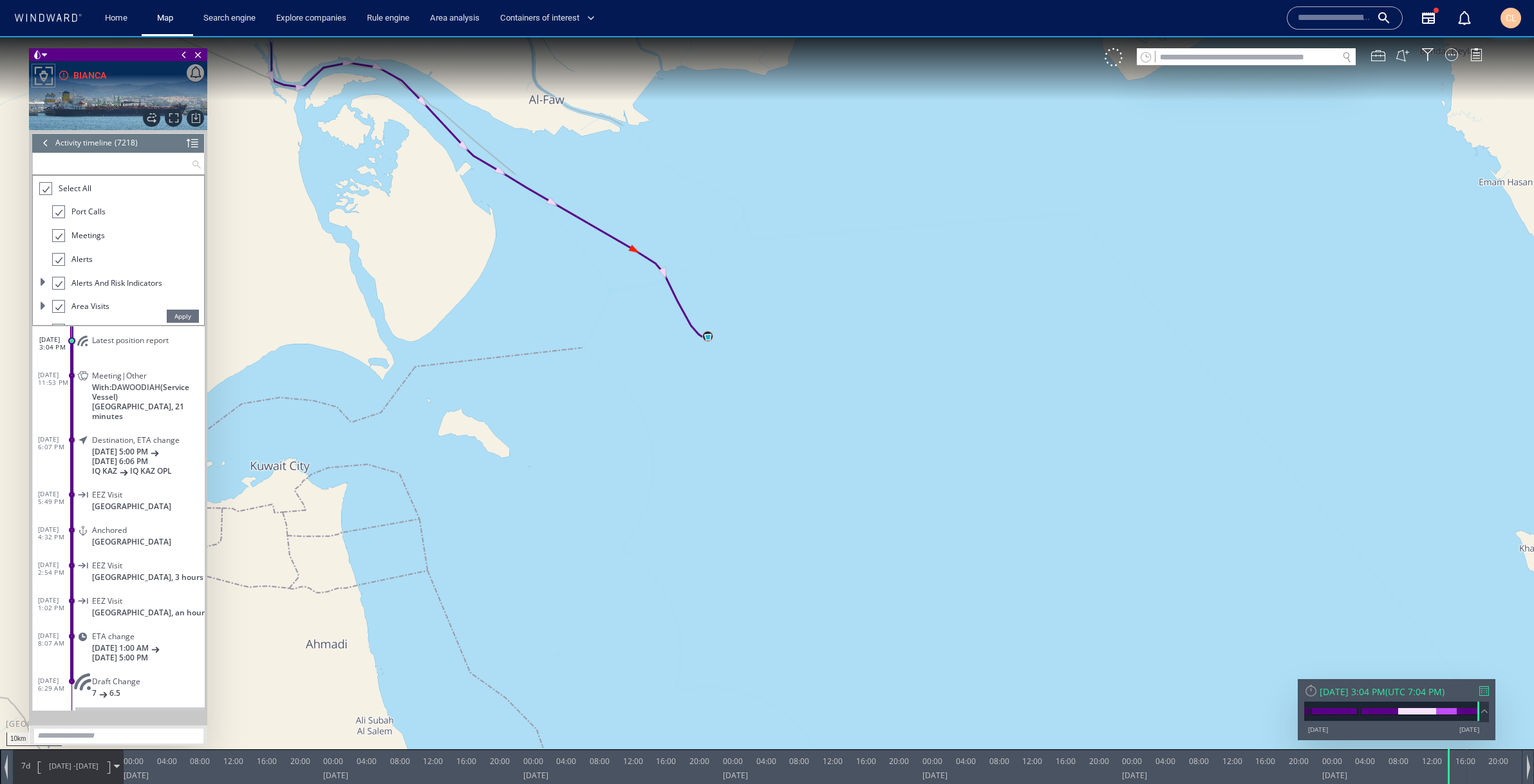
click at [84, 172] on input "text" at bounding box center [112, 164] width 158 height 21
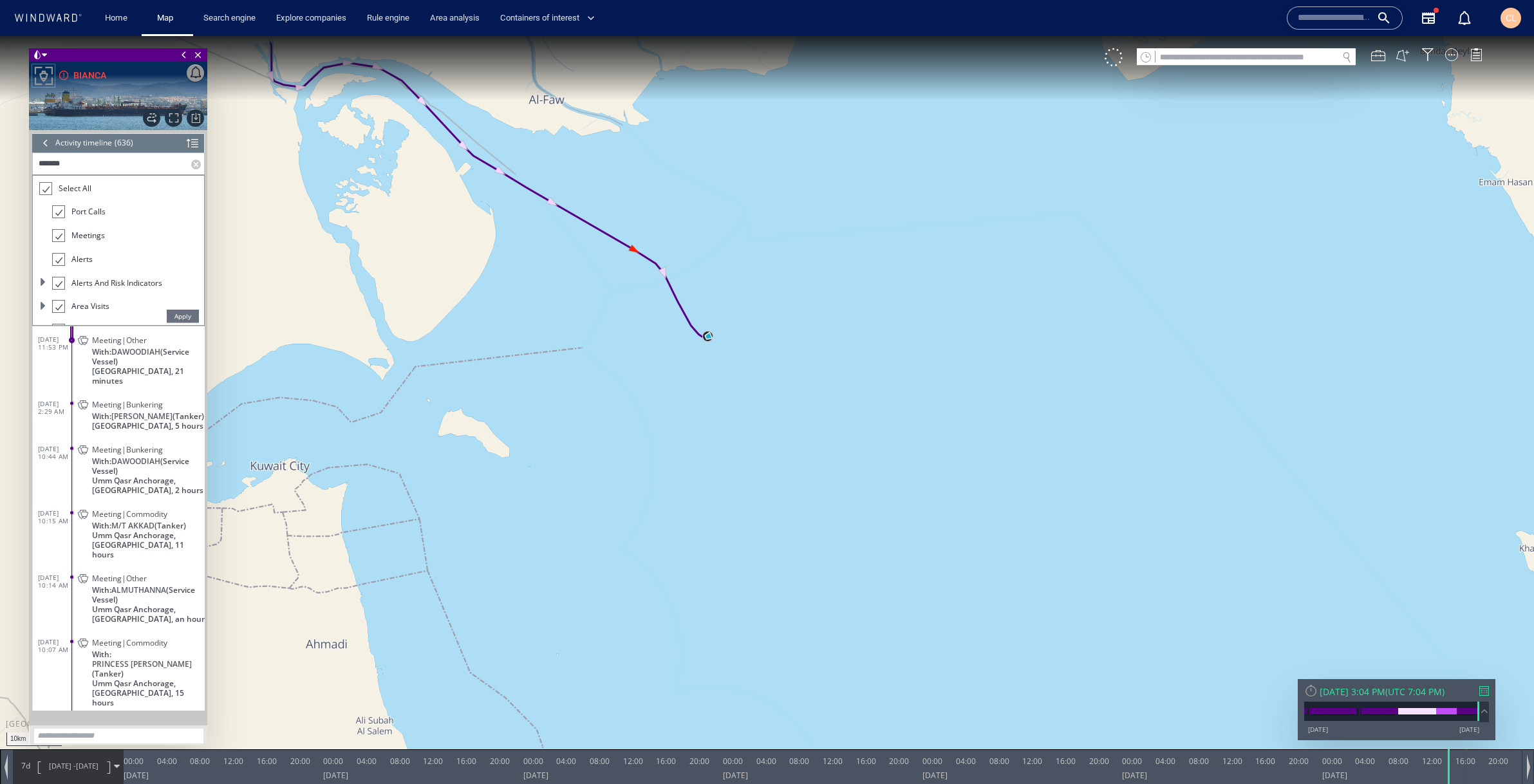
type input "*******"
click at [182, 315] on span "Apply" at bounding box center [182, 316] width 33 height 13
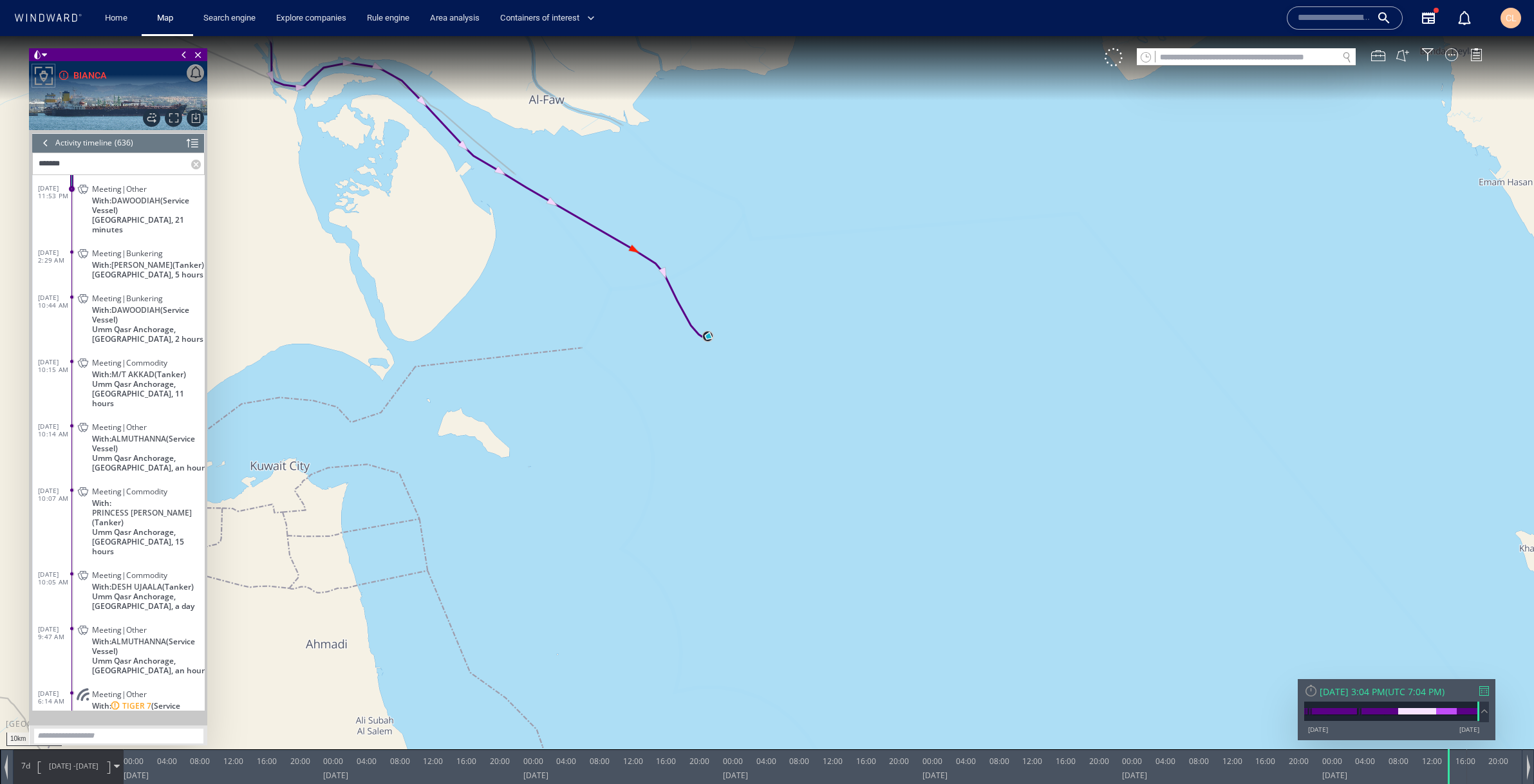
click at [178, 260] on p "With: DUSTIN (Tanker)" at bounding box center [148, 265] width 113 height 9
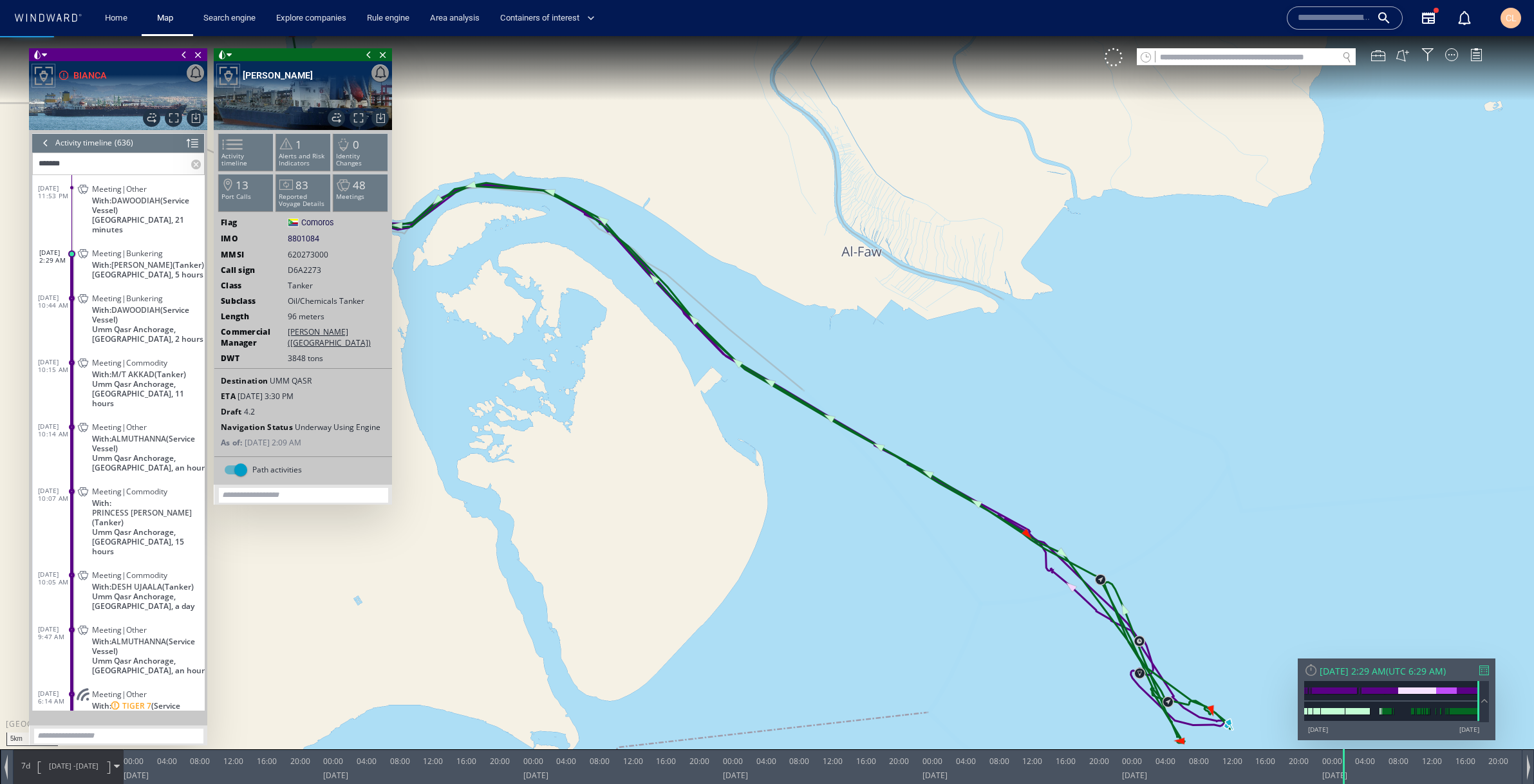
click at [161, 206] on span "With: DAWOODIAH (Service Vessel)" at bounding box center [148, 205] width 113 height 20
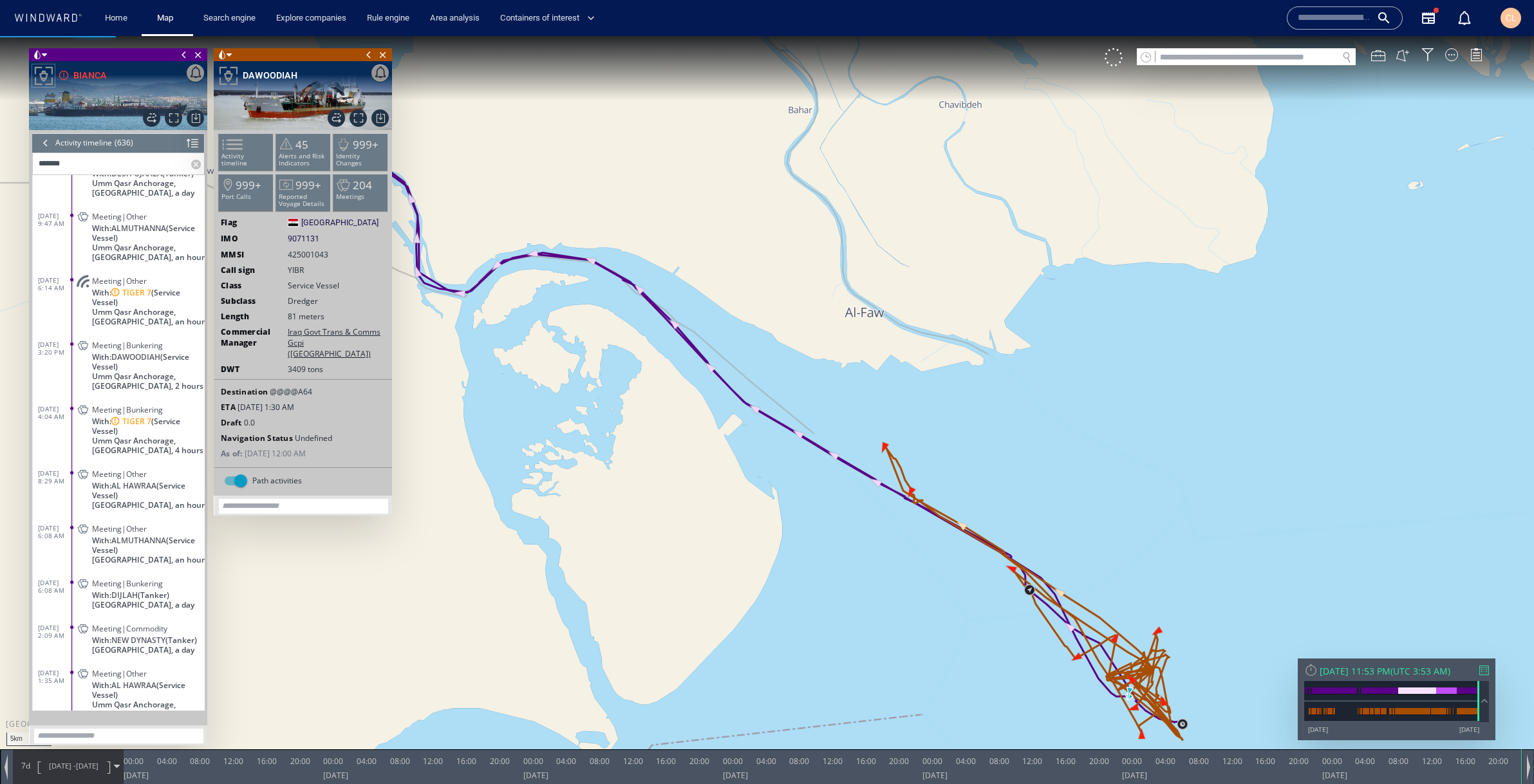
scroll to position [286, 0]
click at [175, 418] on span "With: TIGER 7 (Service Vessel)" at bounding box center [148, 427] width 113 height 20
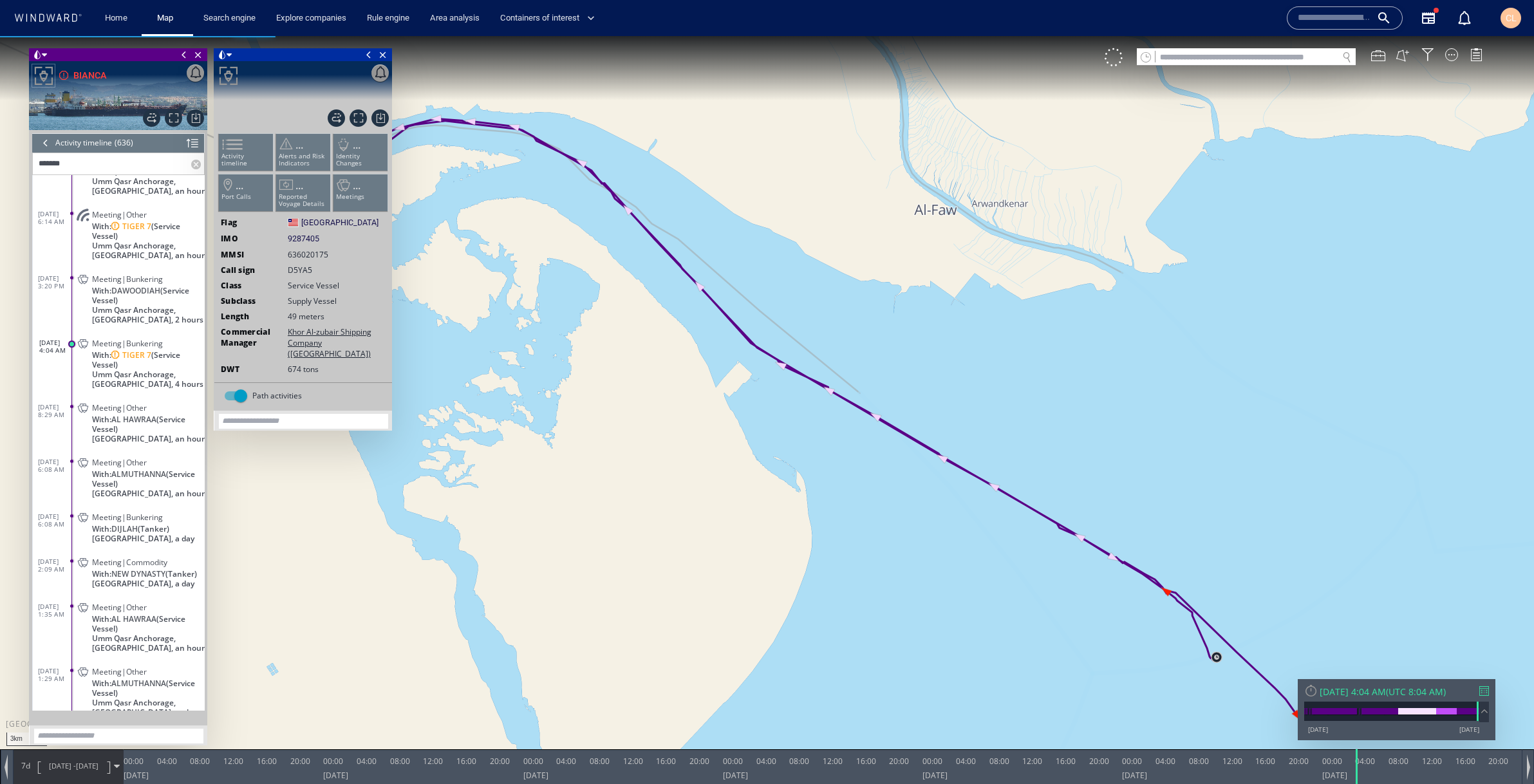
scroll to position [354, 0]
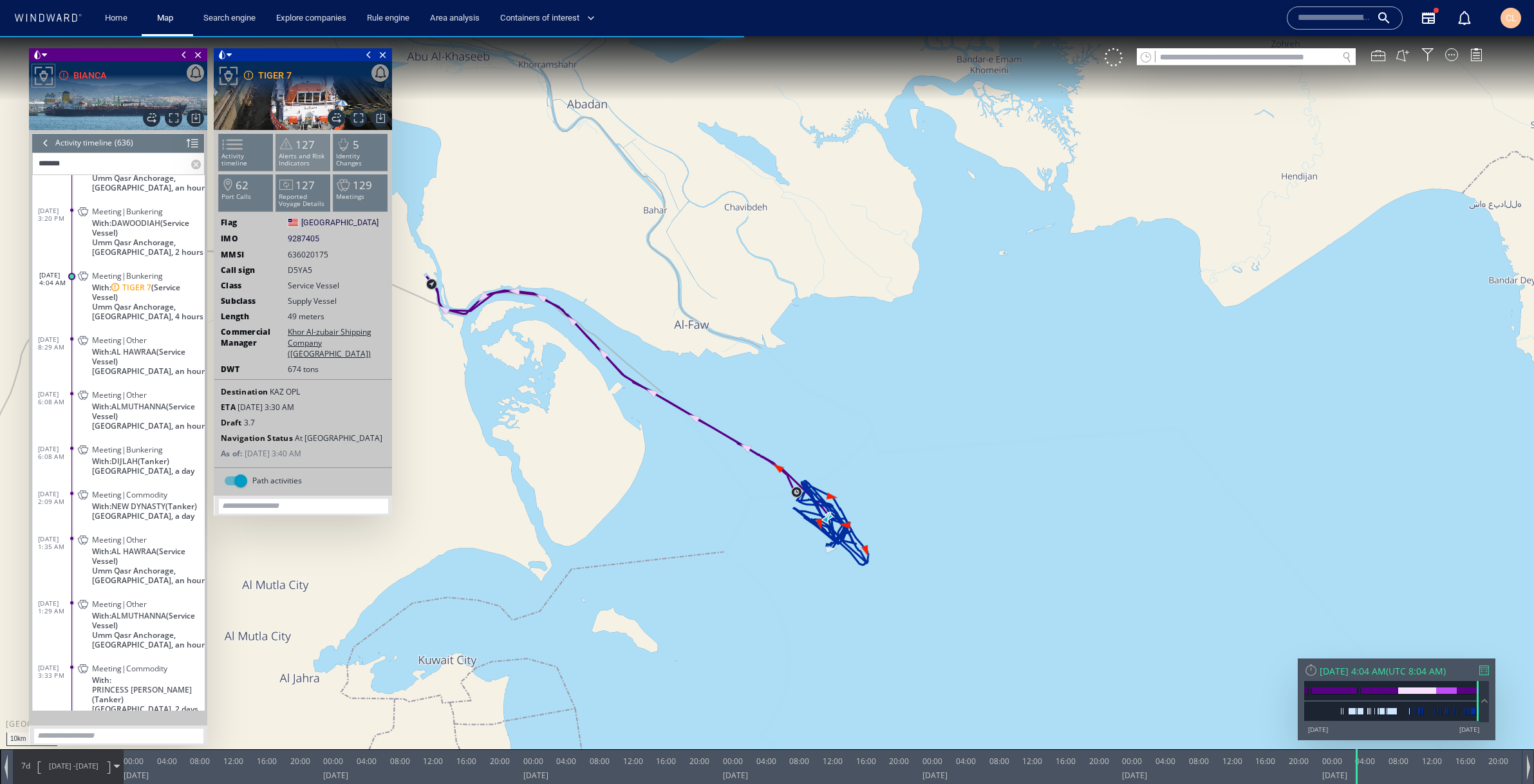
click at [306, 153] on p "Alerts and Risk Indicators" at bounding box center [303, 159] width 55 height 14
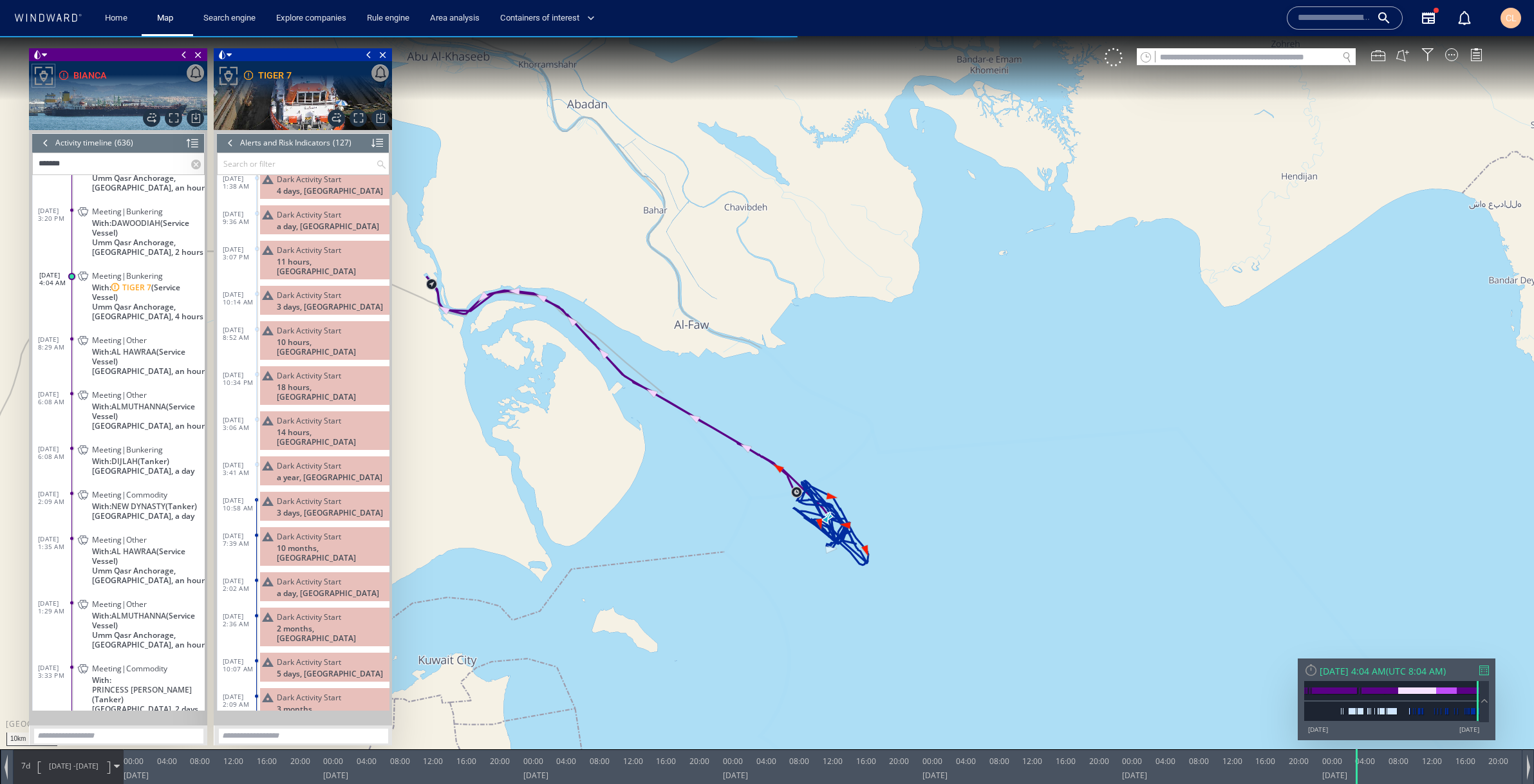
scroll to position [3048, 0]
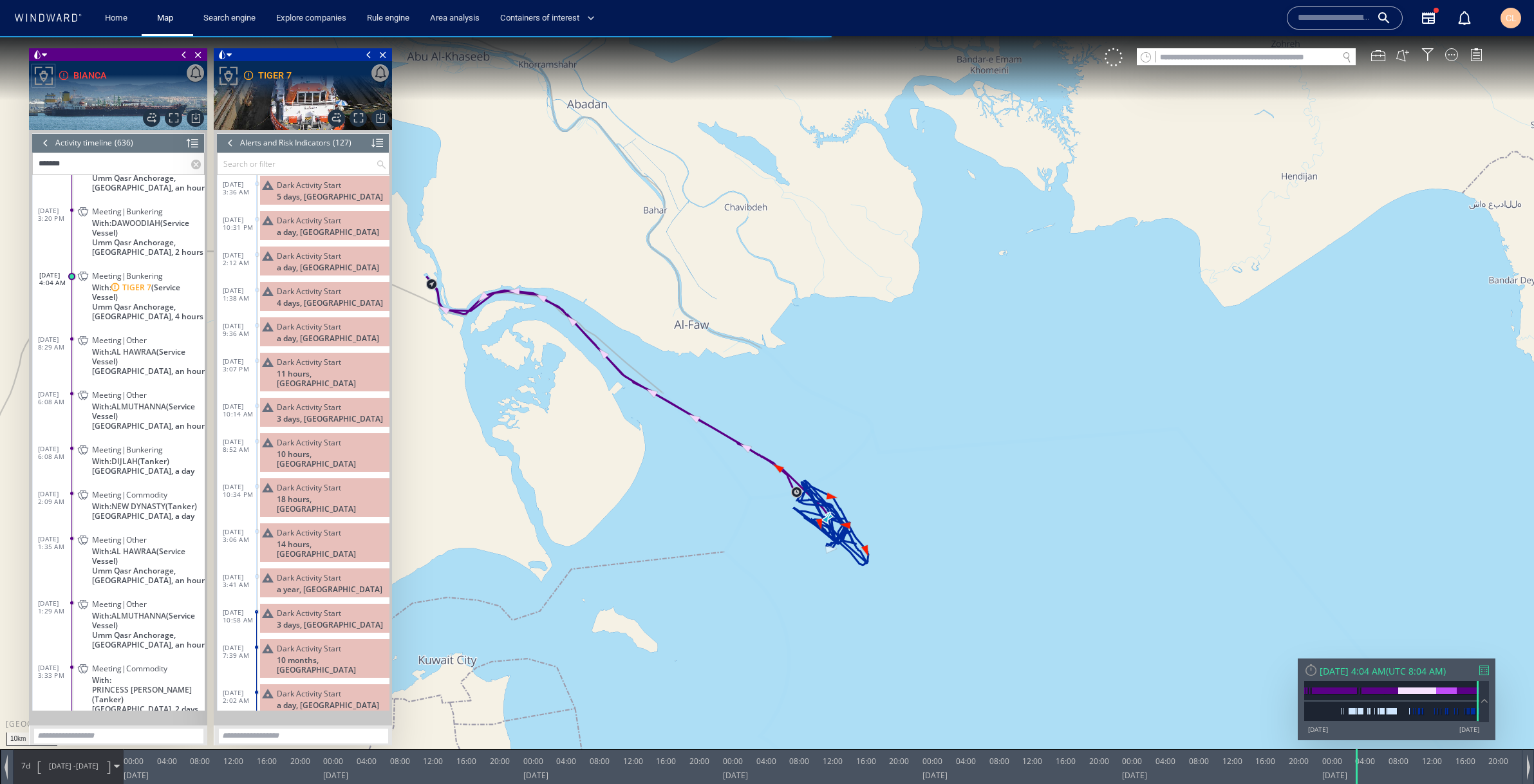
click at [380, 143] on div at bounding box center [377, 142] width 11 height 20
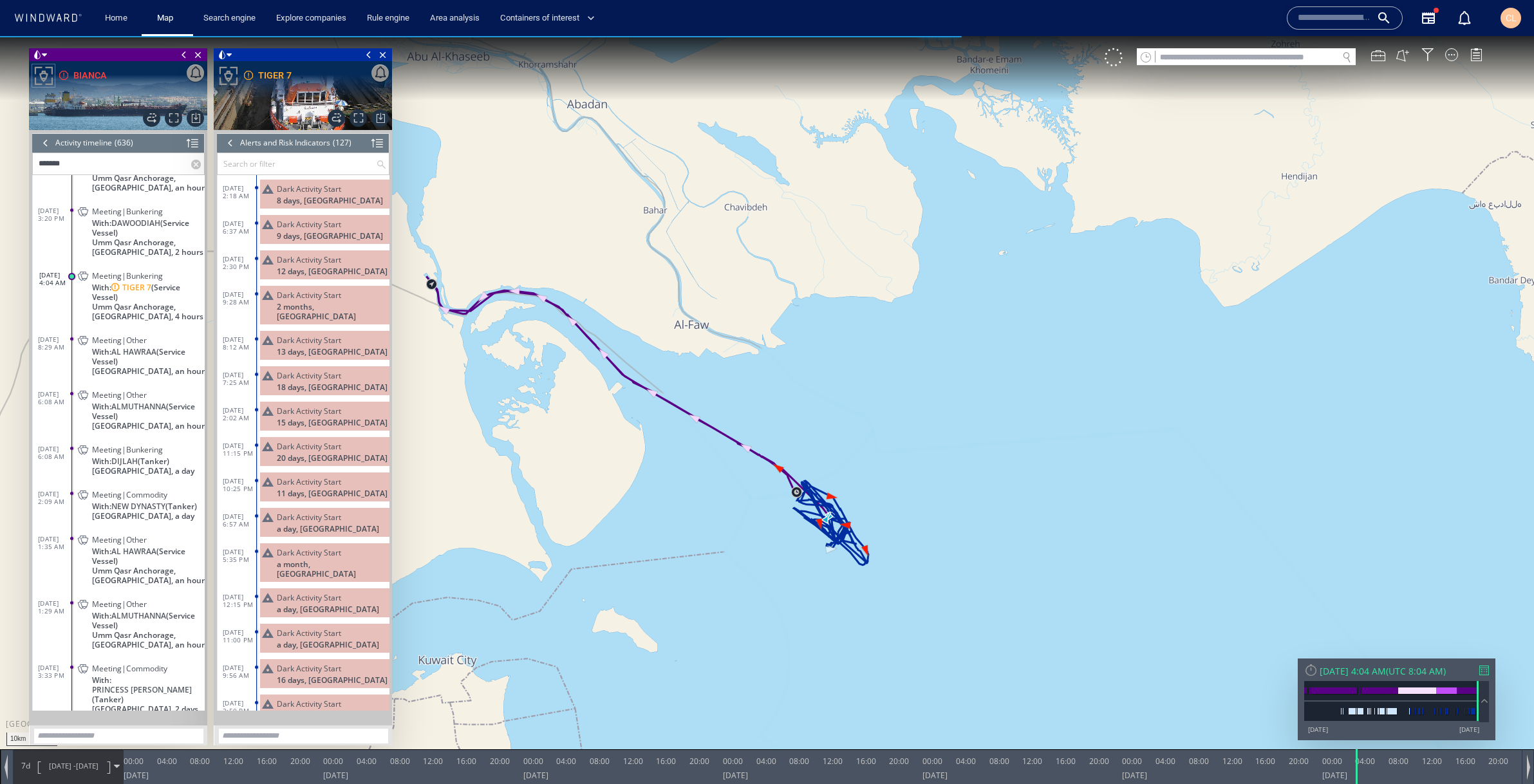
click at [229, 142] on div at bounding box center [230, 142] width 14 height 20
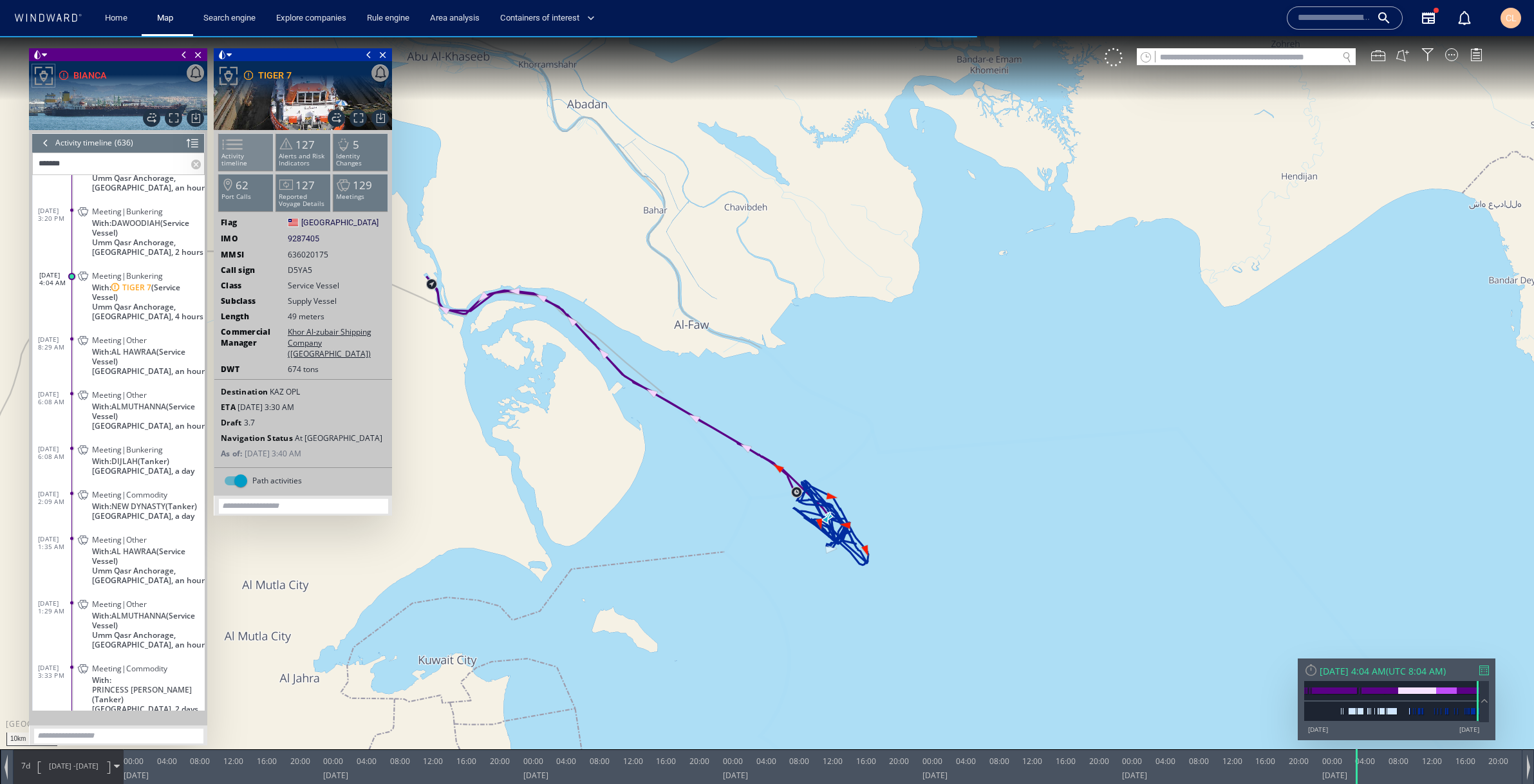
click at [234, 150] on span at bounding box center [224, 144] width 20 height 19
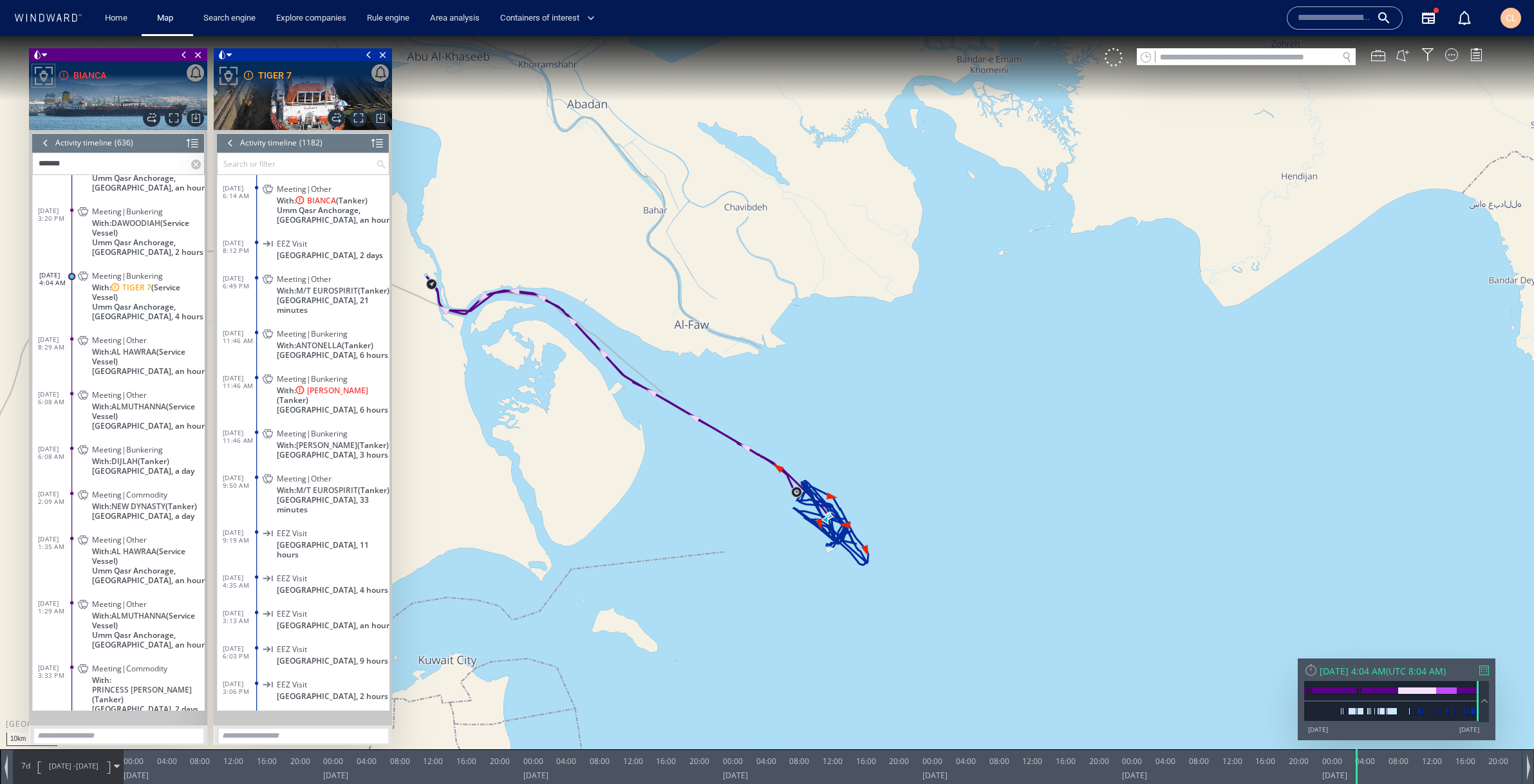
scroll to position [526, 0]
click at [228, 140] on div at bounding box center [230, 142] width 14 height 20
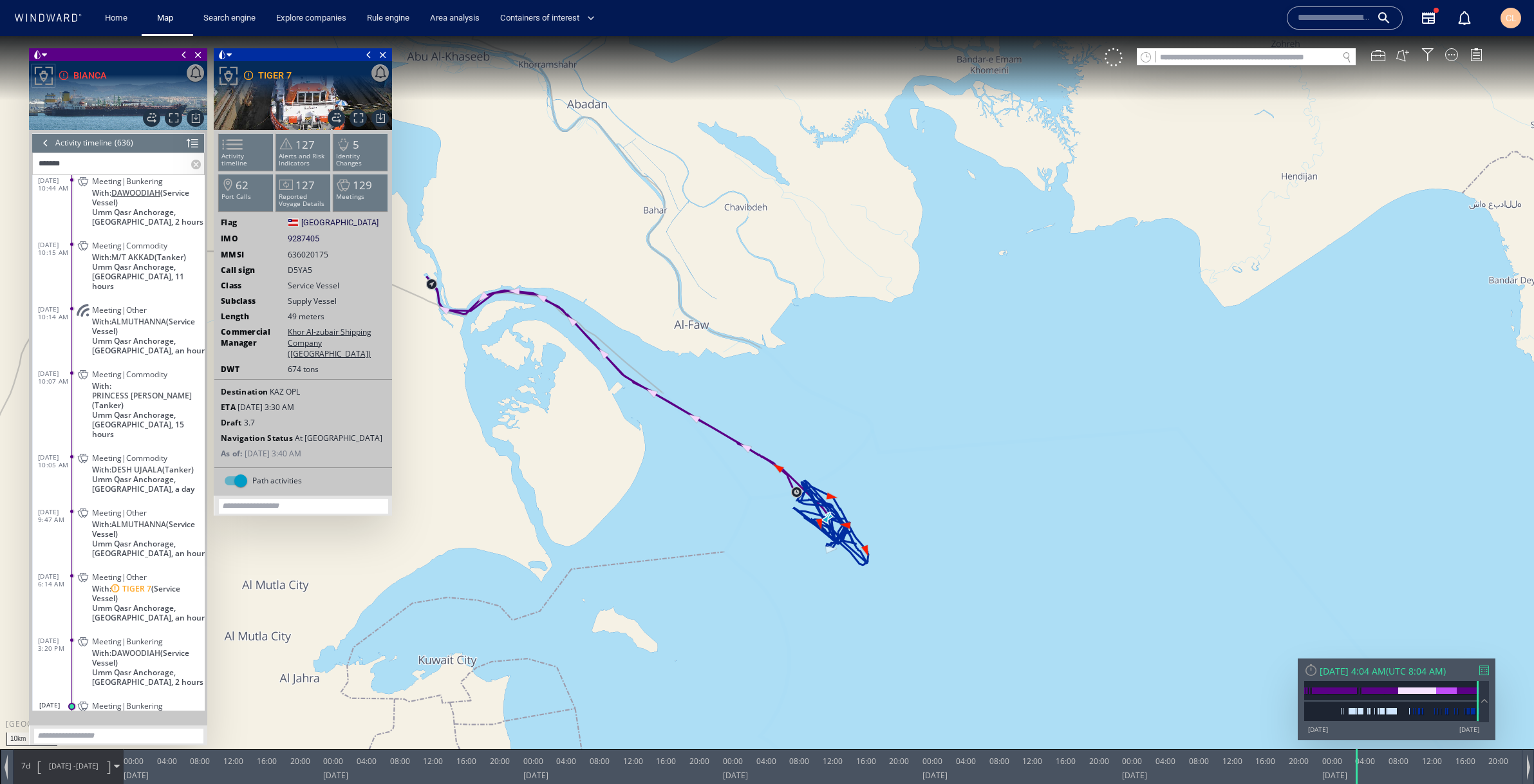
scroll to position [140, 0]
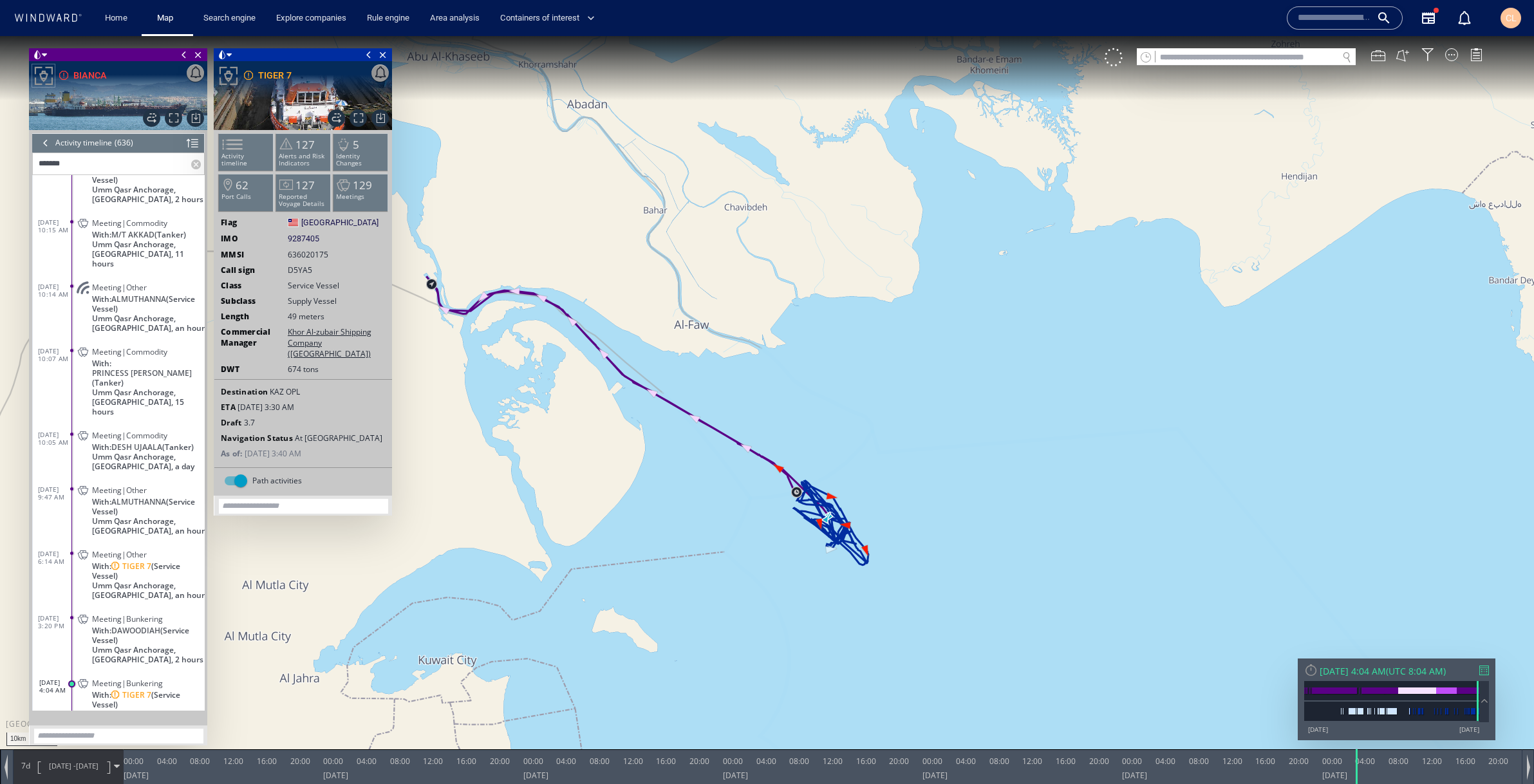
click at [160, 358] on span "With: PRINCESS SOFIA (Tanker)" at bounding box center [148, 372] width 113 height 29
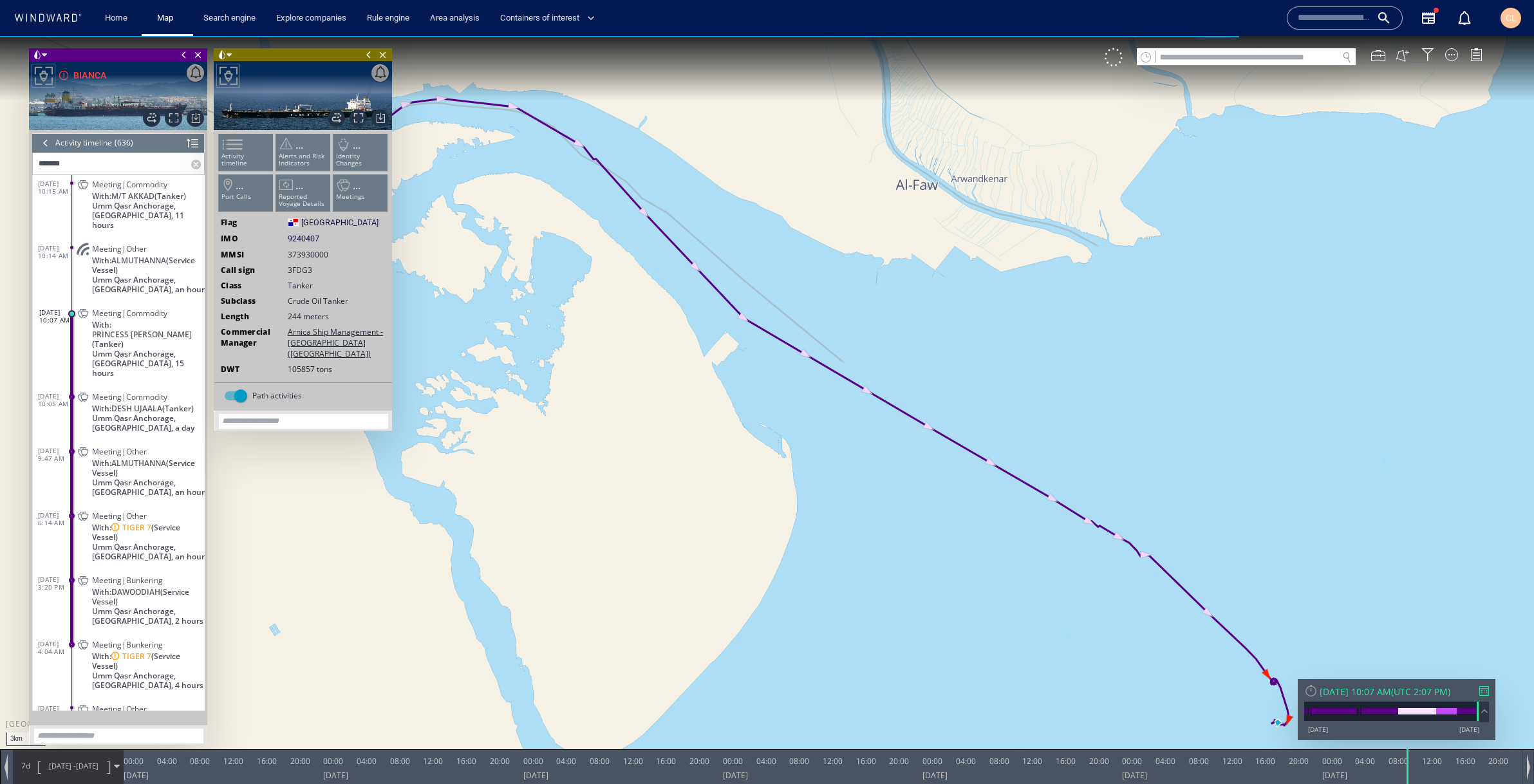
scroll to position [177, 0]
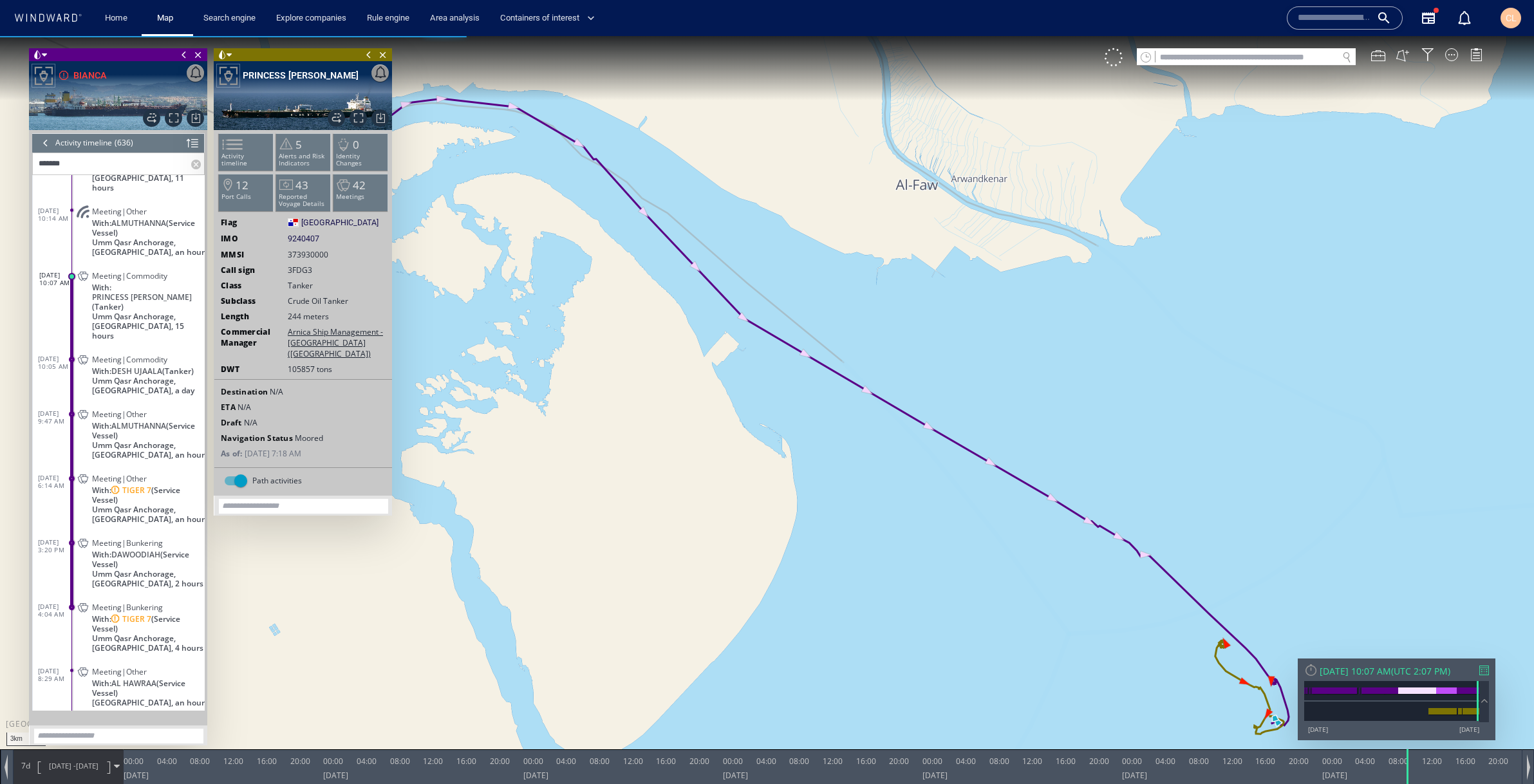
click at [47, 142] on div at bounding box center [46, 142] width 14 height 20
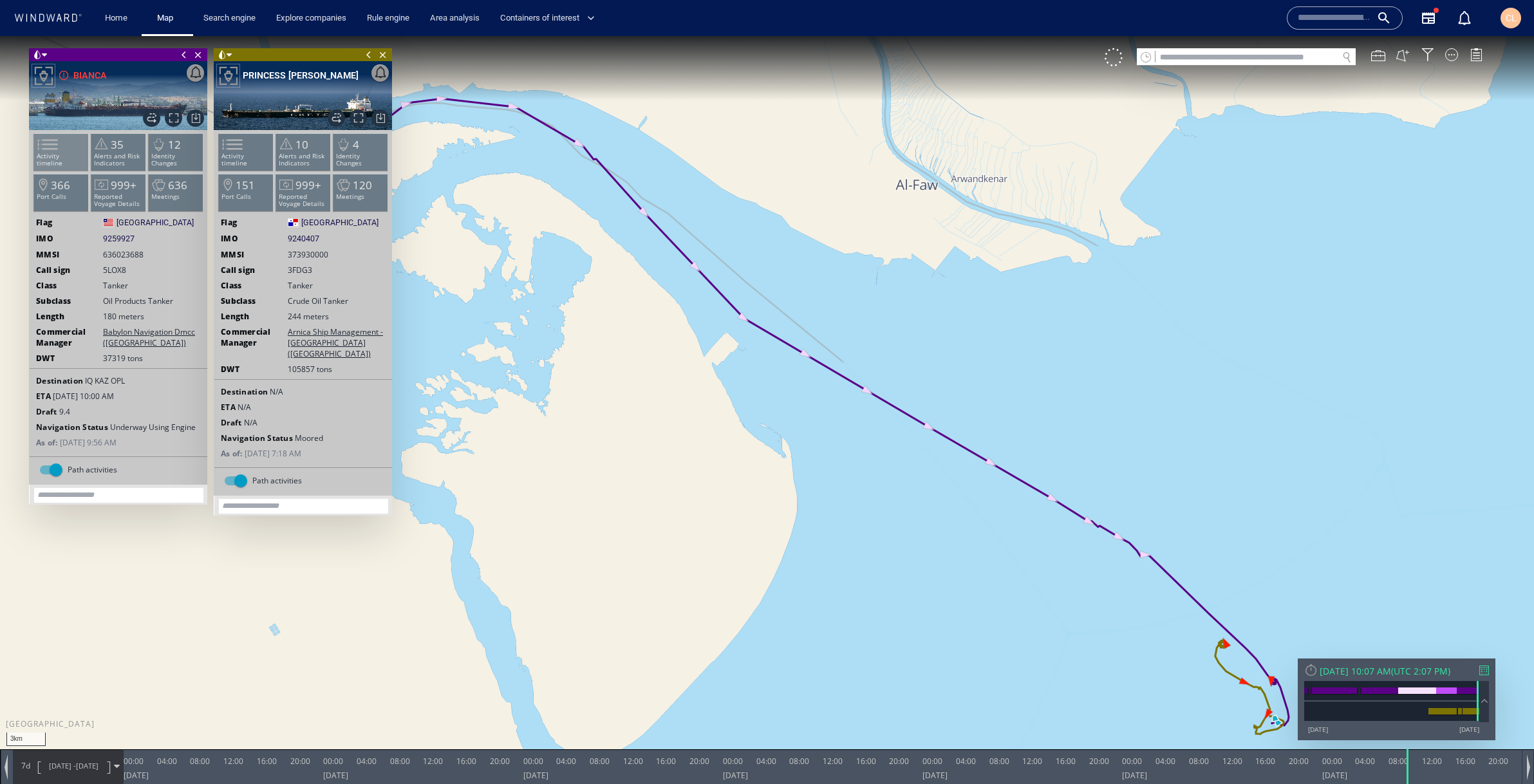
click at [49, 150] on span at bounding box center [40, 144] width 20 height 19
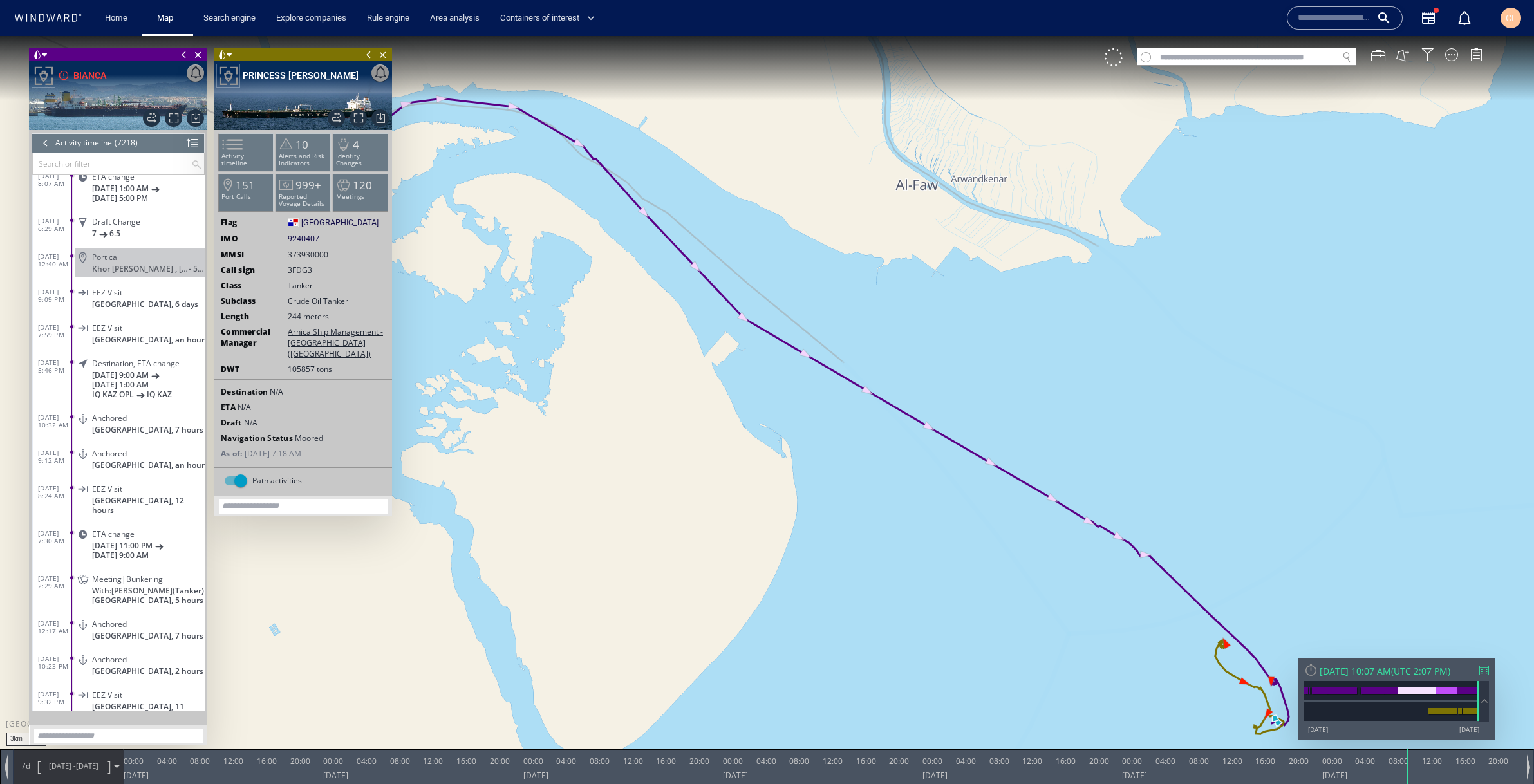
scroll to position [381, 0]
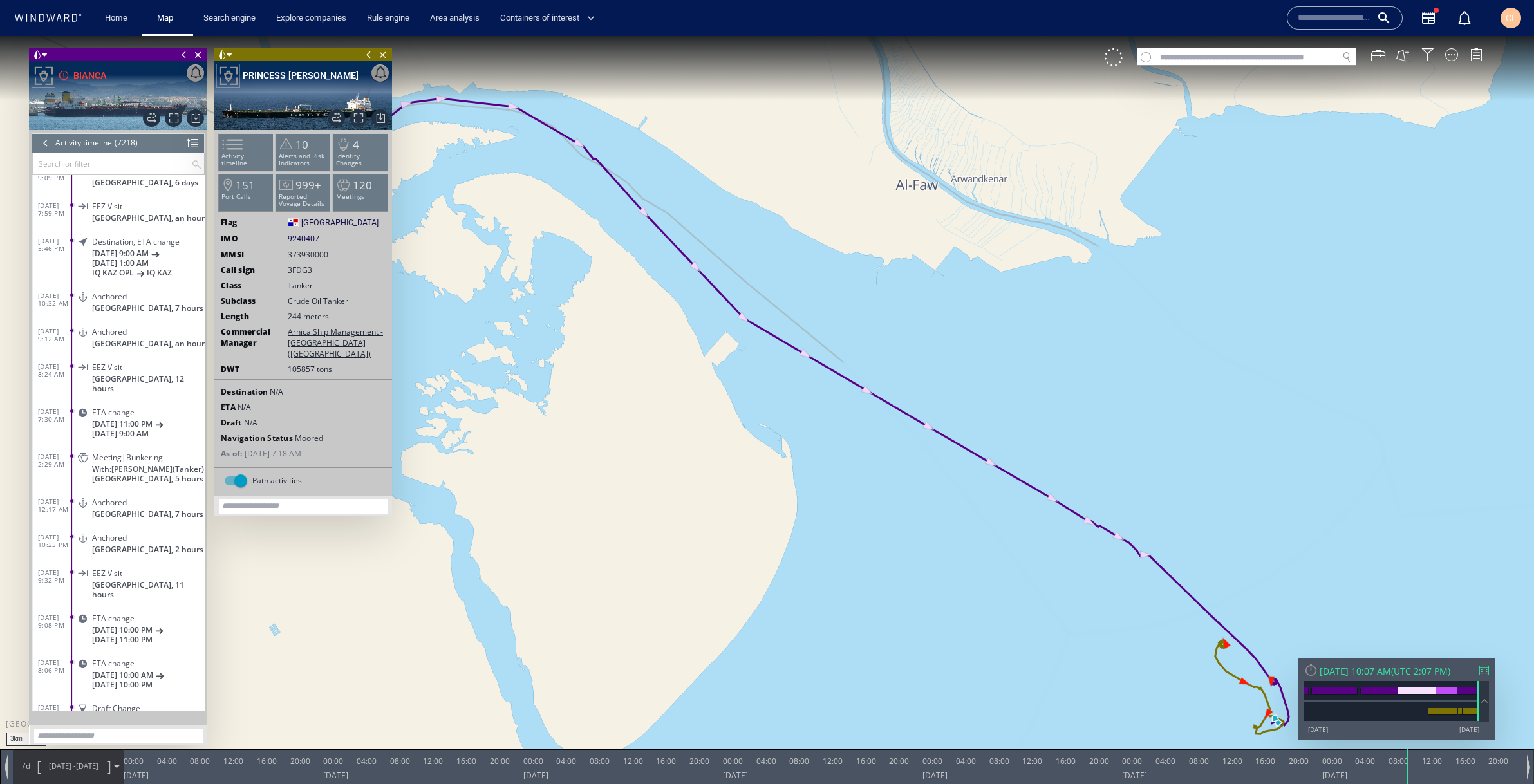
click at [168, 473] on p "Kuwait, 5 hours" at bounding box center [148, 478] width 113 height 9
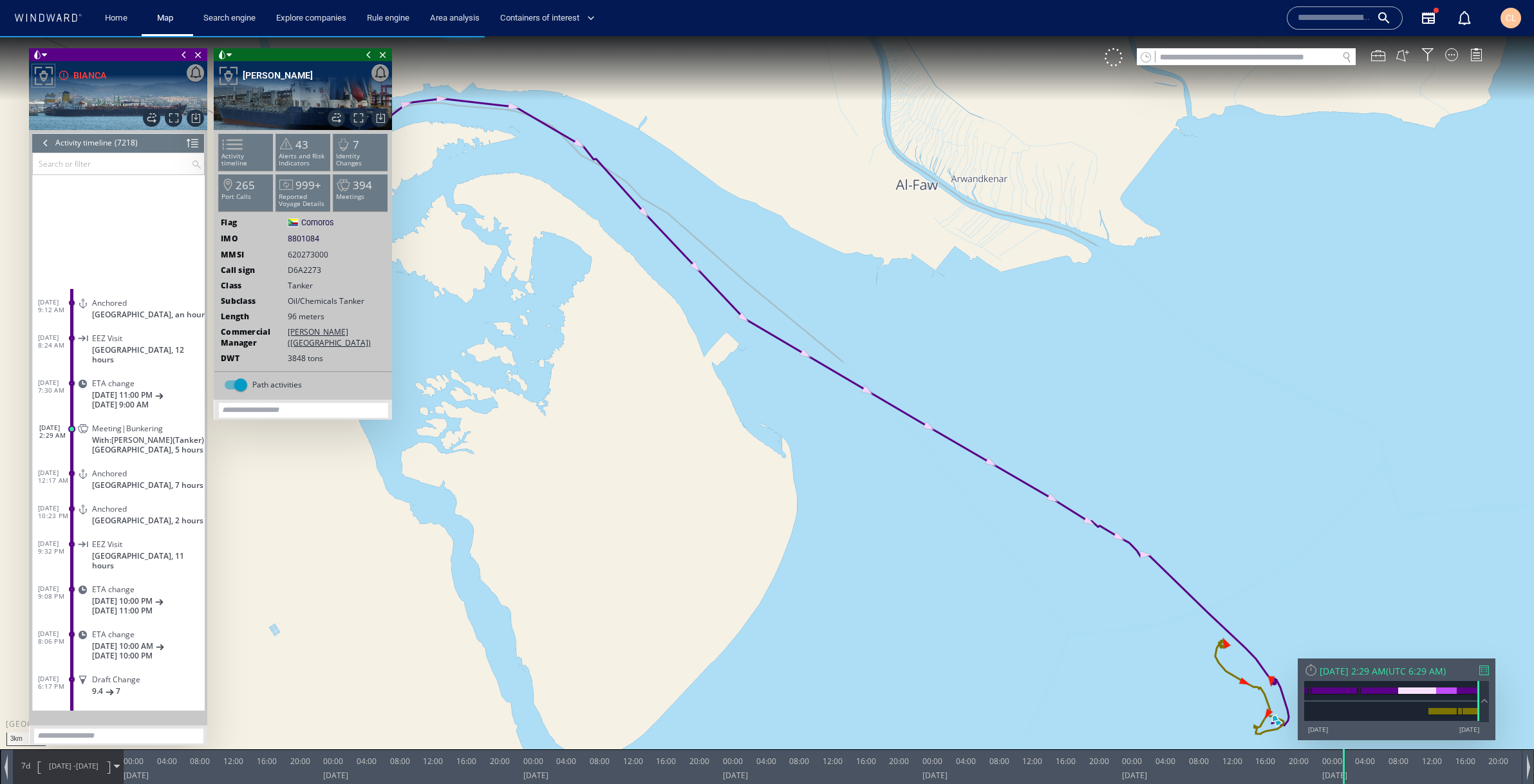
scroll to position [602, 0]
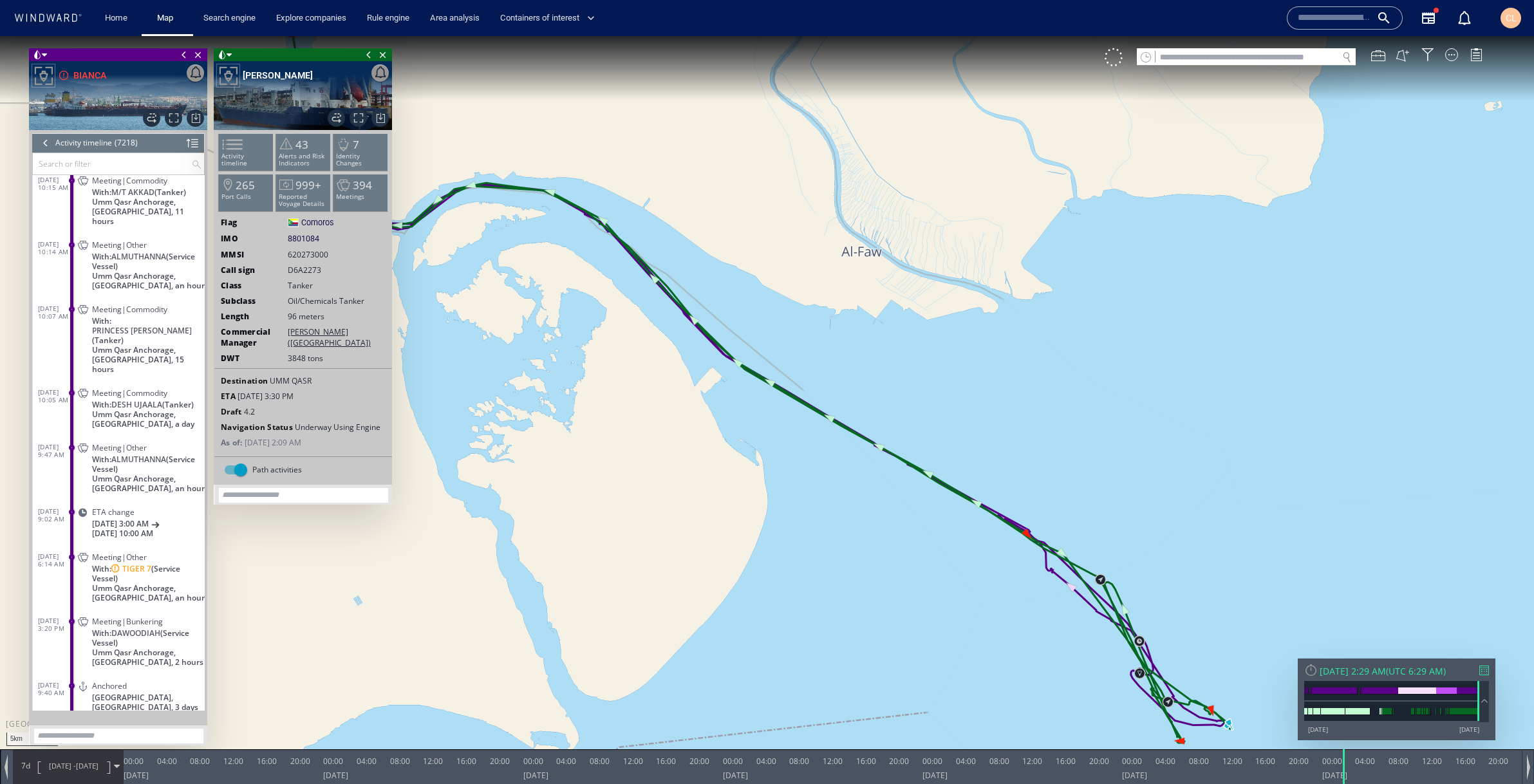
scroll to position [923, 0]
click at [176, 316] on span "With: PRINCESS SOFIA (Tanker)" at bounding box center [148, 329] width 113 height 29
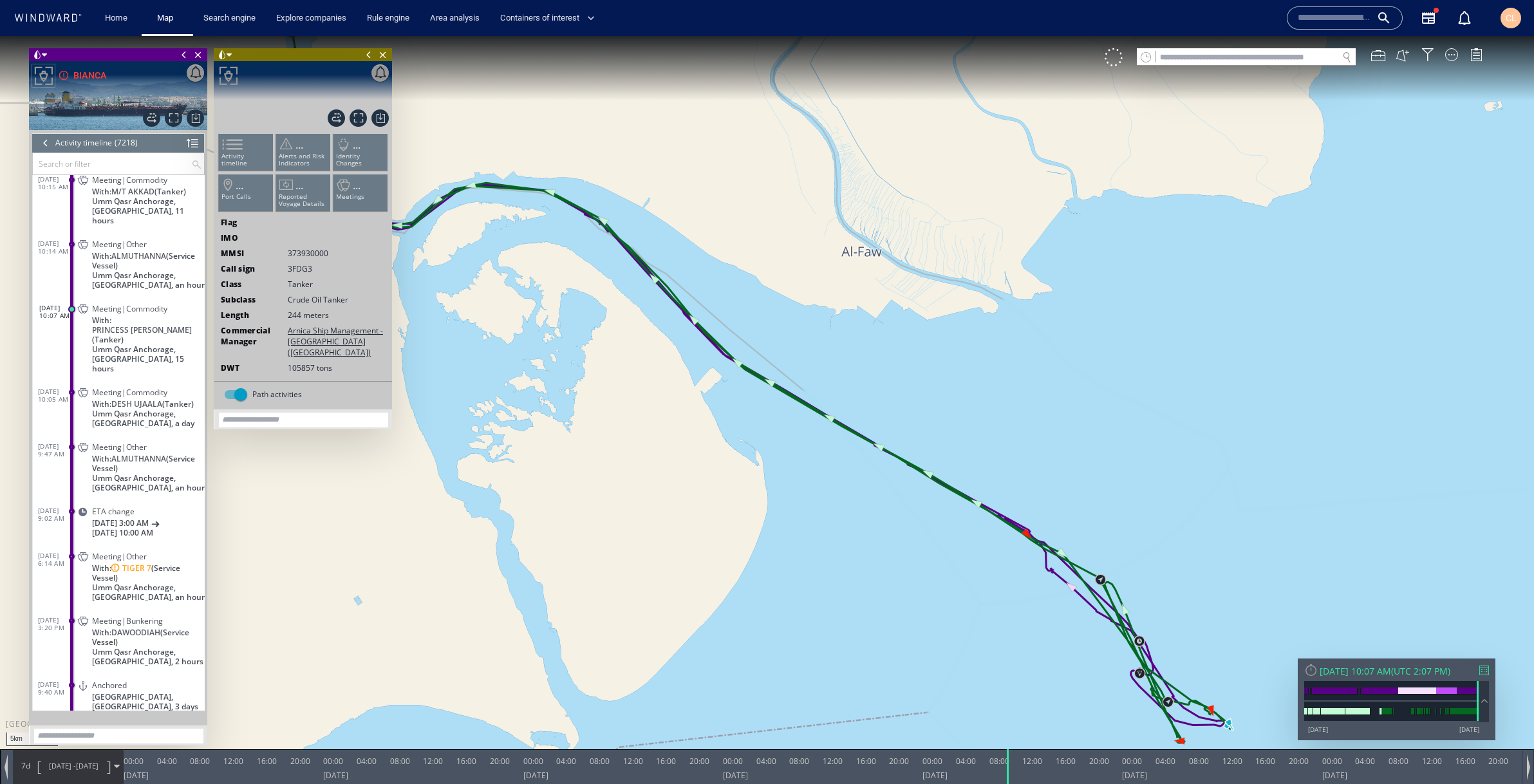
scroll to position [955, 0]
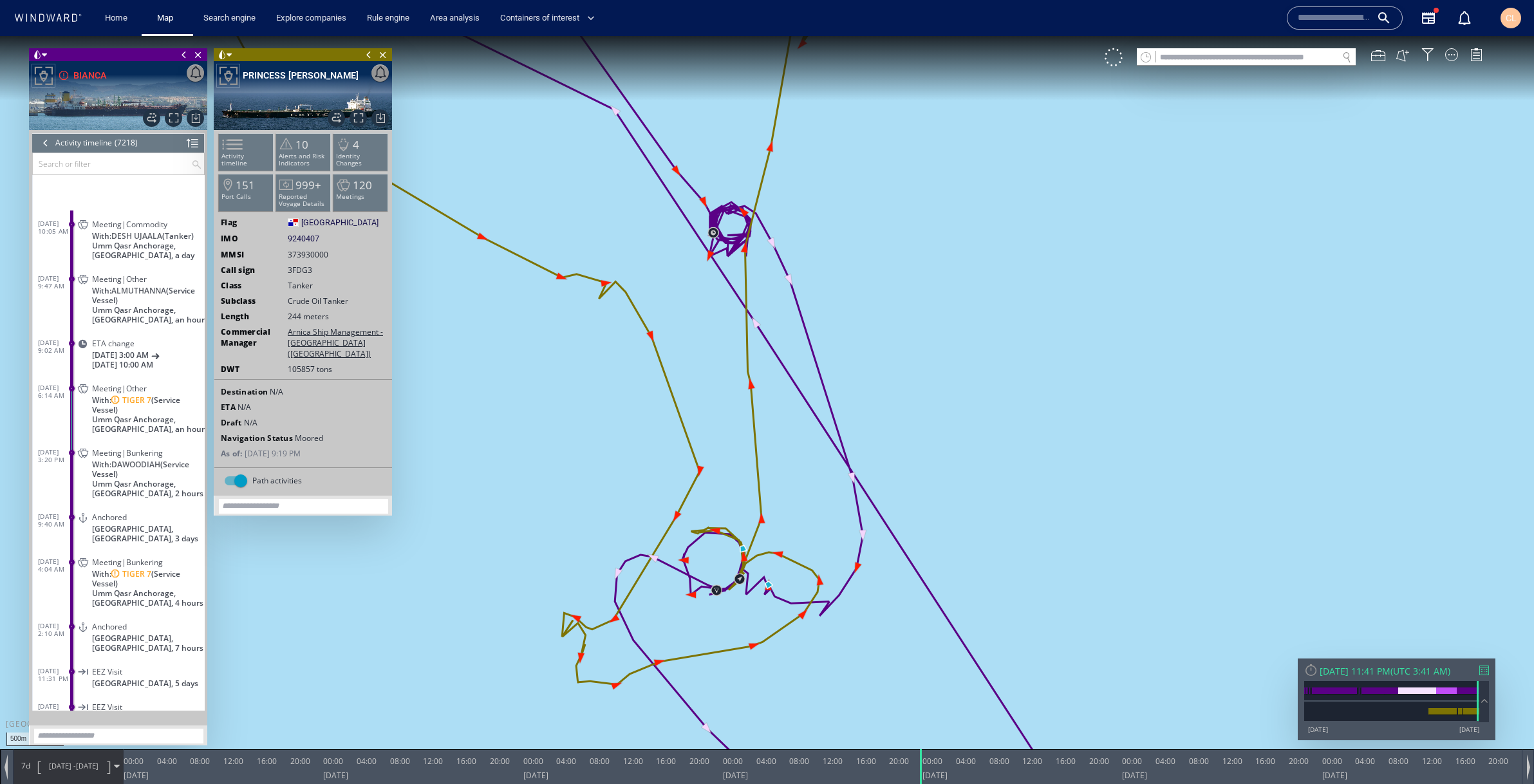
scroll to position [1097, 0]
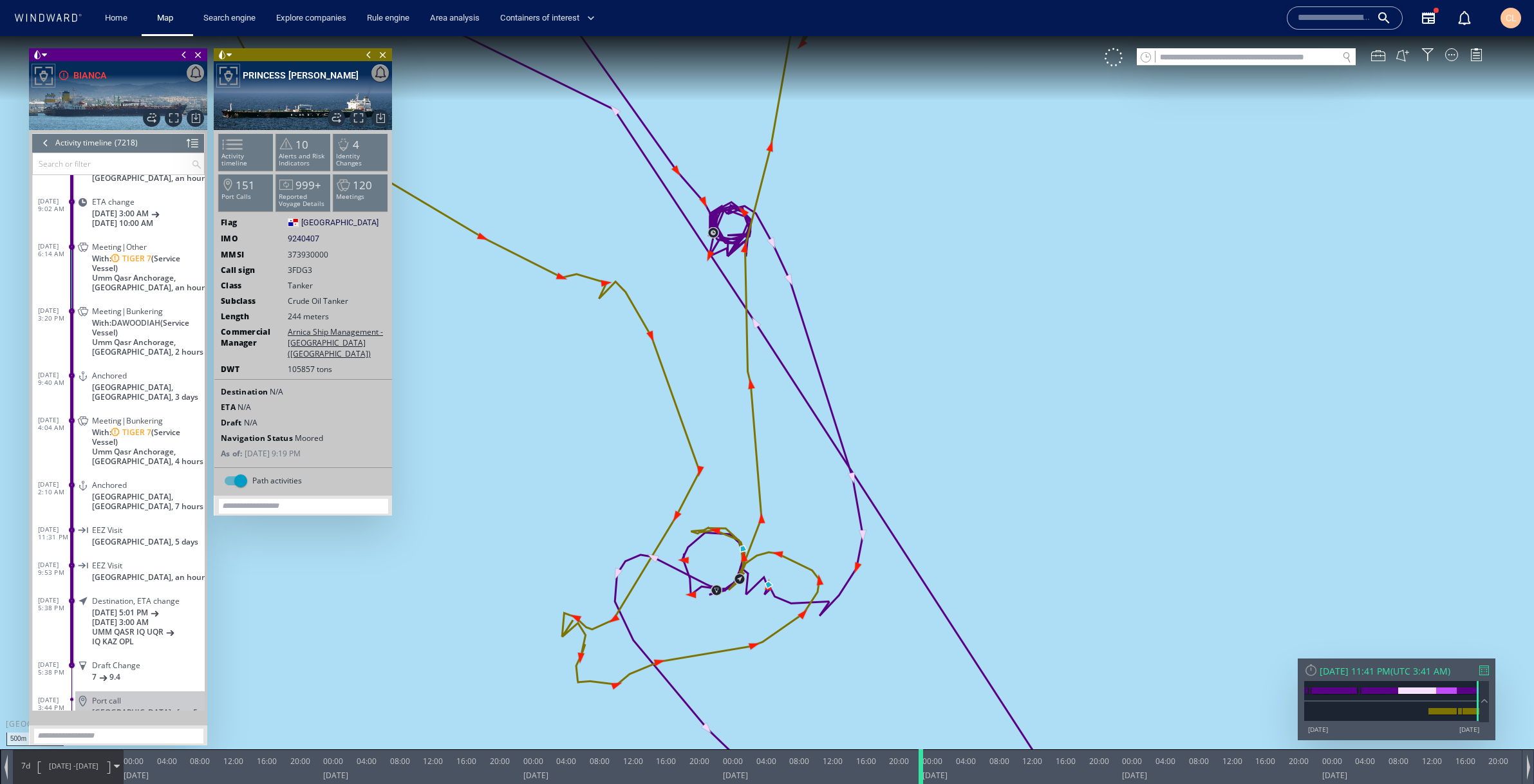
drag, startPoint x: 1005, startPoint y: 765, endPoint x: 905, endPoint y: 749, distance: 101.3
click at [916, 749] on div at bounding box center [923, 765] width 13 height 34
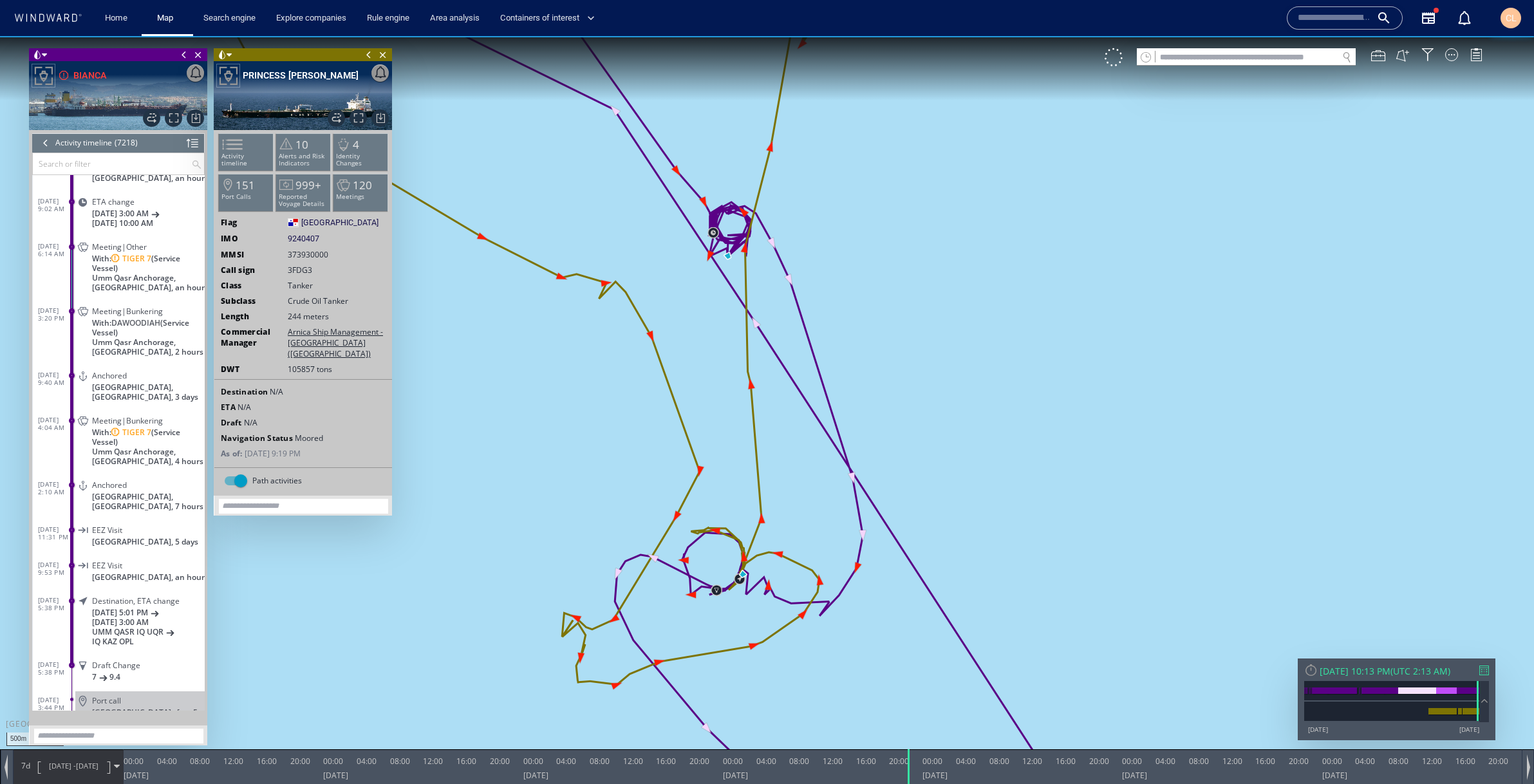
click at [81, 759] on span "8/25/25 - 9/1/25" at bounding box center [73, 765] width 65 height 33
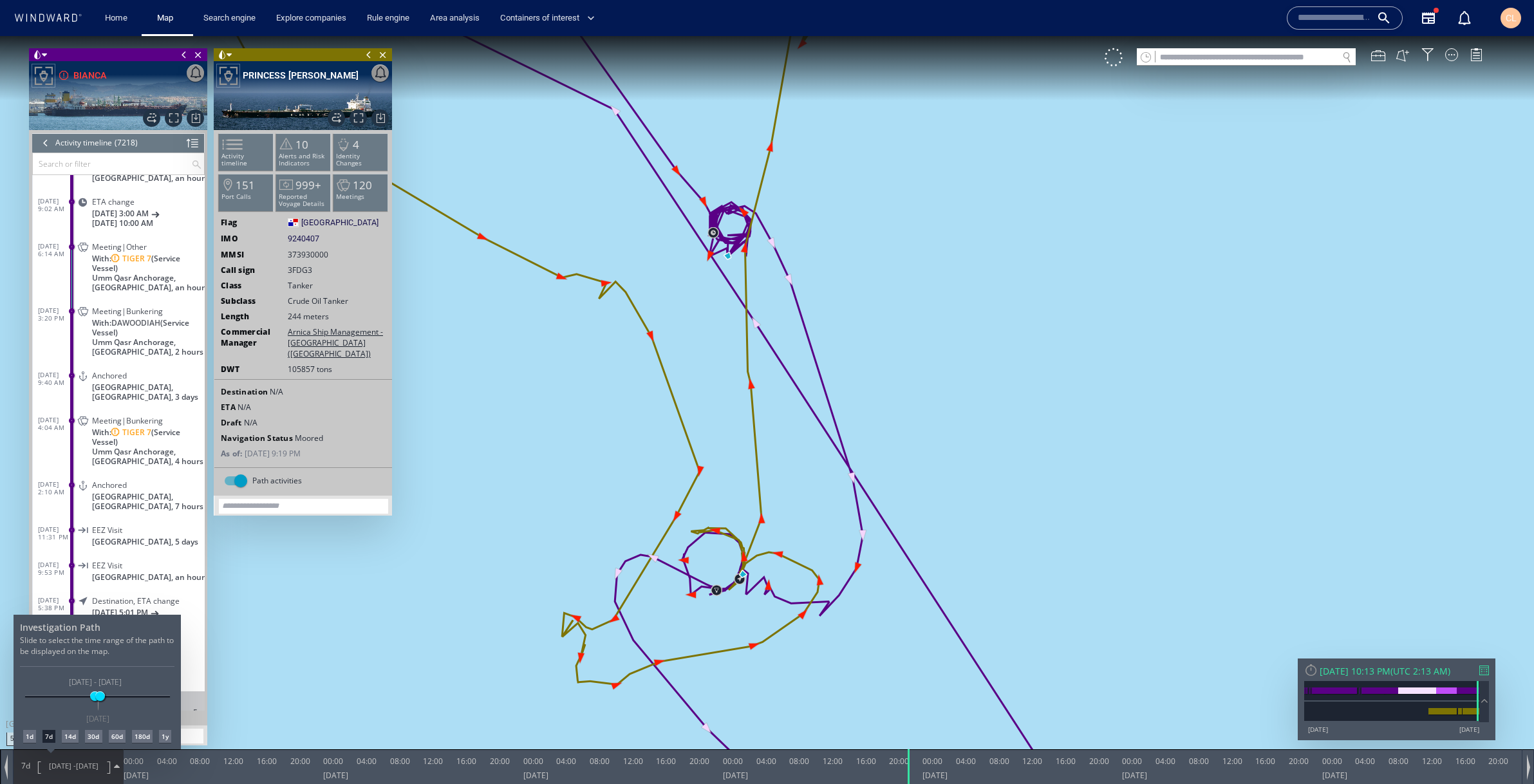
click at [32, 734] on div "1d" at bounding box center [30, 737] width 13 height 13
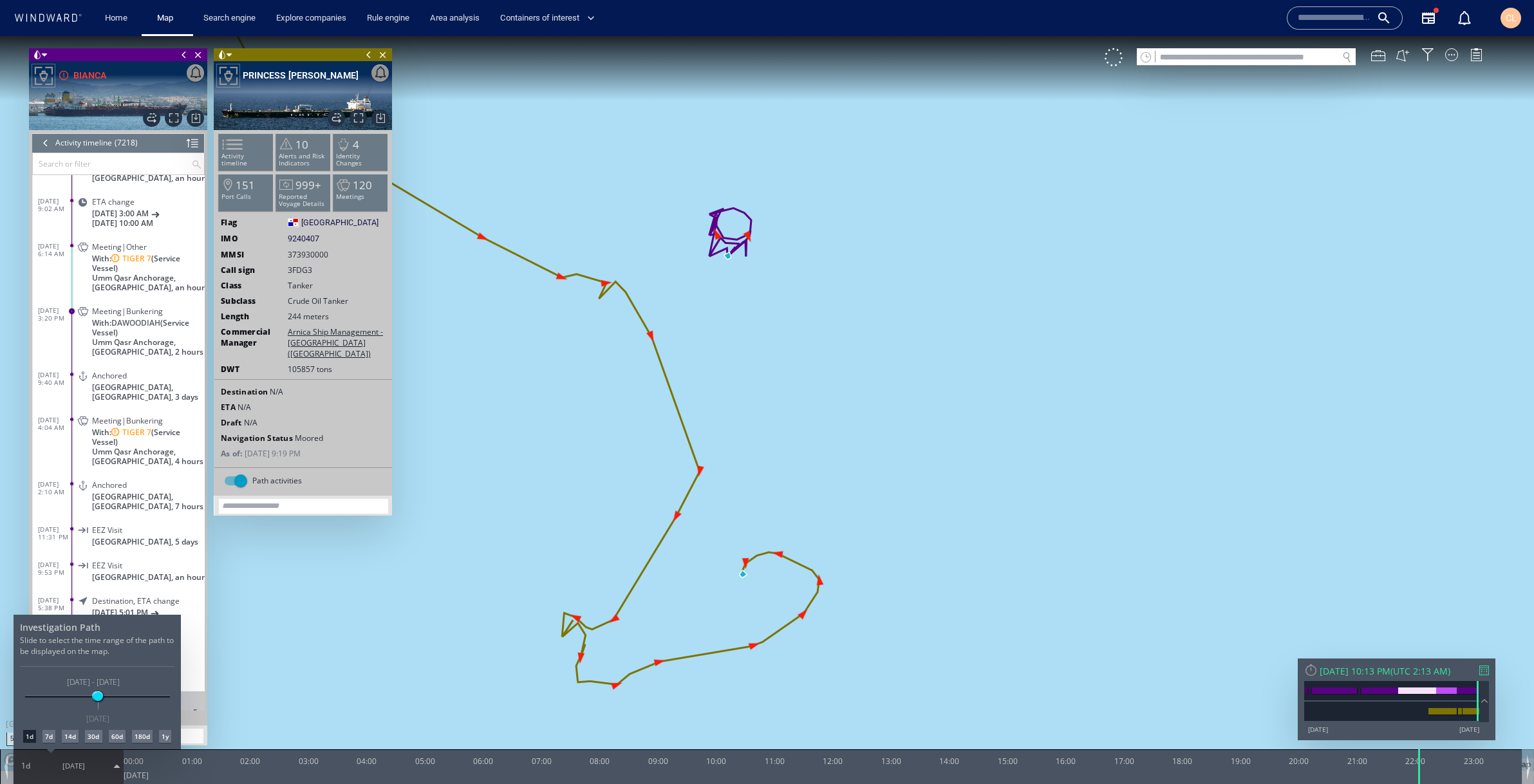
click at [145, 347] on div at bounding box center [767, 410] width 1534 height 748
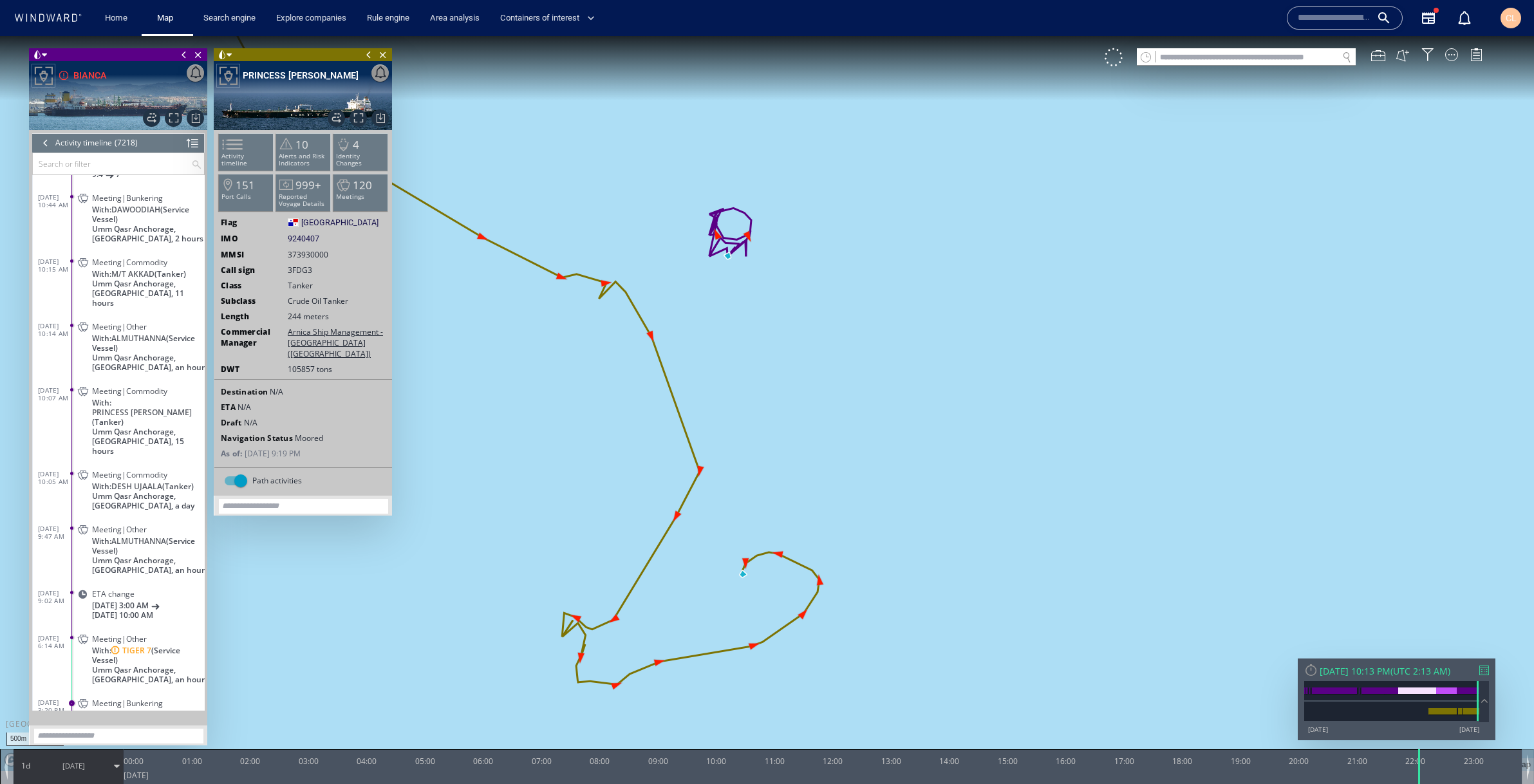
scroll to position [850, 0]
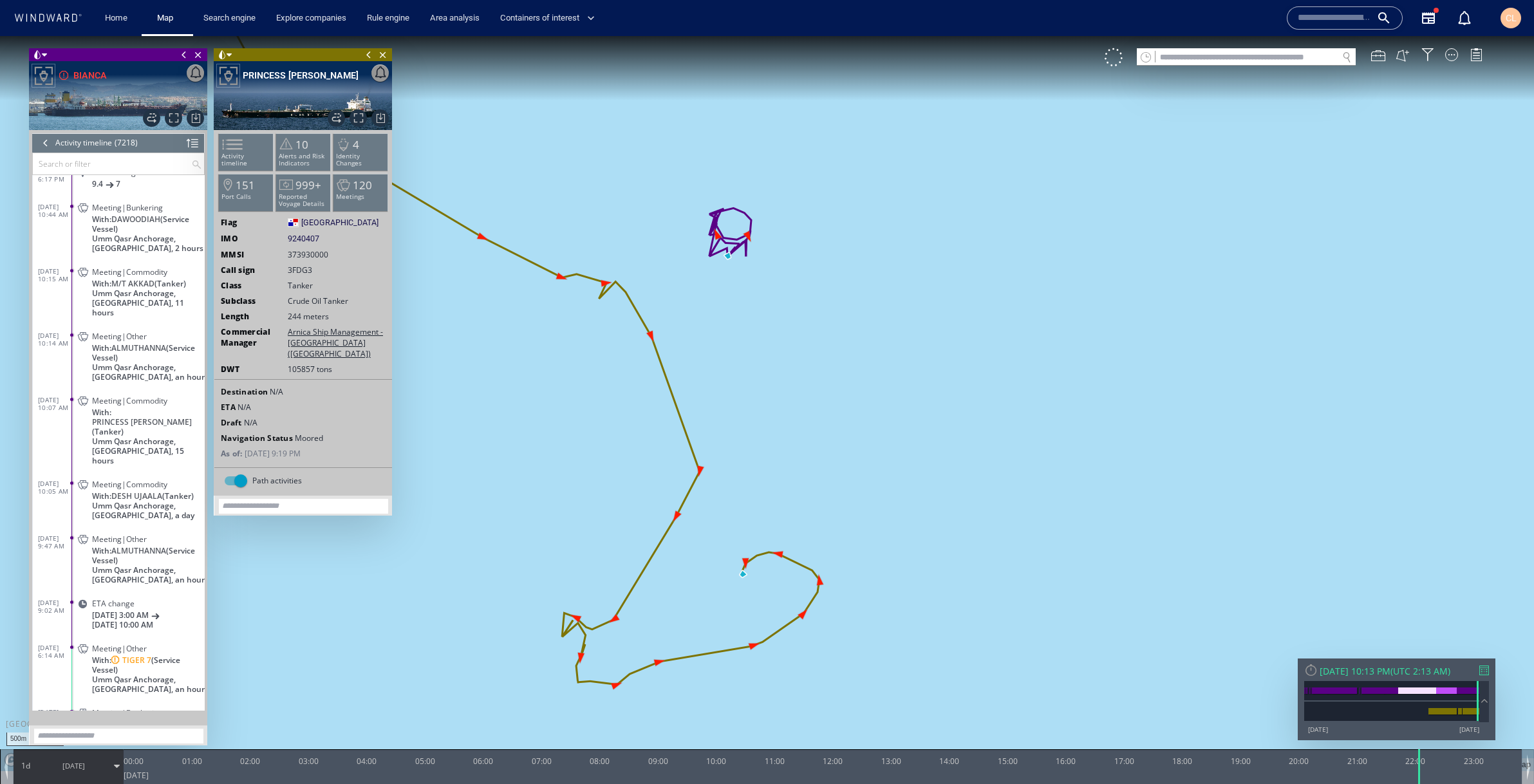
click at [149, 407] on span "With: PRINCESS SOFIA (Tanker)" at bounding box center [148, 421] width 113 height 29
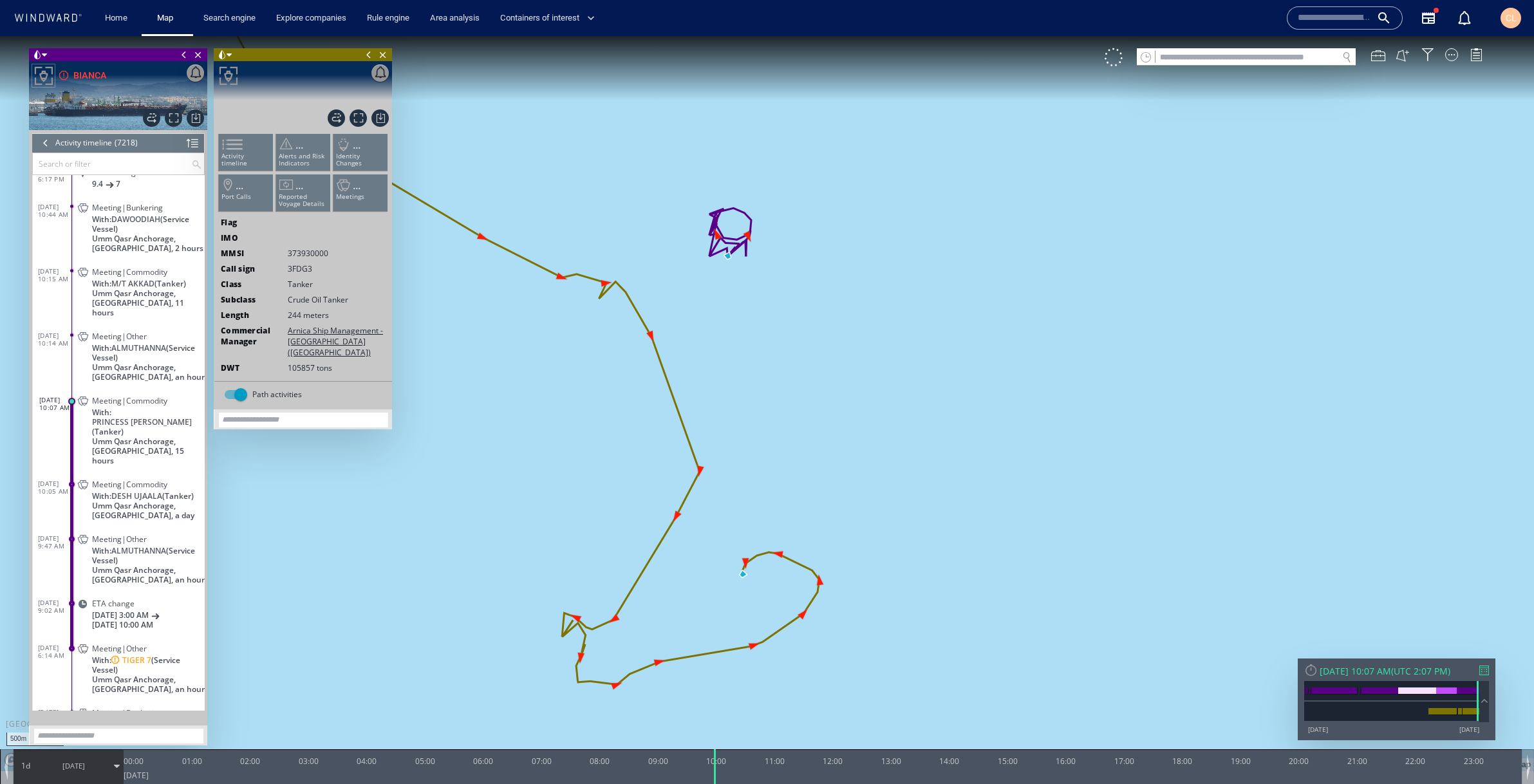
scroll to position [955, 0]
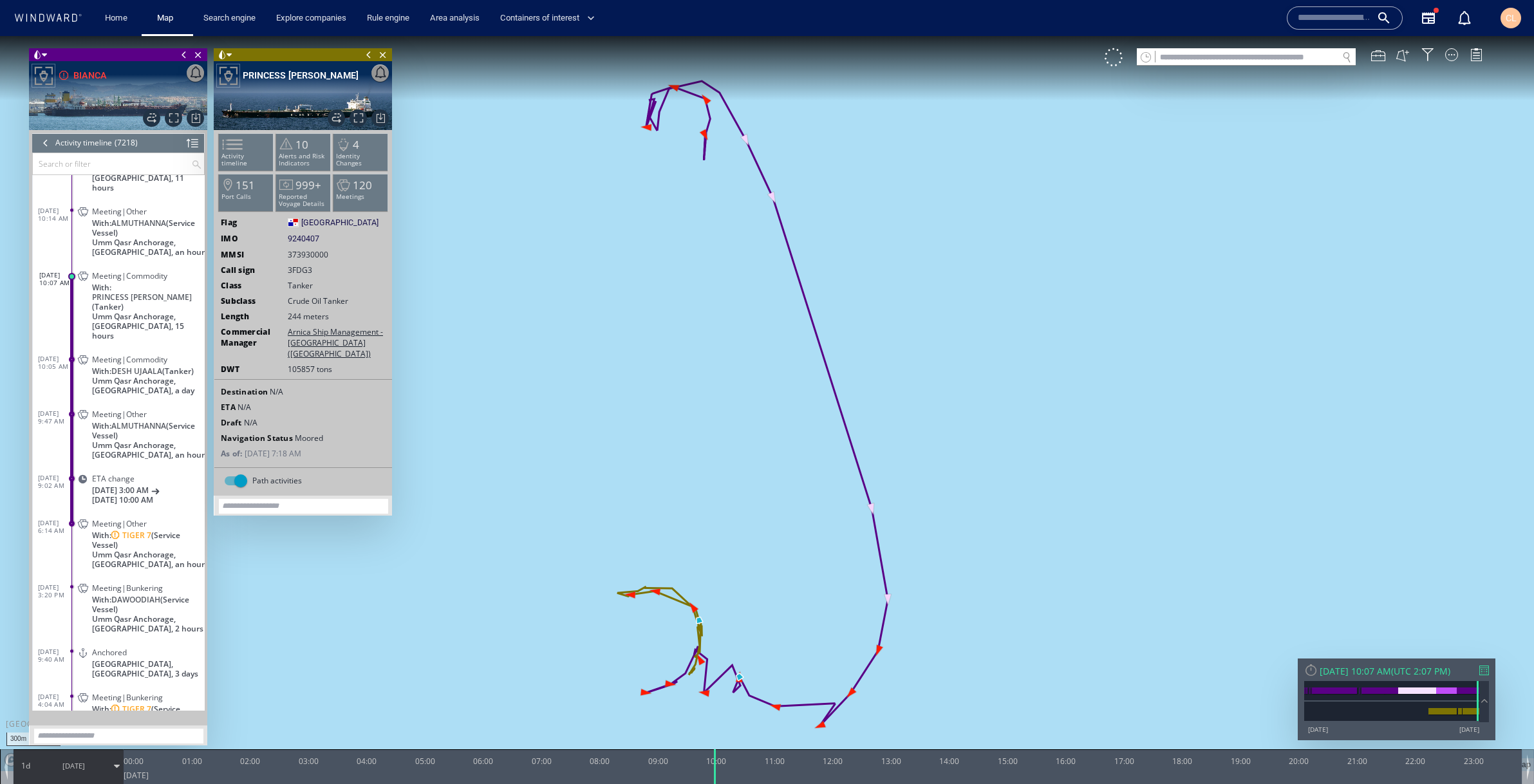
click at [74, 767] on span "8/30/25" at bounding box center [73, 765] width 22 height 9
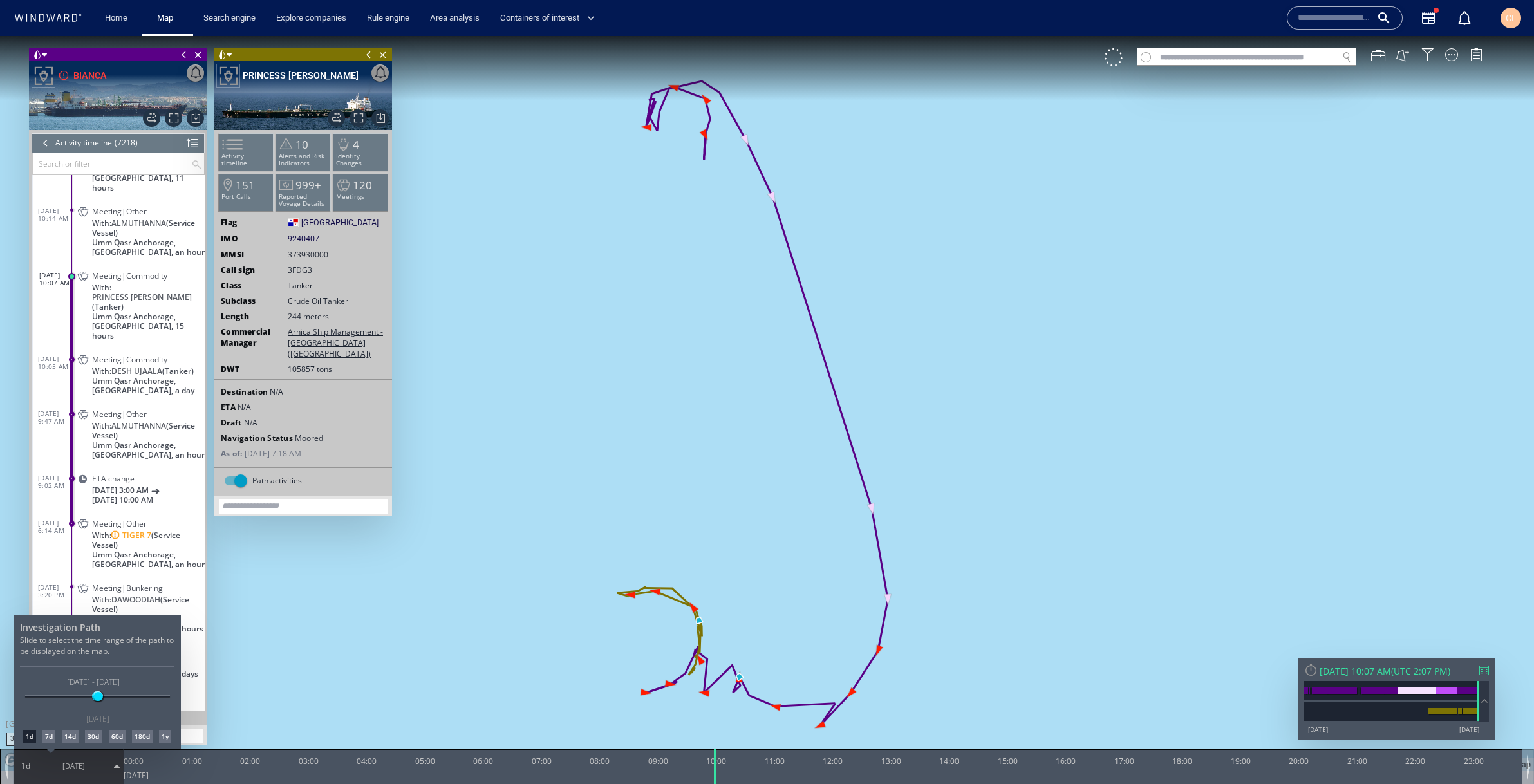
drag, startPoint x: 711, startPoint y: 767, endPoint x: 665, endPoint y: 764, distance: 46.1
click at [665, 764] on div at bounding box center [767, 410] width 1534 height 748
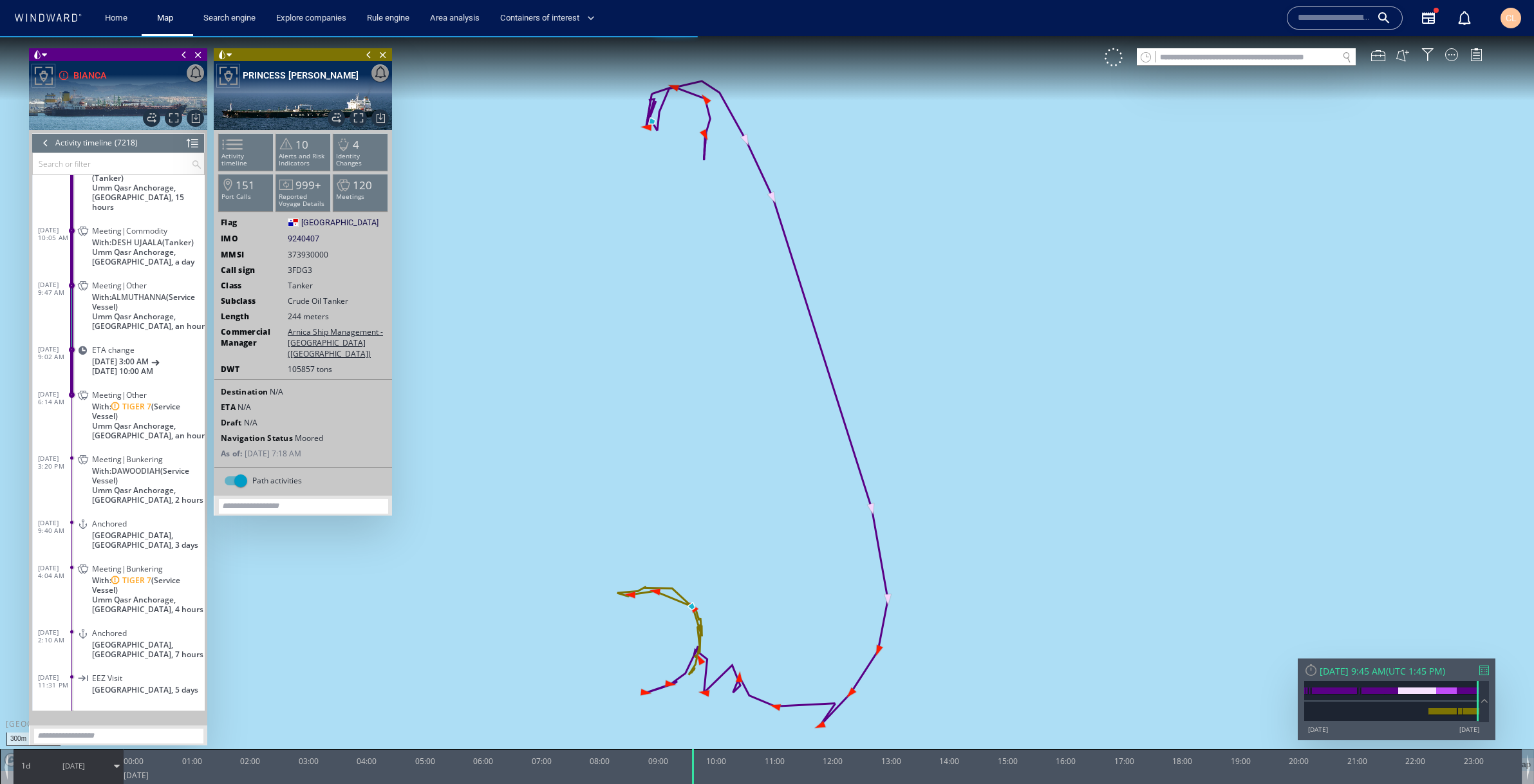
scroll to position [920, 0]
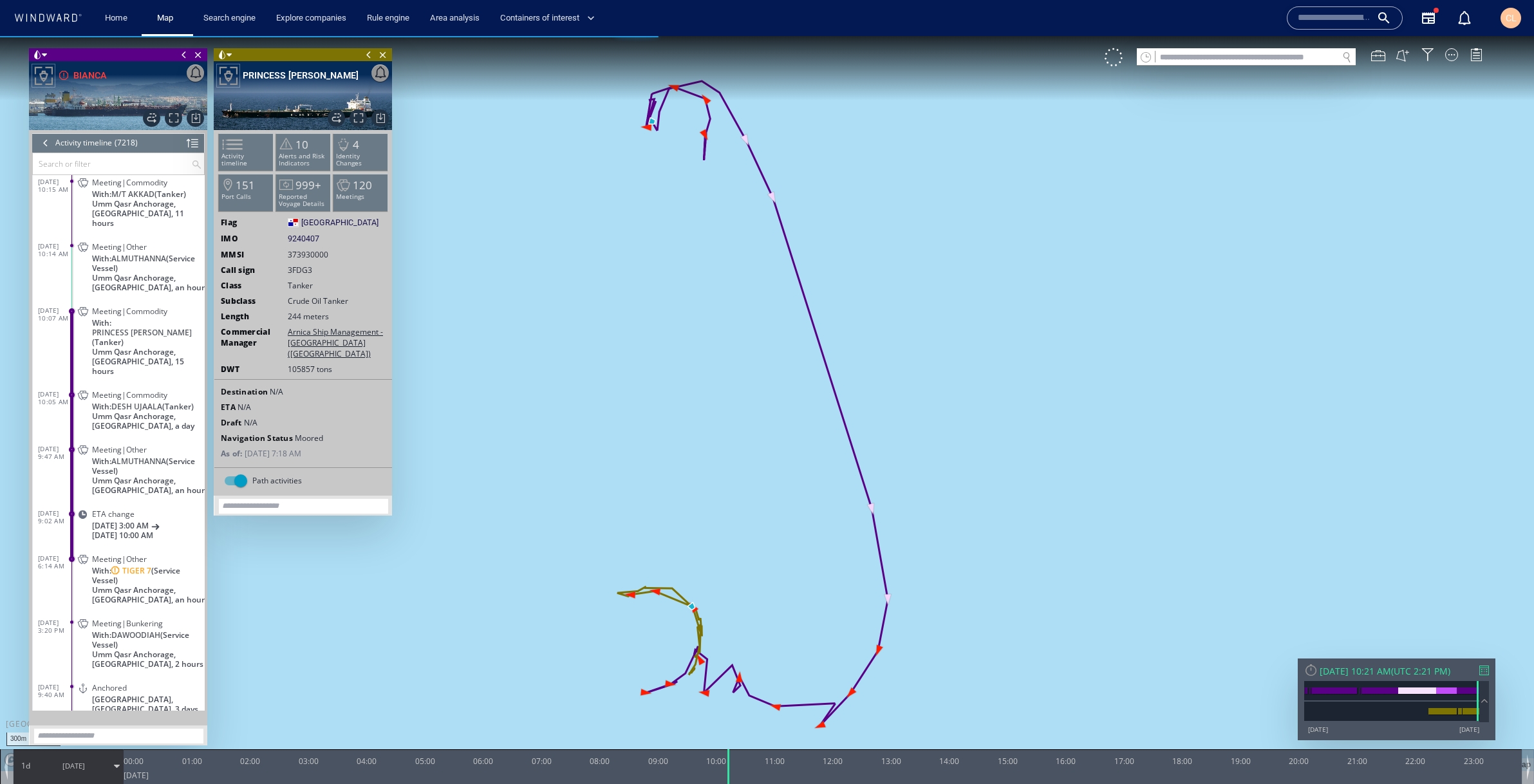
drag, startPoint x: 714, startPoint y: 769, endPoint x: 727, endPoint y: 745, distance: 27.3
click at [727, 36] on div "300m © Mapbox © OpenStreetMap Improve this map 0 0 23:00 Saturday 30 August 202…" at bounding box center [767, 36] width 1534 height 0
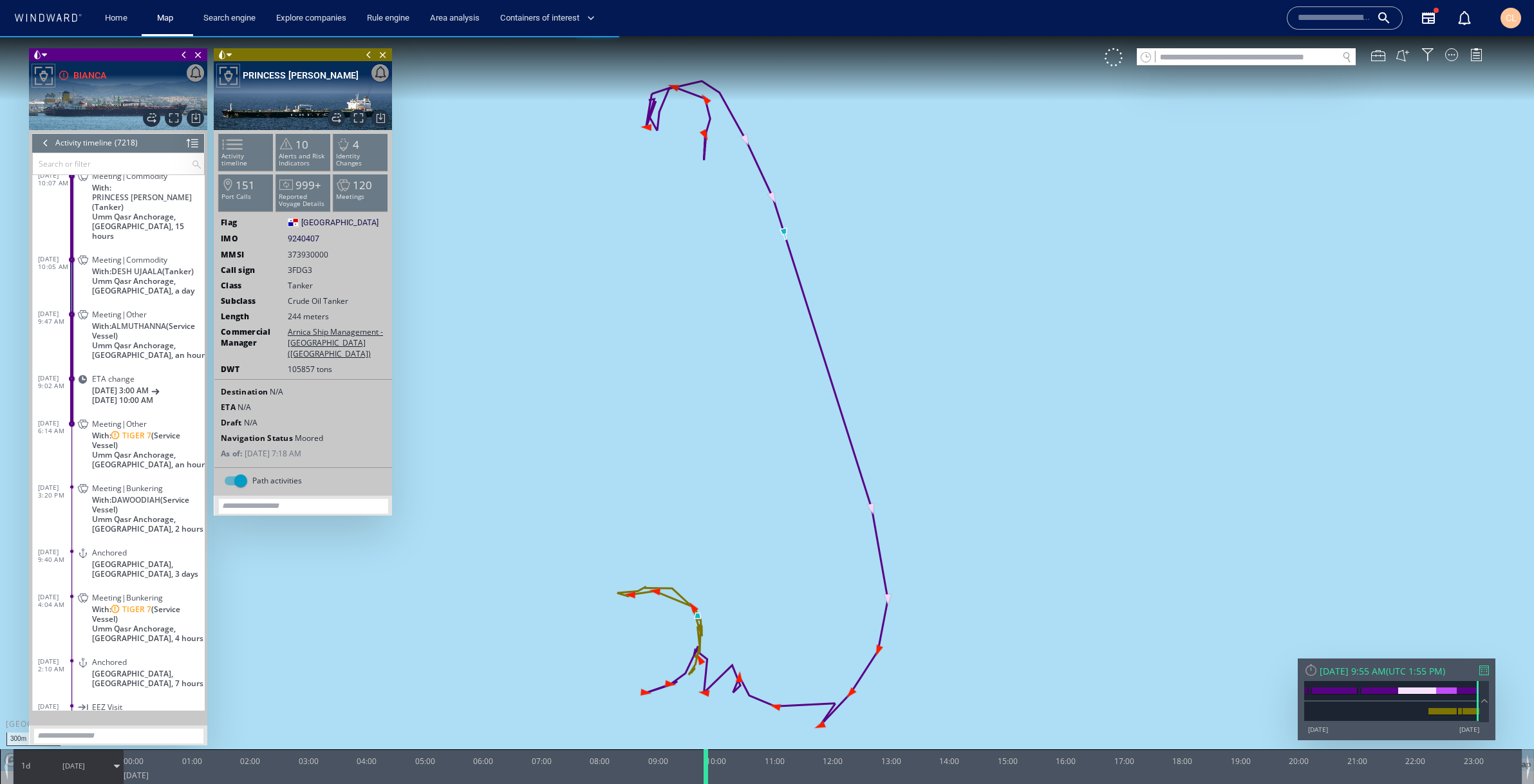
scroll to position [920, 0]
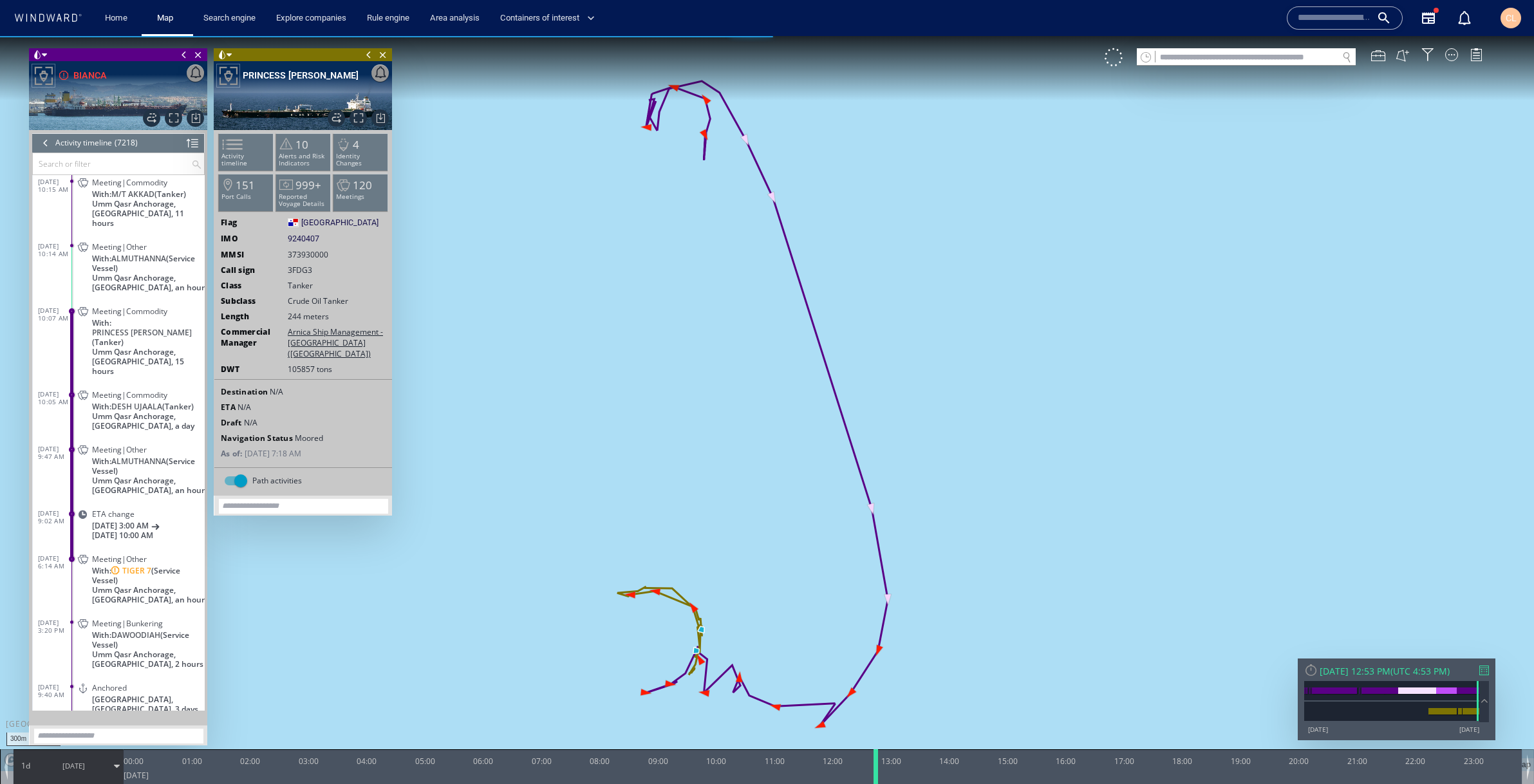
drag, startPoint x: 728, startPoint y: 776, endPoint x: 876, endPoint y: 771, distance: 148.1
click at [876, 771] on div at bounding box center [878, 765] width 13 height 34
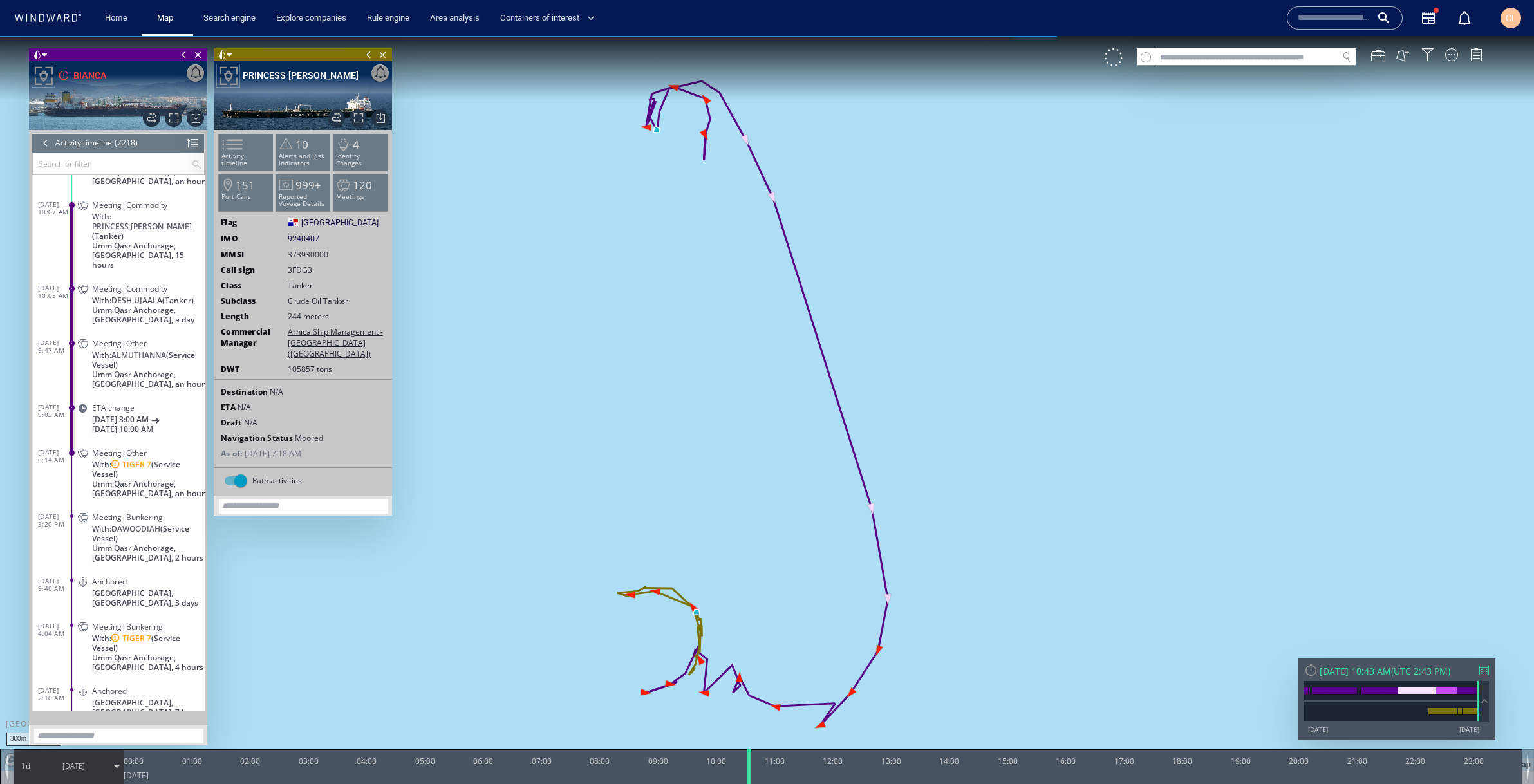
scroll to position [920, 0]
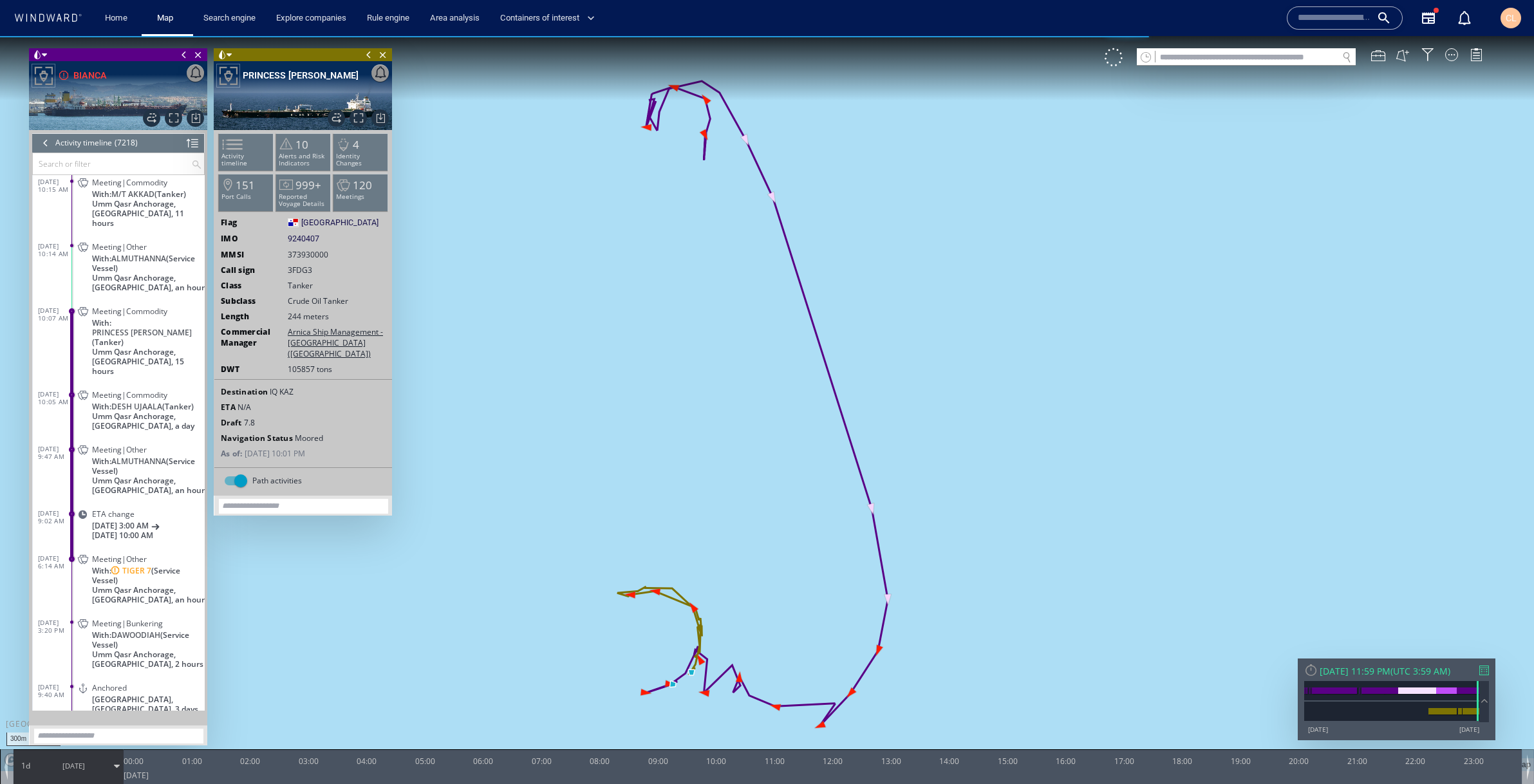
drag, startPoint x: 872, startPoint y: 765, endPoint x: 1518, endPoint y: 790, distance: 646.5
click at [1518, 783] on html "300m © Mapbox © OpenStreetMap Improve this map 0 0 23:00 Saturday 30 August 202…" at bounding box center [767, 410] width 1534 height 748
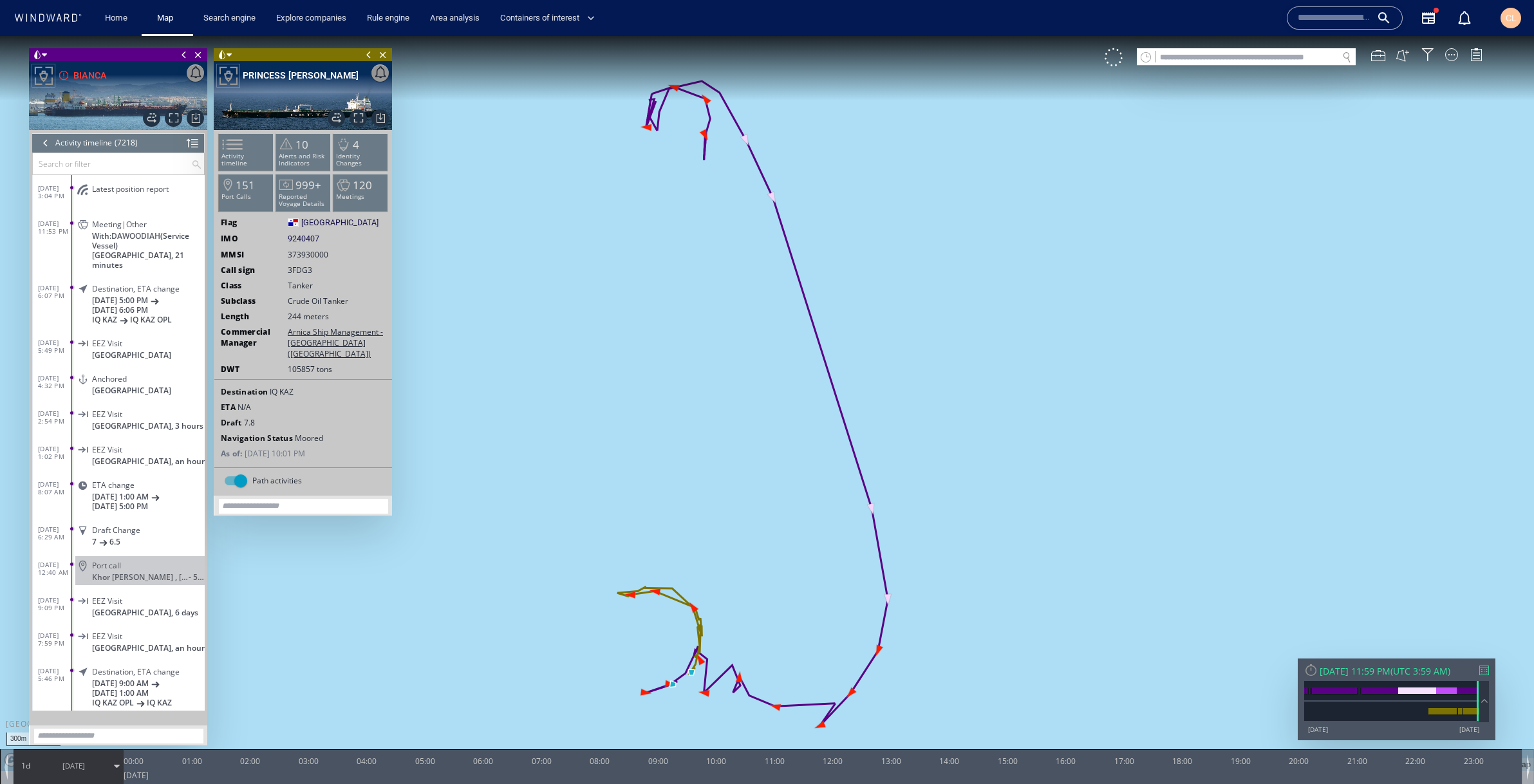
click at [127, 172] on input "text" at bounding box center [112, 164] width 158 height 21
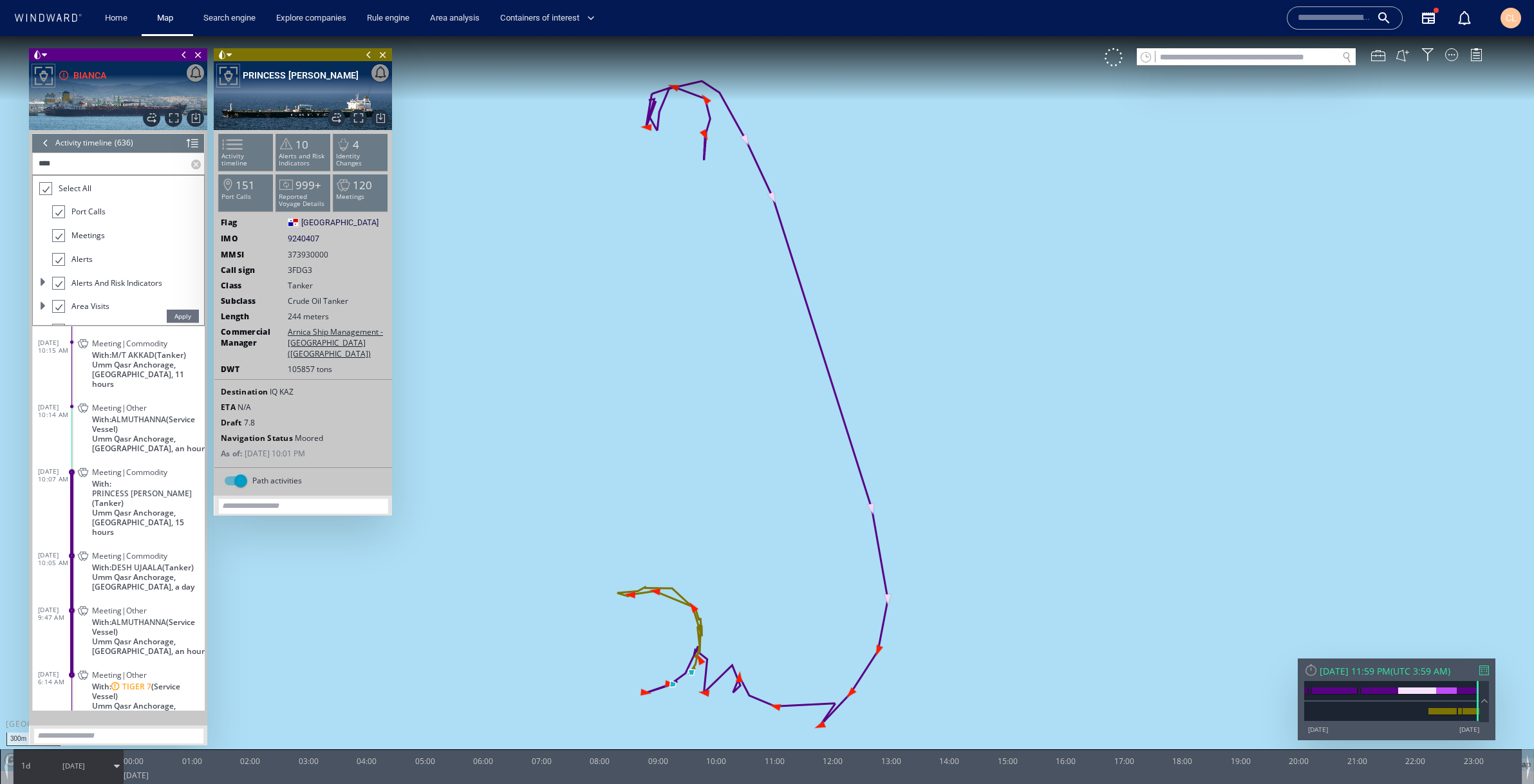
scroll to position [141, 0]
type input "*******"
click at [172, 312] on span "Apply" at bounding box center [182, 316] width 33 height 13
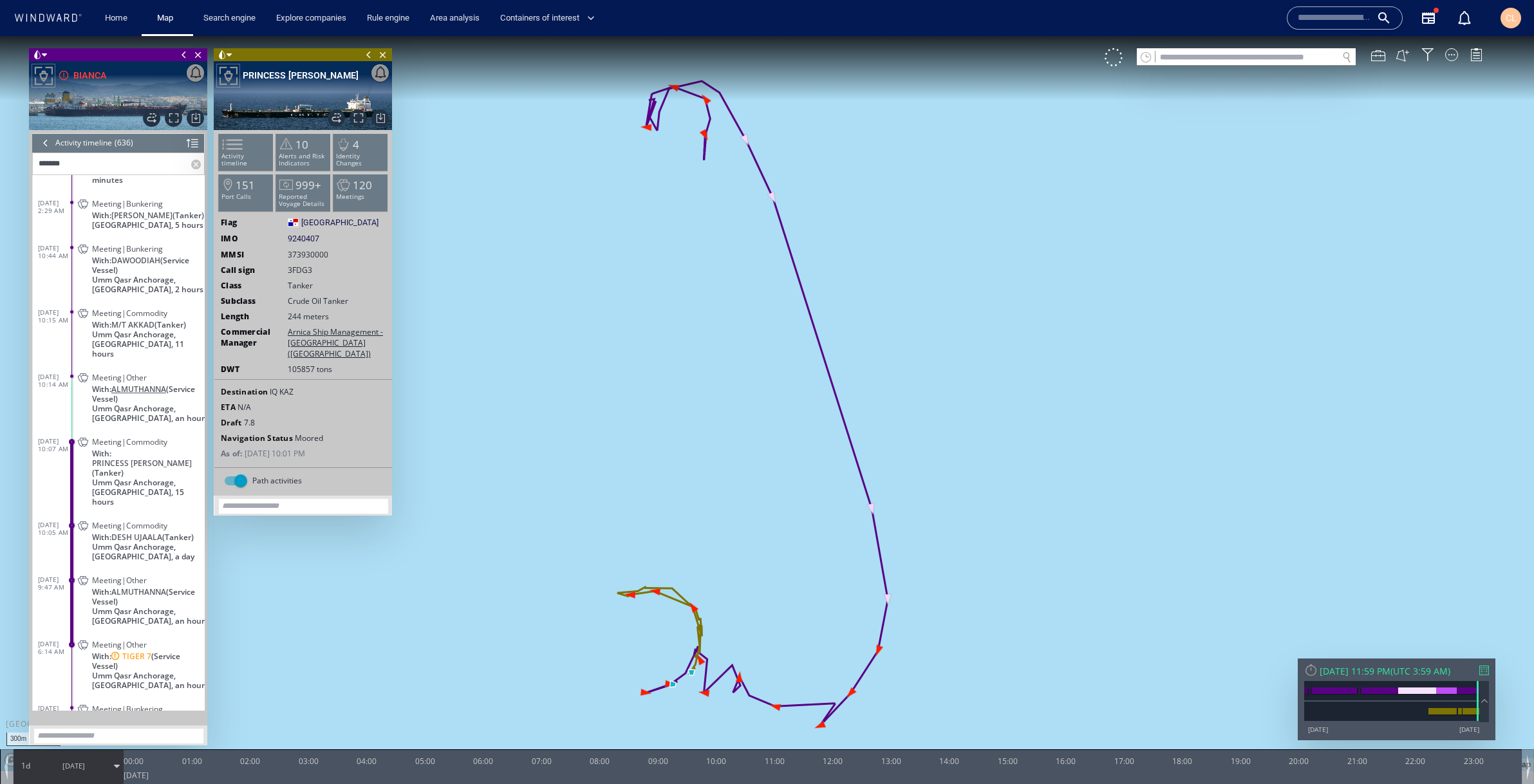
scroll to position [0, 0]
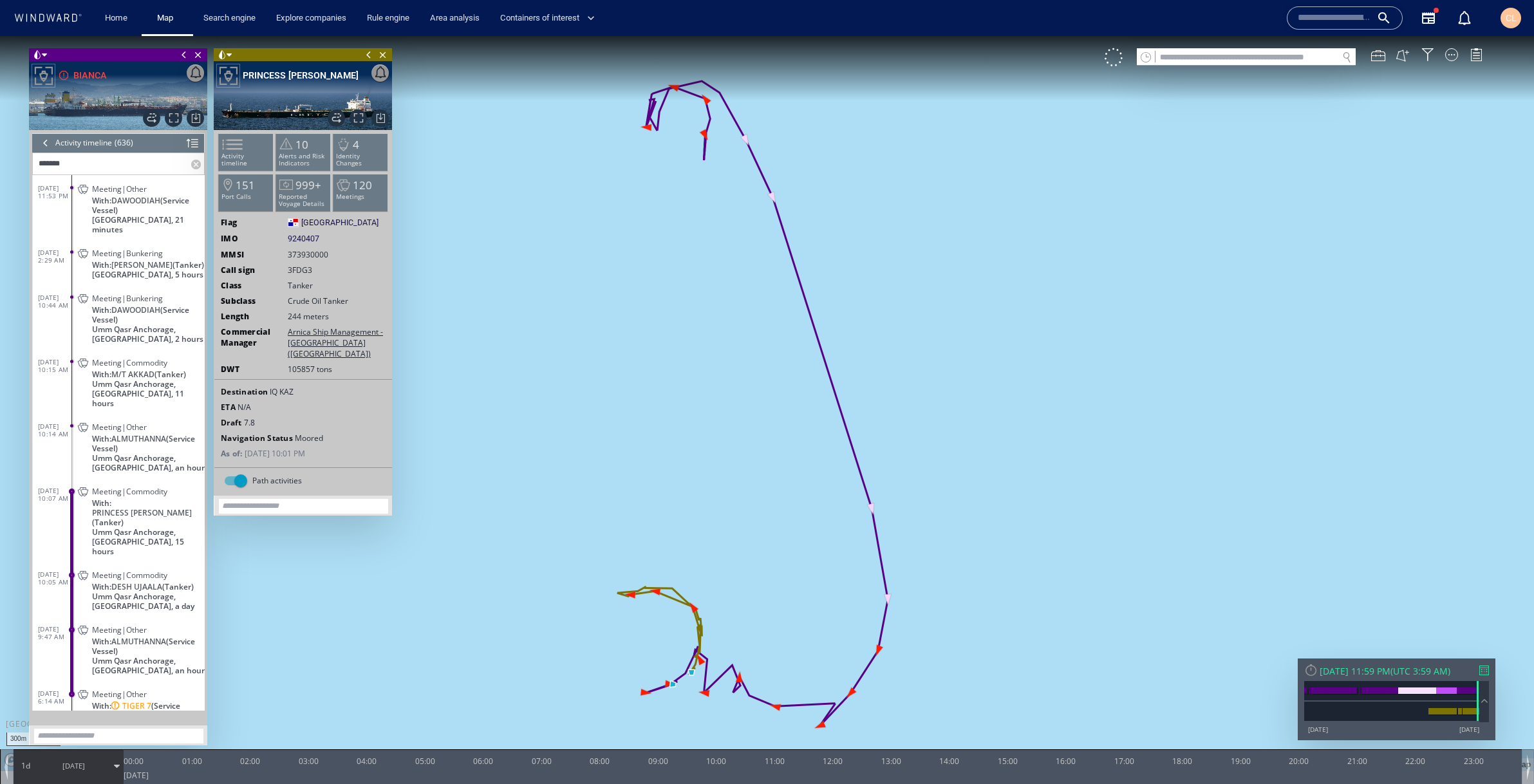
click at [175, 260] on p "With: DUSTIN (Tanker)" at bounding box center [148, 265] width 113 height 9
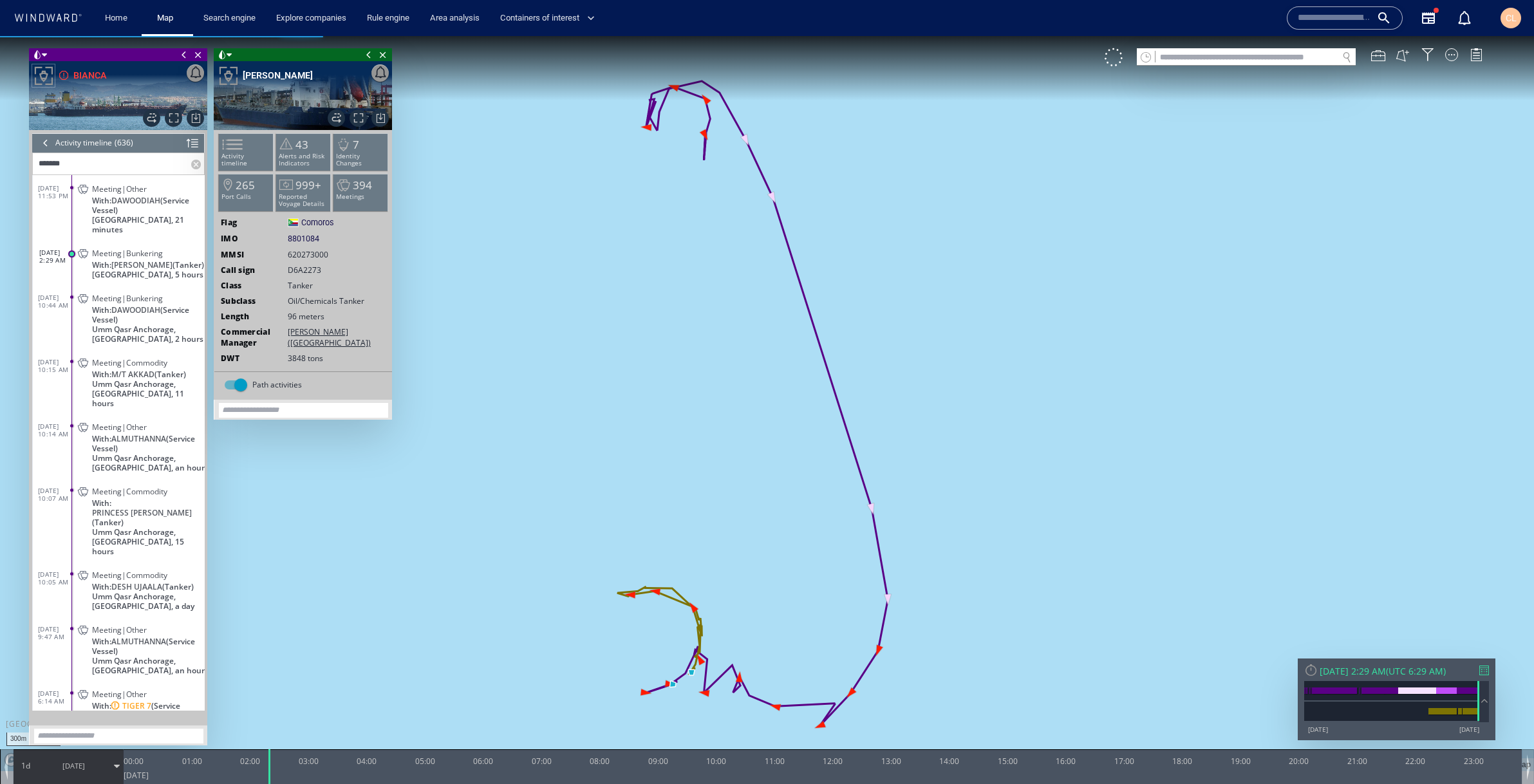
scroll to position [35, 0]
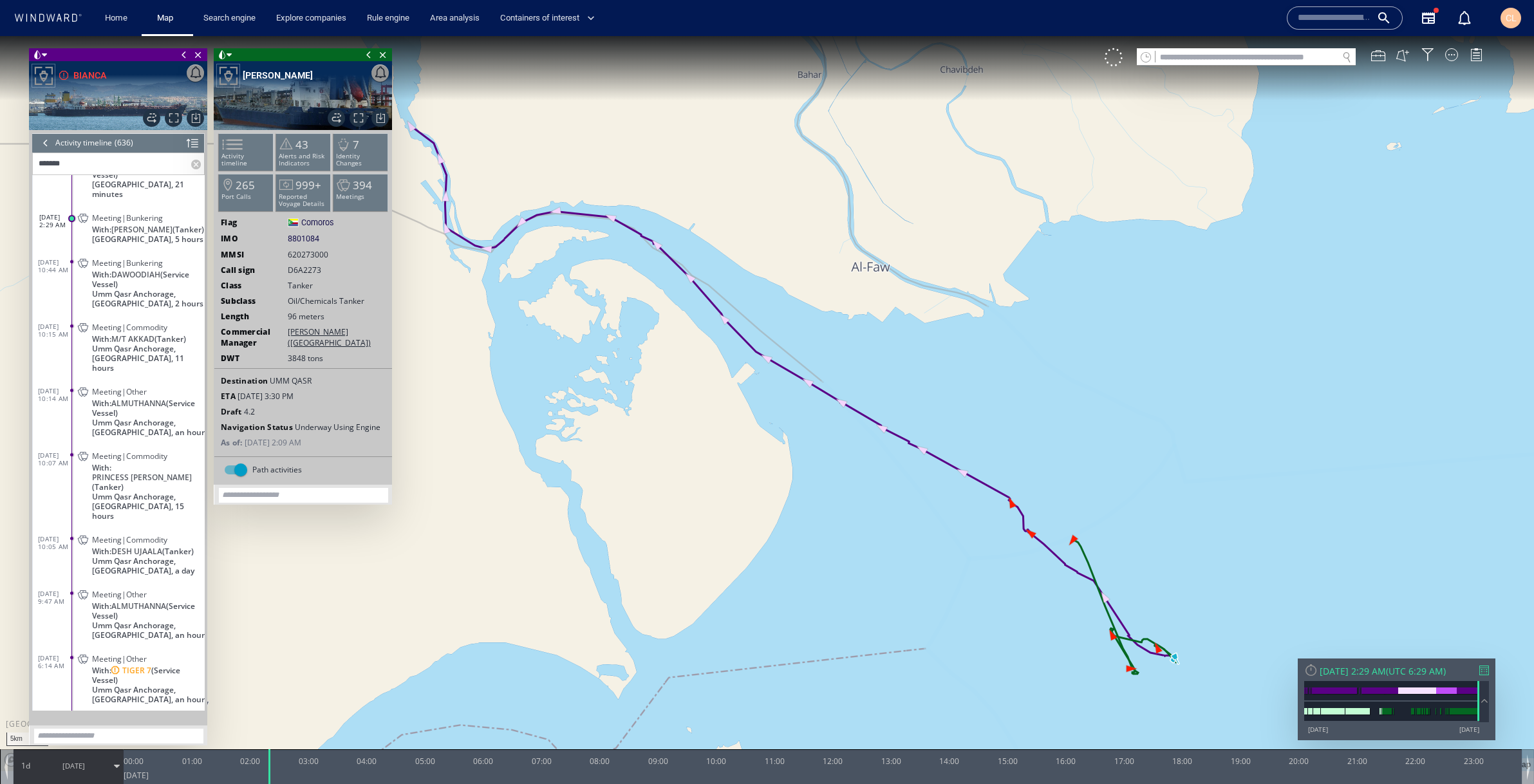
drag, startPoint x: 949, startPoint y: 359, endPoint x: 845, endPoint y: 262, distance: 142.2
click at [845, 262] on canvas "Map" at bounding box center [767, 404] width 1534 height 735
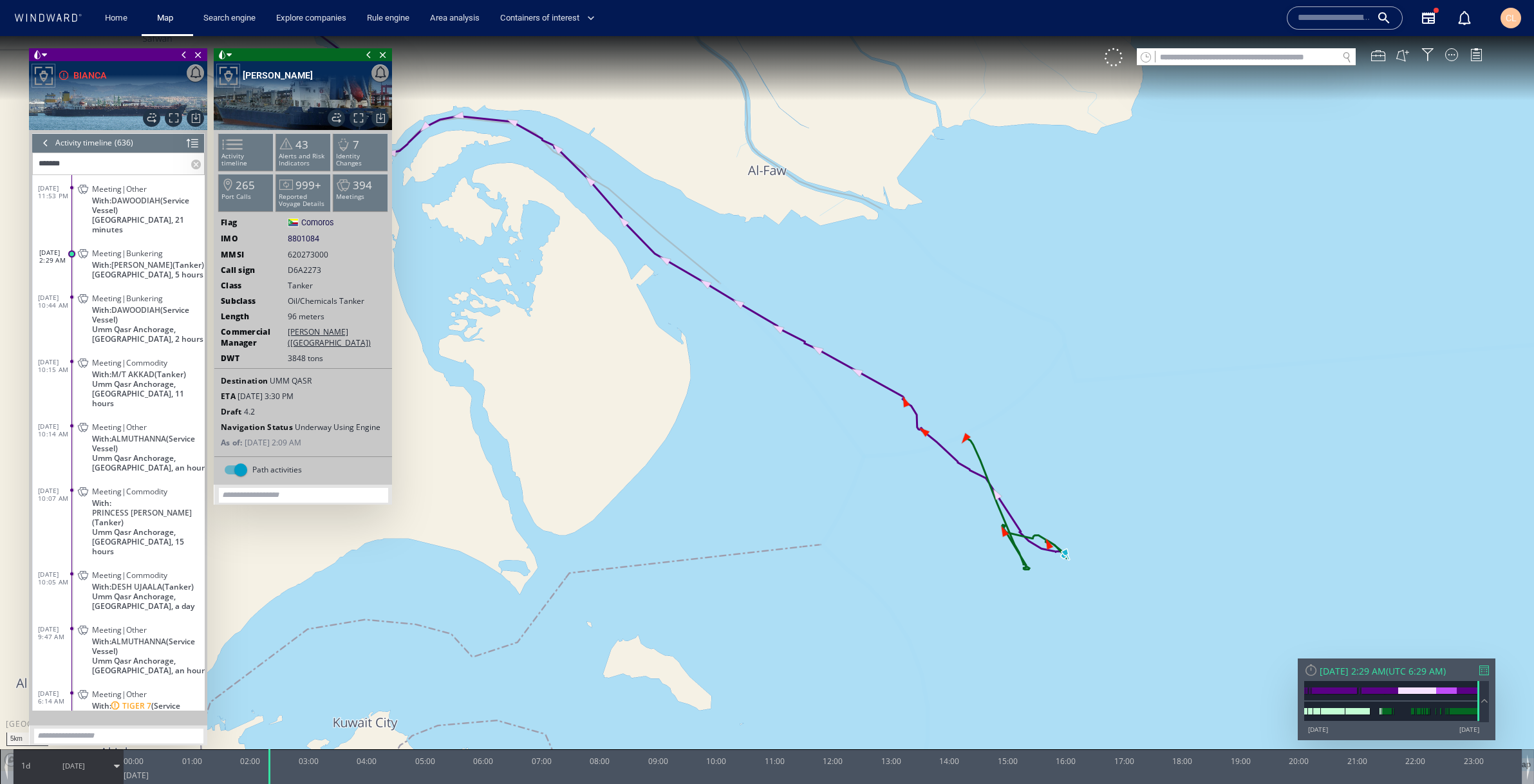
scroll to position [28, 0]
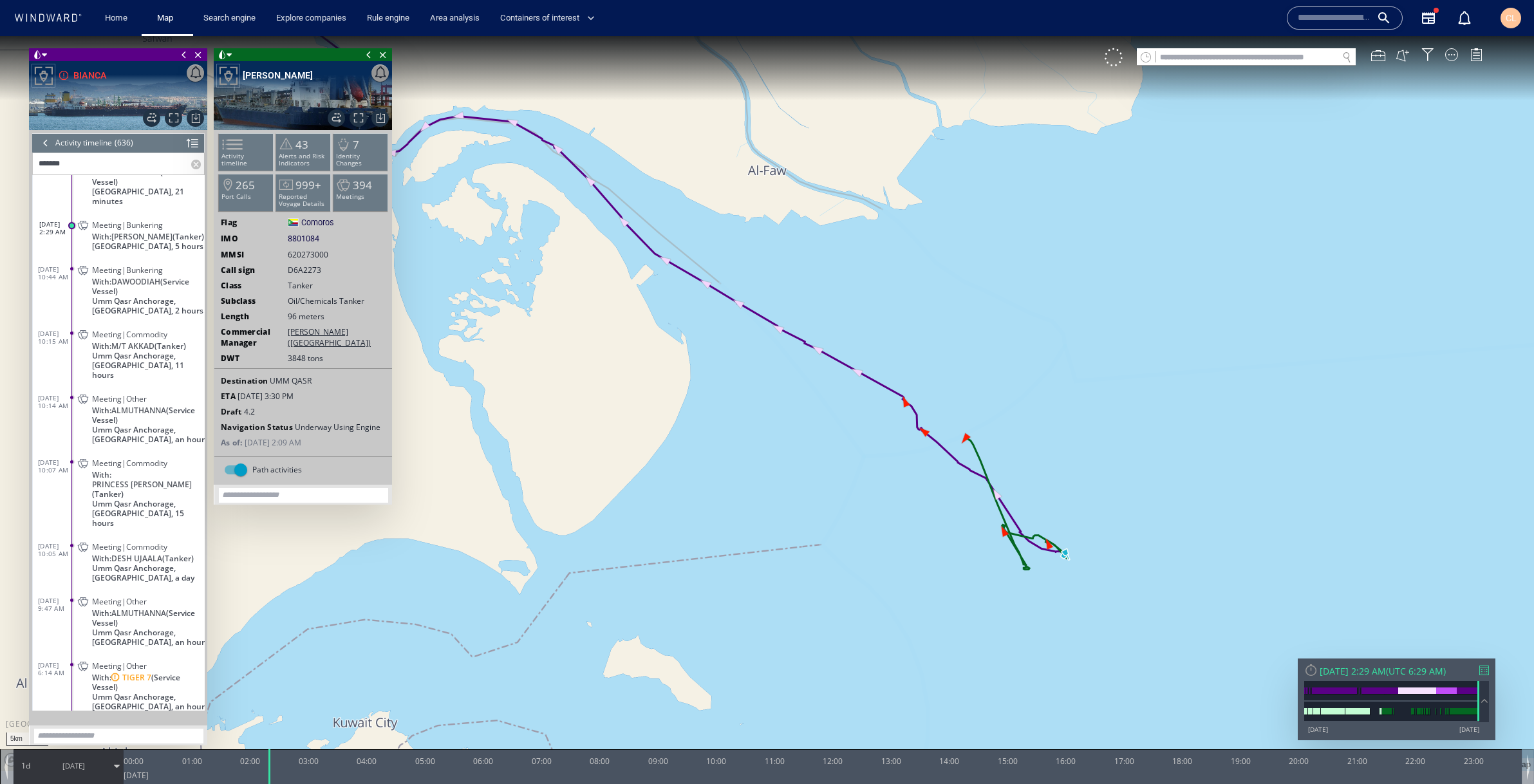
click at [162, 405] on span "With: ALMUTHANNA (Service Vessel)" at bounding box center [148, 415] width 113 height 20
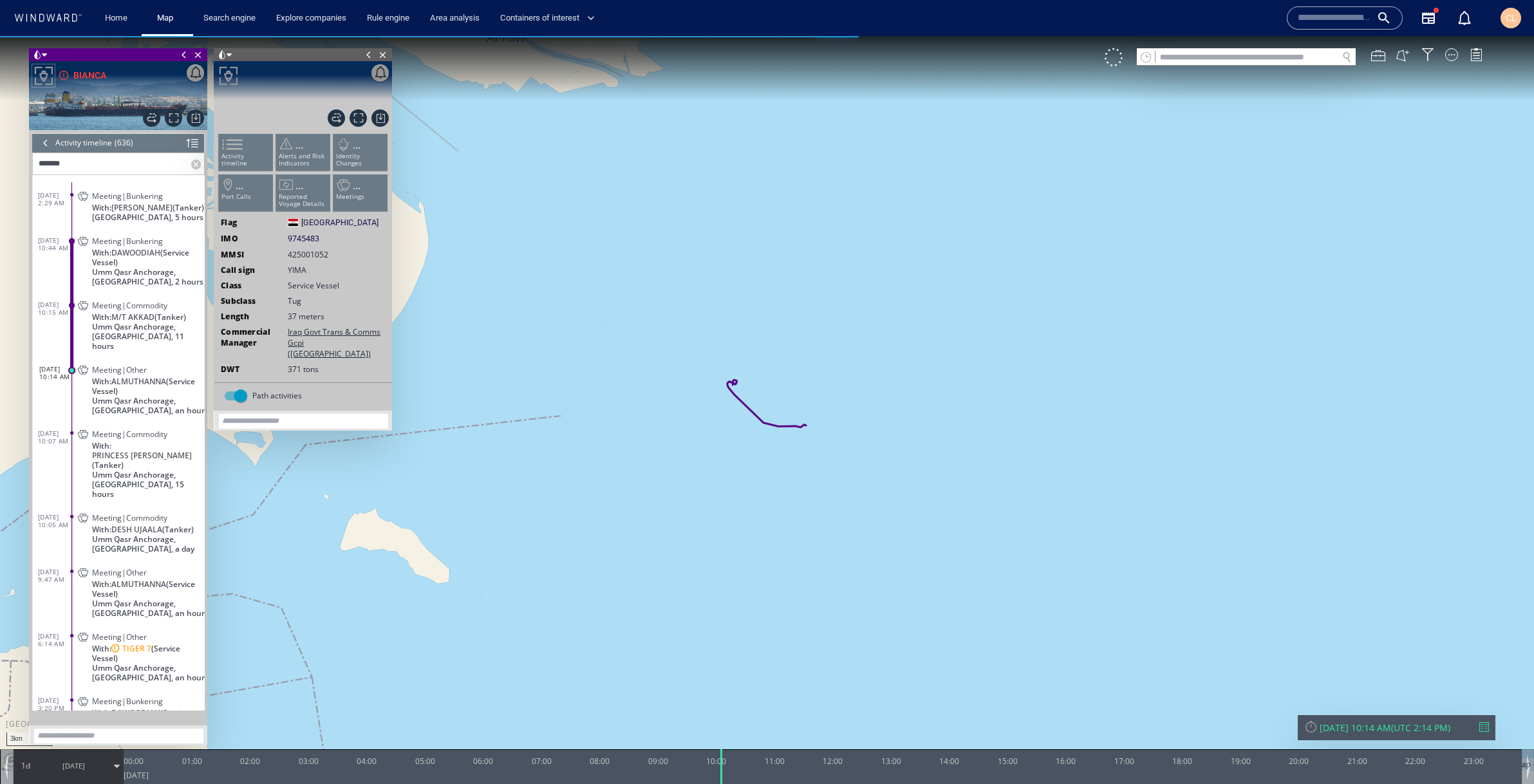
scroll to position [141, 0]
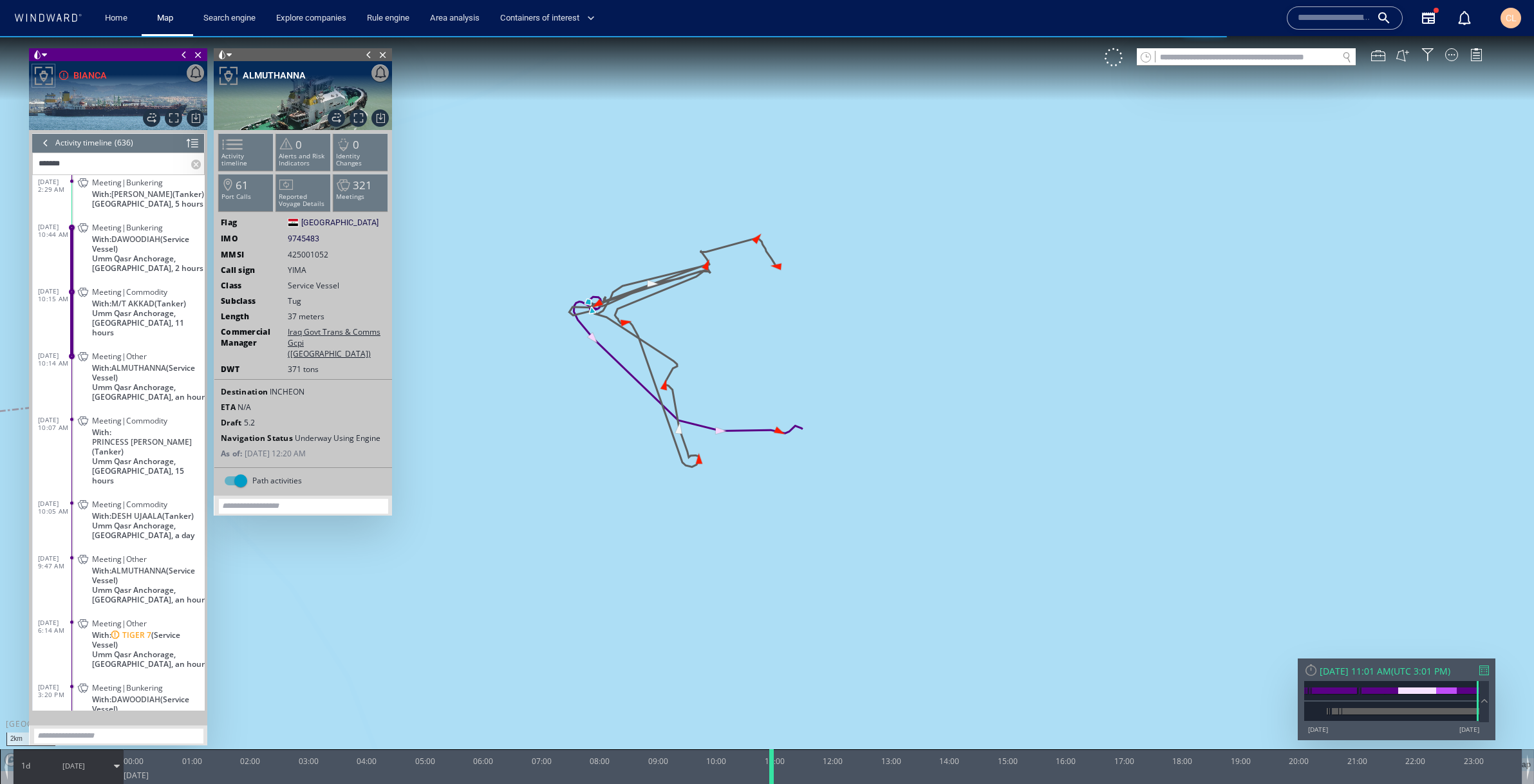
scroll to position [35, 0]
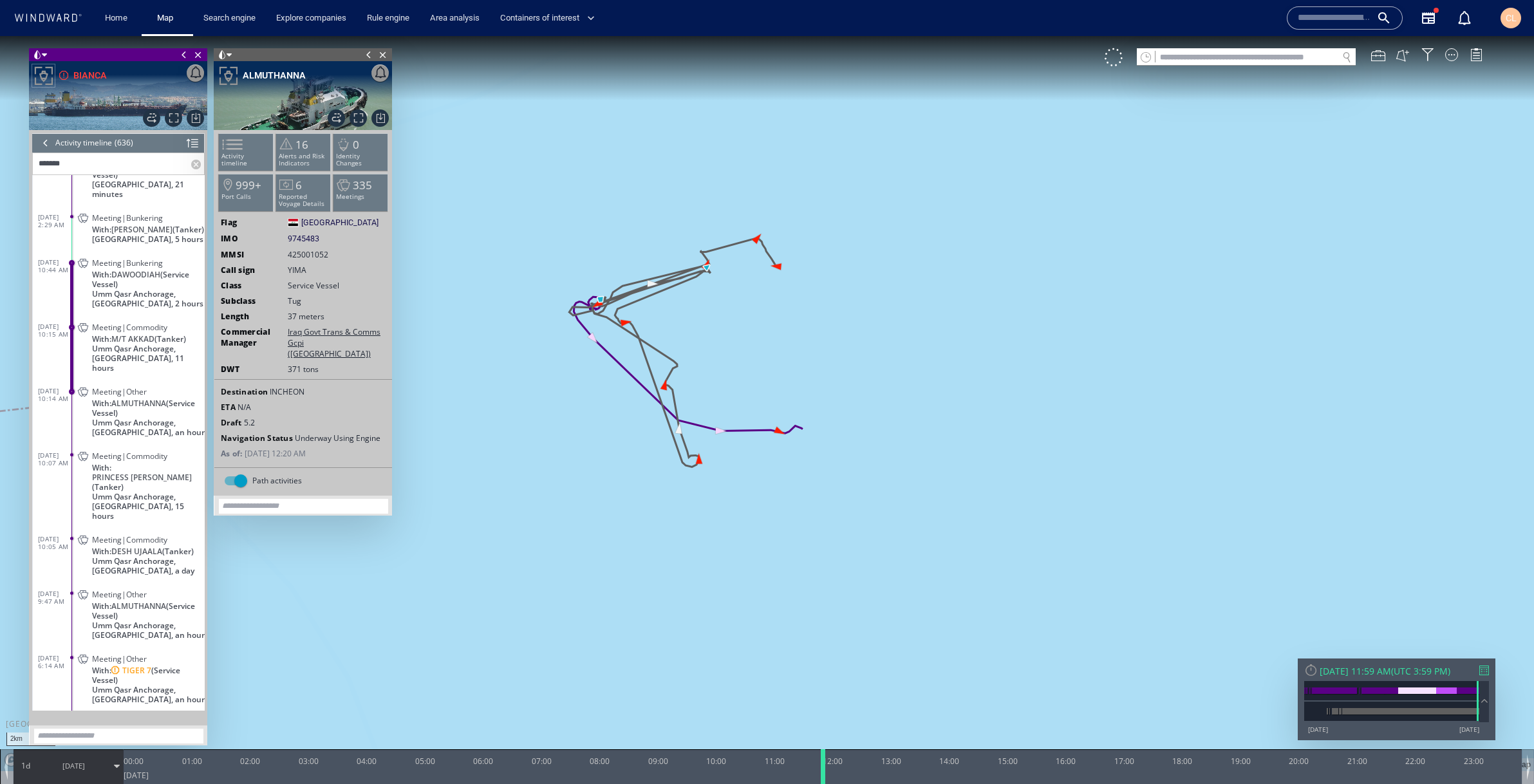
drag, startPoint x: 724, startPoint y: 768, endPoint x: 826, endPoint y: 765, distance: 102.0
click at [826, 765] on div at bounding box center [825, 765] width 13 height 34
click at [160, 398] on span "With: ALMUTHANNA (Service Vessel)" at bounding box center [148, 407] width 113 height 20
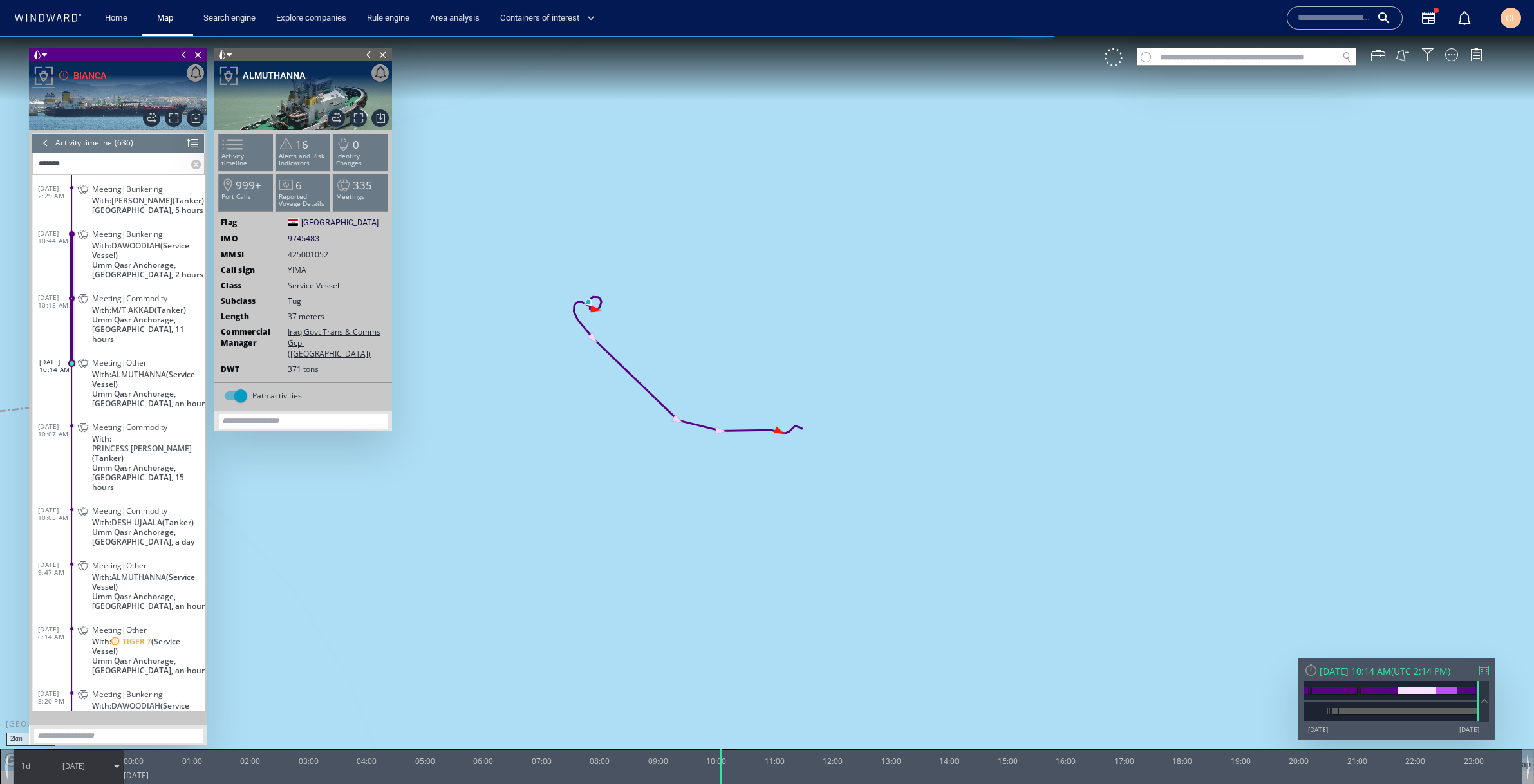
scroll to position [141, 0]
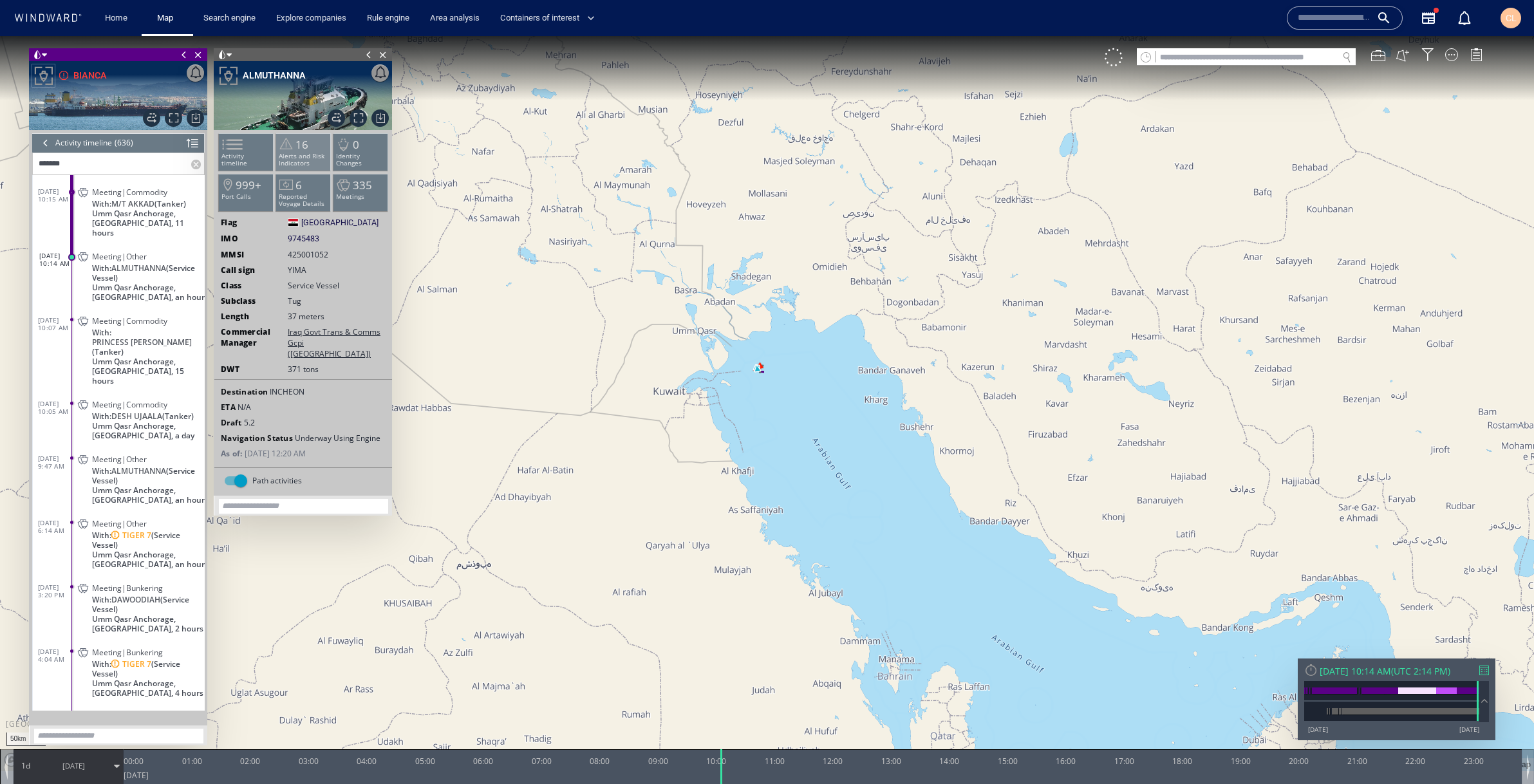
click at [301, 164] on p "Alerts and Risk Indicators" at bounding box center [303, 159] width 55 height 14
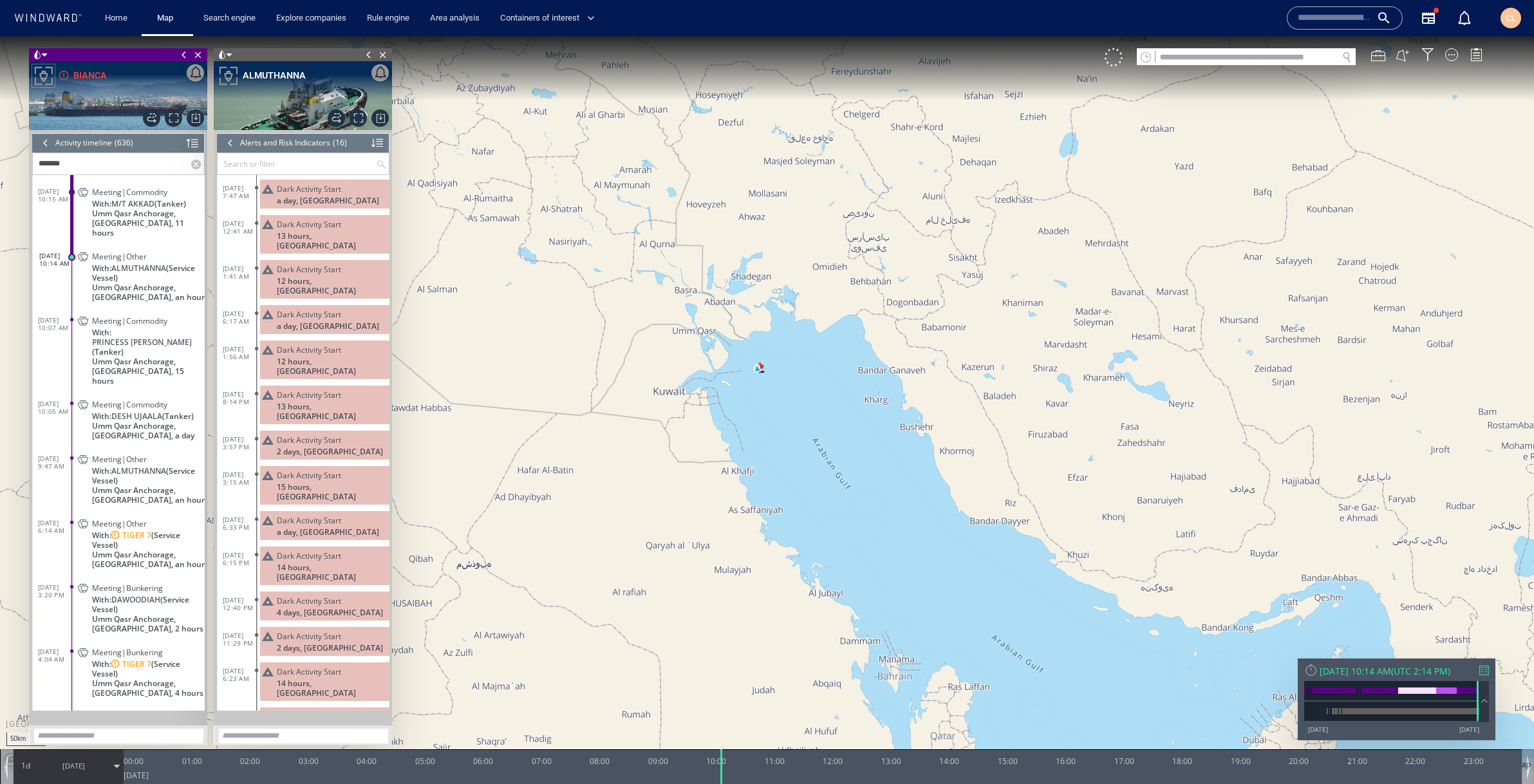
click at [232, 147] on div at bounding box center [230, 142] width 14 height 20
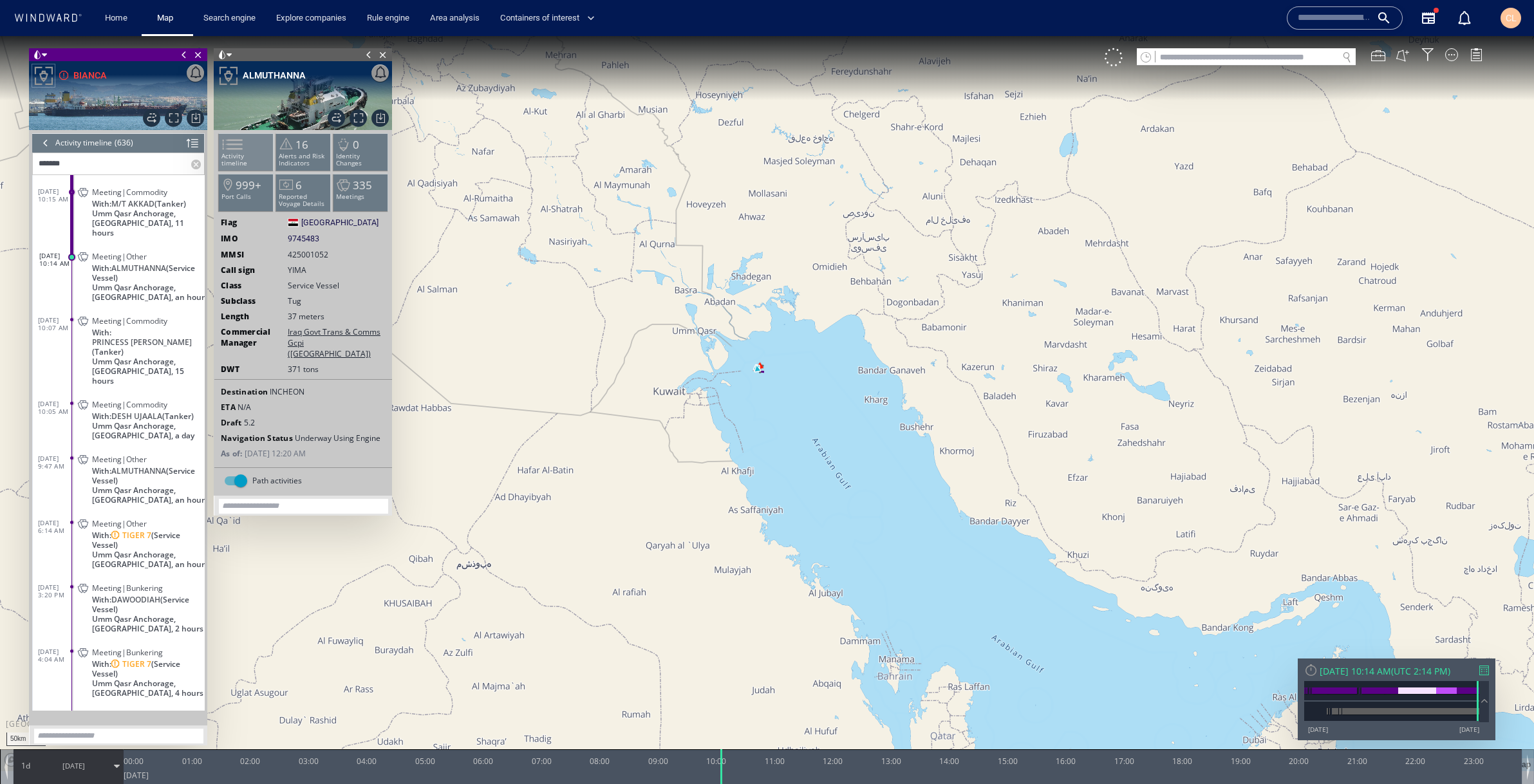
click at [262, 153] on p "Activity timeline" at bounding box center [246, 159] width 55 height 14
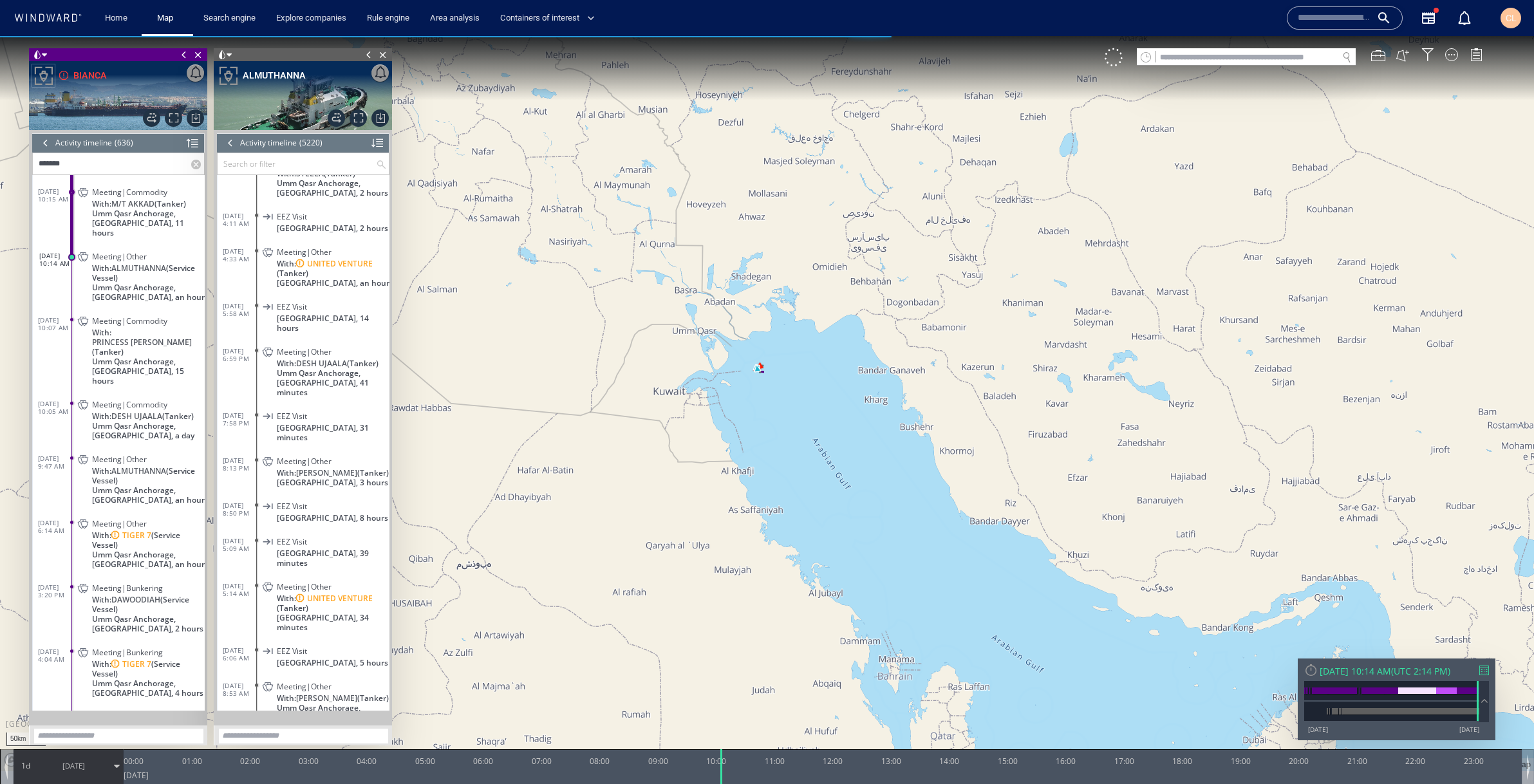
click at [380, 142] on div at bounding box center [377, 142] width 11 height 20
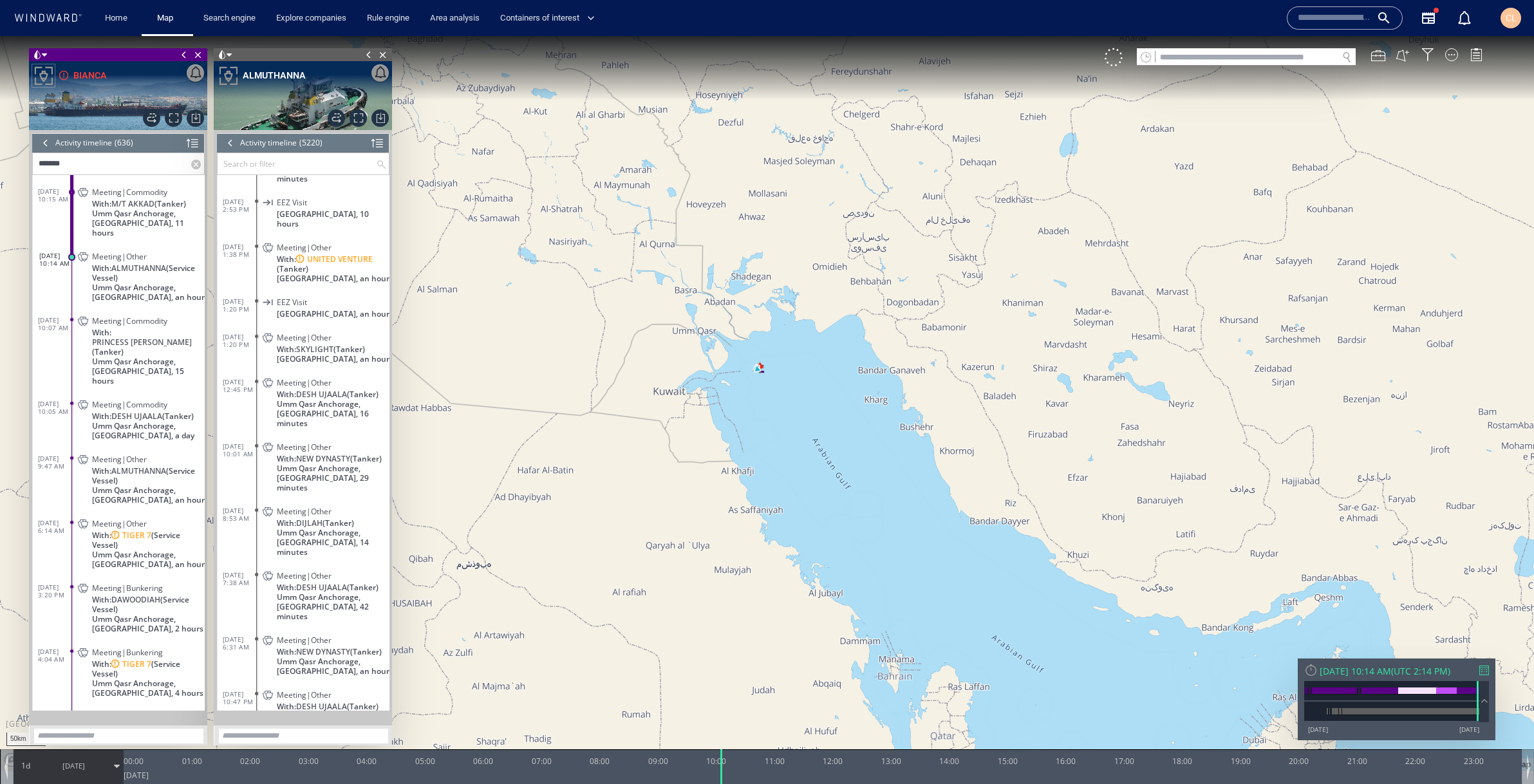
scroll to position [1114, 0]
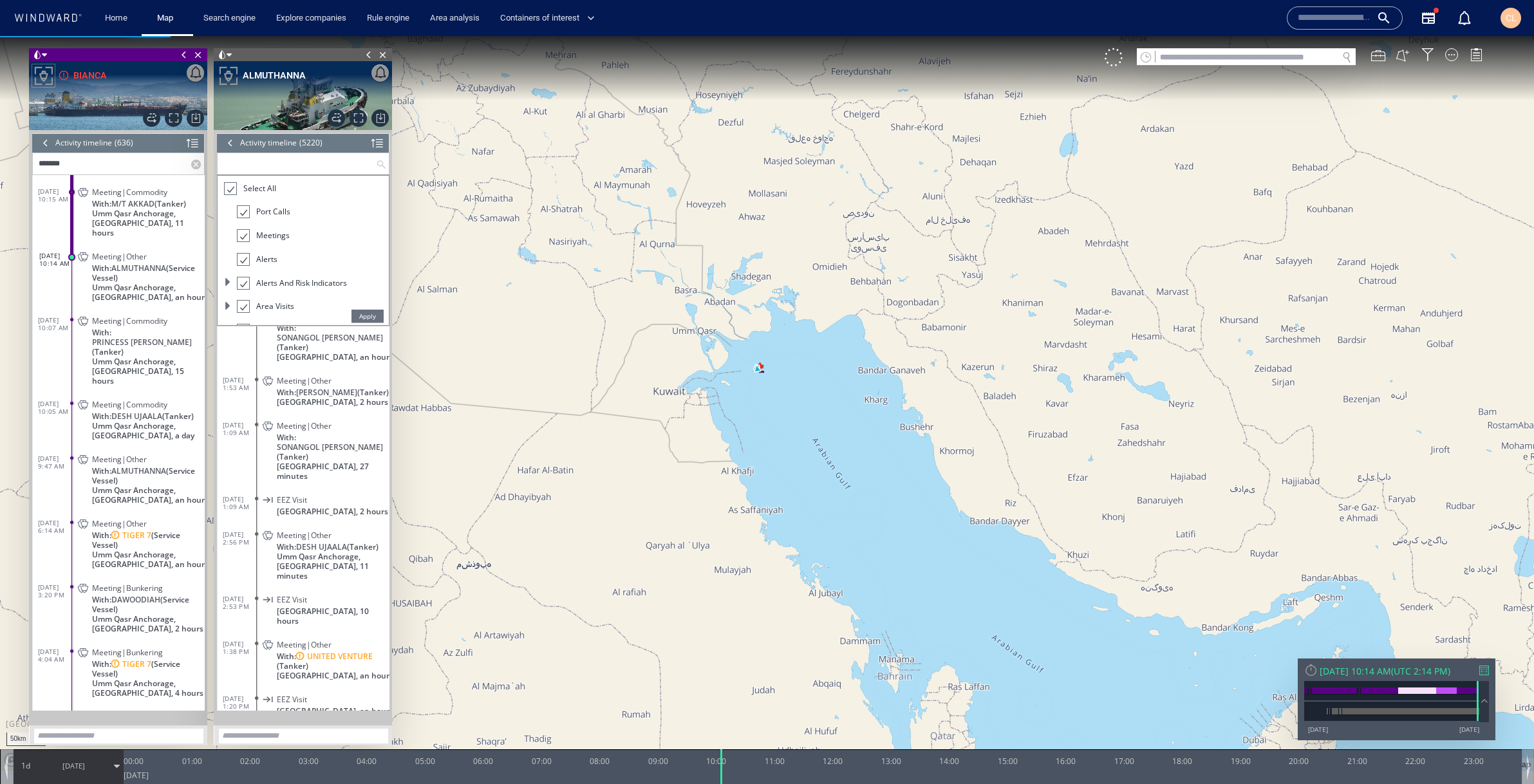
click at [308, 162] on input "text" at bounding box center [297, 164] width 158 height 21
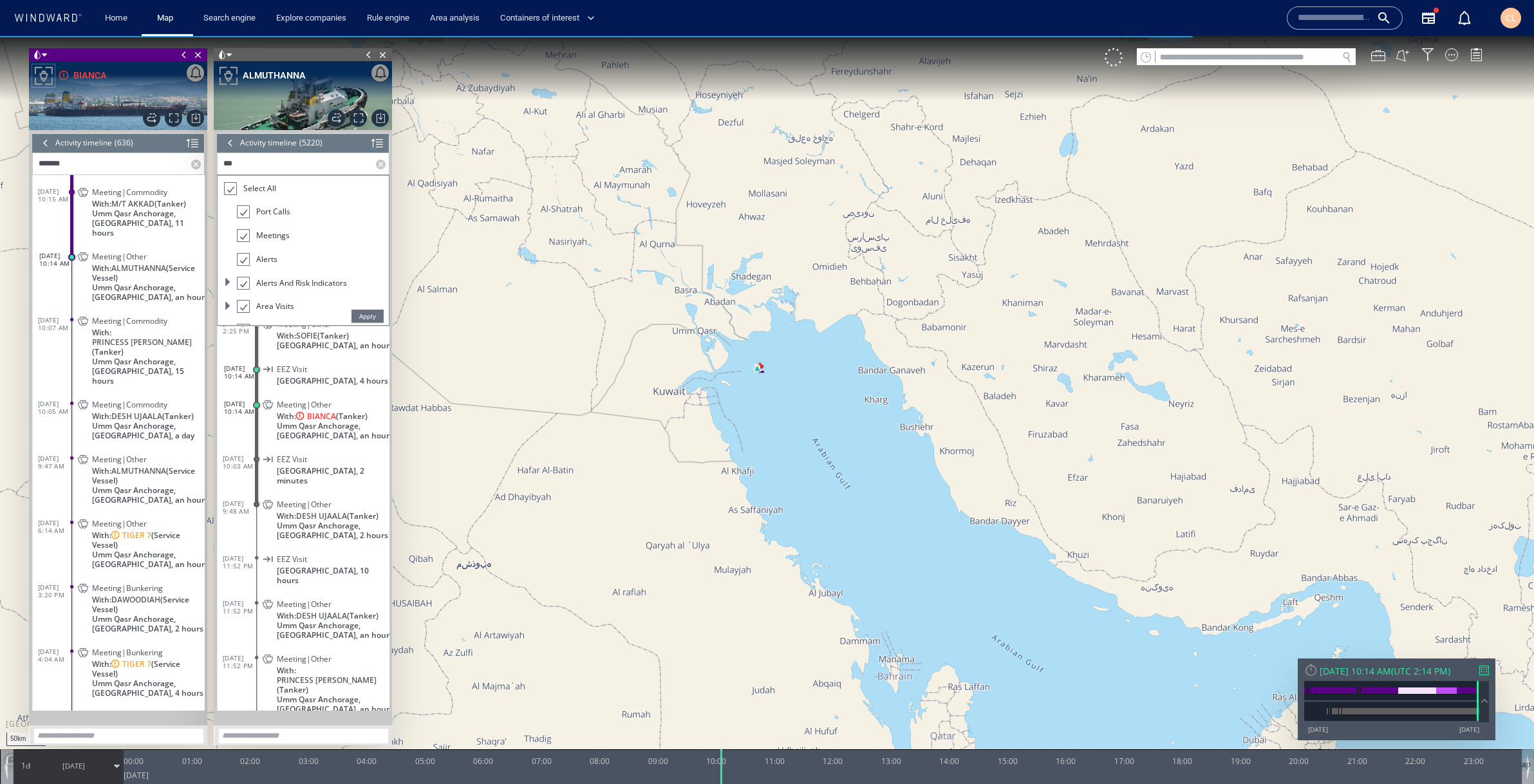
scroll to position [1415, 0]
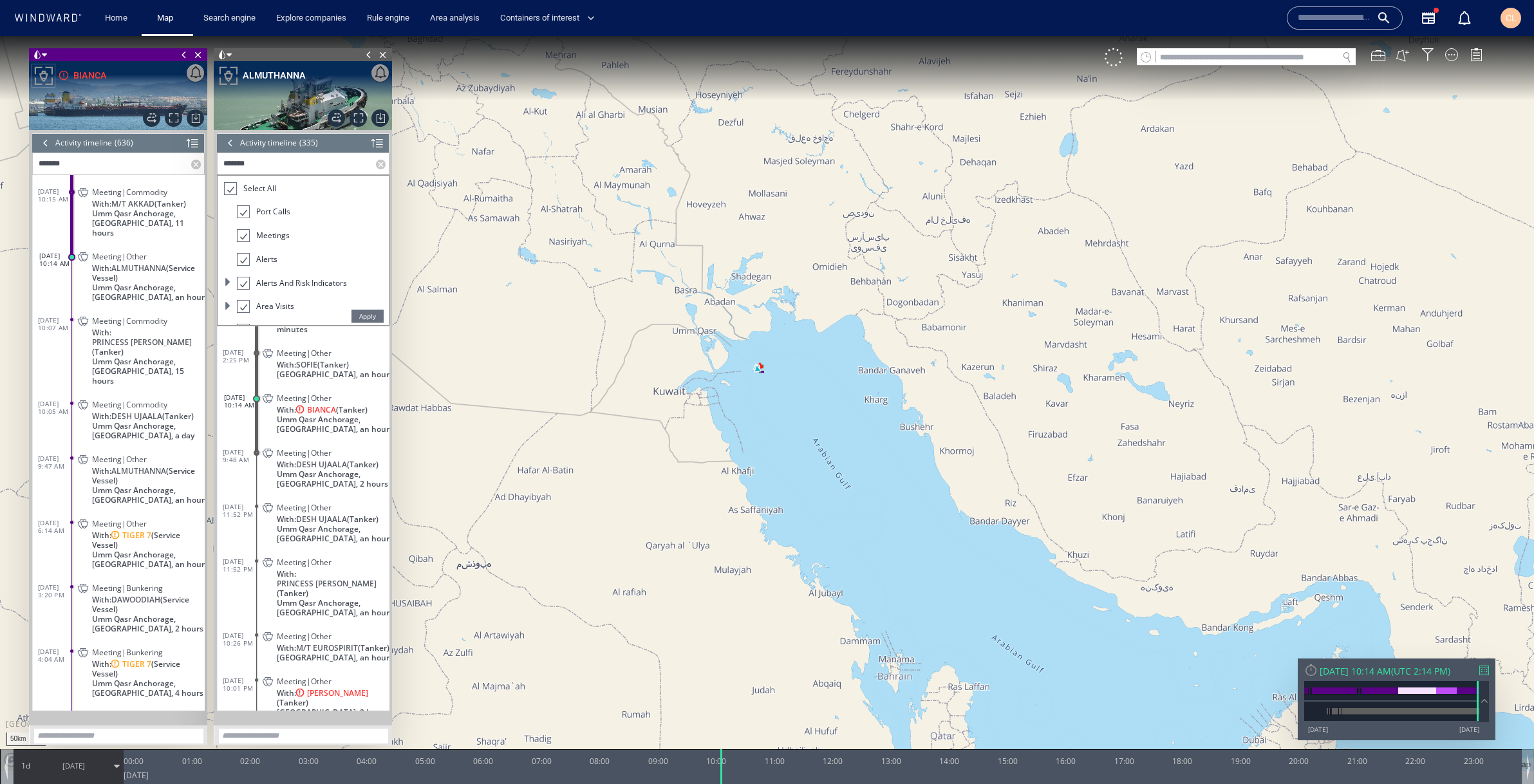
type input "*******"
click at [363, 315] on span "Apply" at bounding box center [367, 316] width 33 height 13
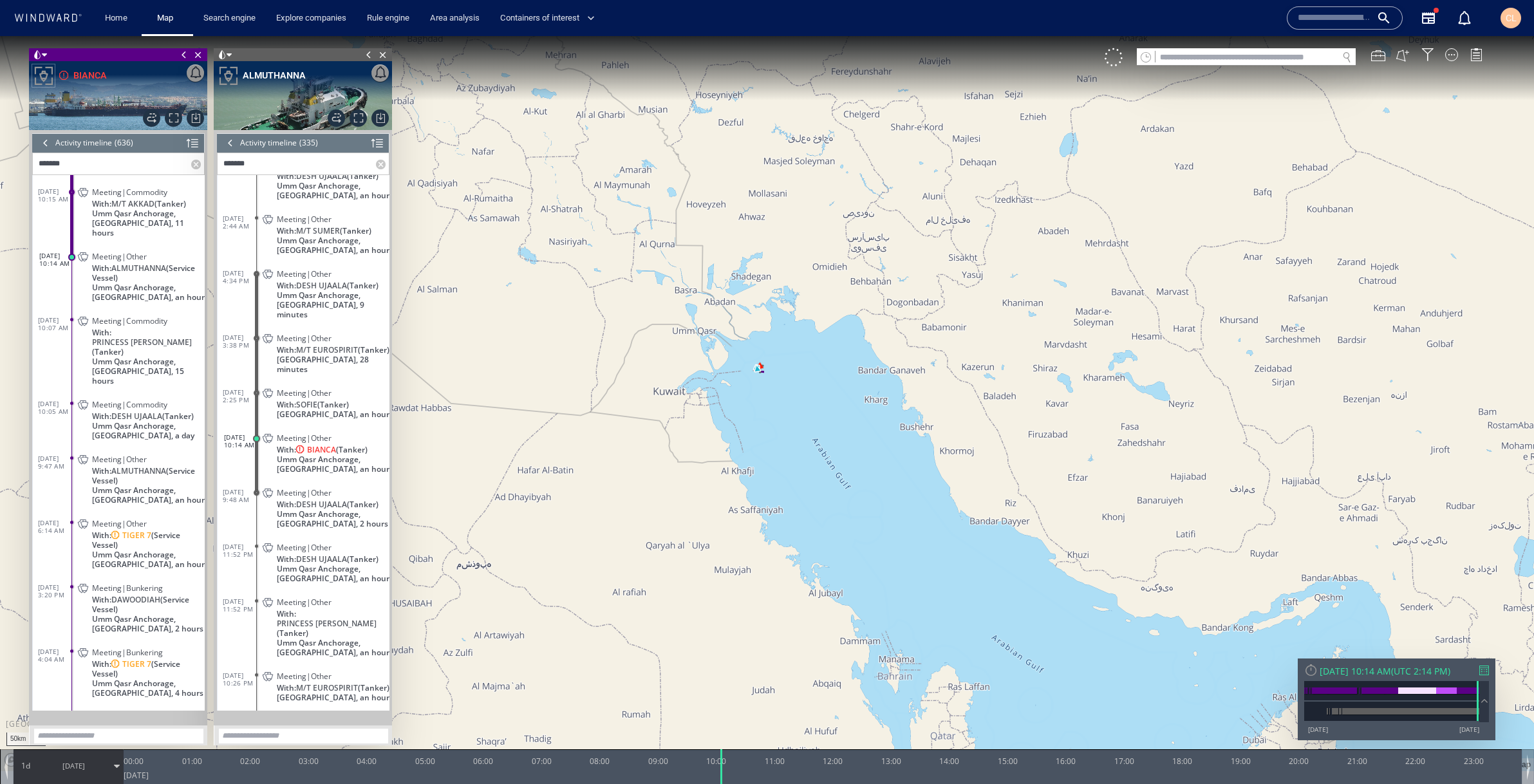
scroll to position [1264, 0]
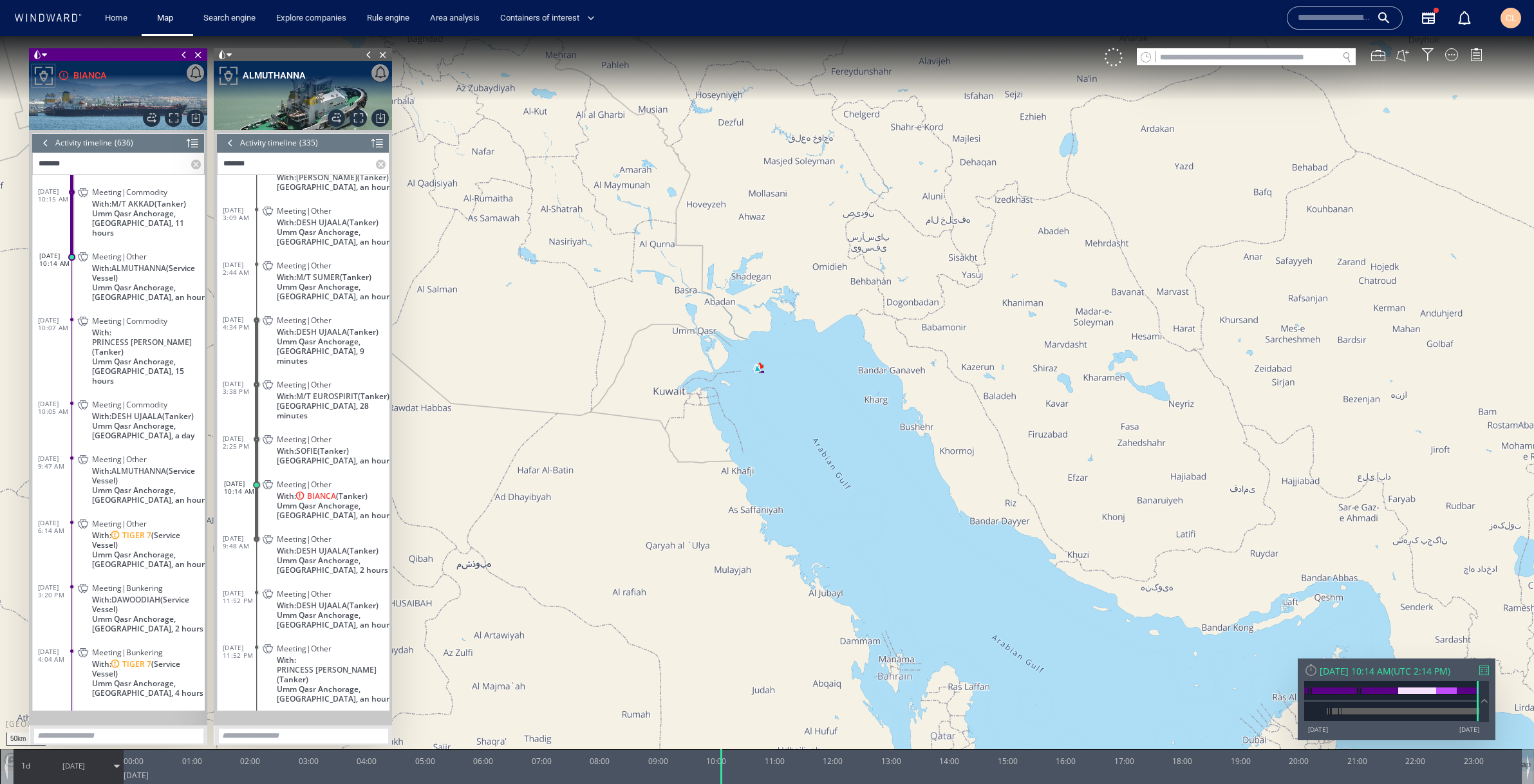
scroll to position [1290, 0]
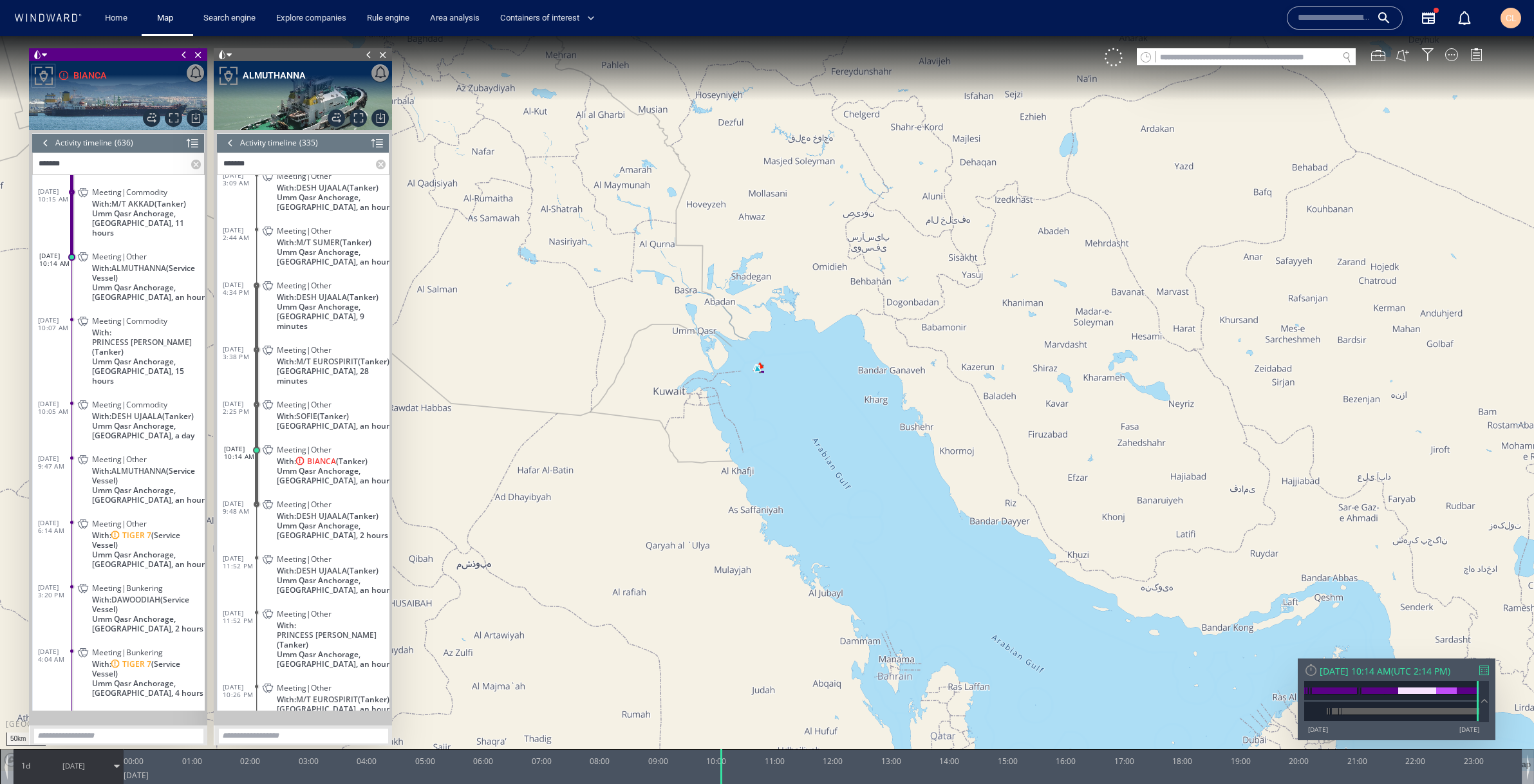
click at [229, 140] on div at bounding box center [230, 142] width 14 height 20
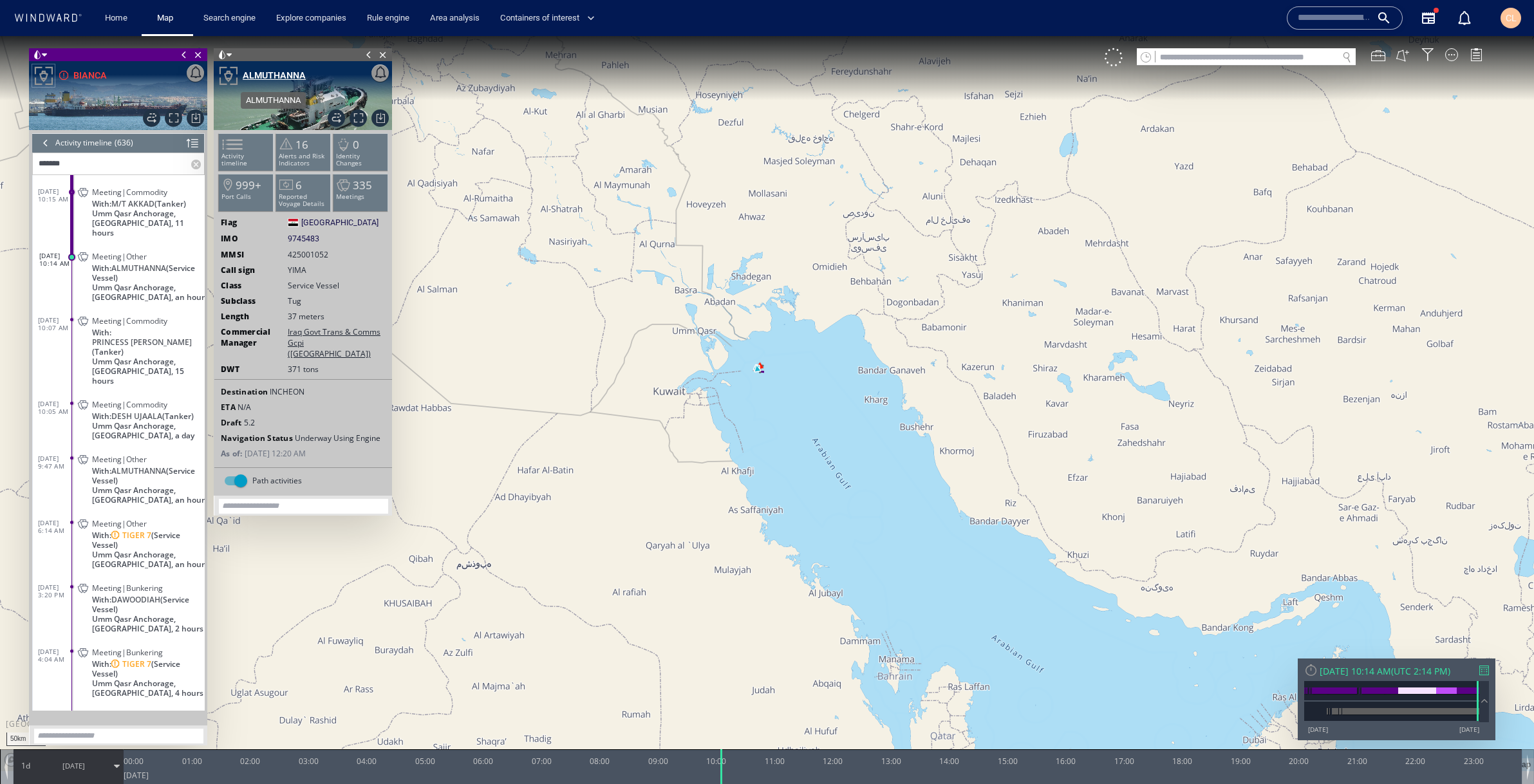
click at [256, 73] on div "ALMUTHANNA" at bounding box center [274, 75] width 63 height 16
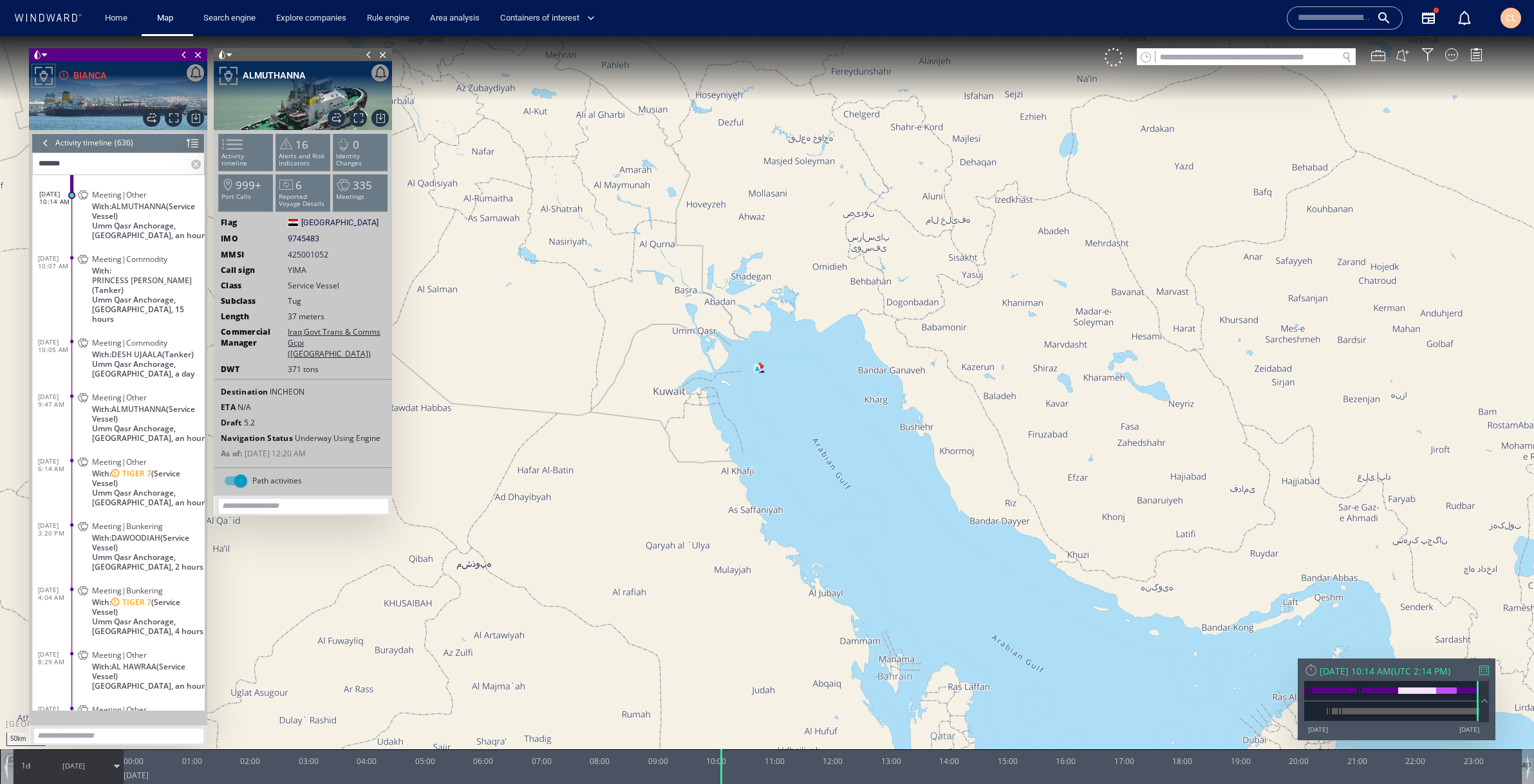
scroll to position [195, 0]
click at [169, 467] on span "With: TIGER 7 (Service Vessel)" at bounding box center [148, 476] width 113 height 20
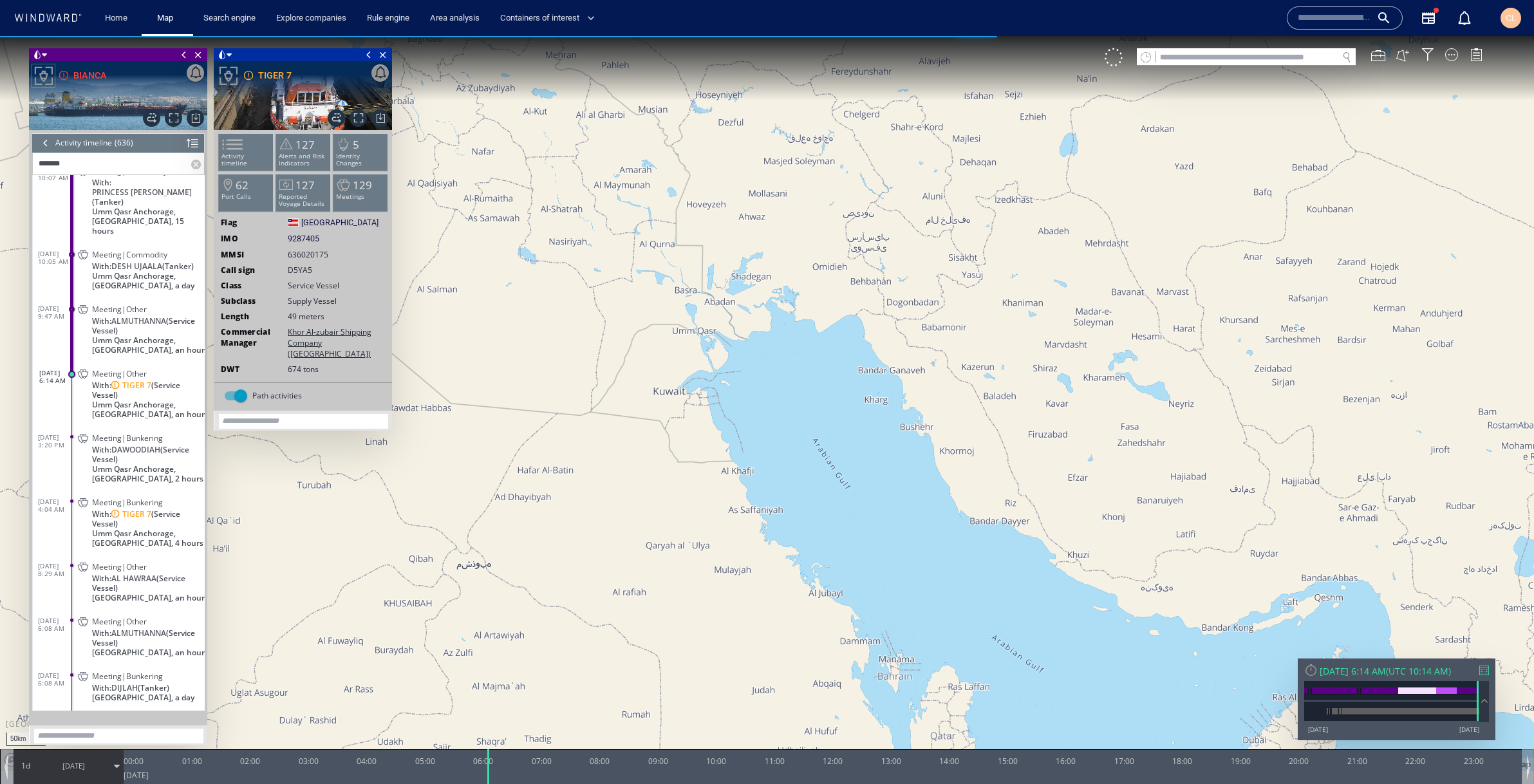
scroll to position [283, 0]
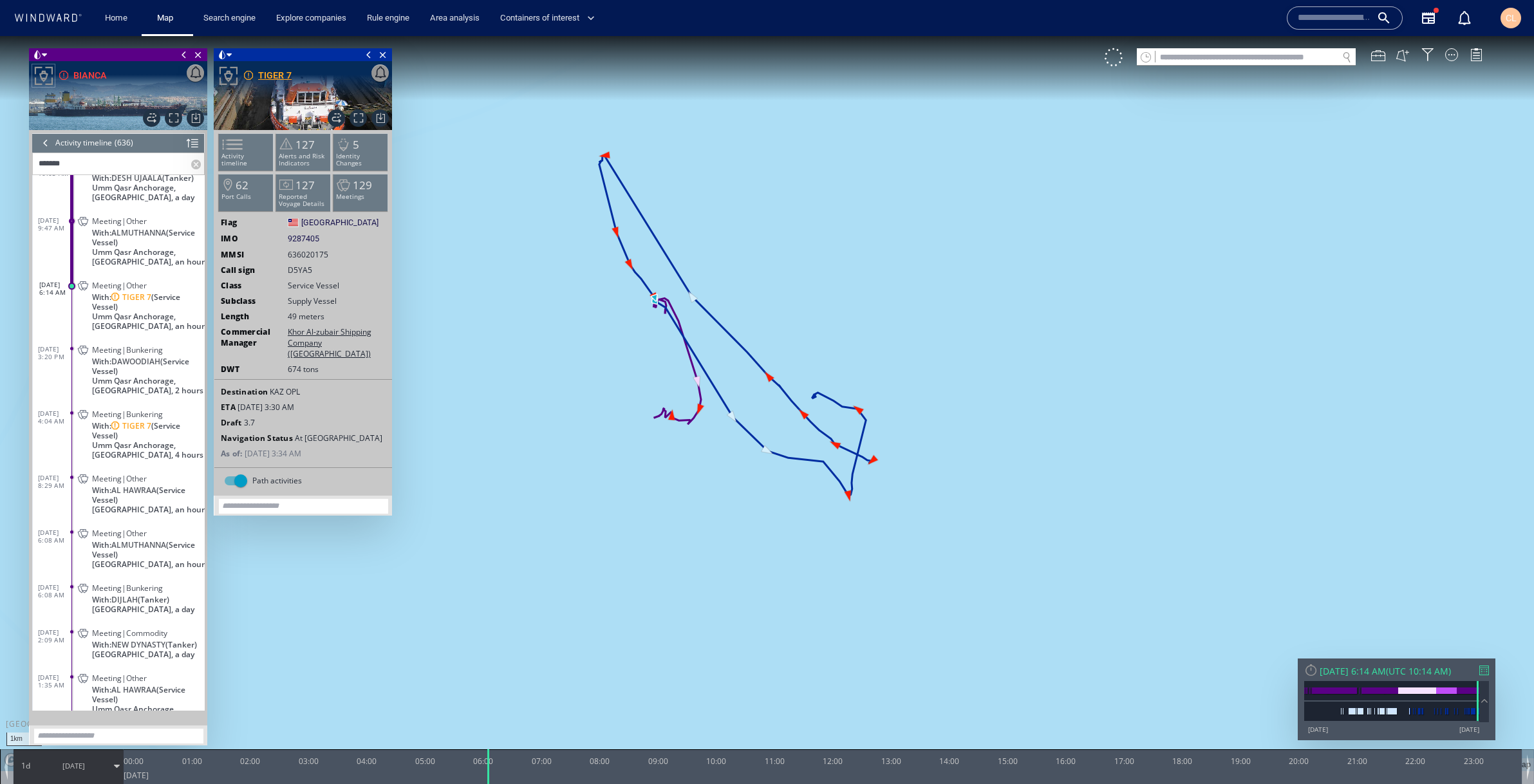
click at [257, 73] on div "TIGER 7" at bounding box center [267, 75] width 49 height 16
click at [303, 158] on p "Alerts and Risk Indicators" at bounding box center [303, 159] width 55 height 14
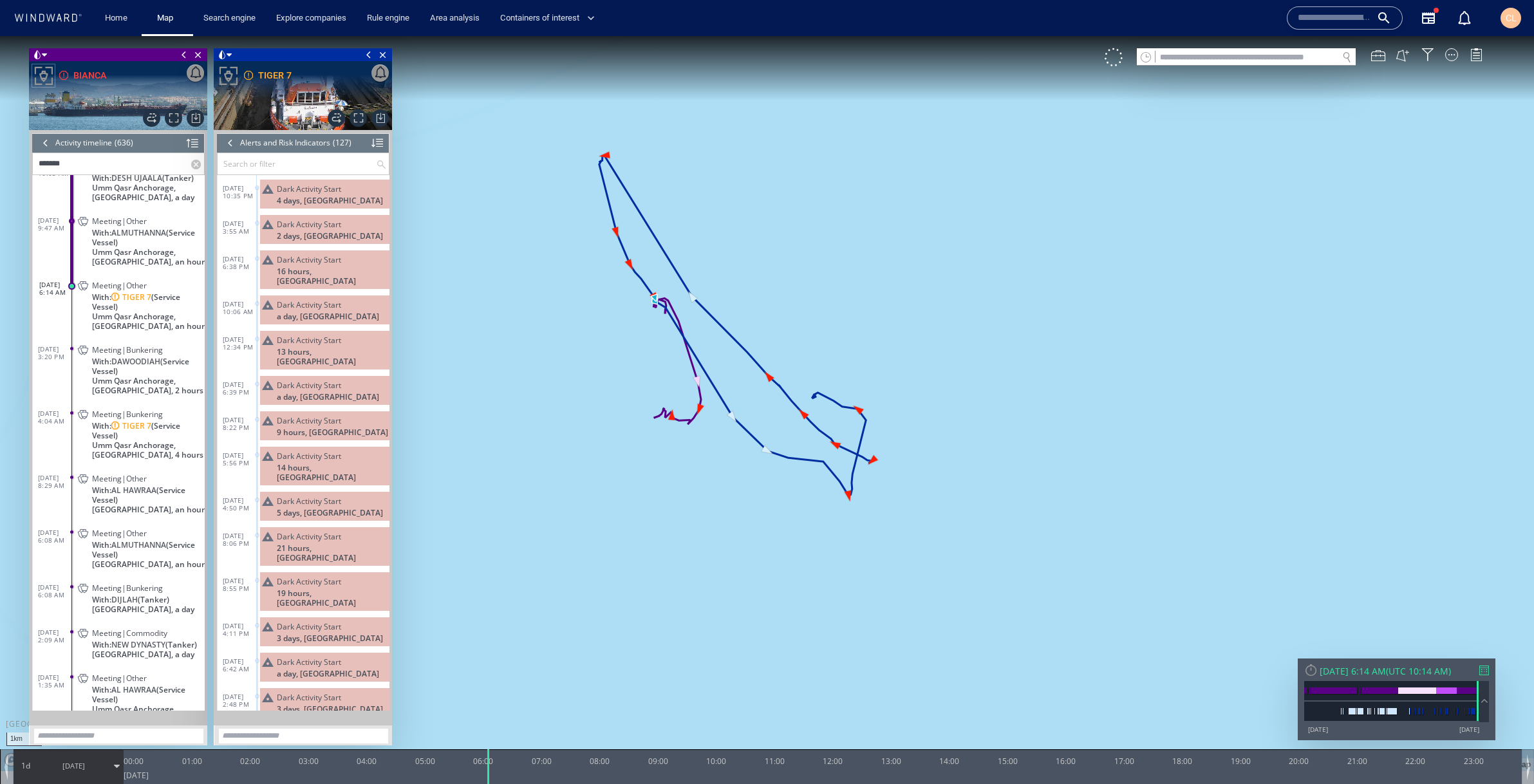
click at [227, 140] on div at bounding box center [230, 142] width 14 height 20
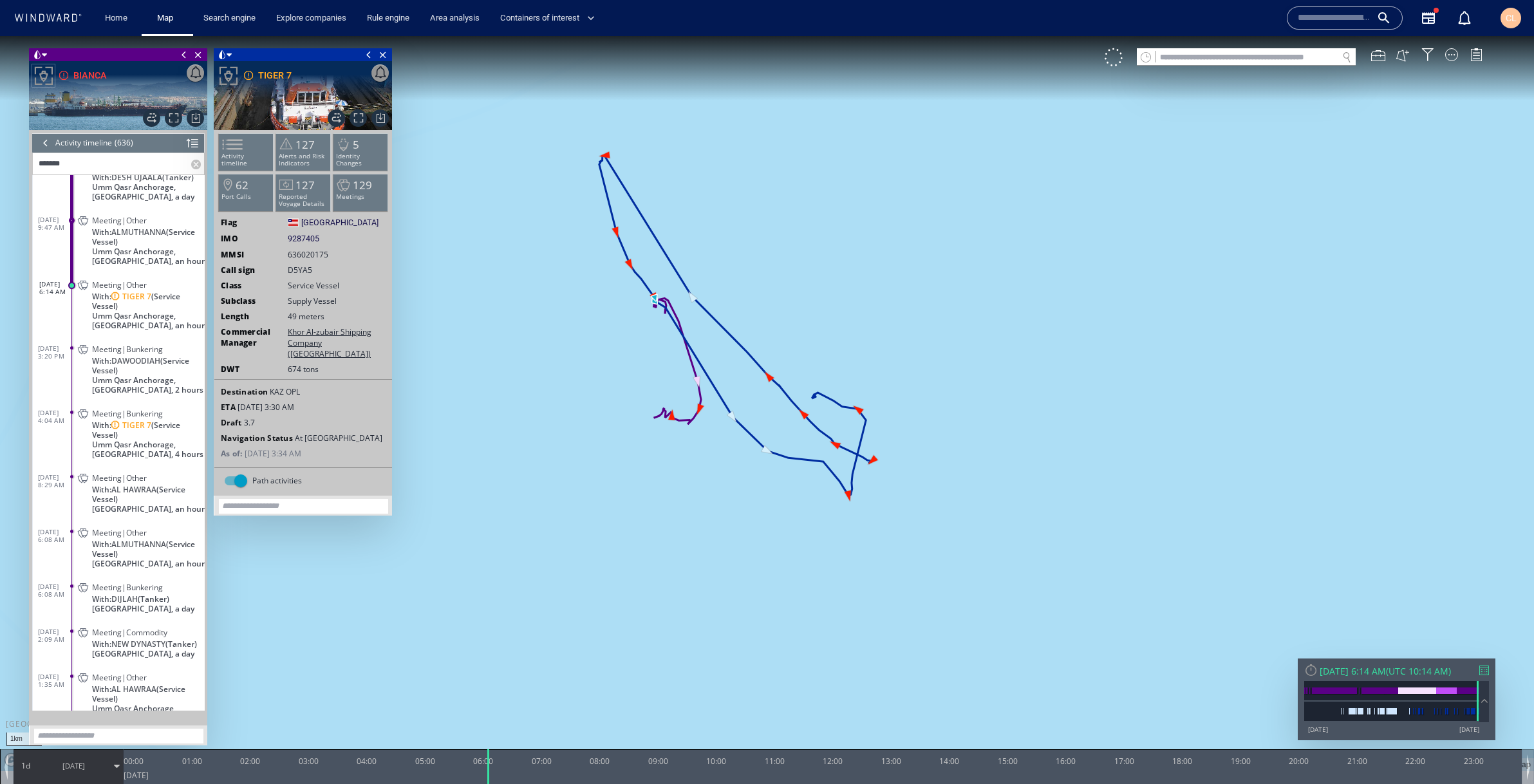
scroll to position [274, 0]
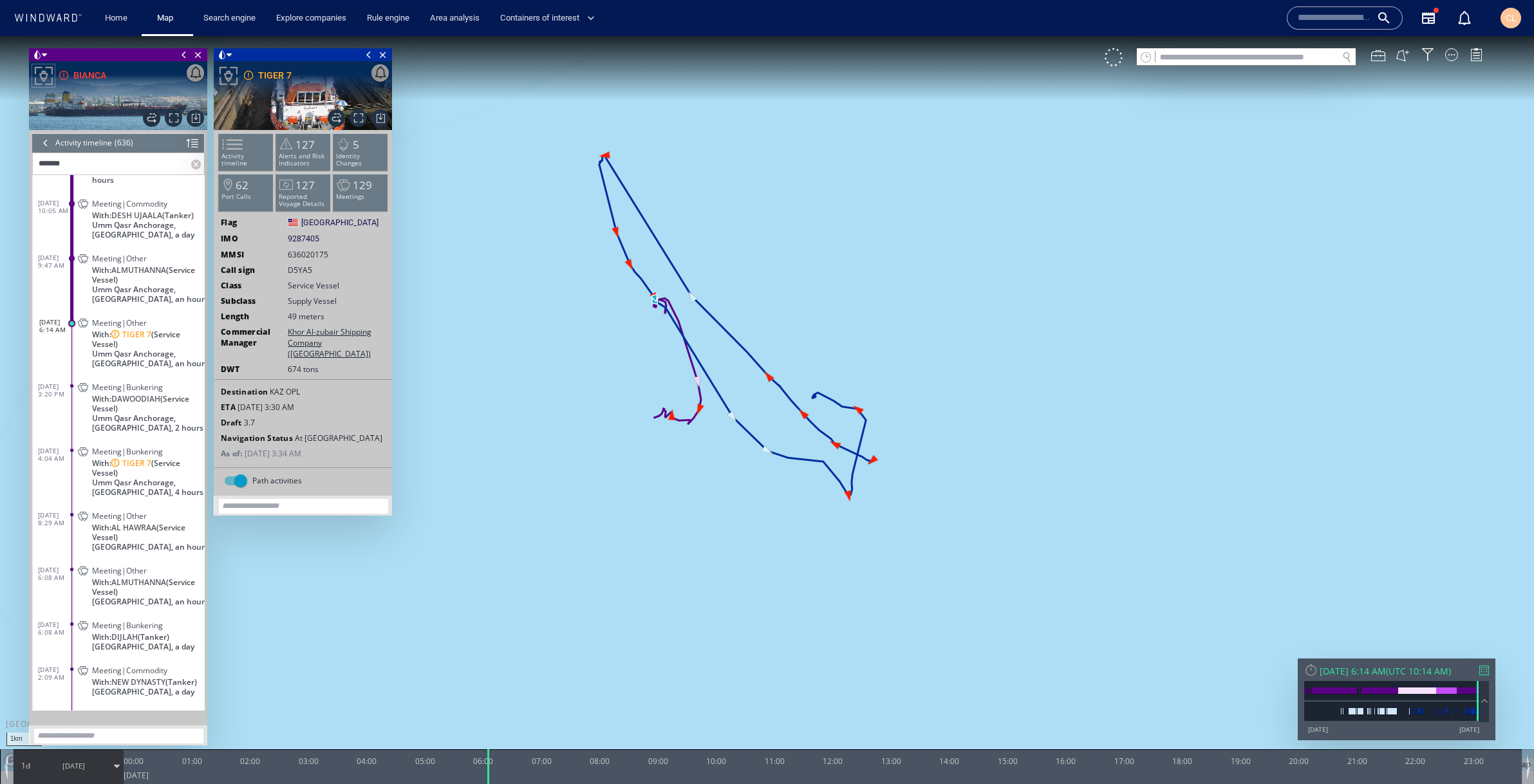
click at [179, 458] on span "With: TIGER 7 (Service Vessel)" at bounding box center [148, 468] width 113 height 20
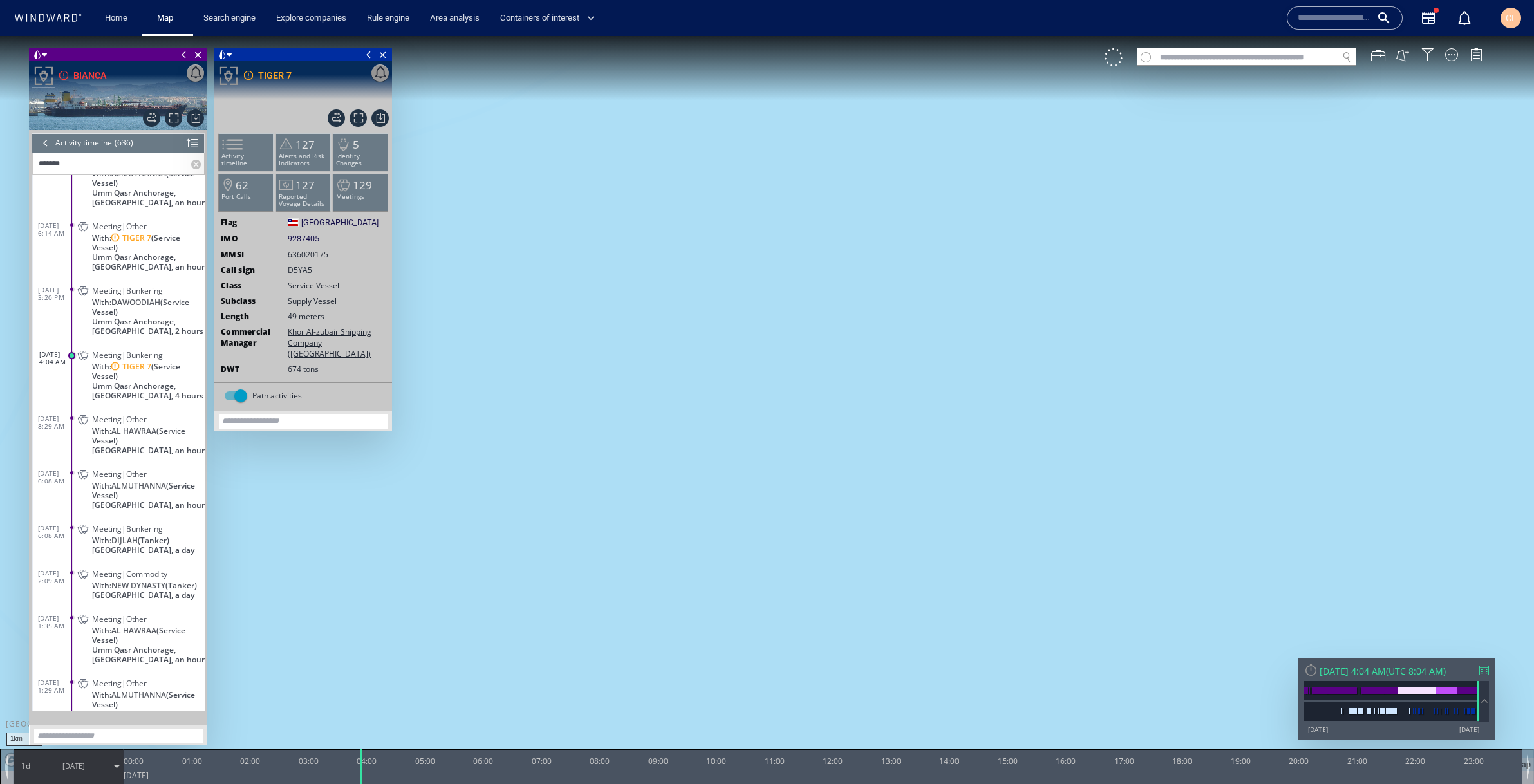
scroll to position [354, 0]
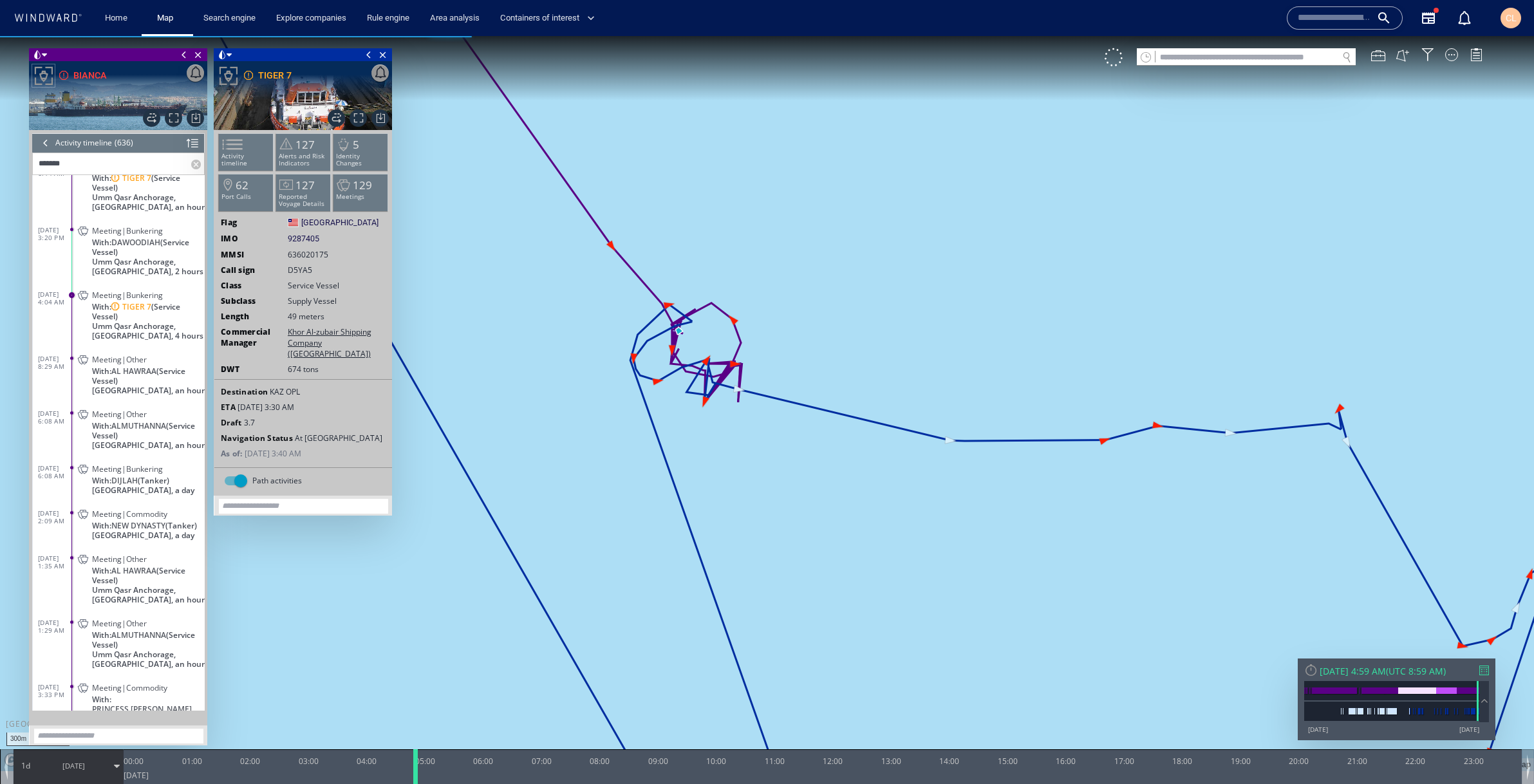
scroll to position [318, 0]
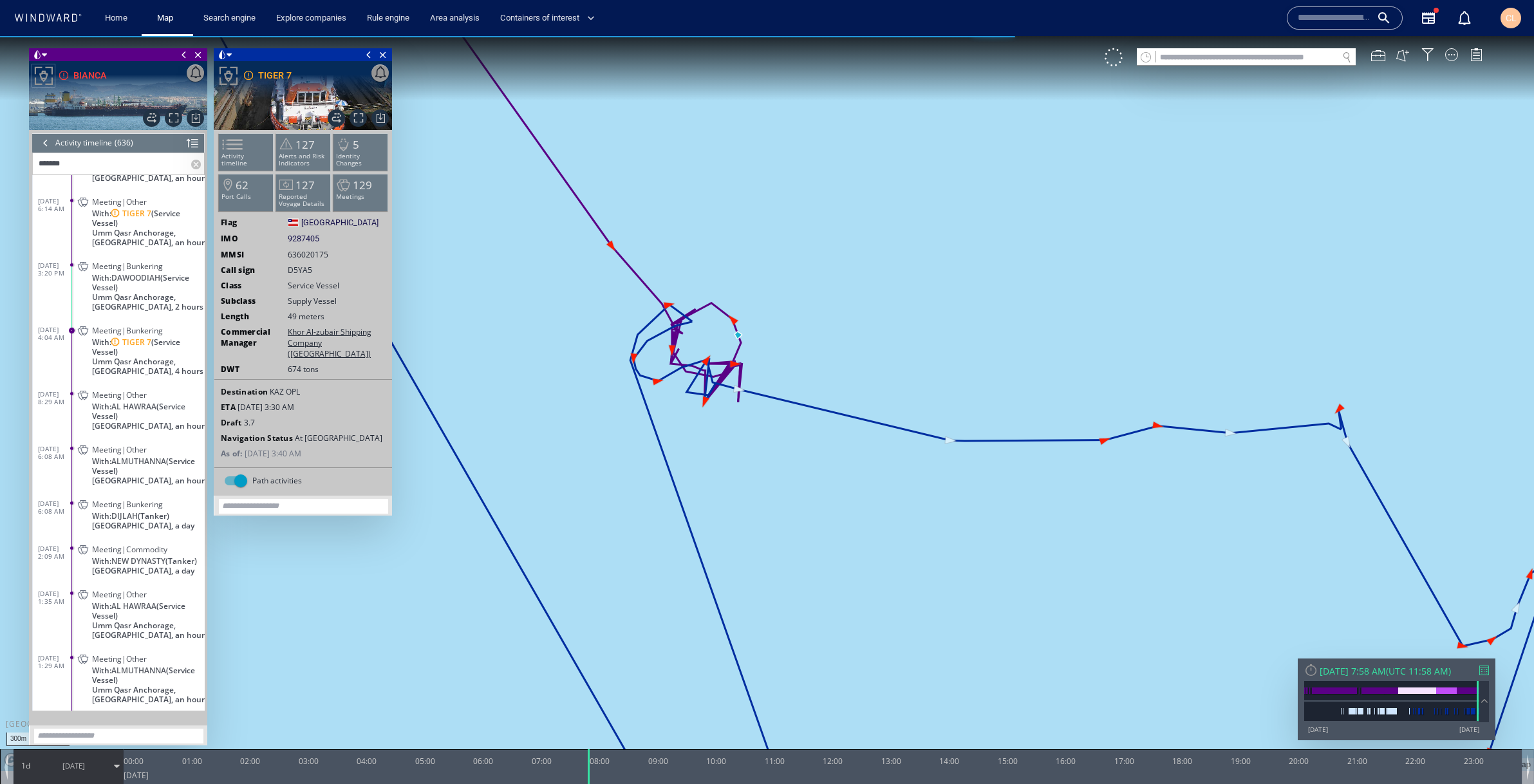
drag, startPoint x: 358, startPoint y: 770, endPoint x: 571, endPoint y: 605, distance: 269.4
click at [580, 36] on div "300m © Mapbox © OpenStreetMap Improve this map 0 0 23:00 [DATE] 00:00 01:00 02:…" at bounding box center [767, 36] width 1534 height 0
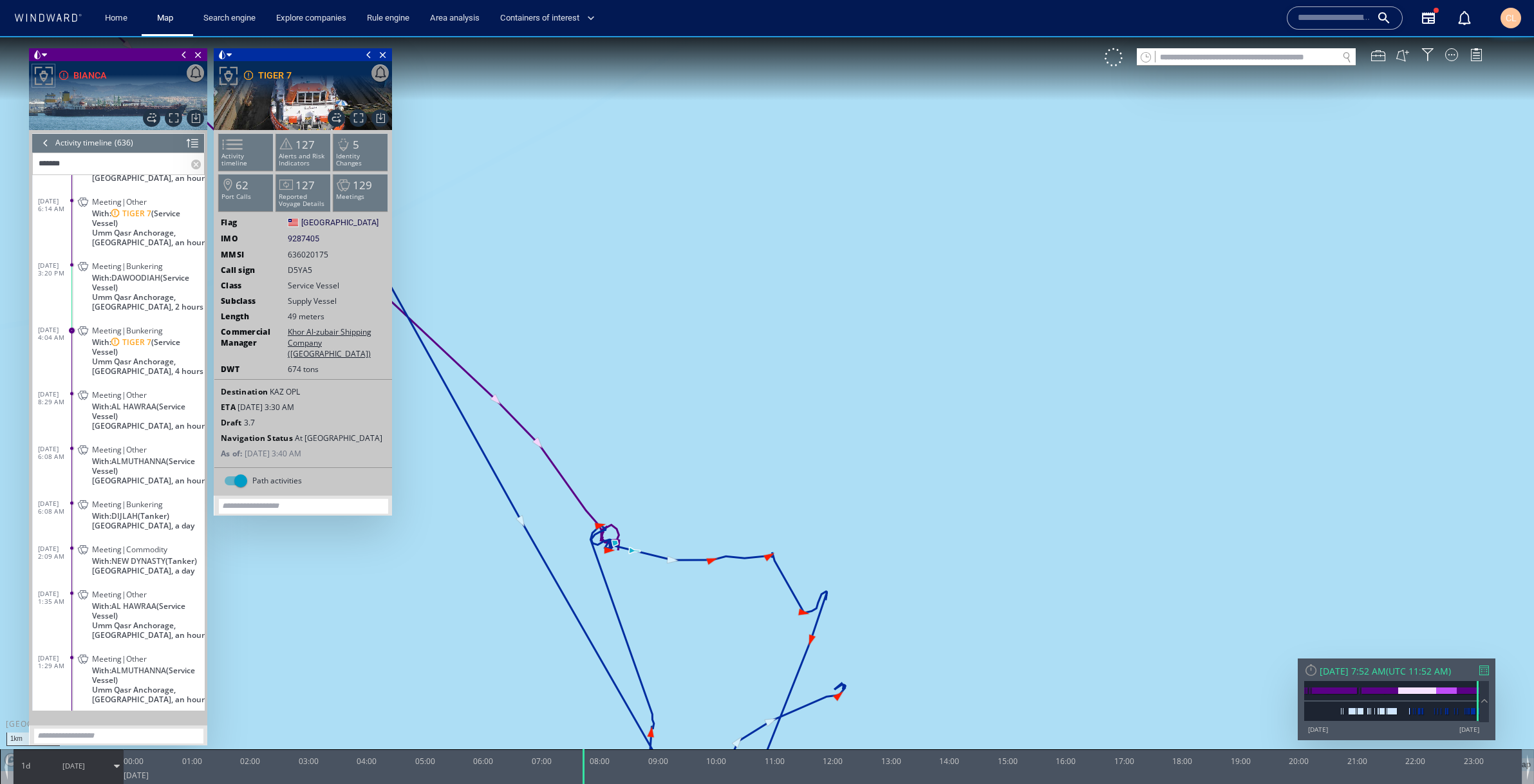
drag, startPoint x: 507, startPoint y: 589, endPoint x: 563, endPoint y: 547, distance: 70.0
click at [563, 547] on canvas "Map" at bounding box center [767, 404] width 1534 height 735
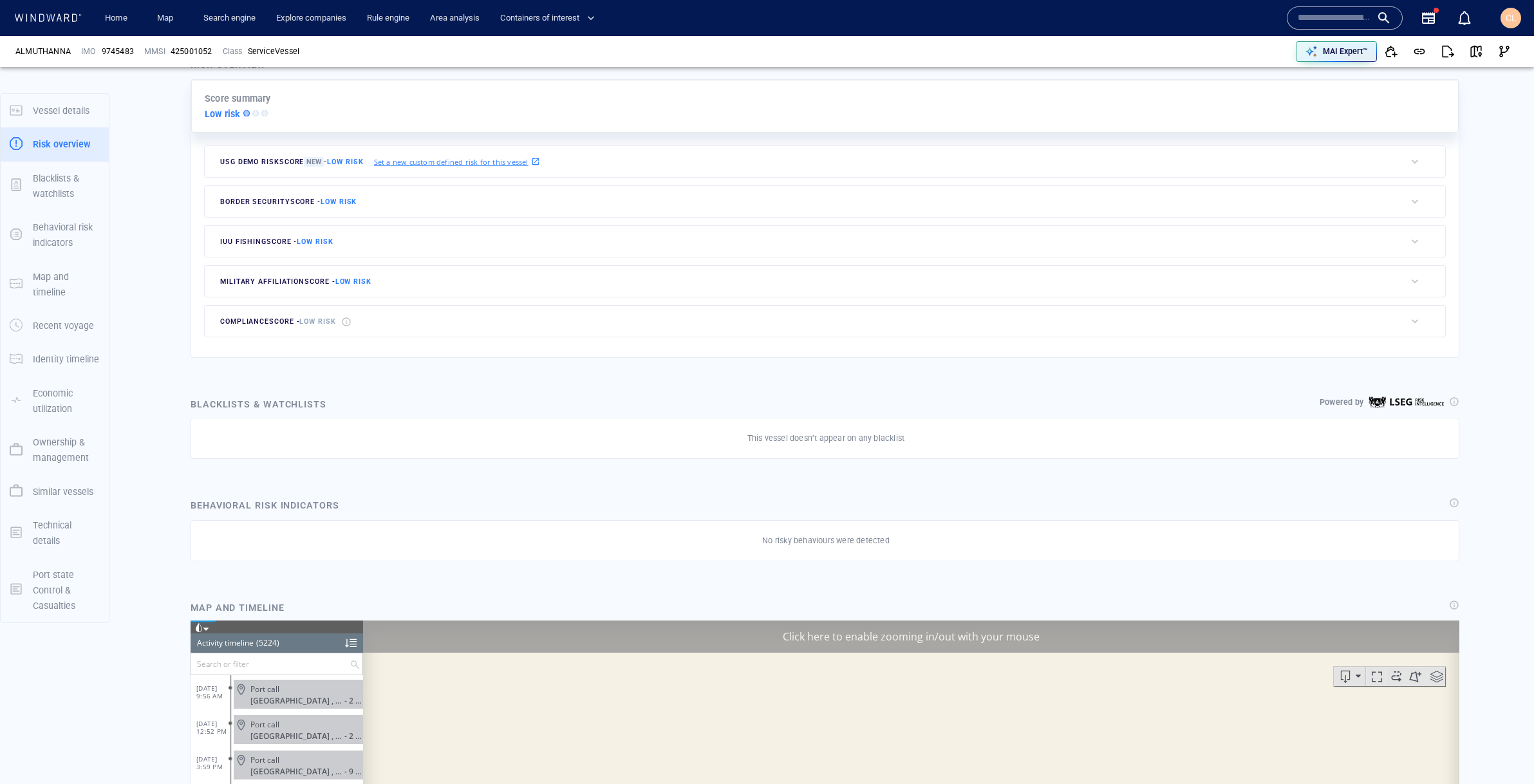
scroll to position [184539, 0]
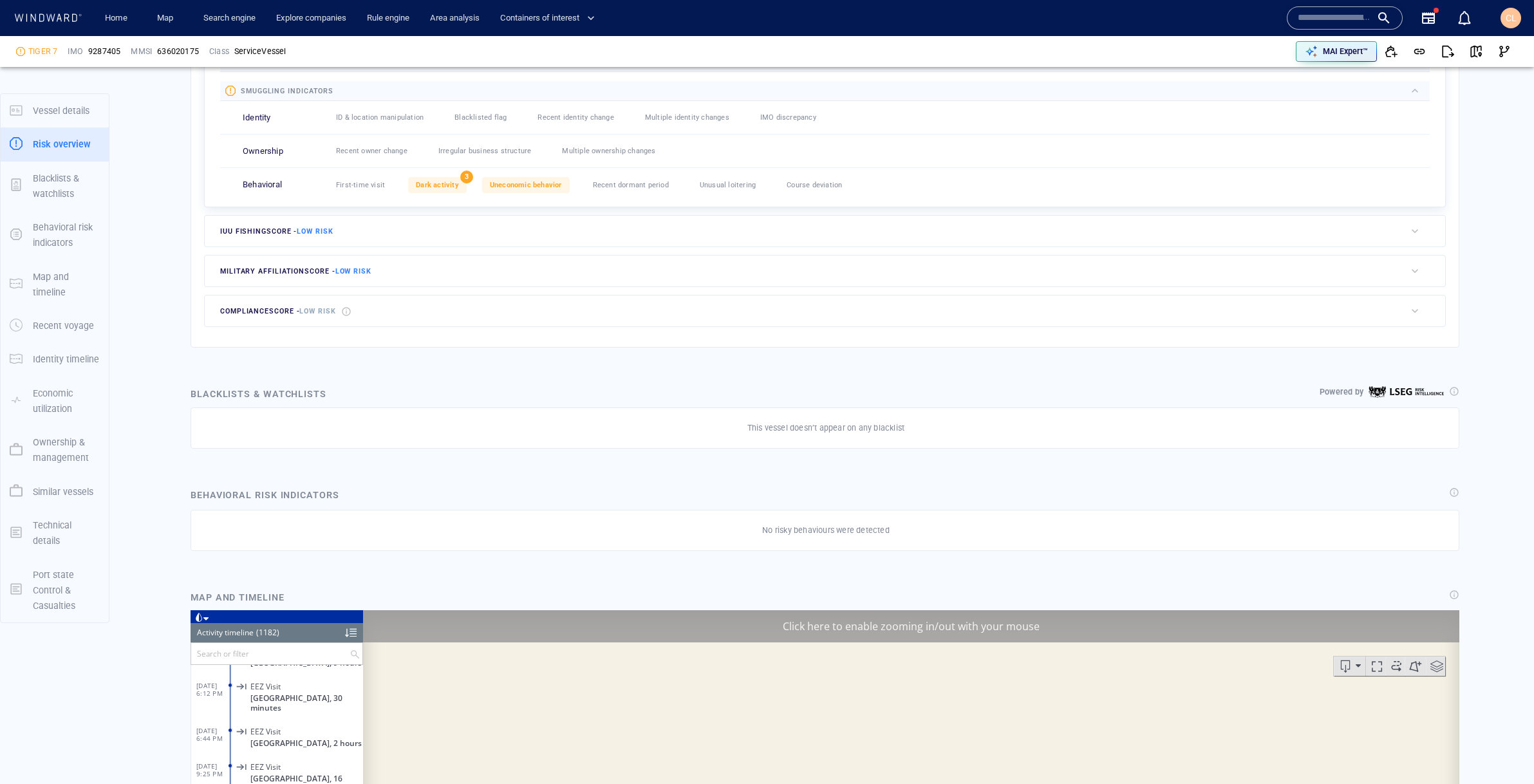
scroll to position [41503, 0]
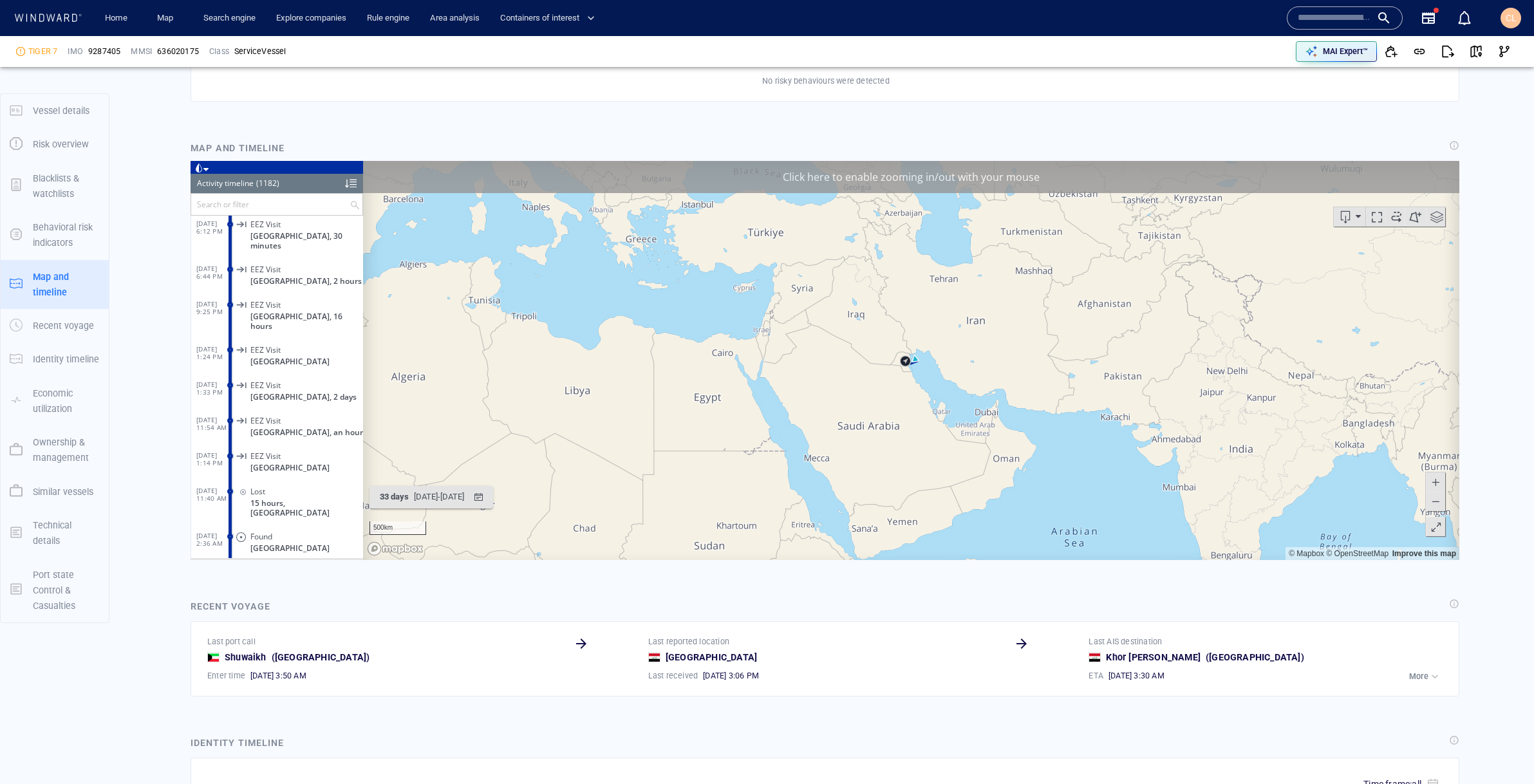
scroll to position [924, 0]
click at [970, 194] on canvas "Map" at bounding box center [911, 359] width 1096 height 399
click at [960, 179] on div "Click here to enable zooming in/out with your mouse" at bounding box center [911, 176] width 1096 height 33
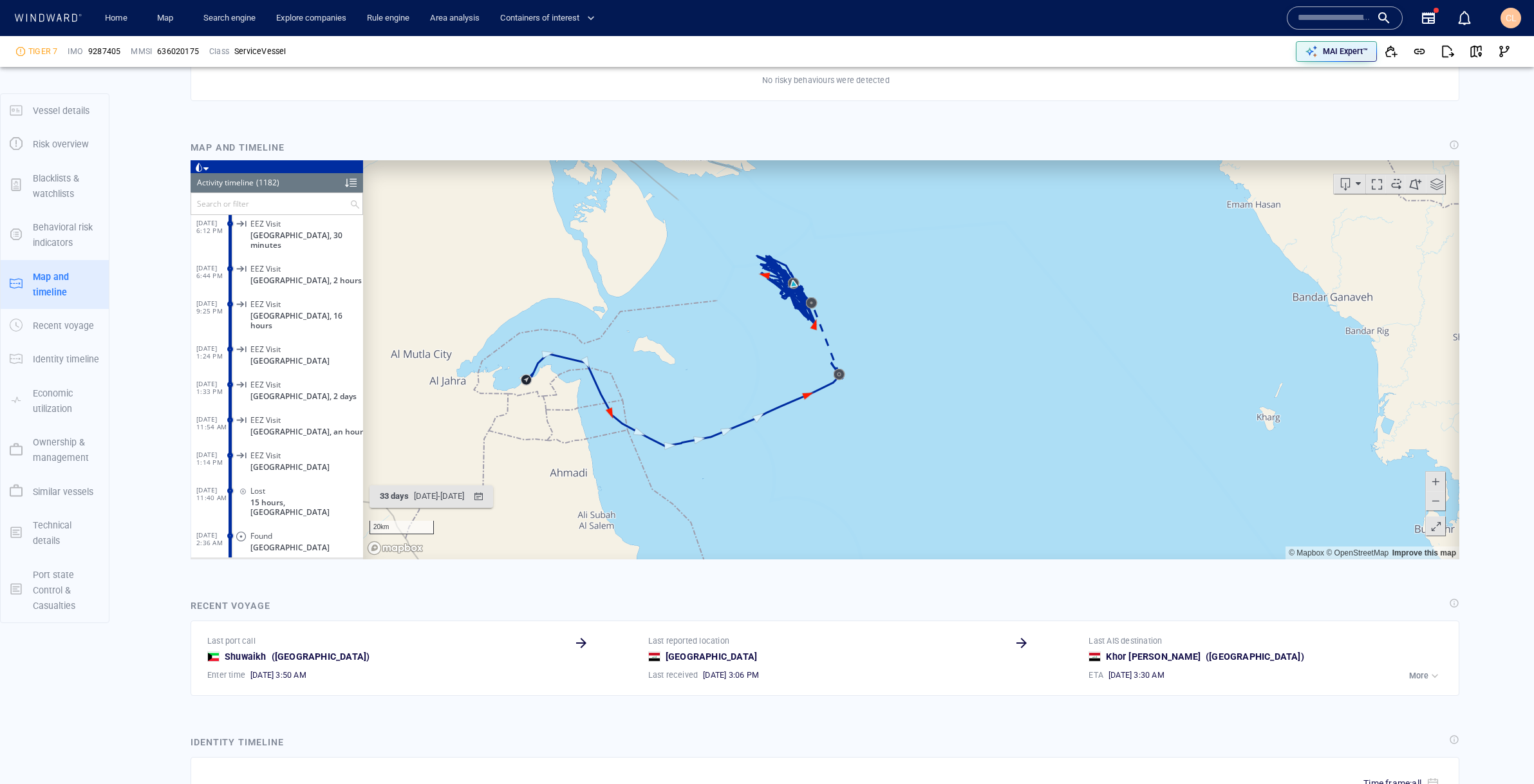
drag, startPoint x: 831, startPoint y: 277, endPoint x: 905, endPoint y: 469, distance: 205.8
click at [905, 469] on canvas "Map" at bounding box center [911, 359] width 1096 height 399
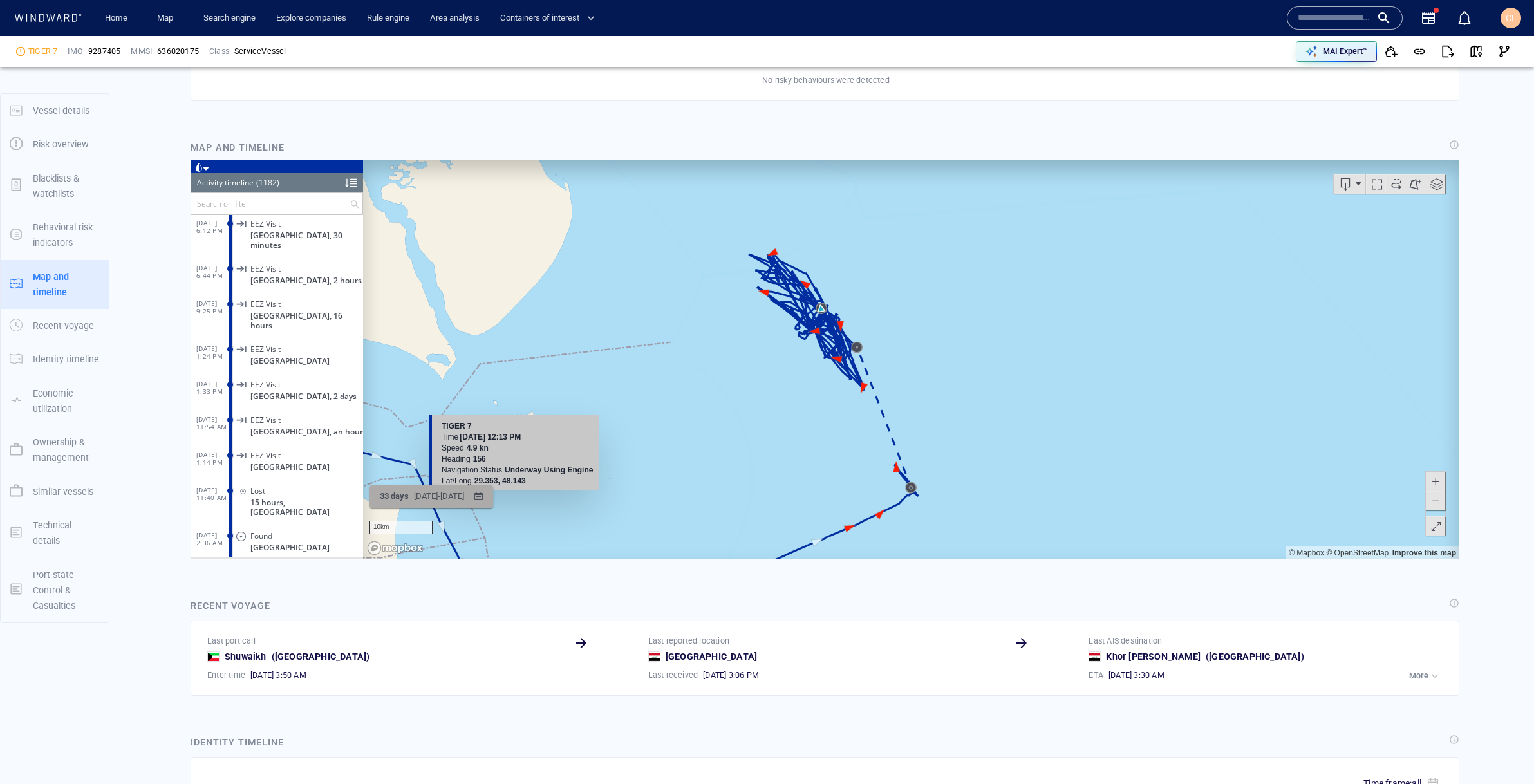
click at [433, 498] on div "8/7/2025 - 9/9/2025" at bounding box center [439, 495] width 56 height 20
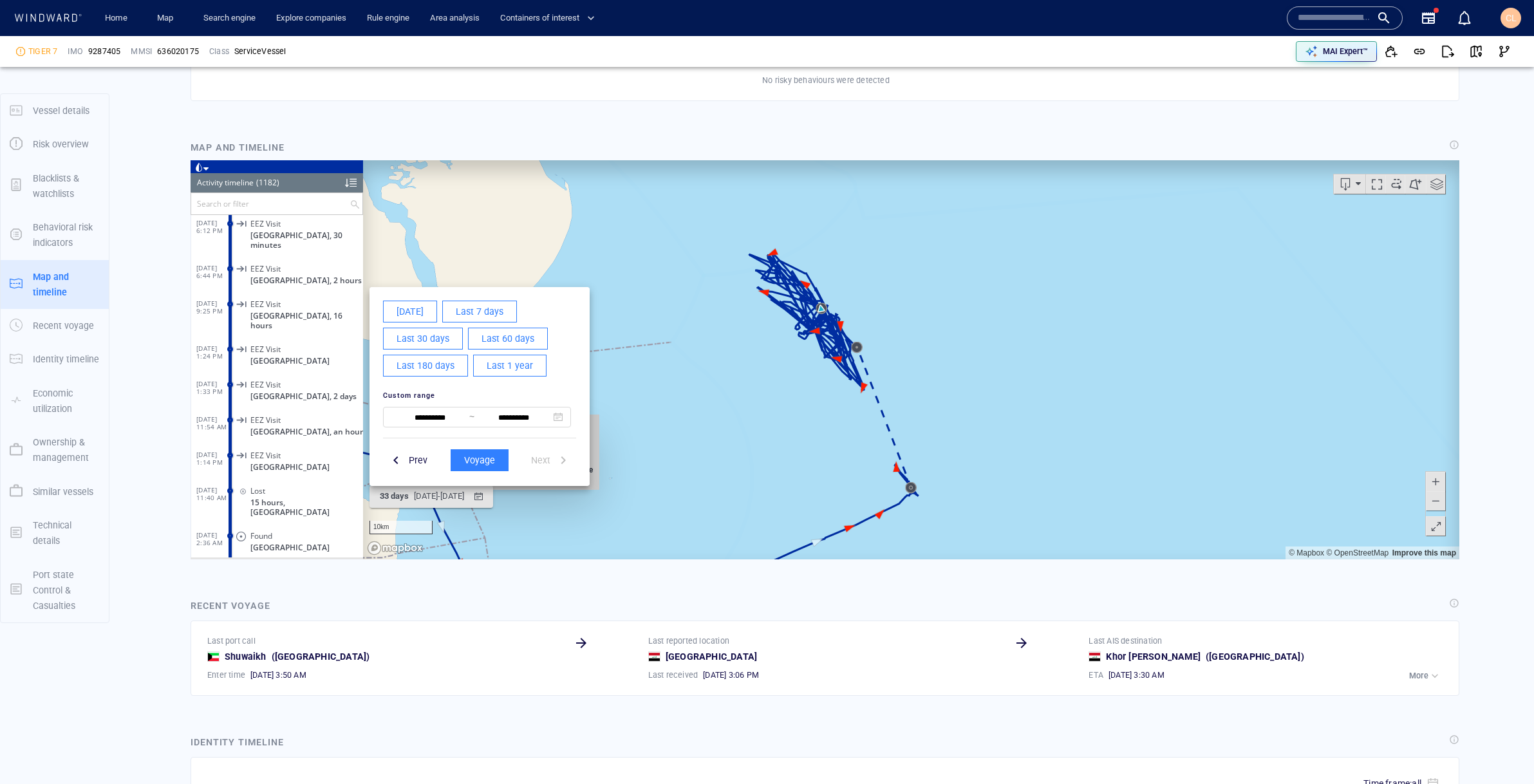
click at [434, 339] on span "Last 30 days" at bounding box center [422, 338] width 53 height 16
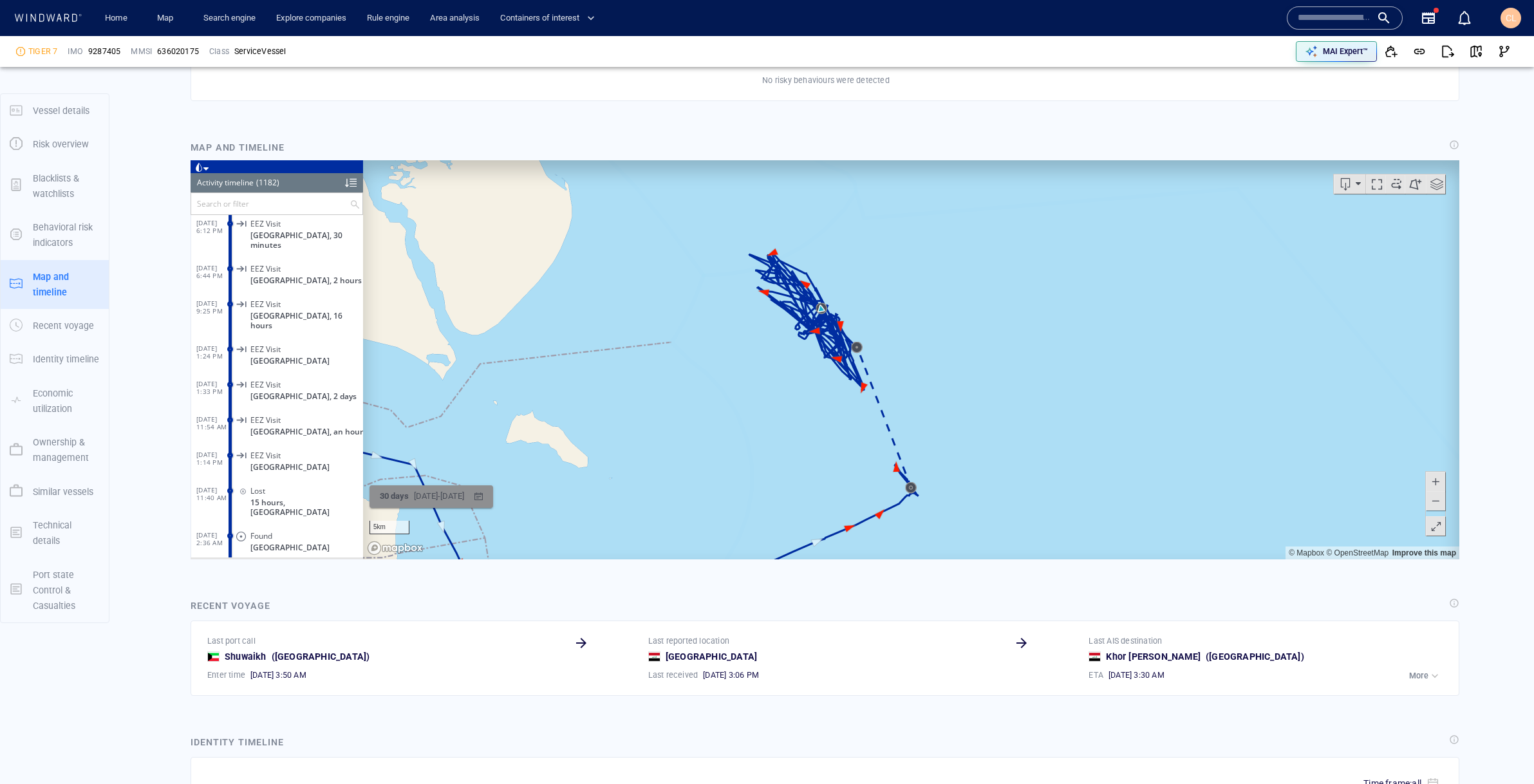
click at [461, 496] on div "8/10/2025 - 9/9/2025" at bounding box center [439, 495] width 56 height 20
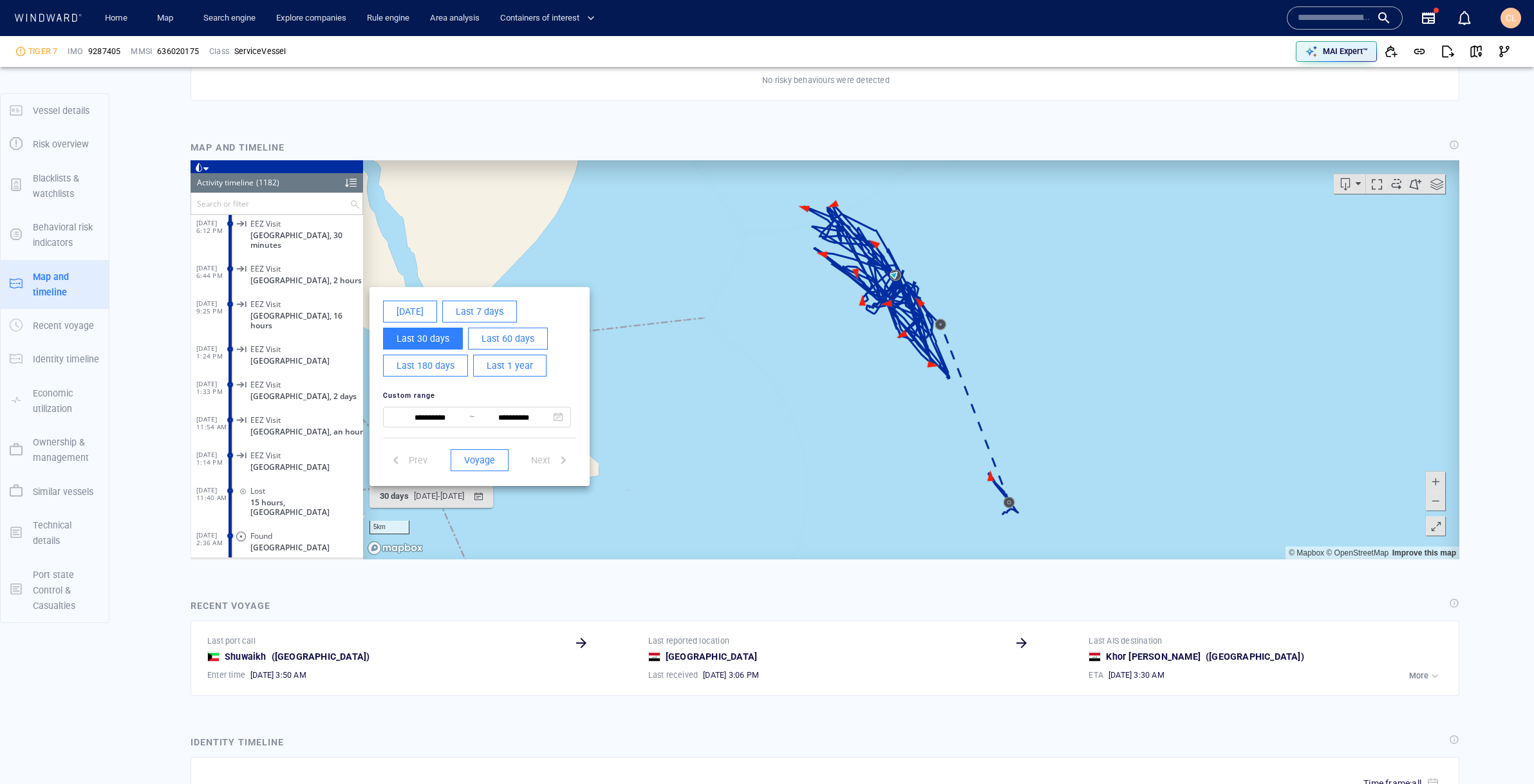
click at [522, 334] on span "Last 60 days" at bounding box center [508, 338] width 53 height 16
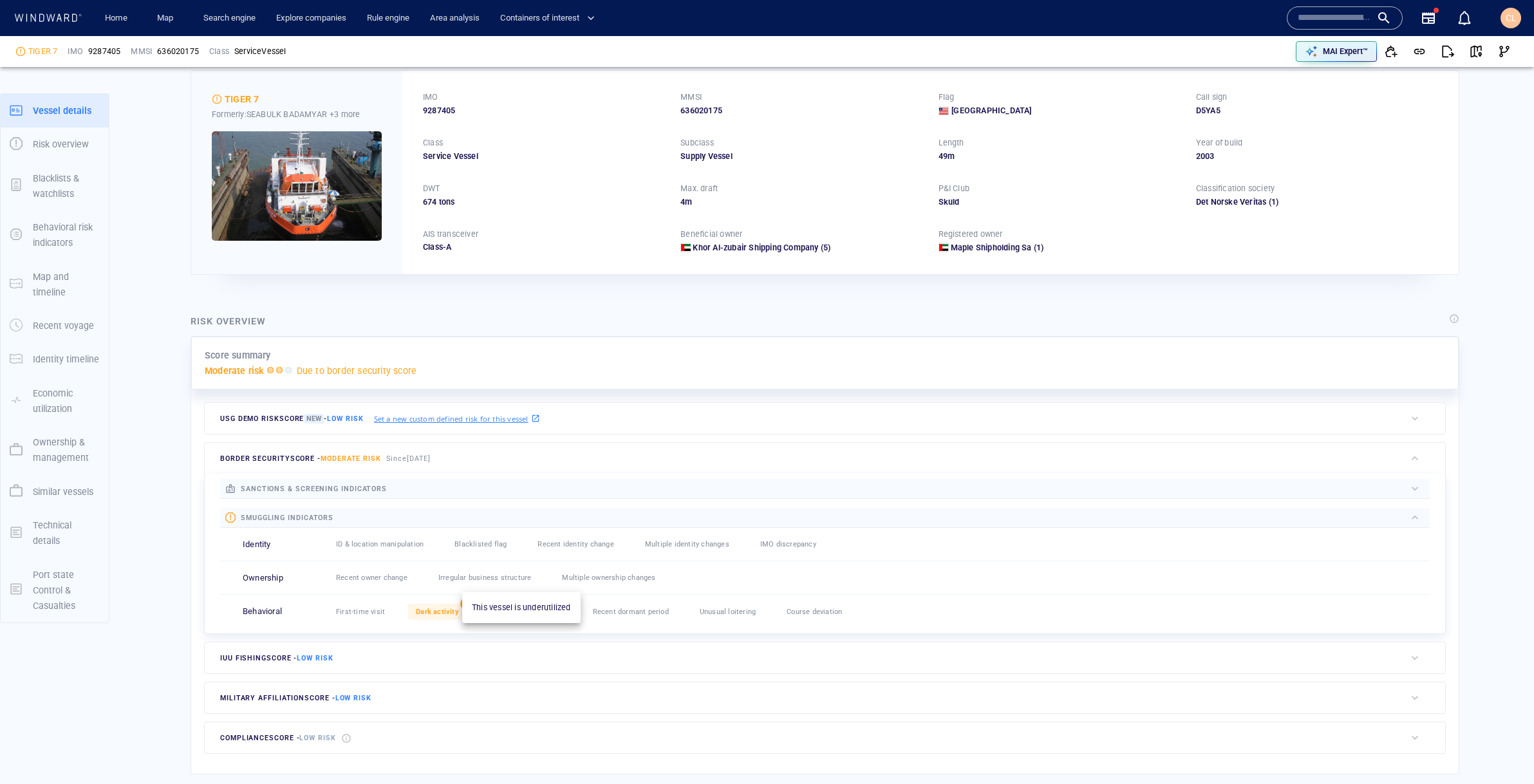
scroll to position [15, 0]
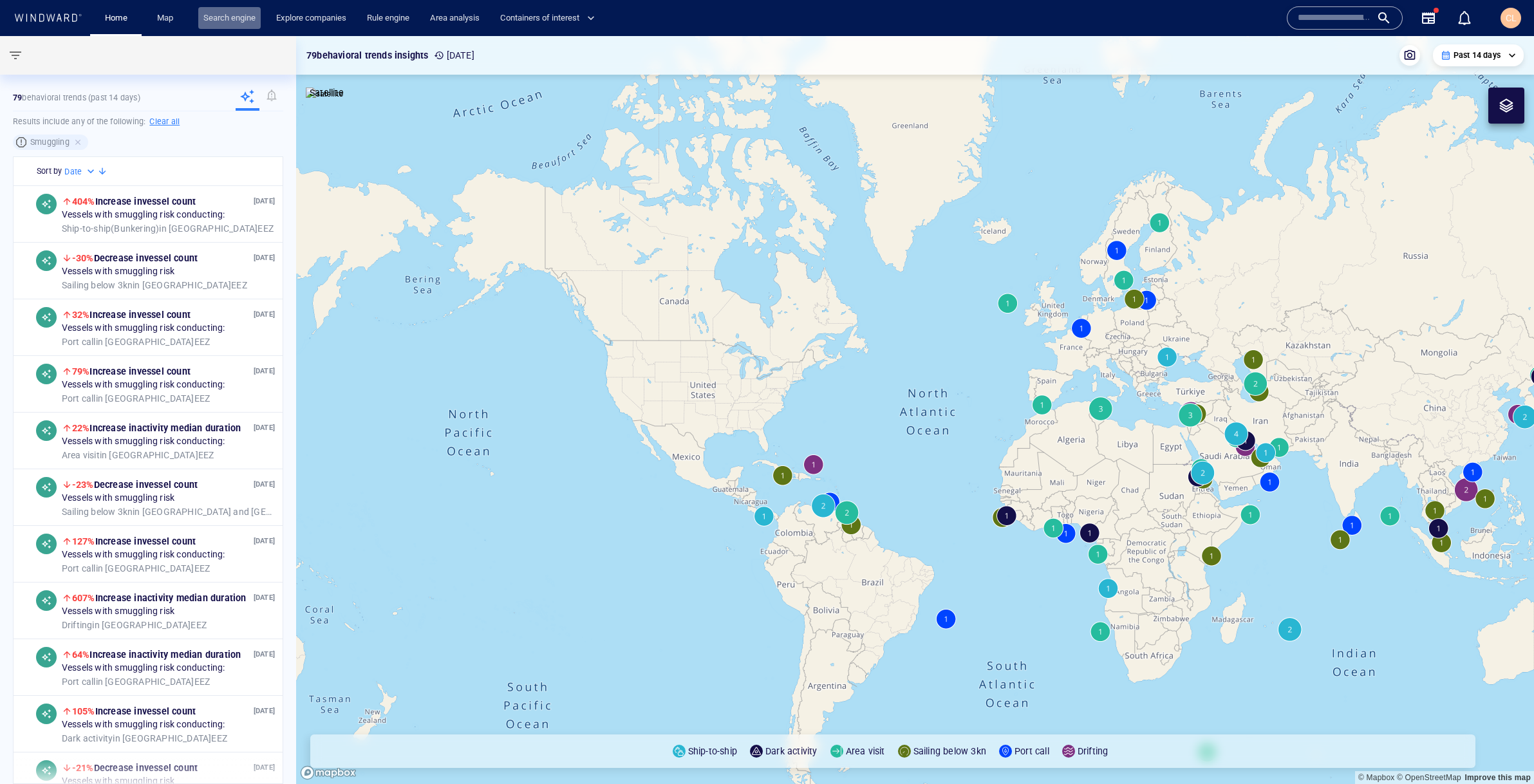
click at [225, 18] on link "Search engine" at bounding box center [229, 19] width 62 height 22
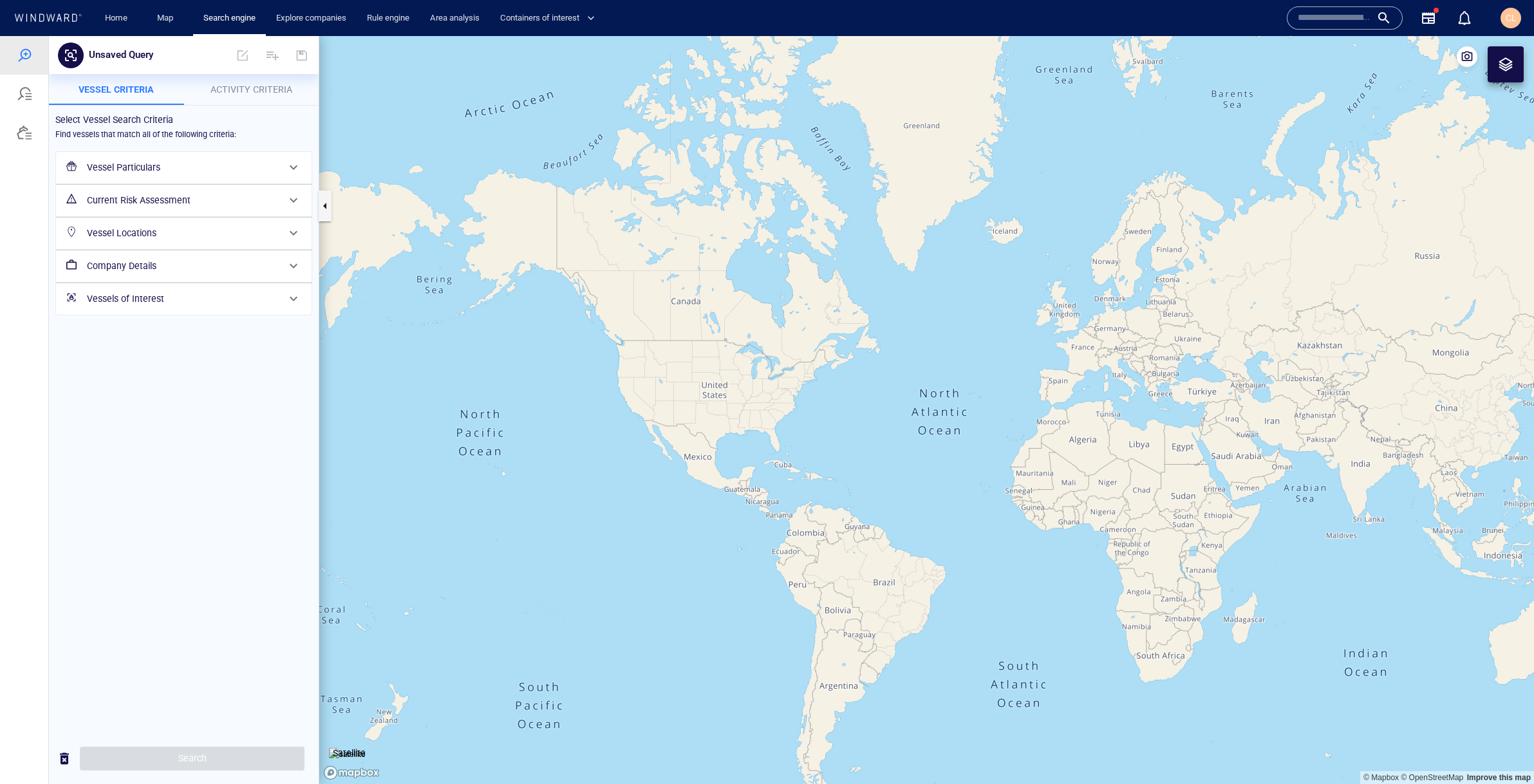
click at [231, 90] on span "Activity Criteria" at bounding box center [251, 89] width 82 height 10
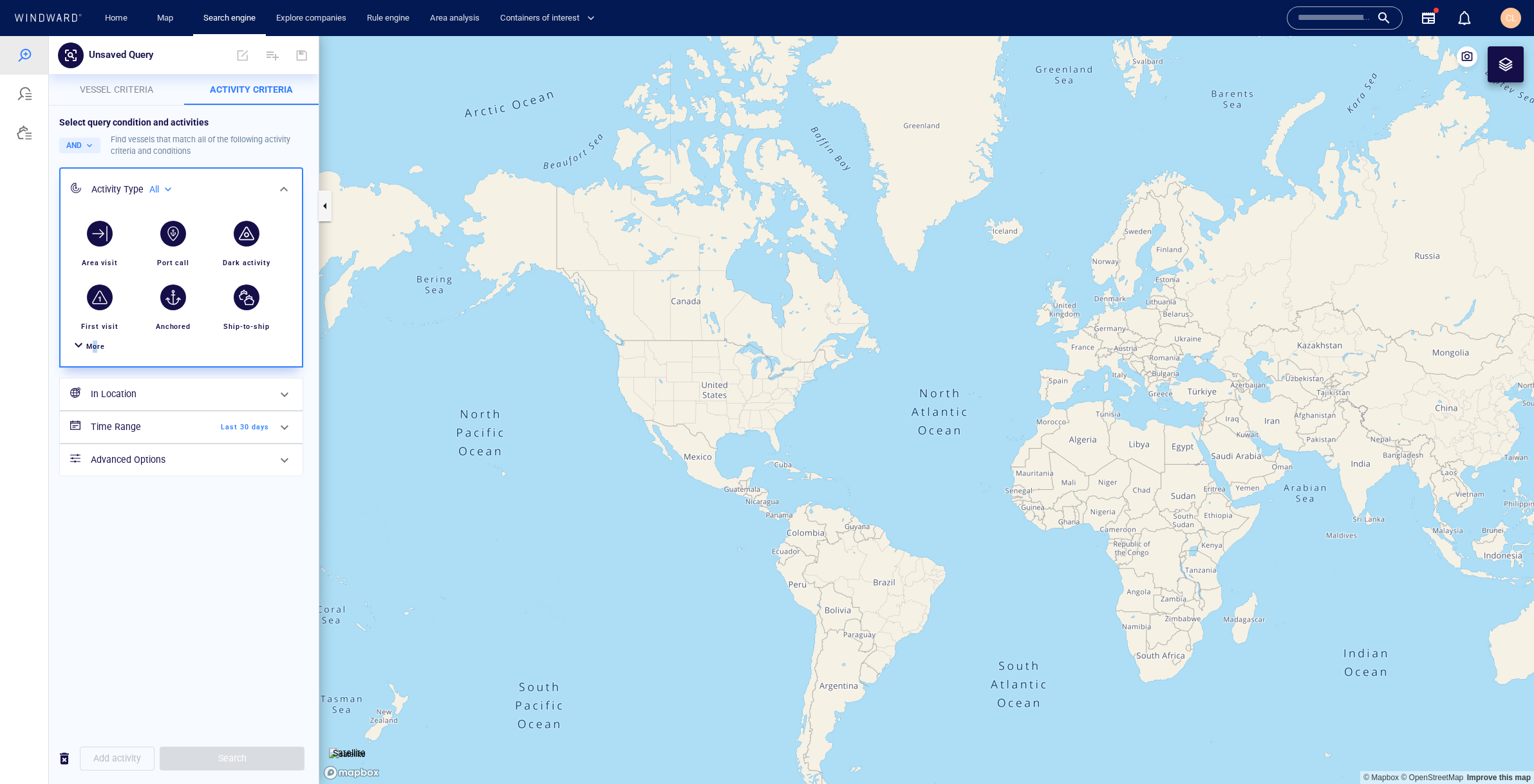
click at [95, 341] on div "More" at bounding box center [96, 346] width 19 height 12
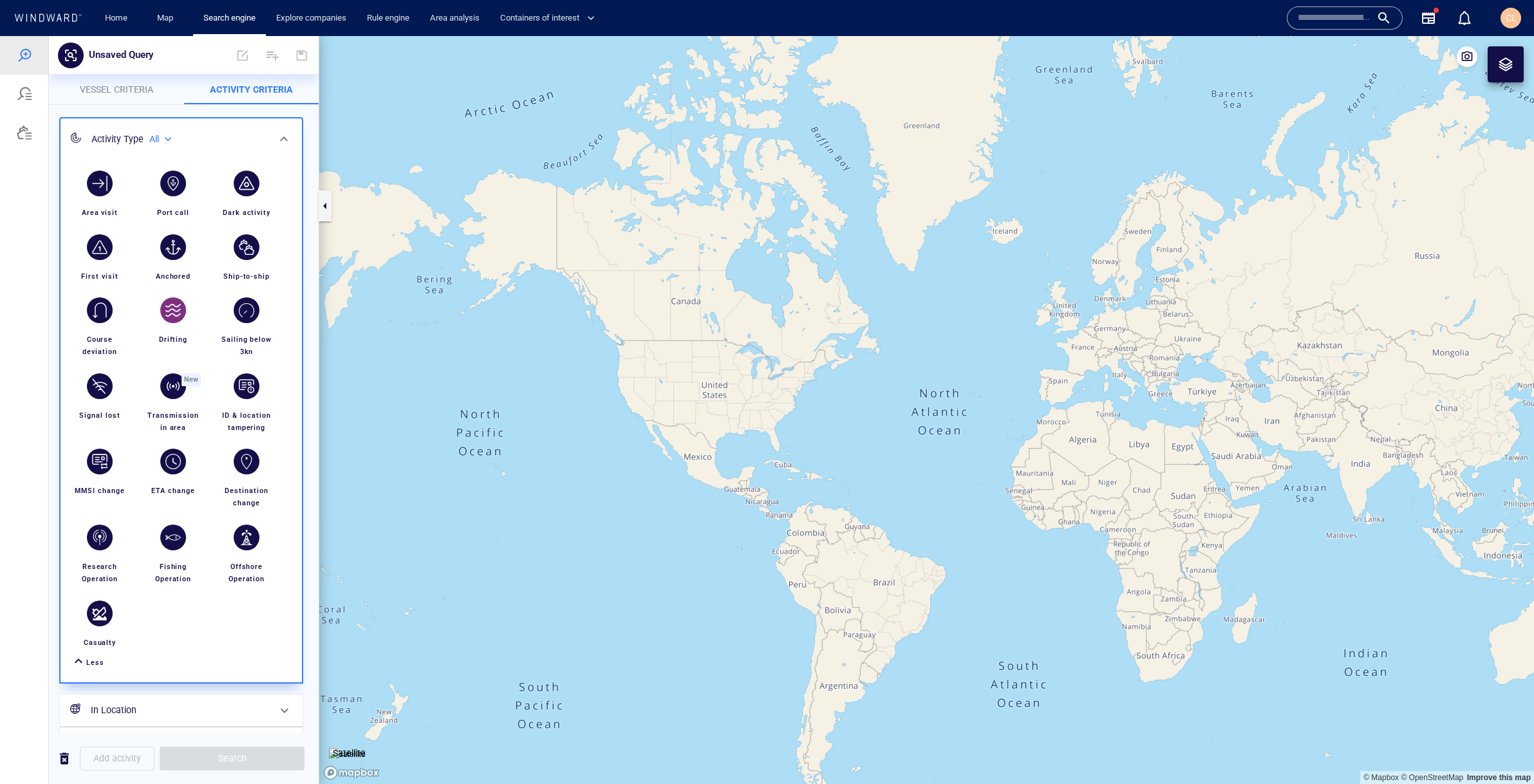
scroll to position [45, 0]
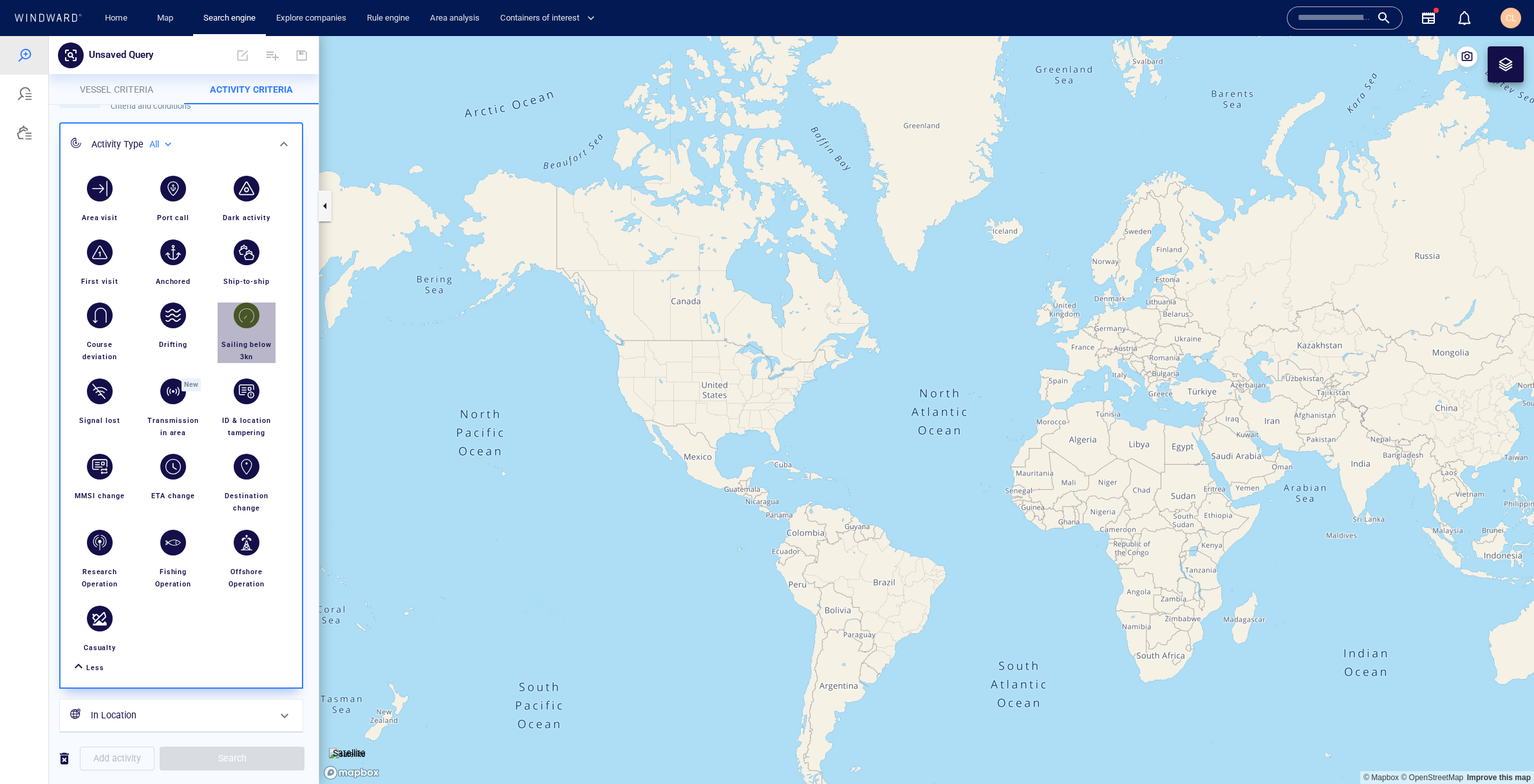
click at [248, 317] on div "button" at bounding box center [247, 315] width 26 height 26
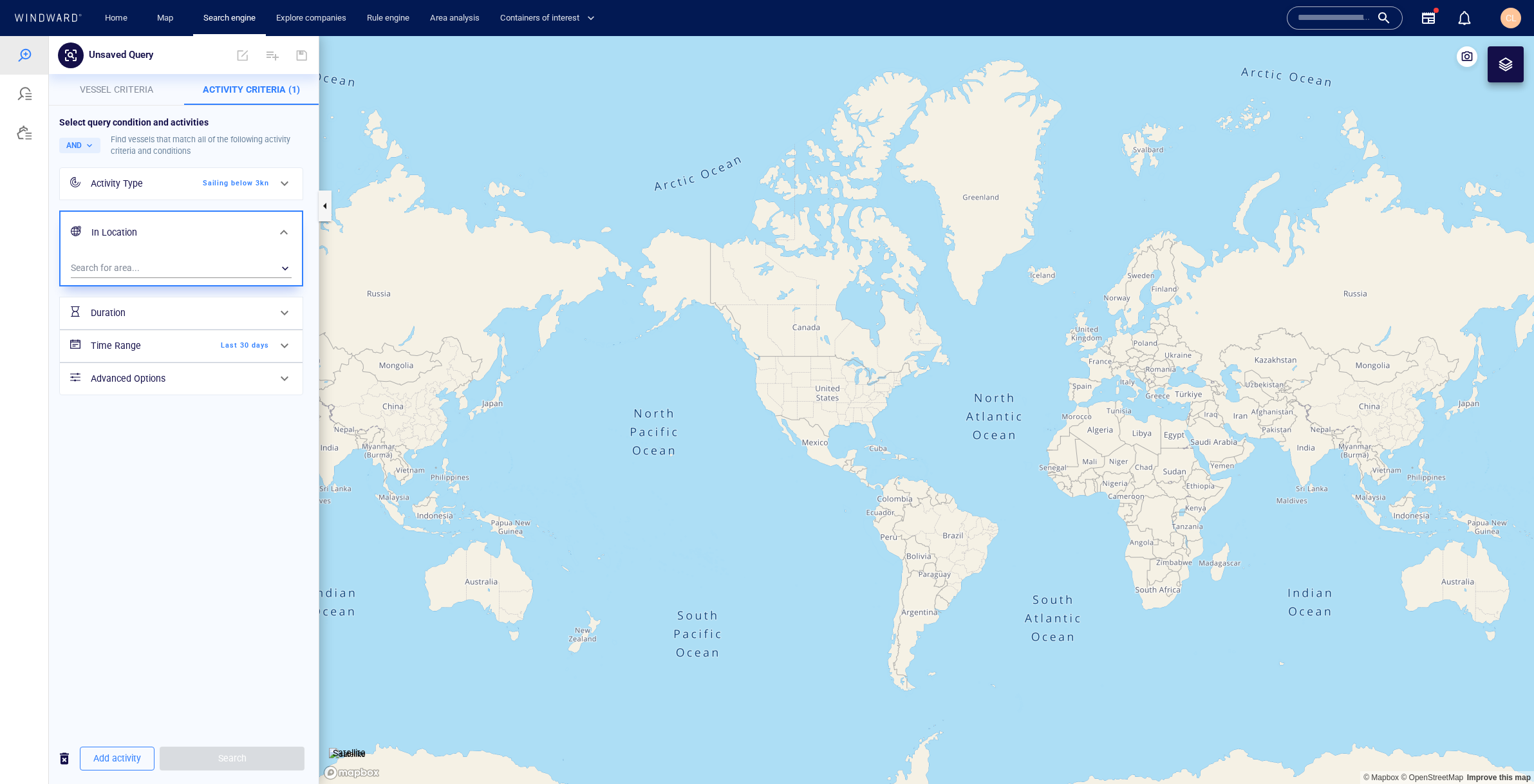
drag, startPoint x: 1165, startPoint y: 424, endPoint x: 1007, endPoint y: 373, distance: 166.0
click at [1007, 373] on canvas "Map" at bounding box center [927, 410] width 1215 height 748
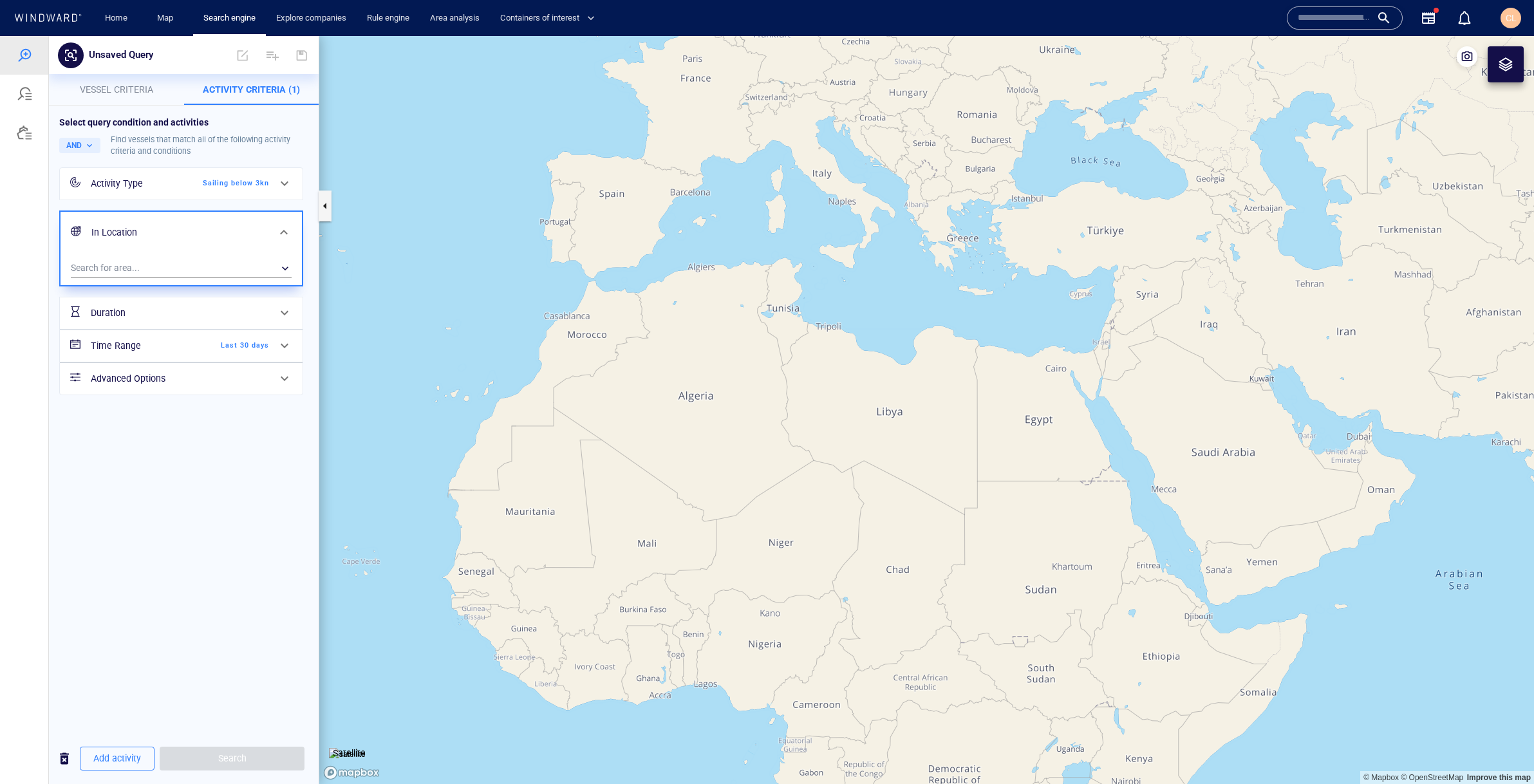
drag, startPoint x: 1108, startPoint y: 369, endPoint x: 941, endPoint y: 351, distance: 168.0
click at [941, 351] on canvas "Map" at bounding box center [927, 410] width 1215 height 748
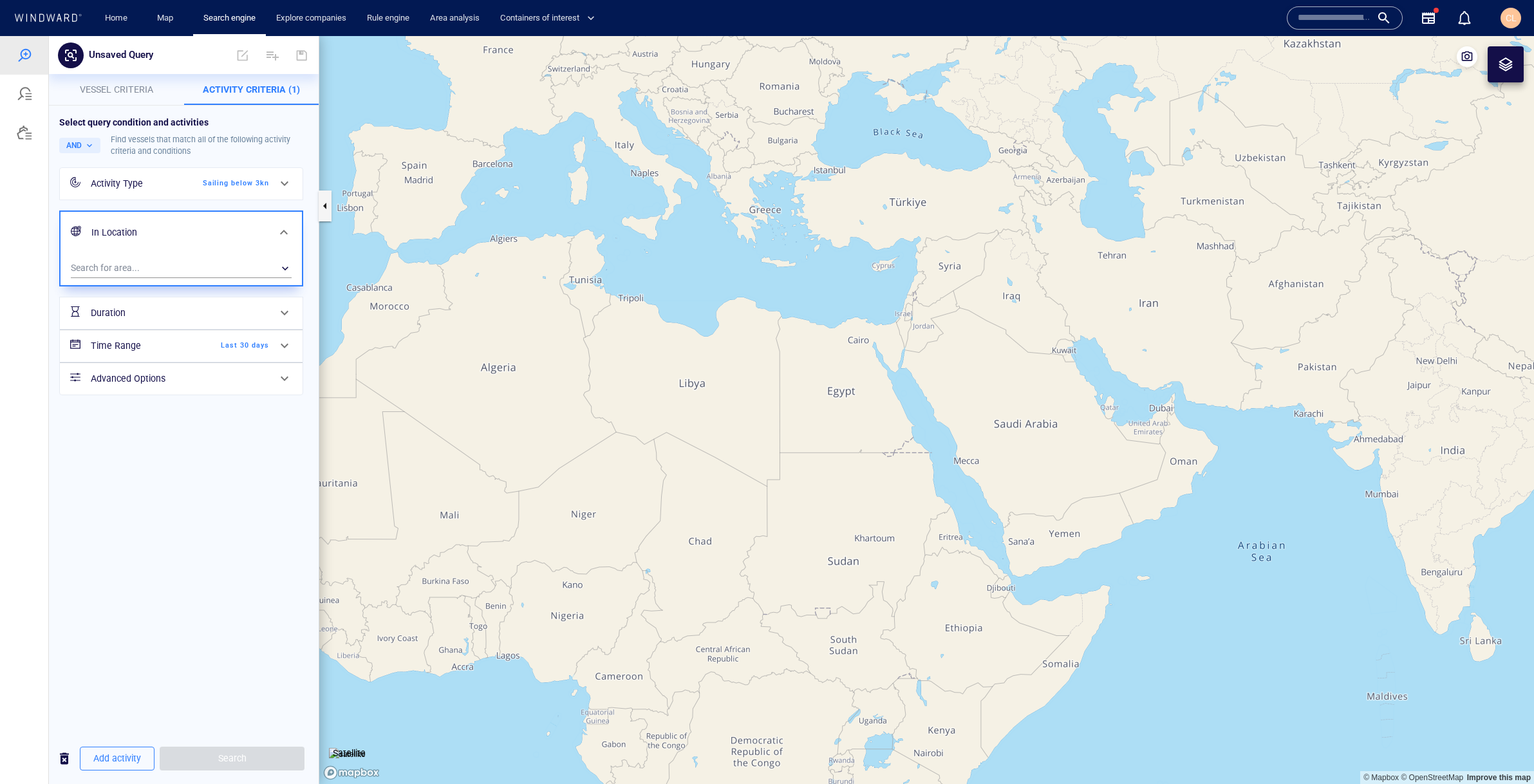
drag, startPoint x: 1116, startPoint y: 396, endPoint x: 944, endPoint y: 314, distance: 190.5
click at [944, 314] on canvas "Map" at bounding box center [927, 410] width 1215 height 748
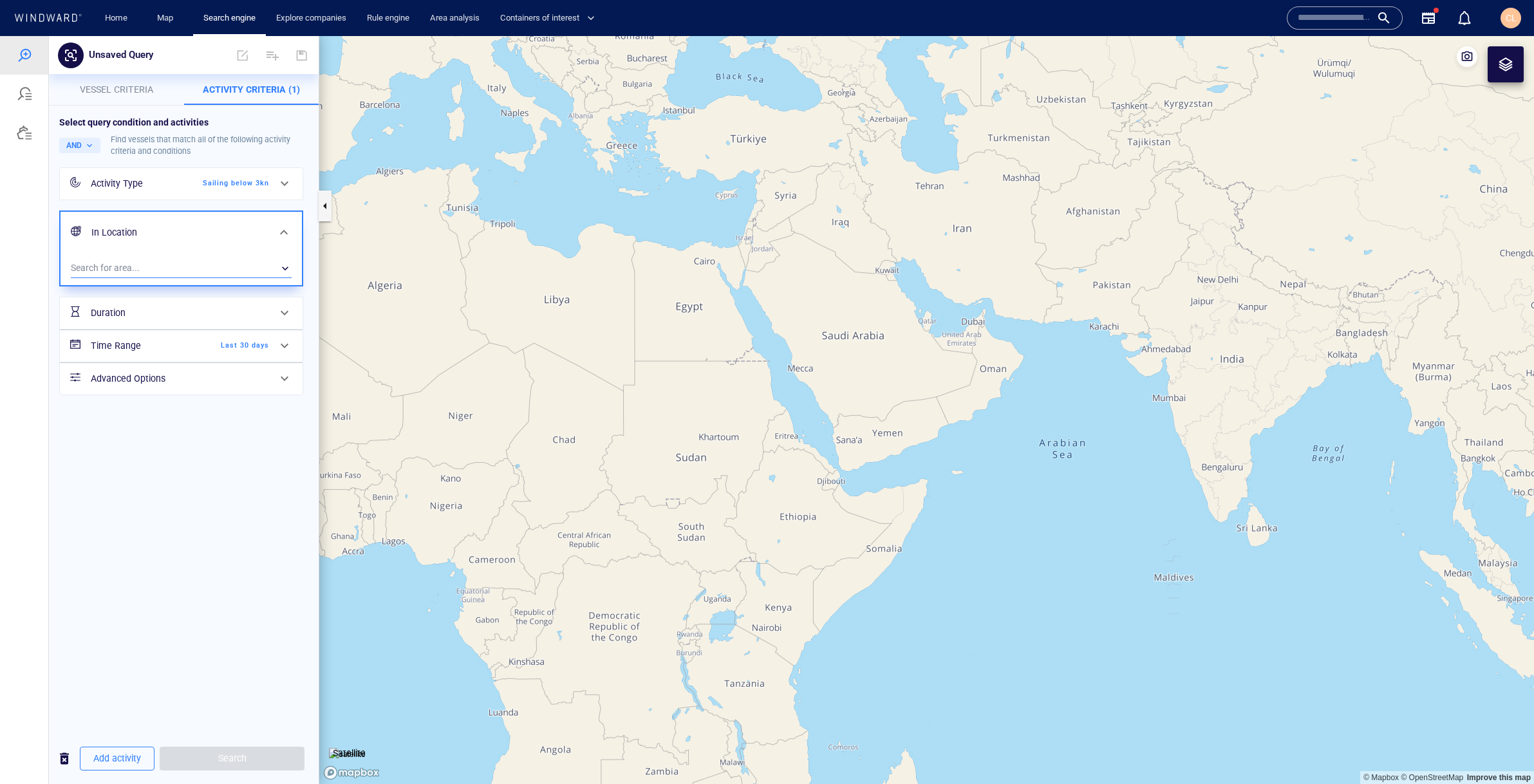
click at [202, 275] on div "​" at bounding box center [180, 268] width 220 height 20
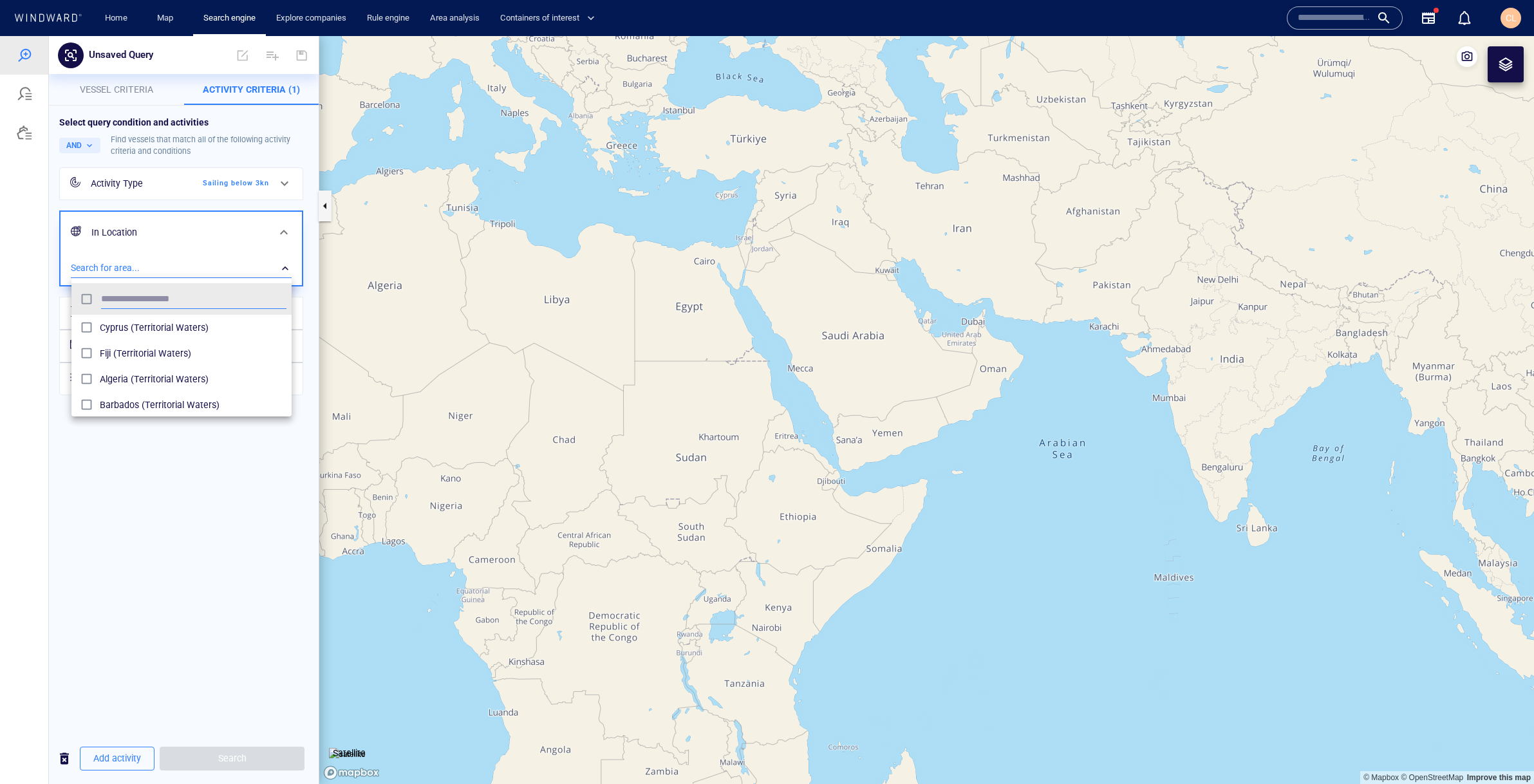
scroll to position [128, 220]
type input "*****"
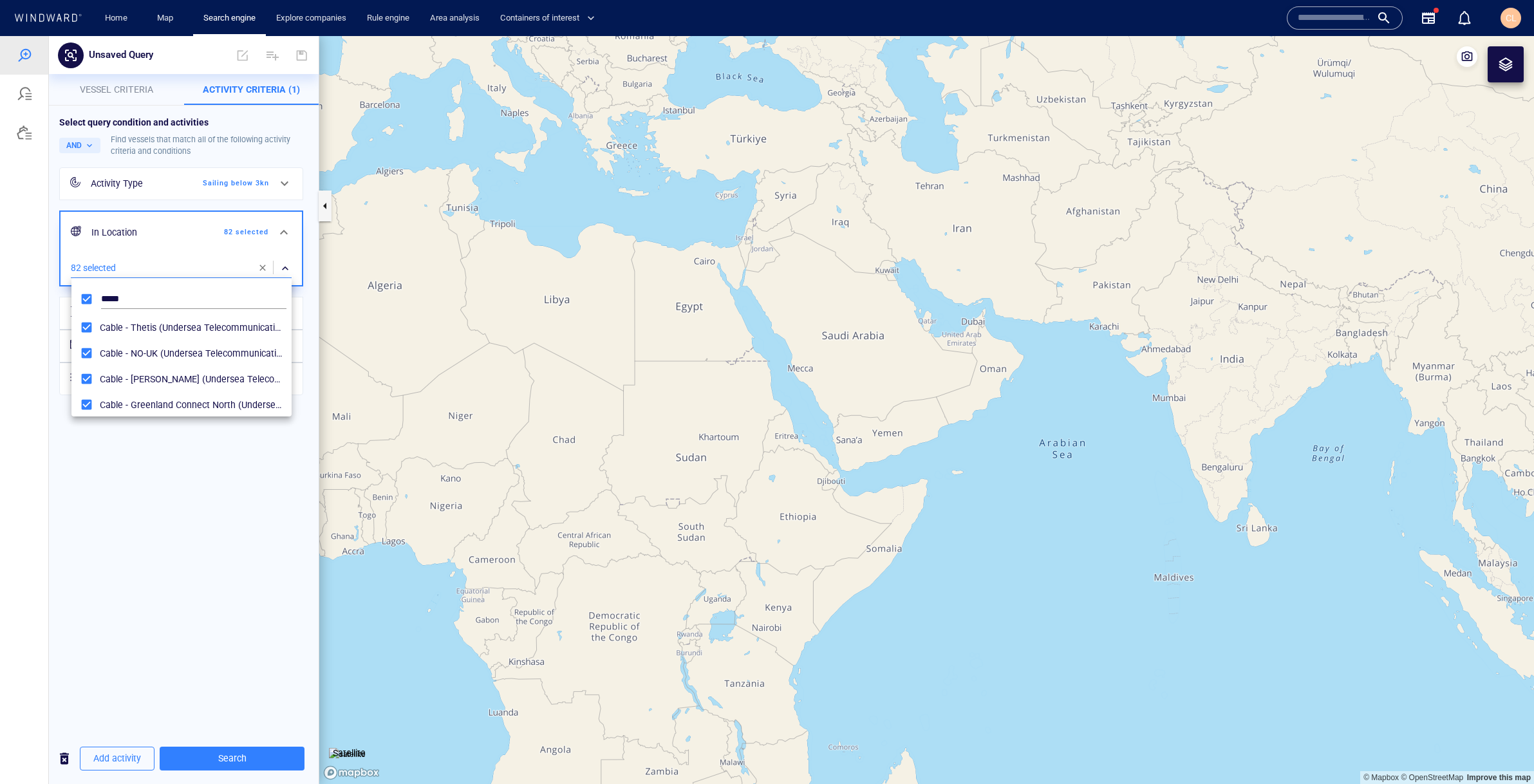
click at [177, 534] on div at bounding box center [767, 410] width 1534 height 748
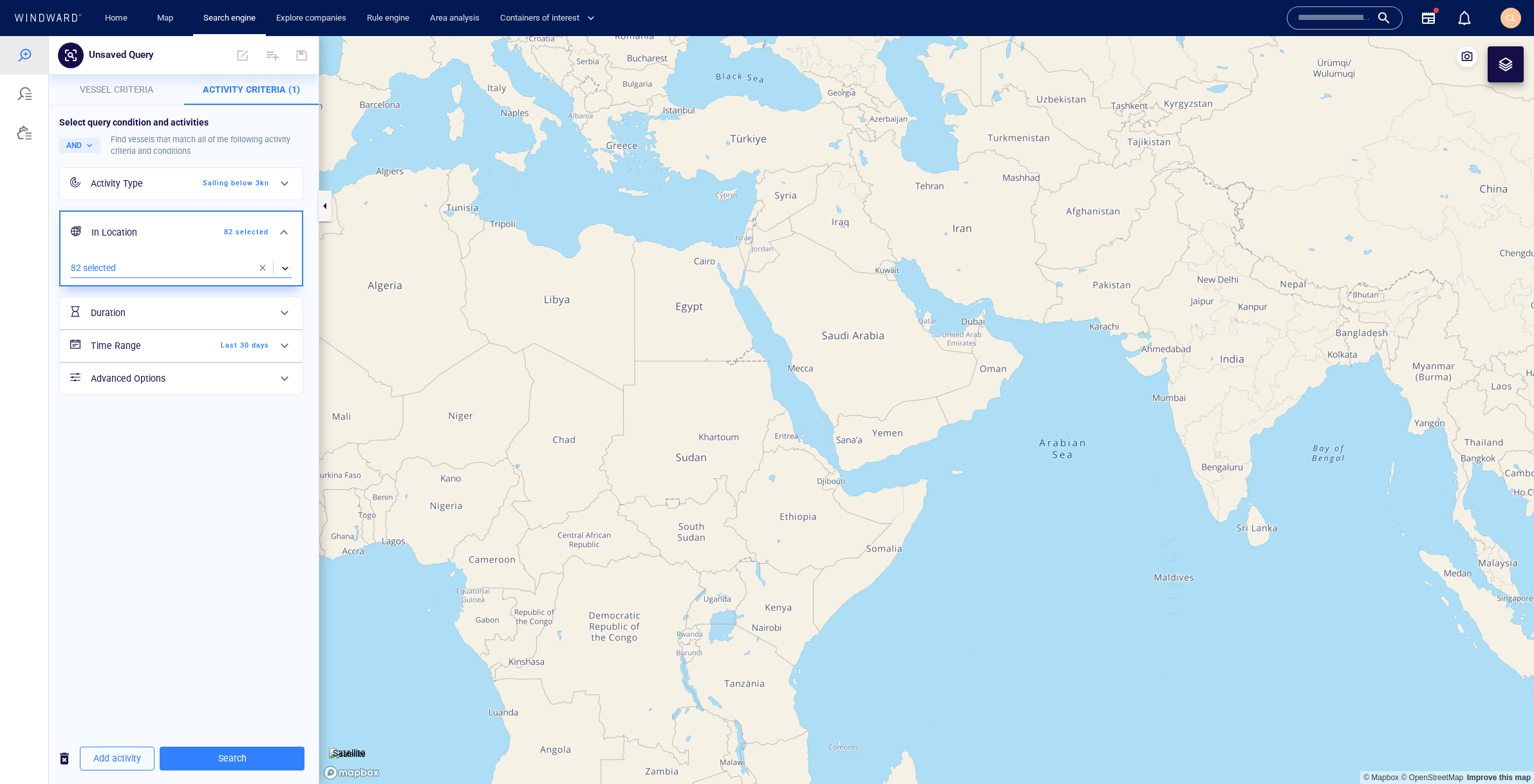
click at [182, 354] on div "Time Range Last 30 days" at bounding box center [180, 346] width 189 height 26
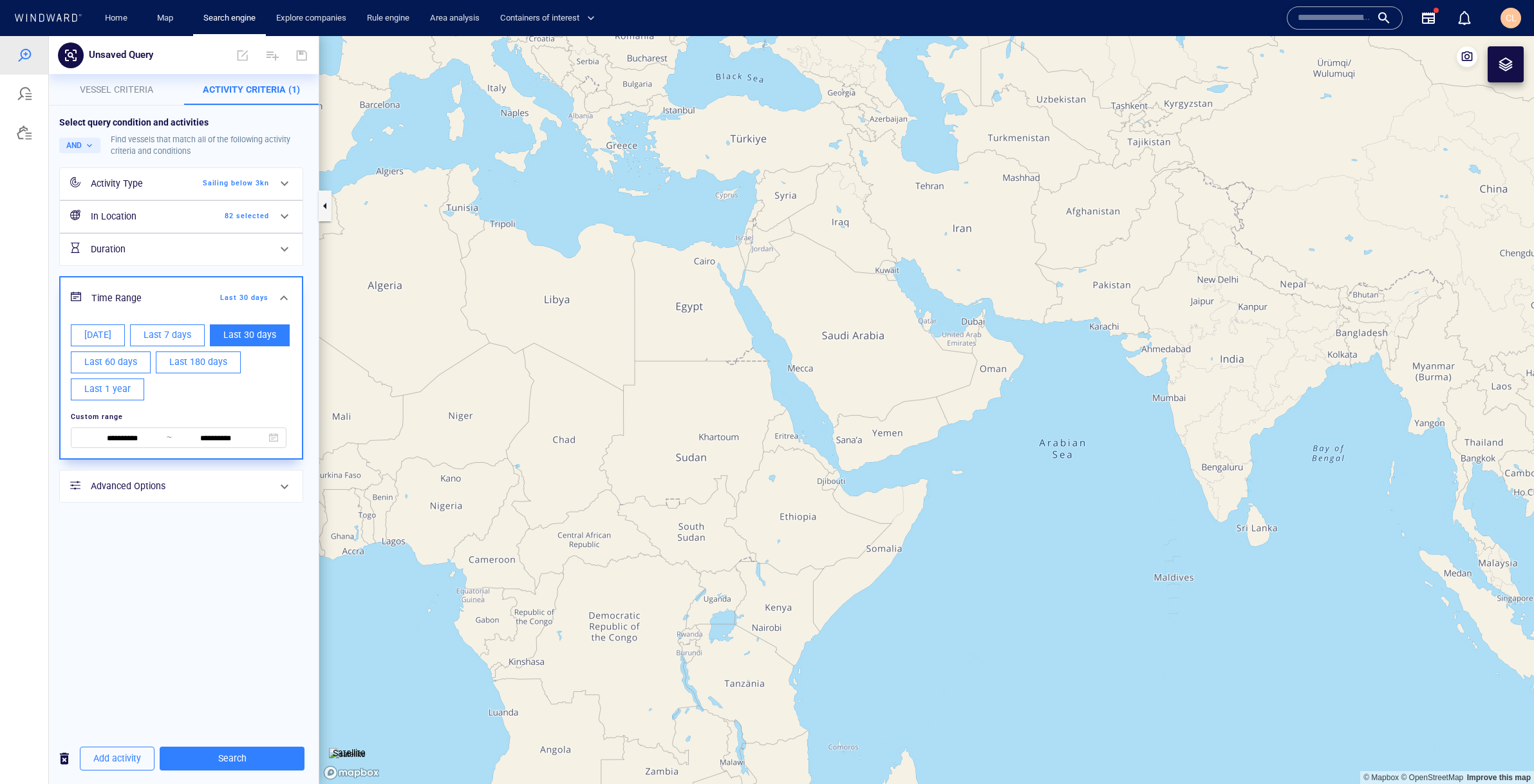
click at [193, 338] on button "Last 7 days" at bounding box center [167, 336] width 74 height 22
click at [93, 343] on button "[DATE]" at bounding box center [98, 336] width 54 height 22
type input "**********"
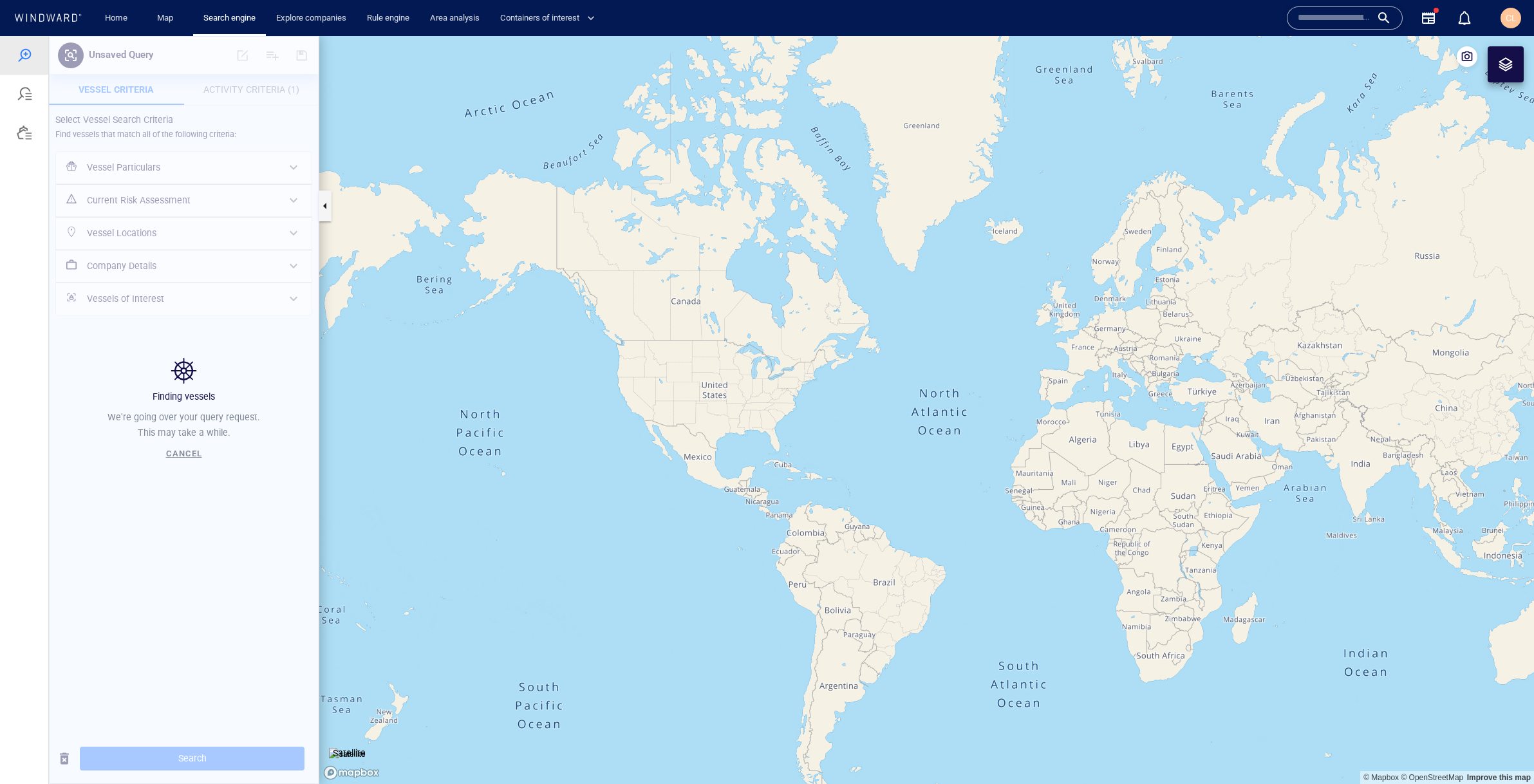
click at [241, 100] on div "Finding vessels We're going over your query request. This may take a while. Can…" at bounding box center [184, 410] width 270 height 748
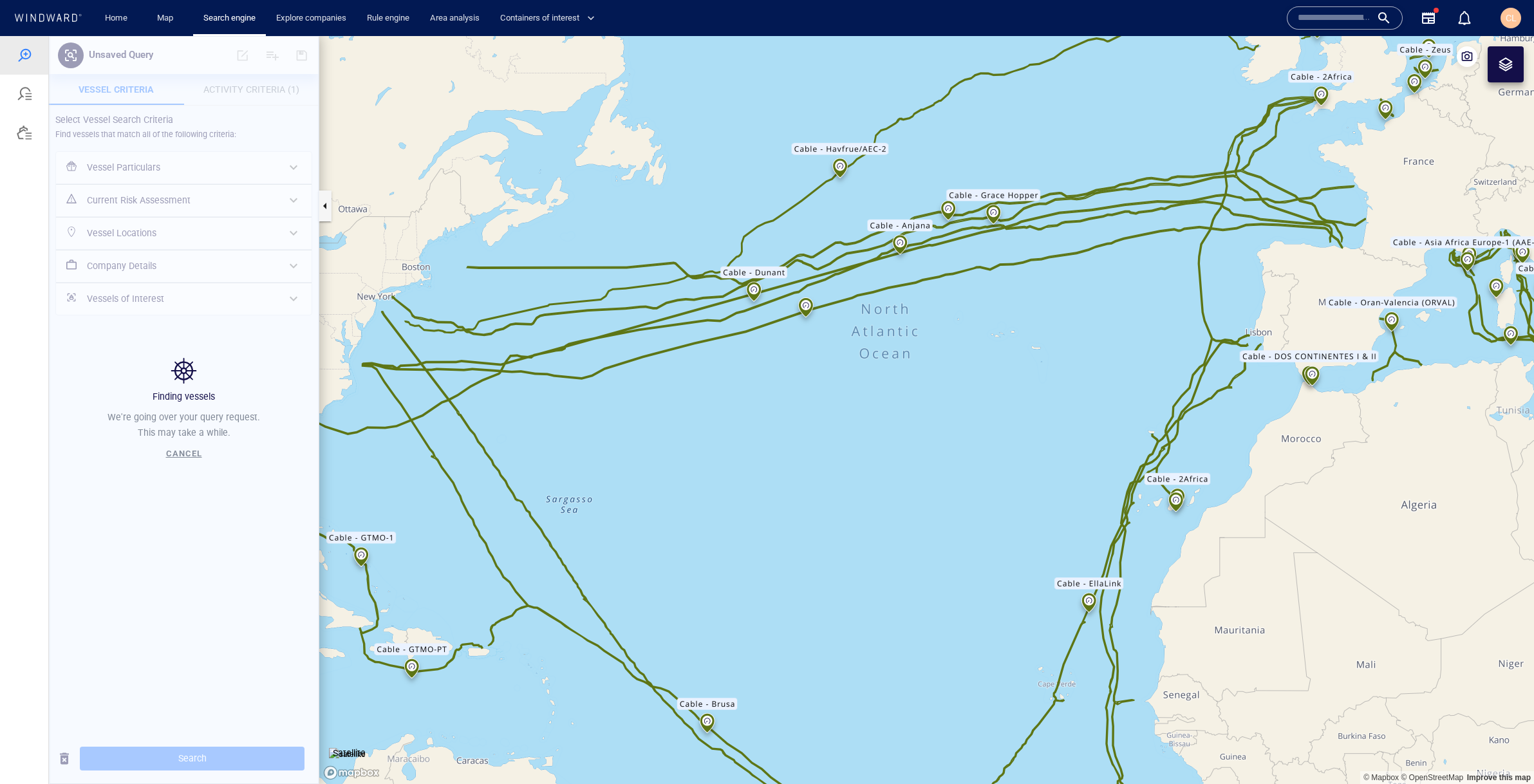
drag, startPoint x: 1144, startPoint y: 296, endPoint x: 806, endPoint y: 352, distance: 342.6
click at [806, 352] on canvas "Map" at bounding box center [927, 410] width 1215 height 748
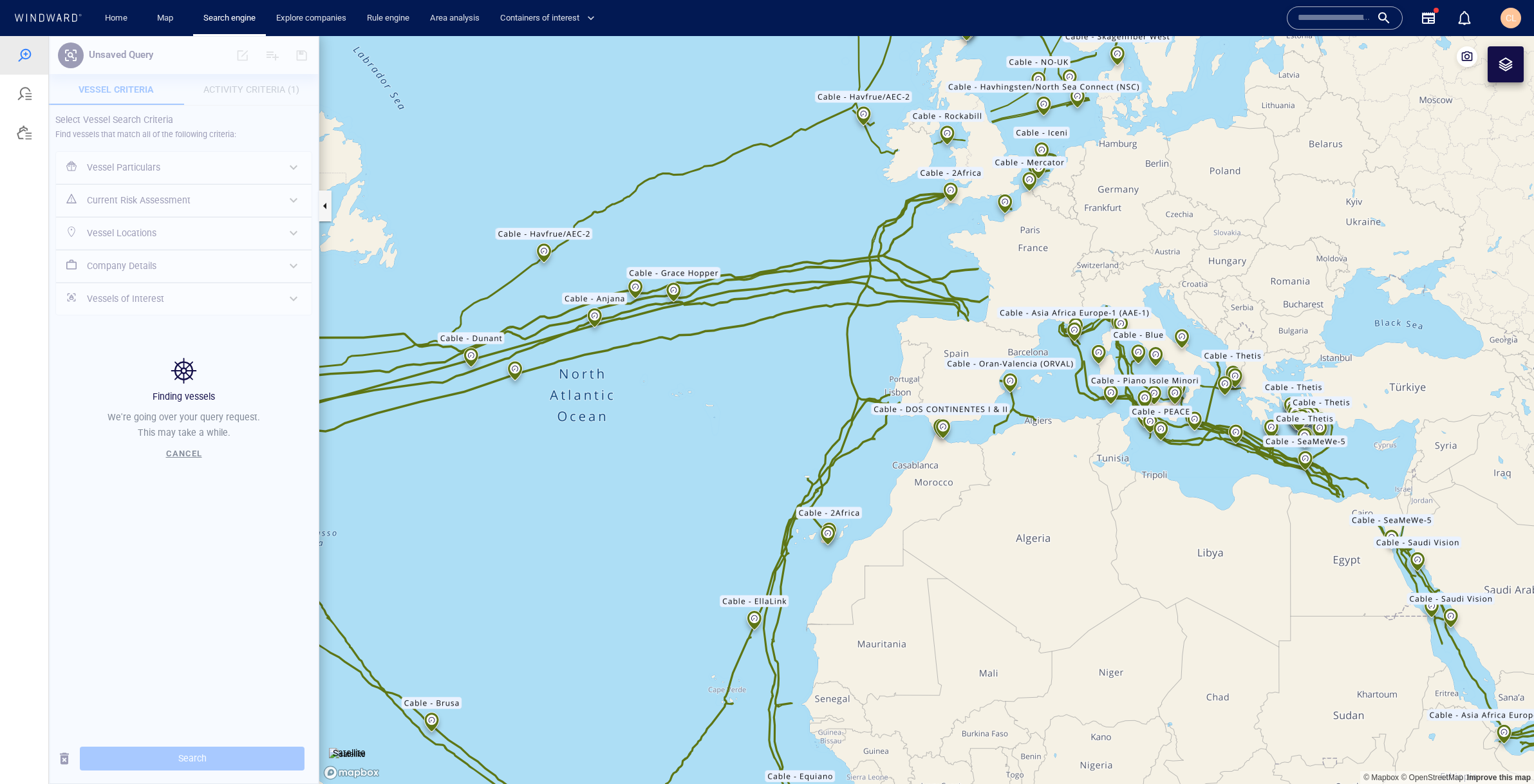
drag, startPoint x: 1057, startPoint y: 473, endPoint x: 769, endPoint y: 394, distance: 298.6
click at [769, 394] on canvas "Map" at bounding box center [927, 410] width 1215 height 748
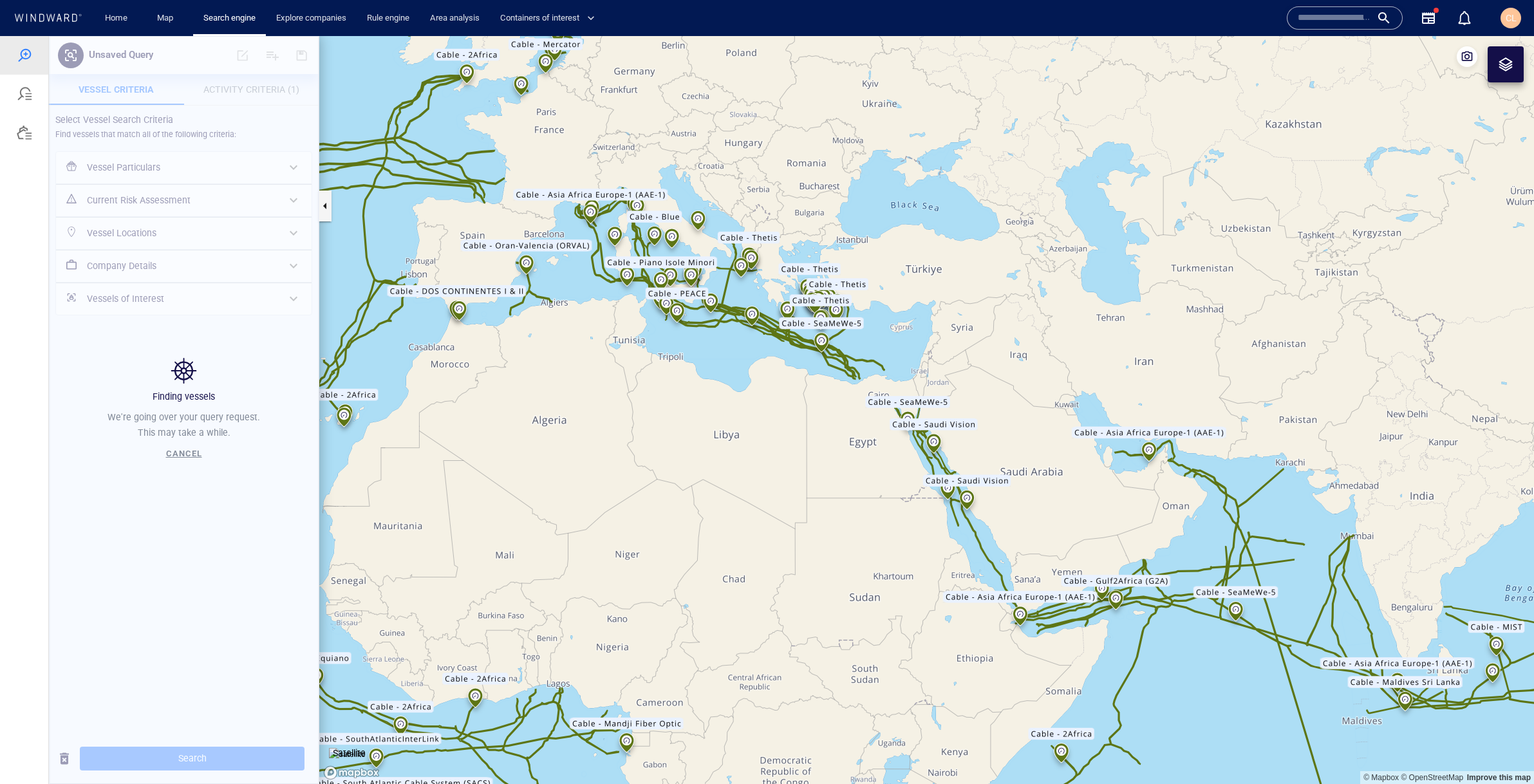
drag, startPoint x: 833, startPoint y: 449, endPoint x: 652, endPoint y: 260, distance: 261.7
click at [652, 260] on canvas "Map" at bounding box center [927, 410] width 1215 height 748
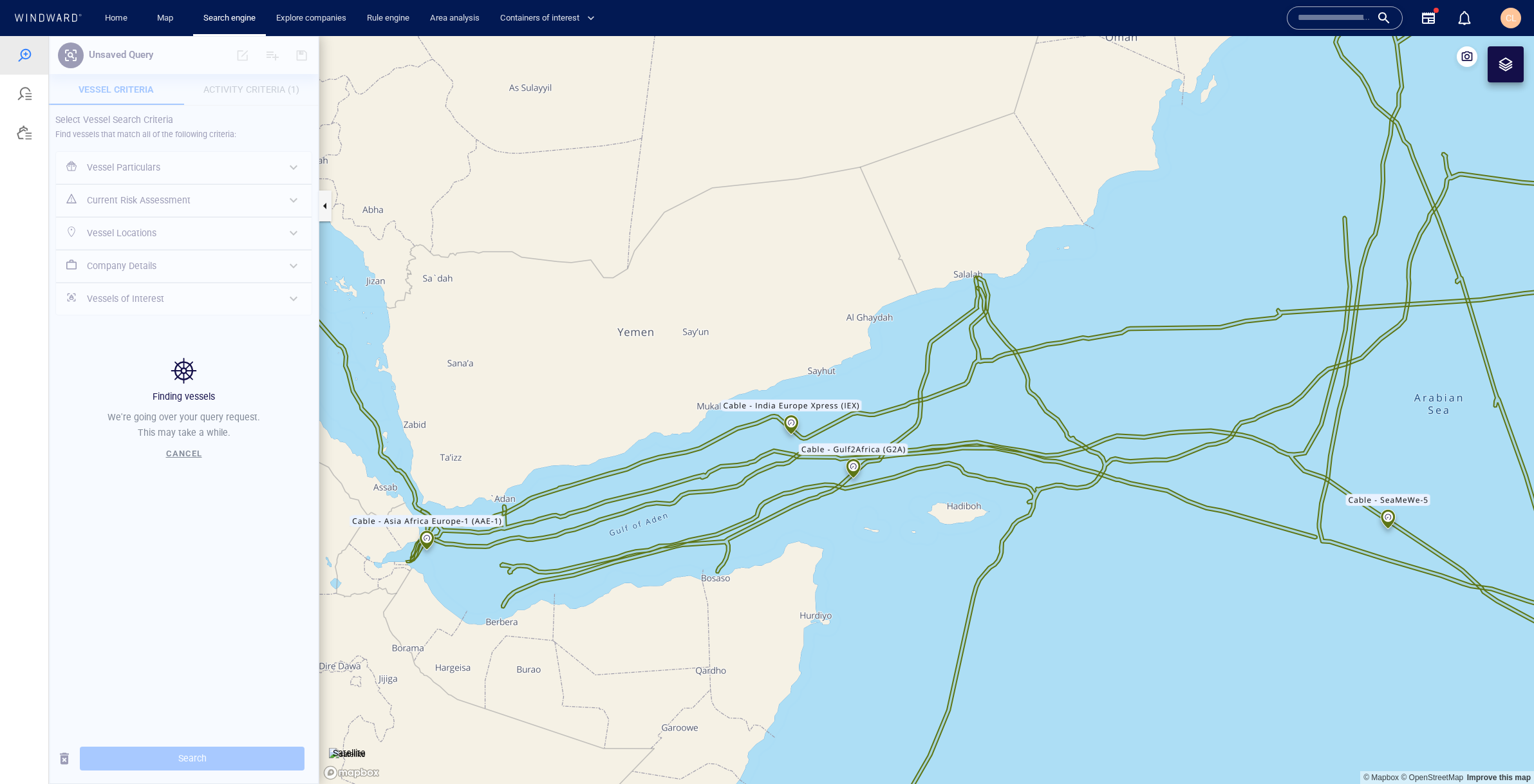
click at [186, 448] on div "Cancel" at bounding box center [184, 454] width 41 height 22
click at [183, 453] on span "Cancel" at bounding box center [184, 453] width 36 height 9
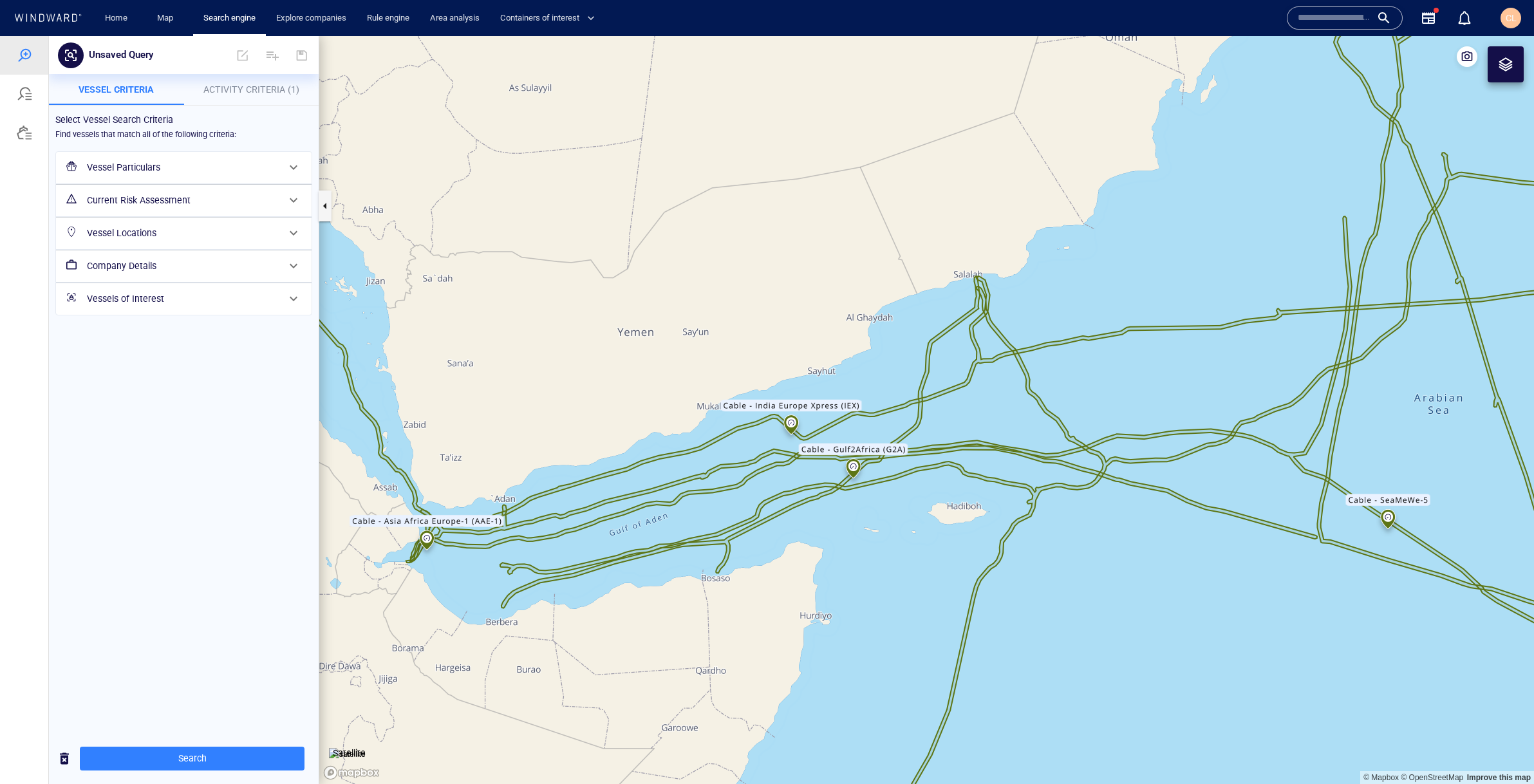
click at [247, 104] on button "Activity Criteria (1)" at bounding box center [251, 89] width 135 height 31
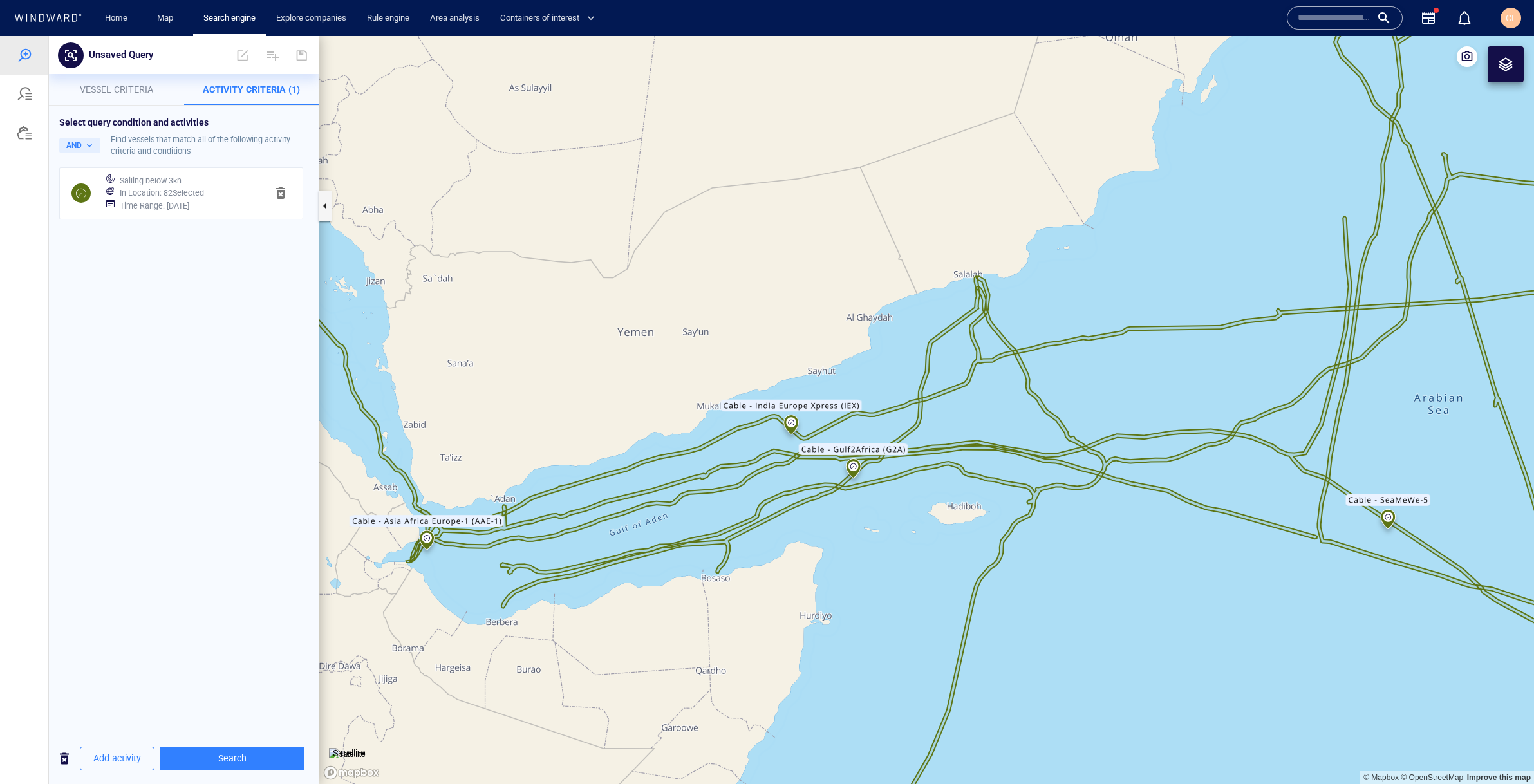
click at [198, 193] on h6 "In Location : 82 Selected" at bounding box center [162, 193] width 85 height 13
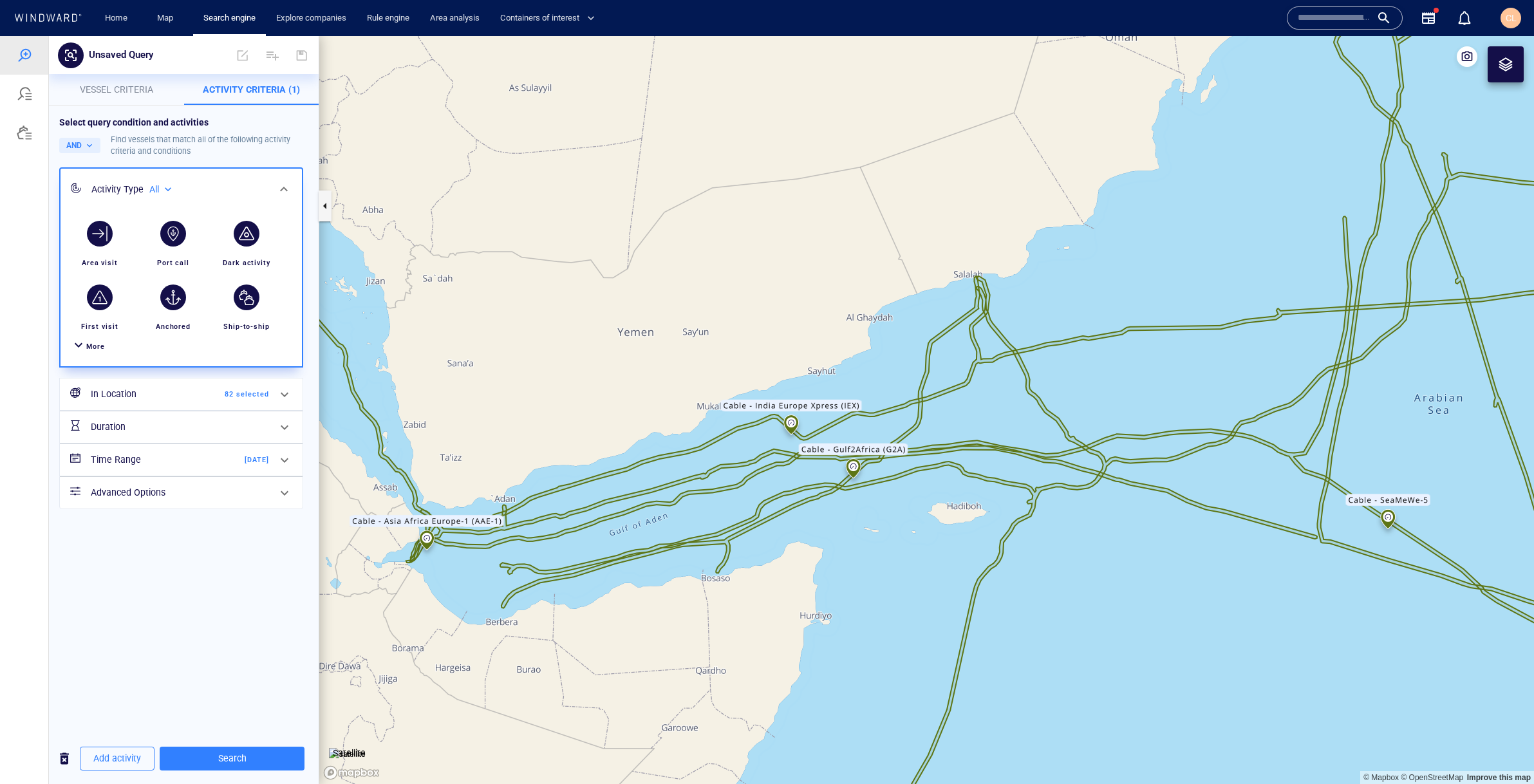
click at [147, 455] on h6 "Time Range" at bounding box center [143, 459] width 104 height 16
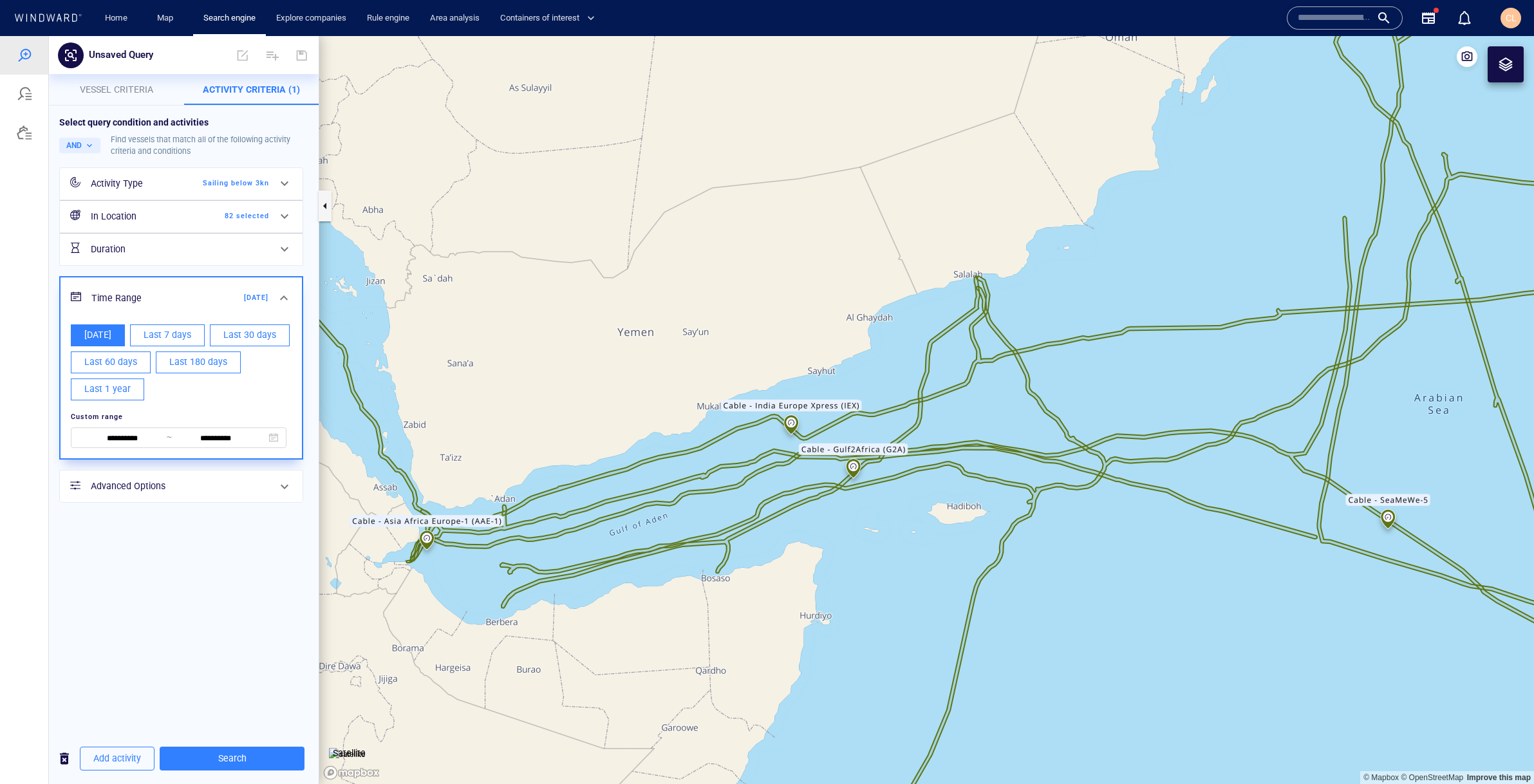
click at [183, 227] on div "In Location 82 selected" at bounding box center [180, 217] width 189 height 26
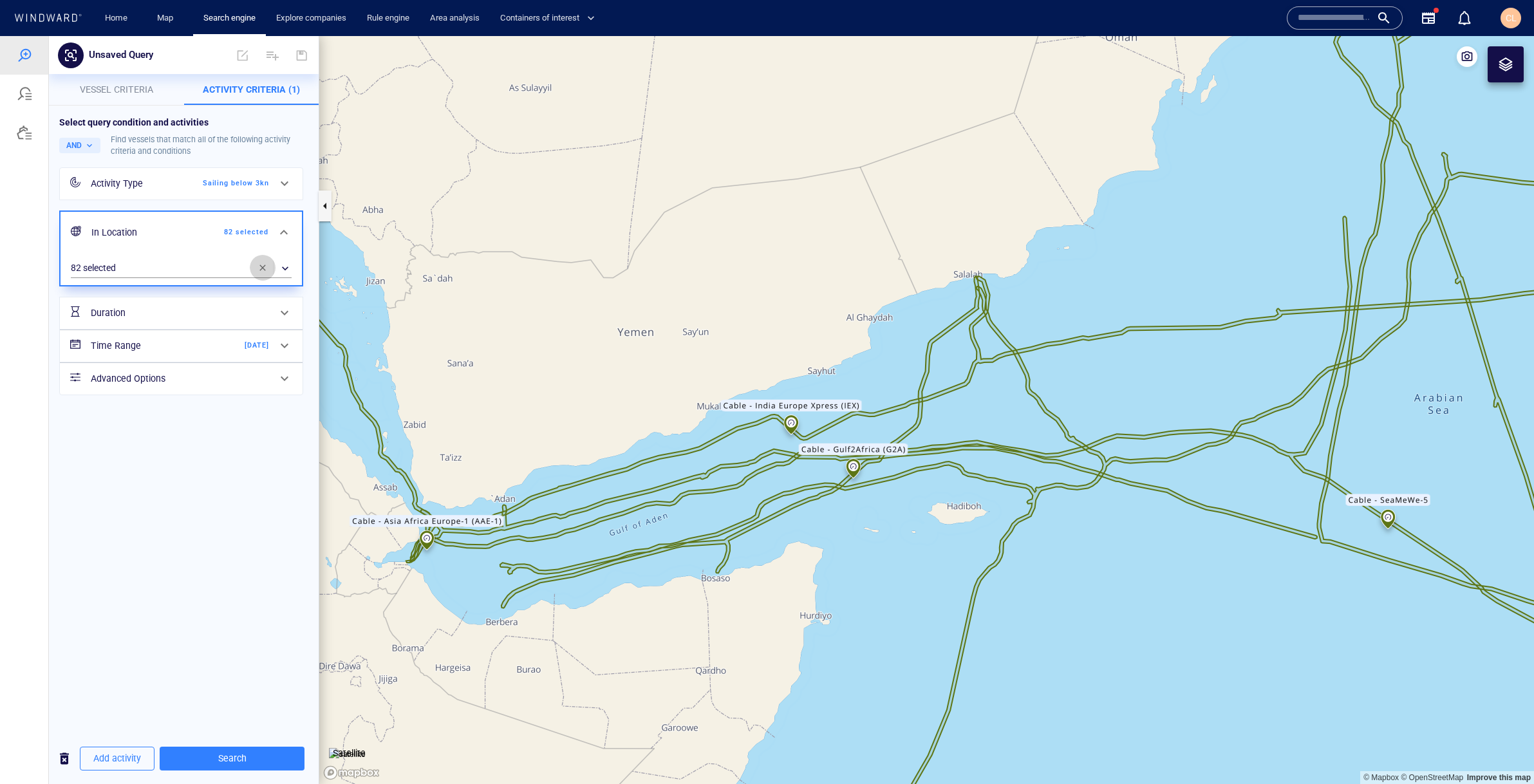
click at [265, 260] on button "button" at bounding box center [262, 268] width 26 height 26
click at [198, 276] on div "​" at bounding box center [180, 268] width 220 height 20
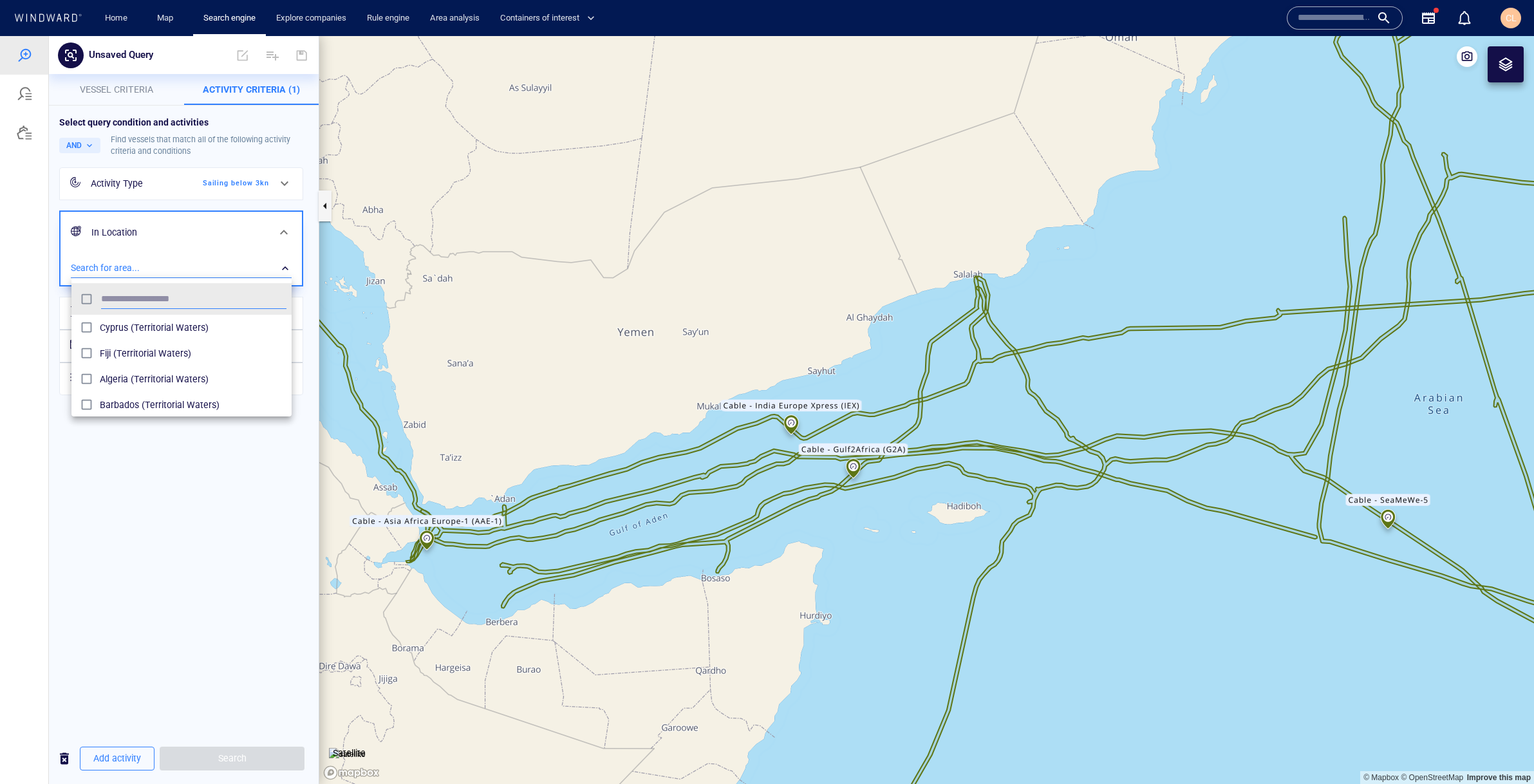
scroll to position [128, 220]
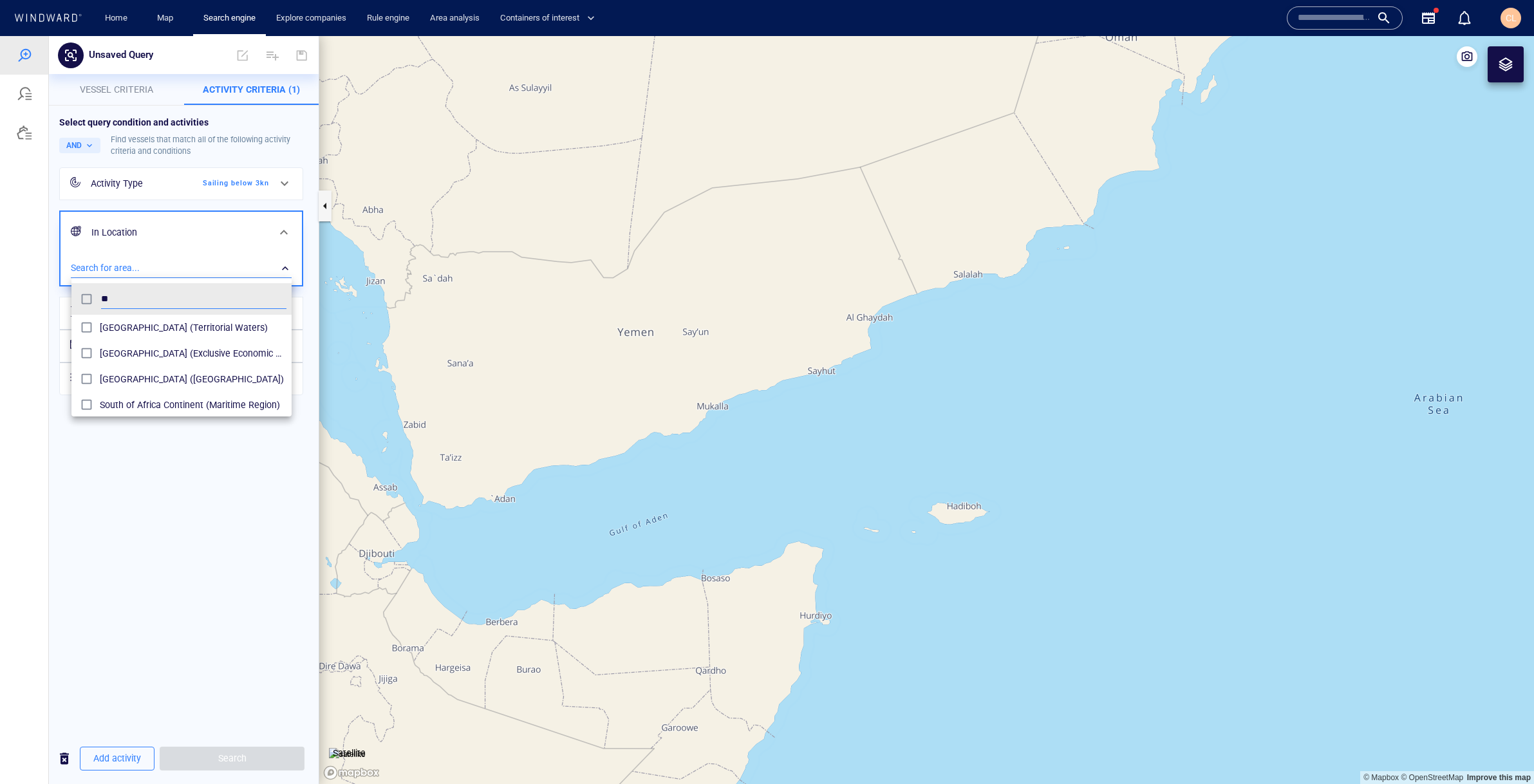
type input "*"
click at [213, 323] on span "Cable - Gulf2Africa (G2A) (Undersea Telecommunication cables)" at bounding box center [193, 327] width 187 height 16
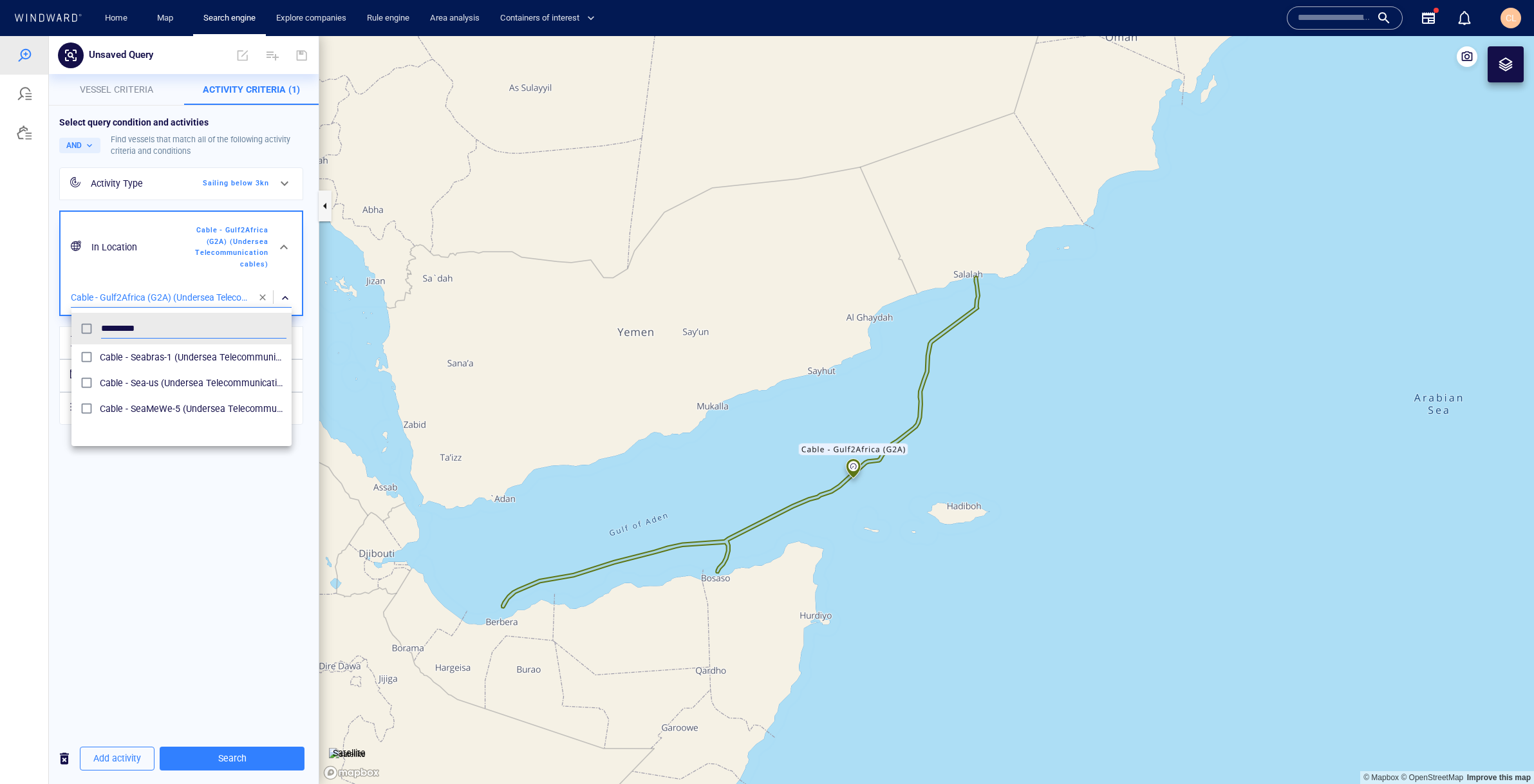
type input "*********"
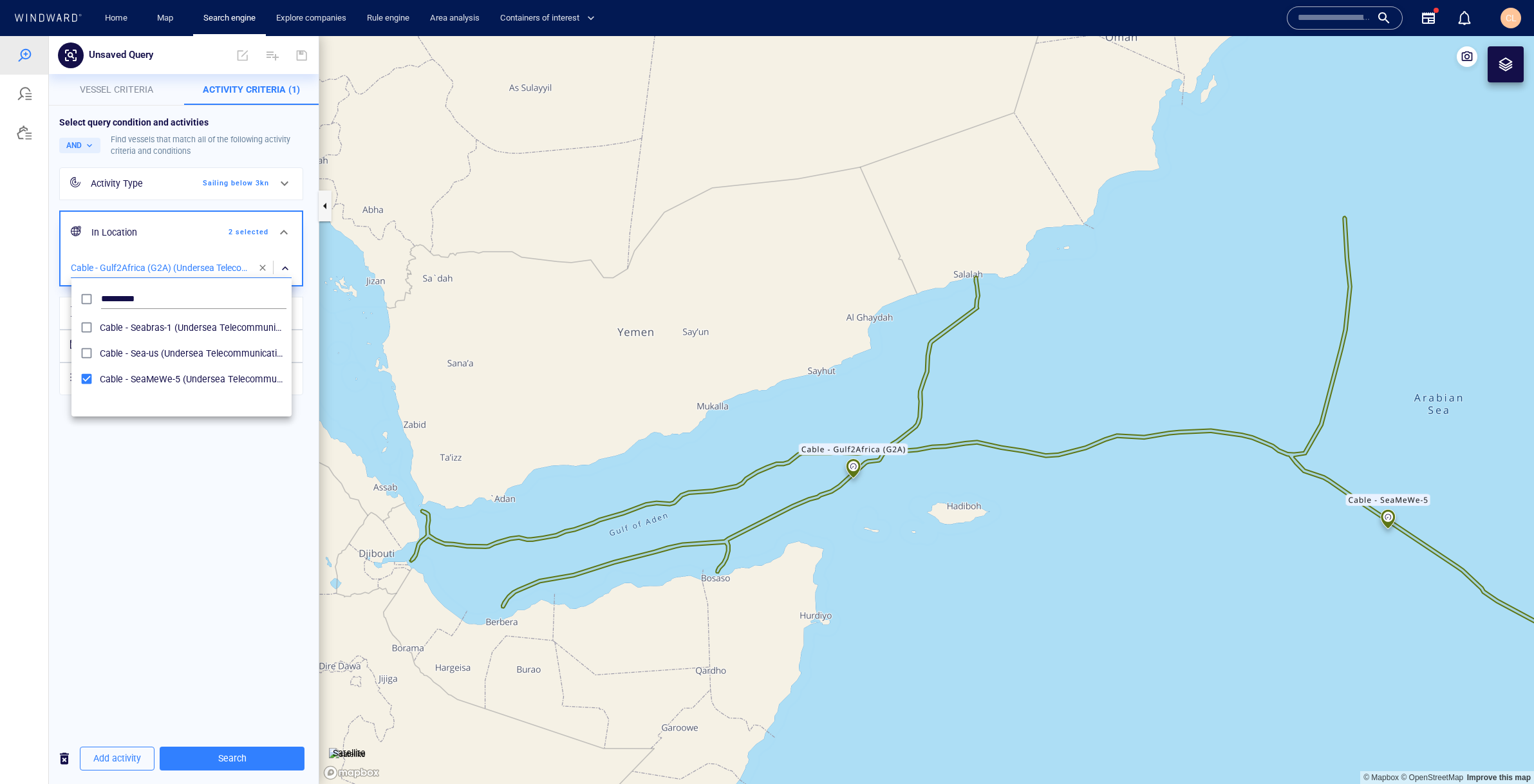
drag, startPoint x: 935, startPoint y: 554, endPoint x: 734, endPoint y: 452, distance: 225.4
click at [734, 452] on div at bounding box center [767, 410] width 1534 height 748
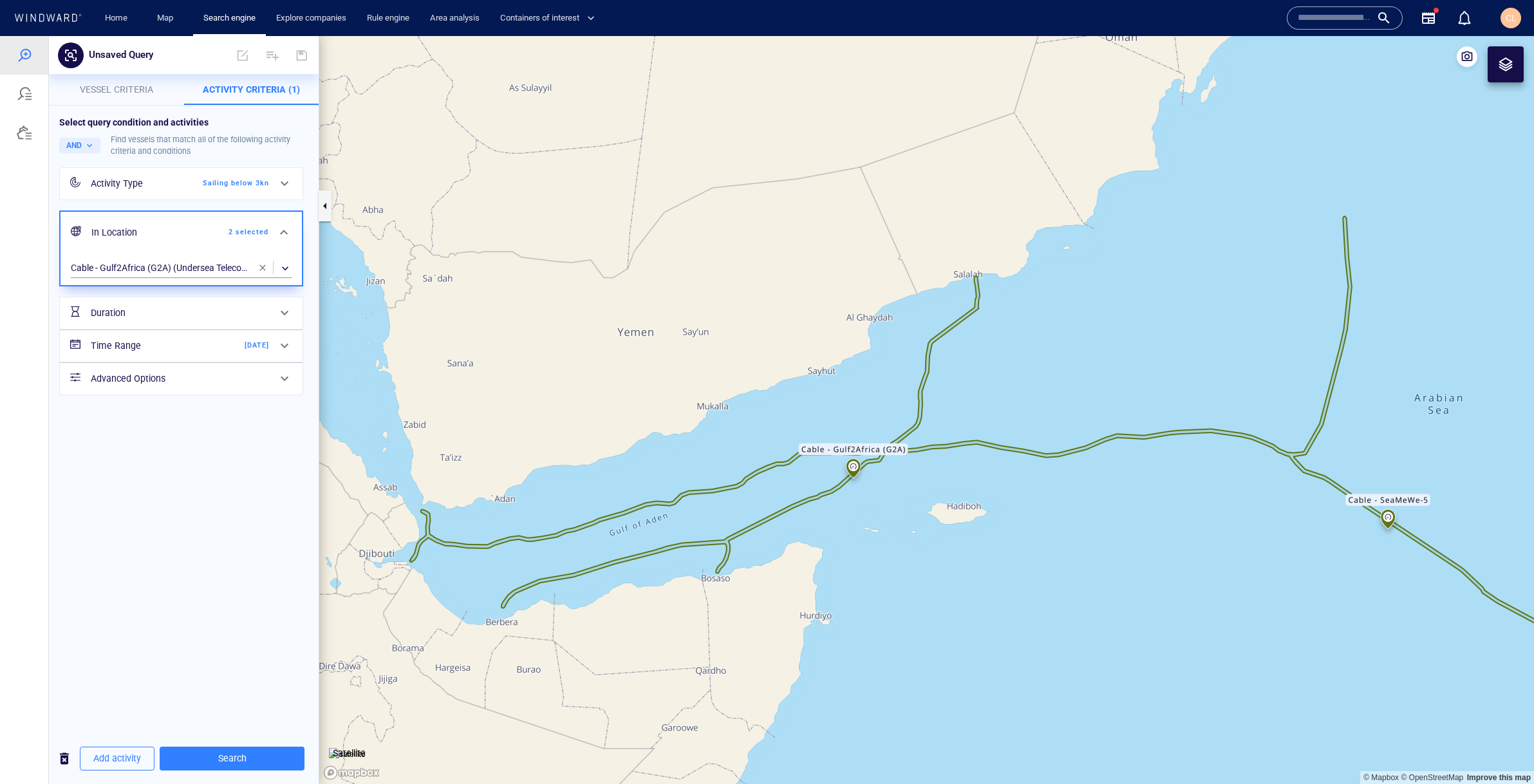
click at [226, 354] on div "Time Range [DATE]" at bounding box center [180, 346] width 189 height 26
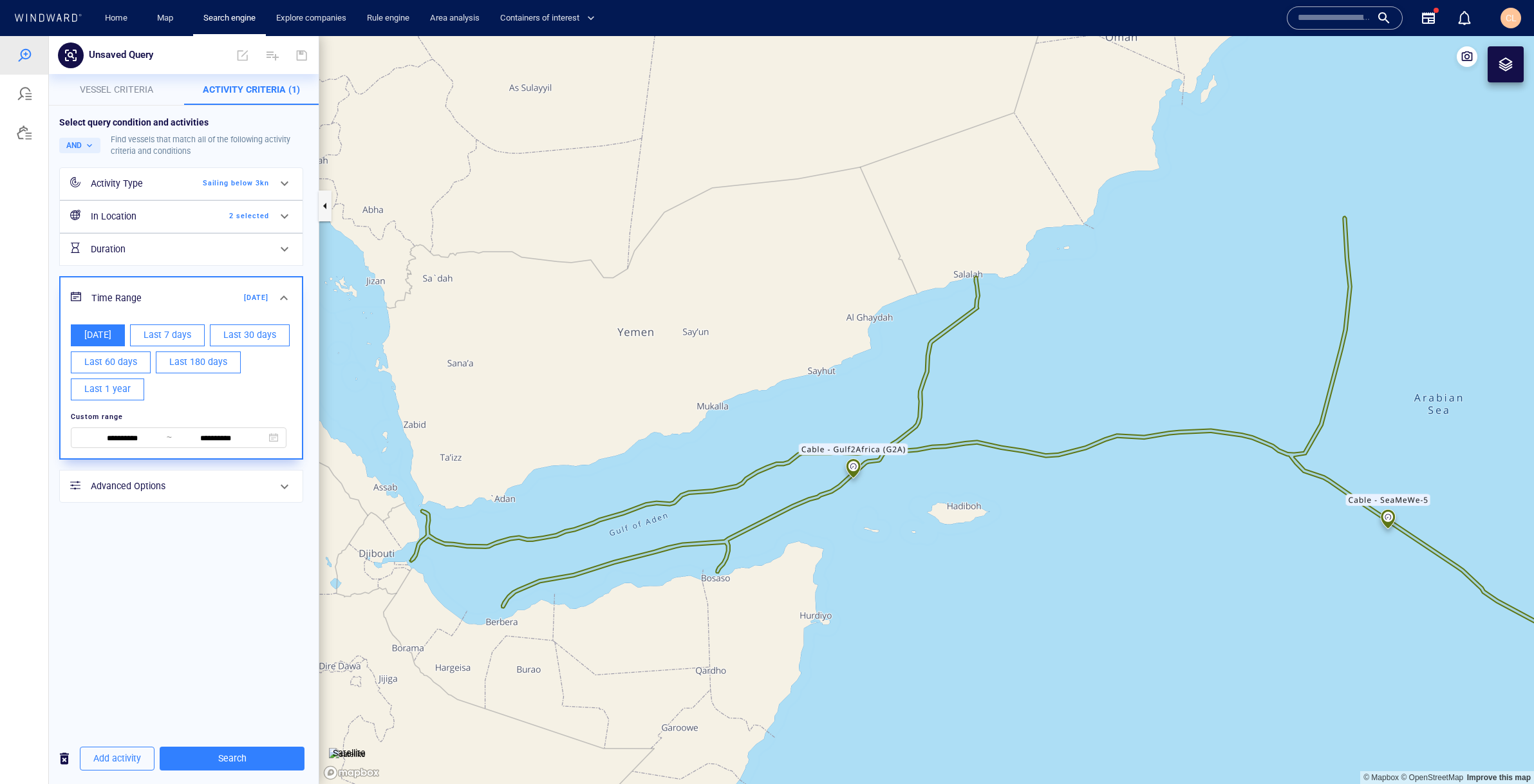
click at [270, 343] on span "Last 30 days" at bounding box center [249, 334] width 53 height 16
type input "**********"
click at [224, 764] on span "Search" at bounding box center [233, 758] width 125 height 16
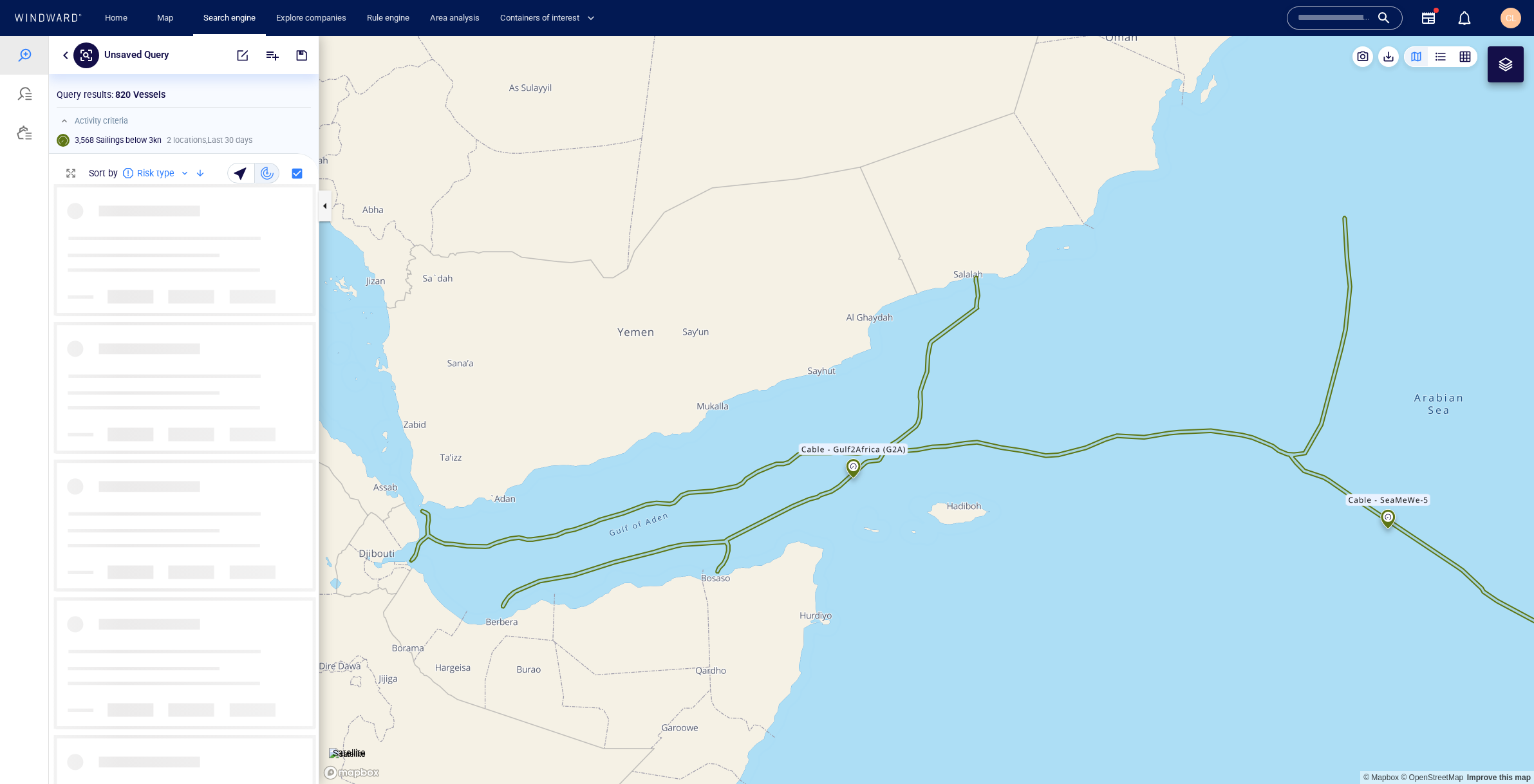
scroll to position [600, 270]
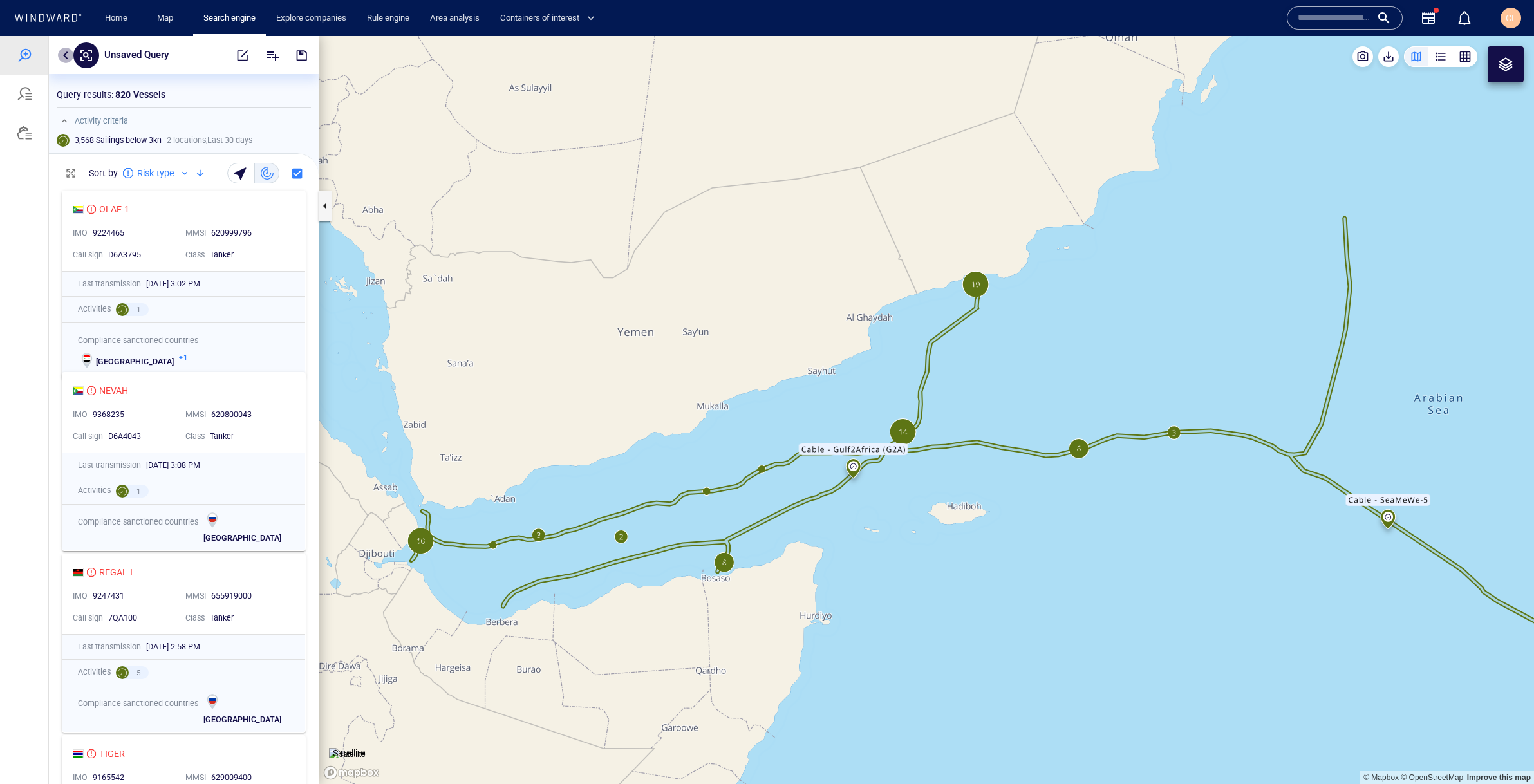
click at [63, 52] on button "button" at bounding box center [65, 55] width 16 height 16
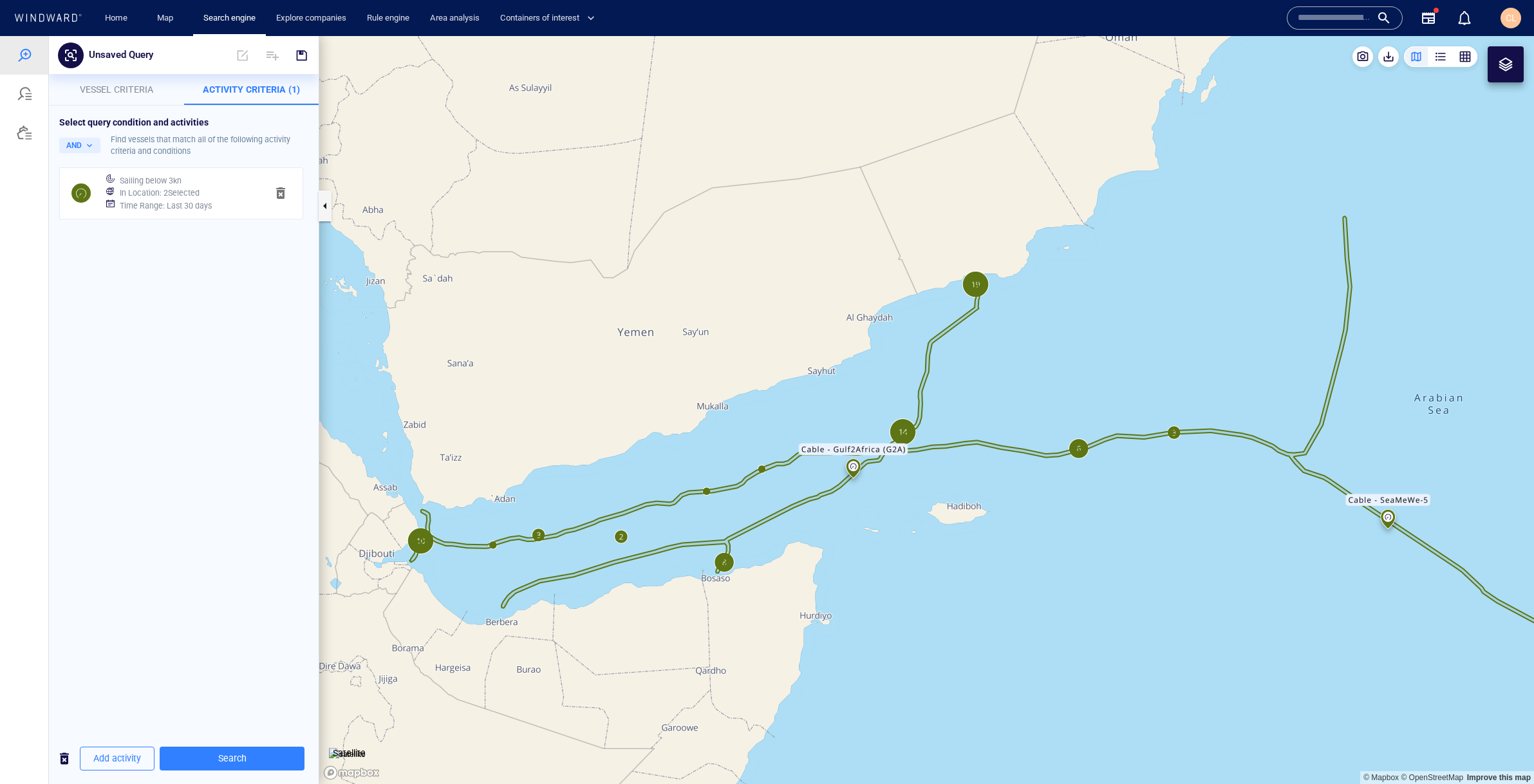
click at [165, 207] on h6 "Time Range : Last 30 days" at bounding box center [166, 206] width 92 height 13
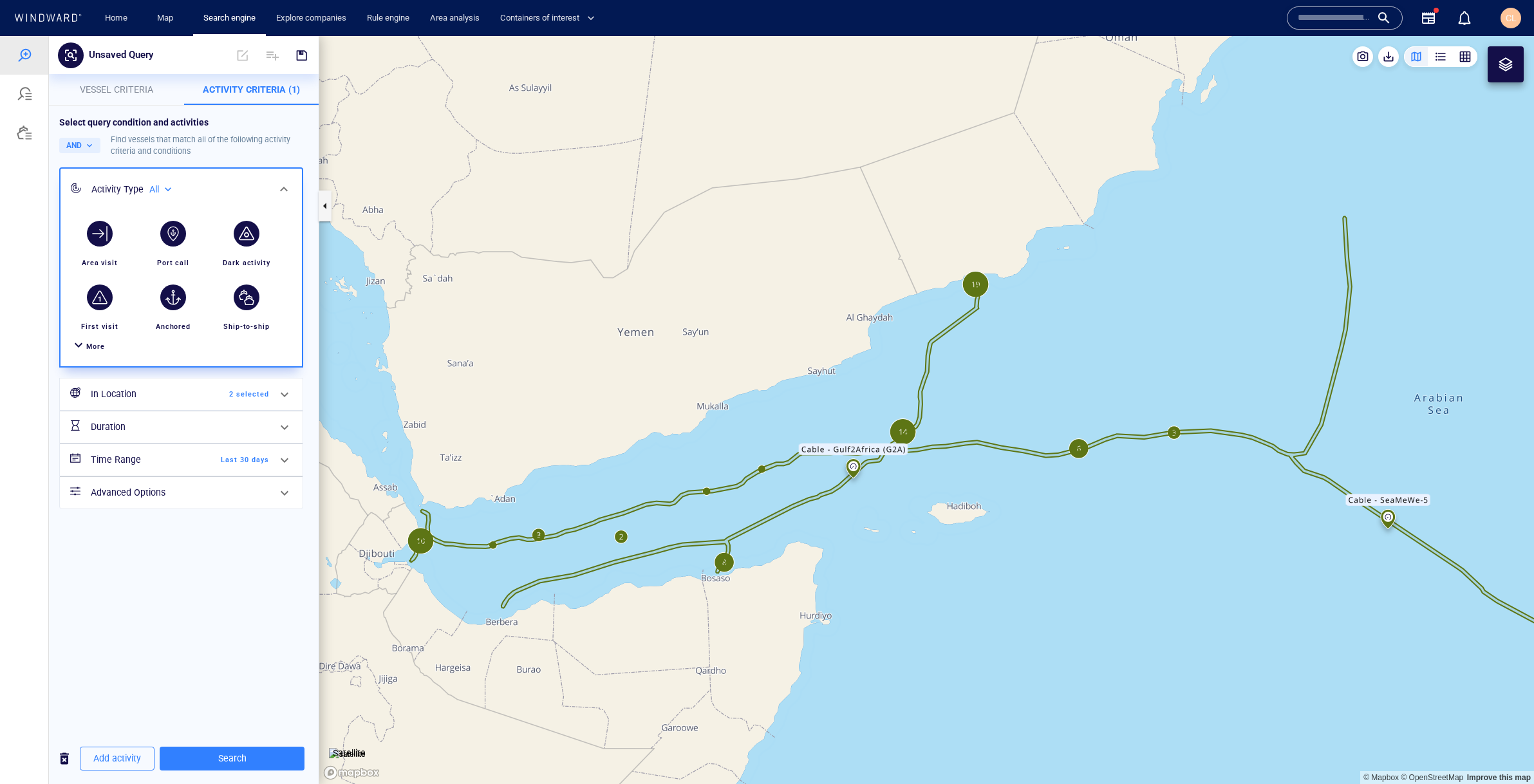
click at [170, 458] on h6 "Time Range" at bounding box center [143, 459] width 104 height 16
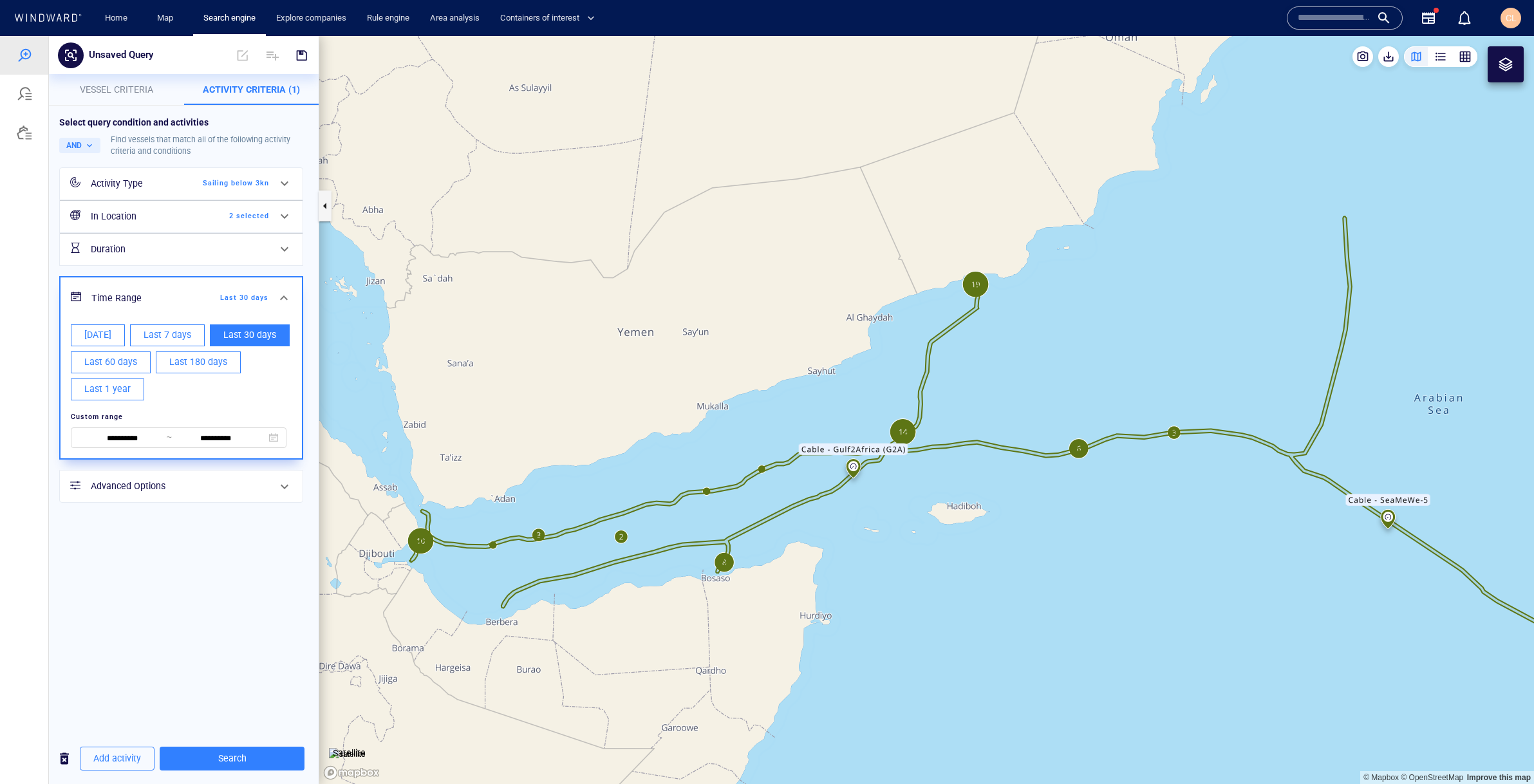
click at [168, 339] on span "Last 7 days" at bounding box center [167, 334] width 47 height 16
type input "**********"
click at [140, 100] on button "Vessel criteria" at bounding box center [116, 89] width 135 height 31
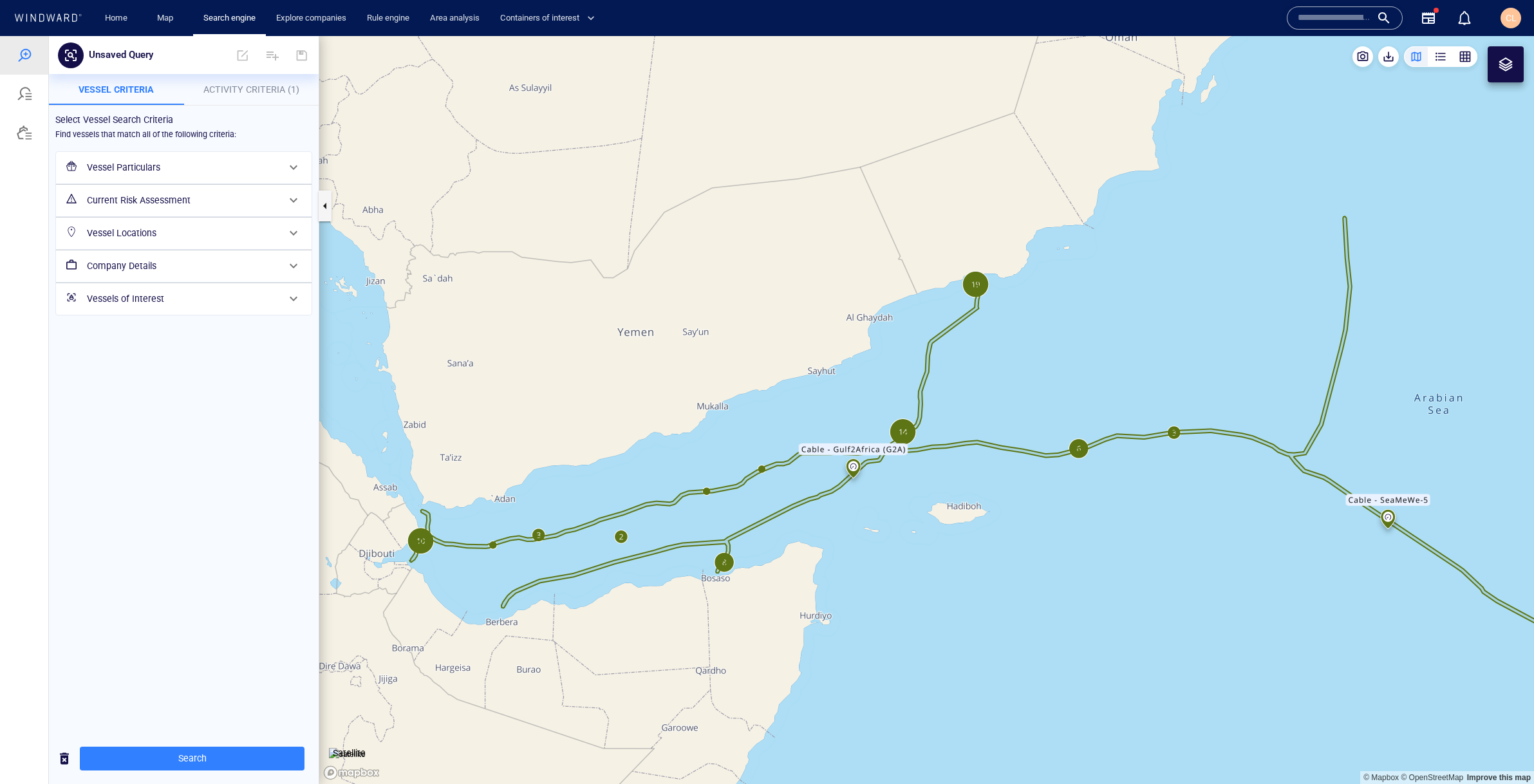
click at [135, 231] on h6 "Vessel Locations" at bounding box center [181, 233] width 191 height 16
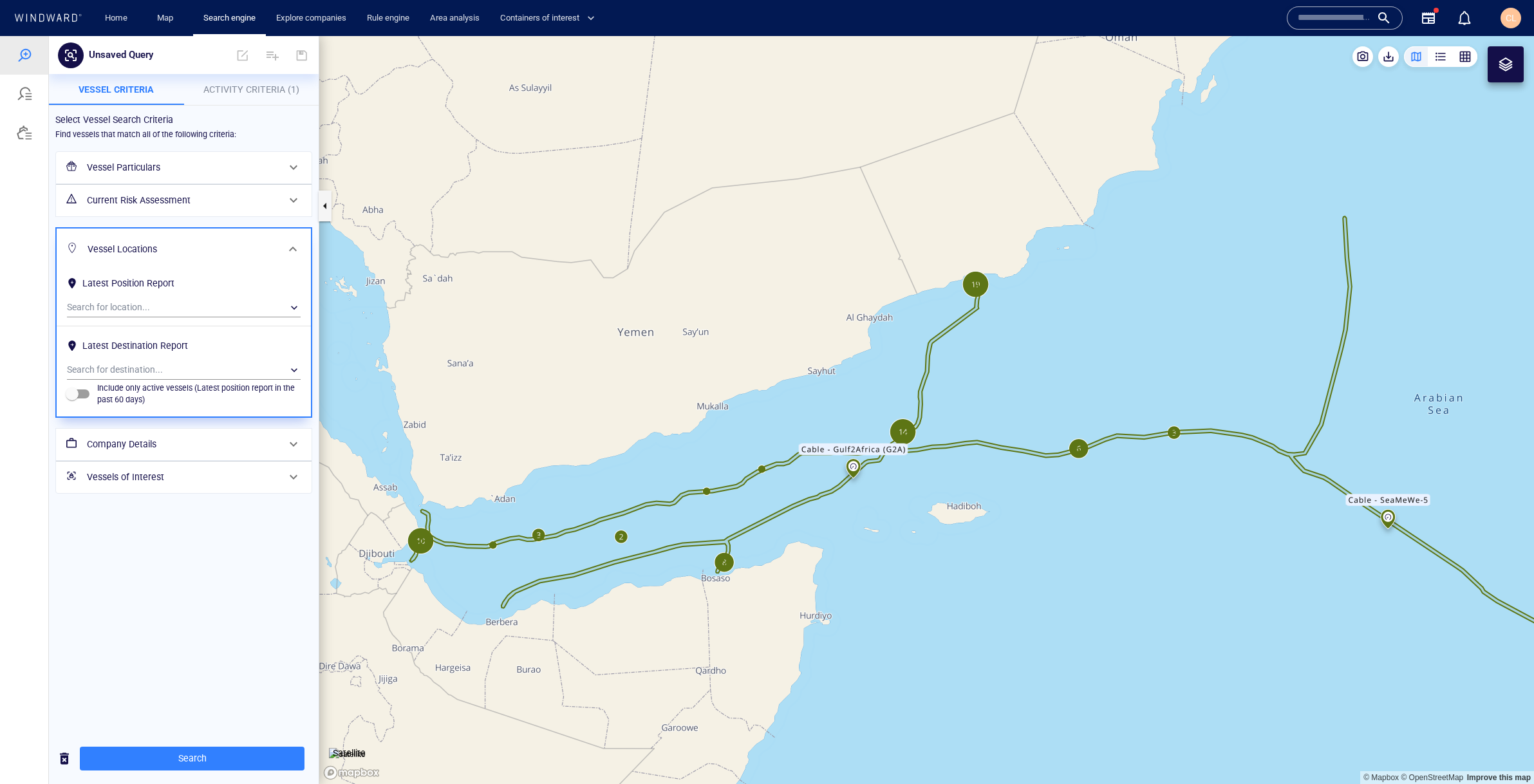
click at [144, 206] on h6 "Current Risk Assessment" at bounding box center [181, 200] width 191 height 16
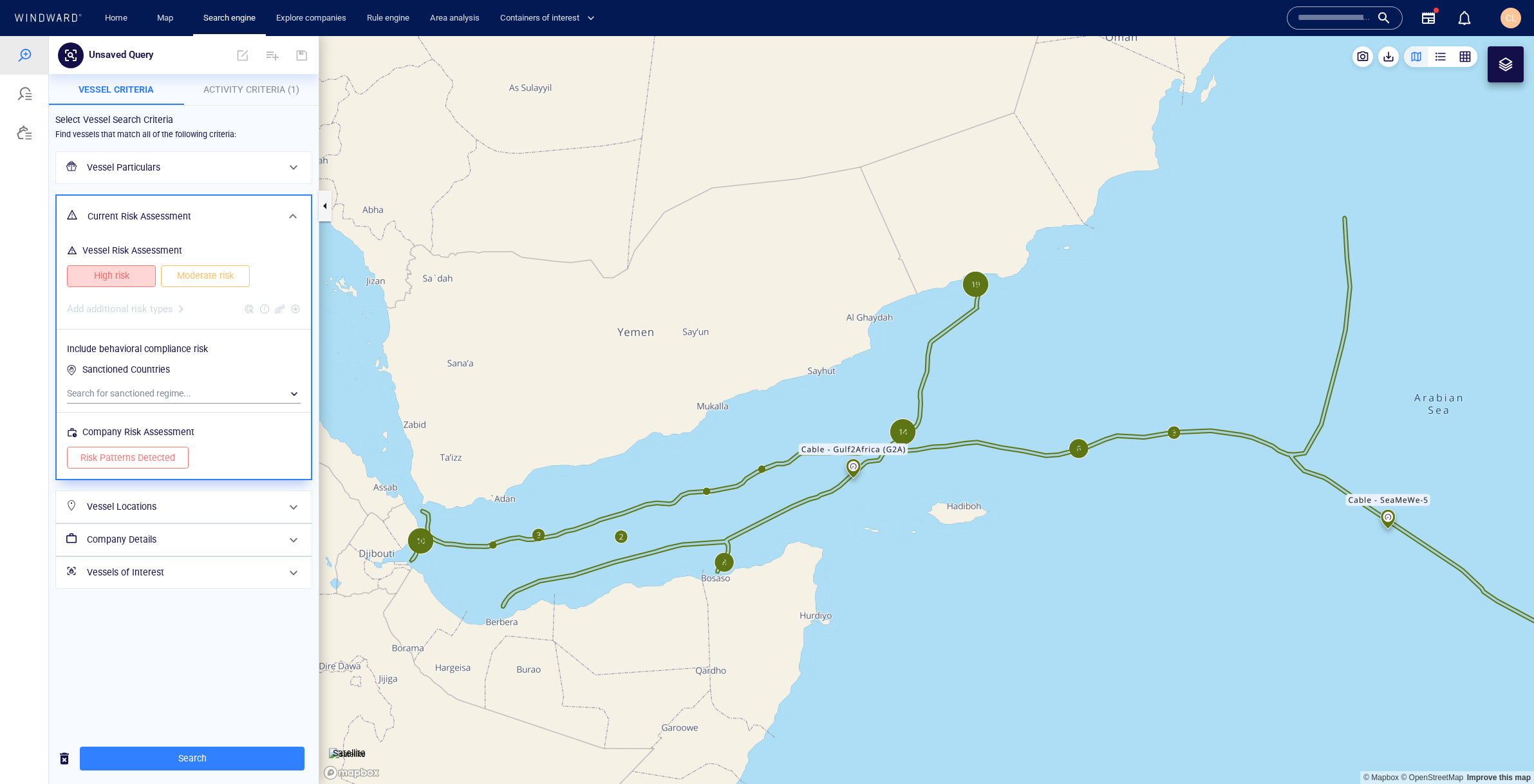
click at [128, 273] on span "High risk" at bounding box center [111, 275] width 61 height 16
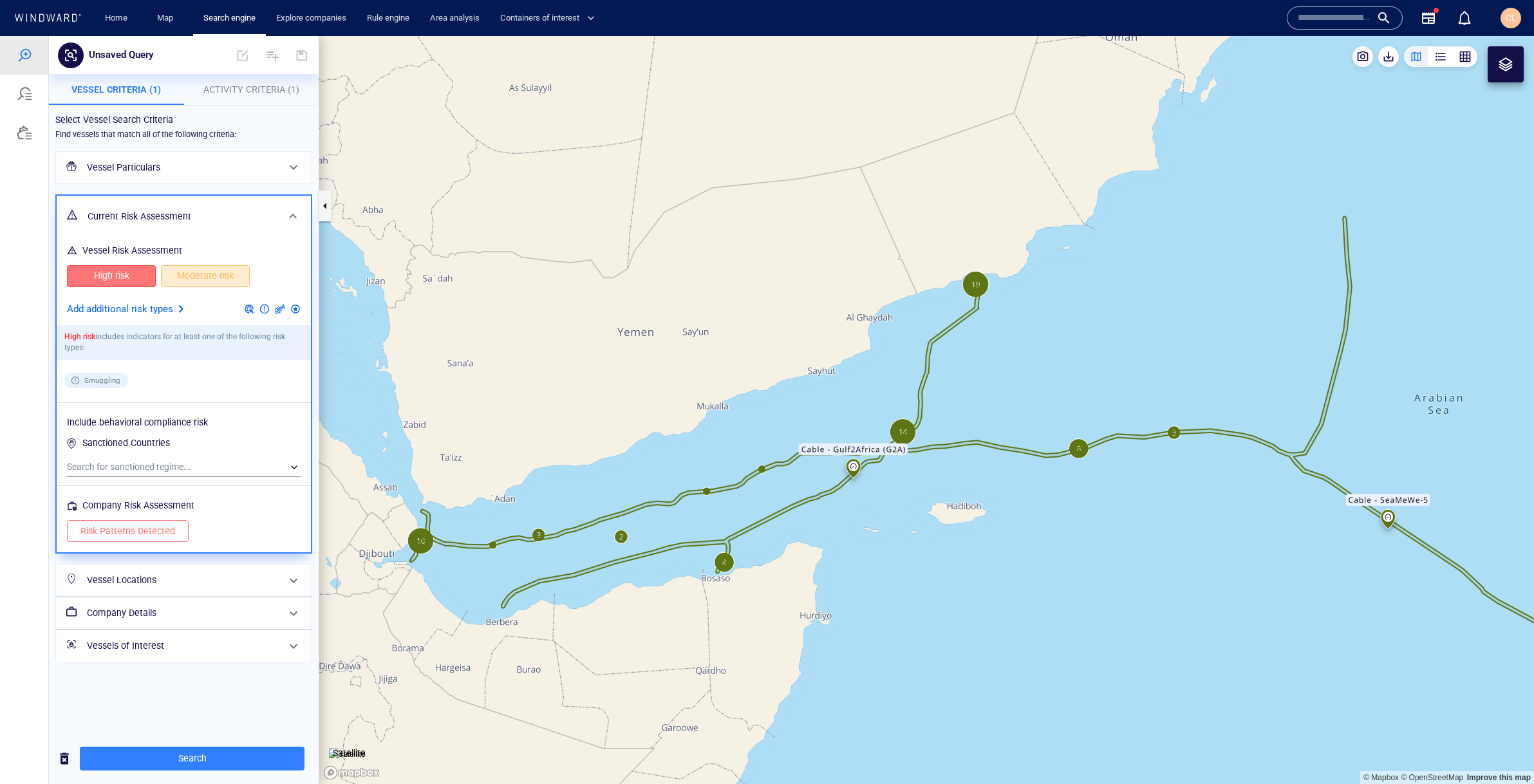
click at [191, 279] on span "Moderate risk" at bounding box center [206, 275] width 61 height 16
click at [178, 769] on button "Search" at bounding box center [192, 759] width 224 height 24
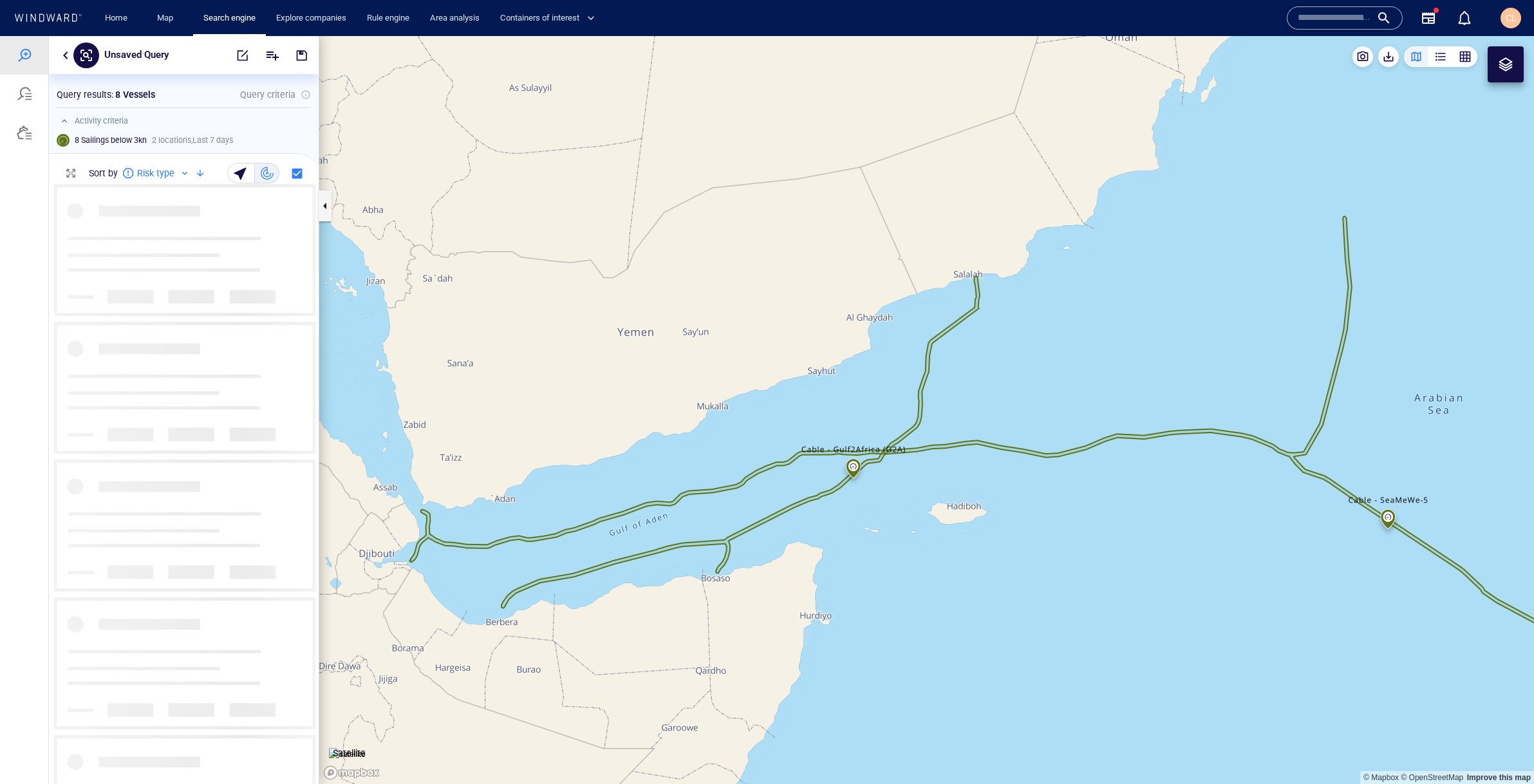
scroll to position [1, 1]
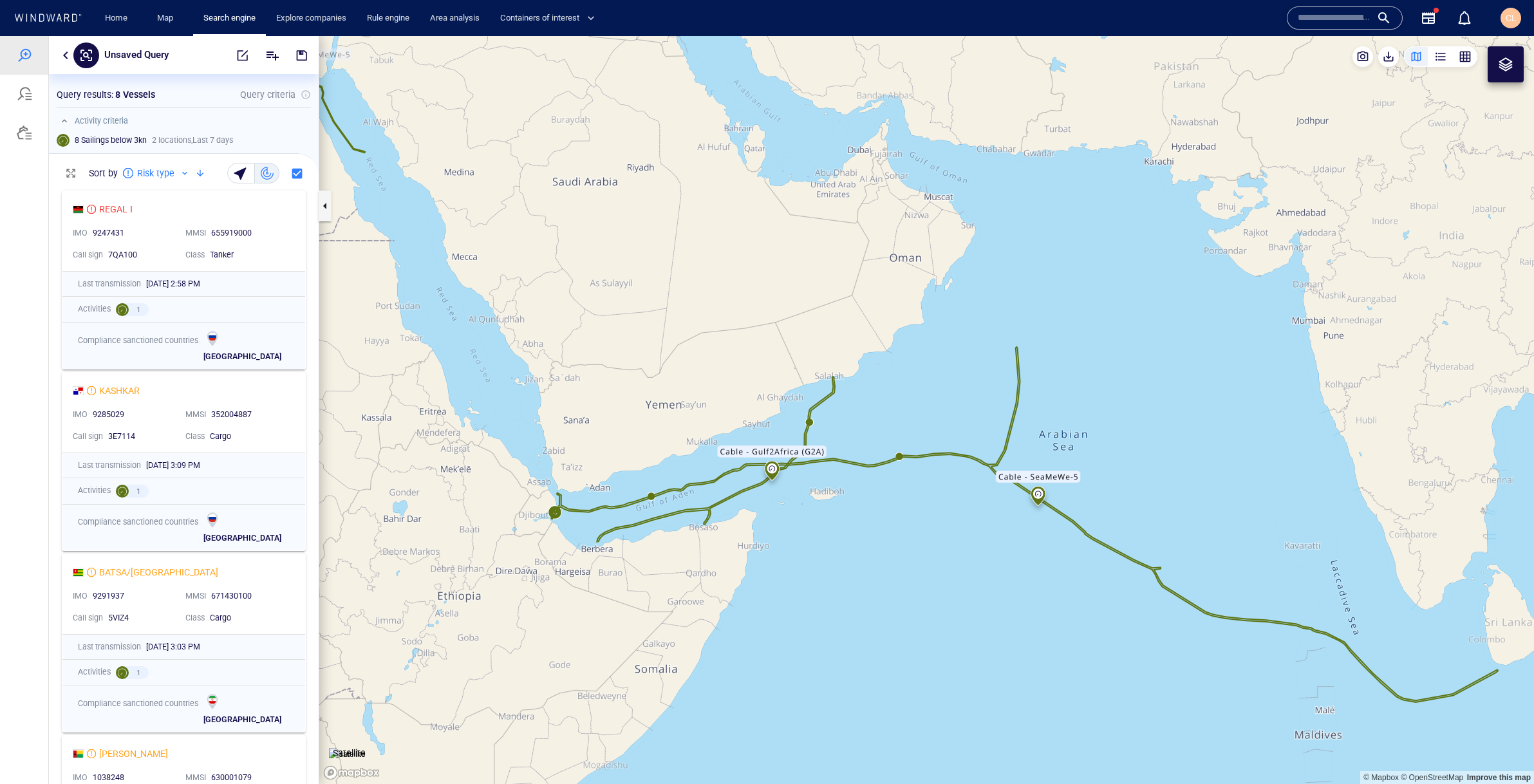
drag, startPoint x: 893, startPoint y: 549, endPoint x: 767, endPoint y: 499, distance: 135.6
click at [767, 499] on canvas "Map" at bounding box center [927, 410] width 1215 height 748
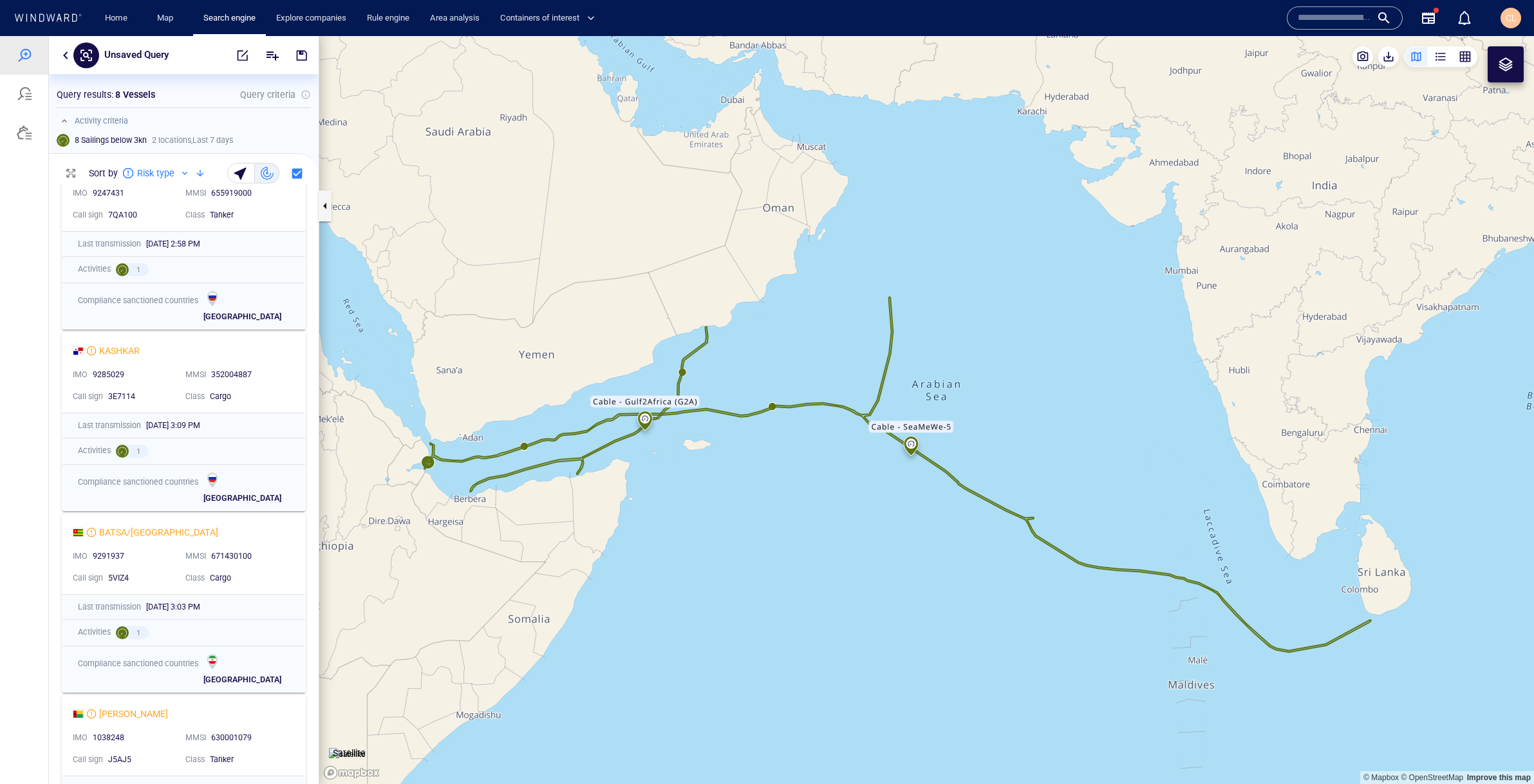
scroll to position [39, 0]
click at [68, 62] on div "Unsaved Query" at bounding box center [184, 55] width 270 height 38
click at [66, 47] on button "button" at bounding box center [65, 55] width 16 height 16
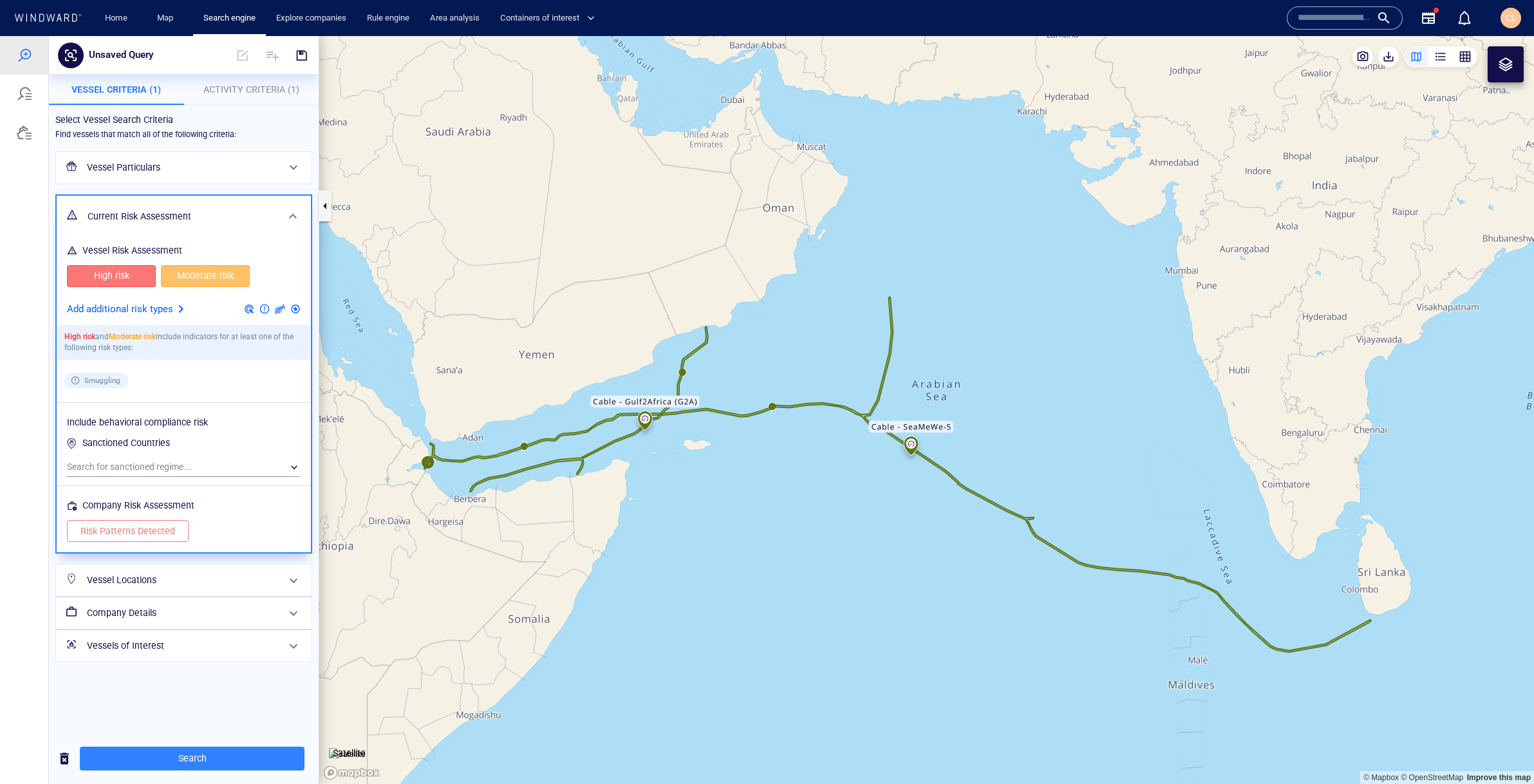
click at [269, 89] on span "Activity Criteria (1)" at bounding box center [251, 89] width 96 height 10
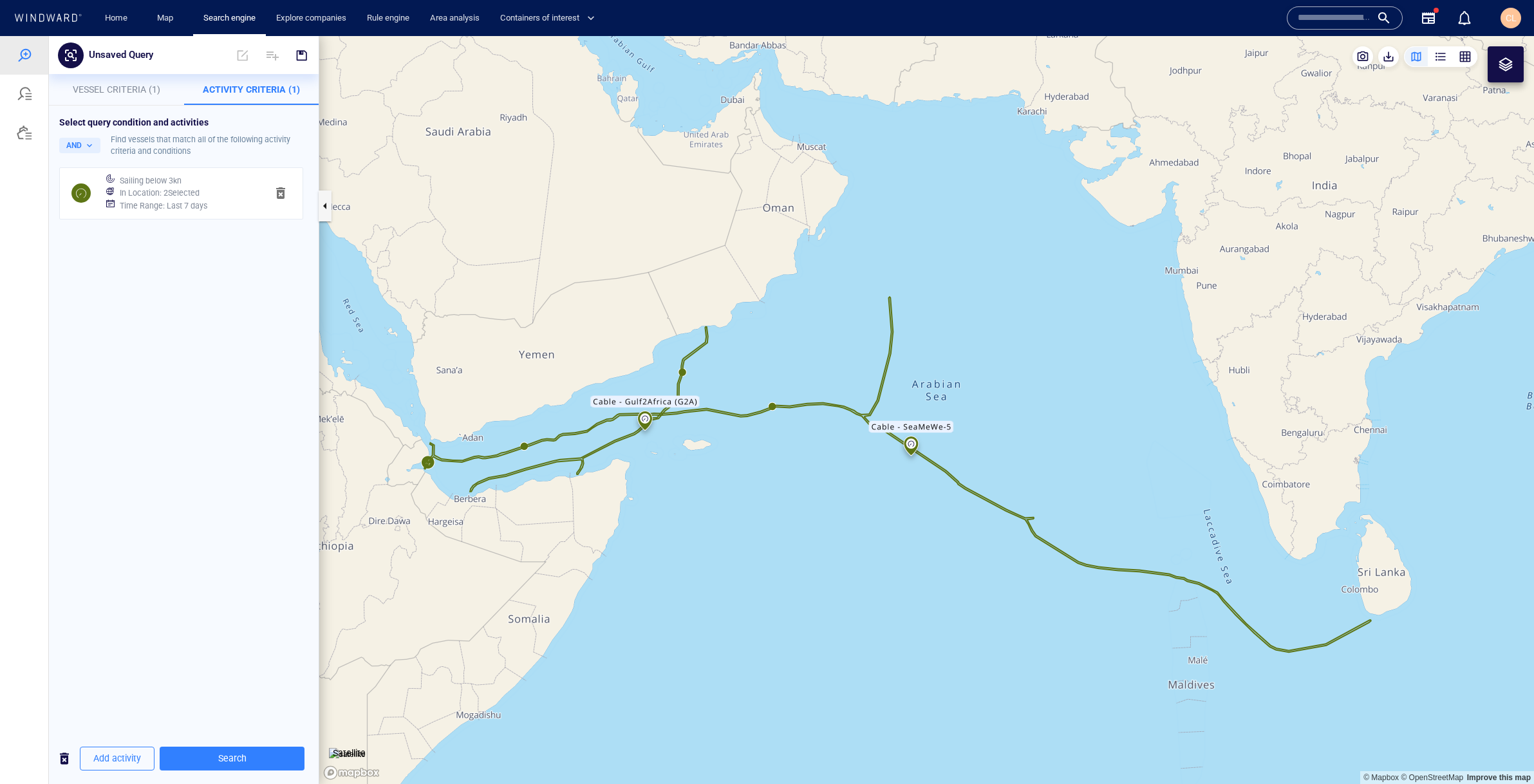
click at [176, 219] on div "Sailing below 3kn In Location : 2 Selected Time Range : Last 7 days" at bounding box center [181, 193] width 244 height 52
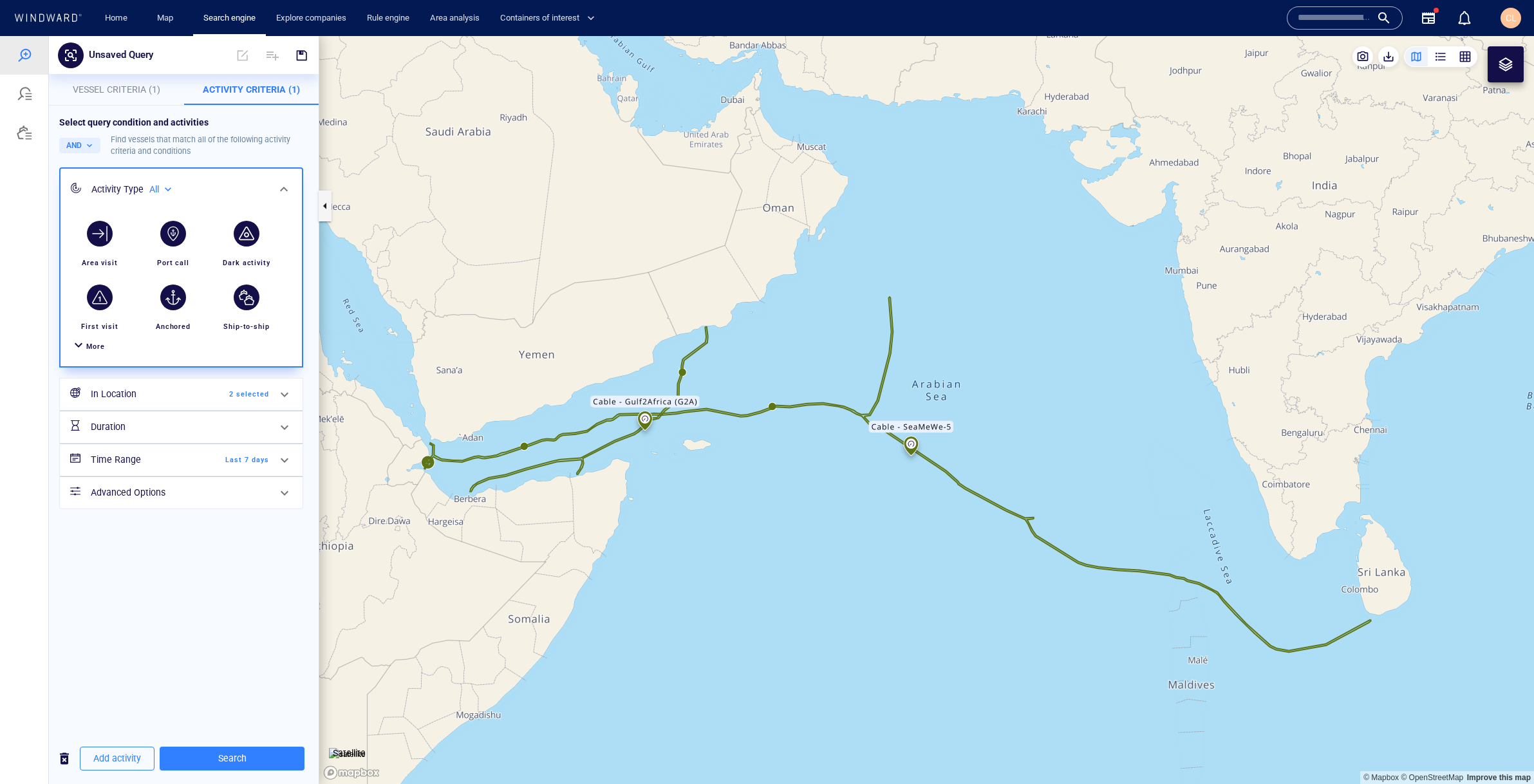
click at [161, 398] on h6 "In Location" at bounding box center [143, 393] width 104 height 16
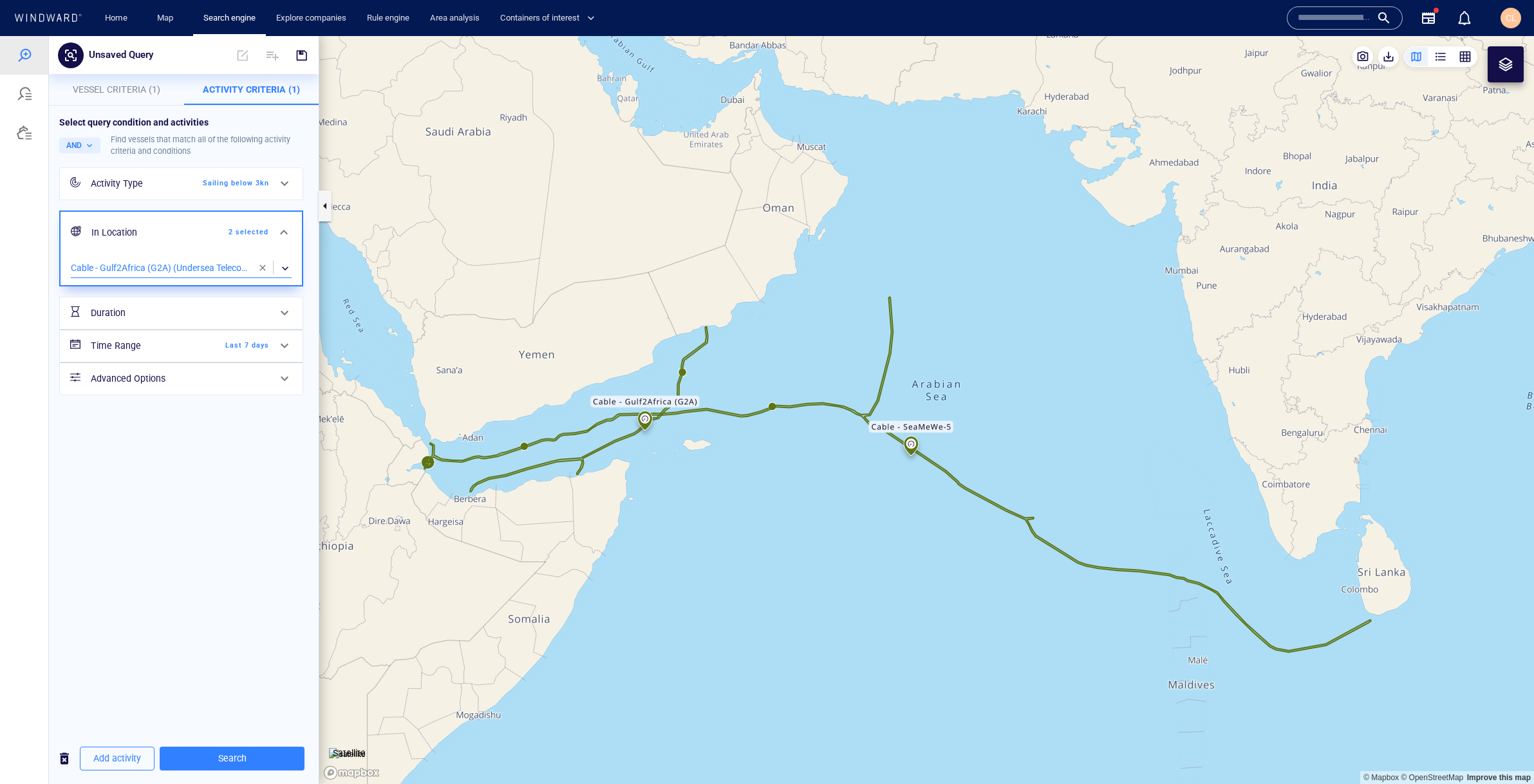
click at [233, 271] on div "​" at bounding box center [180, 268] width 220 height 20
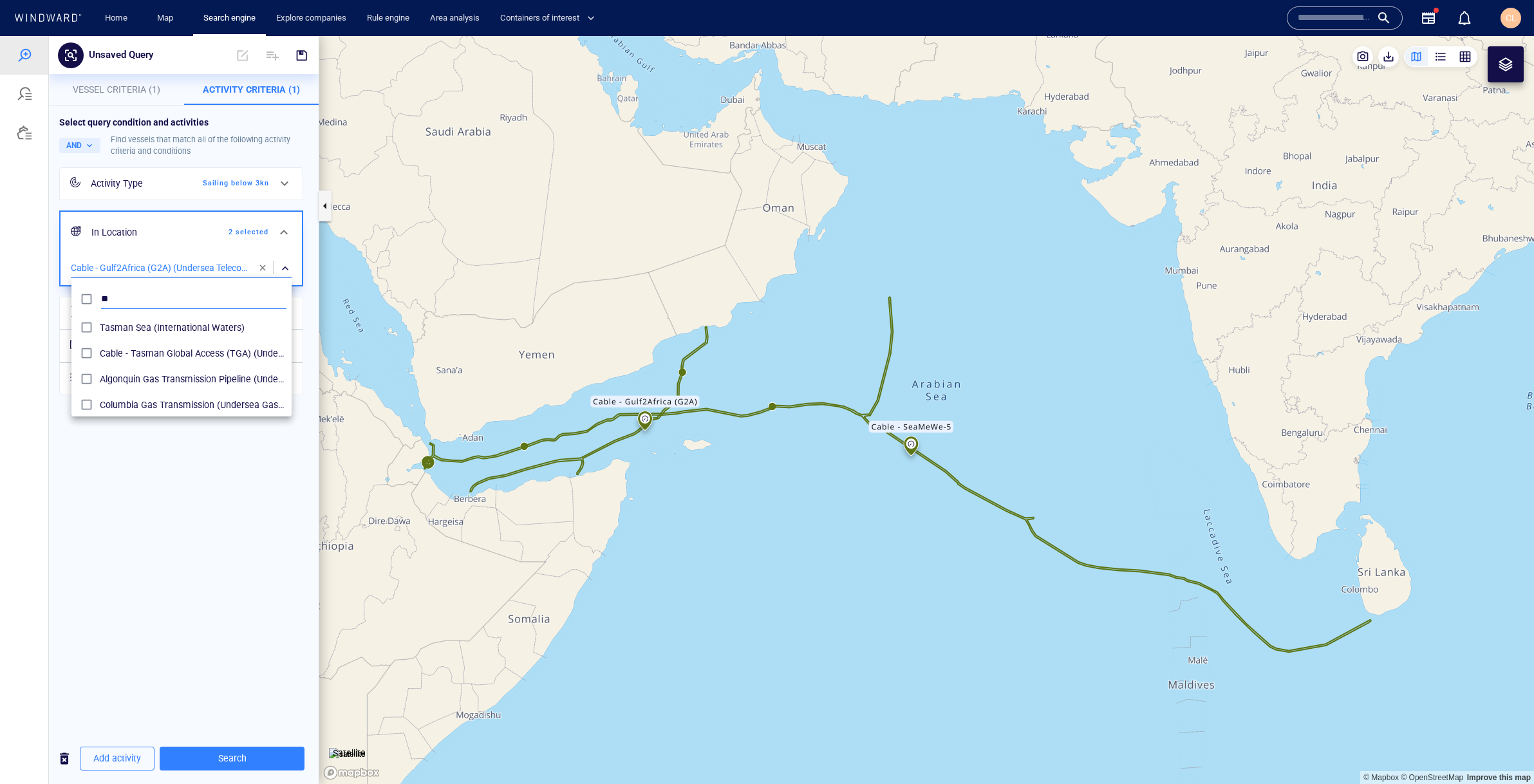
scroll to position [128, 220]
type input "*"
click at [262, 269] on div at bounding box center [767, 410] width 1534 height 748
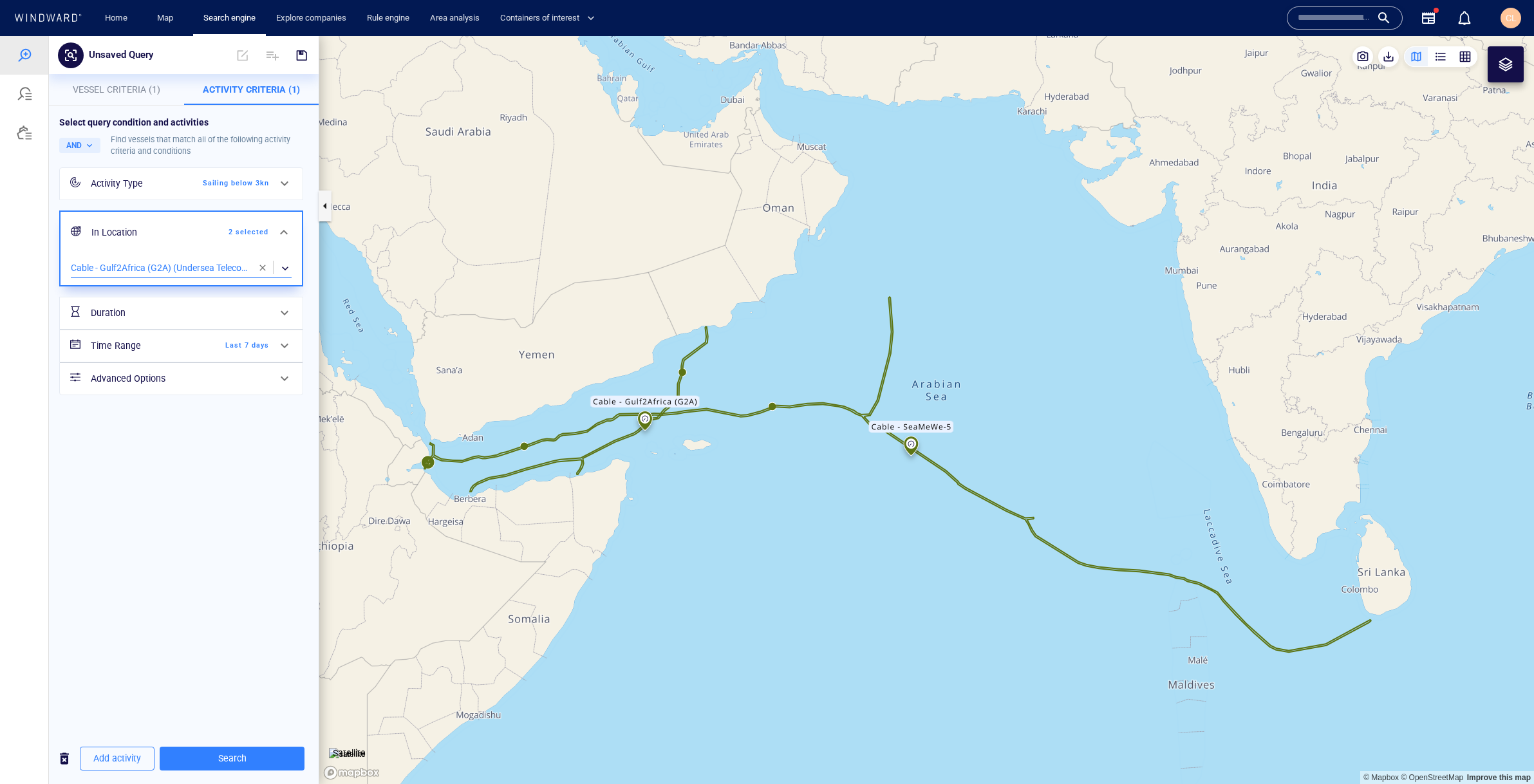
click at [202, 268] on div "​" at bounding box center [180, 268] width 220 height 20
click at [140, 299] on input "**********" at bounding box center [181, 299] width 210 height 20
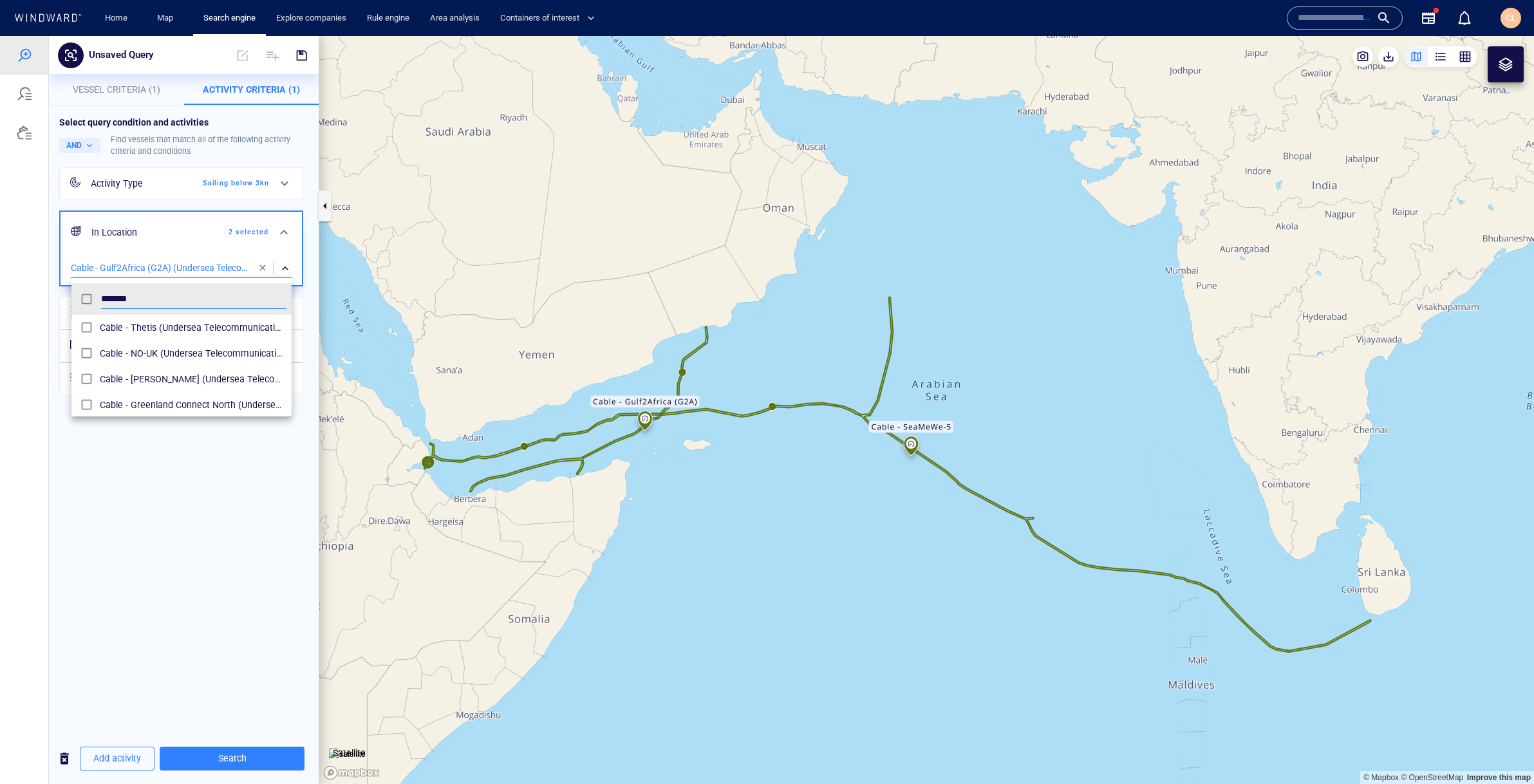
type input "*******"
click at [269, 760] on div at bounding box center [767, 410] width 1534 height 748
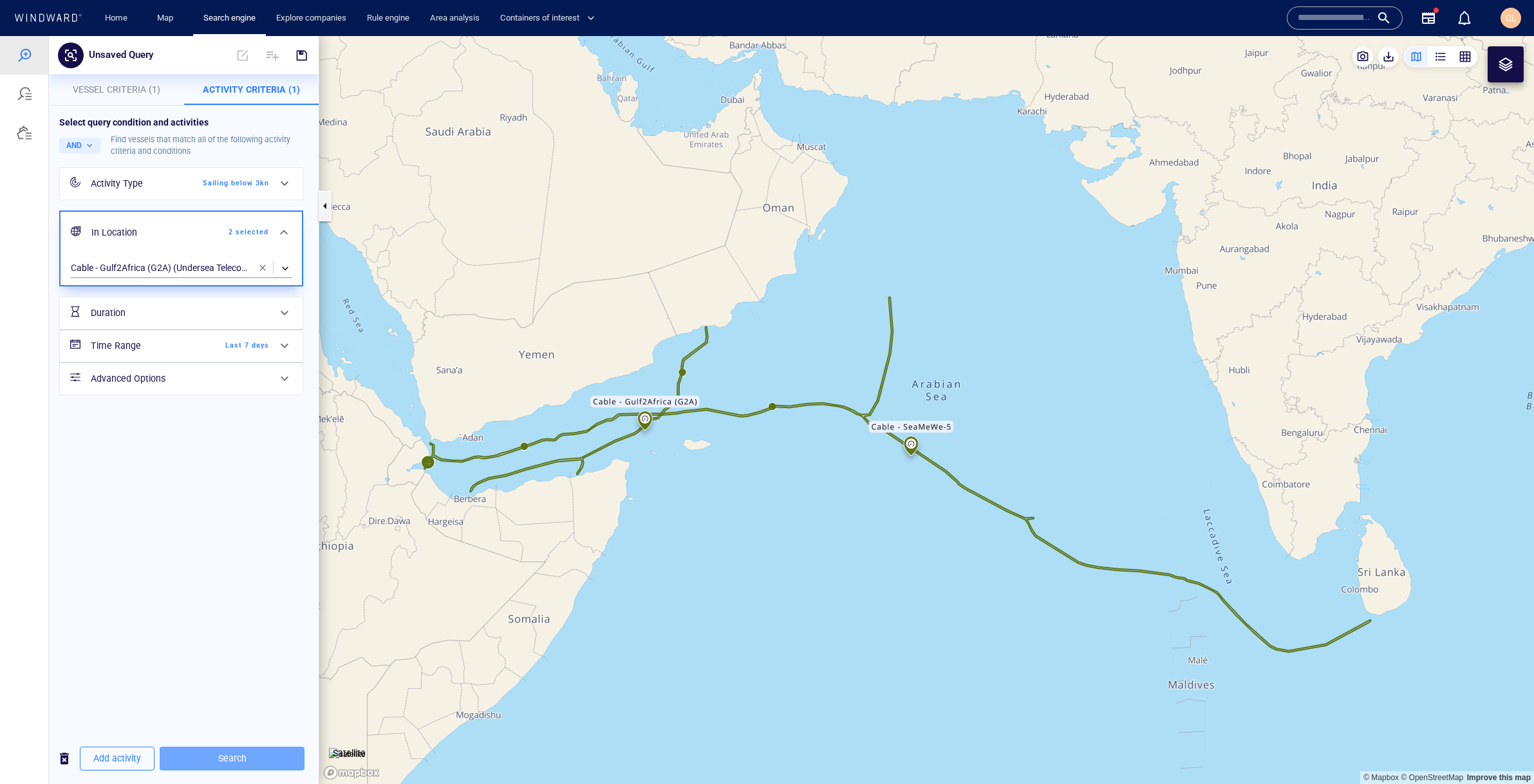
click at [269, 760] on span "Search" at bounding box center [233, 758] width 125 height 16
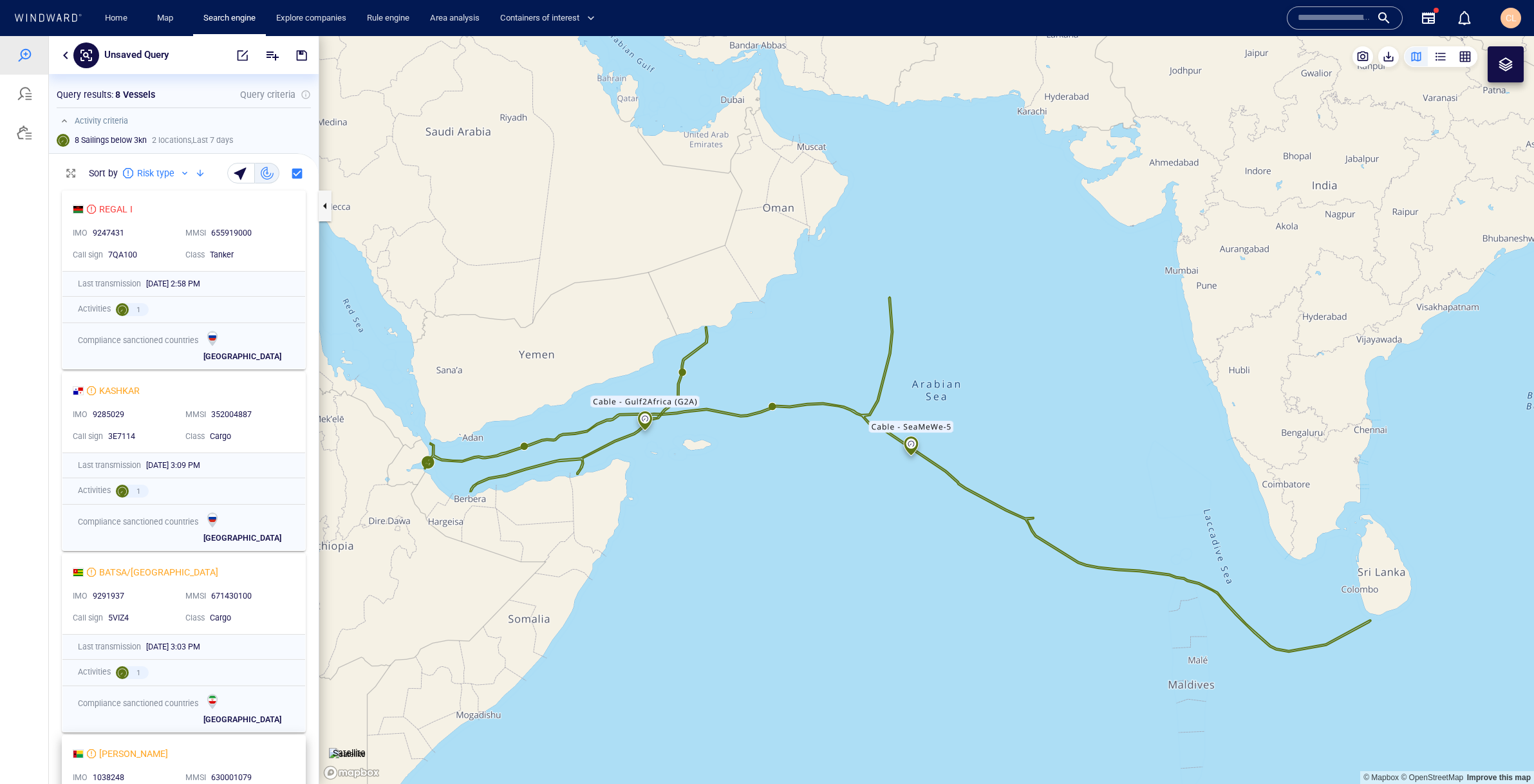
scroll to position [600, 270]
click at [263, 228] on div "655919000" at bounding box center [249, 233] width 76 height 11
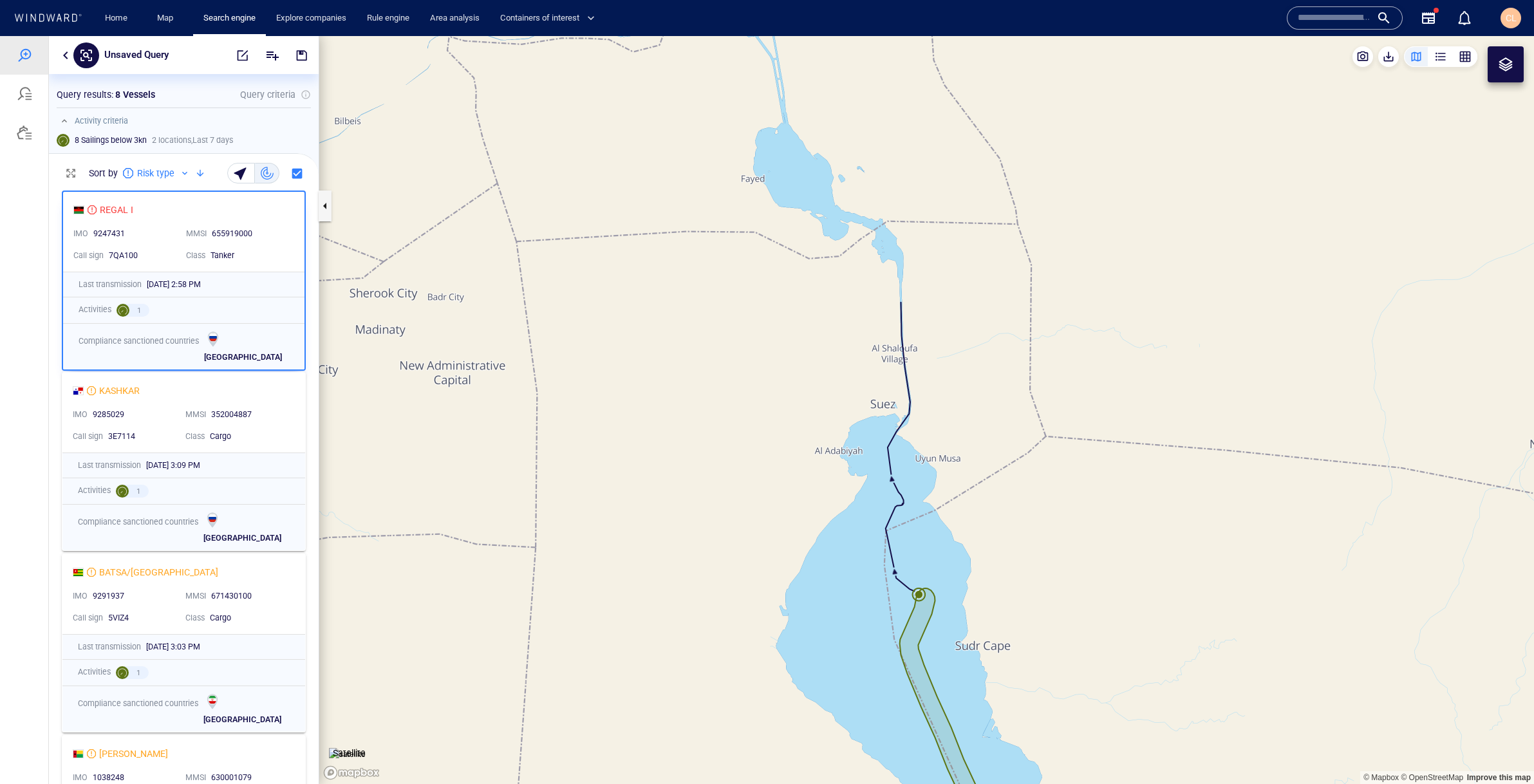
drag, startPoint x: 897, startPoint y: 561, endPoint x: 826, endPoint y: 338, distance: 234.0
click at [826, 338] on canvas "Map" at bounding box center [927, 410] width 1215 height 748
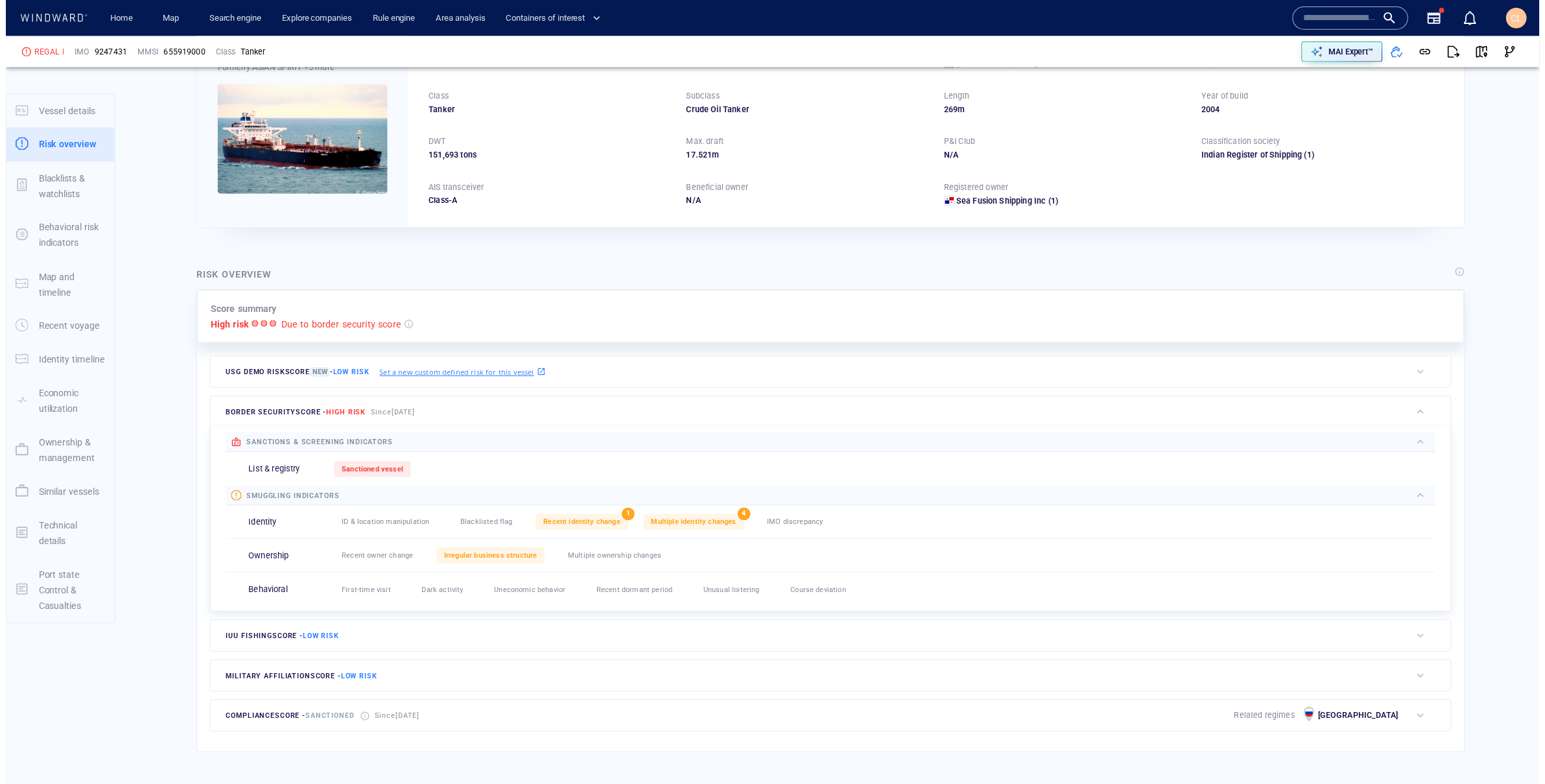
scroll to position [107, 0]
